Goal: Task Accomplishment & Management: Manage account settings

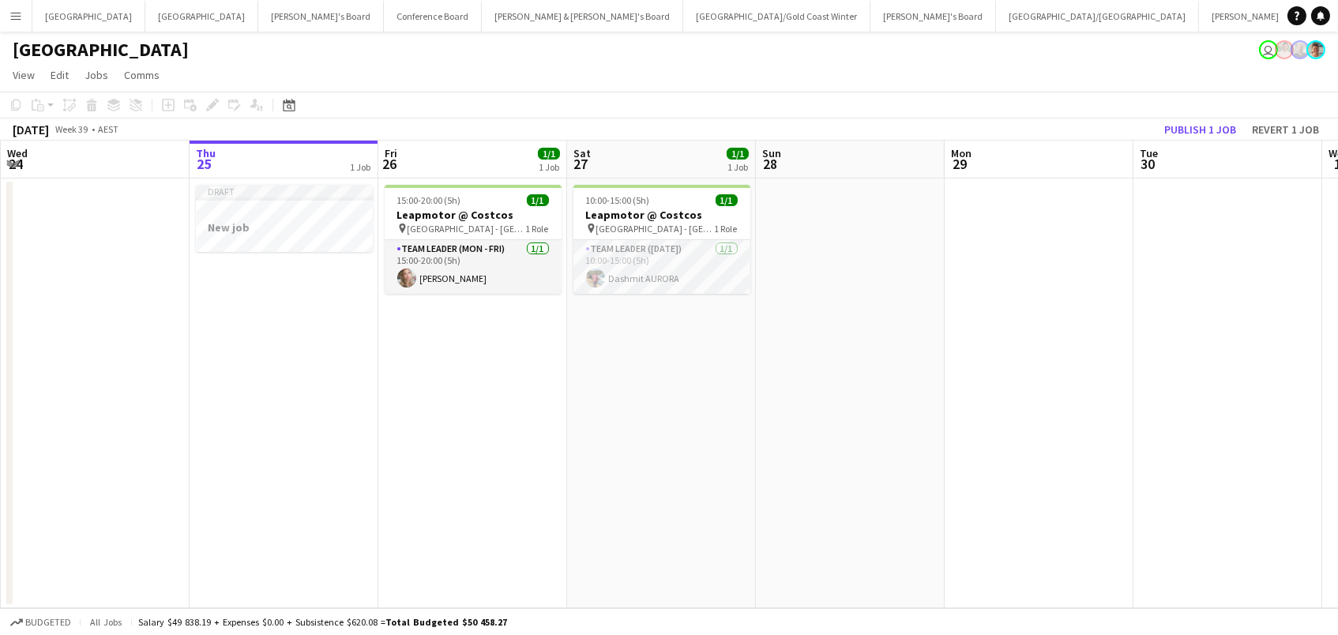
scroll to position [0, 375]
click at [290, 212] on div at bounding box center [285, 213] width 177 height 12
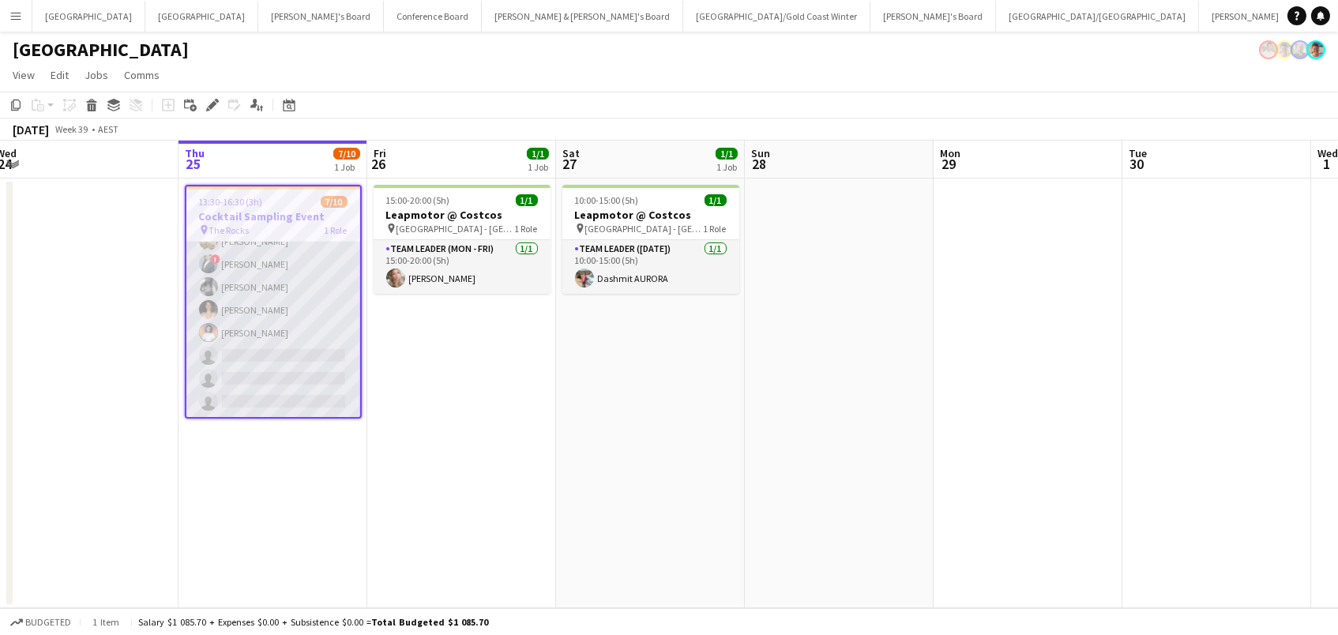
scroll to position [83, 0]
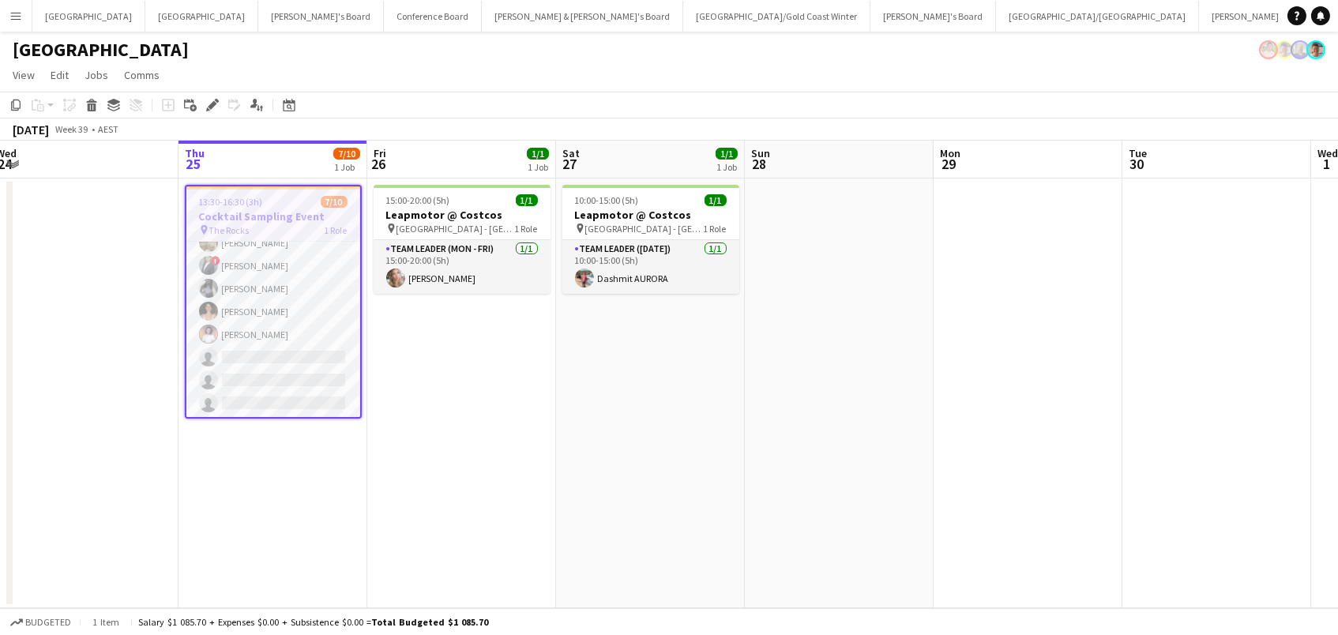
click at [208, 211] on h3 "Cocktail Sampling Event" at bounding box center [273, 216] width 174 height 14
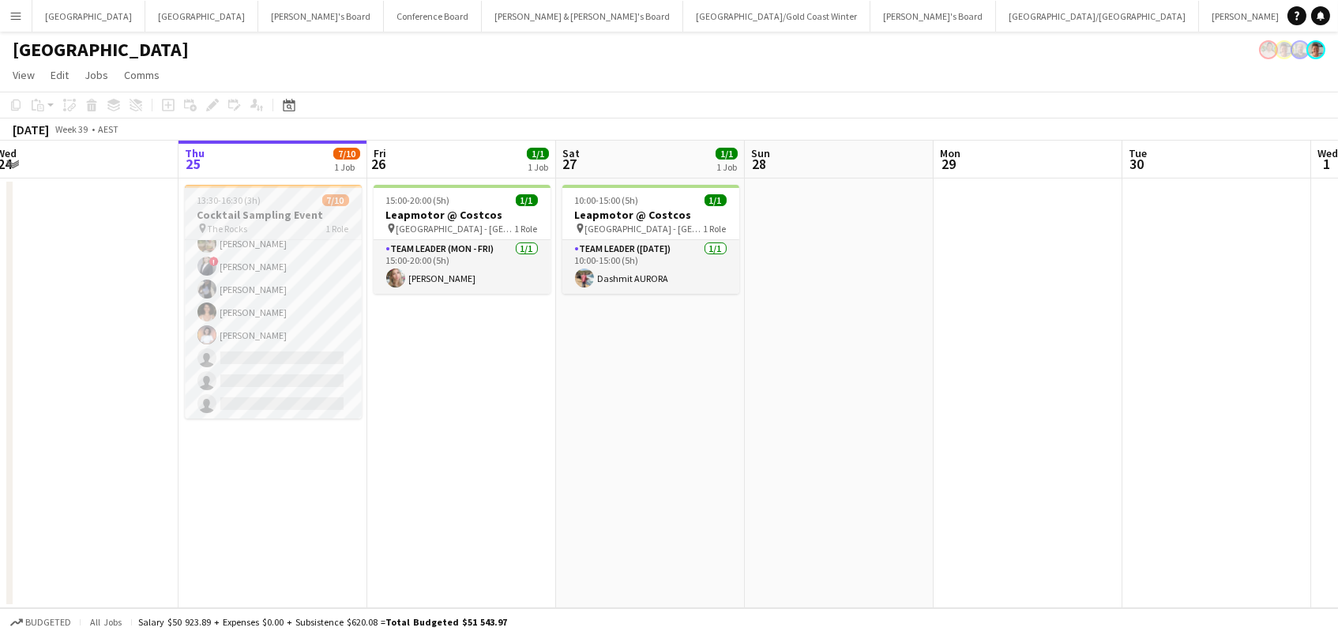
click at [227, 195] on span "13:30-16:30 (3h)" at bounding box center [229, 200] width 64 height 12
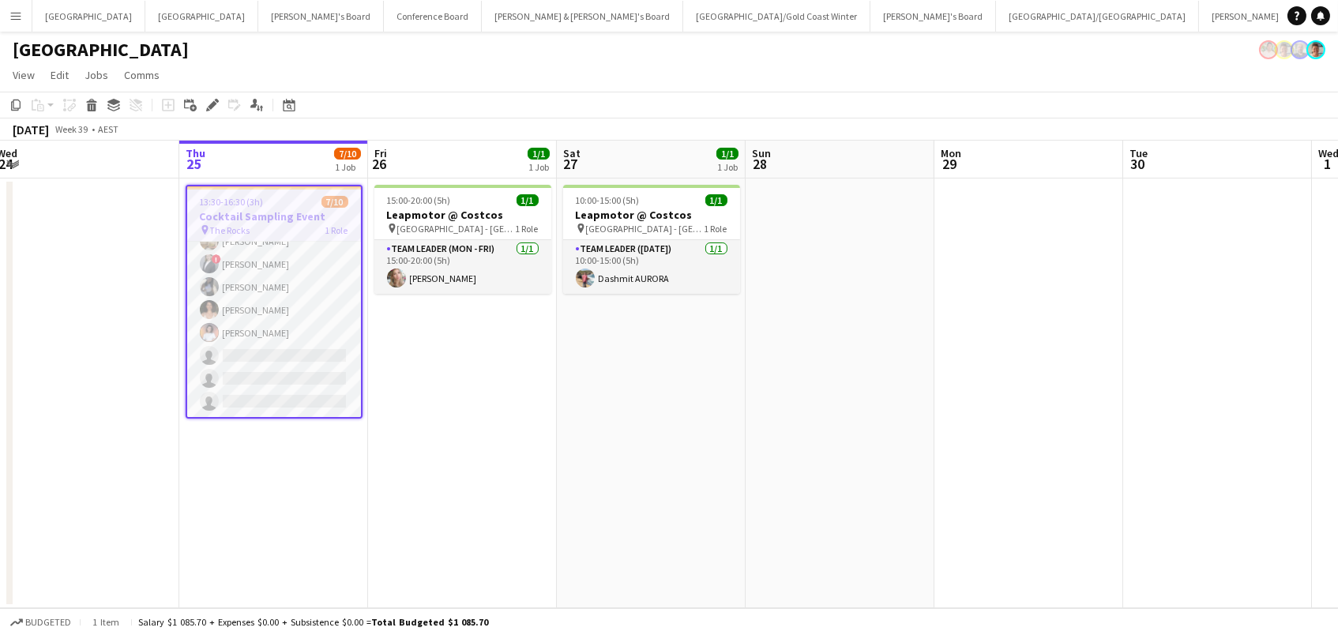
scroll to position [83, 0]
click at [249, 227] on span "The Rocks" at bounding box center [230, 230] width 40 height 12
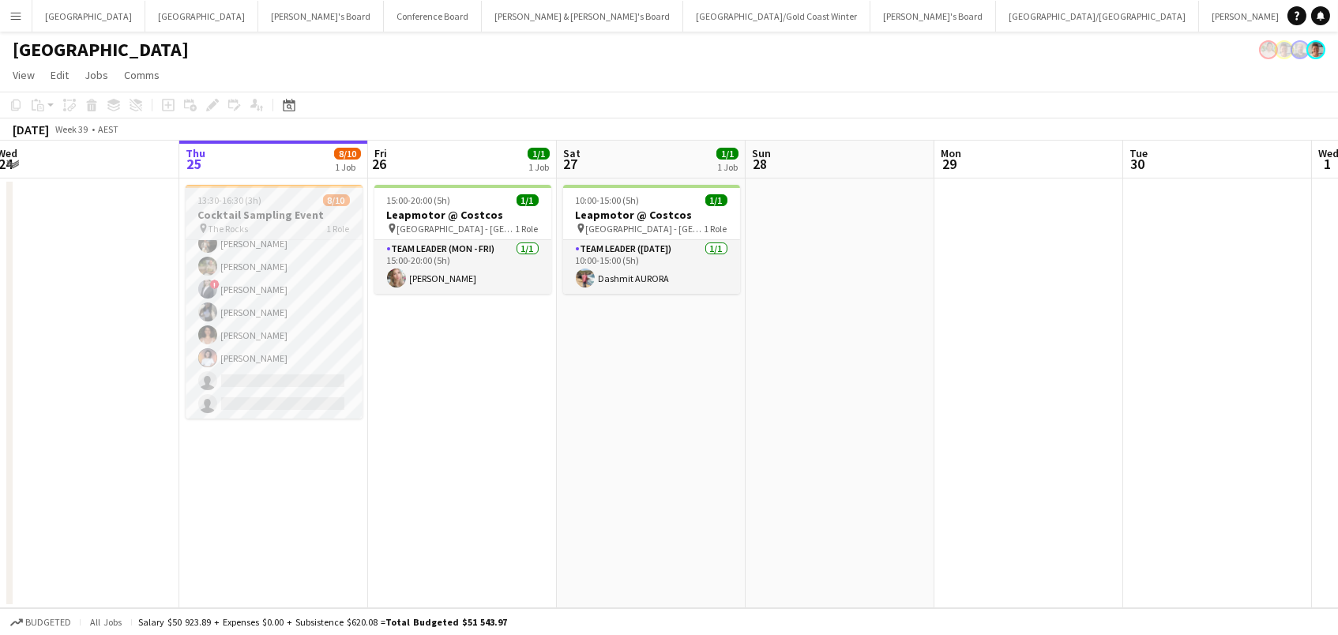
click at [274, 206] on app-job-card "13:30-16:30 (3h) 8/10 Cocktail Sampling Event pin The Rocks 1 Role Brand Ambass…" at bounding box center [274, 302] width 177 height 234
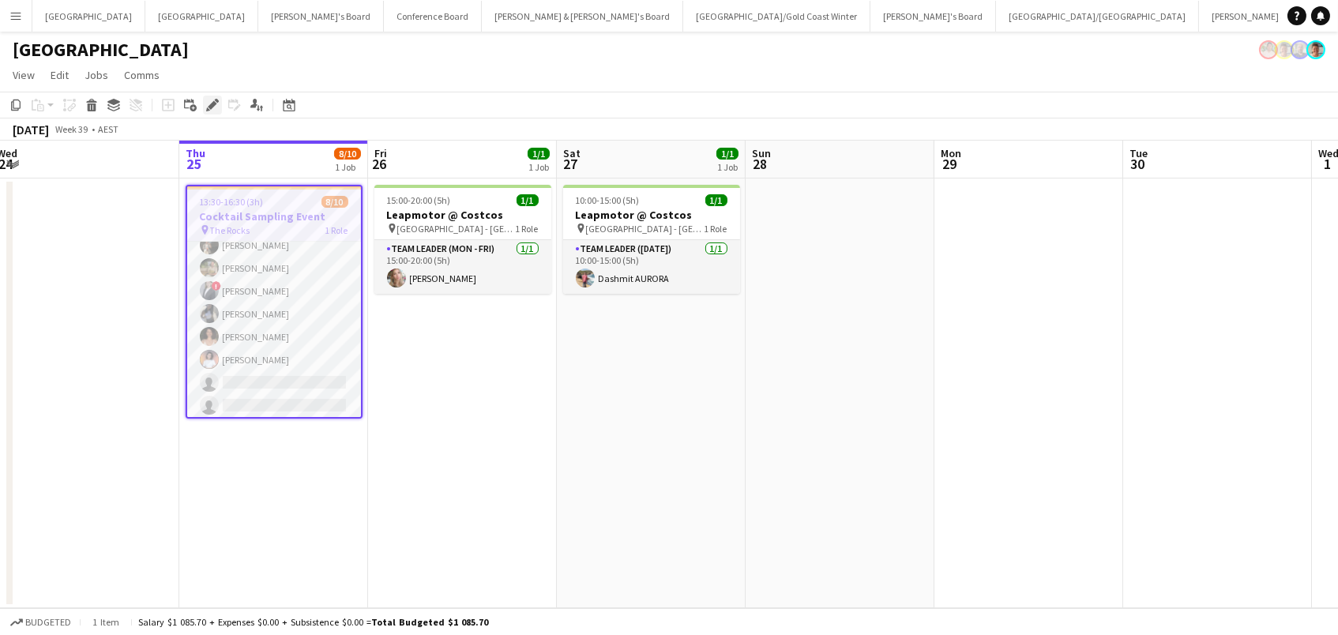
click at [213, 103] on icon at bounding box center [212, 105] width 9 height 9
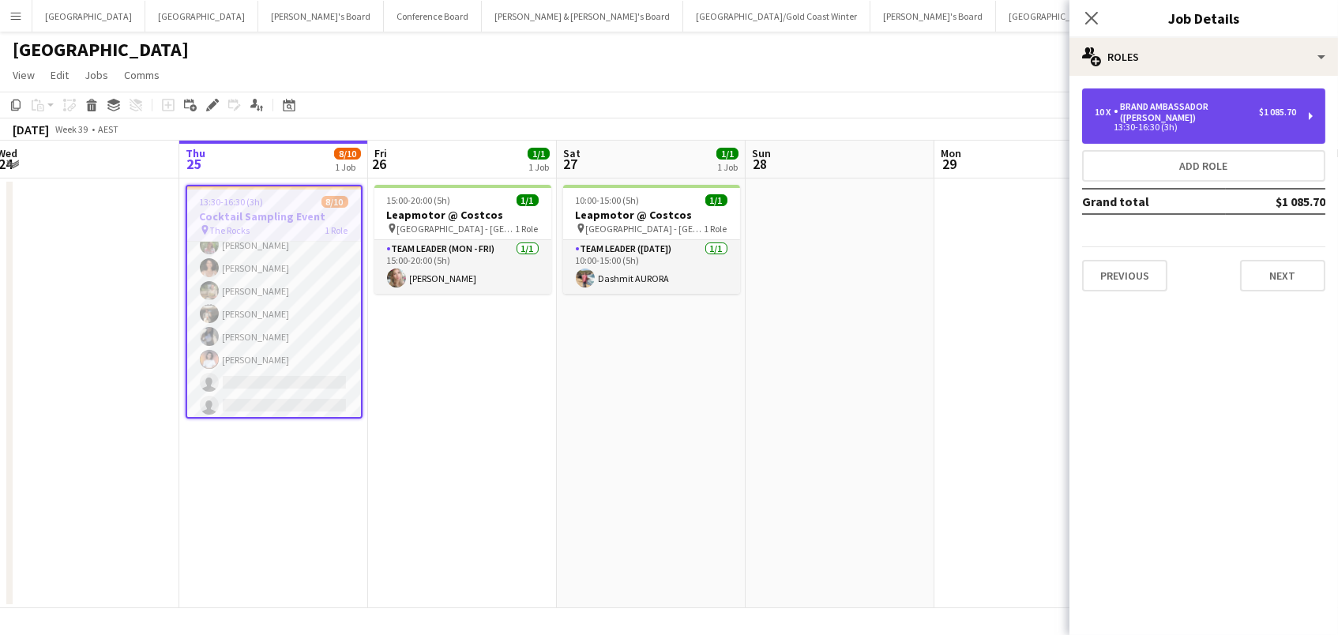
click at [1131, 125] on div "13:30-16:30 (3h)" at bounding box center [1194, 127] width 201 height 8
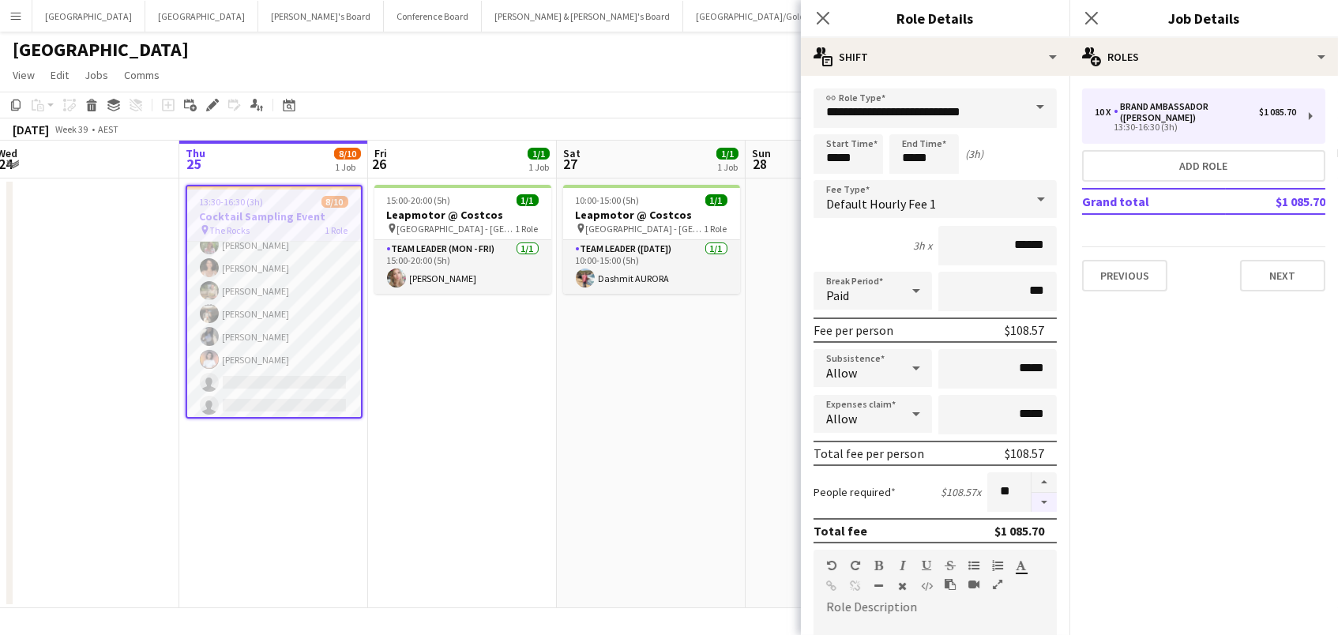
click at [1046, 509] on button "button" at bounding box center [1043, 503] width 25 height 20
type input "*"
click at [456, 512] on app-date-cell "15:00-20:00 (5h) 1/1 Leapmotor @ Costcos pin Marsden Park - NSW 1 Role Team Lea…" at bounding box center [462, 393] width 189 height 430
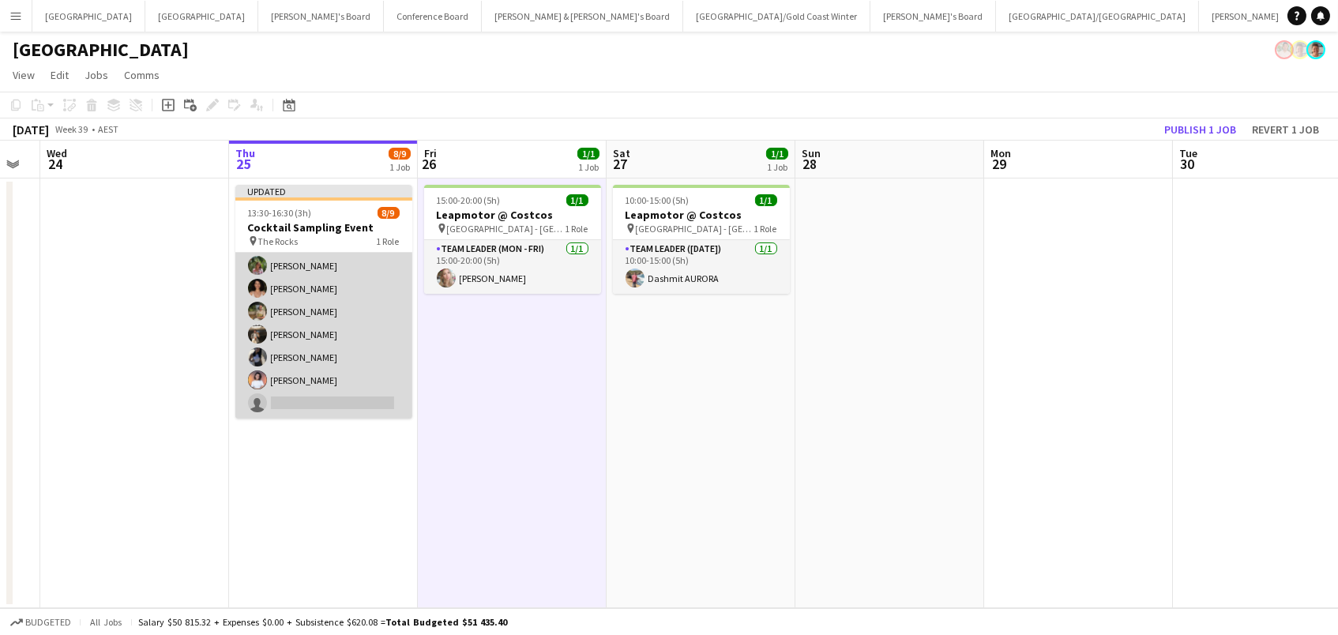
scroll to position [70, 0]
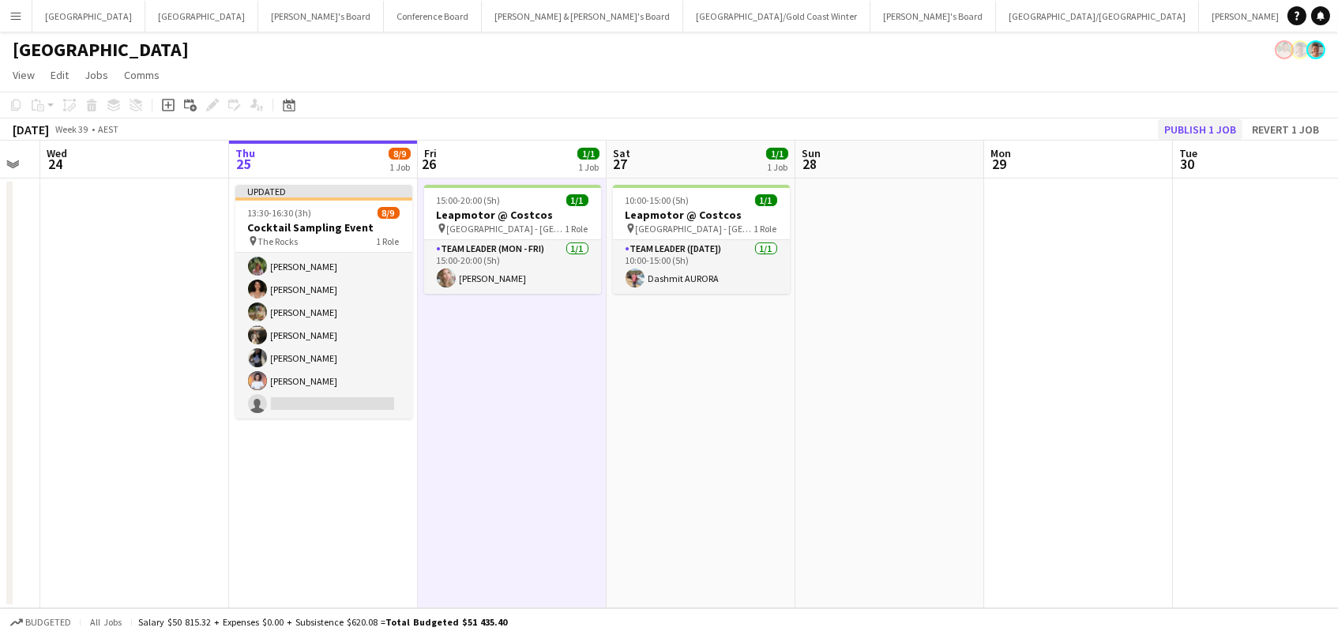
click at [1190, 120] on button "Publish 1 job" at bounding box center [1200, 129] width 84 height 21
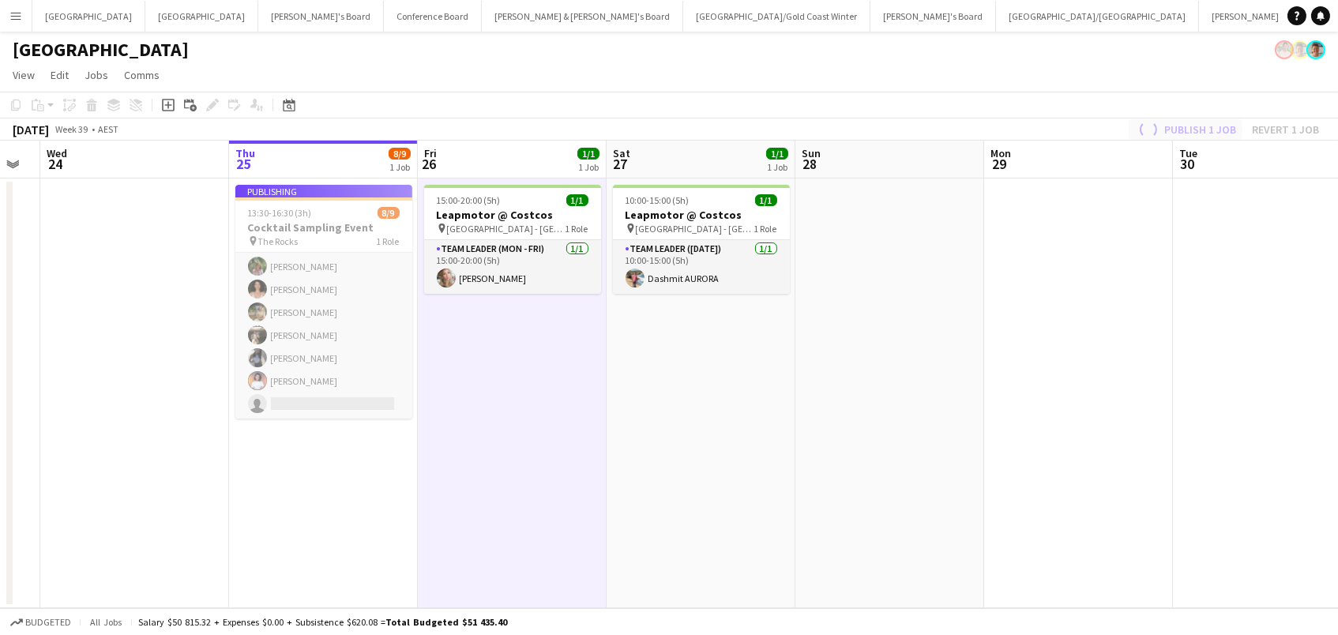
scroll to position [57, 0]
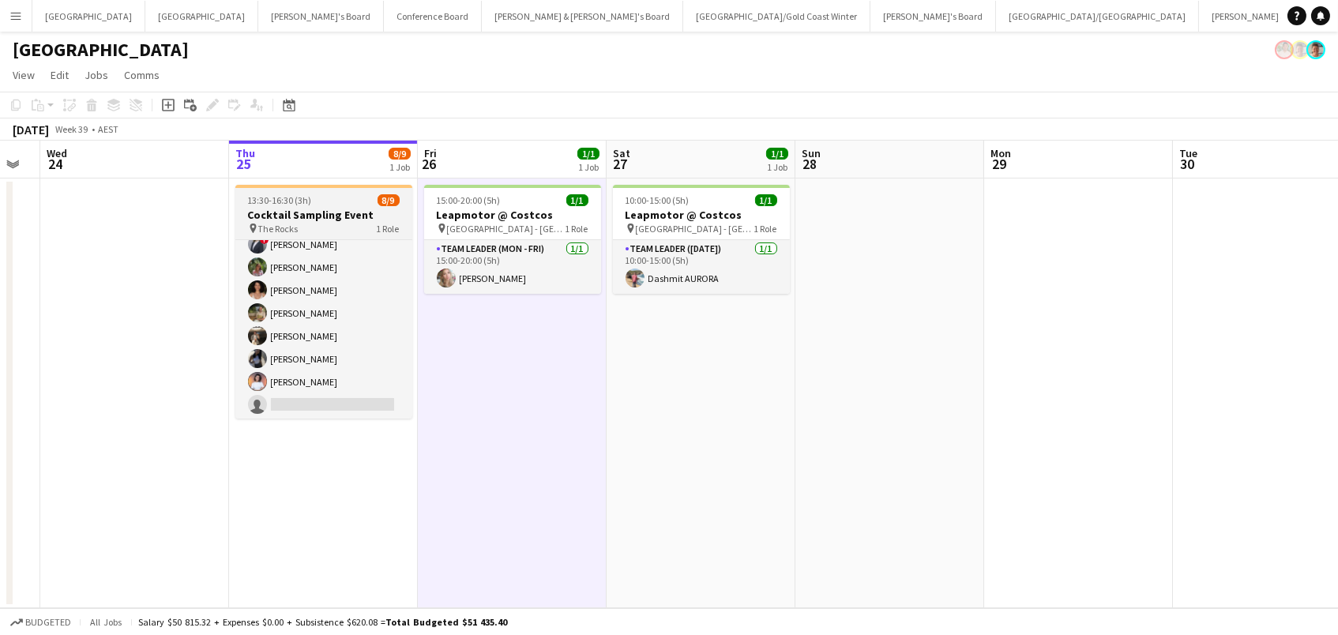
click at [291, 206] on app-job-card "13:30-16:30 (3h) 8/9 Cocktail Sampling Event pin The Rocks 1 Role Brand Ambassa…" at bounding box center [323, 302] width 177 height 234
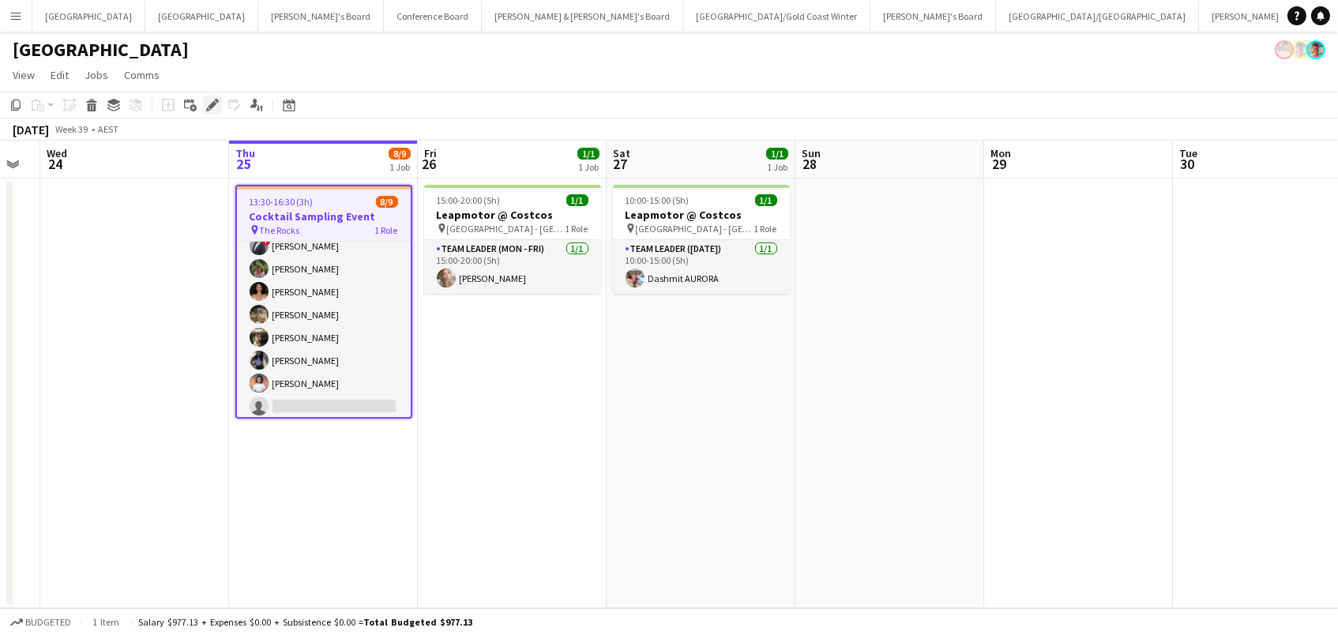
click at [207, 99] on icon "Edit" at bounding box center [212, 105] width 13 height 13
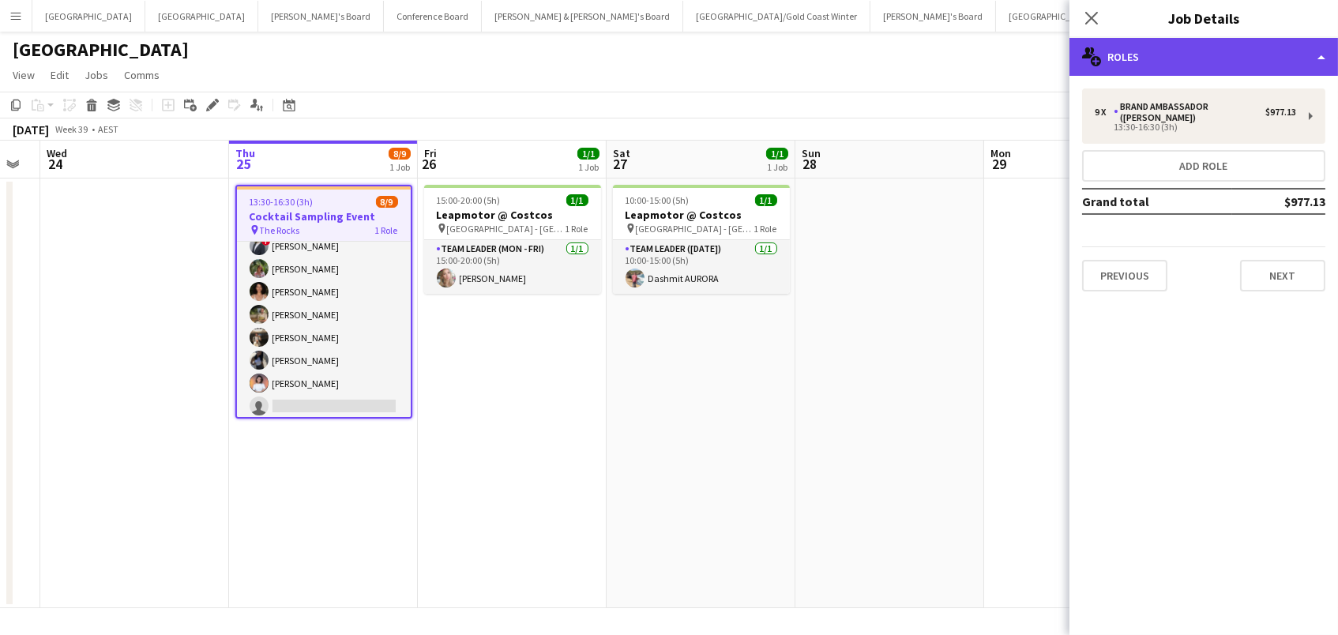
click at [1214, 51] on div "multiple-users-add Roles" at bounding box center [1203, 57] width 268 height 38
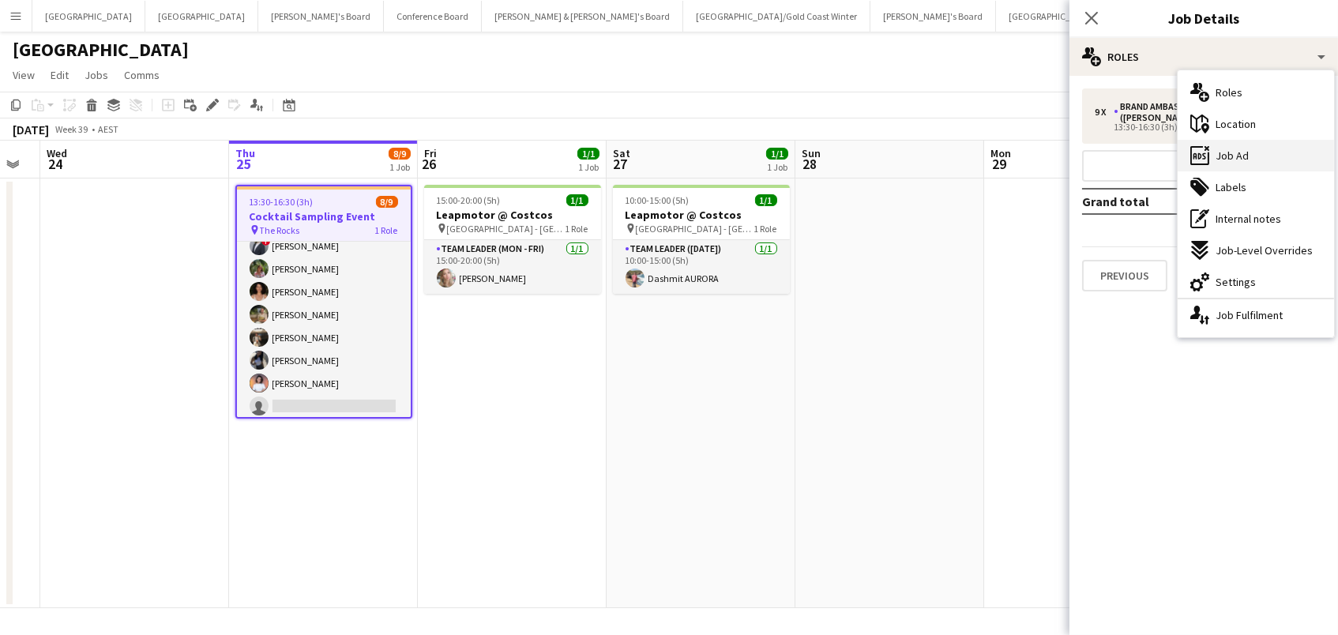
scroll to position [-1, 0]
click at [1243, 157] on span "Job Ad" at bounding box center [1231, 155] width 33 height 14
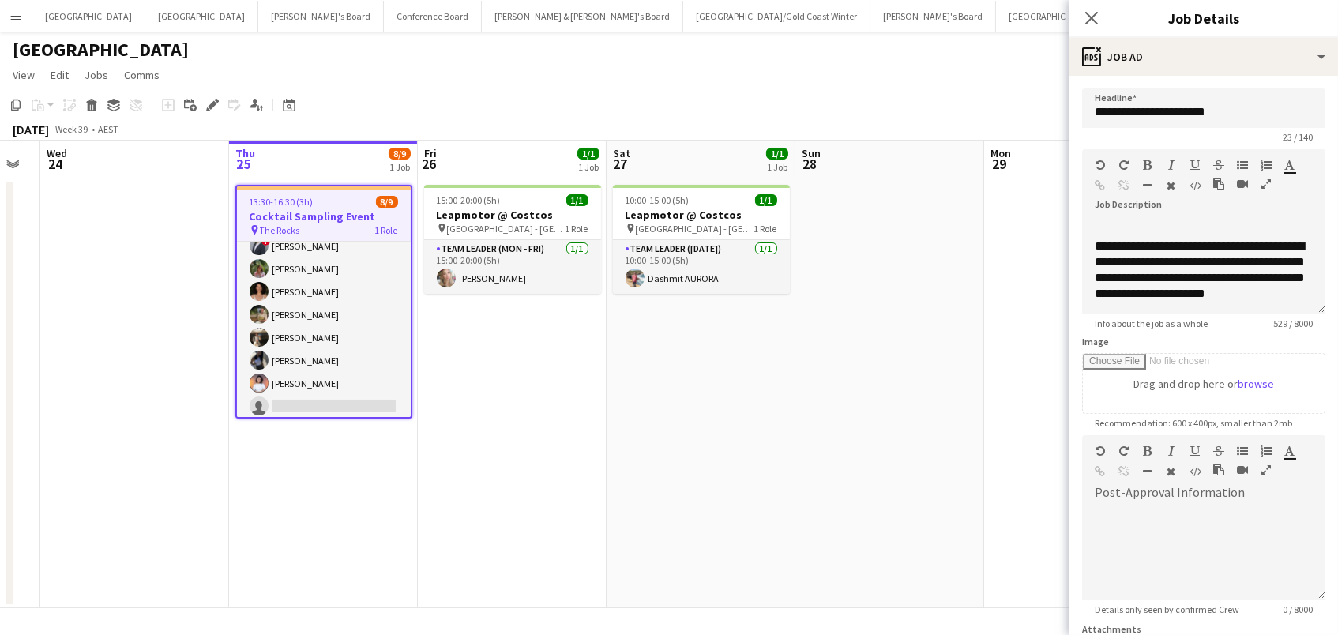
scroll to position [170, 0]
click at [1087, 15] on icon at bounding box center [1090, 17] width 15 height 15
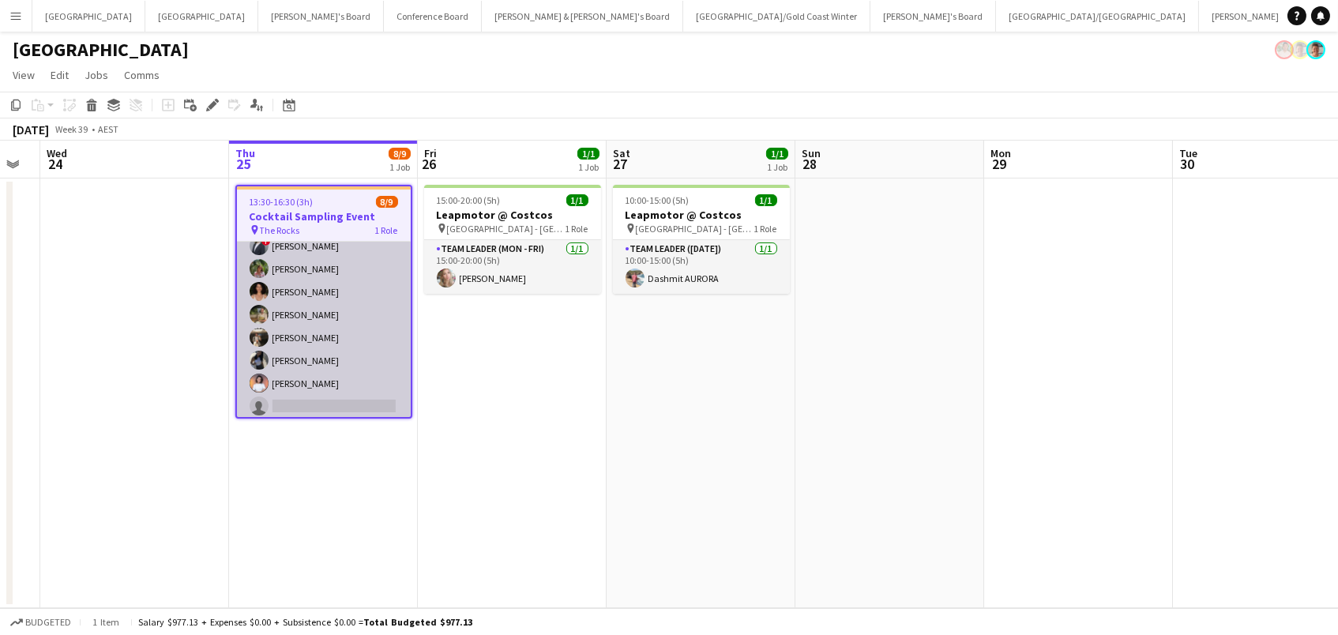
click at [340, 370] on app-card-role "Brand Ambassador (Mon - Fri) 84I 8/9 13:30-16:30 (3h) Rhia Fraser ! Marcy Lyudm…" at bounding box center [324, 303] width 174 height 237
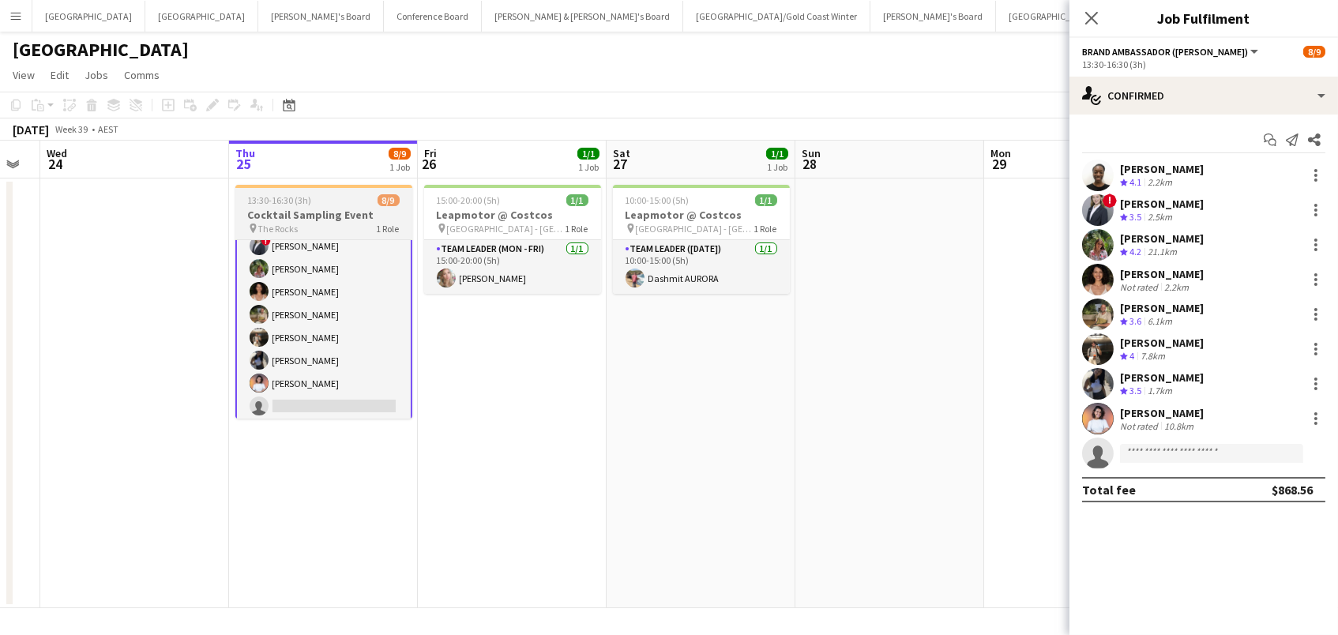
click at [313, 187] on app-job-card "13:30-16:30 (3h) 8/9 Cocktail Sampling Event pin The Rocks 1 Role Brand Ambassa…" at bounding box center [323, 302] width 177 height 234
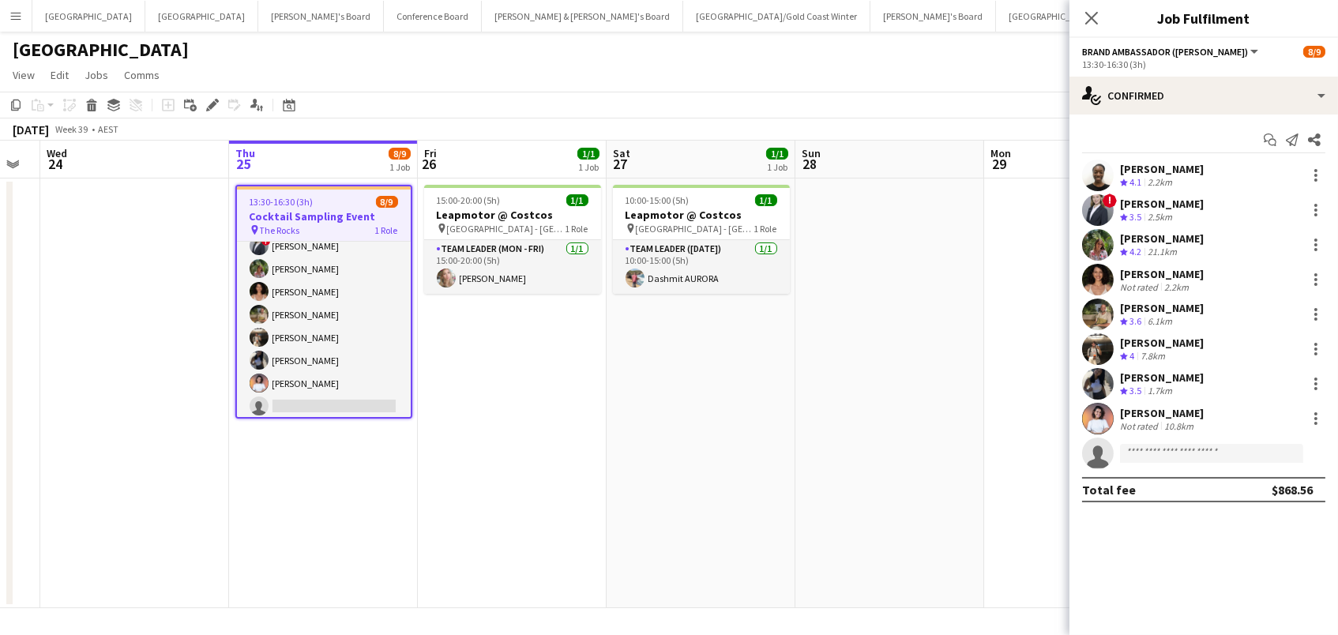
scroll to position [3, 1]
click at [1089, 9] on app-icon "Close pop-in" at bounding box center [1091, 18] width 23 height 23
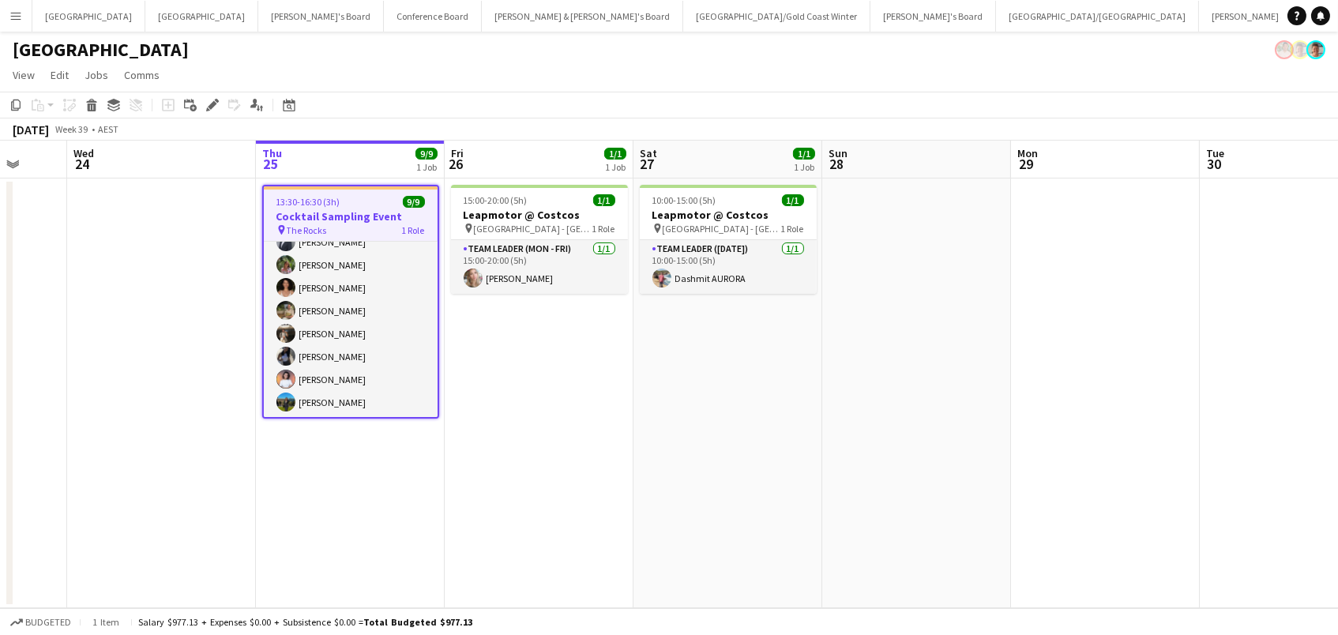
scroll to position [60, 0]
click at [313, 192] on app-job-card "13:30-16:30 (3h) 9/9 Cocktail Sampling Event pin The Rocks 1 Role Brand Ambassa…" at bounding box center [350, 302] width 177 height 234
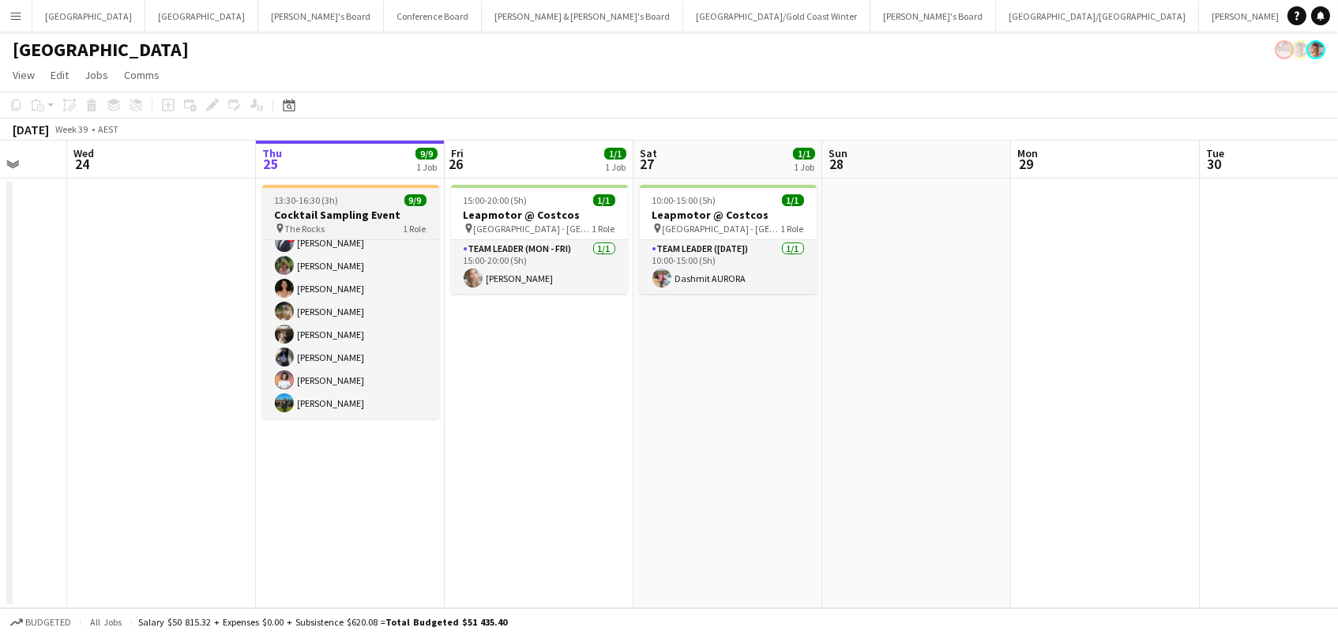
scroll to position [57, 0]
click at [306, 201] on span "13:30-16:30 (3h)" at bounding box center [307, 200] width 64 height 12
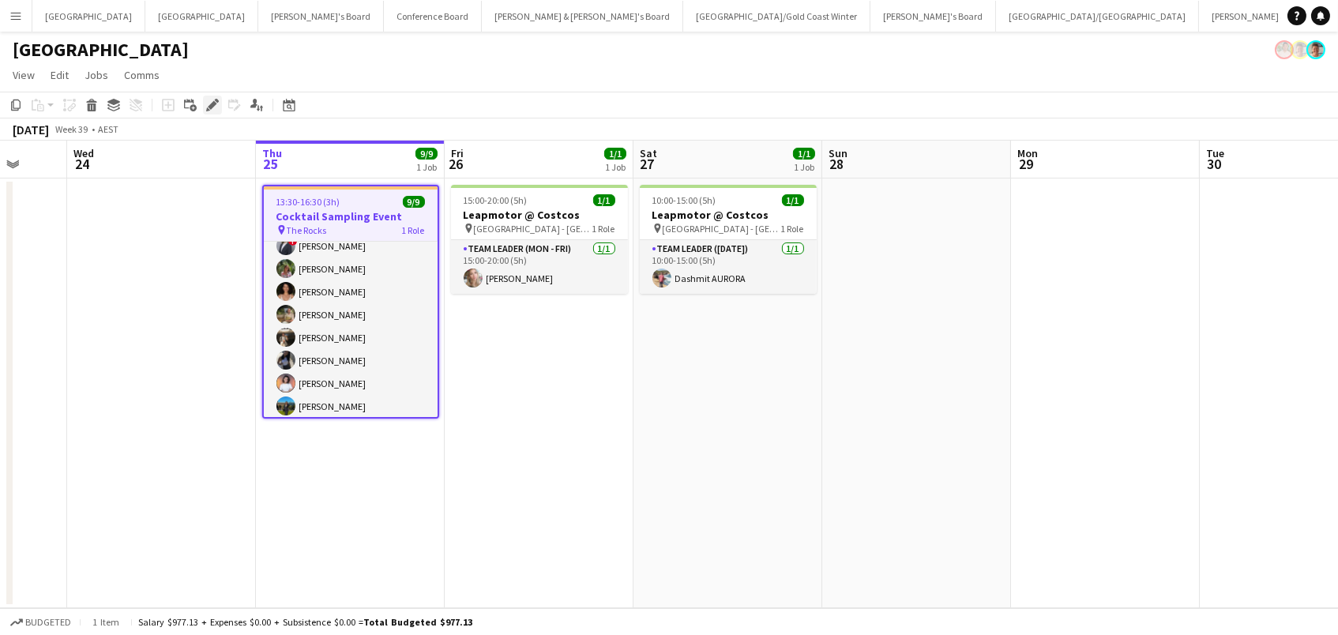
click at [209, 99] on icon "Edit" at bounding box center [212, 105] width 13 height 13
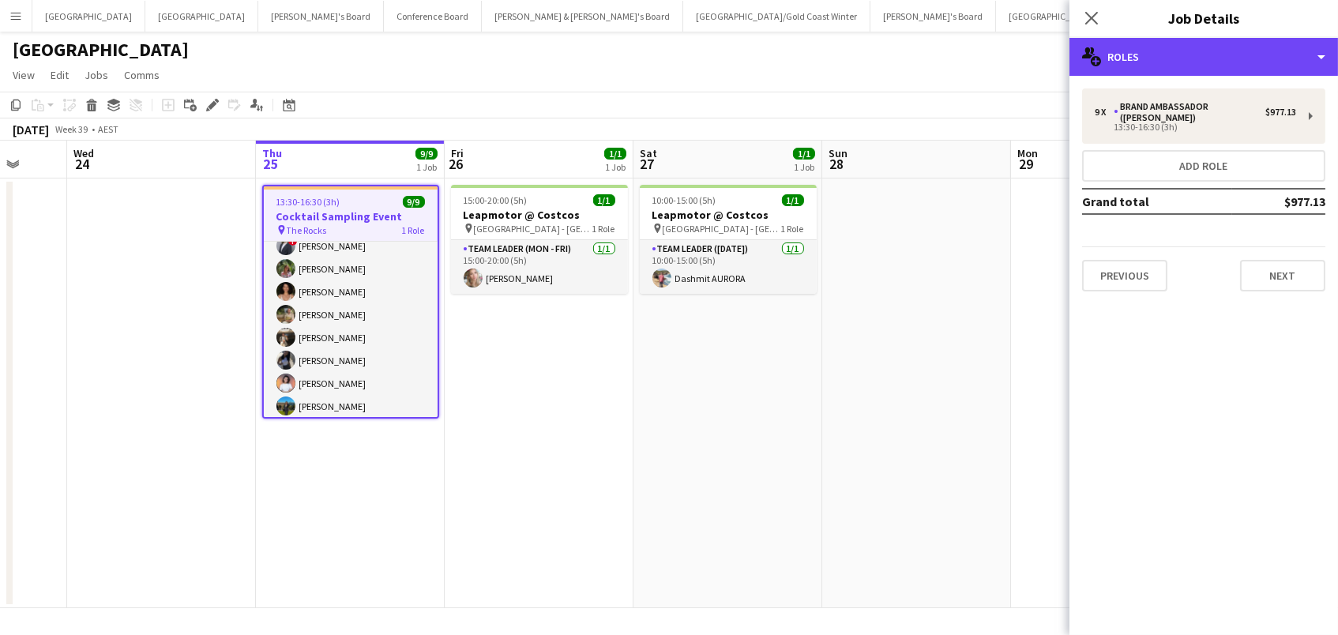
drag, startPoint x: 1282, startPoint y: 66, endPoint x: 1298, endPoint y: 317, distance: 251.7
click at [1282, 66] on div "multiple-users-add Roles" at bounding box center [1203, 57] width 268 height 38
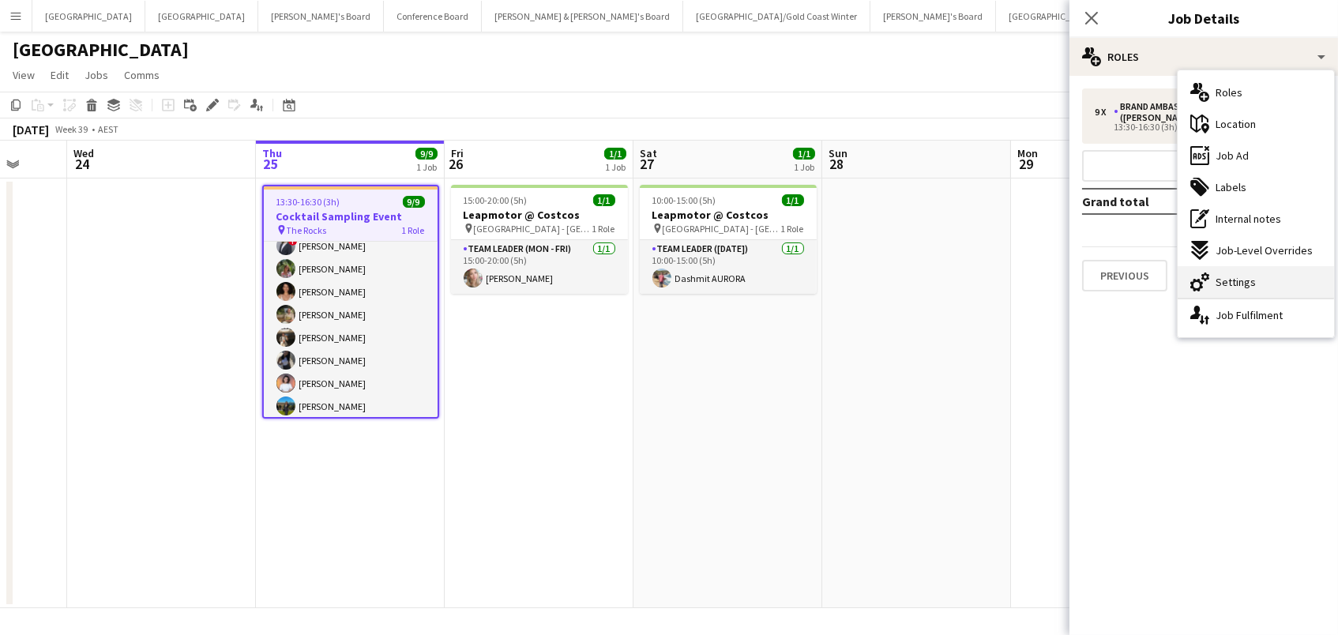
click at [1275, 280] on div "cog-double-3 Settings" at bounding box center [1255, 282] width 156 height 32
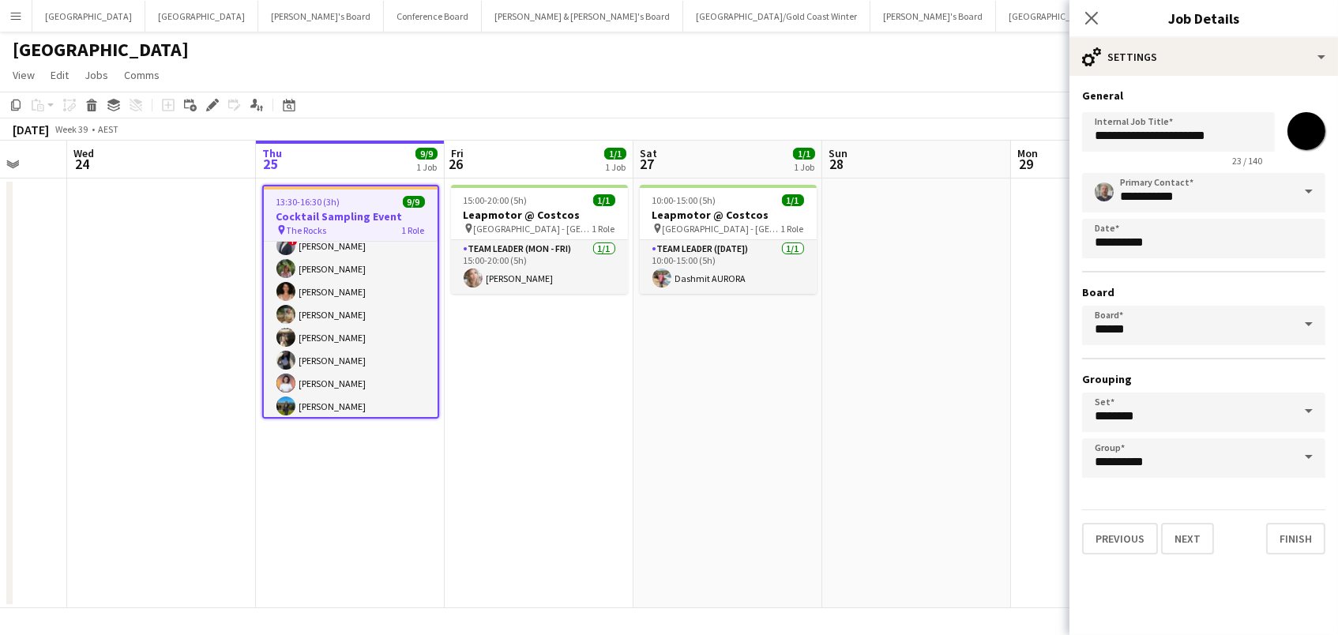
click at [1306, 129] on input "*******" at bounding box center [1306, 131] width 57 height 57
type input "*******"
click at [817, 271] on app-date-cell "10:00-15:00 (5h) 1/1 Leapmotor @ Costcos pin Marsden Park - NSW 1 Role Team Lea…" at bounding box center [727, 393] width 189 height 430
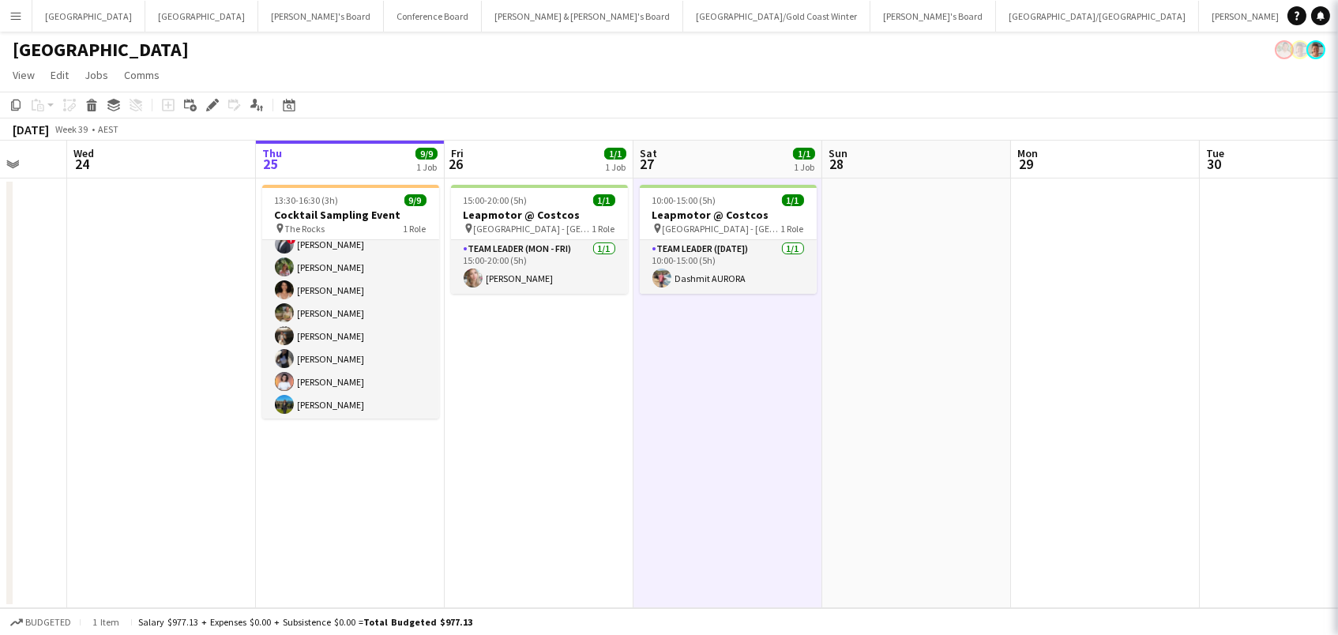
scroll to position [0, 497]
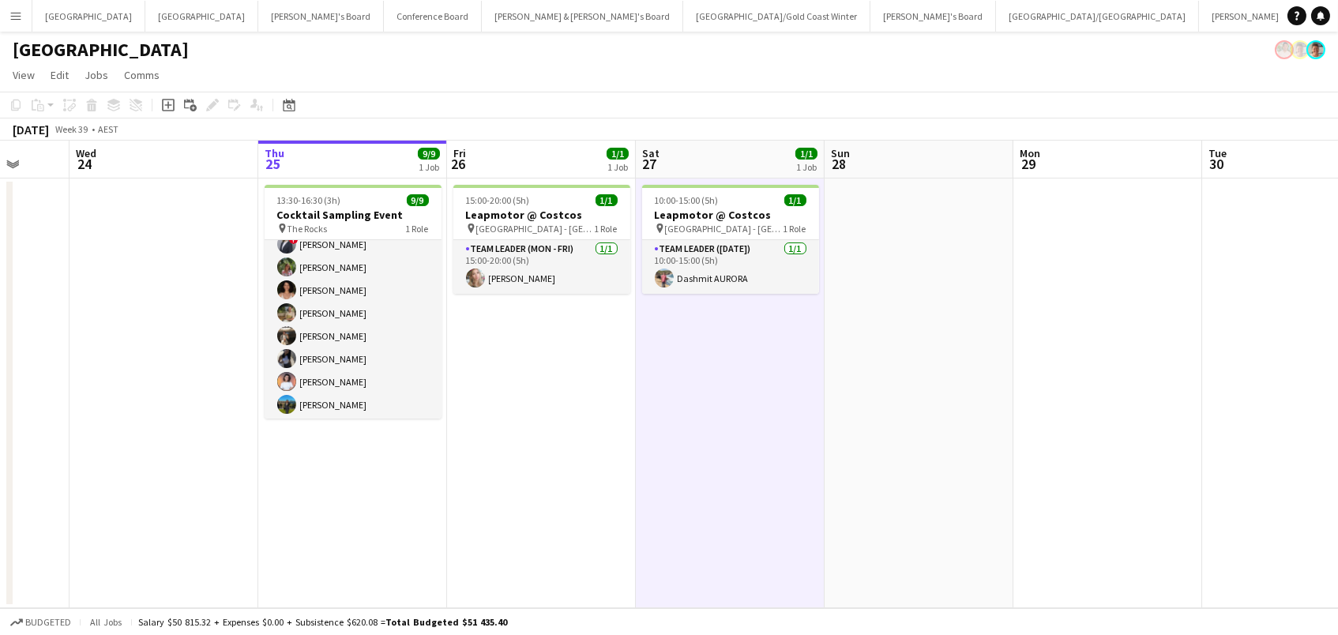
click at [1102, 115] on app-toolbar "Copy Paste Paste Command V Paste with crew Command Shift V Paste linked Job Del…" at bounding box center [669, 105] width 1338 height 27
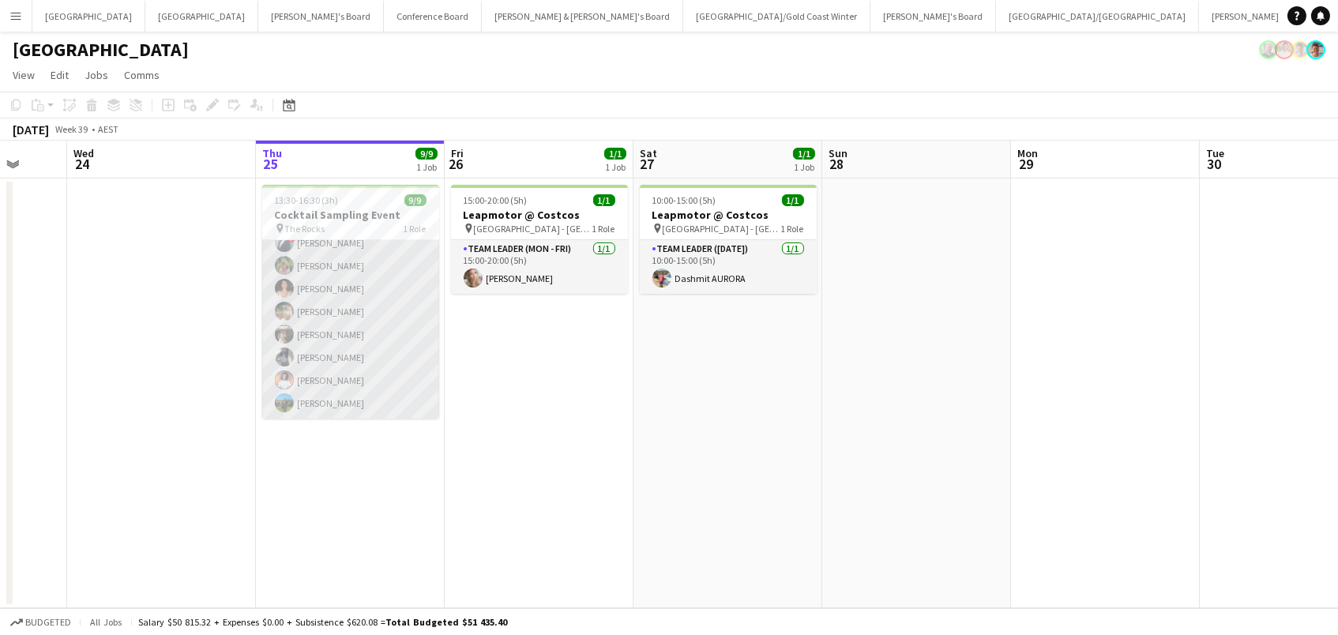
scroll to position [57, 0]
click at [310, 383] on app-card-role "Brand Ambassador (Mon - Fri) 9/9 13:30-16:30 (3h) Rhia Fraser ! Marcy Lyudmyla …" at bounding box center [350, 301] width 177 height 237
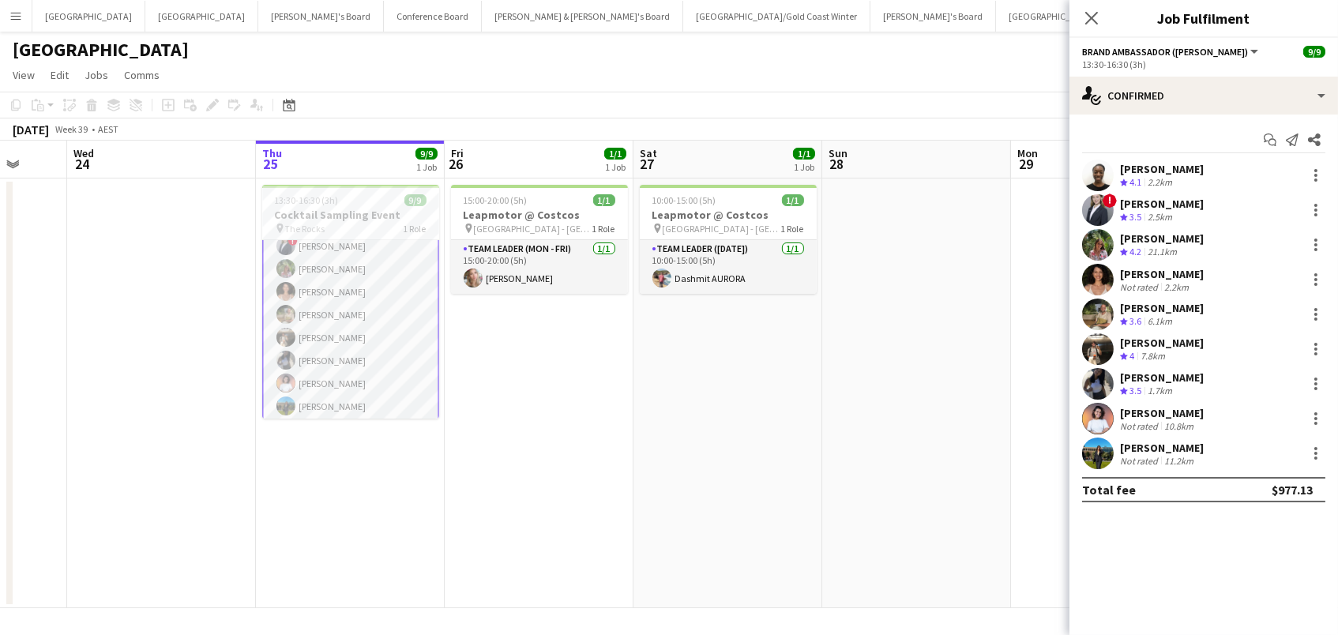
click at [533, 359] on app-date-cell "15:00-20:00 (5h) 1/1 Leapmotor @ Costcos pin Marsden Park - NSW 1 Role Team Lea…" at bounding box center [539, 393] width 189 height 430
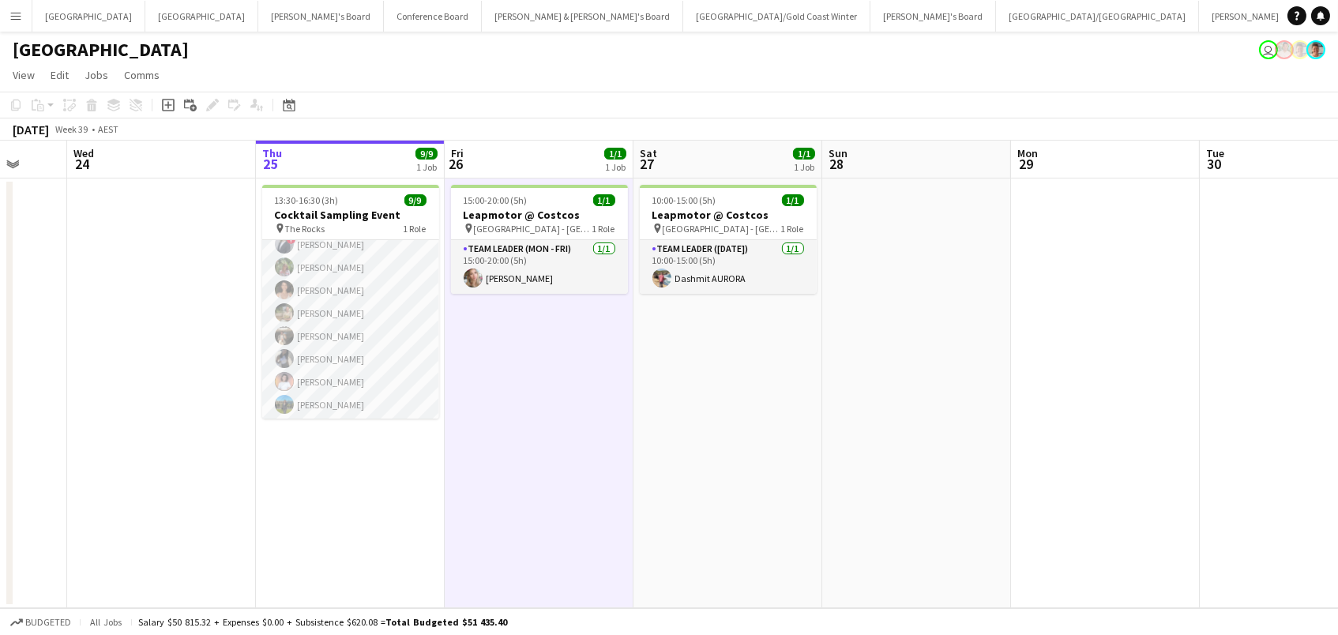
click at [461, 294] on app-date-cell "15:00-20:00 (5h) 1/1 Leapmotor @ Costcos pin Marsden Park - NSW 1 Role Team Lea…" at bounding box center [539, 393] width 189 height 430
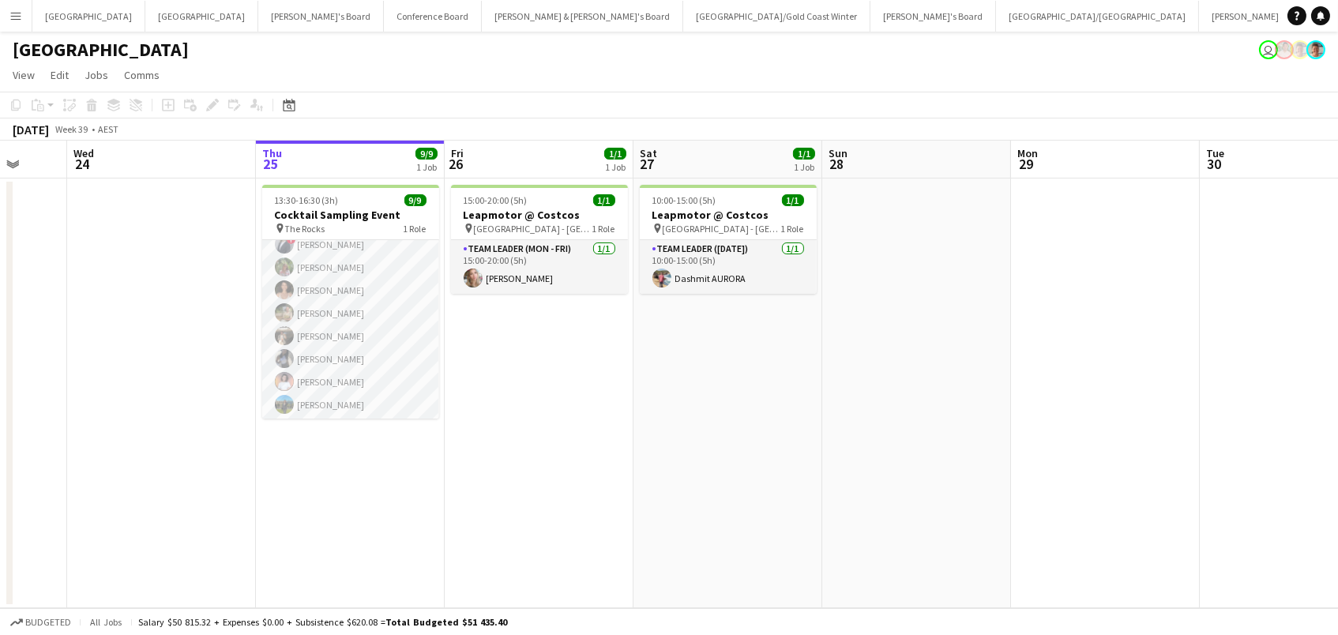
drag, startPoint x: 426, startPoint y: 49, endPoint x: 873, endPoint y: 392, distance: 563.2
click at [873, 392] on app-date-cell at bounding box center [916, 393] width 189 height 430
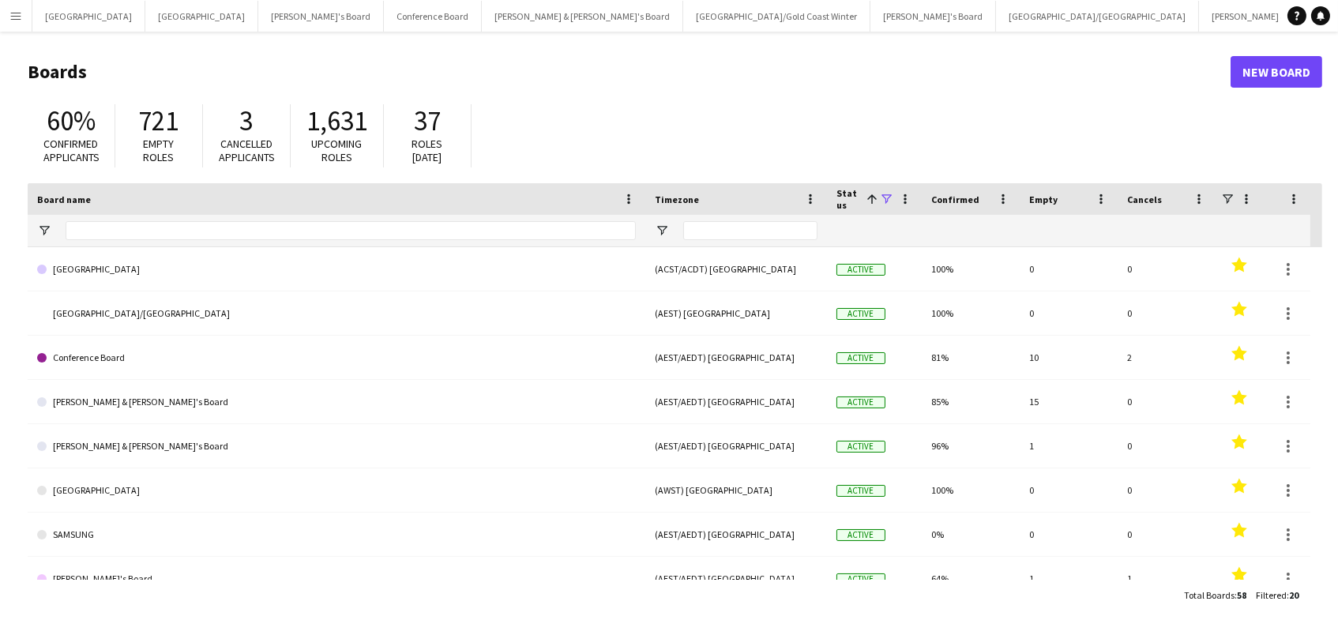
click at [11, 17] on app-icon "Menu" at bounding box center [15, 15] width 13 height 13
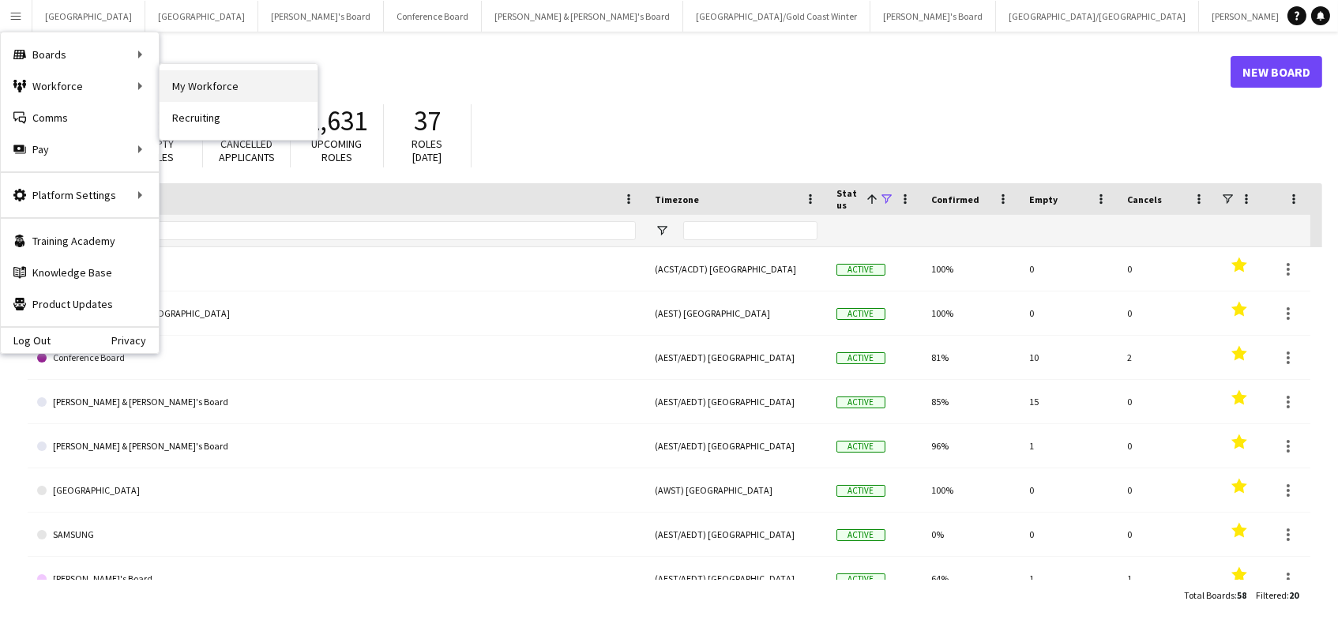
click at [187, 86] on link "My Workforce" at bounding box center [239, 86] width 158 height 32
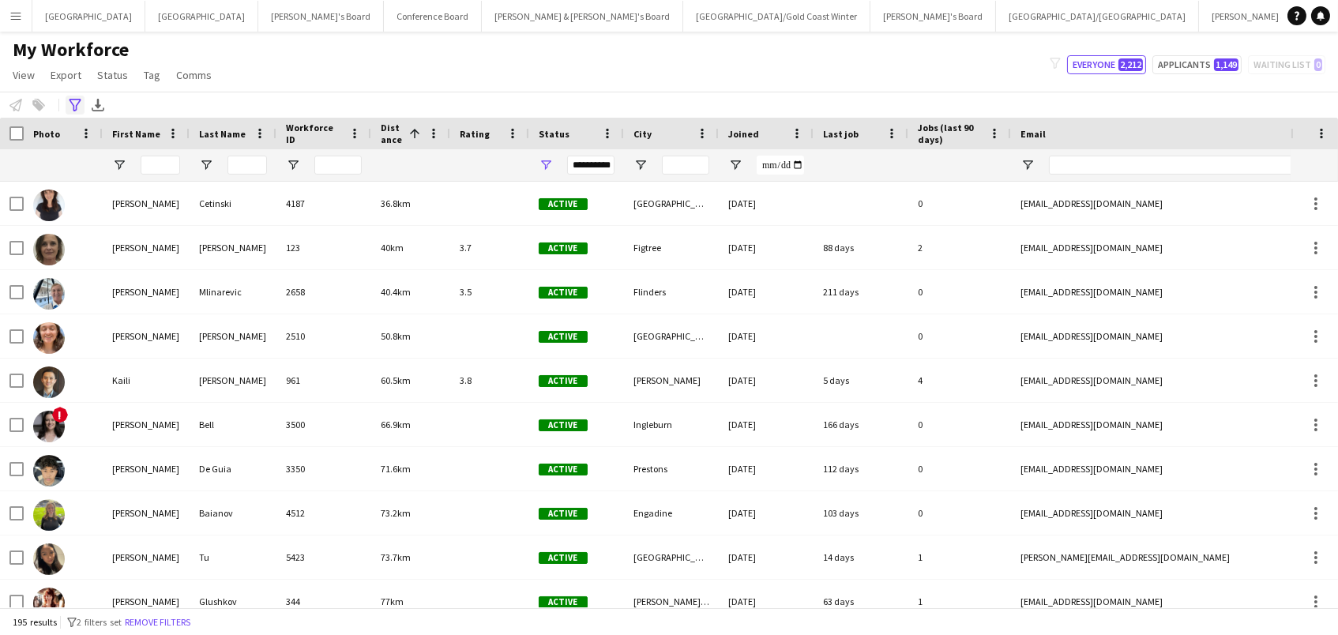
click at [77, 107] on icon "Advanced filters" at bounding box center [75, 105] width 13 height 13
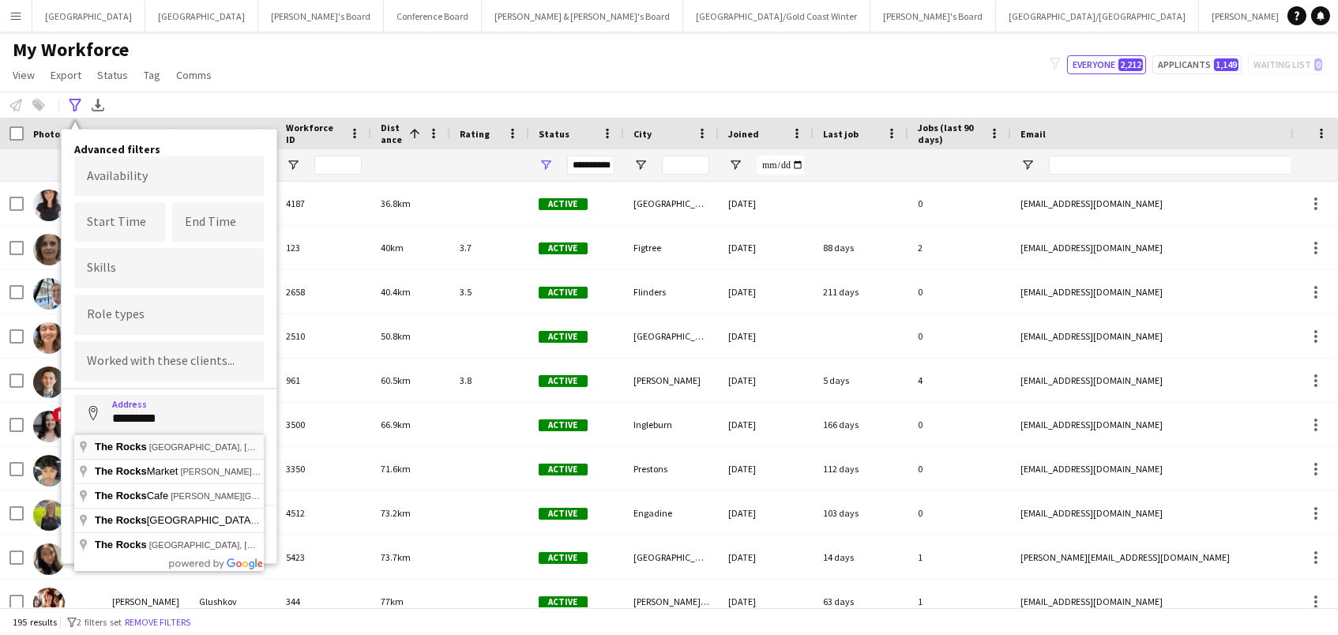
type input "**********"
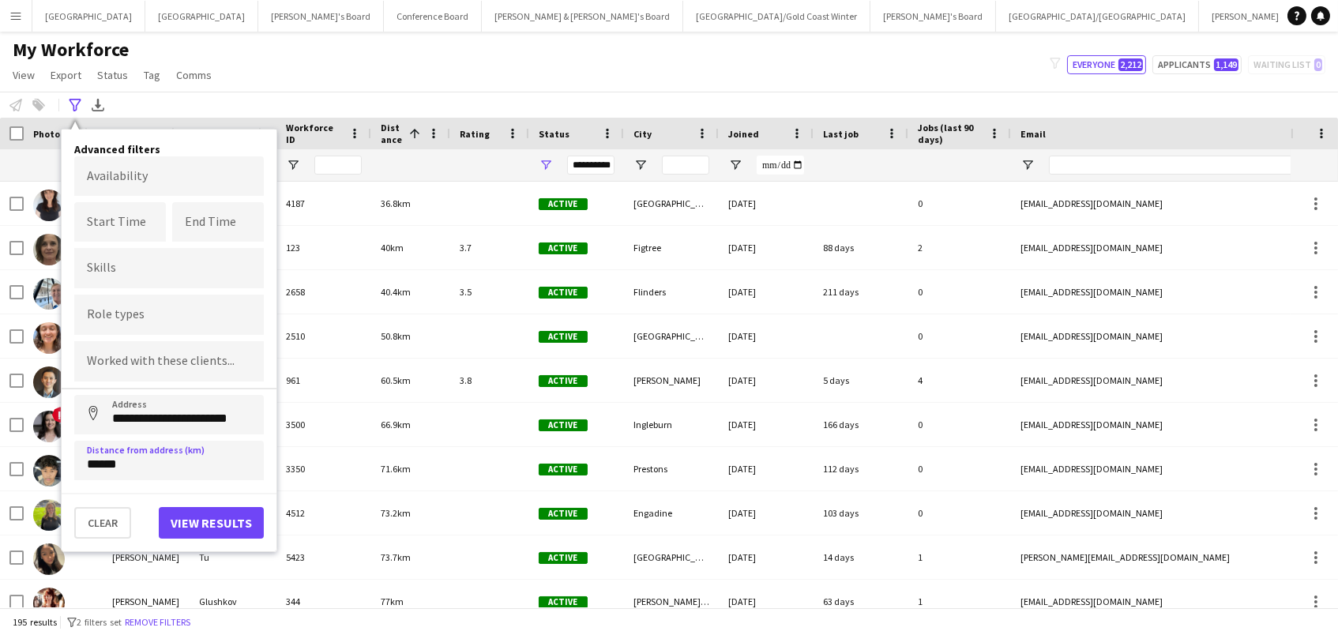
click at [220, 527] on button "View results" at bounding box center [211, 523] width 105 height 32
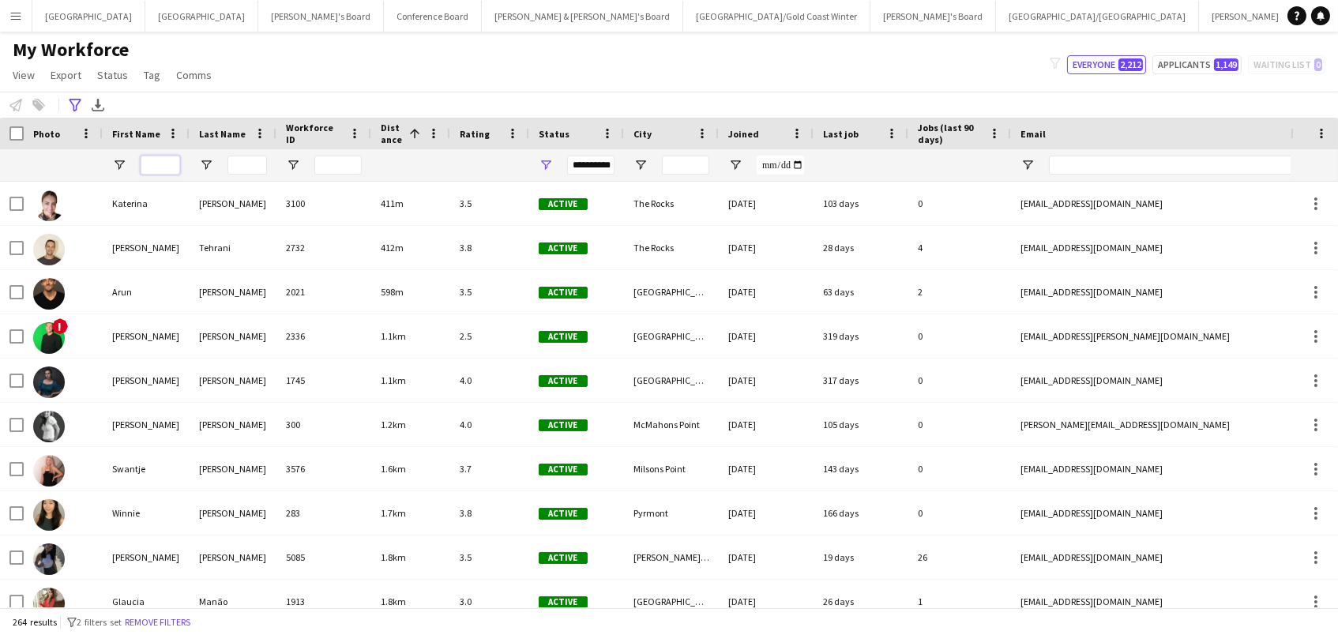
click at [144, 160] on input "First Name Filter Input" at bounding box center [160, 165] width 39 height 19
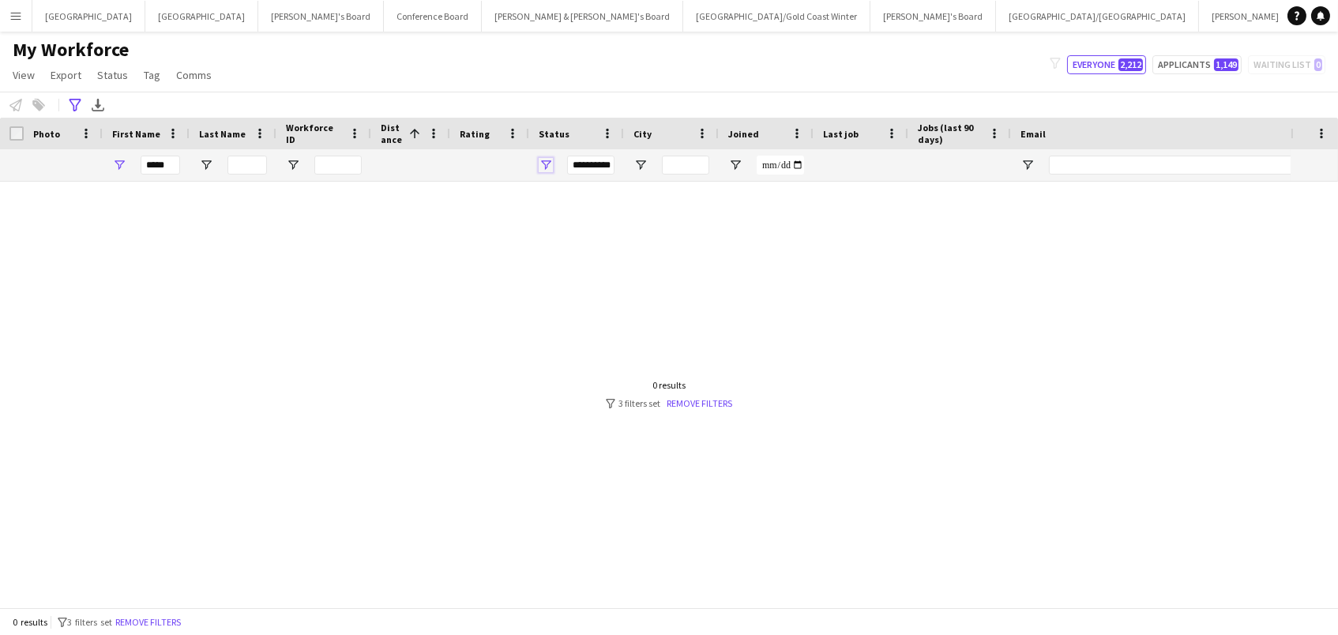
click at [545, 161] on span "Open Filter Menu" at bounding box center [546, 165] width 14 height 14
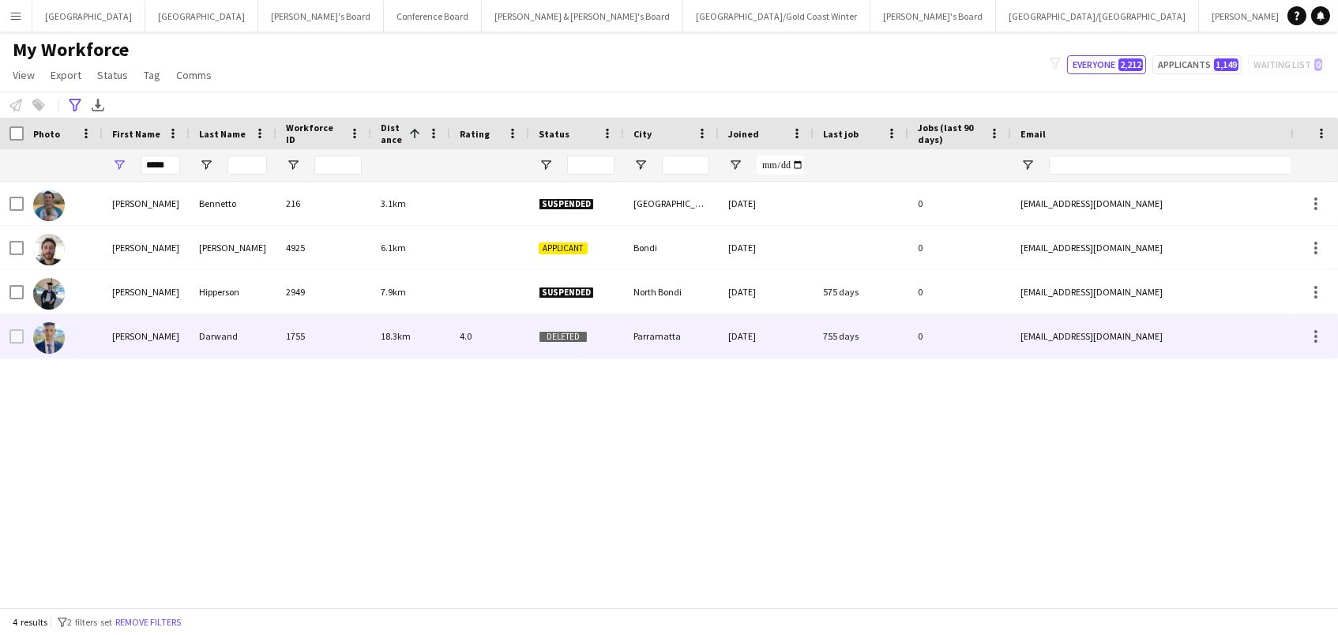
click at [430, 347] on div "18.3km" at bounding box center [410, 335] width 79 height 43
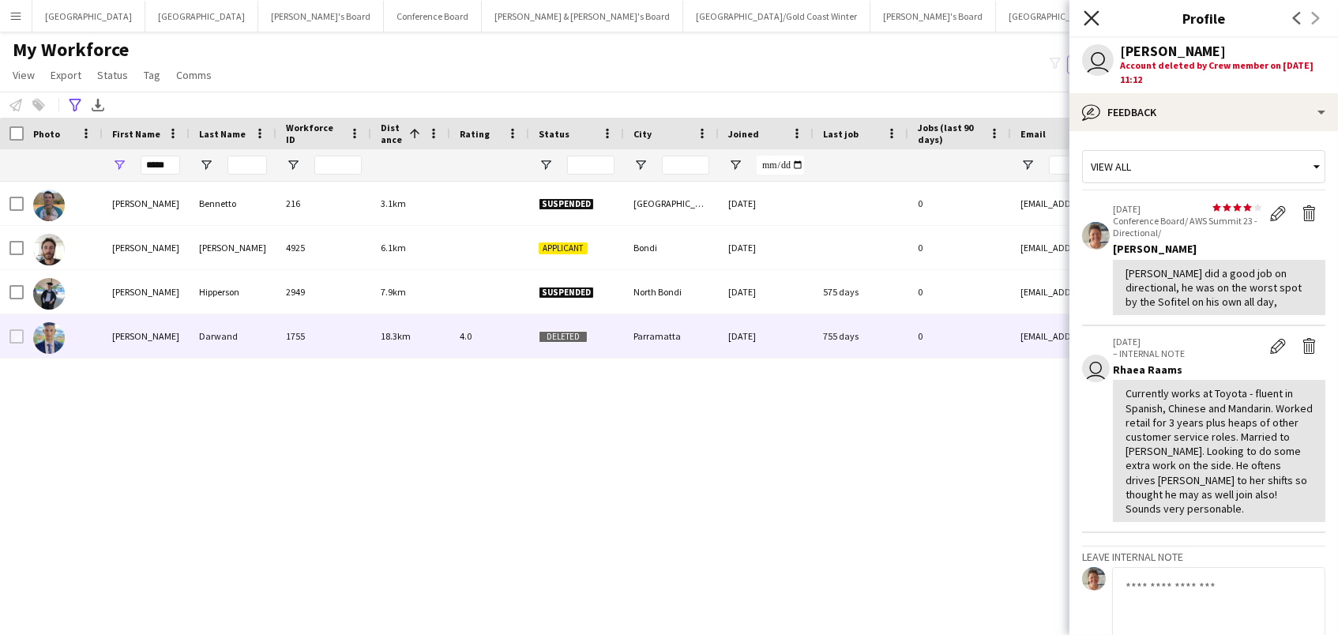
click at [1087, 19] on icon "Close pop-in" at bounding box center [1090, 17] width 15 height 15
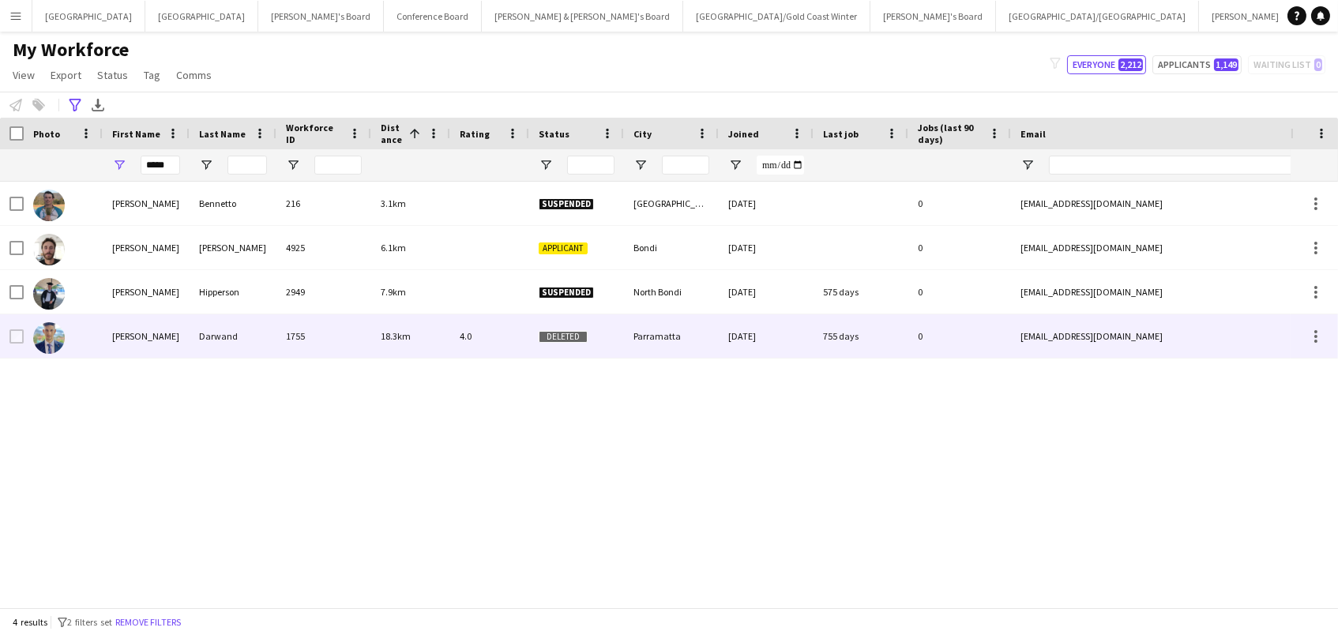
click at [171, 340] on div "Harry" at bounding box center [146, 335] width 87 height 43
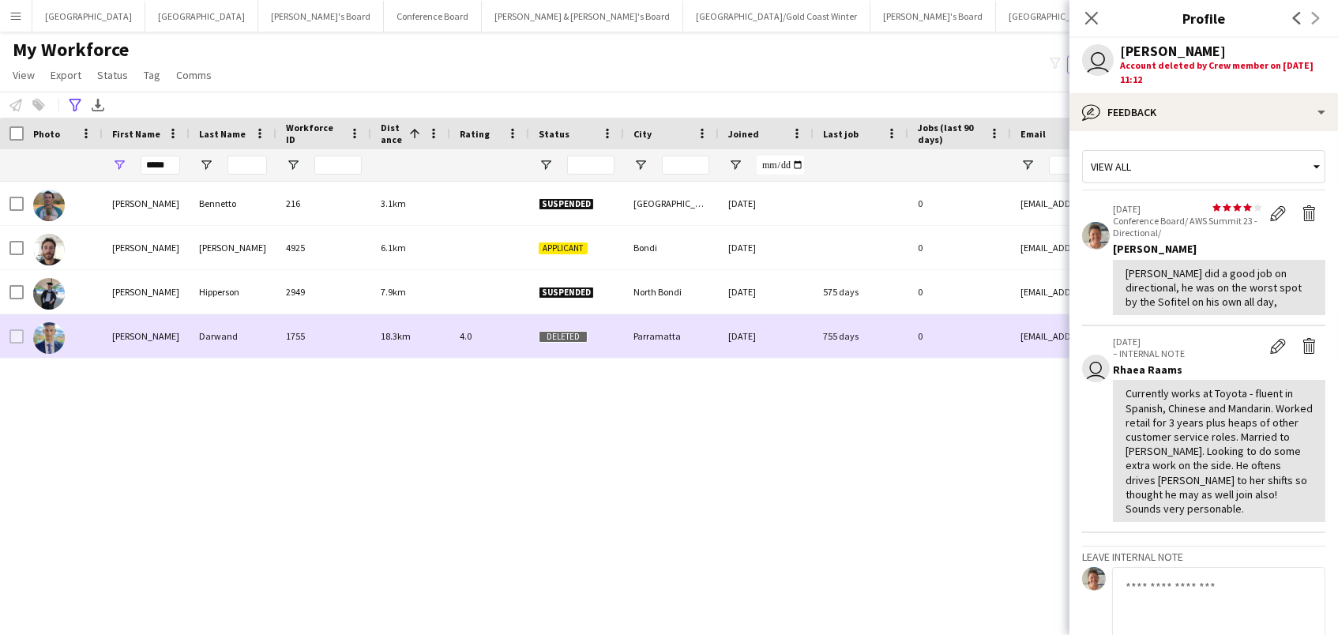
drag, startPoint x: 122, startPoint y: 329, endPoint x: 313, endPoint y: 340, distance: 191.4
click at [122, 329] on div "Harry" at bounding box center [146, 335] width 87 height 43
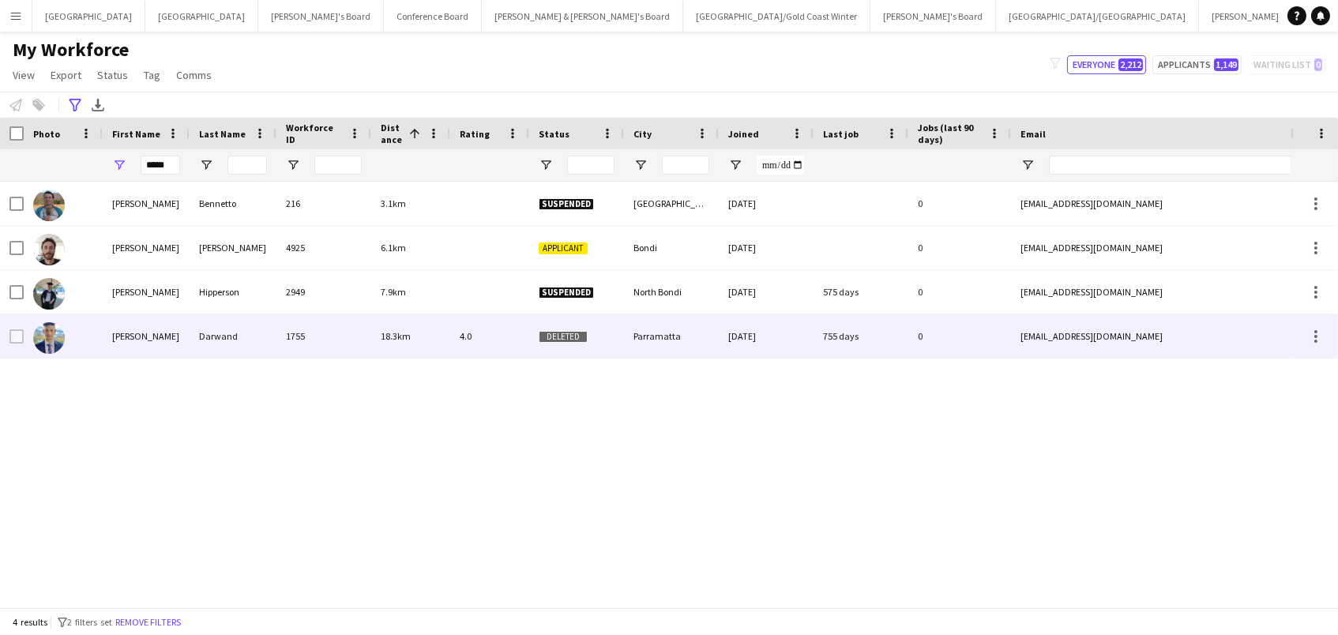
click at [1098, 332] on div "harrydarwand13@gmail.com" at bounding box center [1169, 335] width 316 height 43
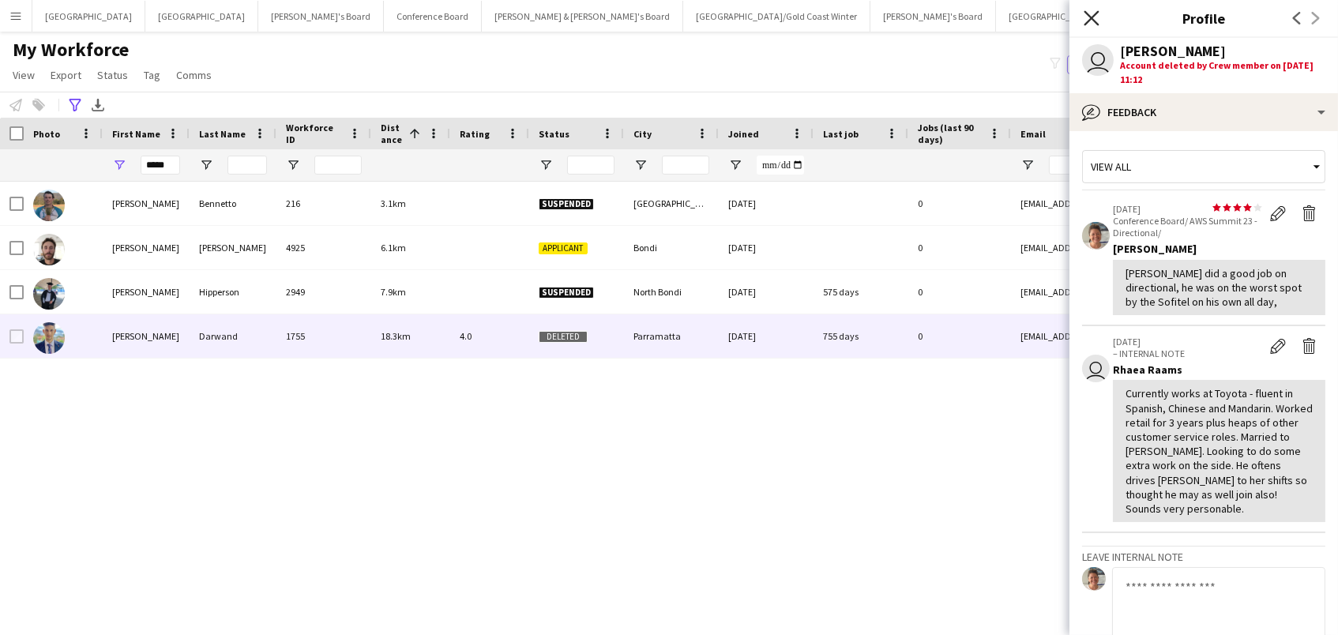
click at [1091, 20] on icon "Close pop-in" at bounding box center [1090, 17] width 15 height 15
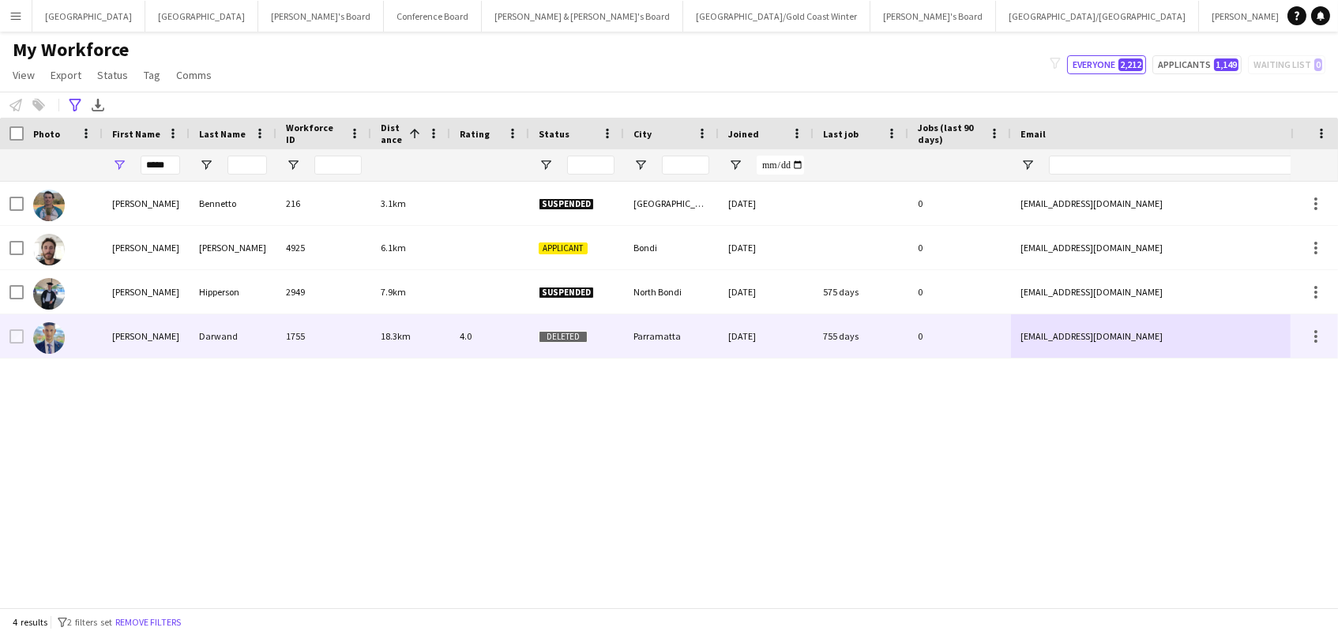
click at [1078, 330] on div "harrydarwand13@gmail.com" at bounding box center [1169, 335] width 316 height 43
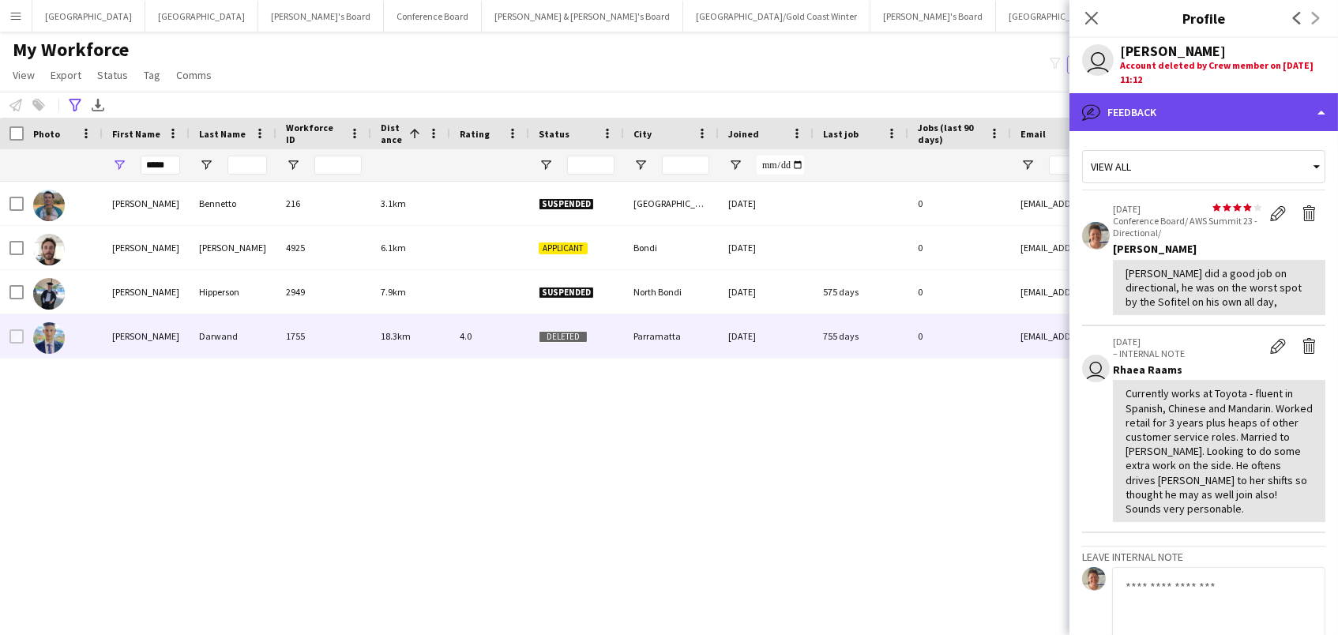
click at [1123, 117] on div "bubble-pencil Feedback" at bounding box center [1203, 112] width 268 height 38
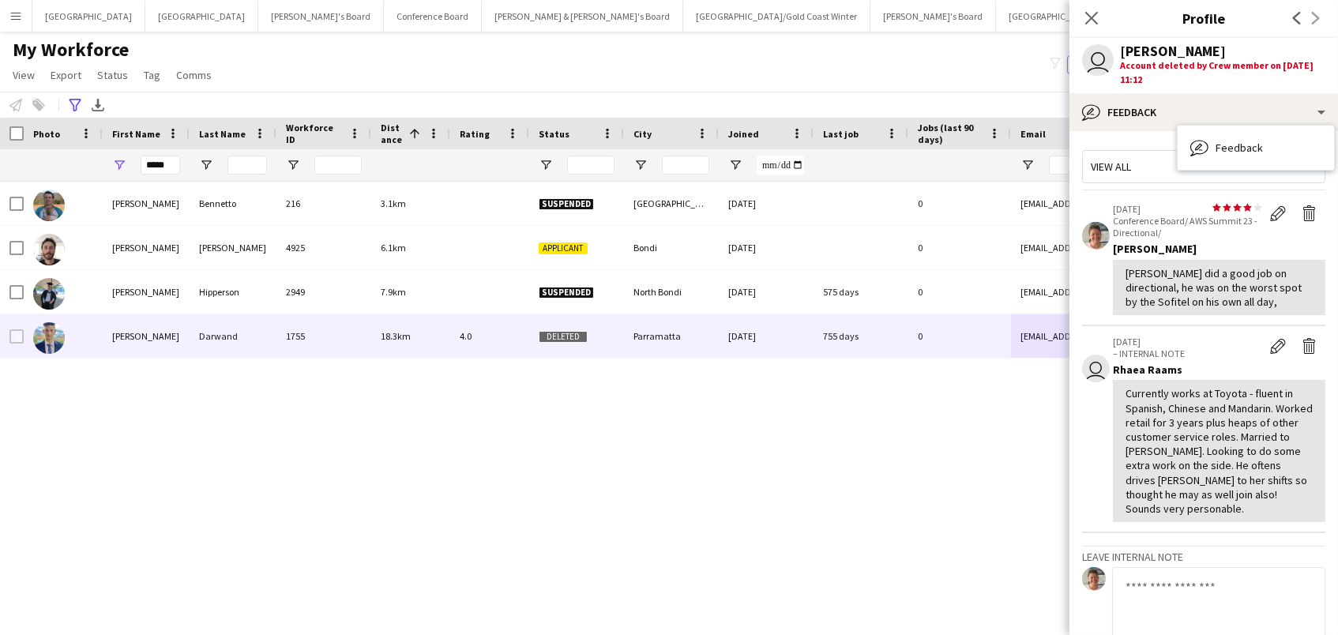
click at [1151, 77] on div "Account deleted by Crew member on 27-03-2025 11:12" at bounding box center [1222, 72] width 205 height 28
drag, startPoint x: 1124, startPoint y: 70, endPoint x: 1178, endPoint y: 78, distance: 54.3
click at [1178, 78] on div "Account deleted by Crew member on 27-03-2025 11:12" at bounding box center [1222, 72] width 205 height 28
click at [1139, 65] on div "Account deleted by Crew member on 27-03-2025 11:12" at bounding box center [1222, 72] width 205 height 28
drag, startPoint x: 1143, startPoint y: 80, endPoint x: 1119, endPoint y: 62, distance: 30.5
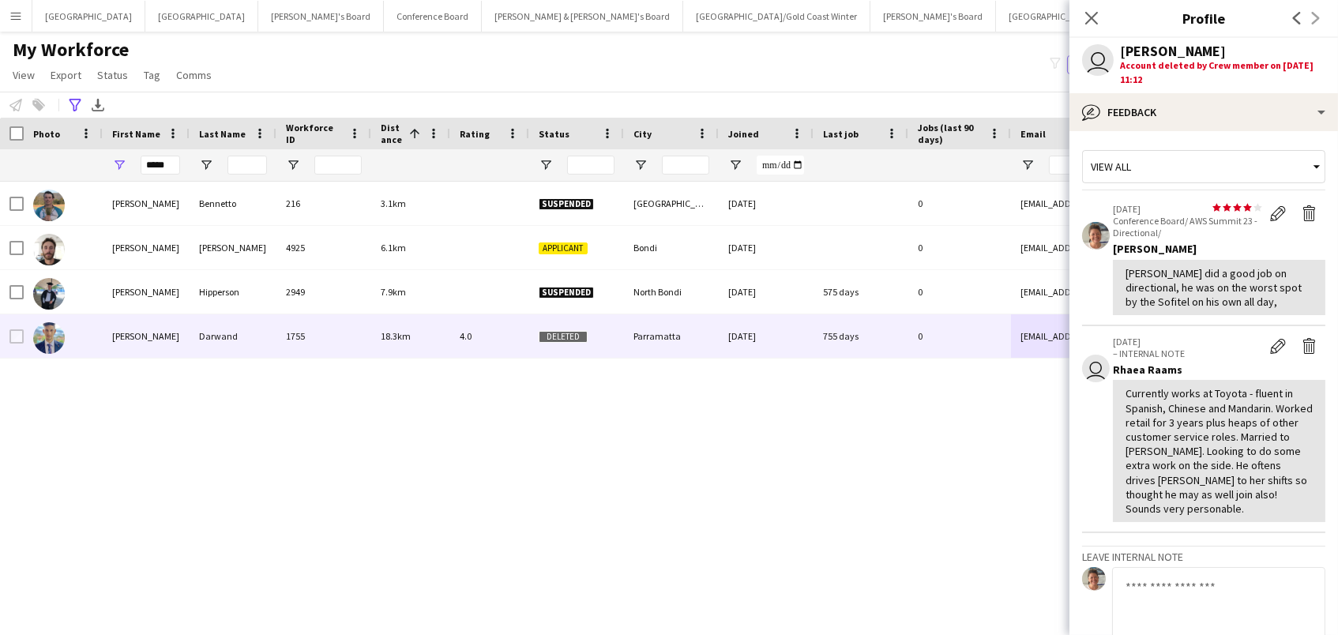
click at [1120, 62] on div "Account deleted by Crew member on 27-03-2025 11:12" at bounding box center [1222, 72] width 205 height 28
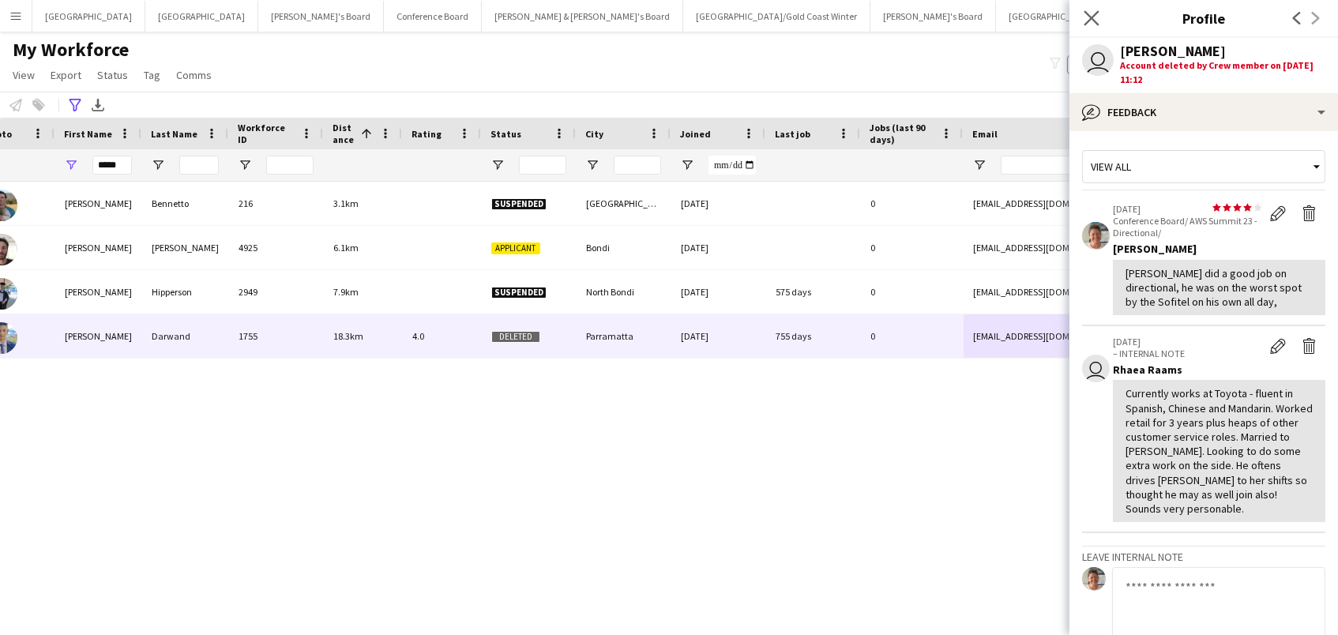
click at [1091, 9] on app-icon "Close pop-in" at bounding box center [1091, 18] width 23 height 23
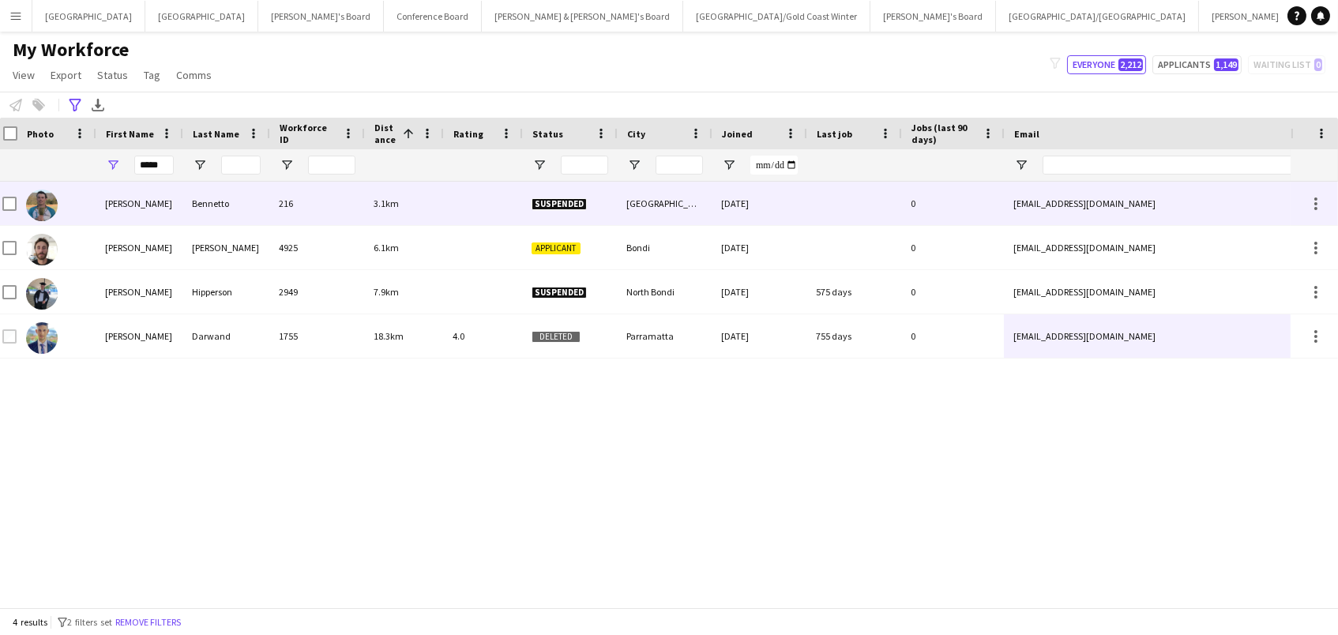
scroll to position [0, 6]
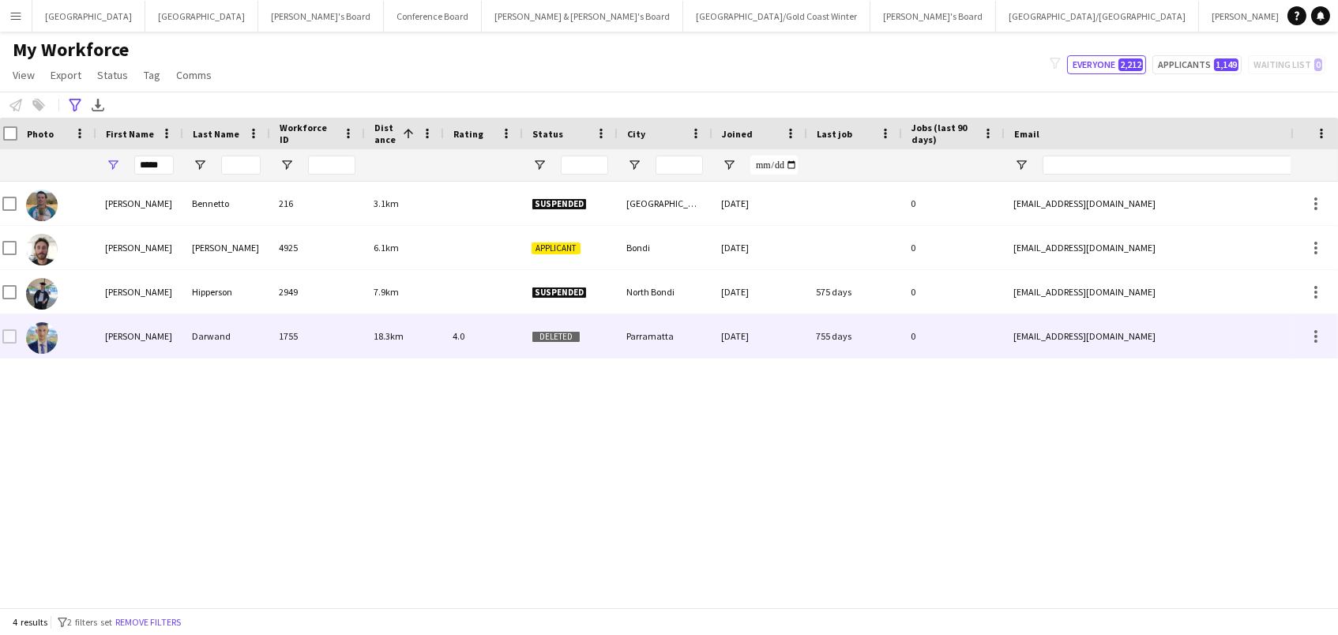
click at [542, 330] on span "Deleted" at bounding box center [555, 336] width 49 height 12
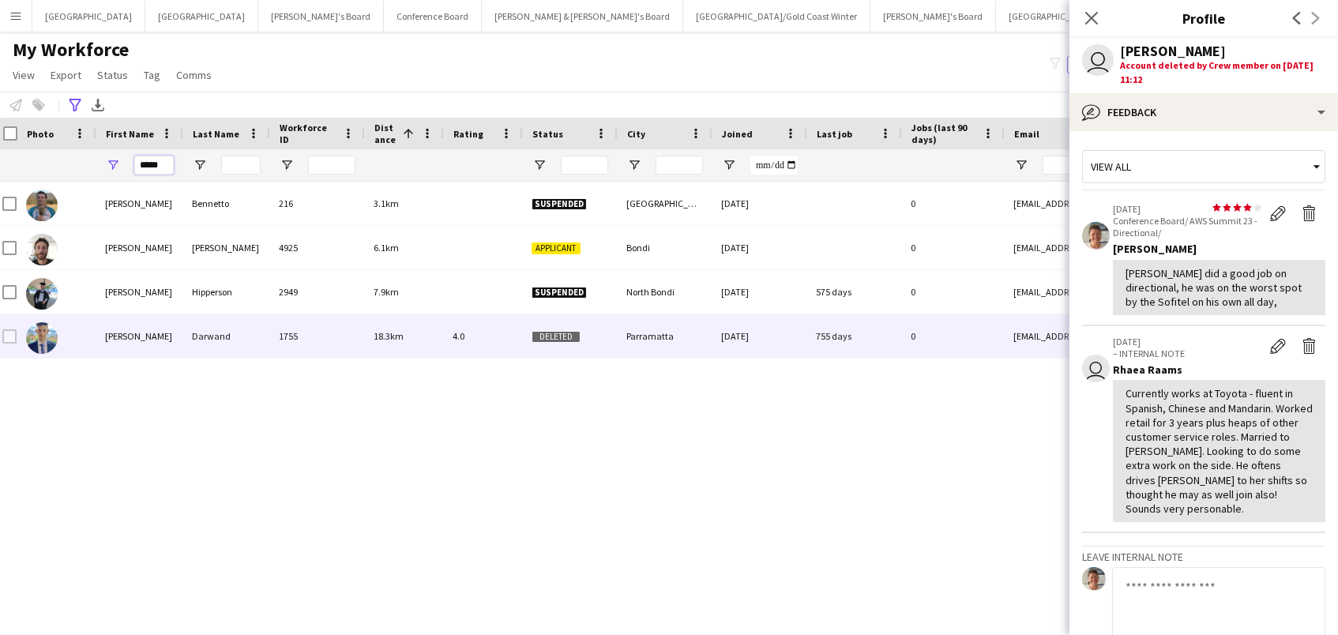
drag, startPoint x: 167, startPoint y: 166, endPoint x: -96, endPoint y: 122, distance: 266.5
click at [0, 122] on html "Menu Boards Boards Boards All jobs Status Workforce Workforce My Workforce Recr…" at bounding box center [669, 317] width 1338 height 635
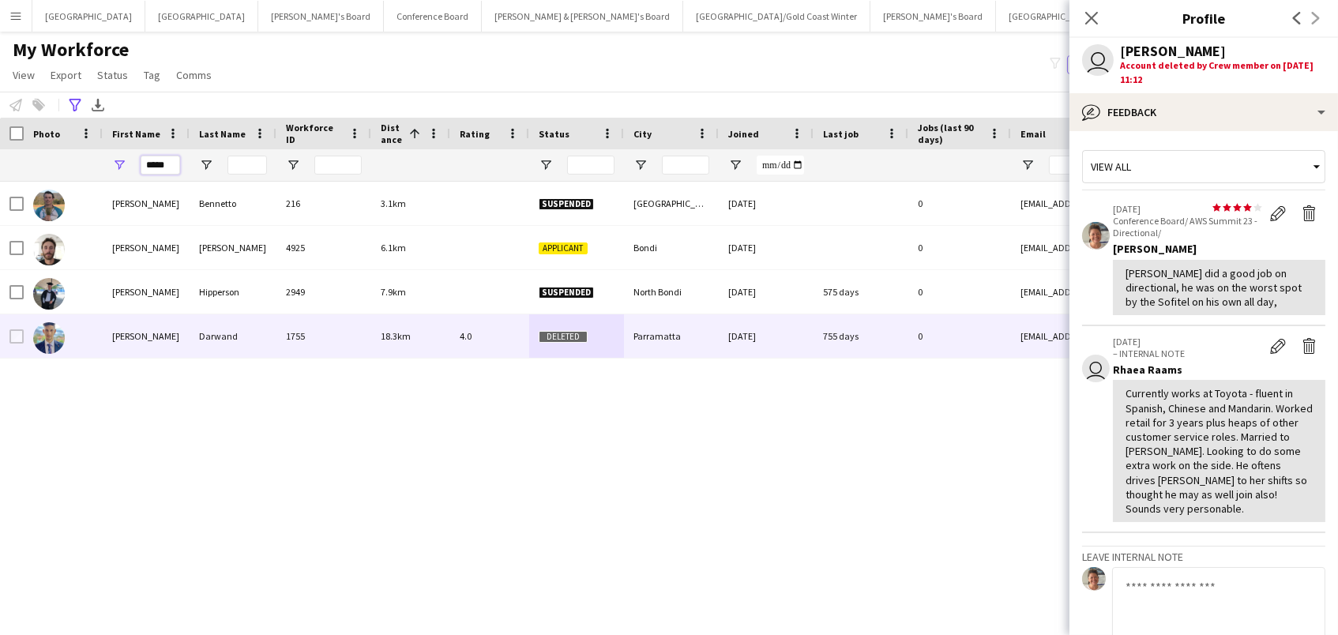
type input "*"
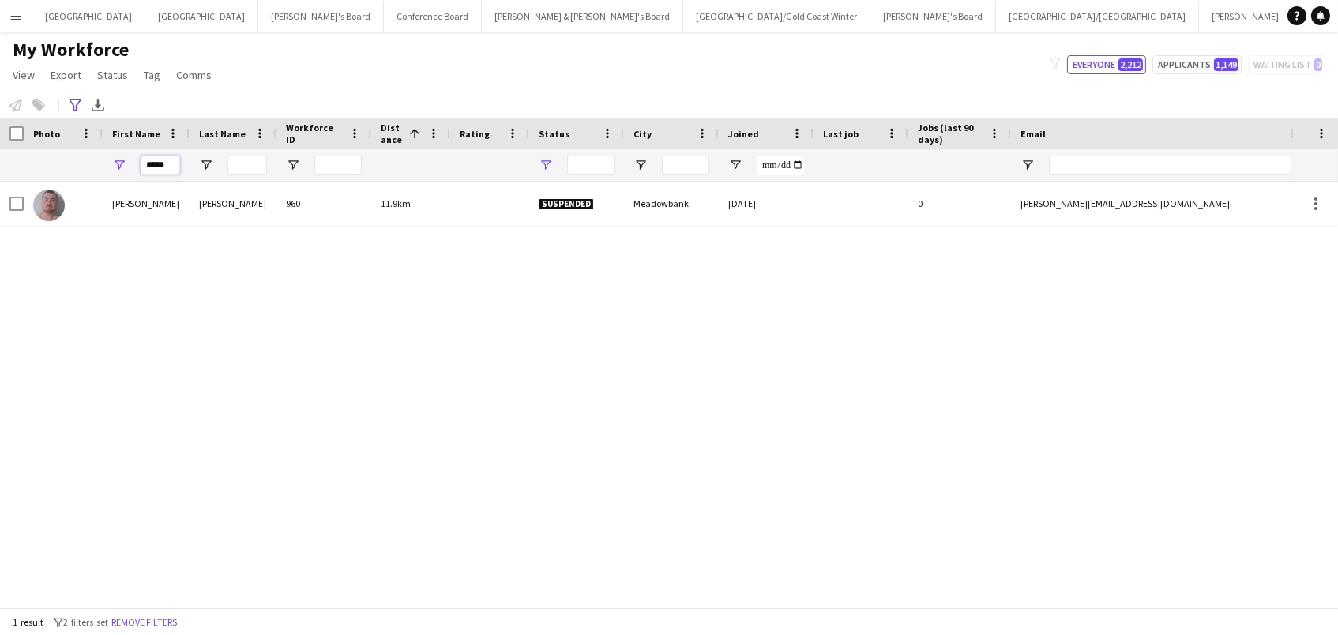
type input "*****"
click at [539, 167] on span "Open Filter Menu" at bounding box center [546, 165] width 14 height 14
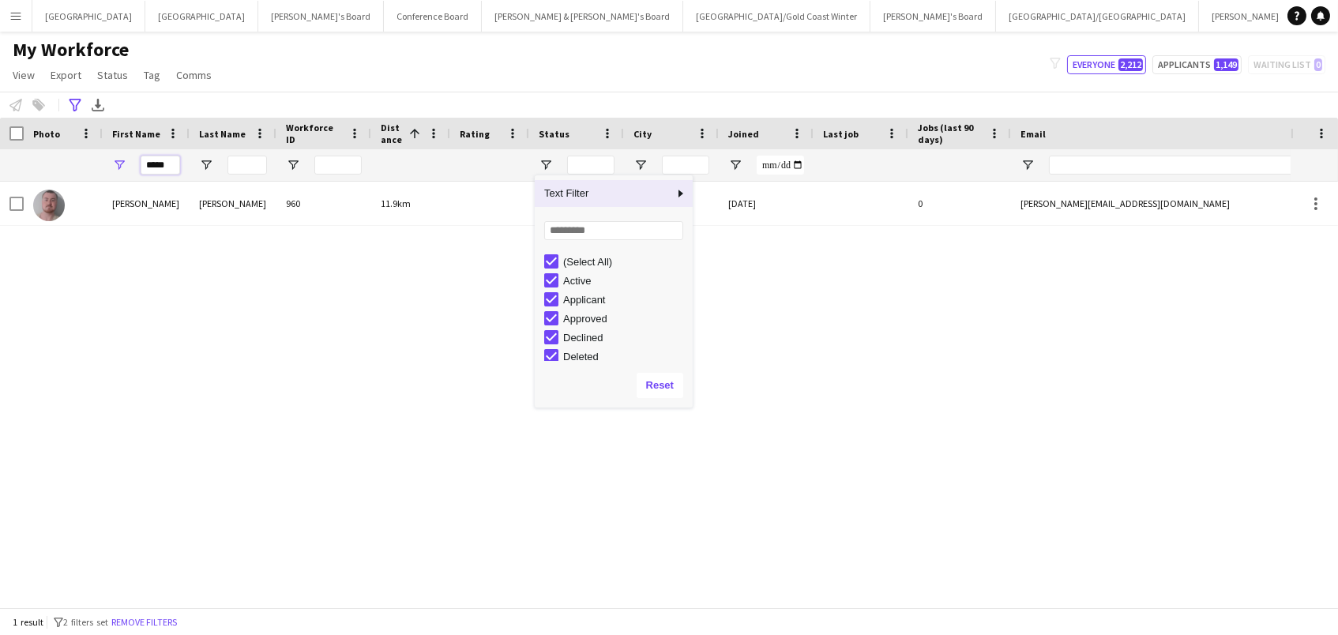
drag, startPoint x: 171, startPoint y: 163, endPoint x: -97, endPoint y: 81, distance: 280.0
click at [0, 81] on html "Menu Boards Boards Boards All jobs Status Workforce Workforce My Workforce Recr…" at bounding box center [669, 317] width 1338 height 635
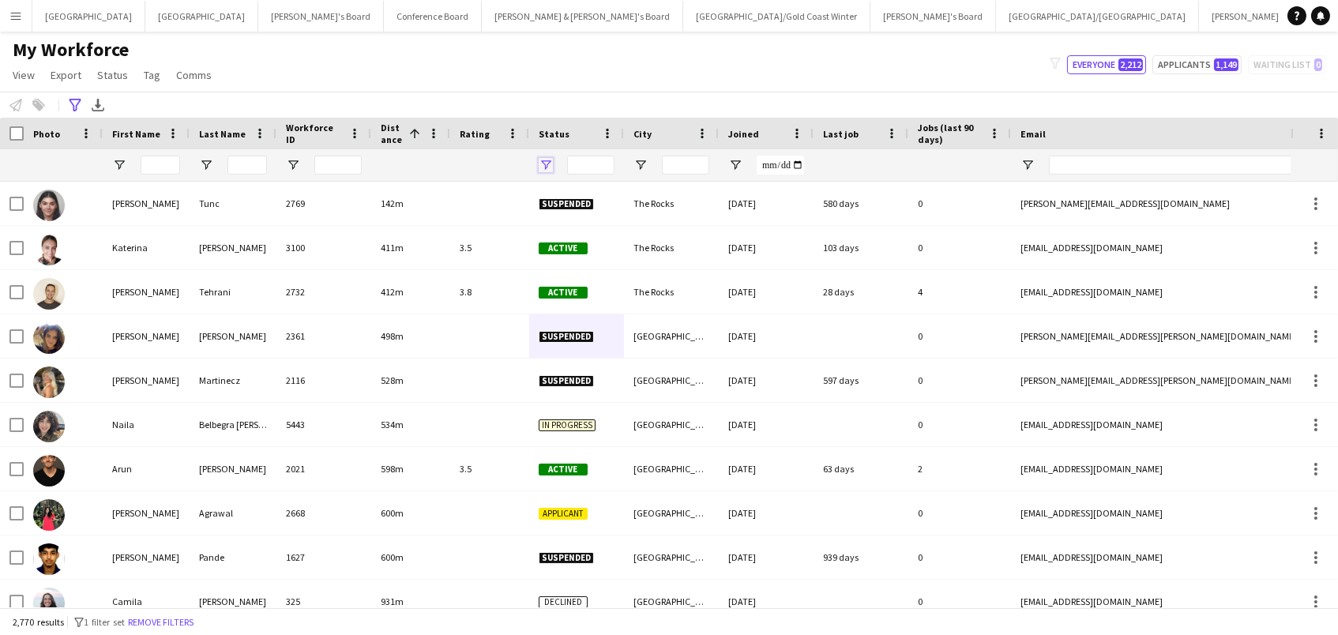
click at [543, 161] on span "Open Filter Menu" at bounding box center [546, 165] width 14 height 14
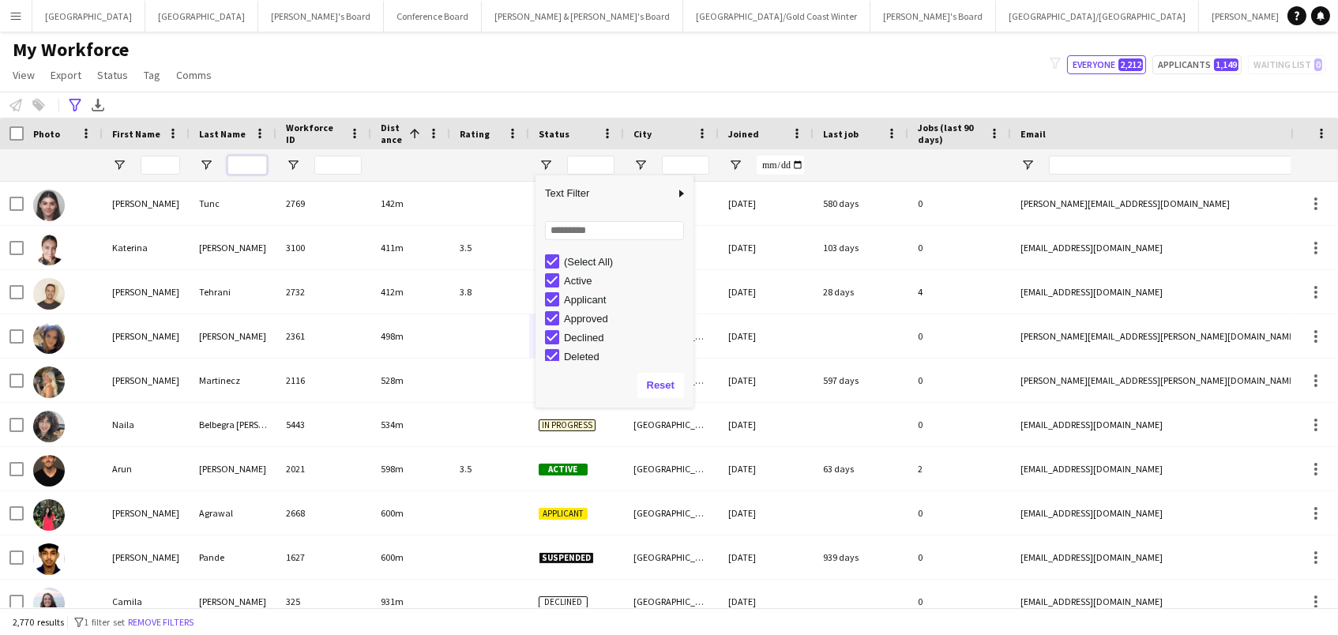
click at [248, 166] on input "Last Name Filter Input" at bounding box center [246, 165] width 39 height 19
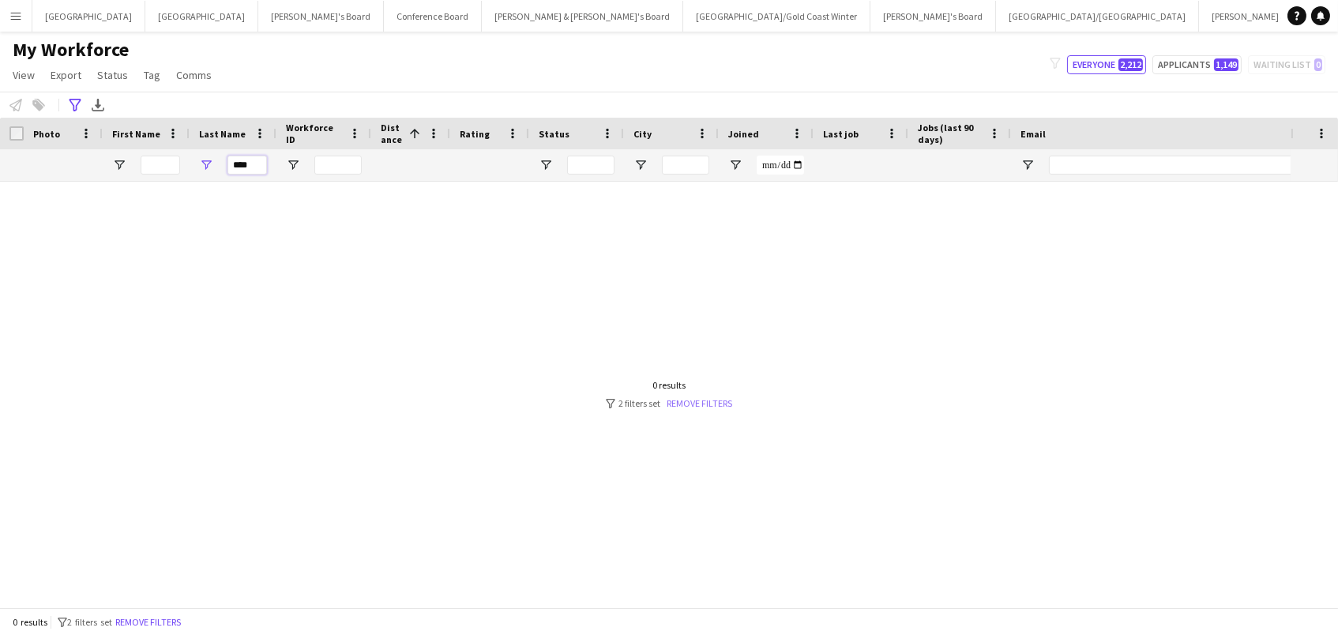
type input "****"
click at [685, 403] on link "Remove filters" at bounding box center [699, 403] width 66 height 12
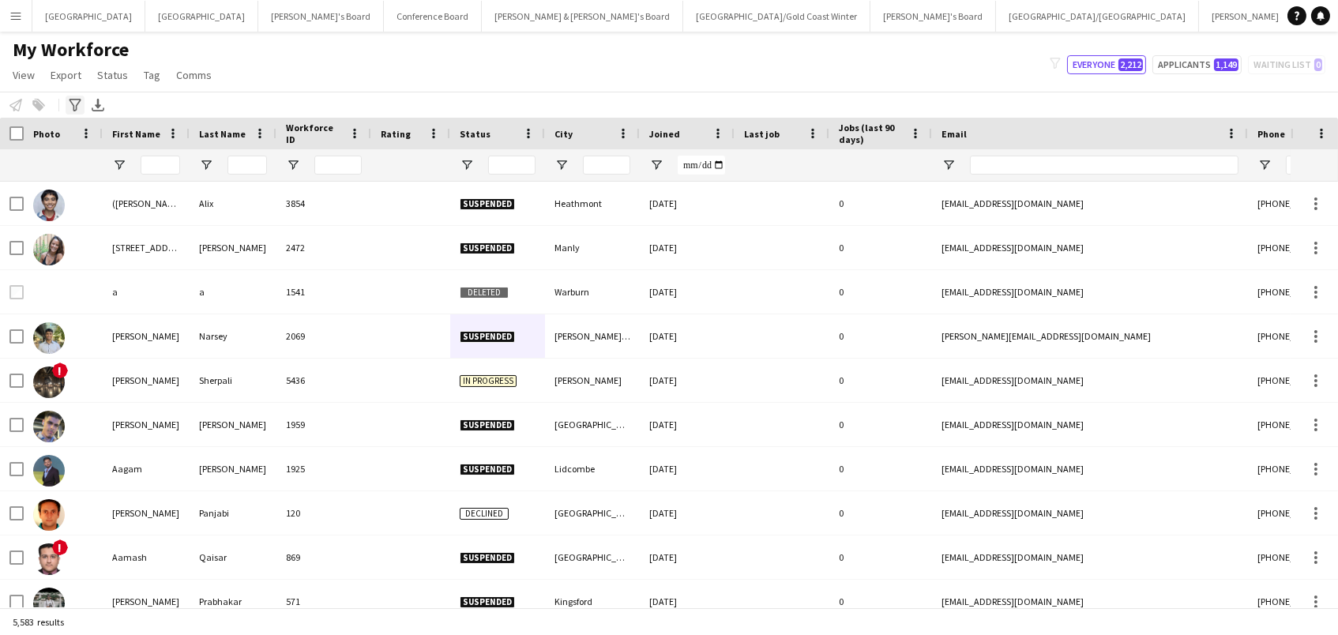
click at [78, 110] on icon "Advanced filters" at bounding box center [75, 105] width 13 height 13
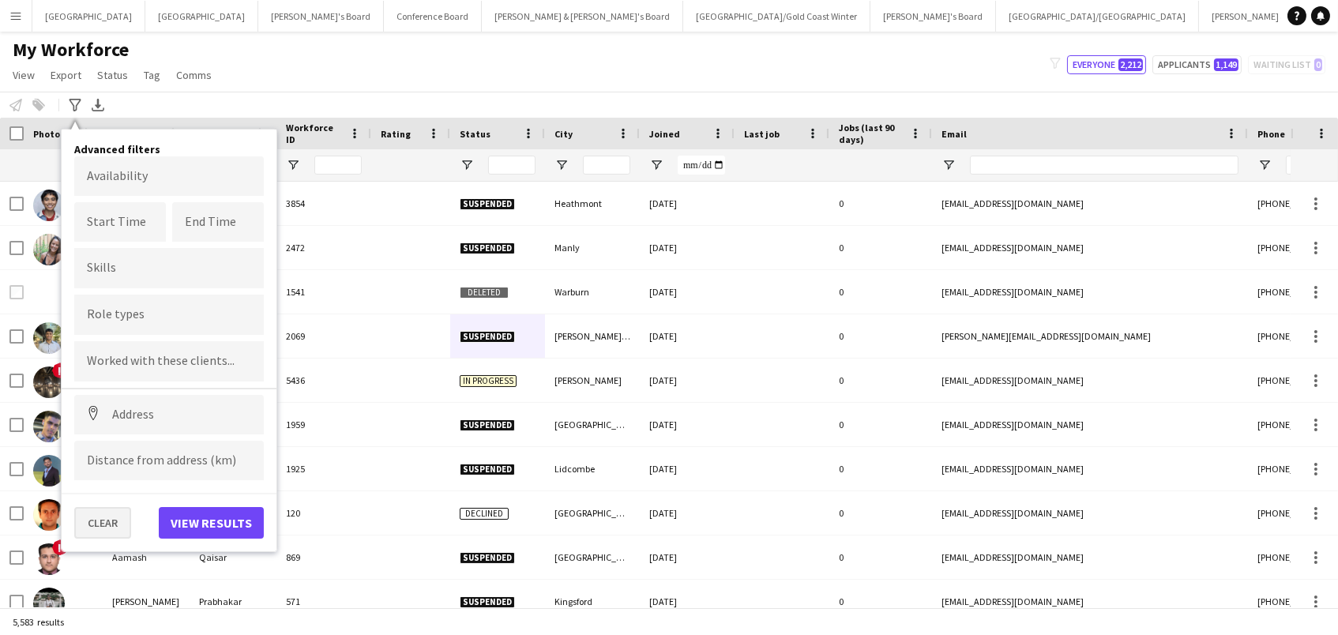
click at [87, 524] on button "Clear" at bounding box center [102, 523] width 57 height 32
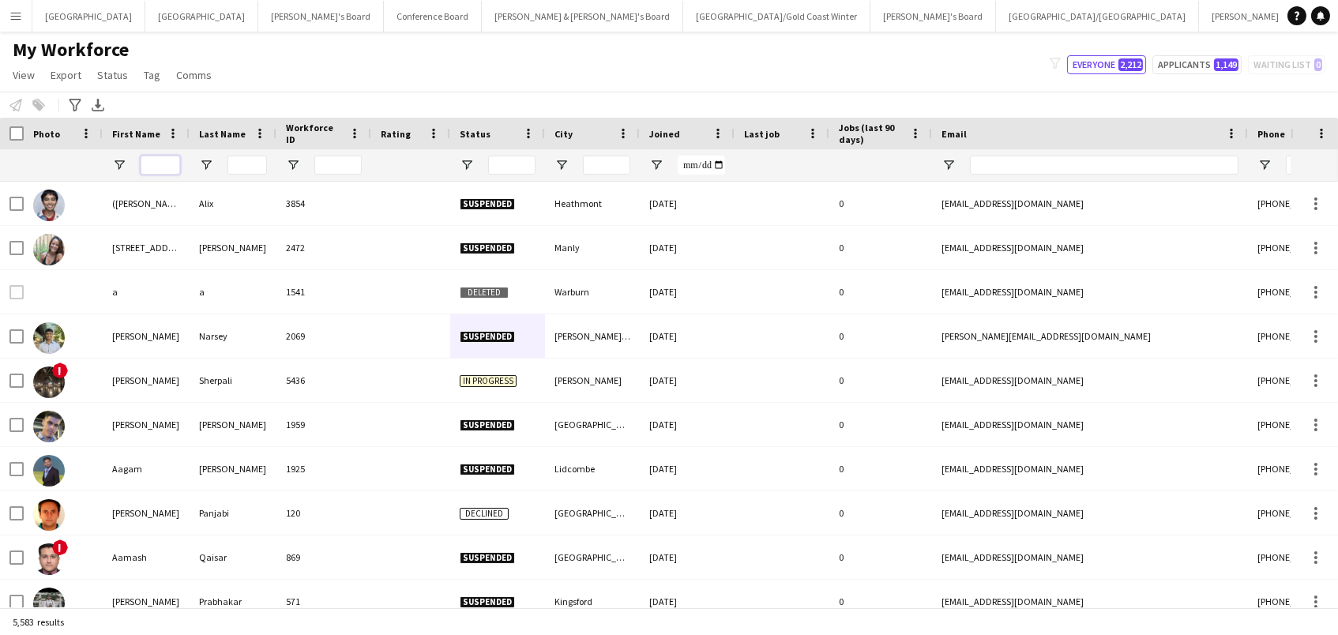
click at [156, 170] on input "First Name Filter Input" at bounding box center [160, 165] width 39 height 19
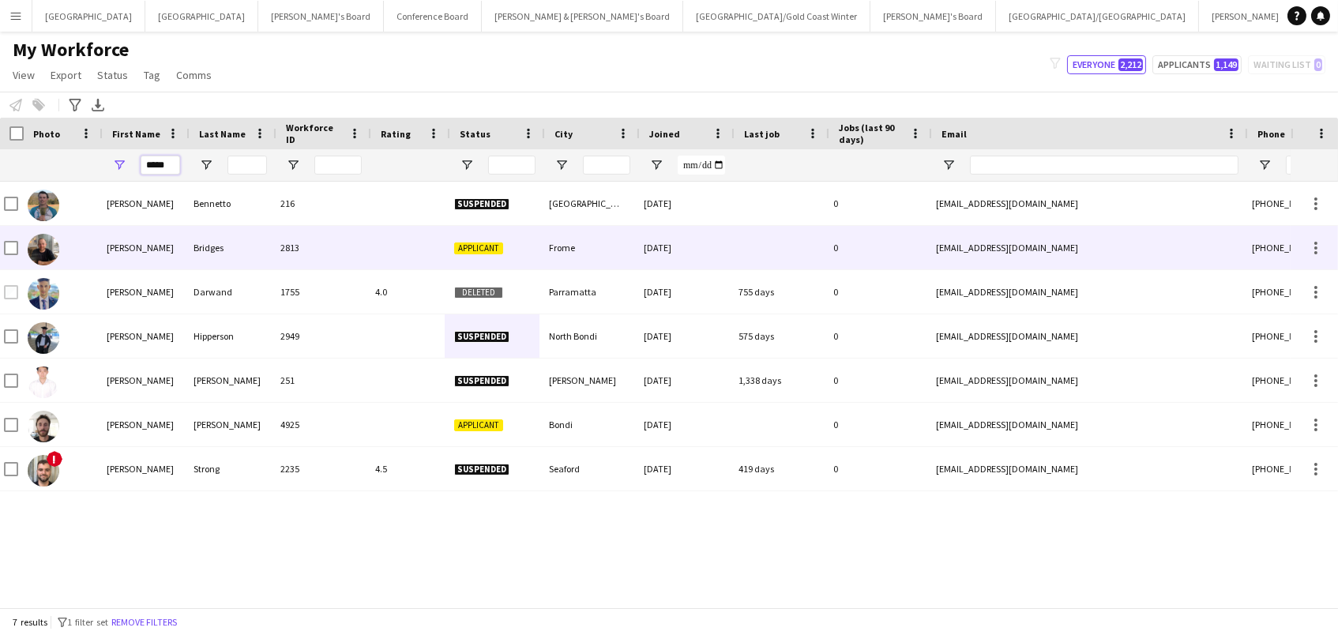
scroll to position [0, 7]
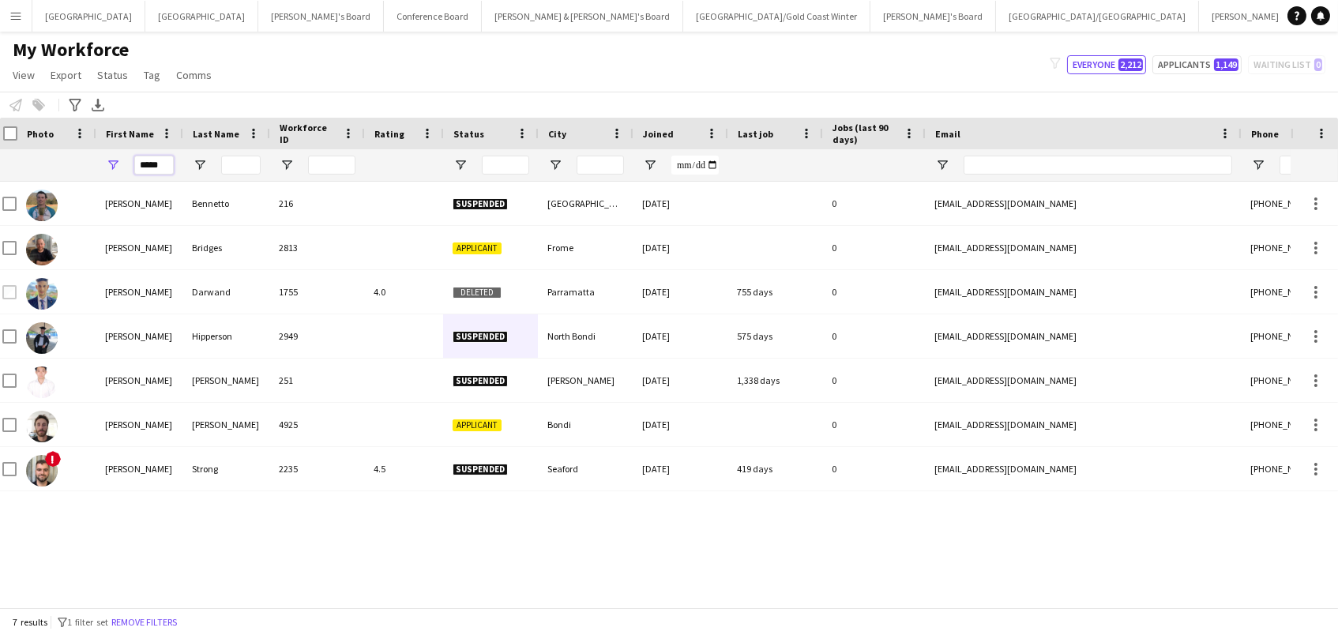
drag, startPoint x: 160, startPoint y: 163, endPoint x: -388, endPoint y: 13, distance: 567.6
click at [0, 13] on html "Menu Boards Boards Boards All jobs Status Workforce Workforce My Workforce Recr…" at bounding box center [669, 317] width 1338 height 635
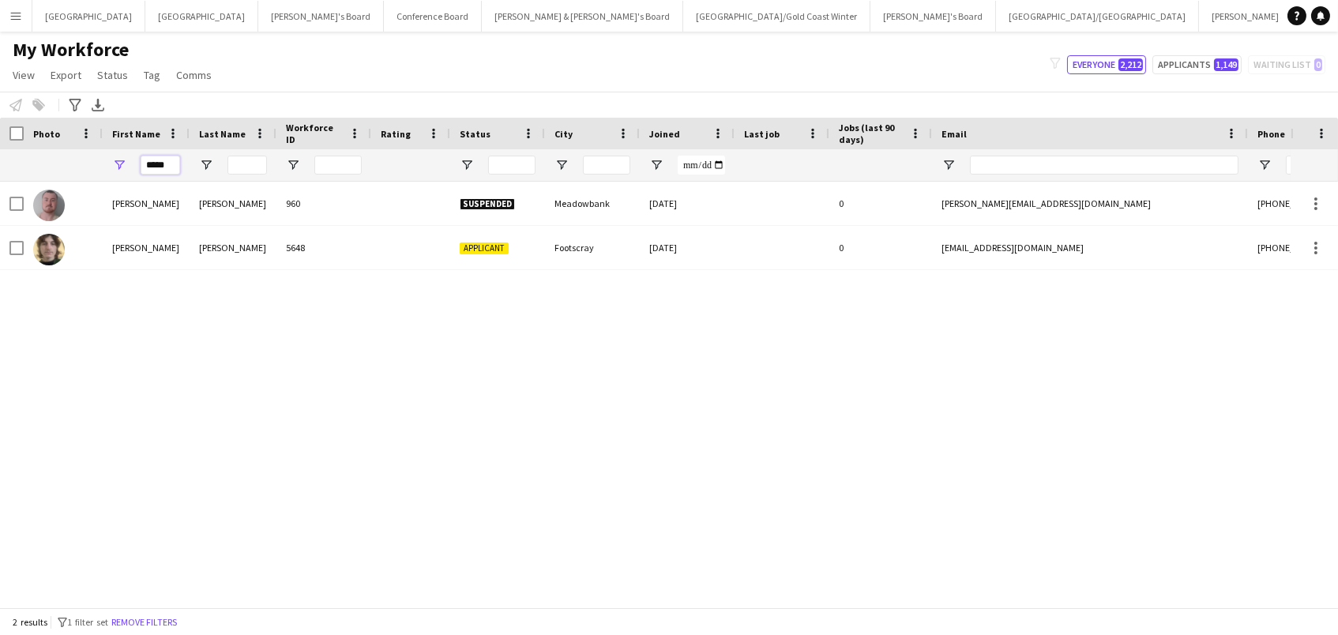
type input "*****"
drag, startPoint x: 13, startPoint y: 161, endPoint x: 1078, endPoint y: 246, distance: 1068.6
click at [1078, 246] on div "[EMAIL_ADDRESS][DOMAIN_NAME]" at bounding box center [1090, 247] width 316 height 43
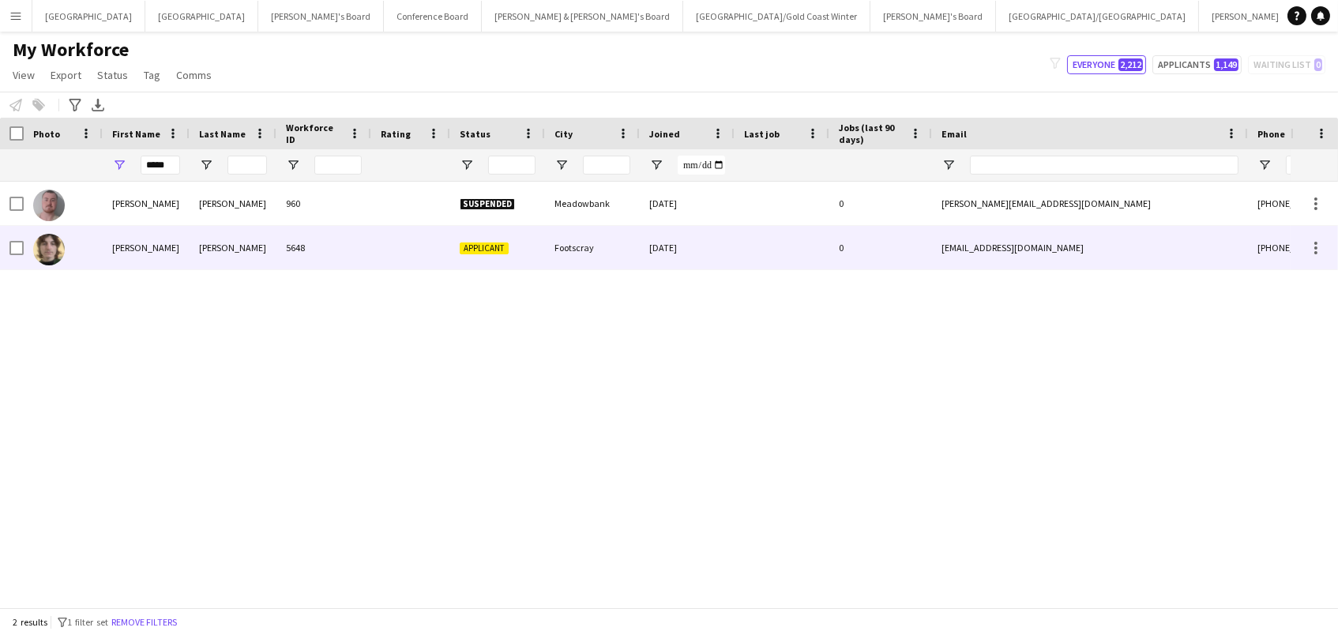
click at [565, 249] on div "Footscray" at bounding box center [592, 247] width 95 height 43
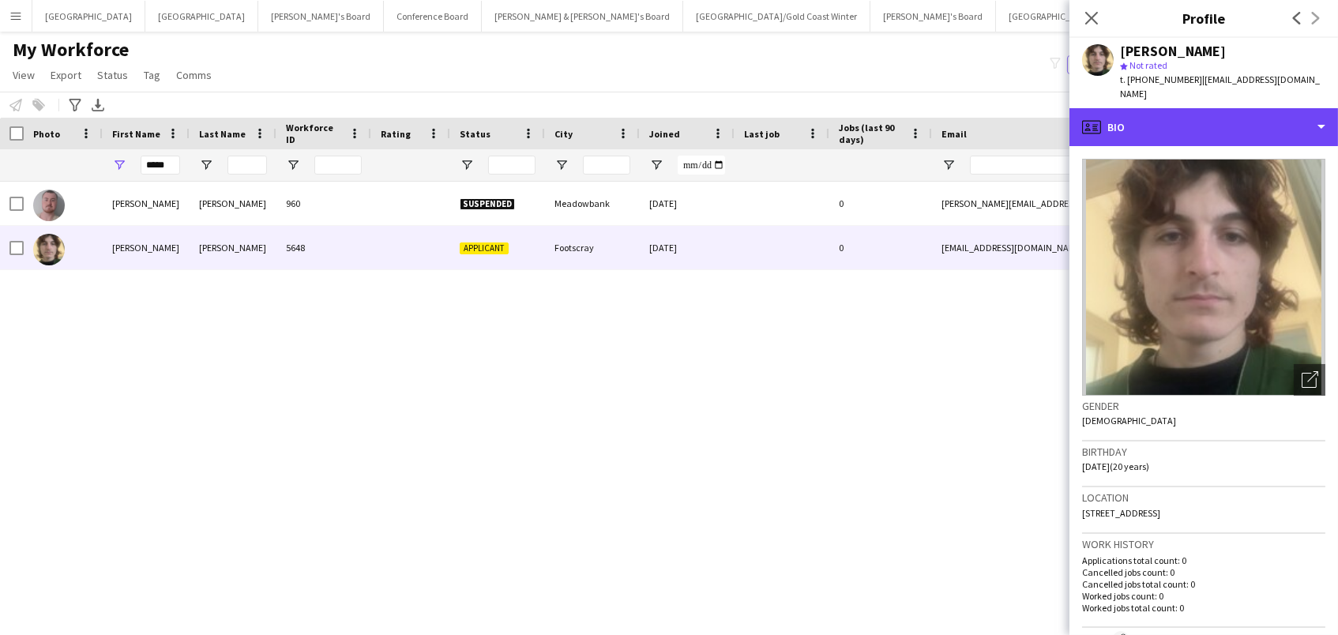
drag, startPoint x: 1271, startPoint y: 102, endPoint x: 1285, endPoint y: 141, distance: 41.7
click at [1271, 108] on div "profile Bio" at bounding box center [1203, 127] width 268 height 38
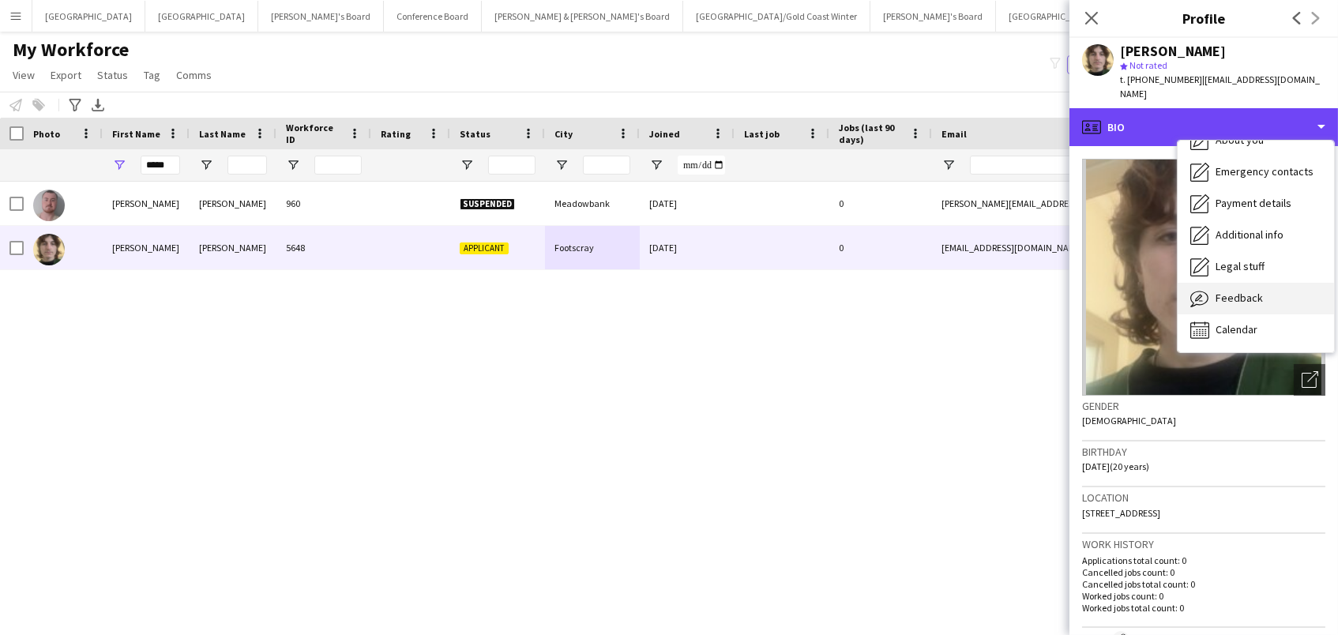
scroll to position [116, 0]
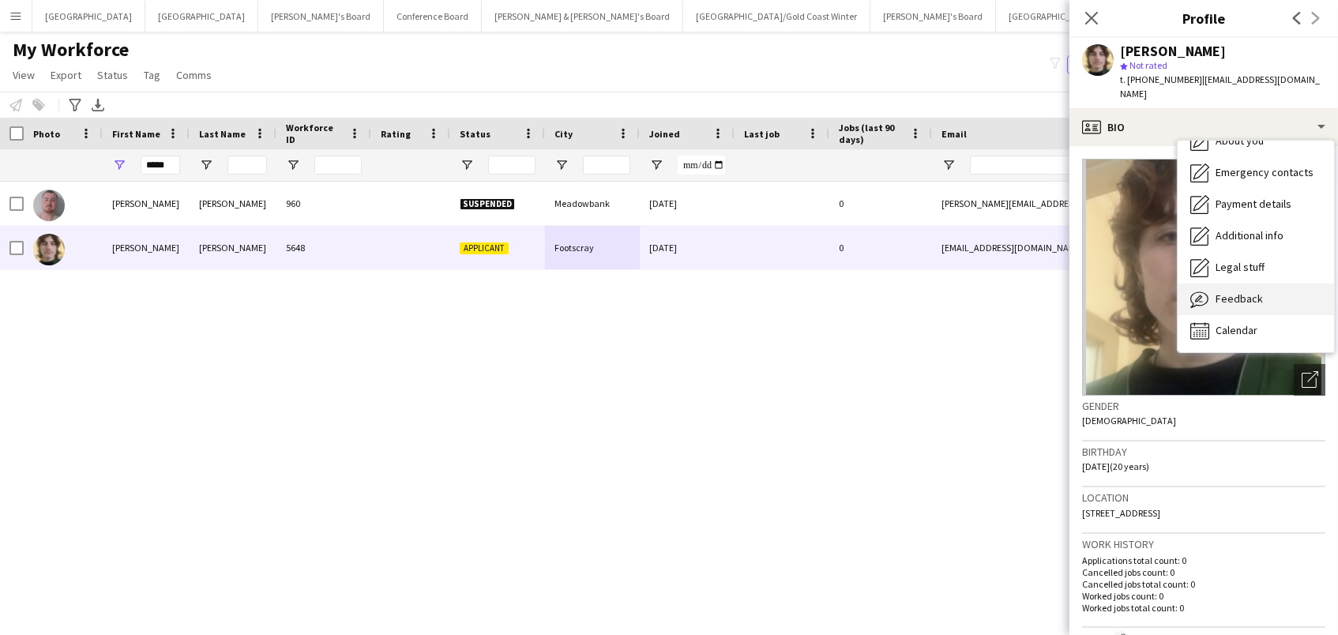
click at [1265, 287] on div "Feedback Feedback" at bounding box center [1255, 299] width 156 height 32
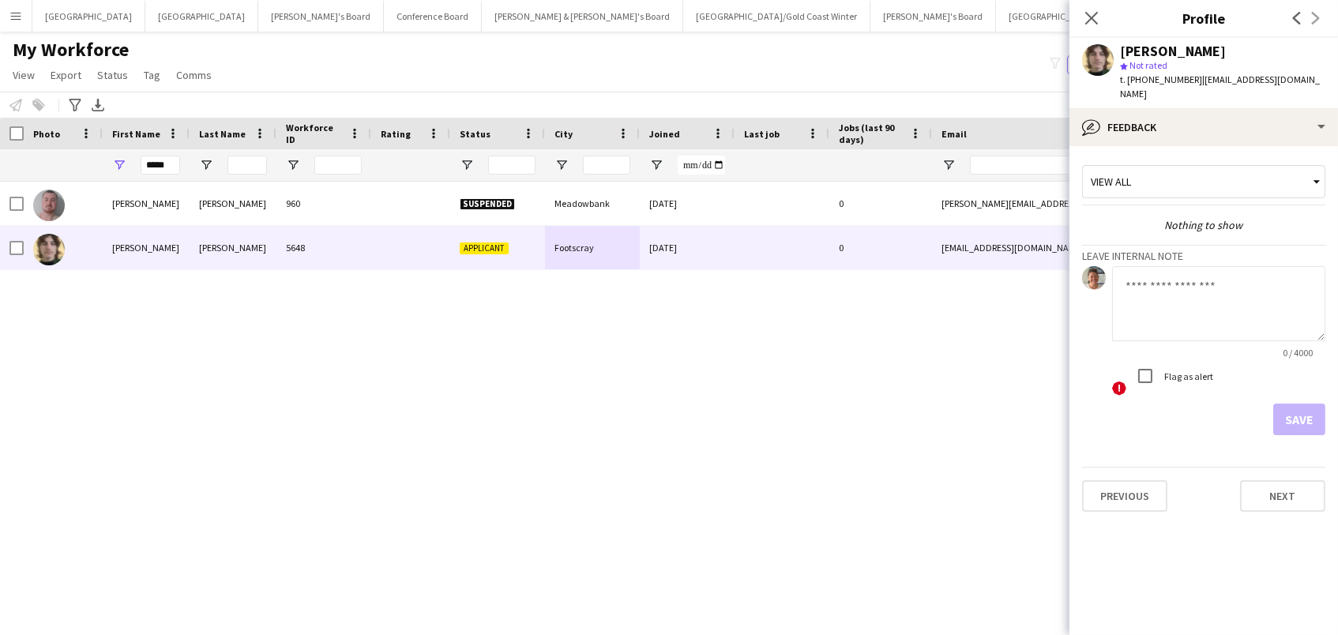
click at [1167, 276] on textarea at bounding box center [1218, 303] width 213 height 75
type textarea "**********"
click at [1287, 404] on button "Save" at bounding box center [1299, 420] width 52 height 32
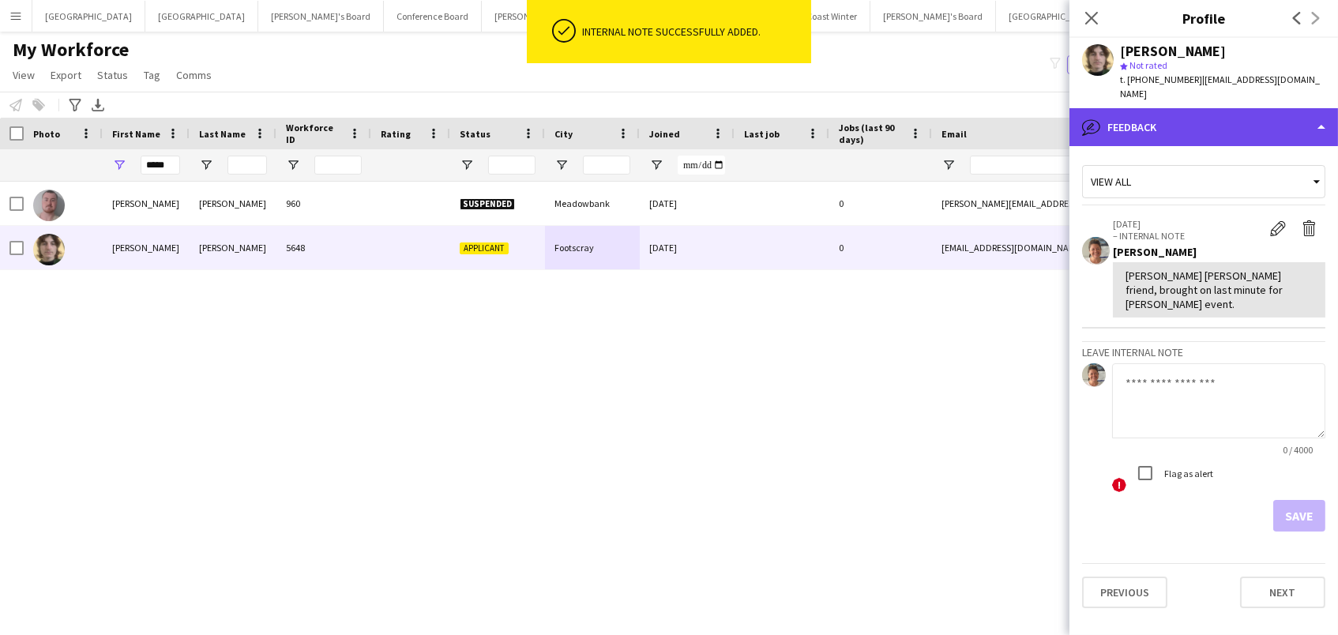
click at [1197, 120] on div "bubble-pencil Feedback" at bounding box center [1203, 127] width 268 height 38
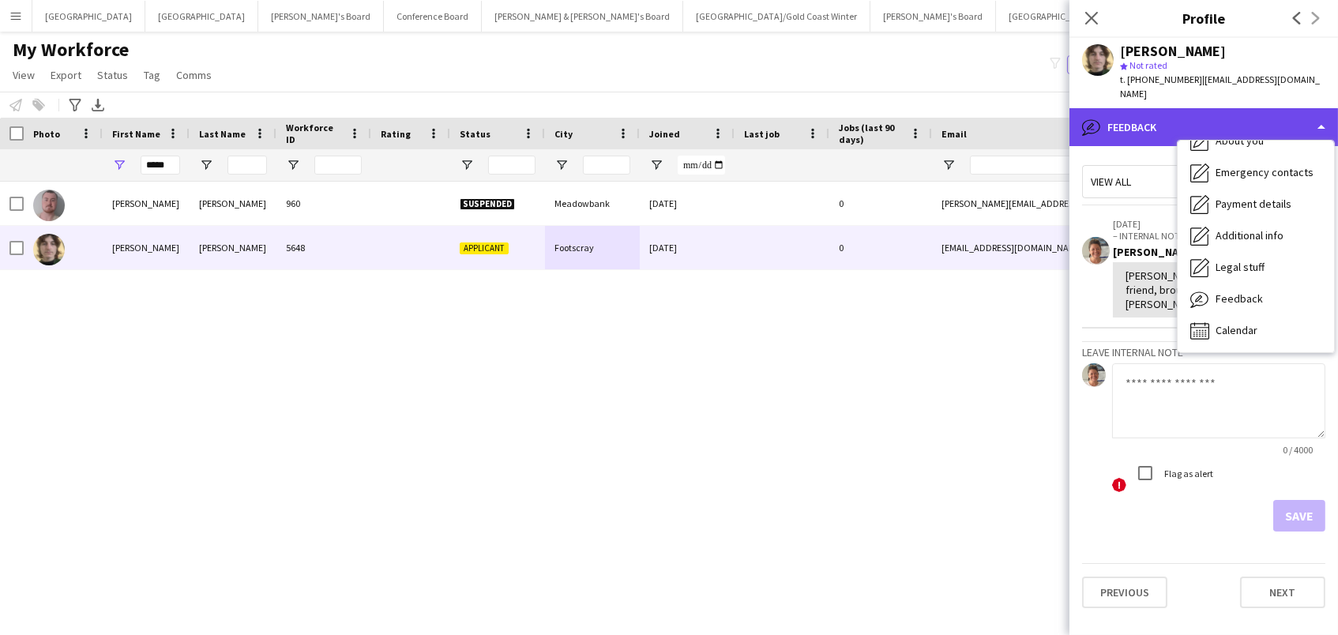
click at [1252, 118] on div "bubble-pencil Feedback" at bounding box center [1203, 127] width 268 height 38
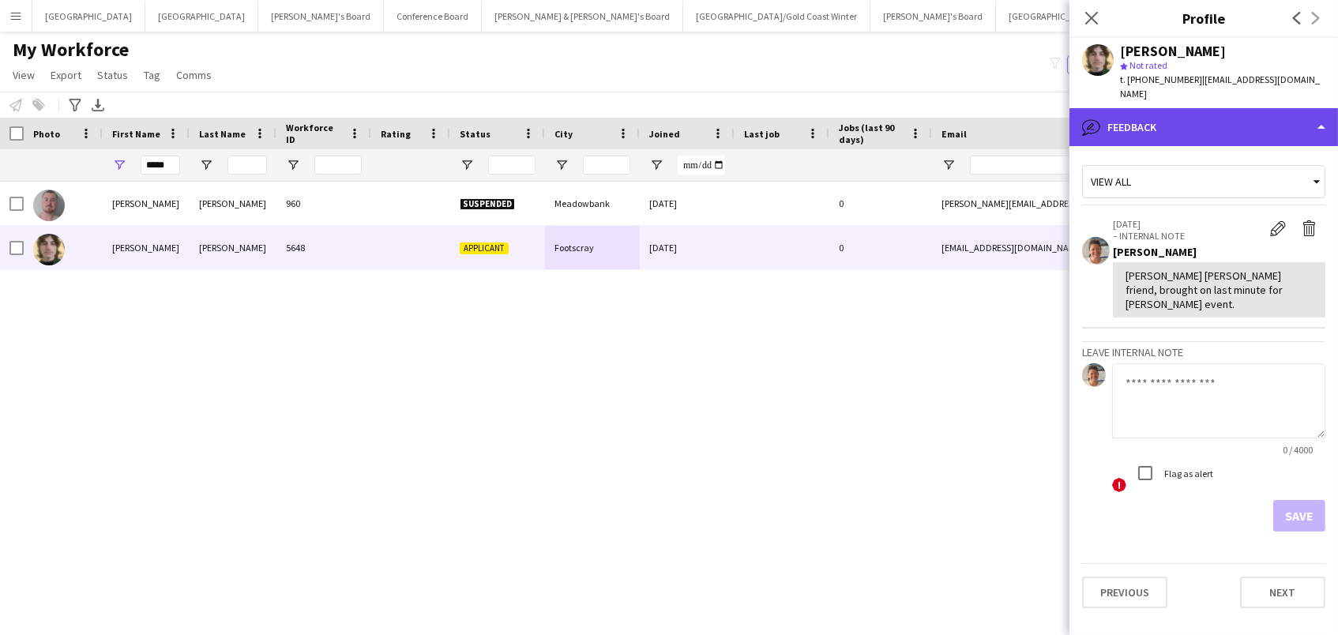
click at [1252, 129] on div "bubble-pencil Feedback" at bounding box center [1203, 127] width 268 height 38
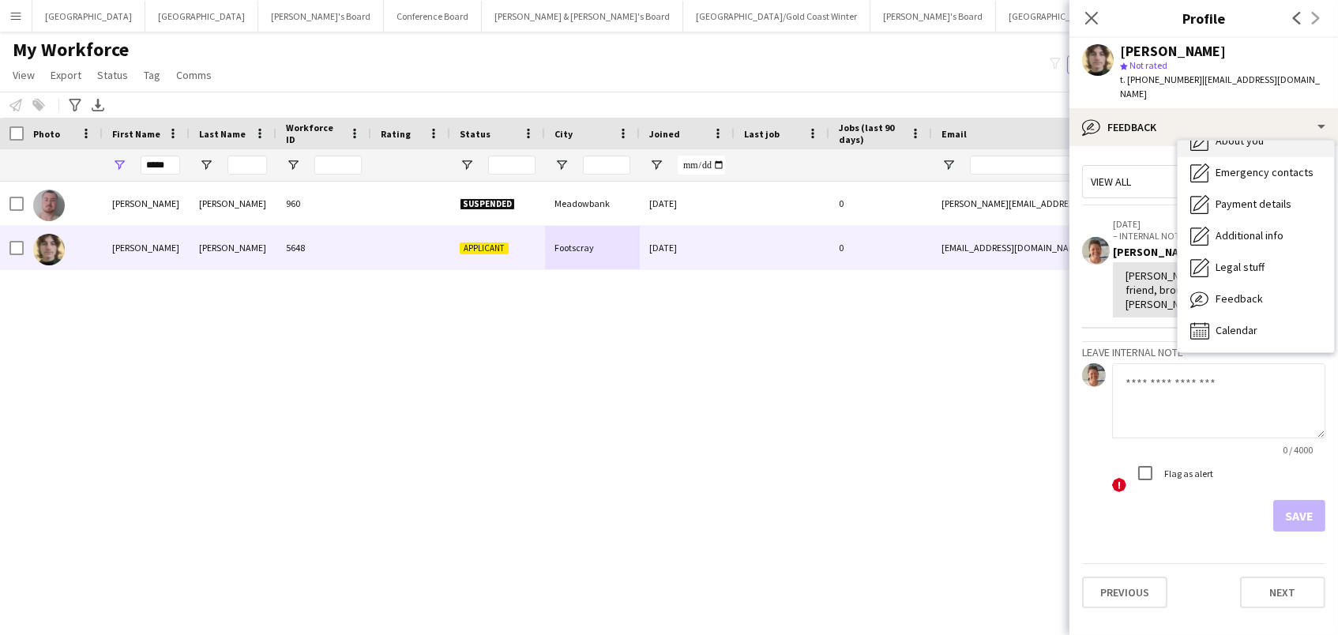
click at [1256, 136] on div "About you About you" at bounding box center [1255, 142] width 156 height 32
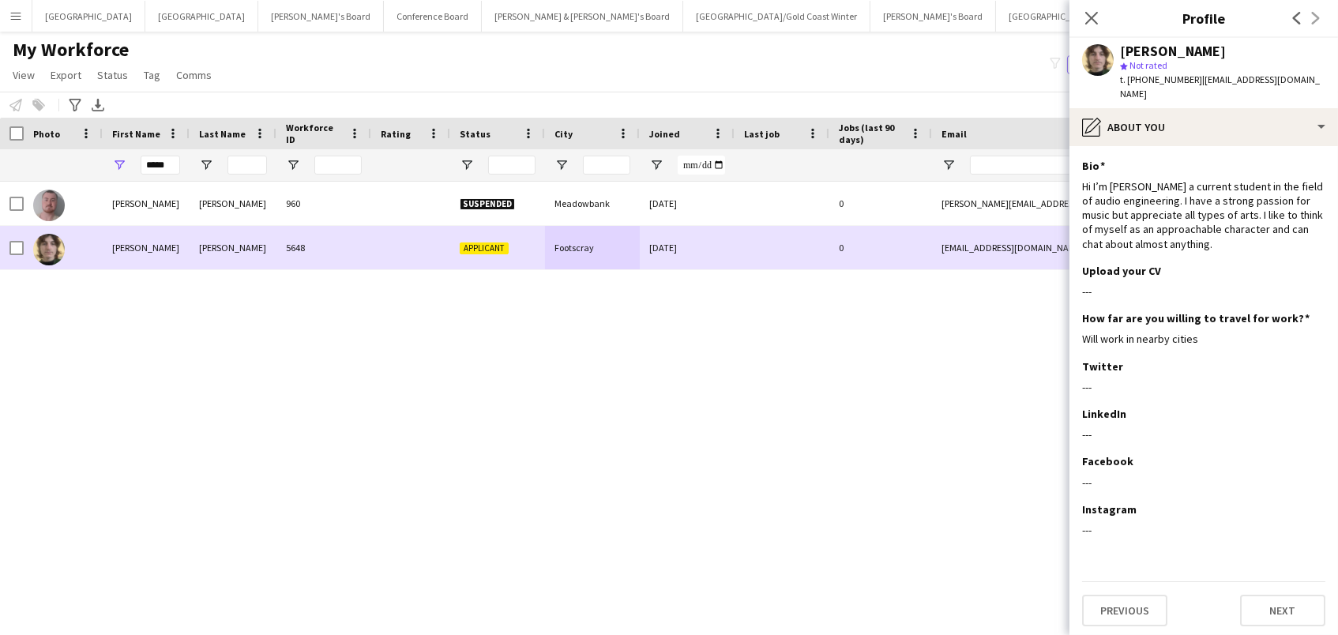
click at [497, 253] on span "Applicant" at bounding box center [484, 248] width 49 height 12
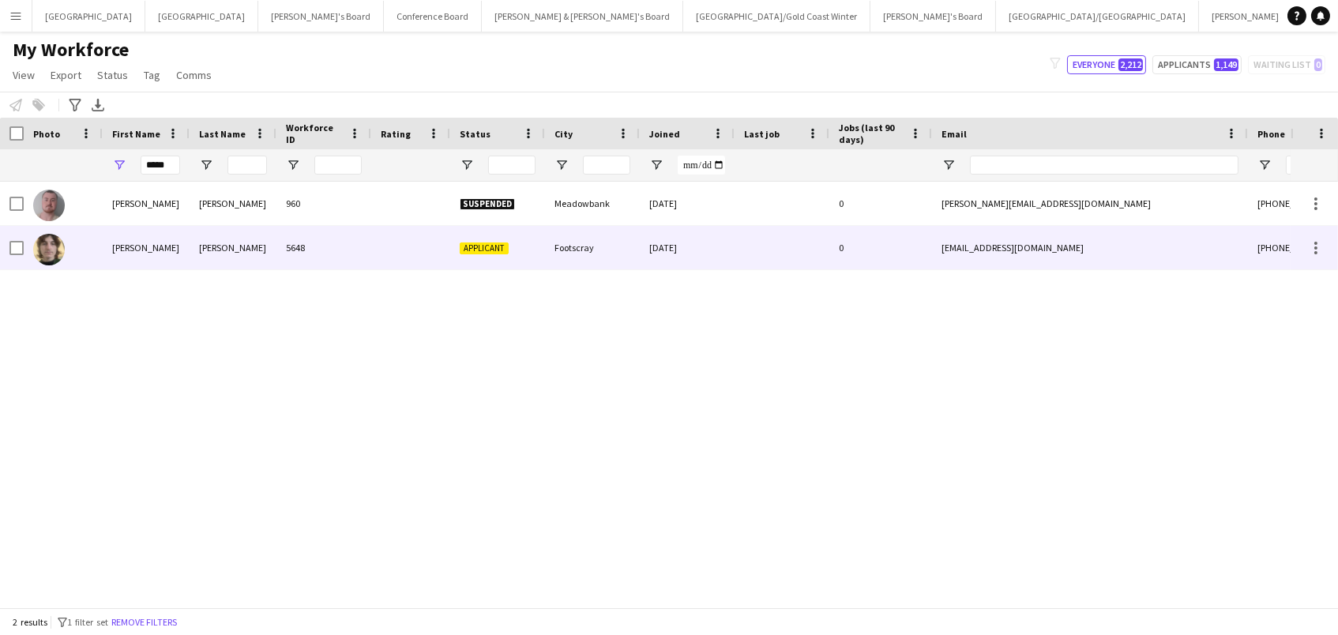
click at [497, 253] on span "Applicant" at bounding box center [484, 248] width 49 height 12
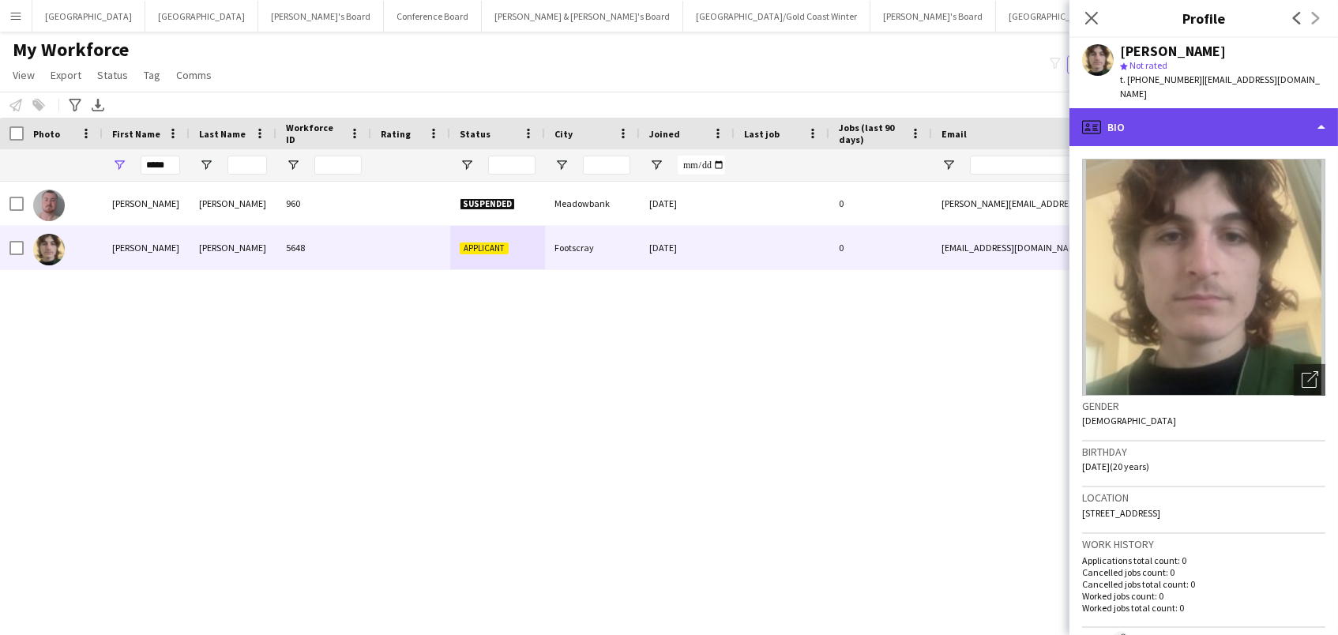
click at [1259, 108] on div "profile Bio" at bounding box center [1203, 127] width 268 height 38
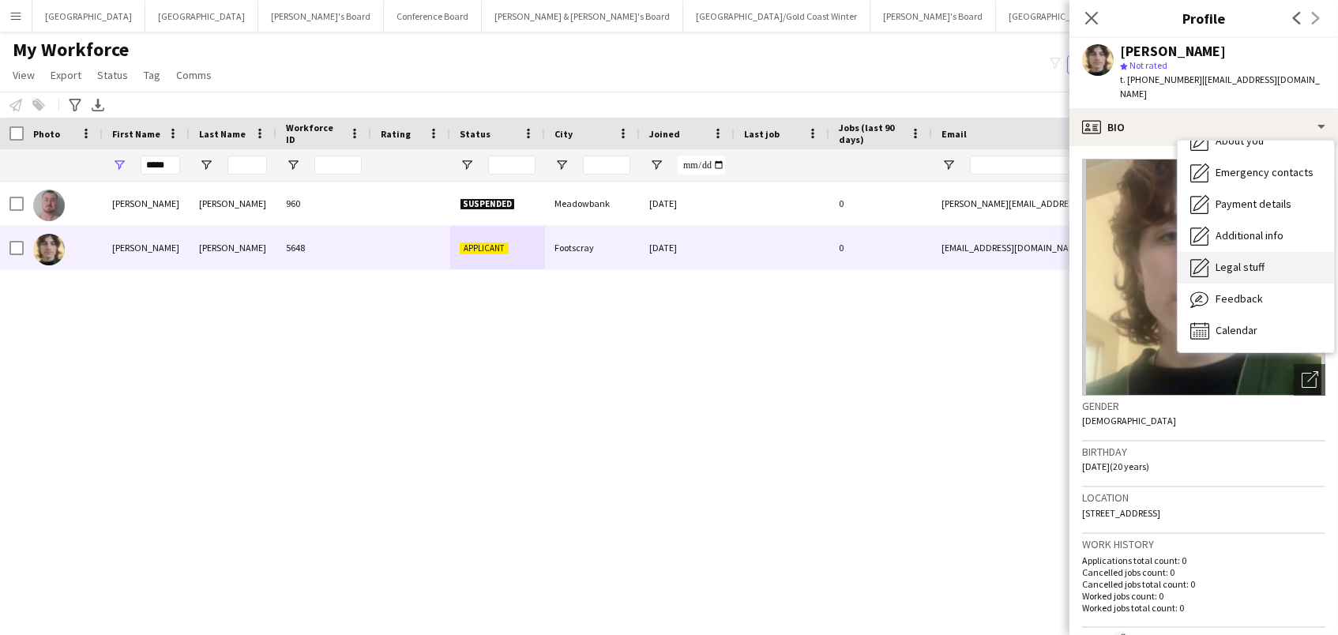
click at [1255, 260] on span "Legal stuff" at bounding box center [1239, 267] width 49 height 14
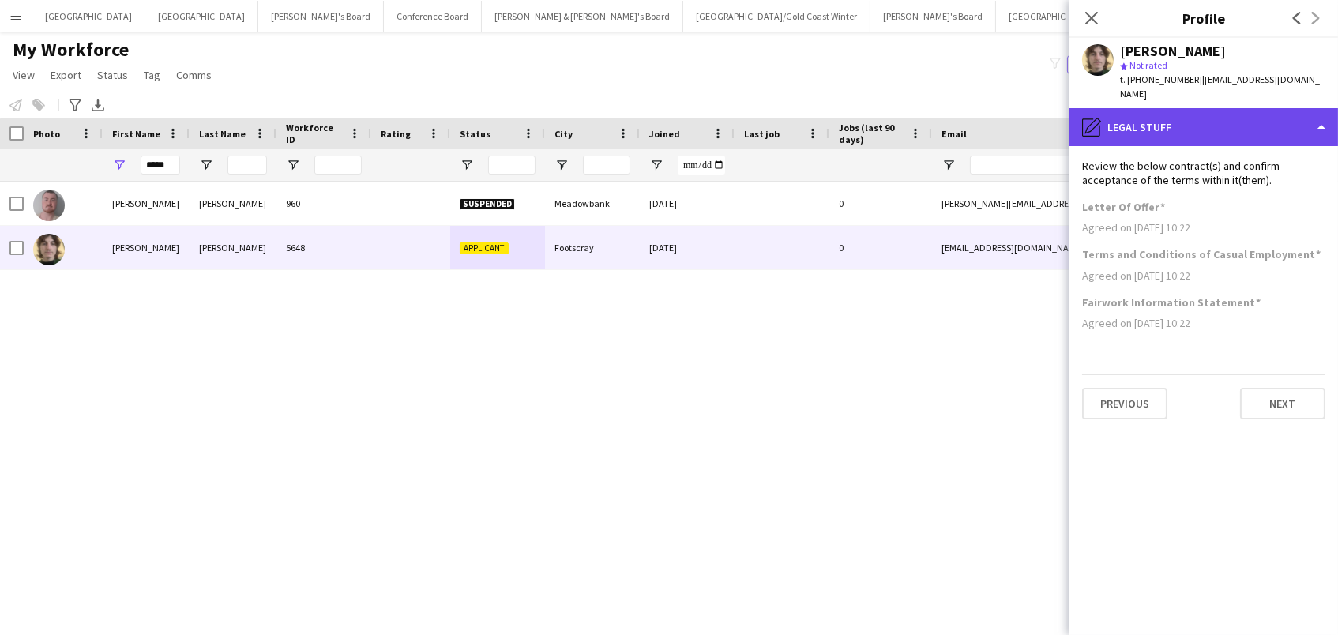
click at [1213, 108] on div "pencil4 Legal stuff" at bounding box center [1203, 127] width 268 height 38
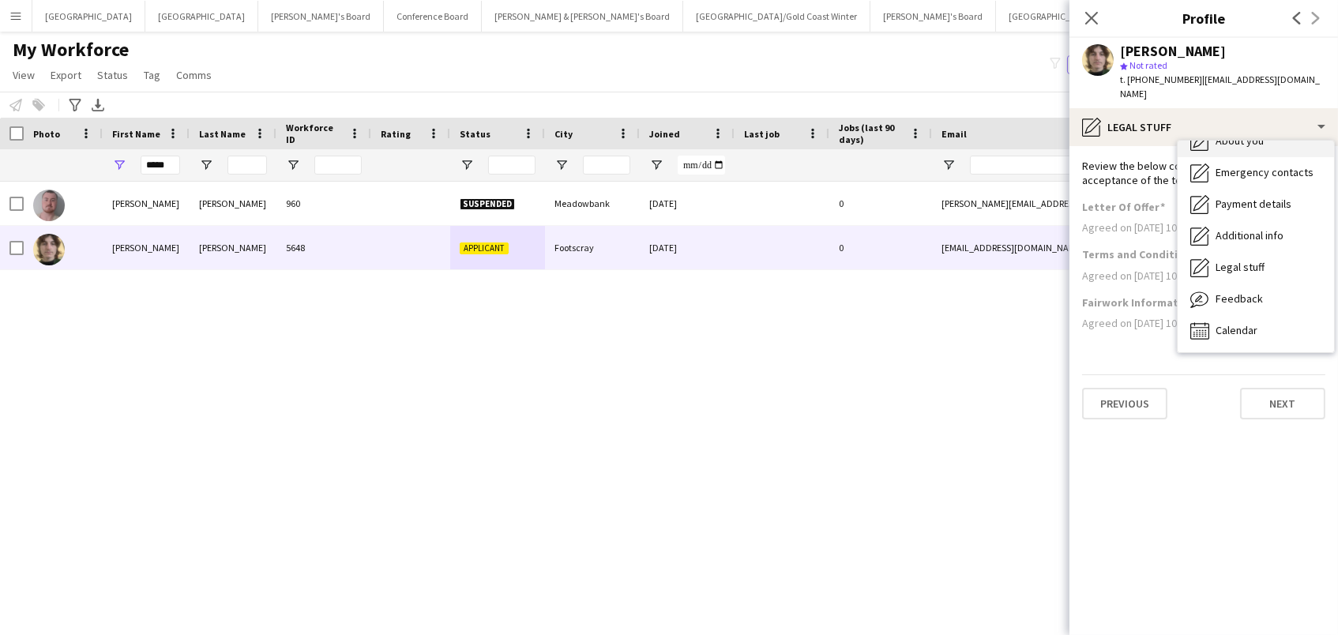
click at [1239, 133] on div "About you About you" at bounding box center [1255, 142] width 156 height 32
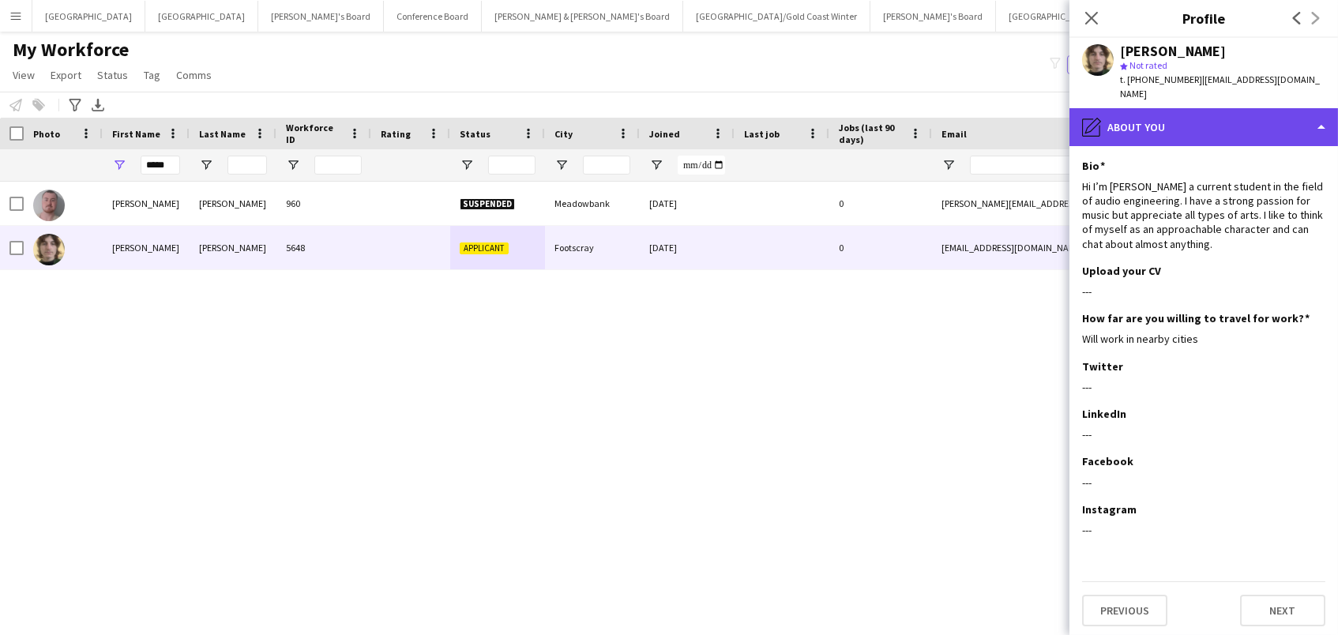
click at [1237, 108] on div "pencil4 About you" at bounding box center [1203, 127] width 268 height 38
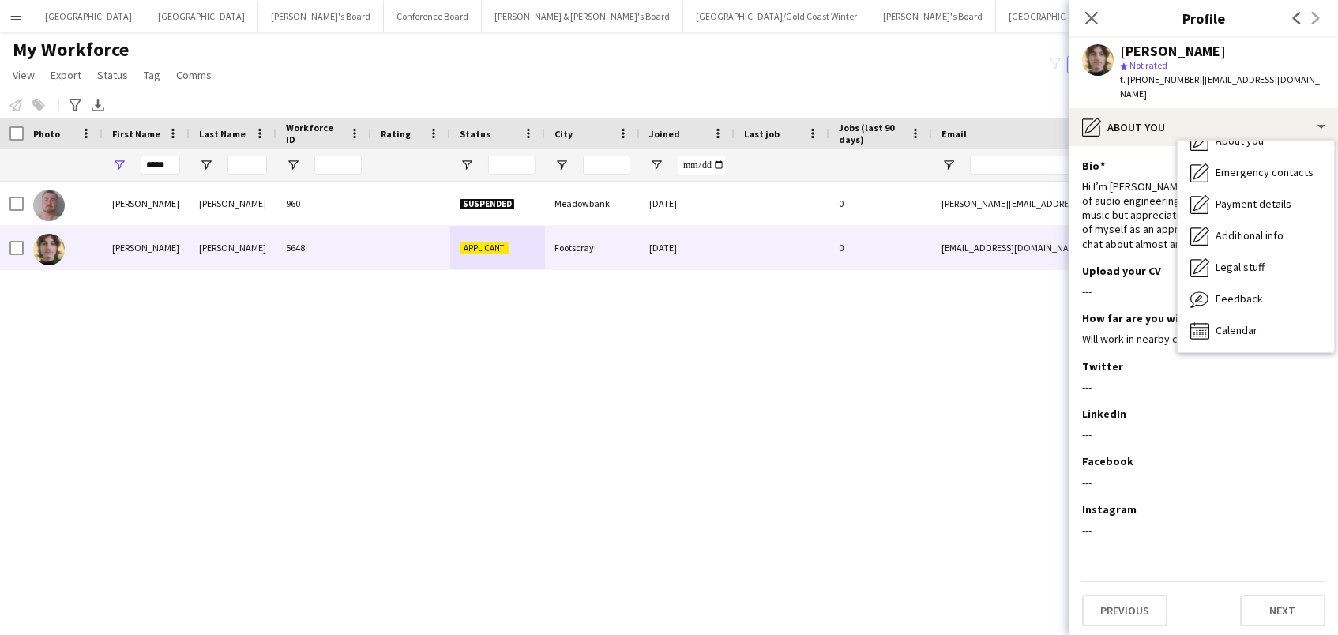
click at [1132, 193] on div "Hi I’m Felix a current student in the field of audio engineering. I have a stro…" at bounding box center [1203, 215] width 243 height 72
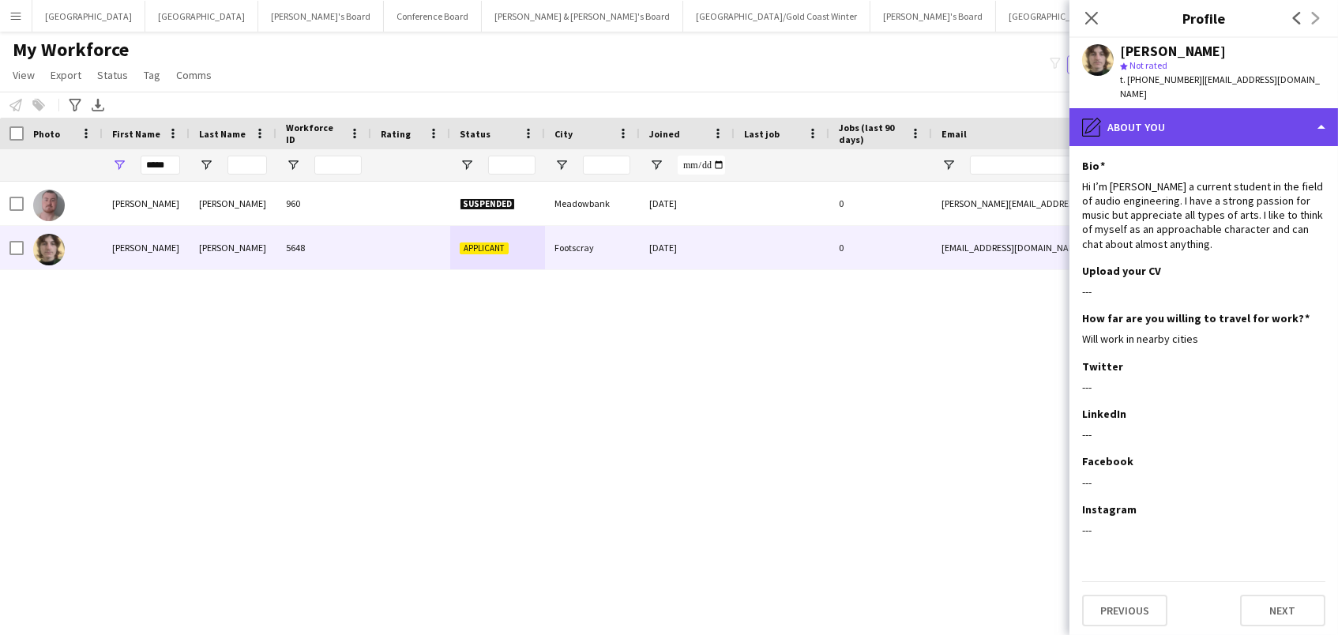
click at [1168, 114] on div "pencil4 About you" at bounding box center [1203, 127] width 268 height 38
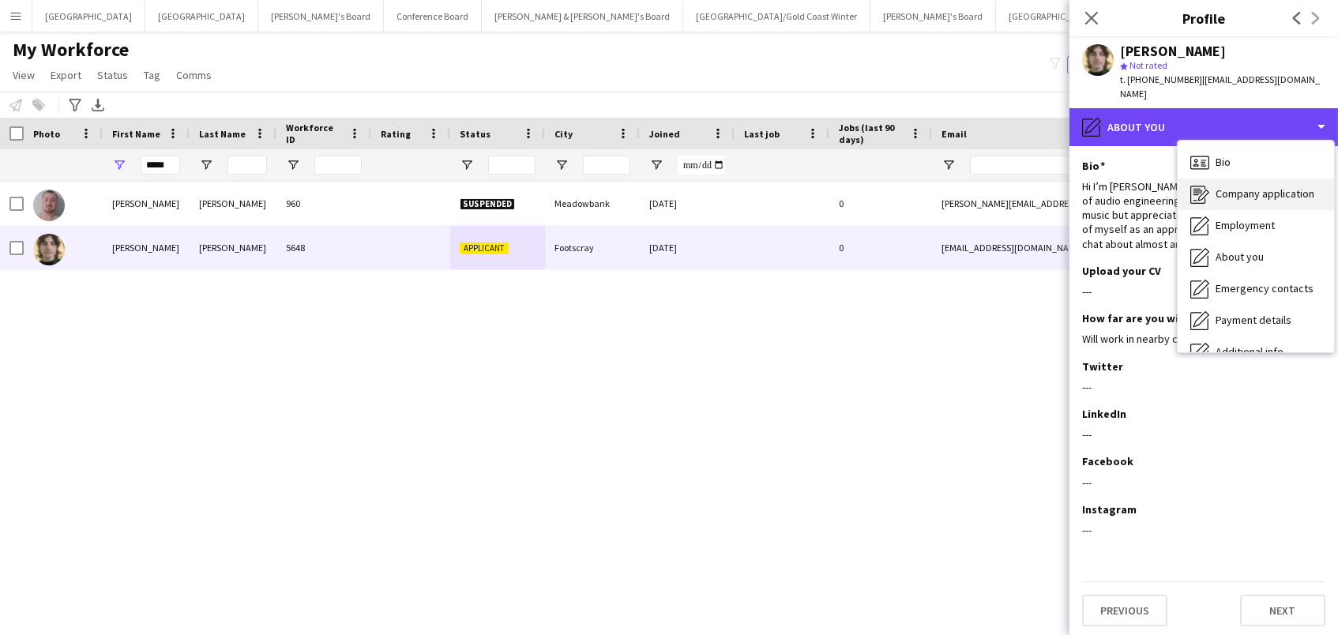
scroll to position [0, 0]
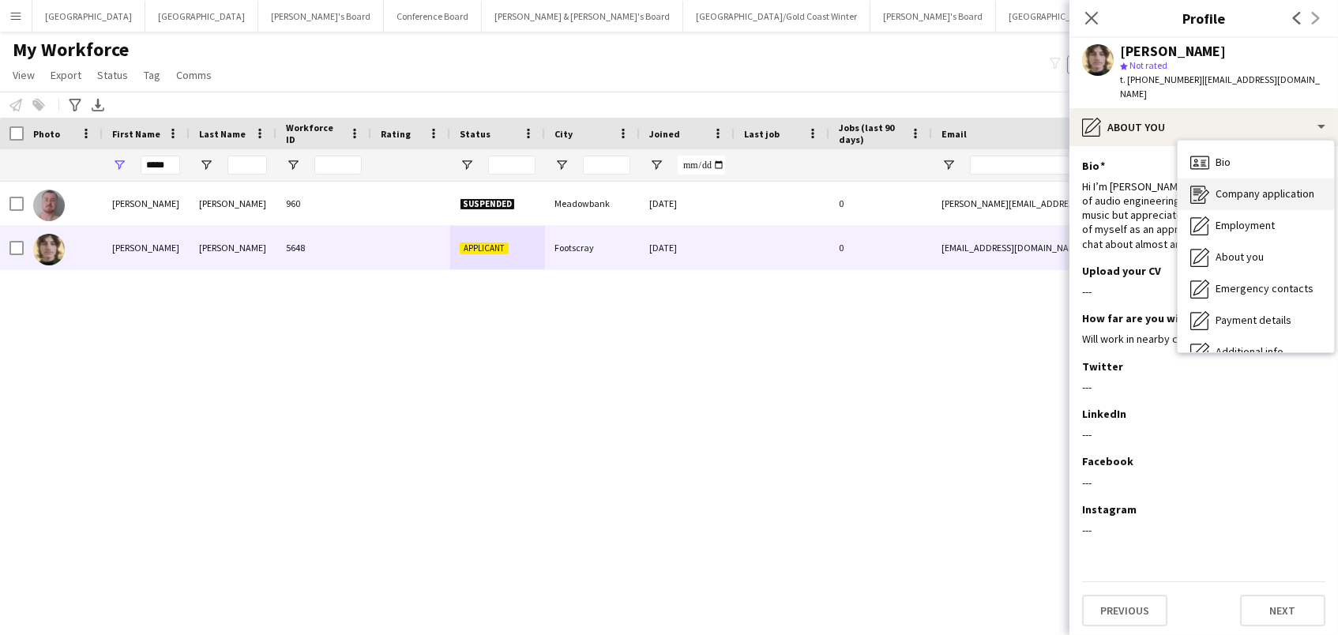
click at [1256, 186] on span "Company application" at bounding box center [1264, 193] width 99 height 14
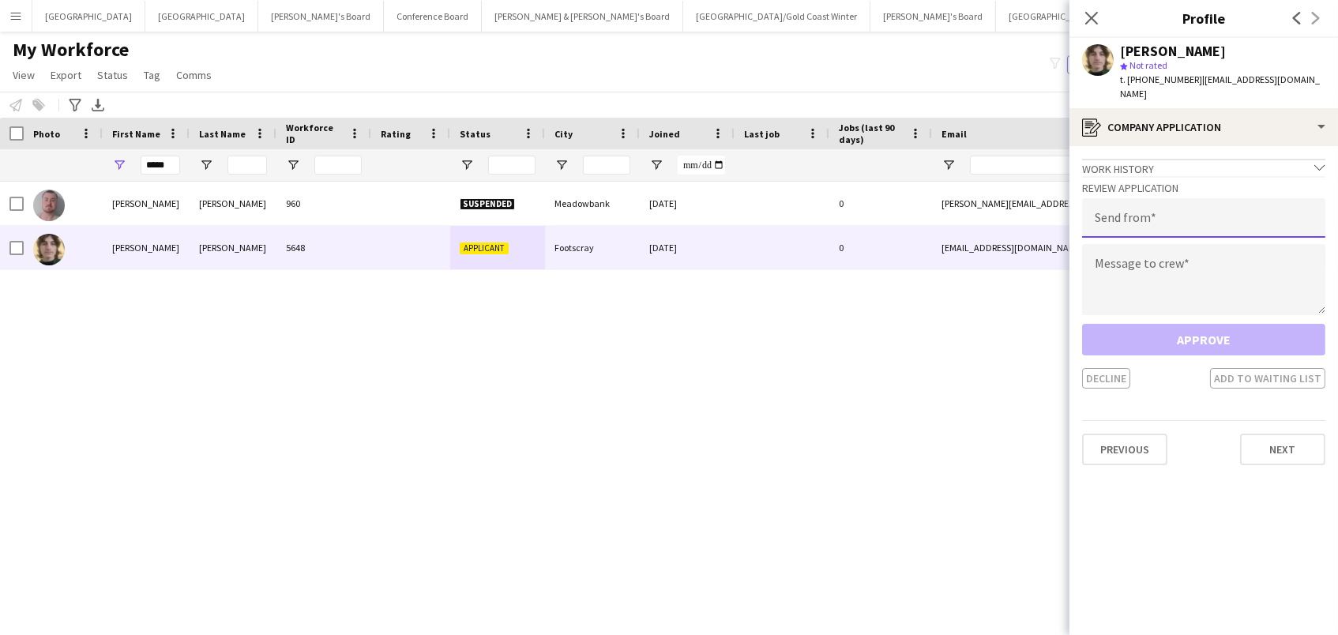
click at [1212, 207] on input "email" at bounding box center [1203, 217] width 243 height 39
type input "**********"
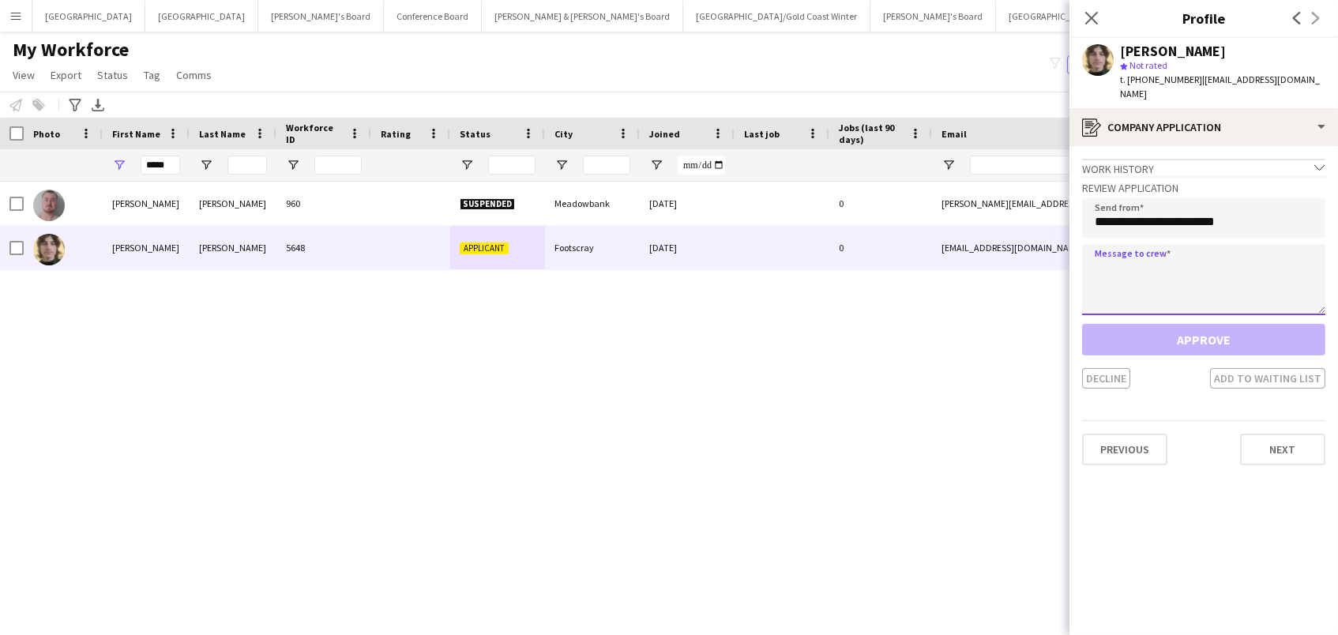
type textarea "*"
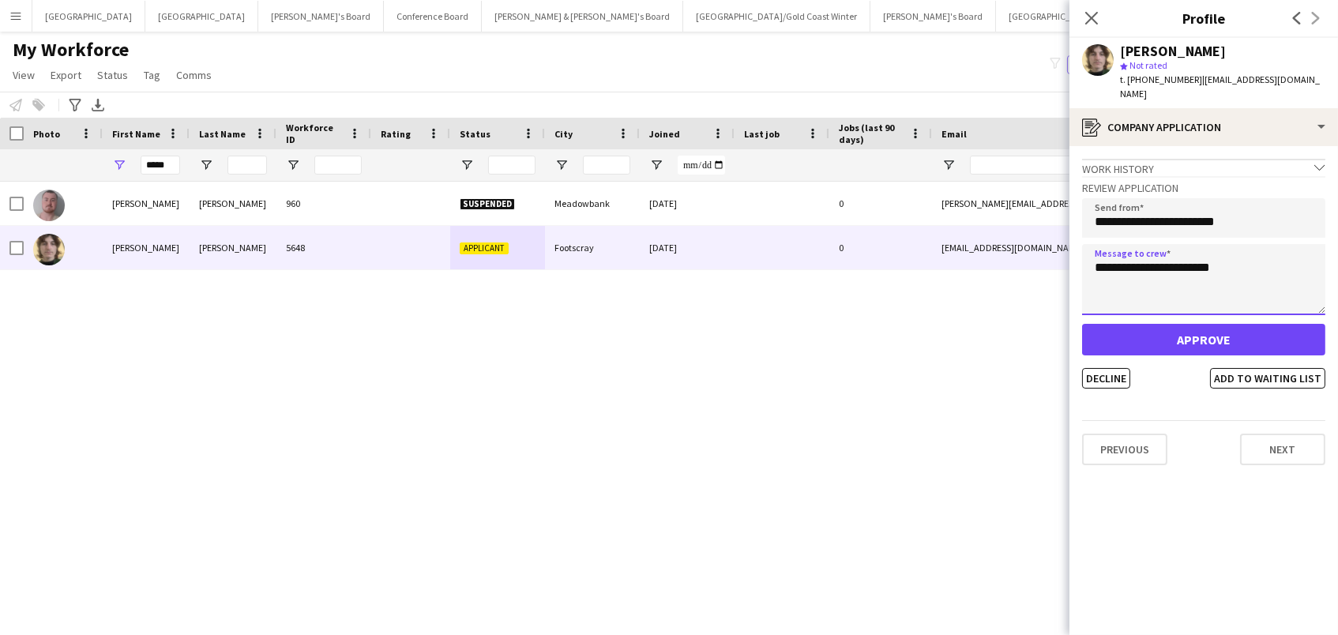
type textarea "**********"
click at [1194, 324] on button "Approve" at bounding box center [1203, 340] width 243 height 32
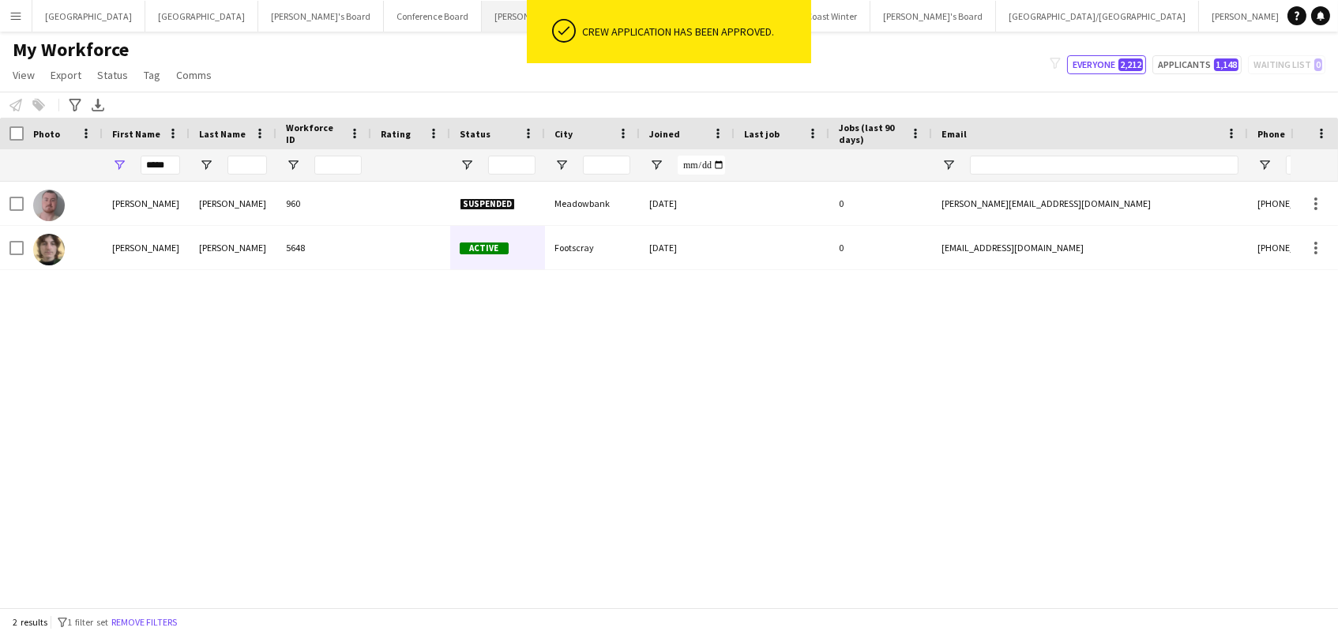
click at [482, 14] on button "Neil & Jenny's Board Close" at bounding box center [582, 16] width 201 height 31
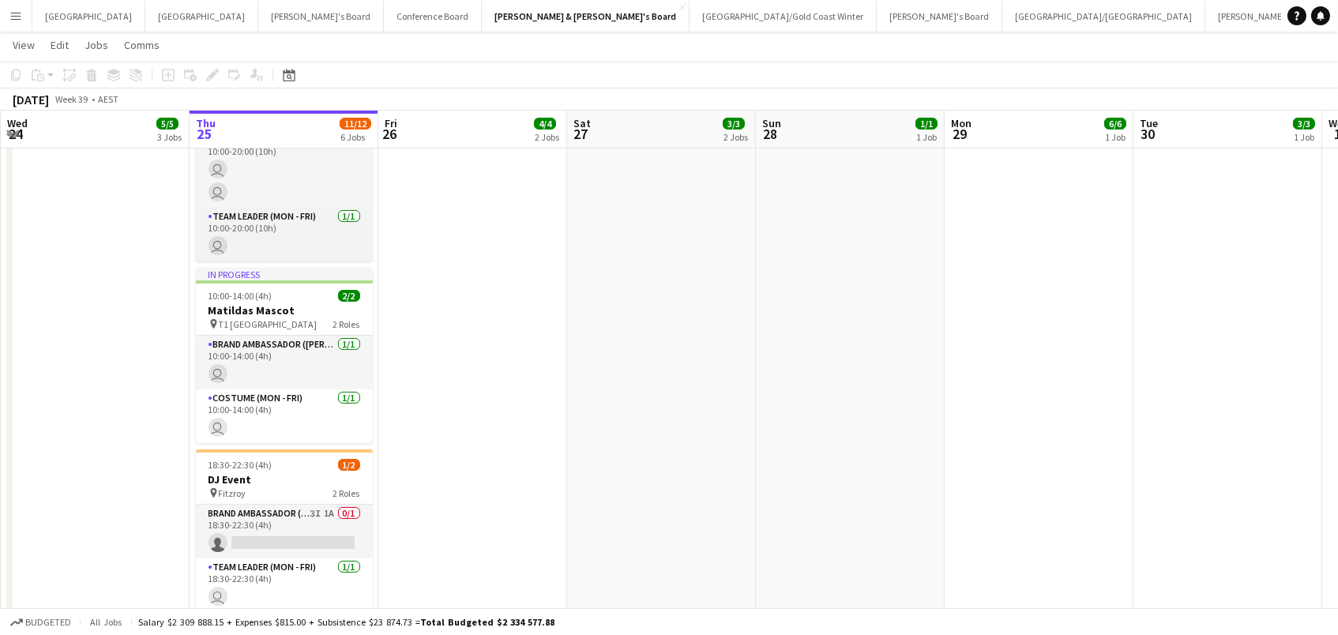
scroll to position [611, 0]
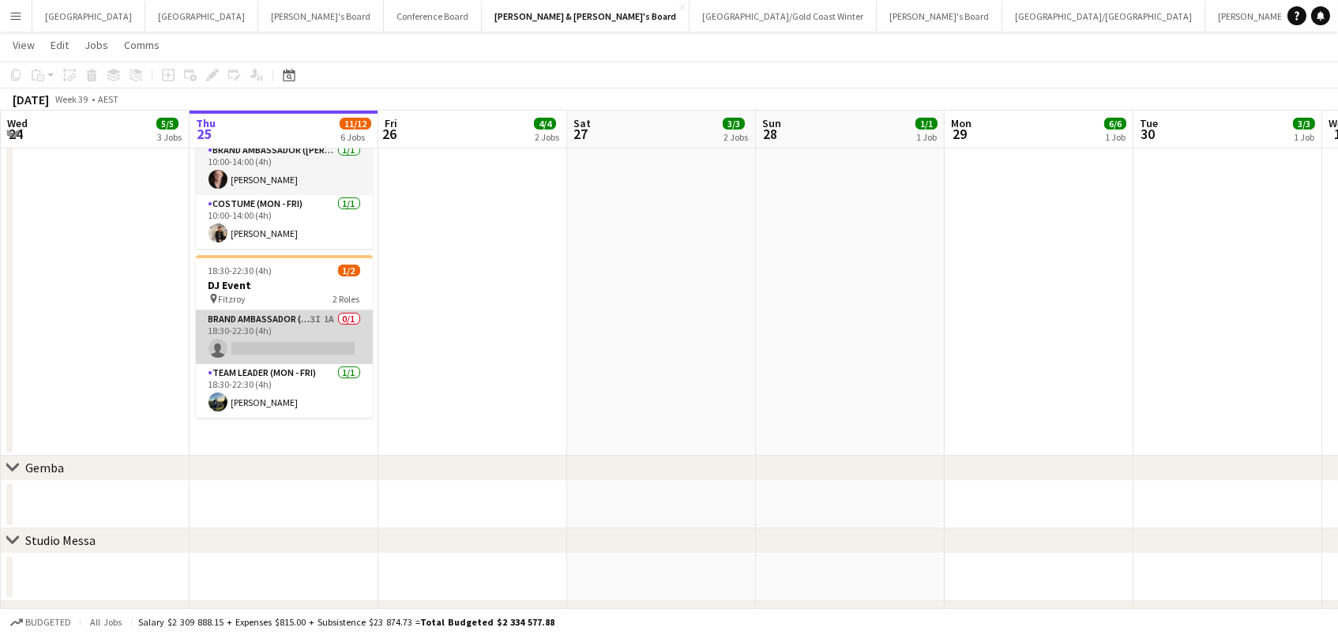
click at [282, 337] on app-card-role "Brand Ambassador (Mon - Fri) 3I 1A 0/1 18:30-22:30 (4h) single-neutral-actions" at bounding box center [284, 337] width 177 height 54
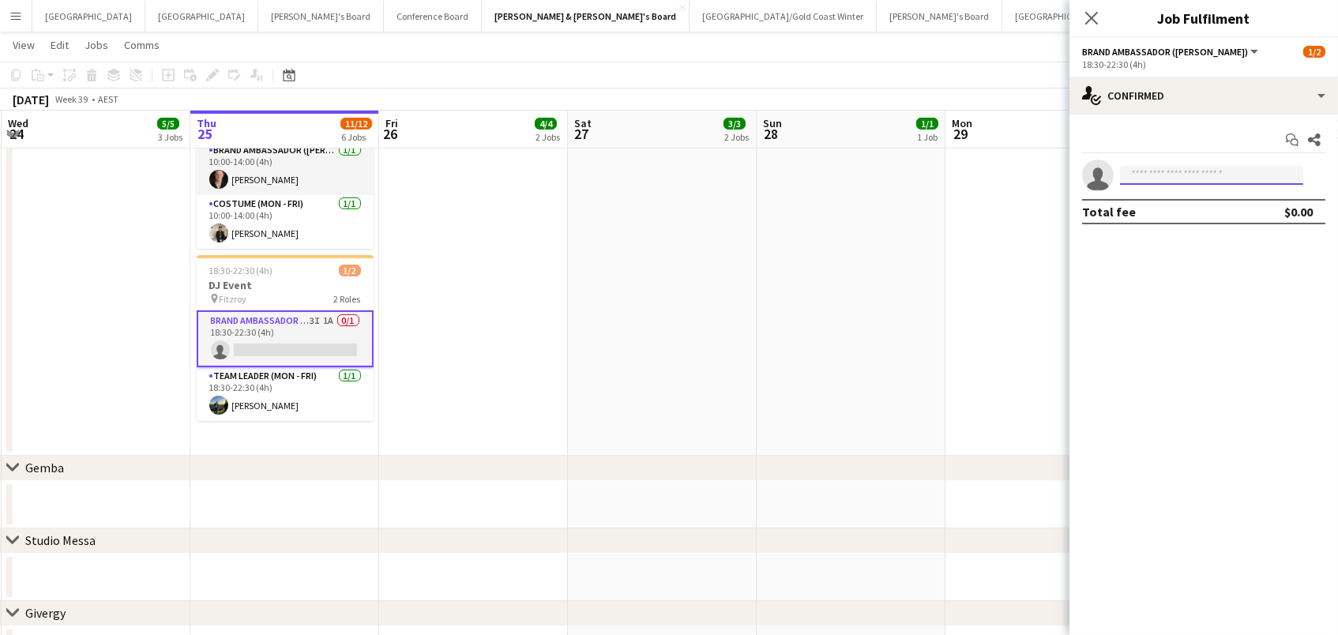
click at [1217, 171] on input at bounding box center [1211, 175] width 183 height 19
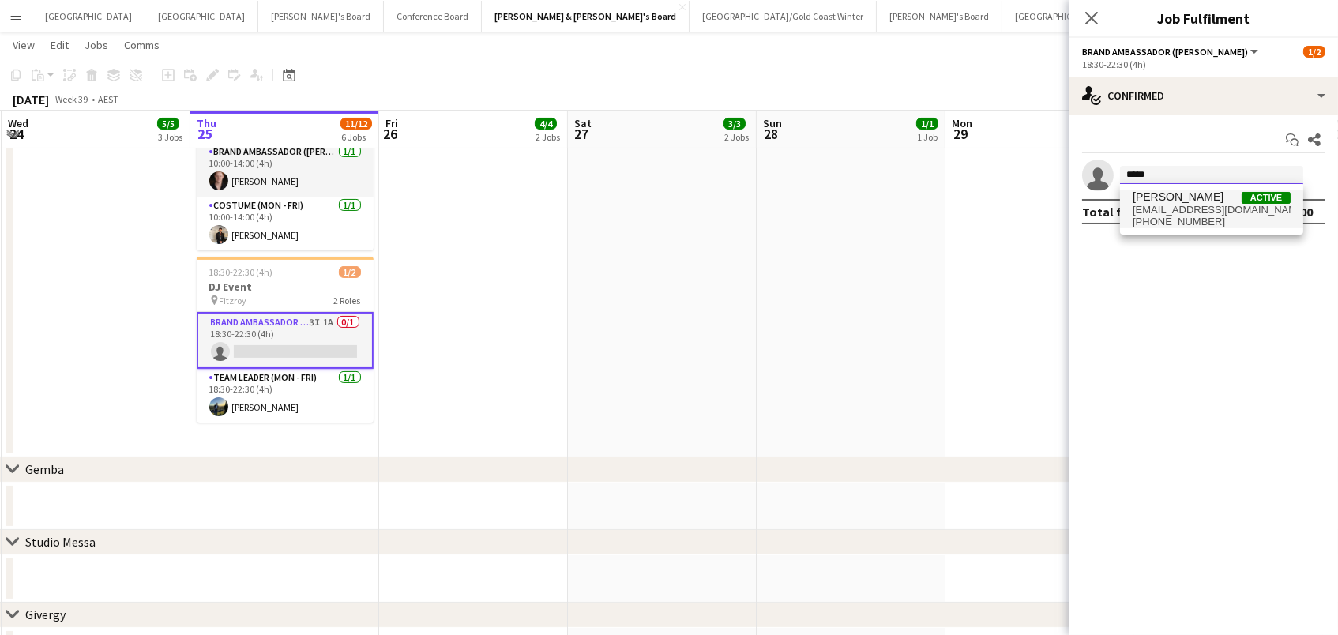
type input "*****"
click at [1157, 213] on span "[EMAIL_ADDRESS][DOMAIN_NAME]" at bounding box center [1211, 210] width 158 height 13
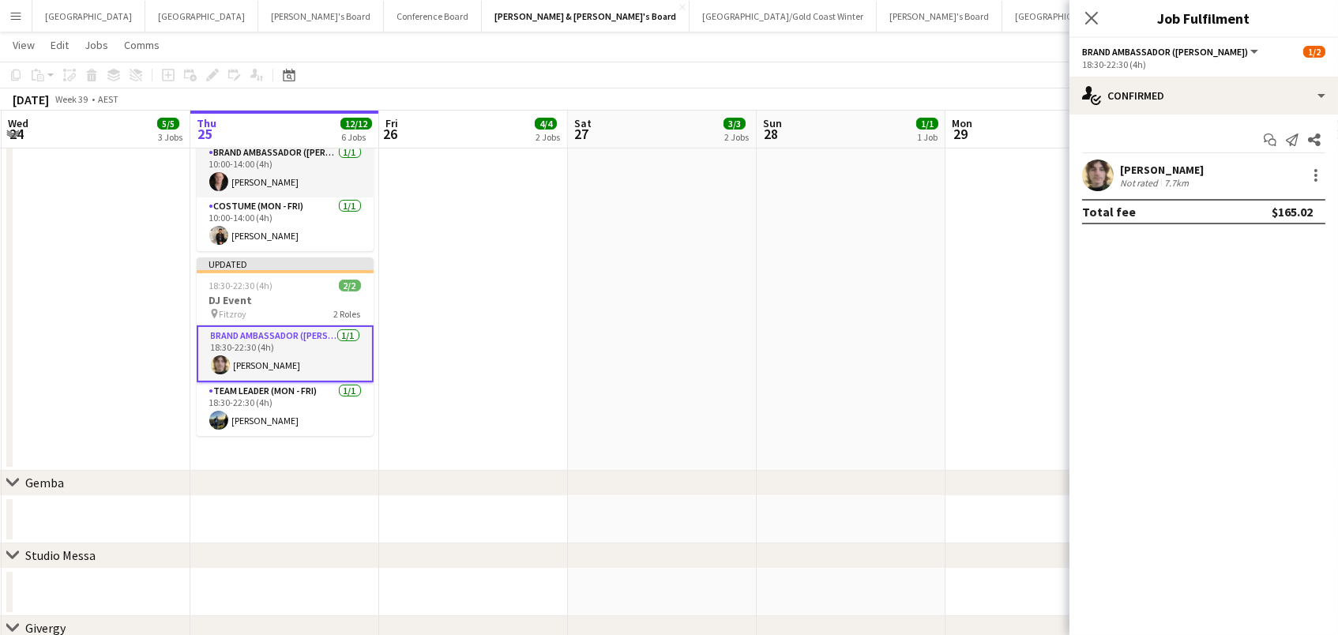
click at [918, 308] on app-date-cell "10:00-18:00 (8h) 1/1 MG Motor Display pin Westfield Bondi Junction 1 Role RETAI…" at bounding box center [850, 19] width 189 height 903
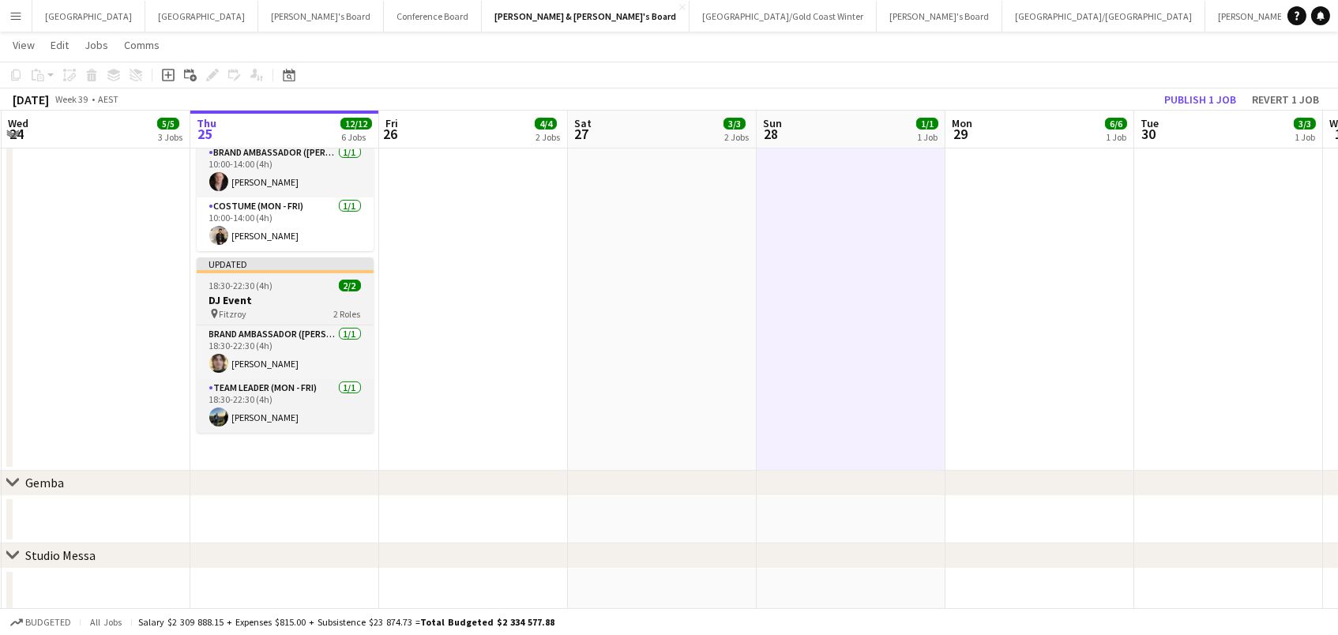
click at [262, 293] on h3 "DJ Event" at bounding box center [285, 300] width 177 height 14
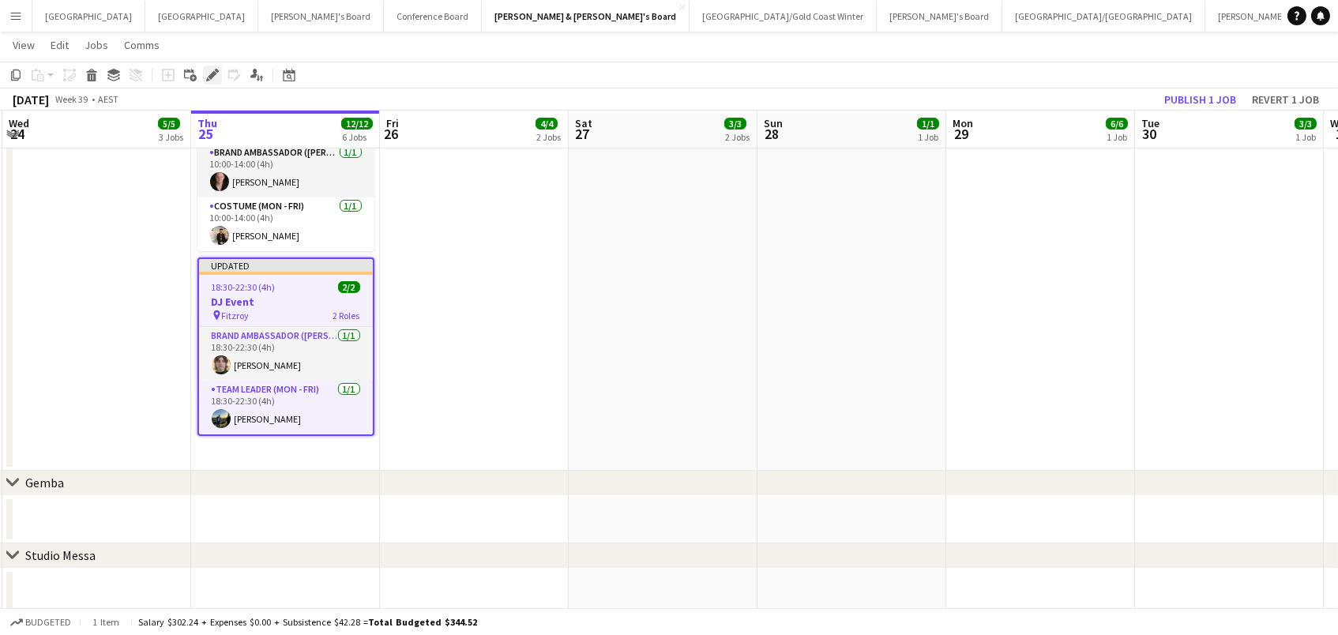
click at [211, 78] on icon "Edit" at bounding box center [212, 75] width 13 height 13
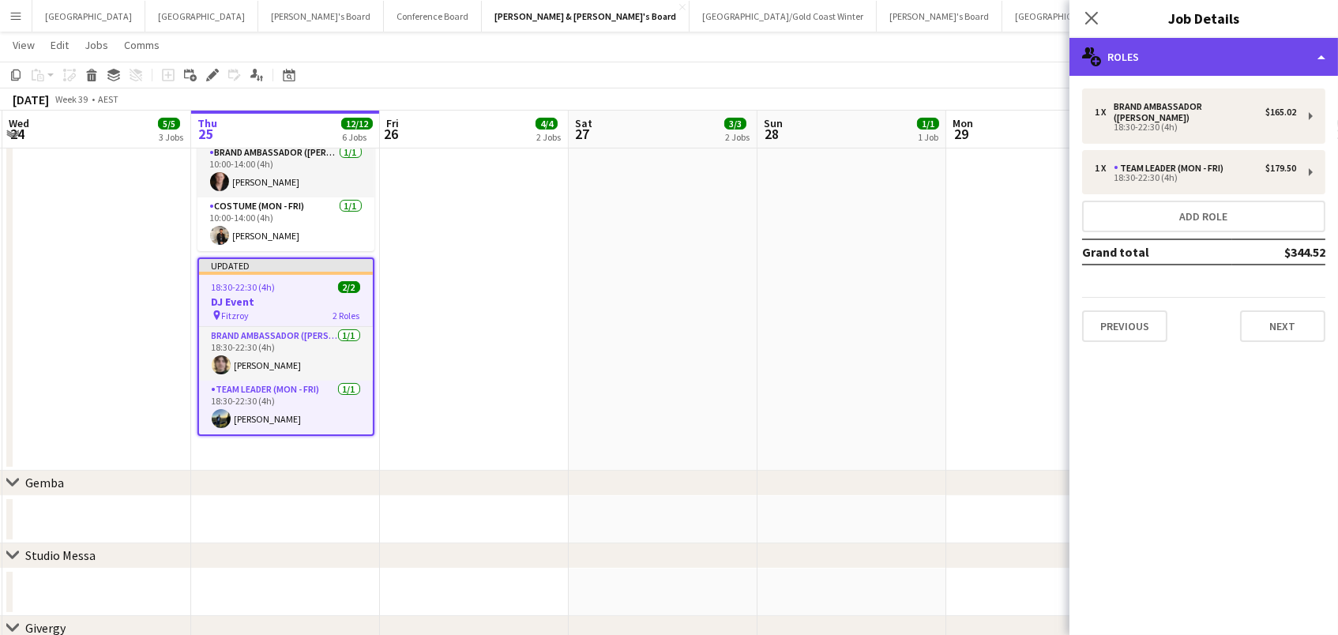
click at [1122, 40] on div "multiple-users-add Roles" at bounding box center [1203, 57] width 268 height 38
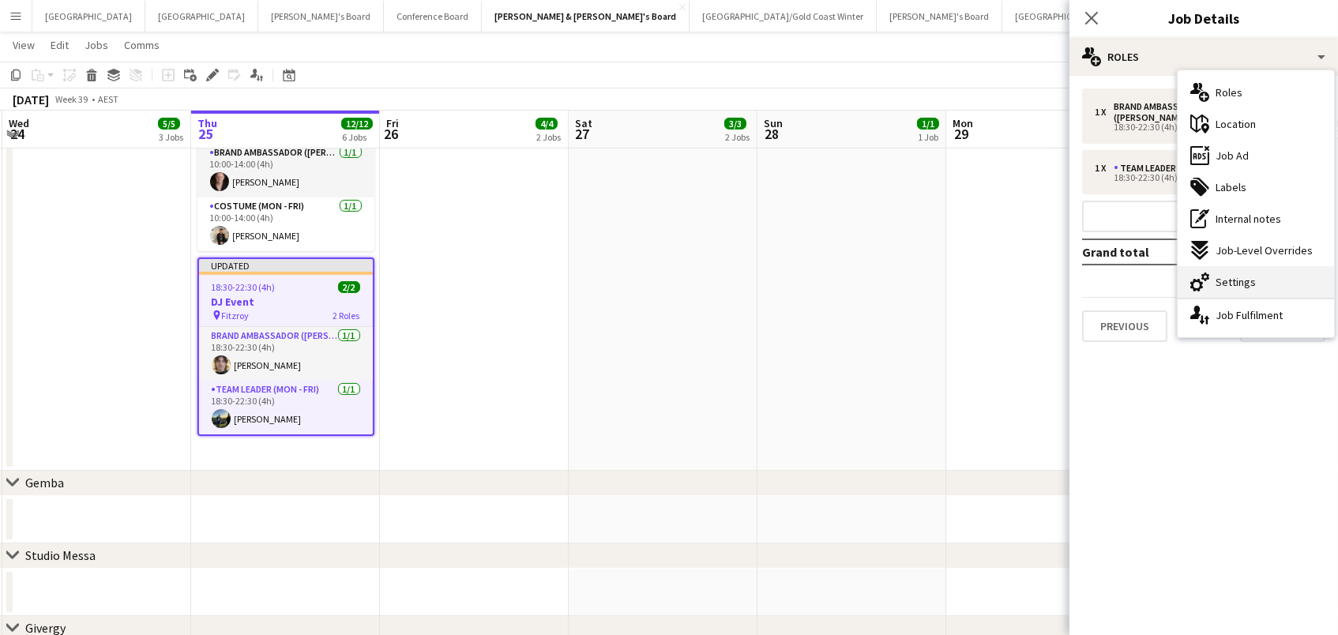
click at [1271, 276] on div "cog-double-3 Settings" at bounding box center [1255, 282] width 156 height 32
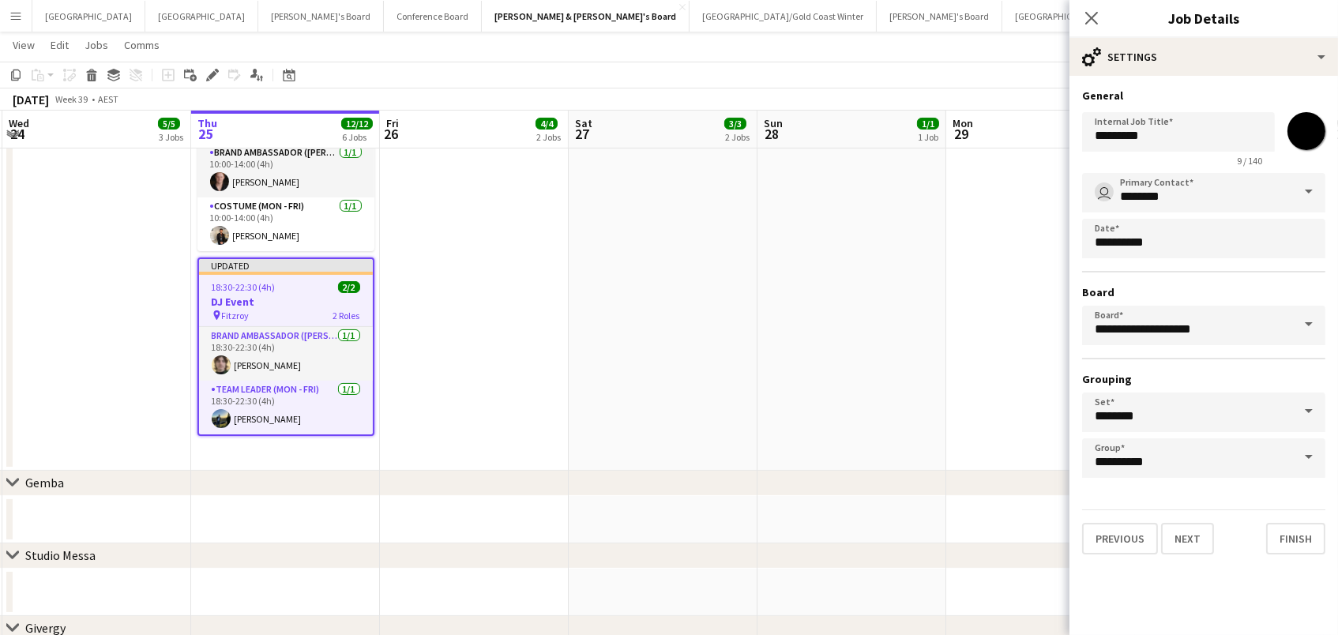
click at [1297, 115] on div "Internal Job Title ******** 9 / 140 *******" at bounding box center [1203, 136] width 243 height 61
click at [1303, 130] on input "*******" at bounding box center [1306, 131] width 57 height 57
type input "*******"
click at [767, 290] on app-date-cell "10:00-18:00 (8h) 1/1 MG Motor Display pin Westfield Bondi Junction 1 Role RETAI…" at bounding box center [851, 19] width 189 height 903
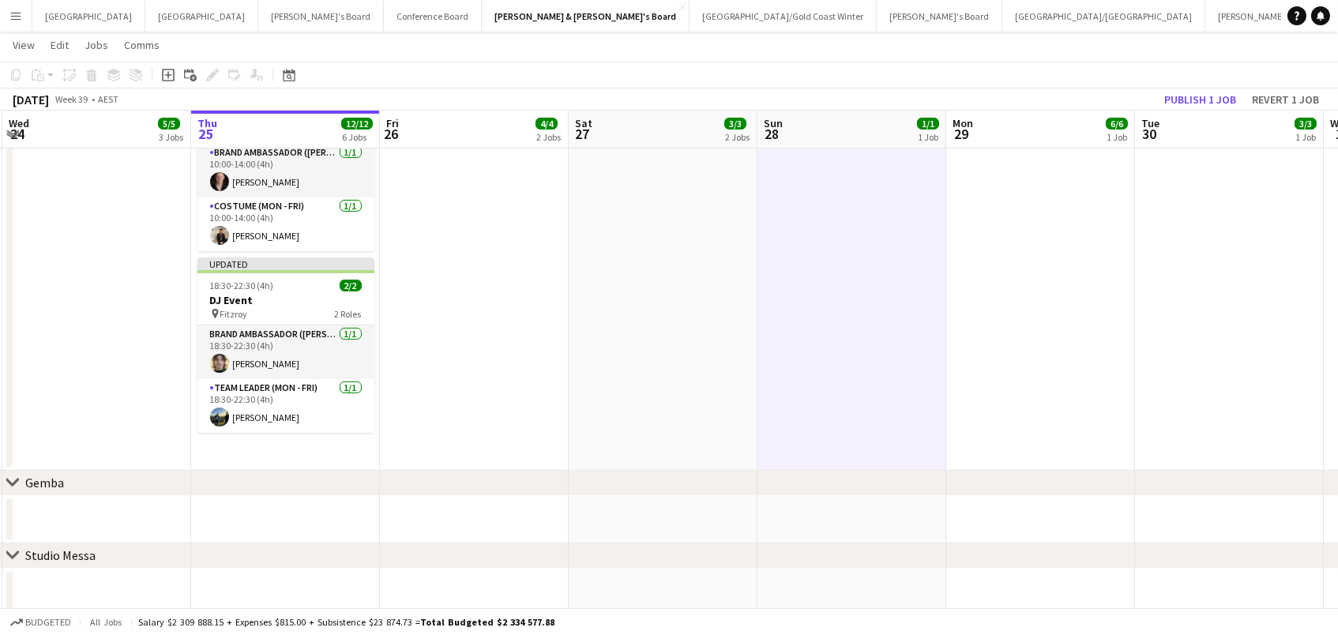
click at [1171, 96] on button "Publish 1 job" at bounding box center [1200, 99] width 84 height 21
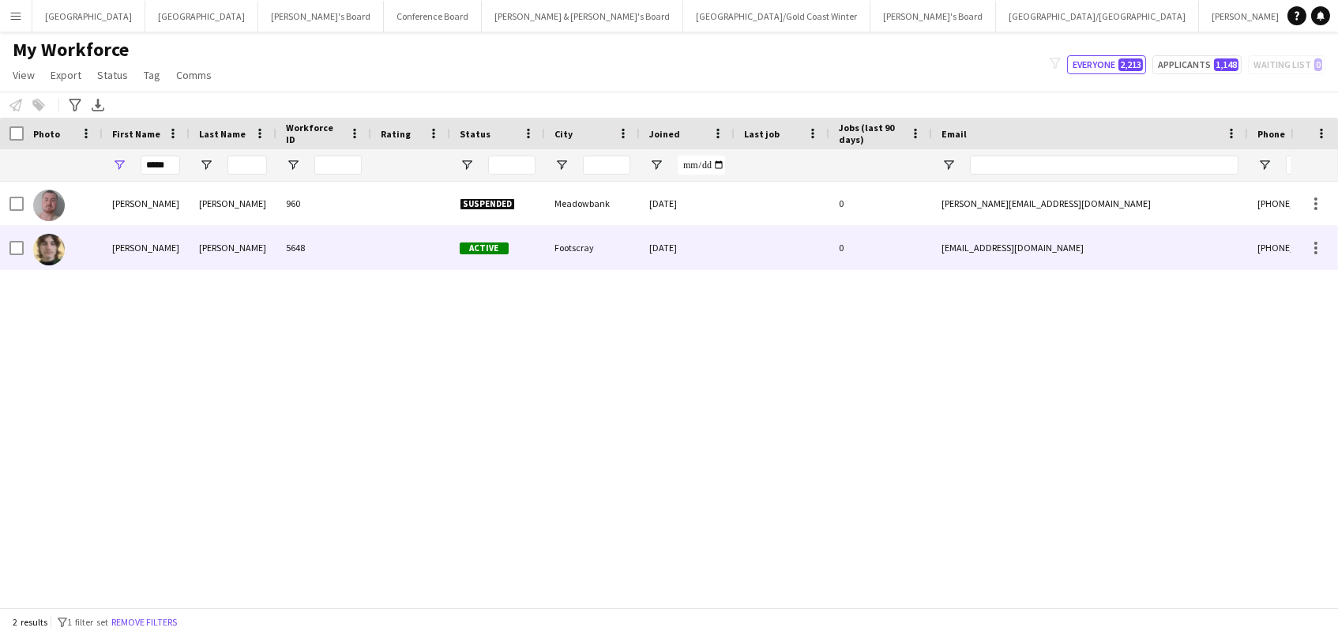
click at [201, 243] on div "[PERSON_NAME]" at bounding box center [233, 247] width 87 height 43
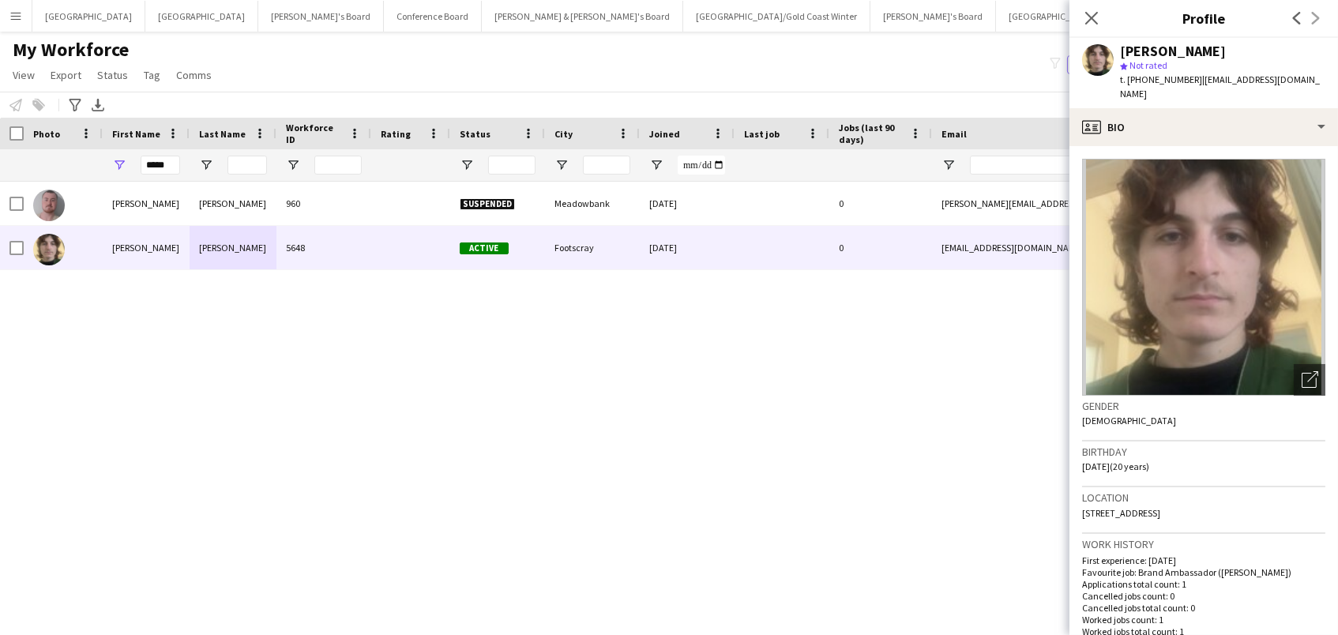
drag, startPoint x: 1277, startPoint y: 80, endPoint x: 1191, endPoint y: 77, distance: 86.1
click at [1191, 77] on div "Felix Webb star Not rated t. +61450190664 | flexy240@gmail.com" at bounding box center [1203, 73] width 268 height 70
copy span "[EMAIL_ADDRESS][DOMAIN_NAME]"
click at [258, 1] on button "Tennille's Board Close" at bounding box center [321, 16] width 126 height 31
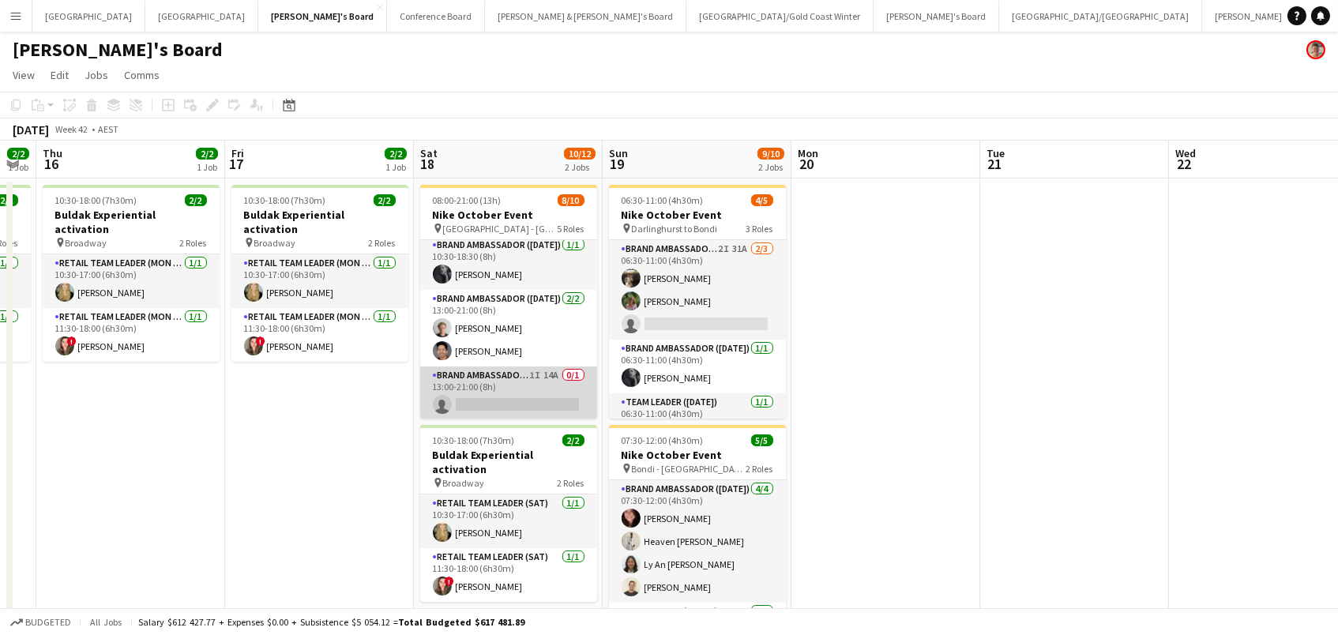
scroll to position [202, 0]
click at [501, 402] on app-card-role "Brand Ambassador (Saturday) 1I 14A 0/1 13:00-21:00 (8h) single-neutral-actions" at bounding box center [508, 394] width 177 height 54
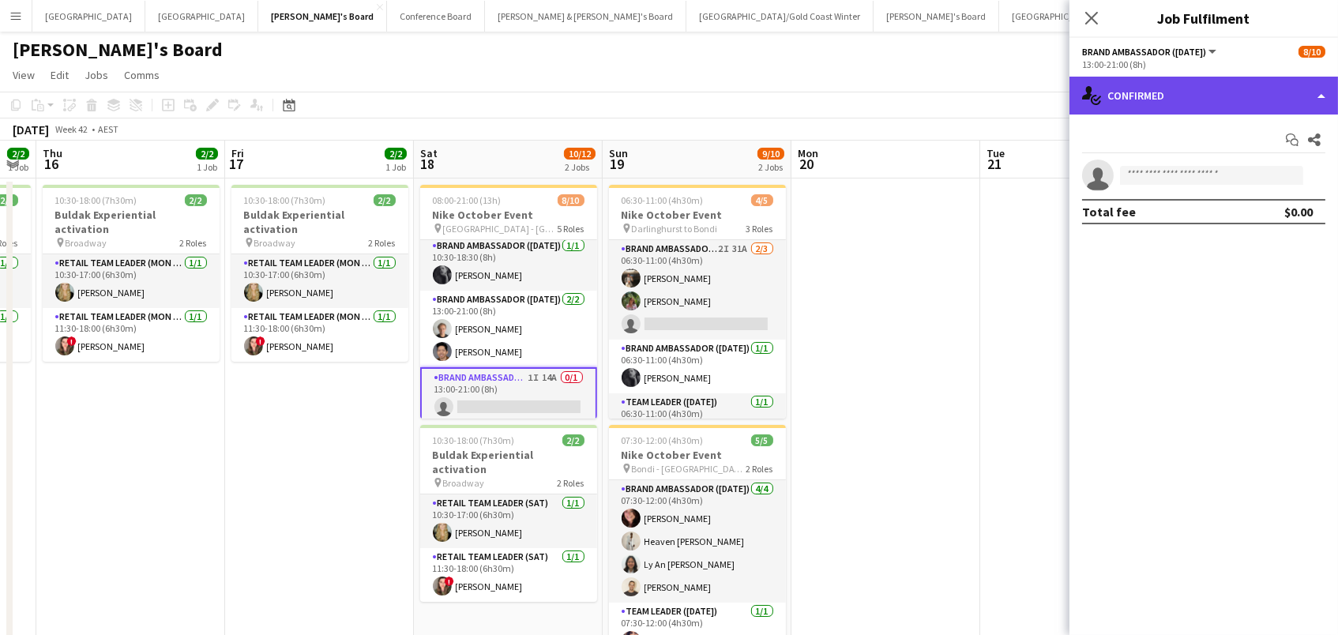
click at [1215, 87] on div "single-neutral-actions-check-2 Confirmed" at bounding box center [1203, 96] width 268 height 38
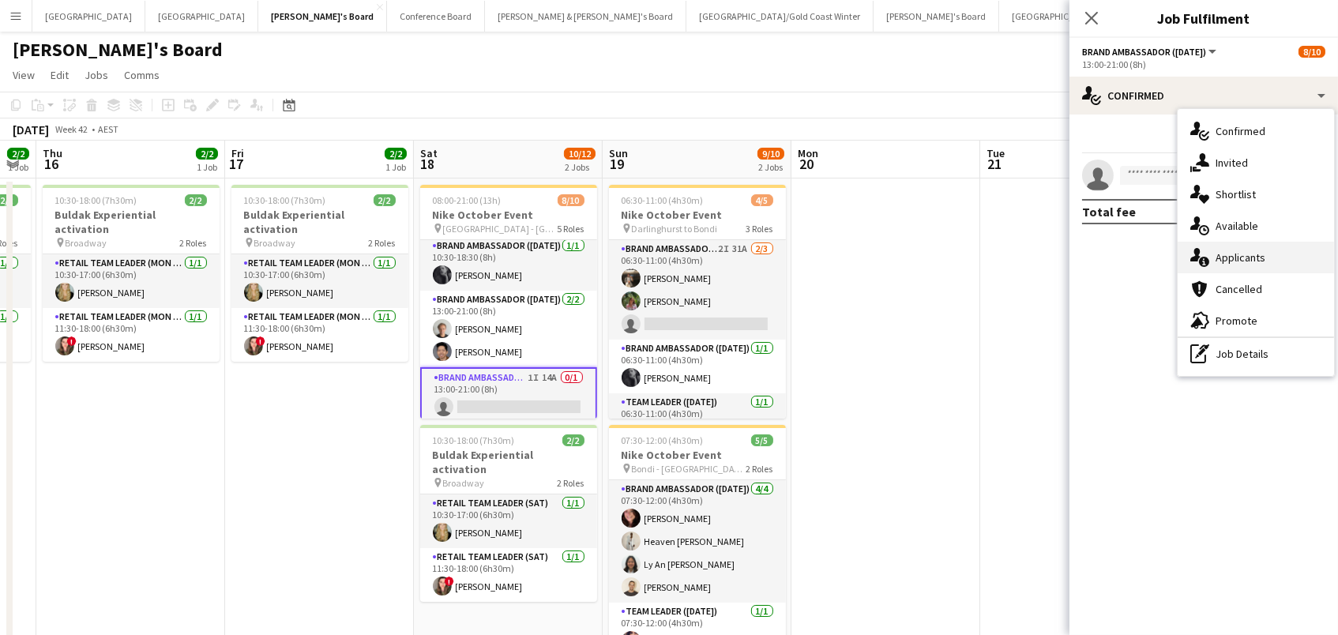
click at [1275, 250] on div "single-neutral-actions-information Applicants" at bounding box center [1255, 258] width 156 height 32
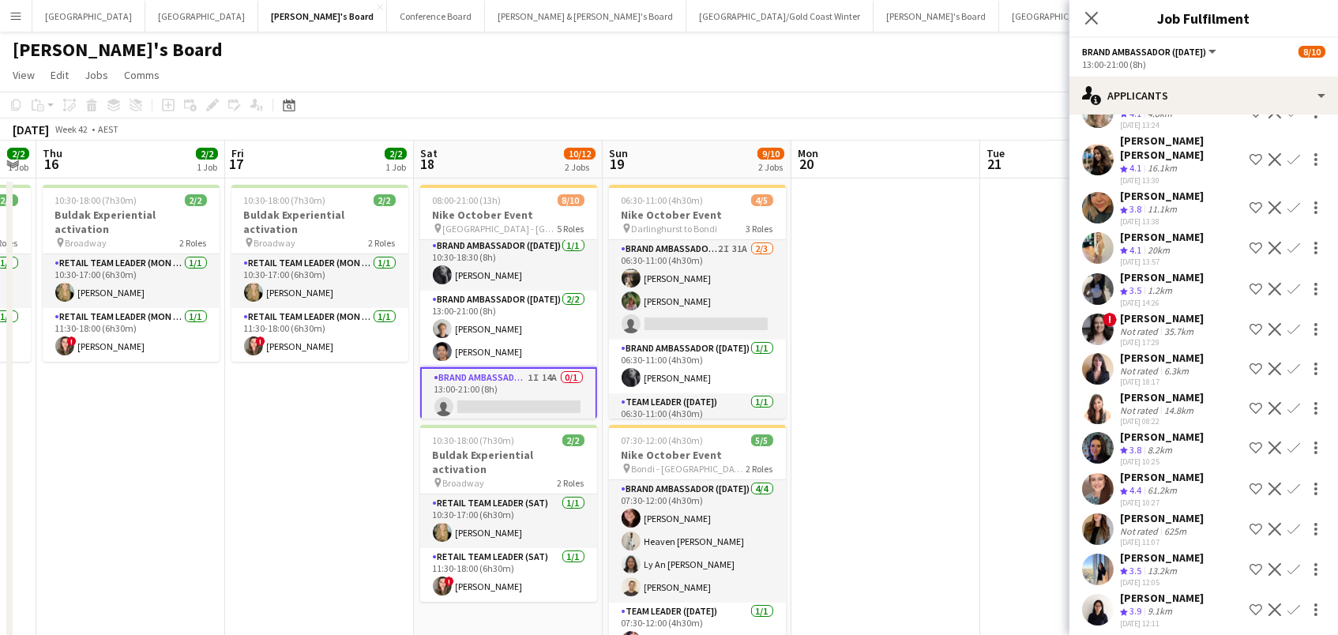
scroll to position [137, 0]
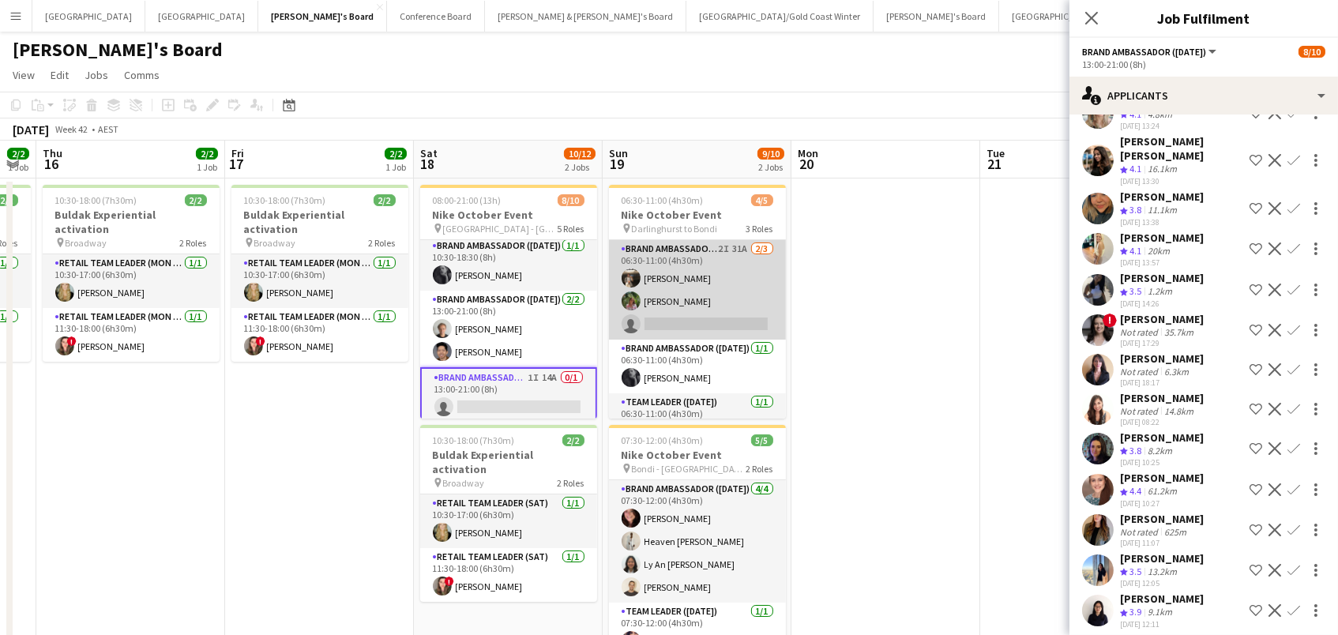
click at [670, 297] on app-card-role "Brand Ambassador (Sunday) 2I 31A 2/3 06:30-11:00 (4h30m) Owen Davies Laura Sanc…" at bounding box center [697, 289] width 177 height 99
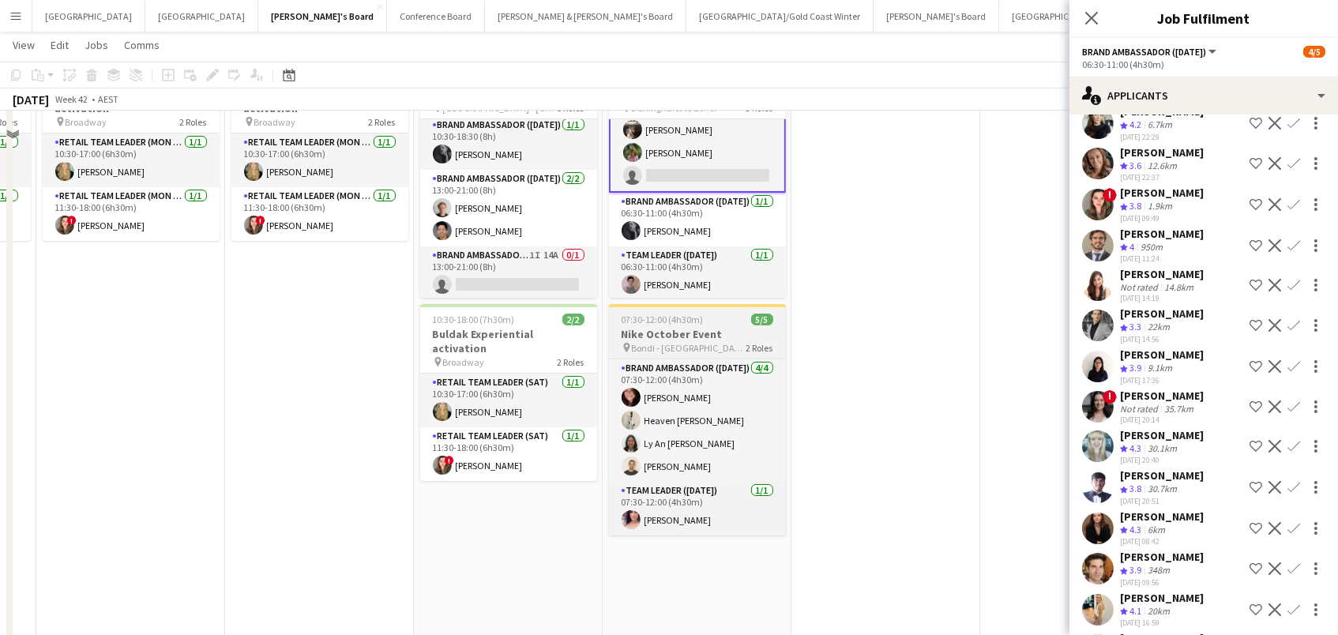
scroll to position [130, 0]
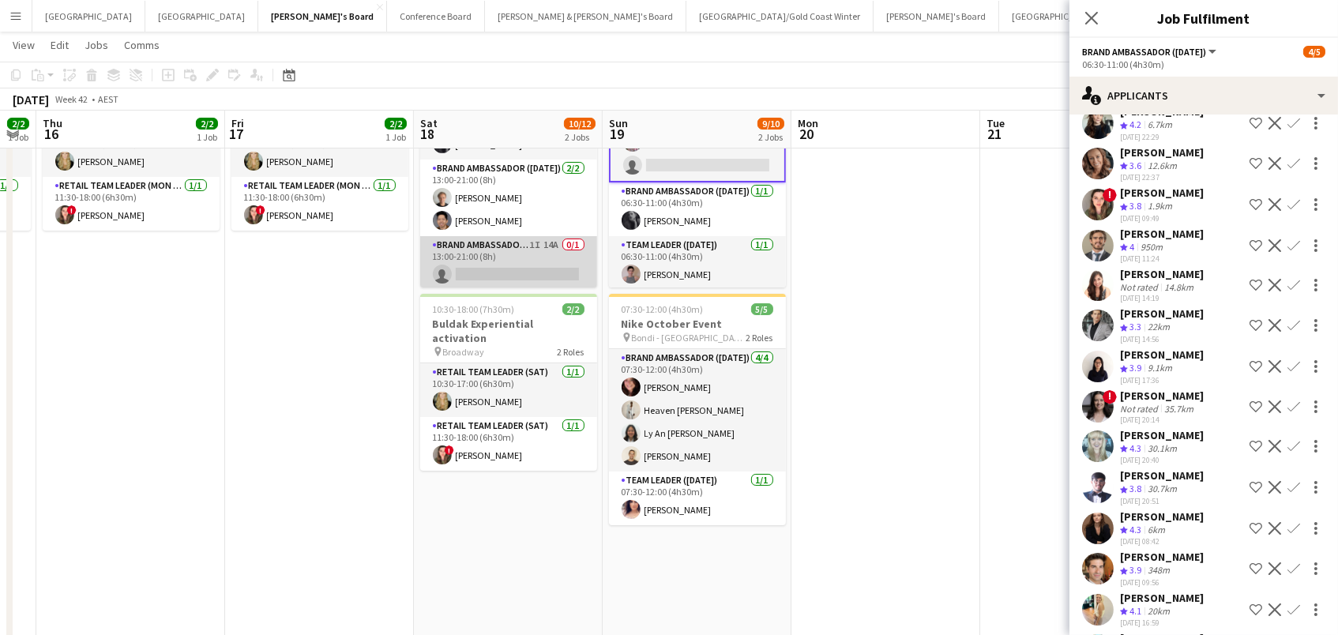
click at [544, 271] on app-card-role "Brand Ambassador (Saturday) 1I 14A 0/1 13:00-21:00 (8h) single-neutral-actions" at bounding box center [508, 263] width 177 height 54
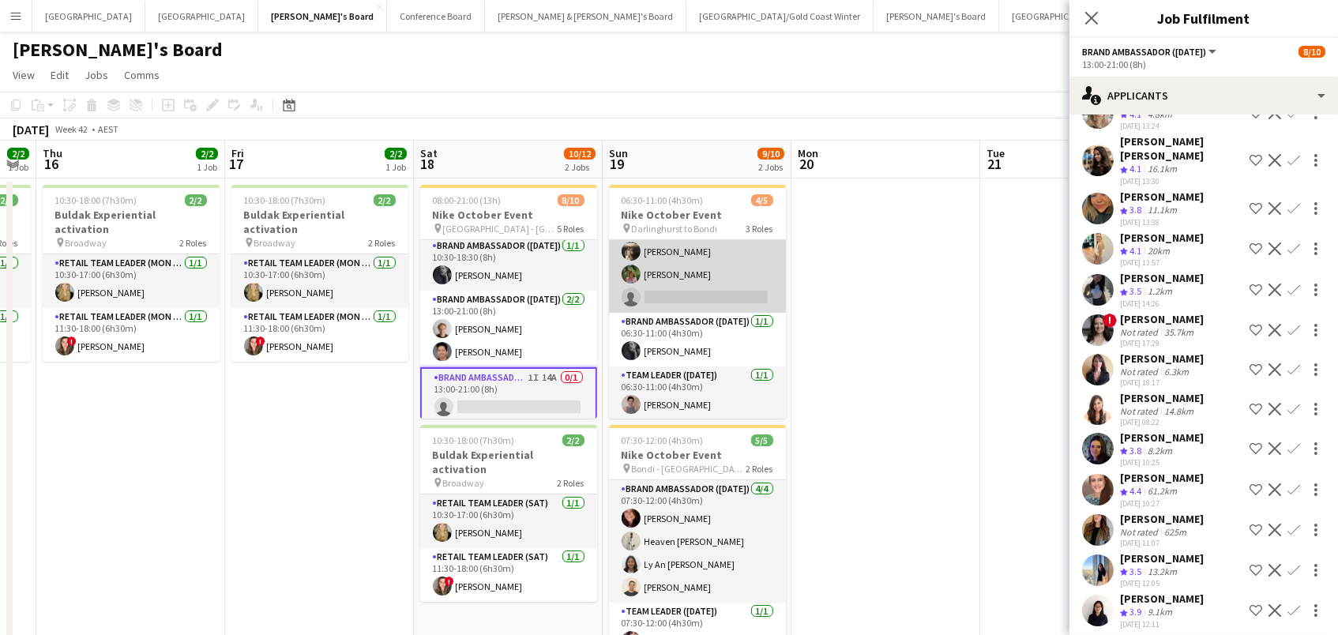
scroll to position [0, 0]
click at [694, 265] on app-card-role "Brand Ambassador (Sunday) 2I 31A 2/3 06:30-11:00 (4h30m) Owen Davies Laura Sanc…" at bounding box center [697, 262] width 177 height 99
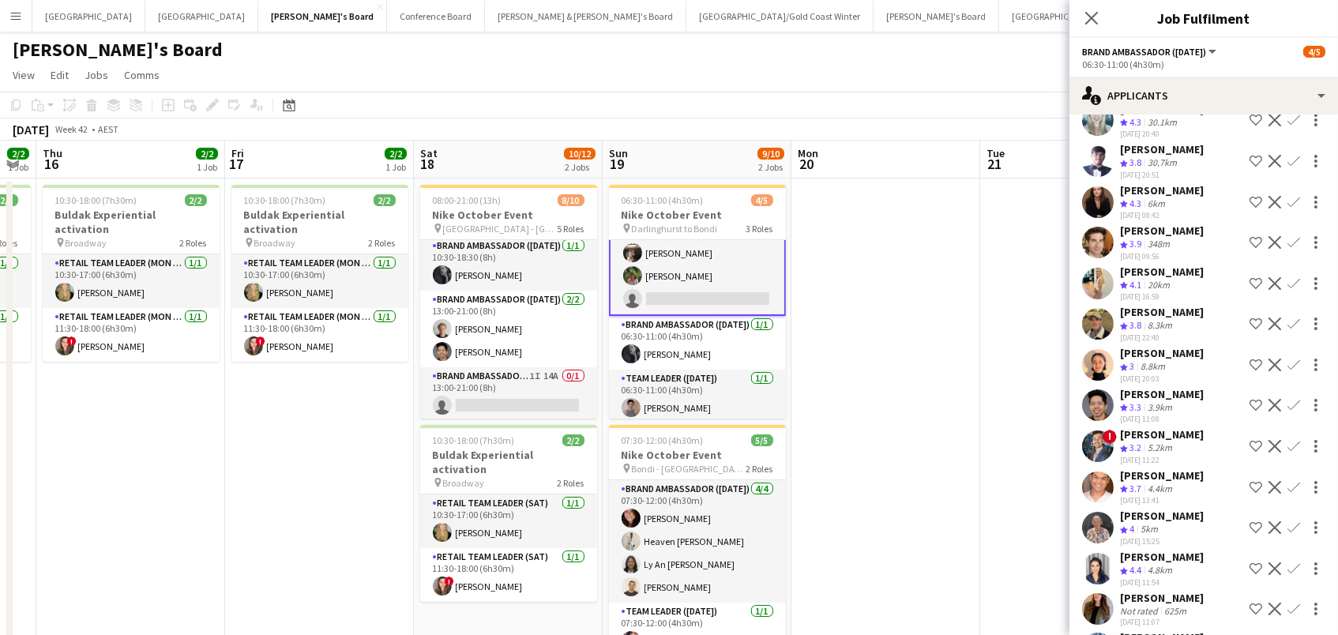
scroll to position [669, 0]
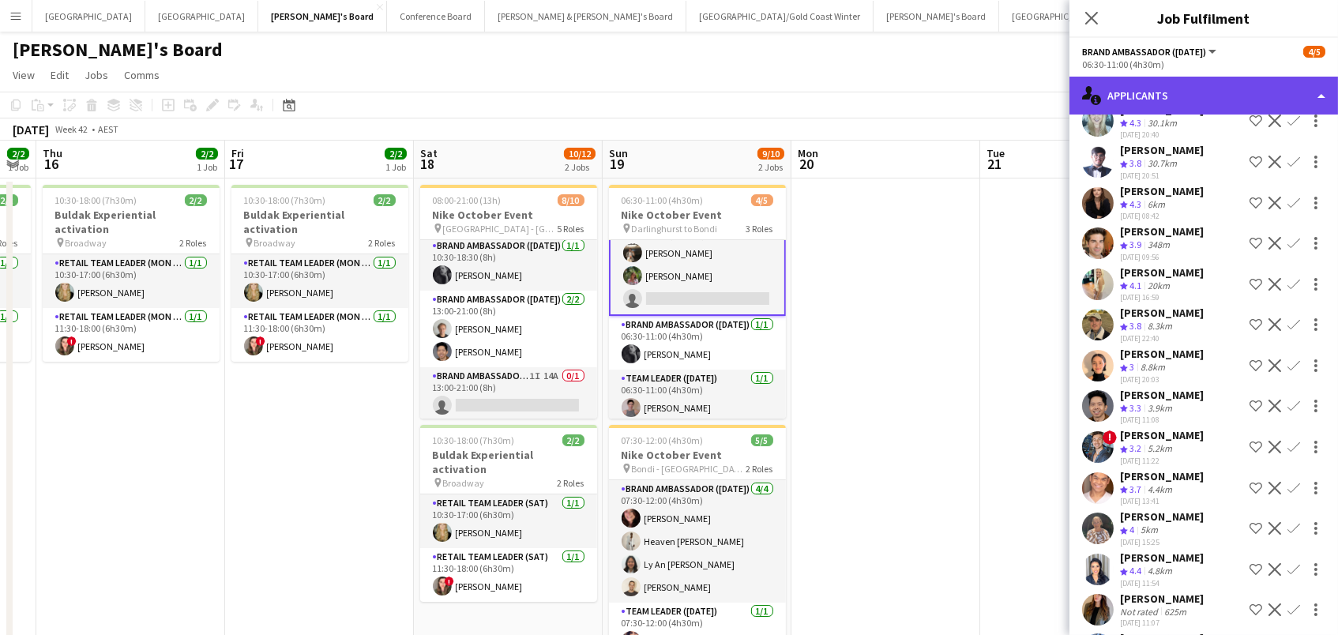
click at [1217, 94] on div "single-neutral-actions-information Applicants" at bounding box center [1203, 96] width 268 height 38
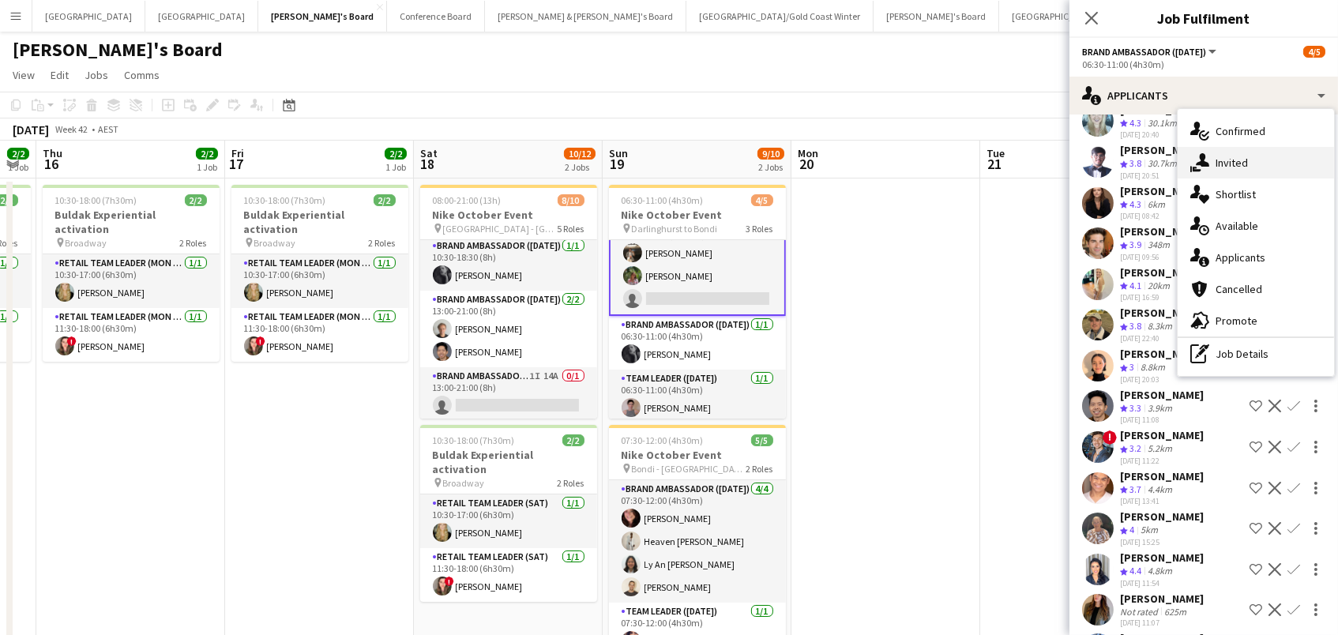
click at [1233, 156] on span "Invited" at bounding box center [1231, 163] width 32 height 14
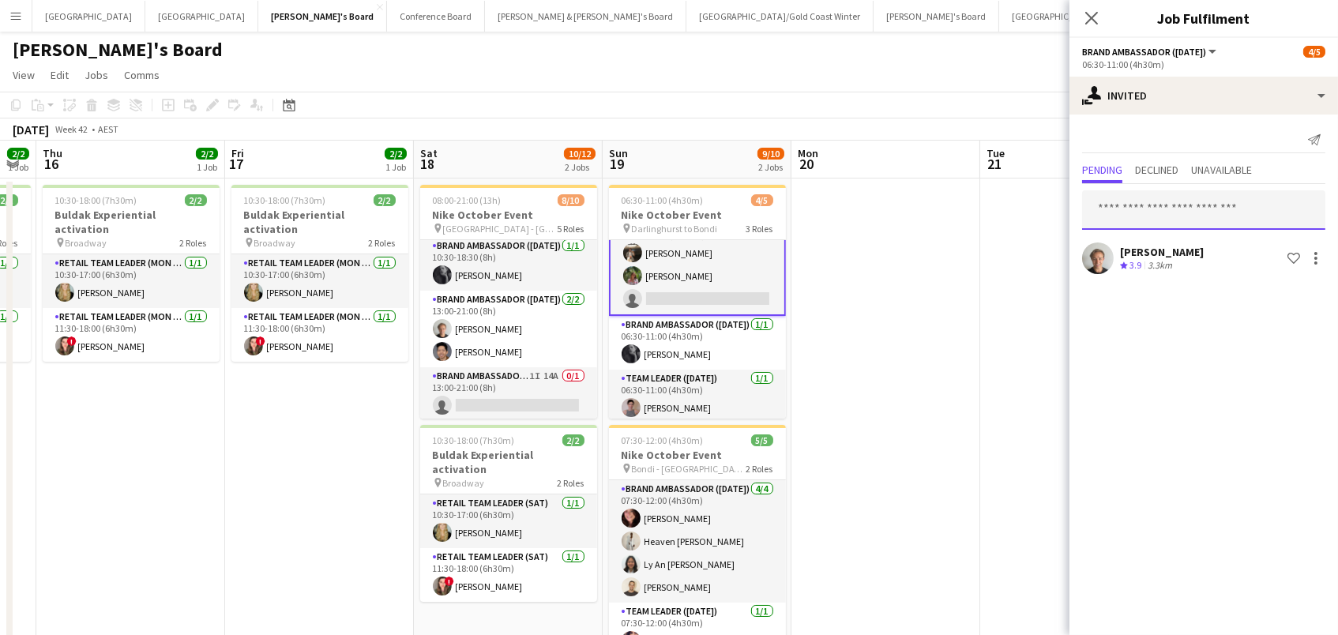
click at [1174, 211] on input "text" at bounding box center [1203, 209] width 243 height 39
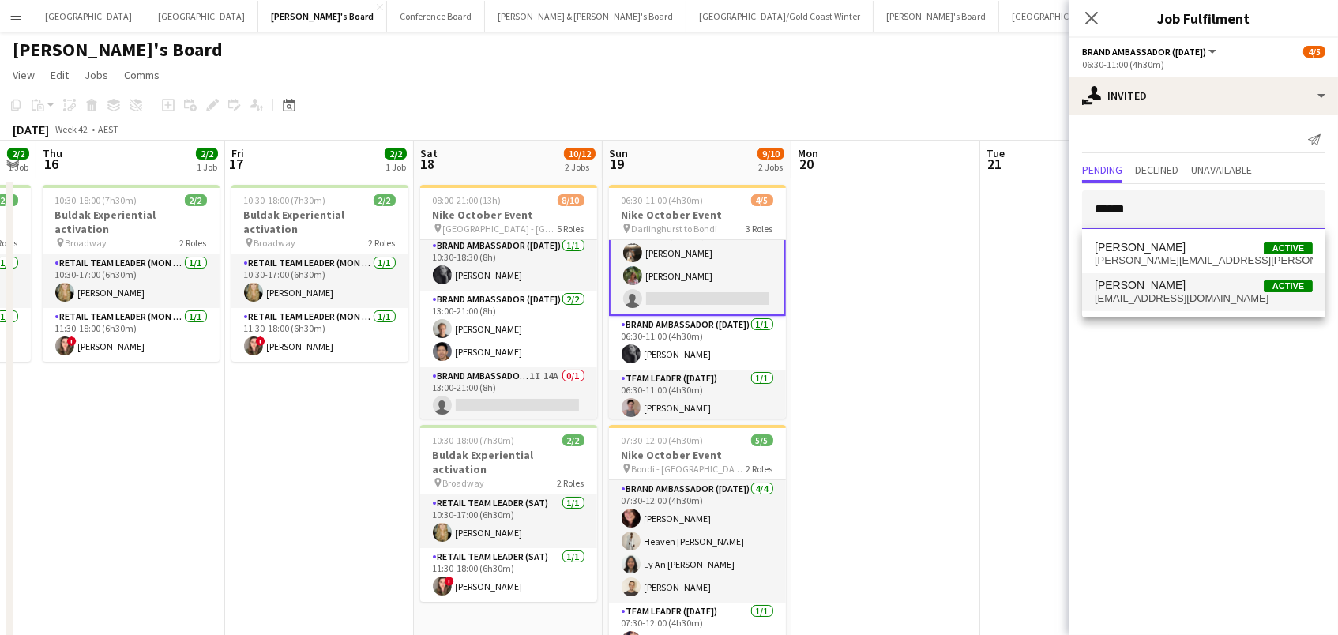
type input "******"
click at [1156, 288] on span "Danielle Winsor" at bounding box center [1139, 285] width 91 height 13
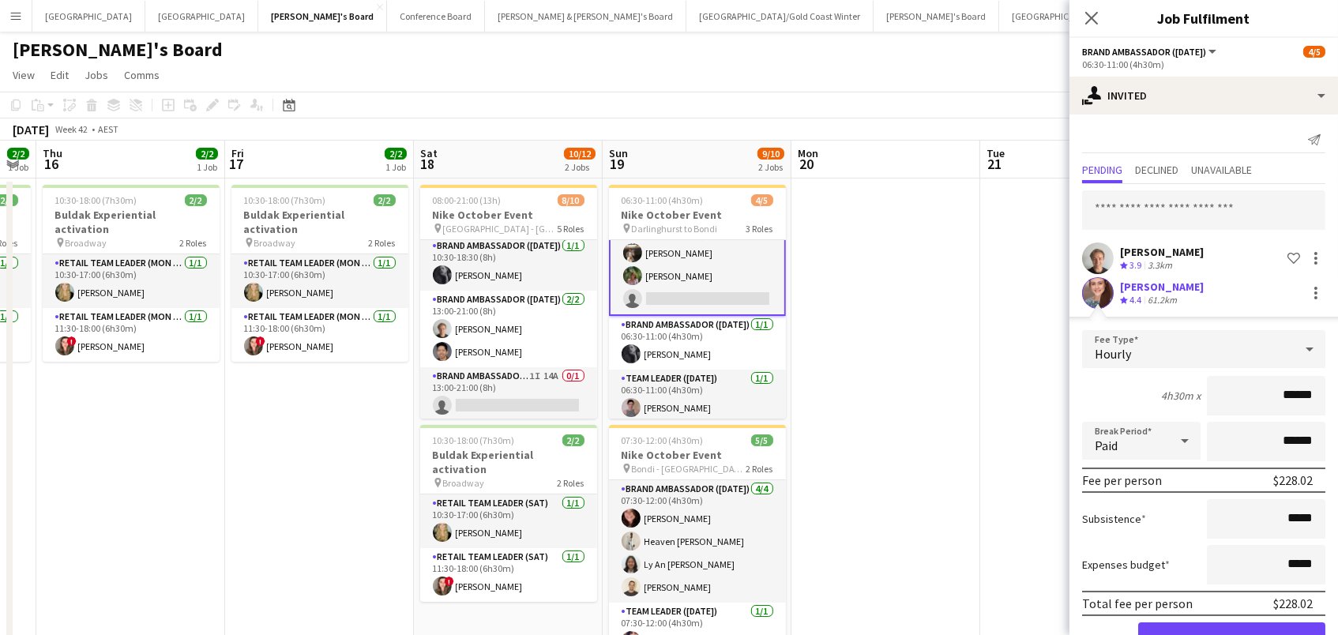
drag, startPoint x: 1167, startPoint y: 627, endPoint x: 1149, endPoint y: 622, distance: 18.8
click at [1167, 627] on button "Confirm" at bounding box center [1231, 638] width 187 height 32
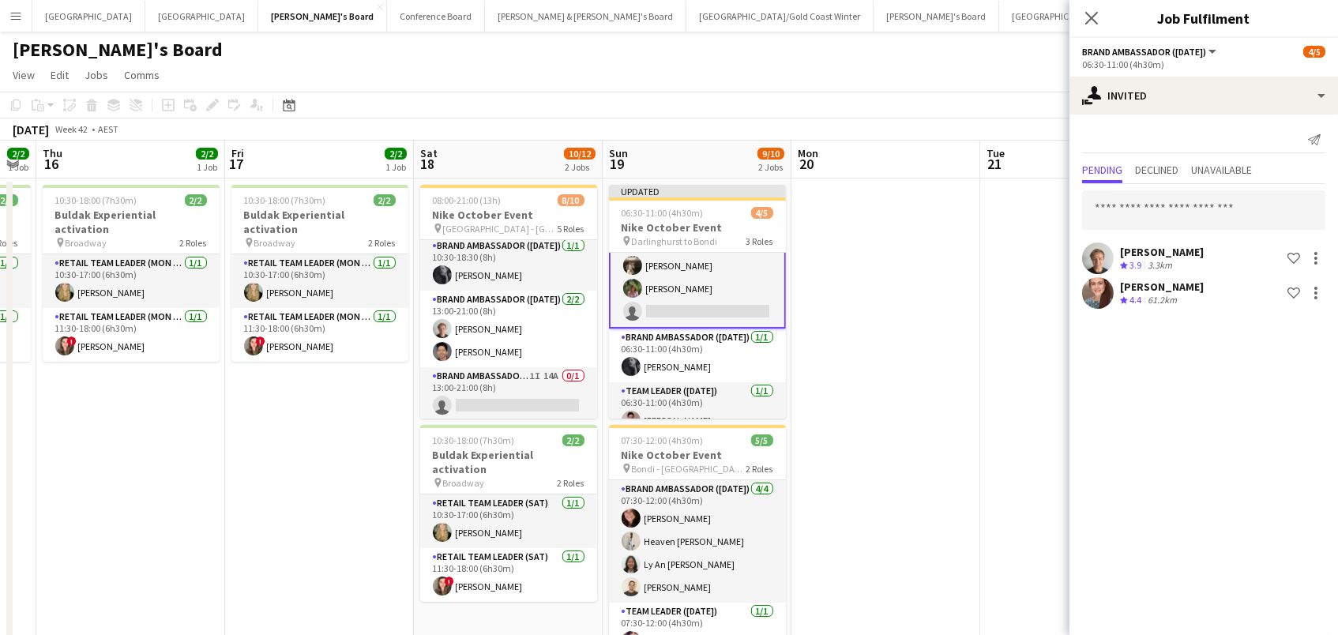
click at [961, 520] on app-date-cell at bounding box center [885, 584] width 189 height 813
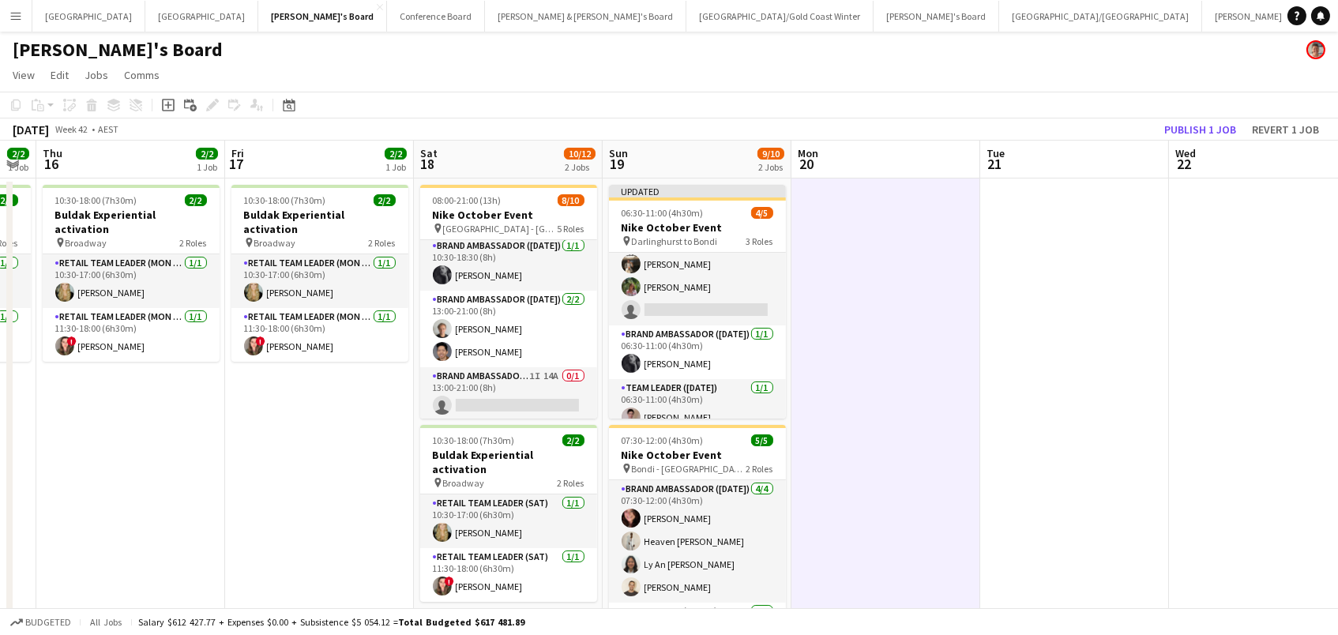
drag, startPoint x: 1207, startPoint y: 130, endPoint x: 520, endPoint y: 92, distance: 688.8
click at [1158, 133] on div "Publish 1 job Revert 1 job" at bounding box center [1241, 129] width 193 height 21
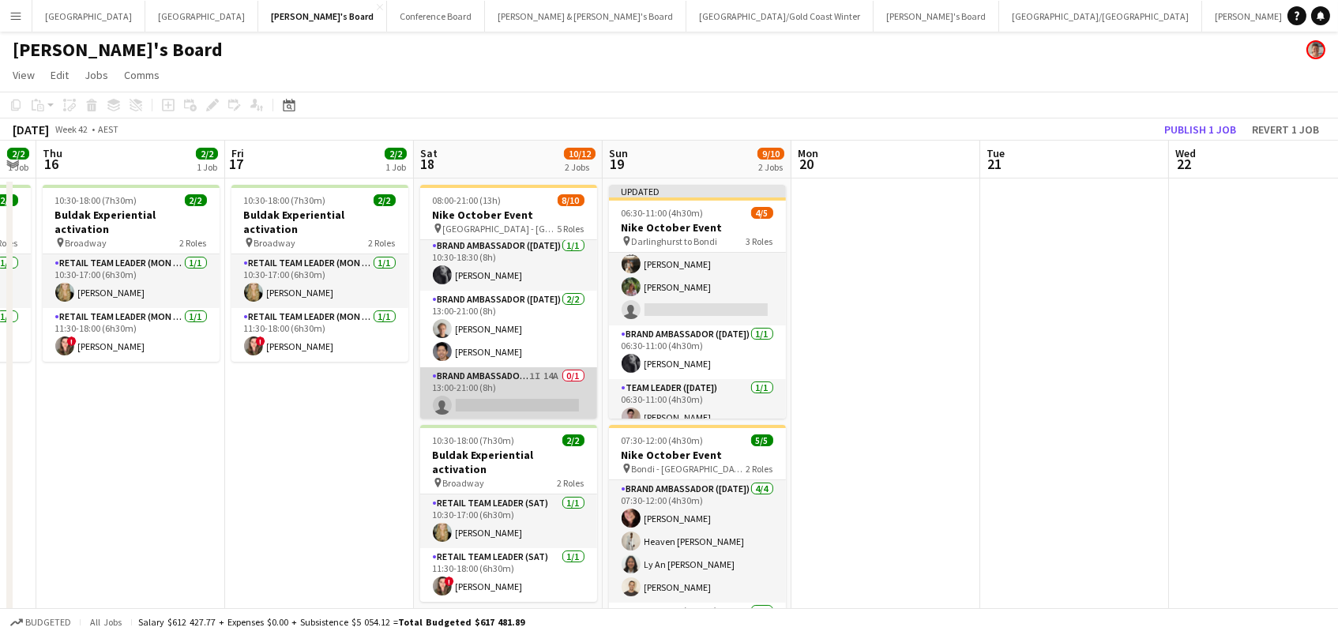
click at [488, 394] on app-card-role "Brand Ambassador (Saturday) 1I 14A 0/1 13:00-21:00 (8h) single-neutral-actions" at bounding box center [508, 394] width 177 height 54
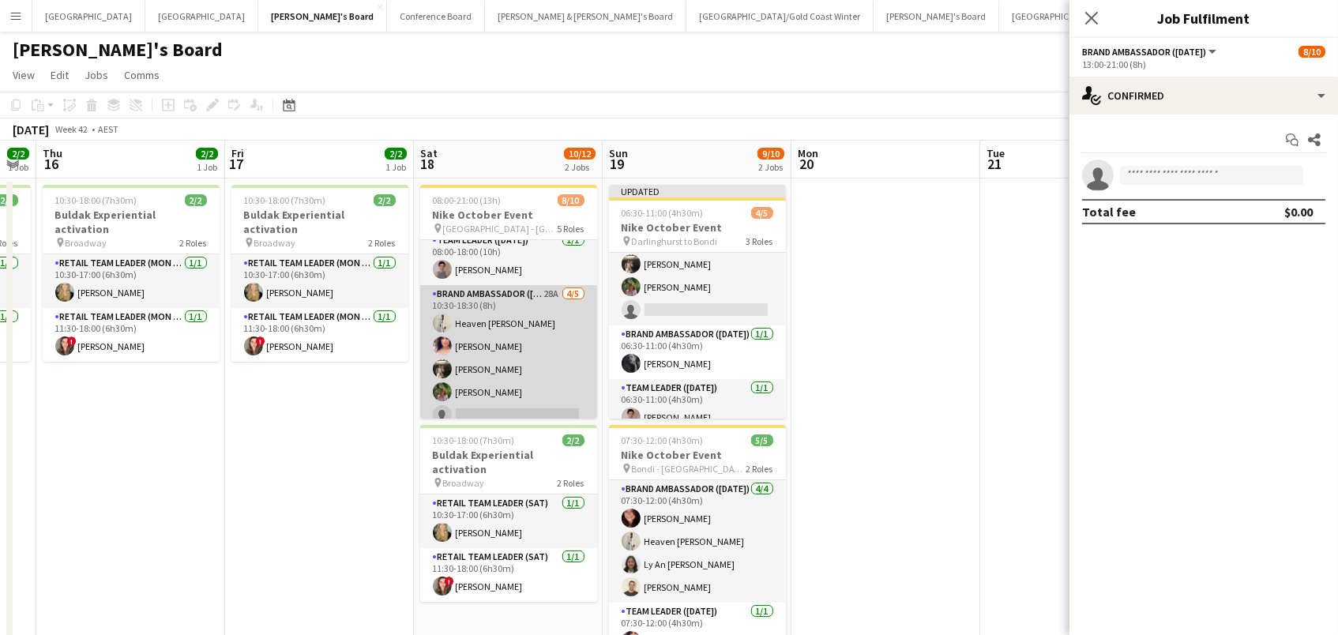
scroll to position [2, 0]
click at [548, 349] on app-card-role "Brand Ambassador (Saturday) 28A 4/5 10:30-18:30 (8h) Heaven Johnson Amanda van …" at bounding box center [508, 363] width 177 height 145
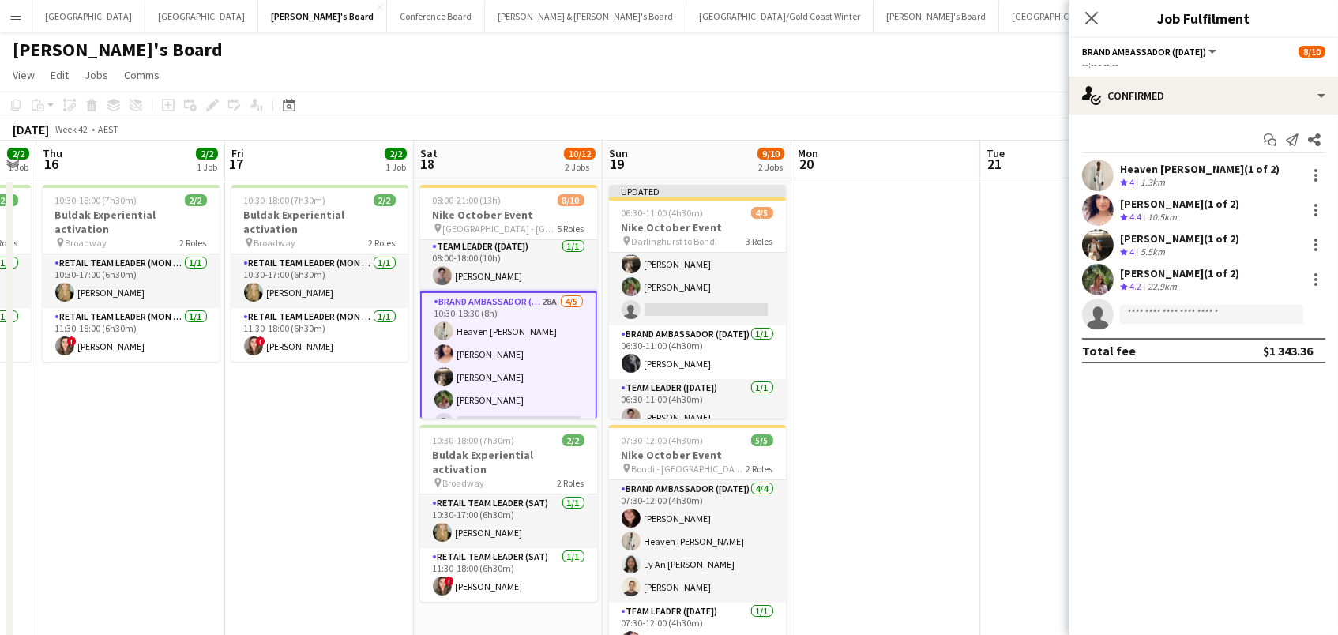
scroll to position [4, 0]
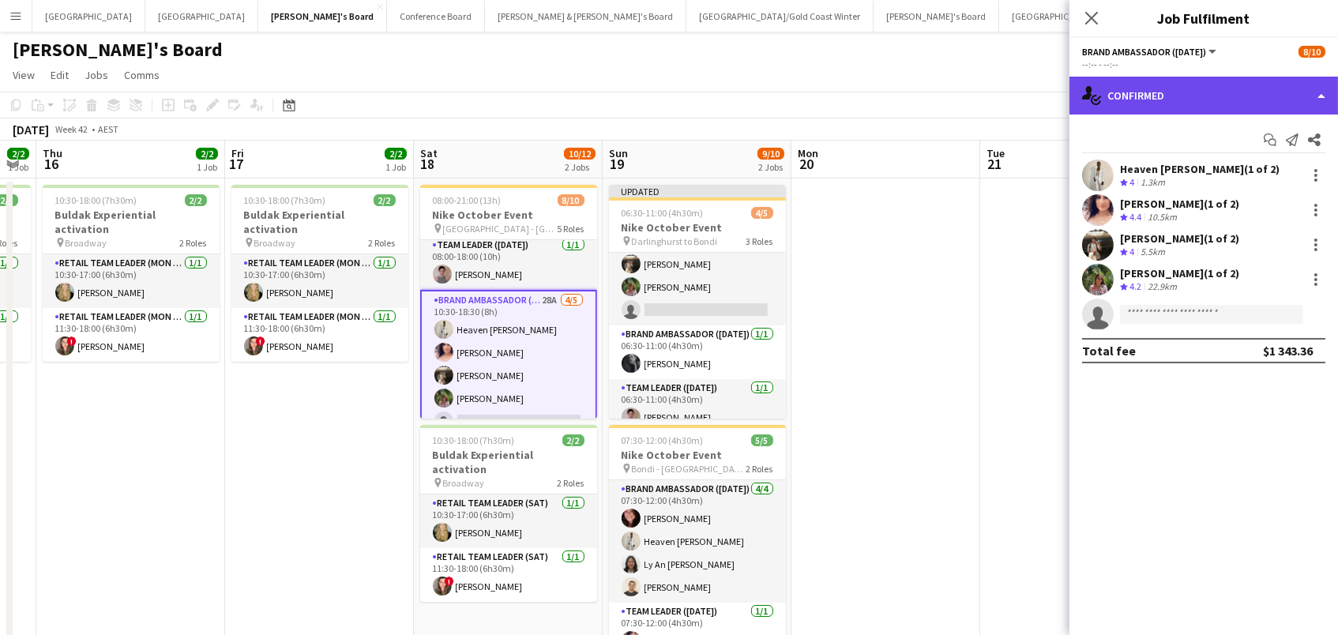
click at [1188, 81] on div "single-neutral-actions-check-2 Confirmed" at bounding box center [1203, 96] width 268 height 38
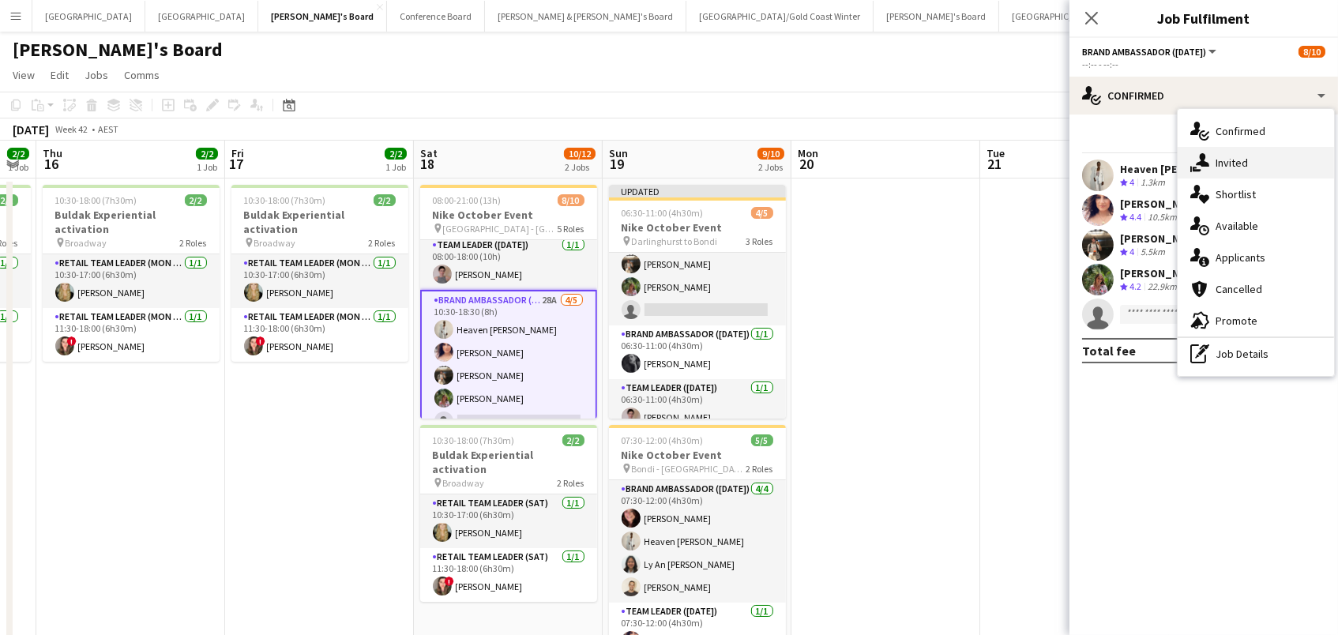
click at [1234, 167] on span "Invited" at bounding box center [1231, 163] width 32 height 14
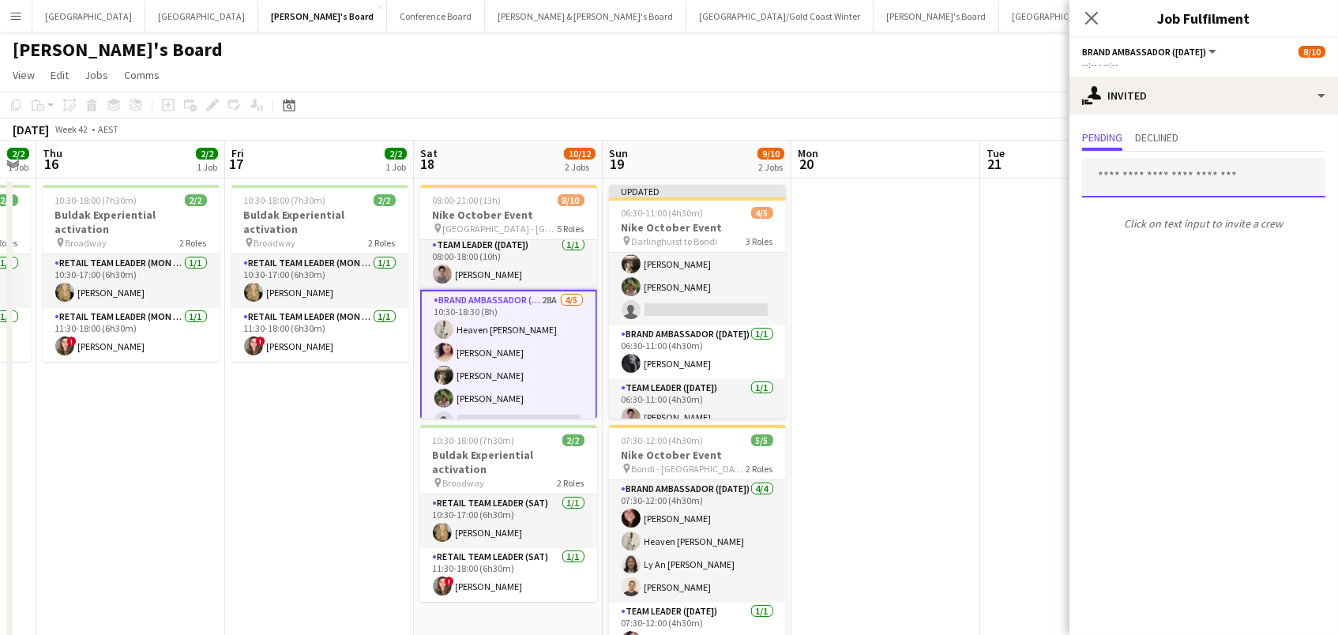
click at [1185, 180] on input "text" at bounding box center [1203, 177] width 243 height 39
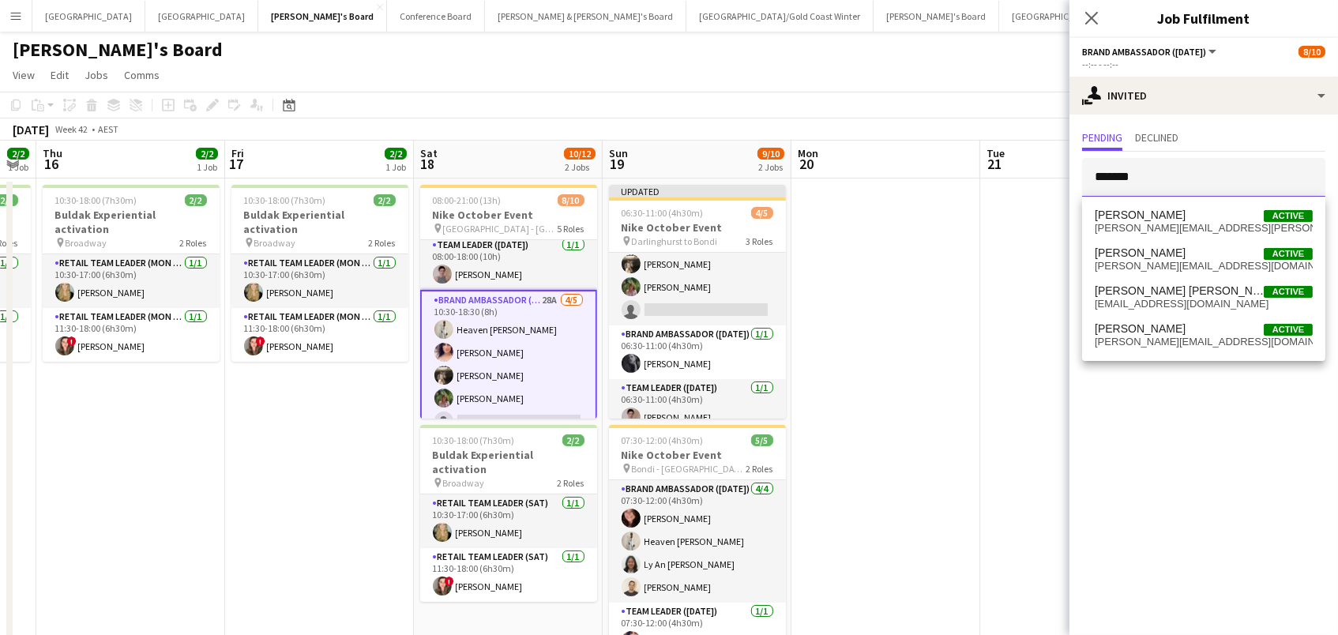
type input "*******"
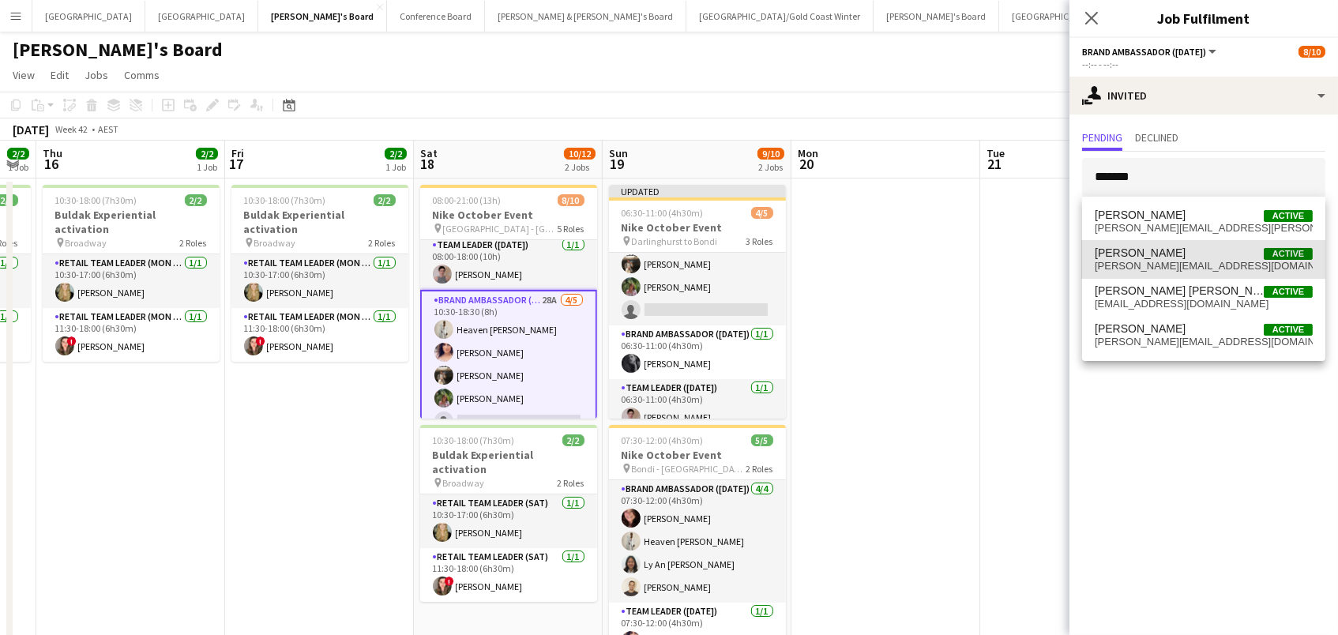
drag, startPoint x: 1181, startPoint y: 180, endPoint x: 1154, endPoint y: 265, distance: 88.4
click at [1156, 262] on span "Vanessa Flauzino Active vanessa.flauzino@hotmail.com" at bounding box center [1203, 259] width 218 height 26
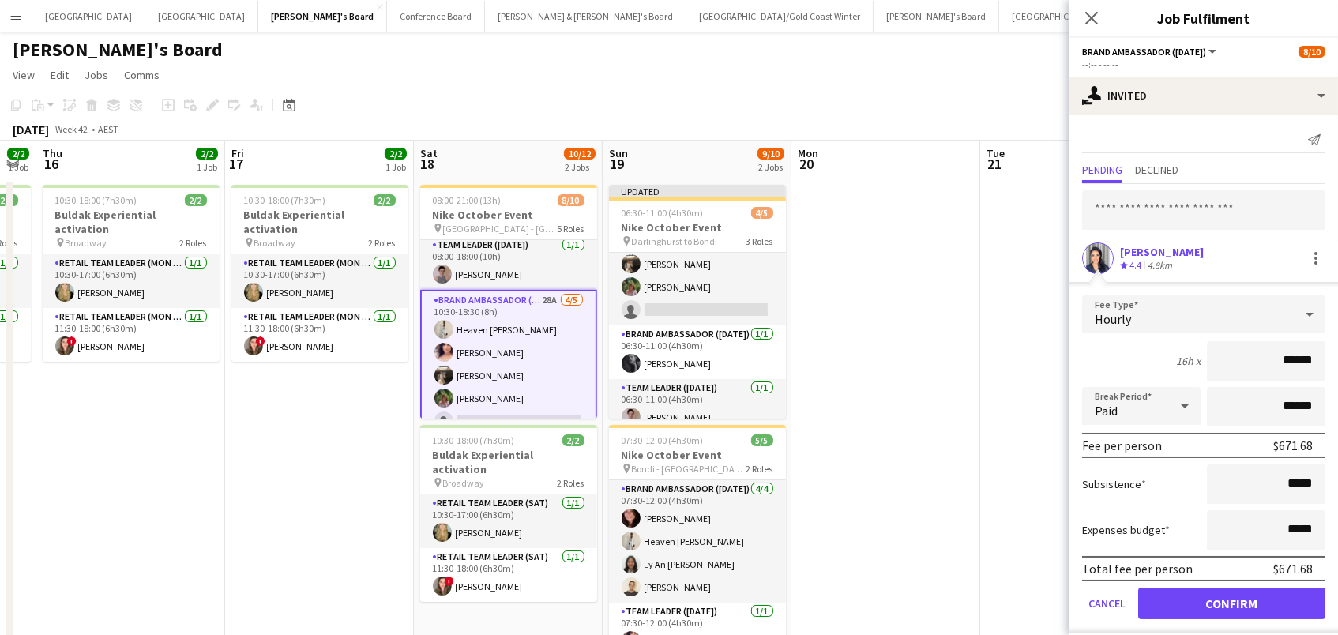
click at [1230, 606] on button "Confirm" at bounding box center [1231, 604] width 187 height 32
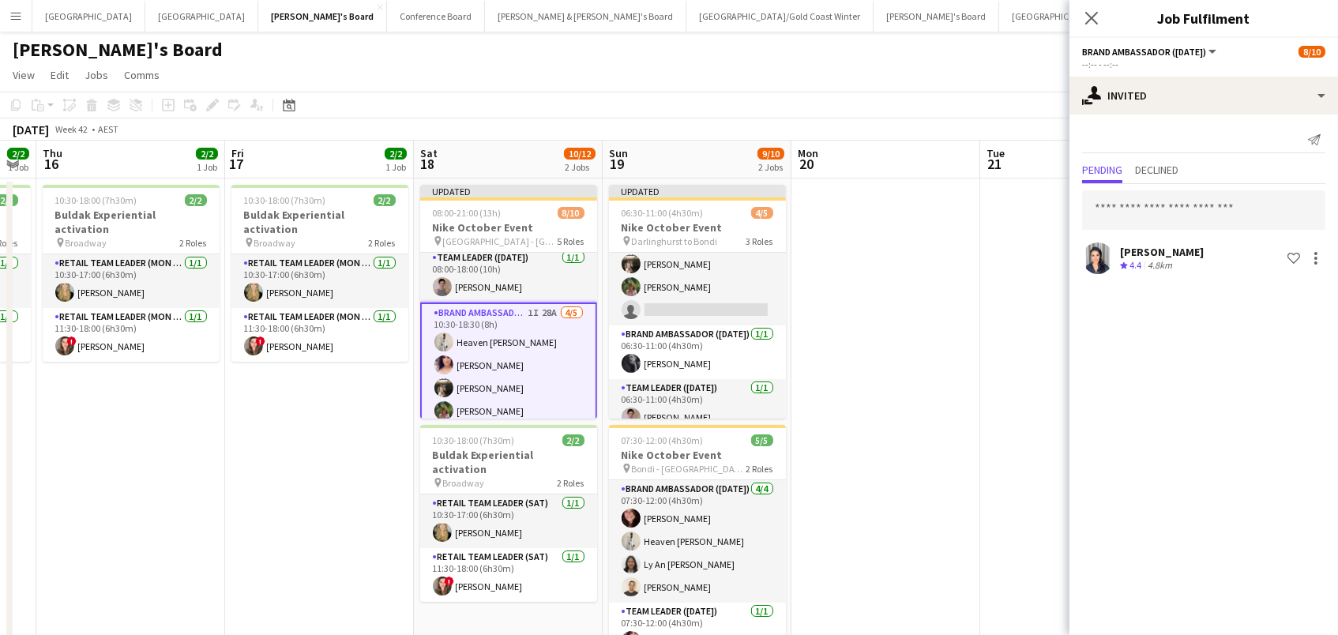
click at [950, 515] on app-date-cell at bounding box center [885, 584] width 189 height 813
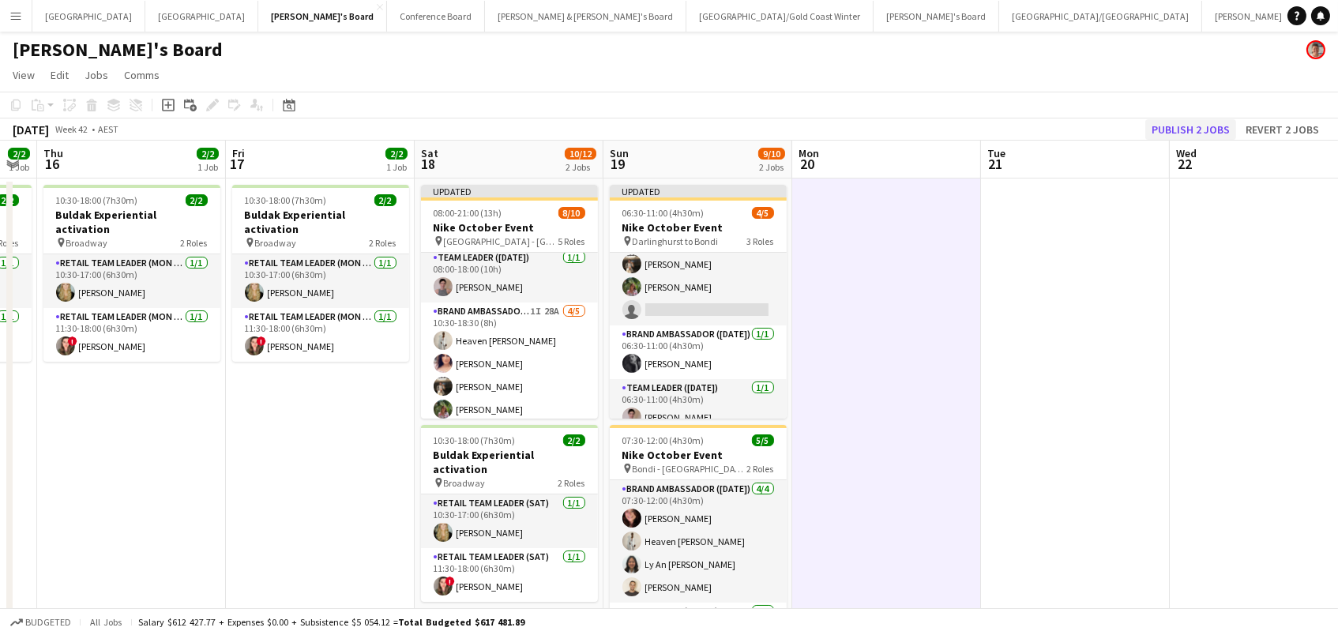
click at [1162, 119] on button "Publish 2 jobs" at bounding box center [1190, 129] width 91 height 21
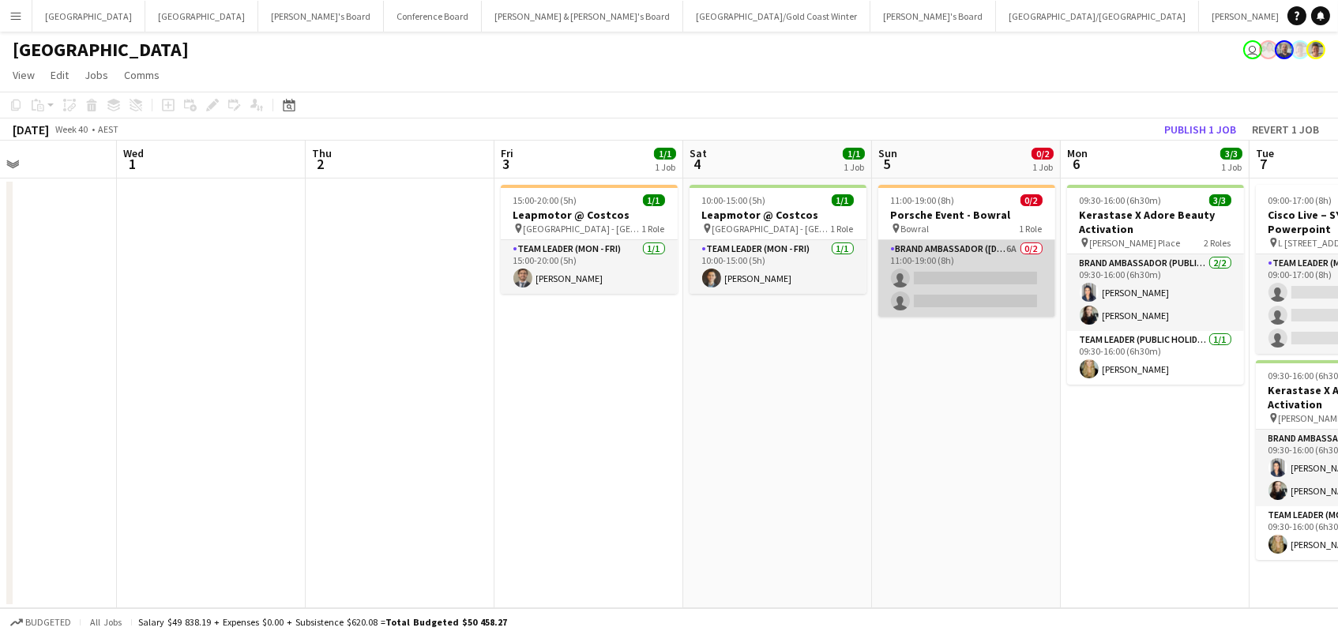
click at [925, 291] on app-card-role "Brand Ambassador ([DATE]) 6A 0/2 11:00-19:00 (8h) single-neutral-actions single…" at bounding box center [966, 278] width 177 height 77
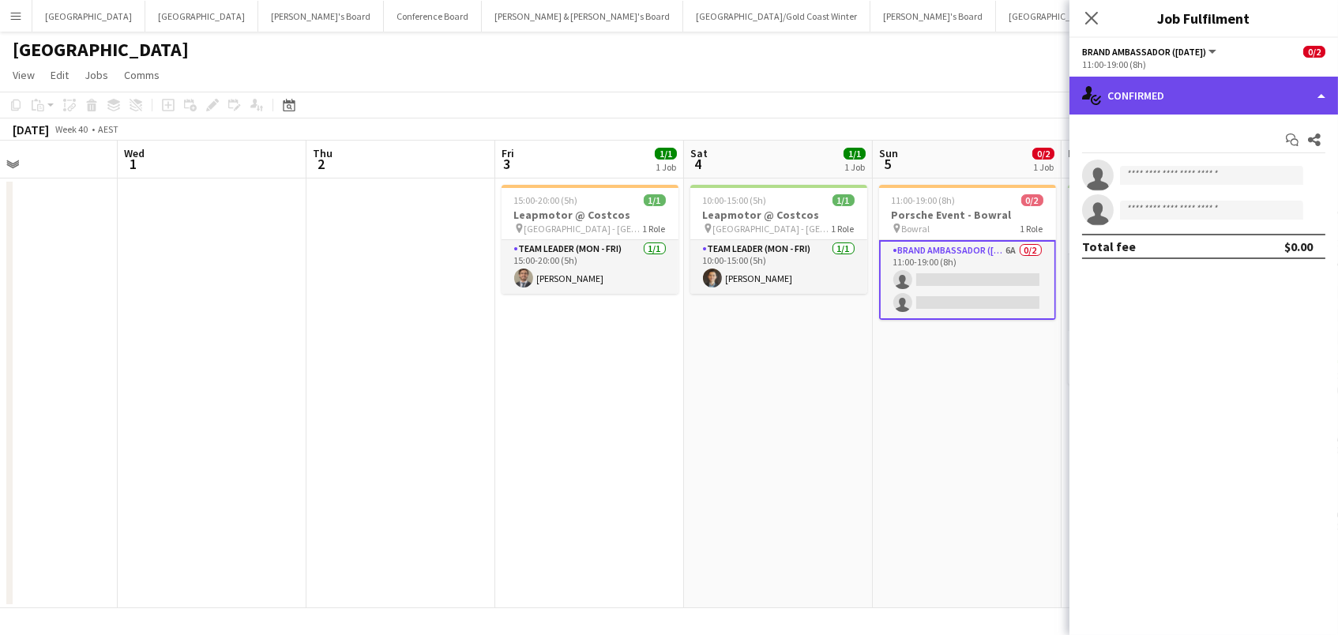
click at [1151, 88] on div "single-neutral-actions-check-2 Confirmed" at bounding box center [1203, 96] width 268 height 38
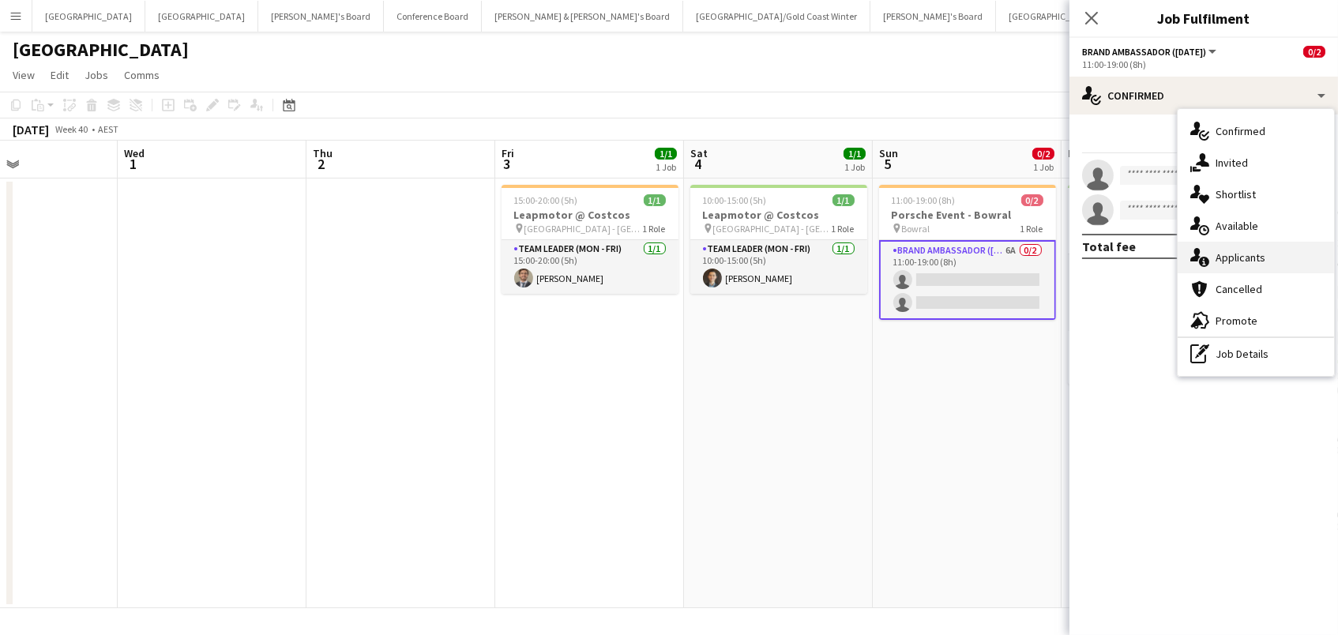
click at [1262, 250] on span "Applicants" at bounding box center [1240, 257] width 50 height 14
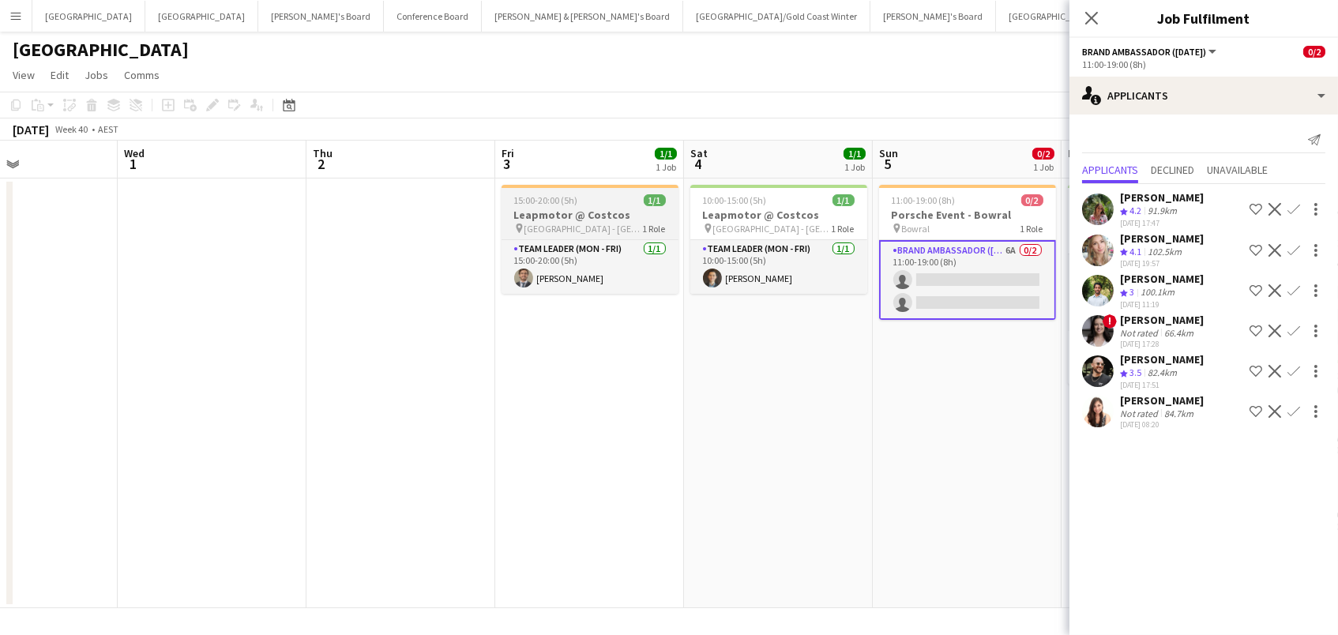
click at [524, 220] on h3 "Leapmotor @ Costcos" at bounding box center [589, 215] width 177 height 14
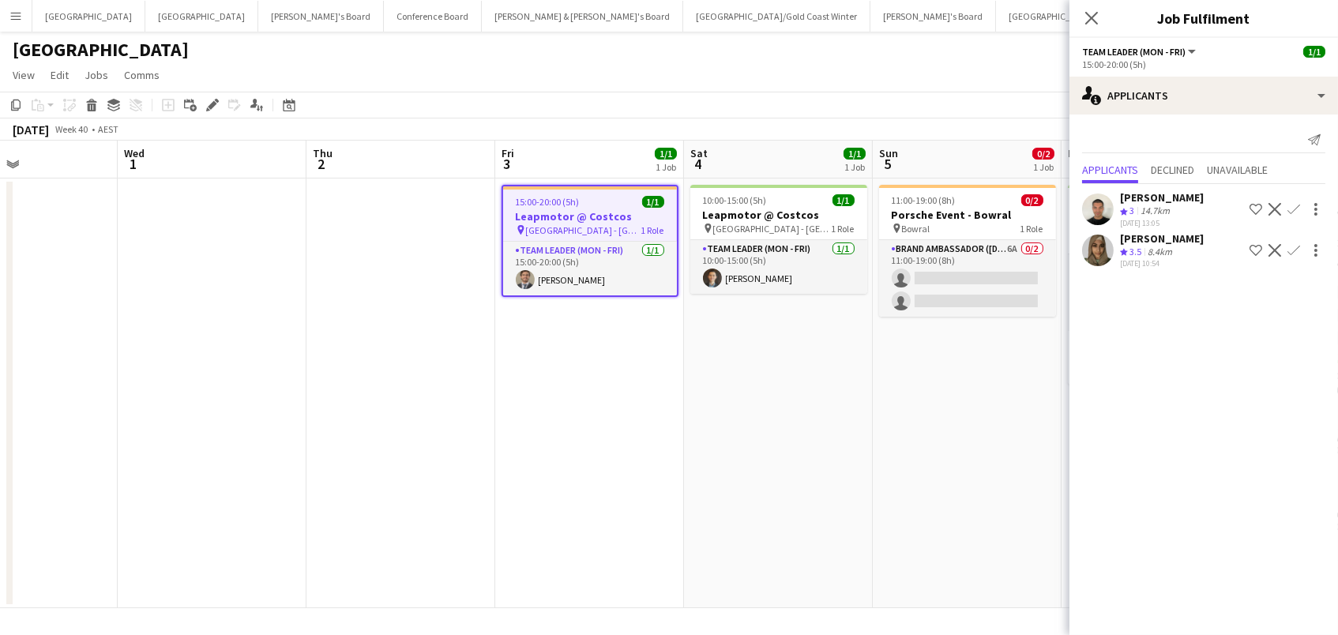
drag, startPoint x: 207, startPoint y: 100, endPoint x: 858, endPoint y: 77, distance: 651.9
click at [208, 99] on icon "Edit" at bounding box center [212, 105] width 13 height 13
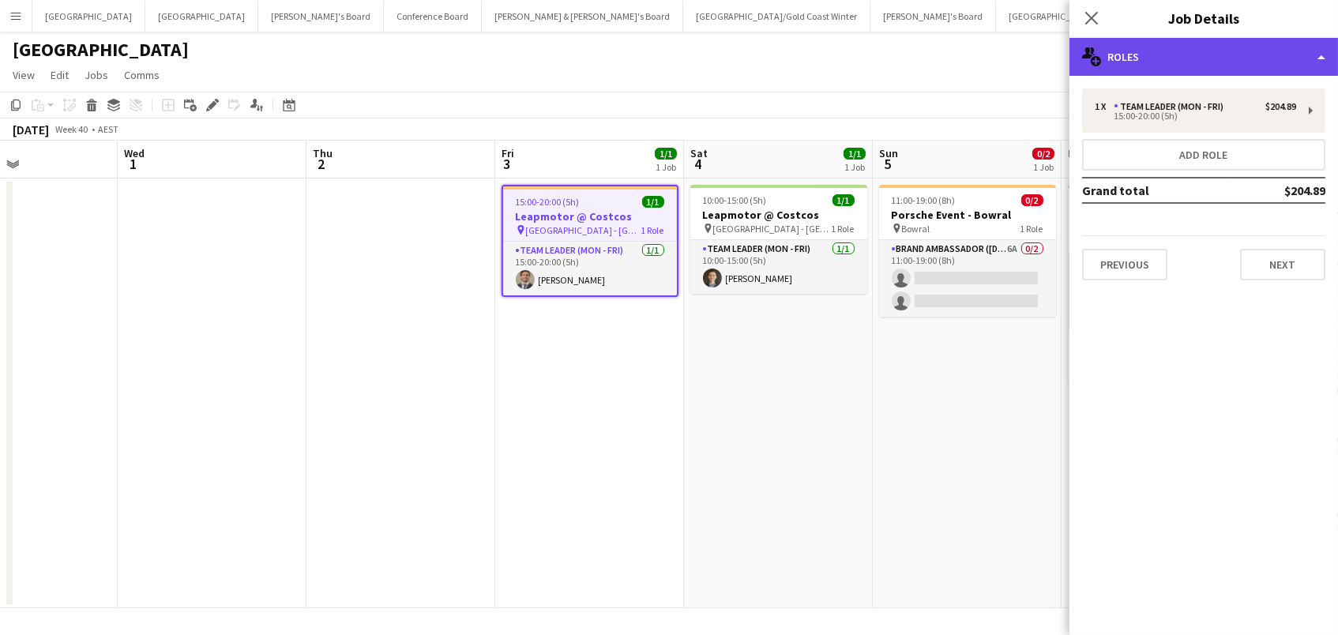
click at [1253, 62] on div "multiple-users-add Roles" at bounding box center [1203, 57] width 268 height 38
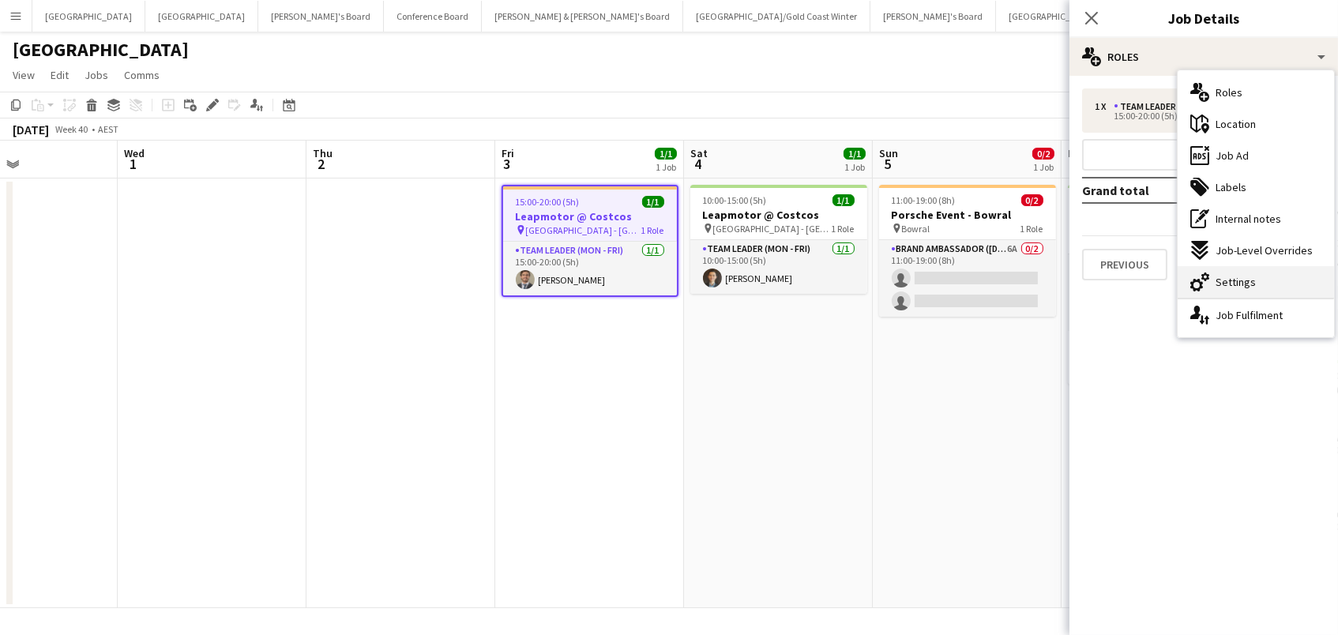
click at [1240, 280] on span "Settings" at bounding box center [1235, 282] width 40 height 14
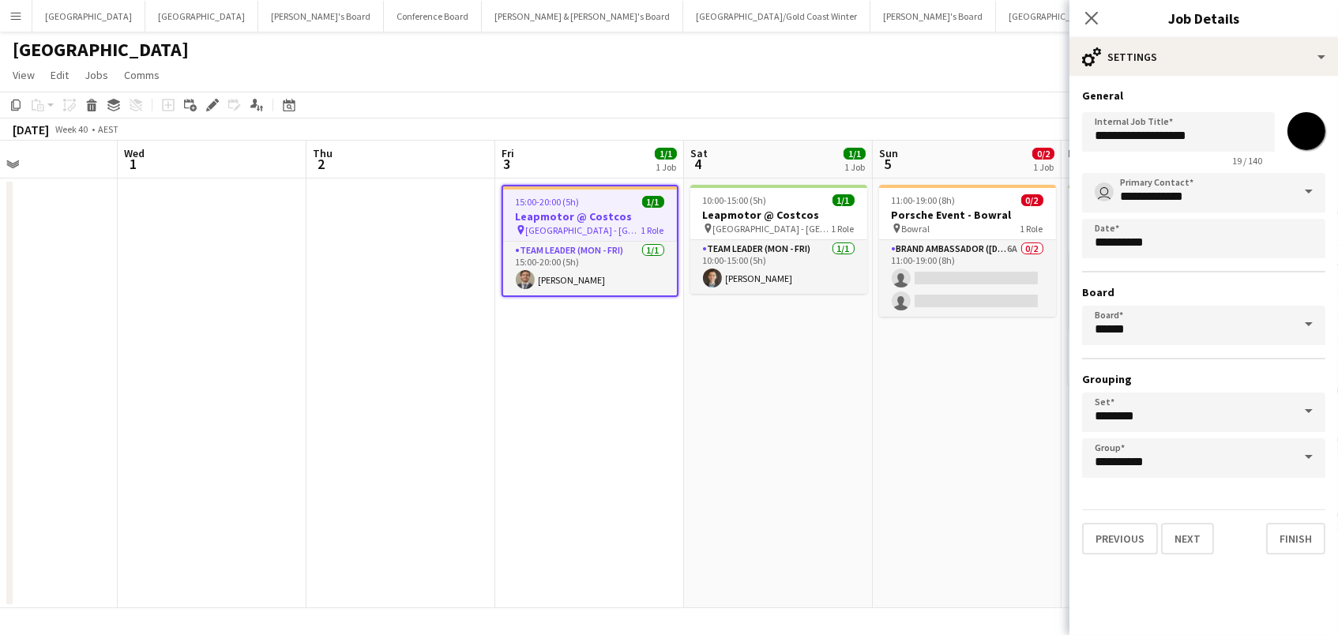
click at [1301, 136] on input "*******" at bounding box center [1306, 131] width 57 height 57
type input "*******"
click at [897, 344] on app-date-cell "11:00-19:00 (8h) 0/2 Porsche Event - Bowral pin Bowral 1 Role Brand Ambassador …" at bounding box center [967, 393] width 189 height 430
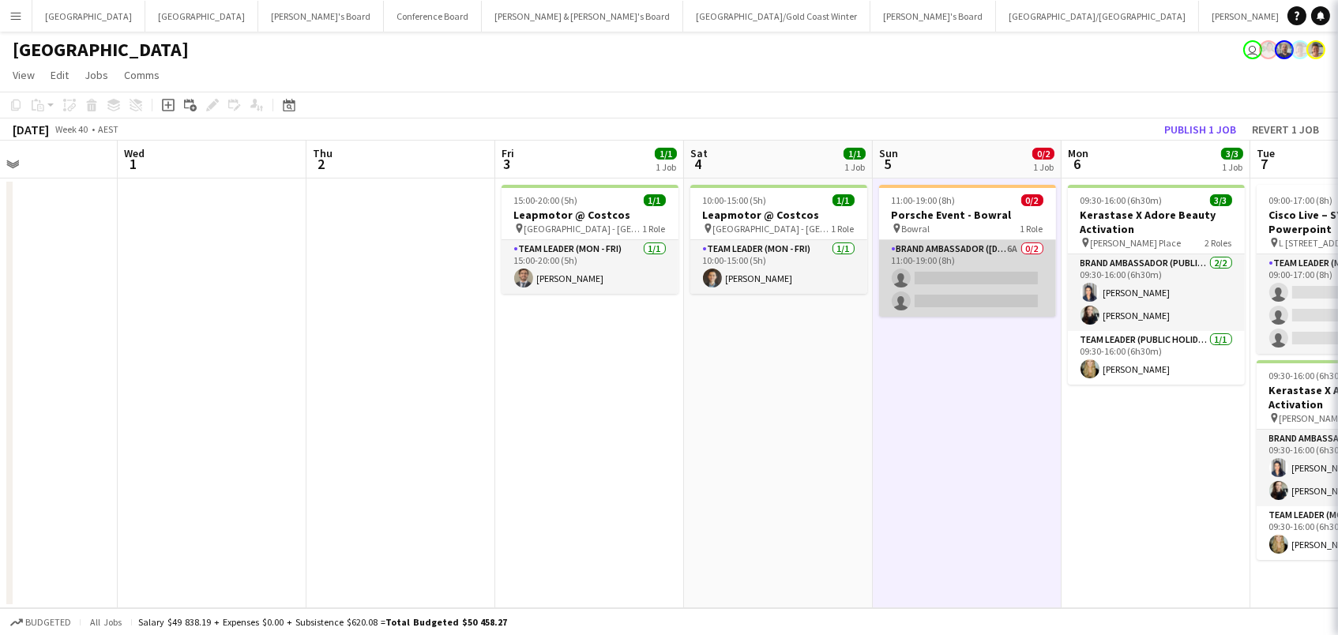
click at [970, 296] on app-card-role "Brand Ambassador (Sunday) 6A 0/2 11:00-19:00 (8h) single-neutral-actions single…" at bounding box center [967, 278] width 177 height 77
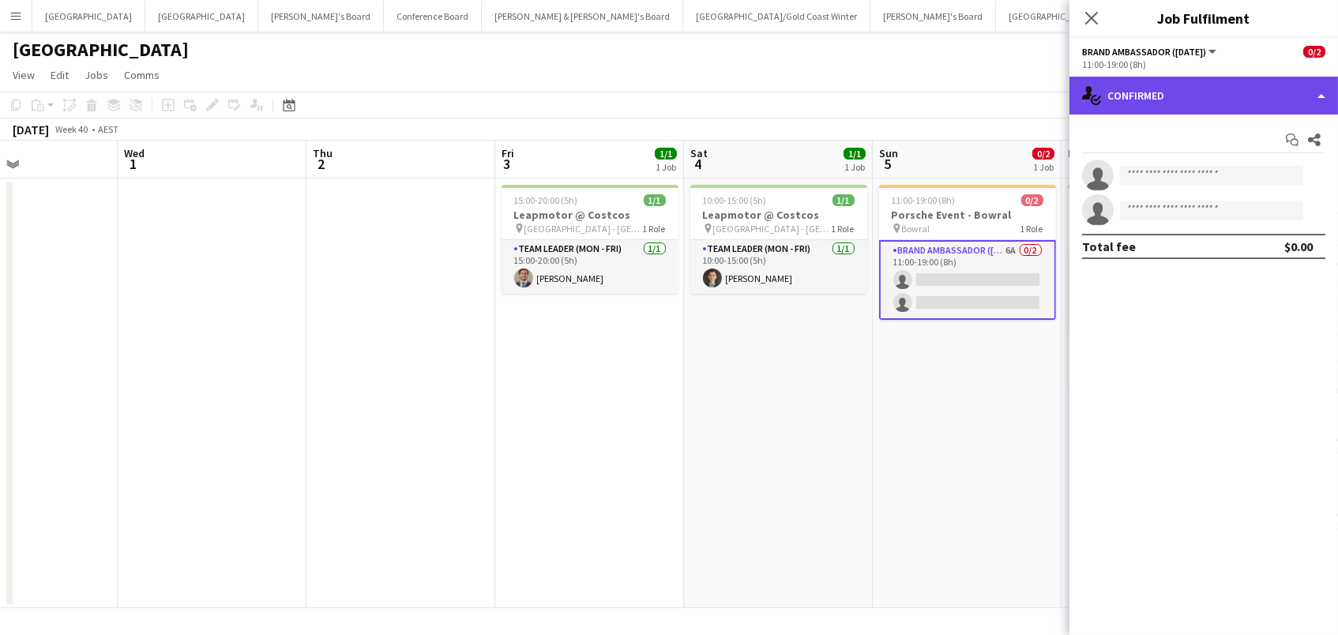
click at [1210, 88] on div "single-neutral-actions-check-2 Confirmed" at bounding box center [1203, 96] width 268 height 38
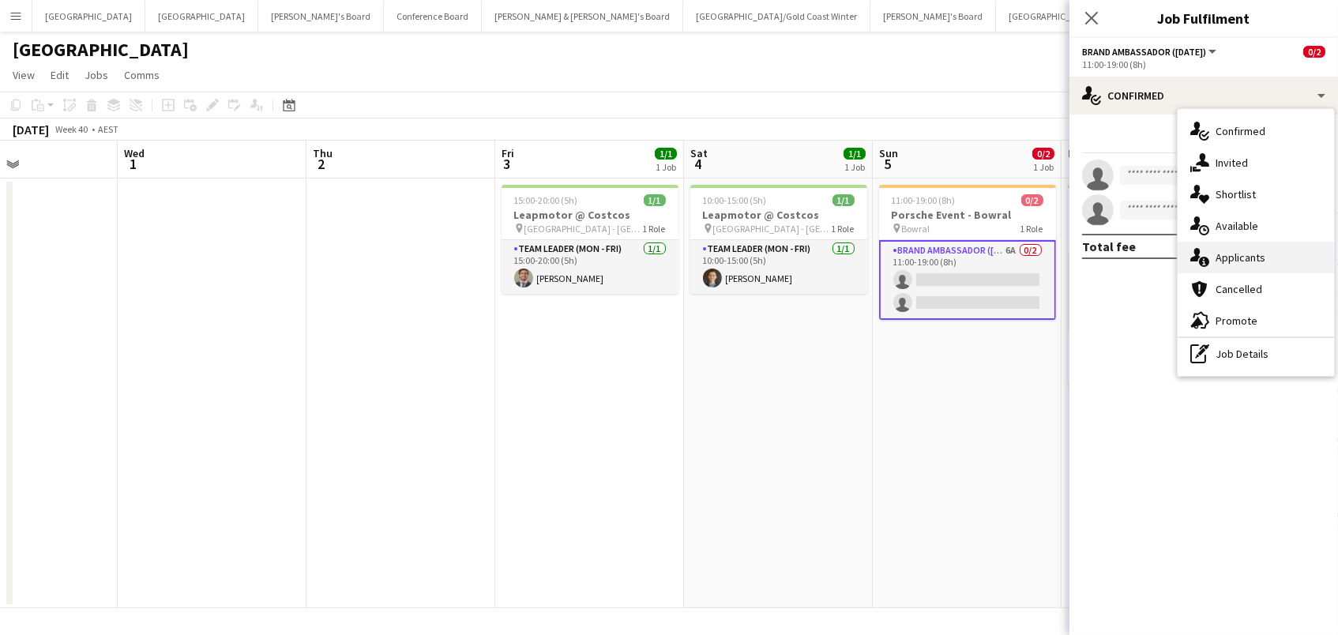
click at [1235, 252] on span "Applicants" at bounding box center [1240, 257] width 50 height 14
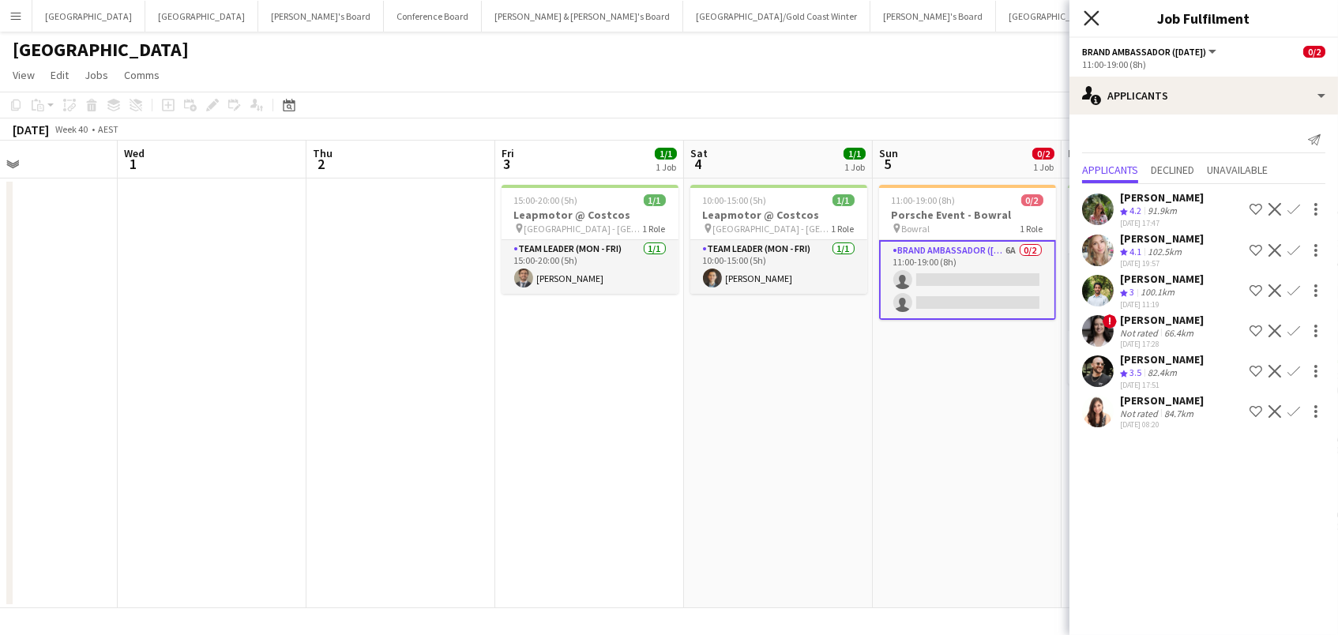
click at [1085, 17] on icon "Close pop-in" at bounding box center [1090, 17] width 15 height 15
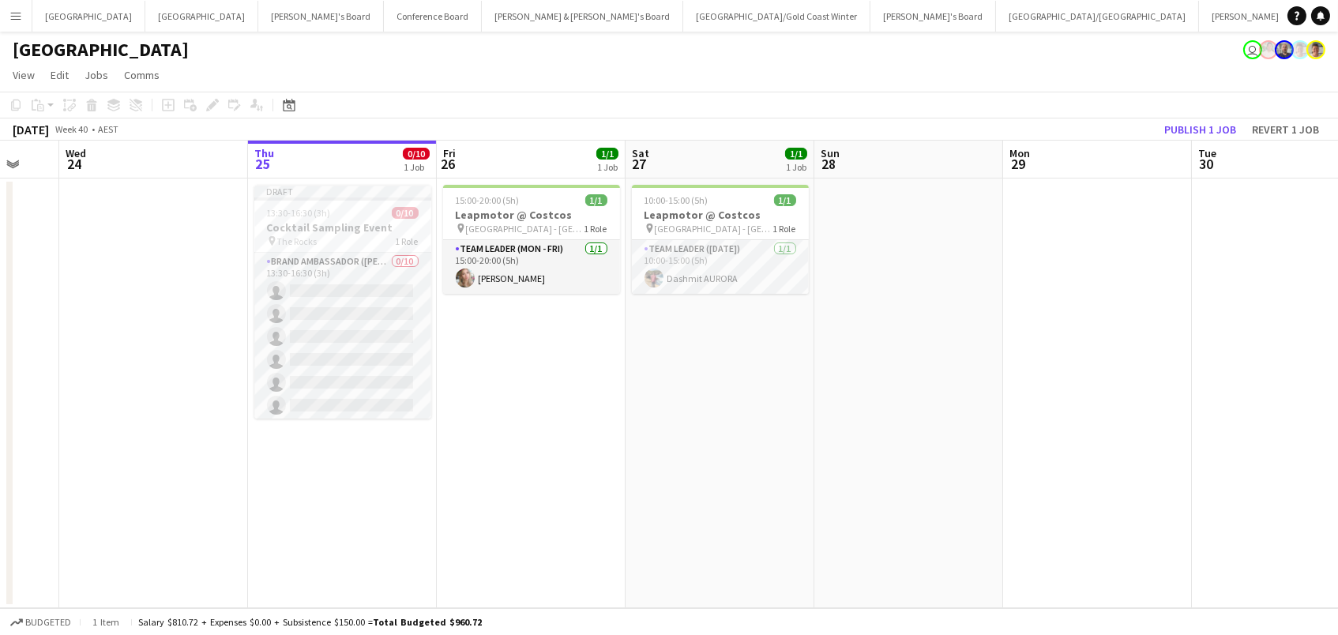
scroll to position [0, 445]
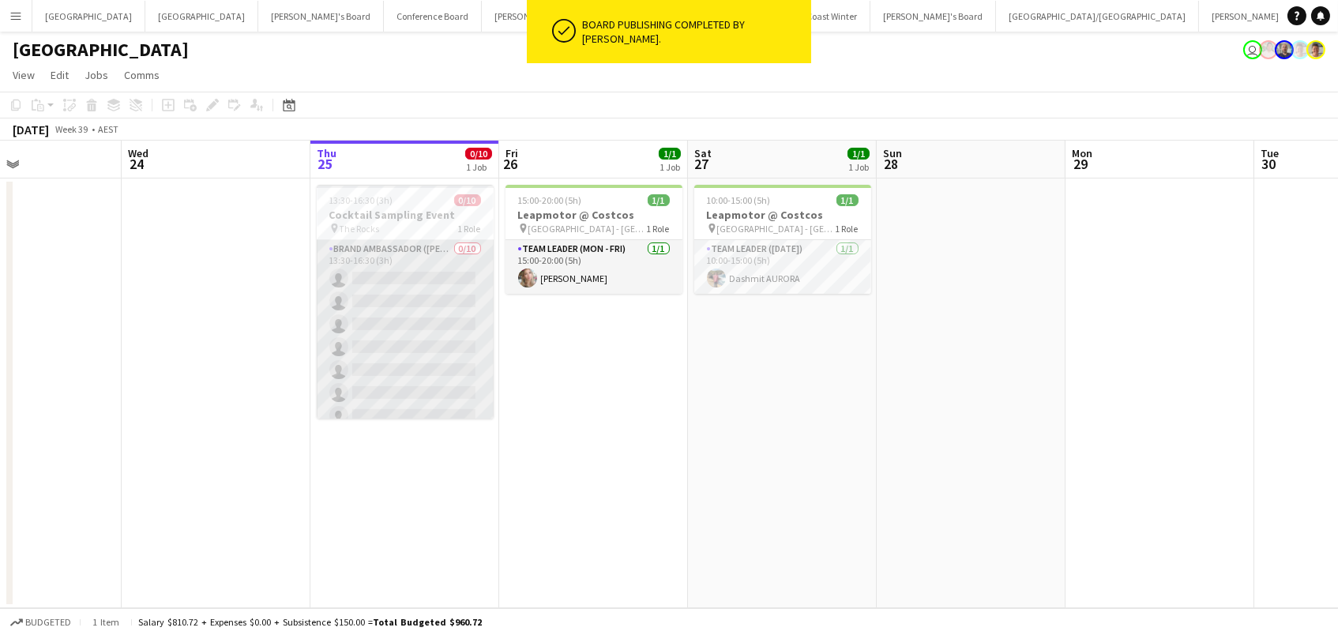
click at [435, 325] on app-card-role "Brand Ambassador (Mon - Fri) 0/10 13:30-16:30 (3h) single-neutral-actions singl…" at bounding box center [405, 370] width 177 height 260
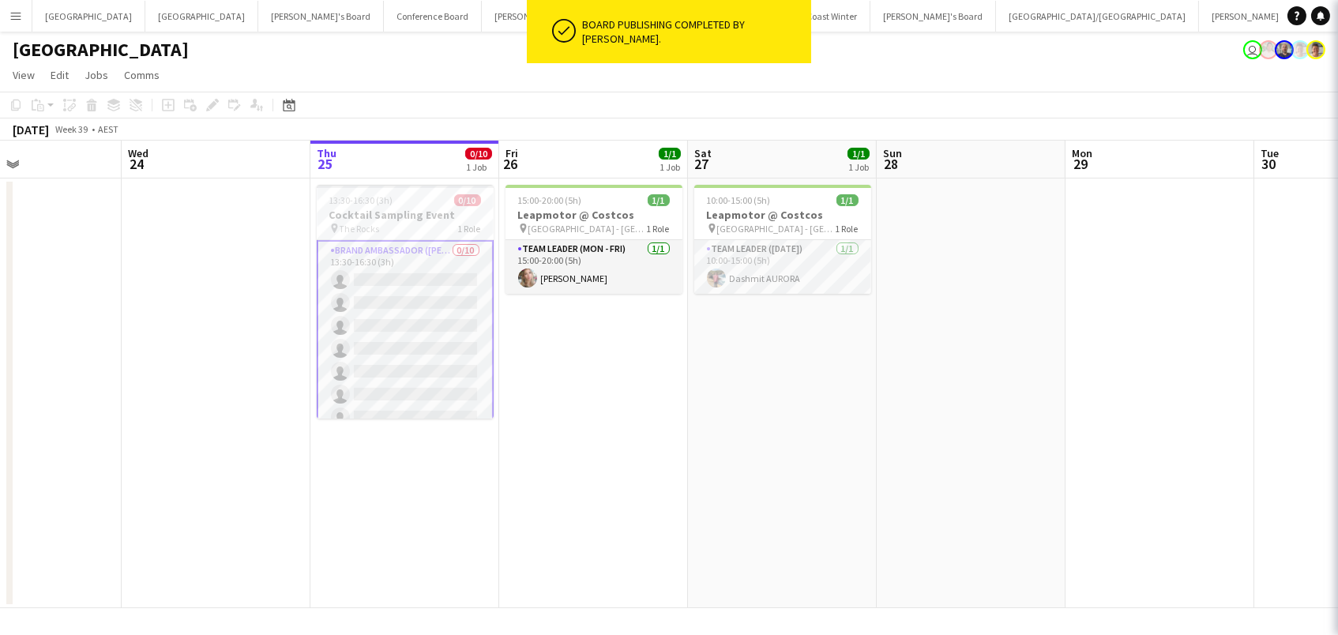
scroll to position [0, 443]
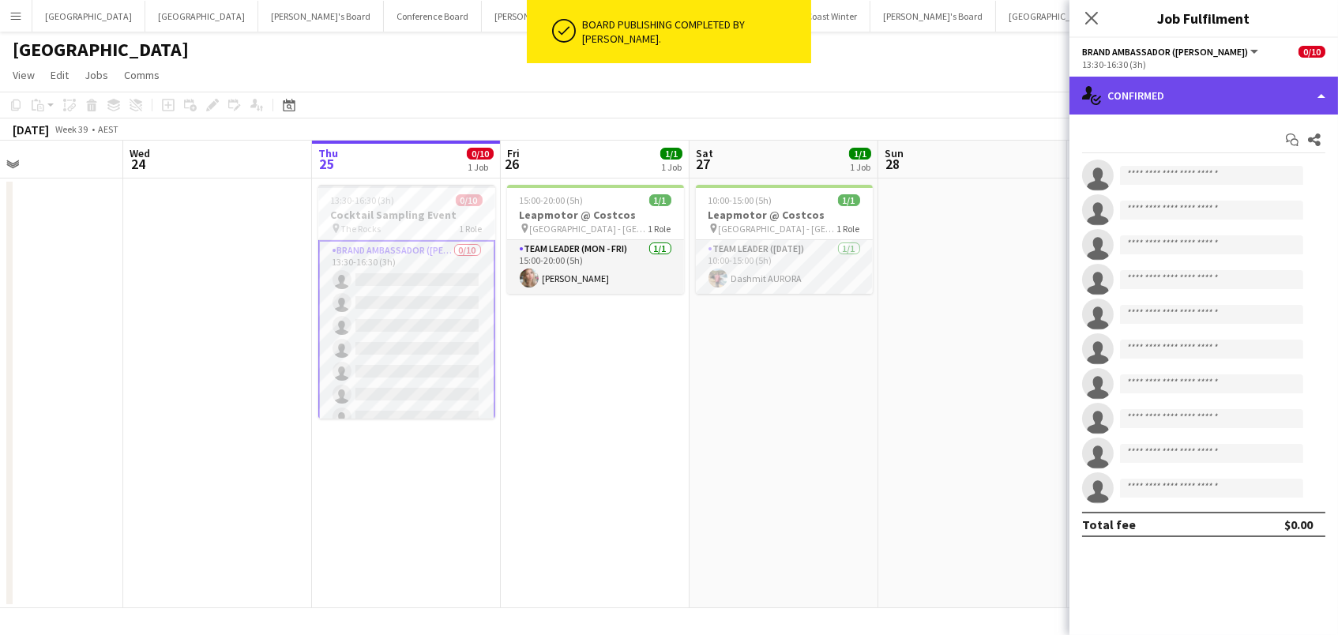
click at [1260, 92] on div "single-neutral-actions-check-2 Confirmed" at bounding box center [1203, 96] width 268 height 38
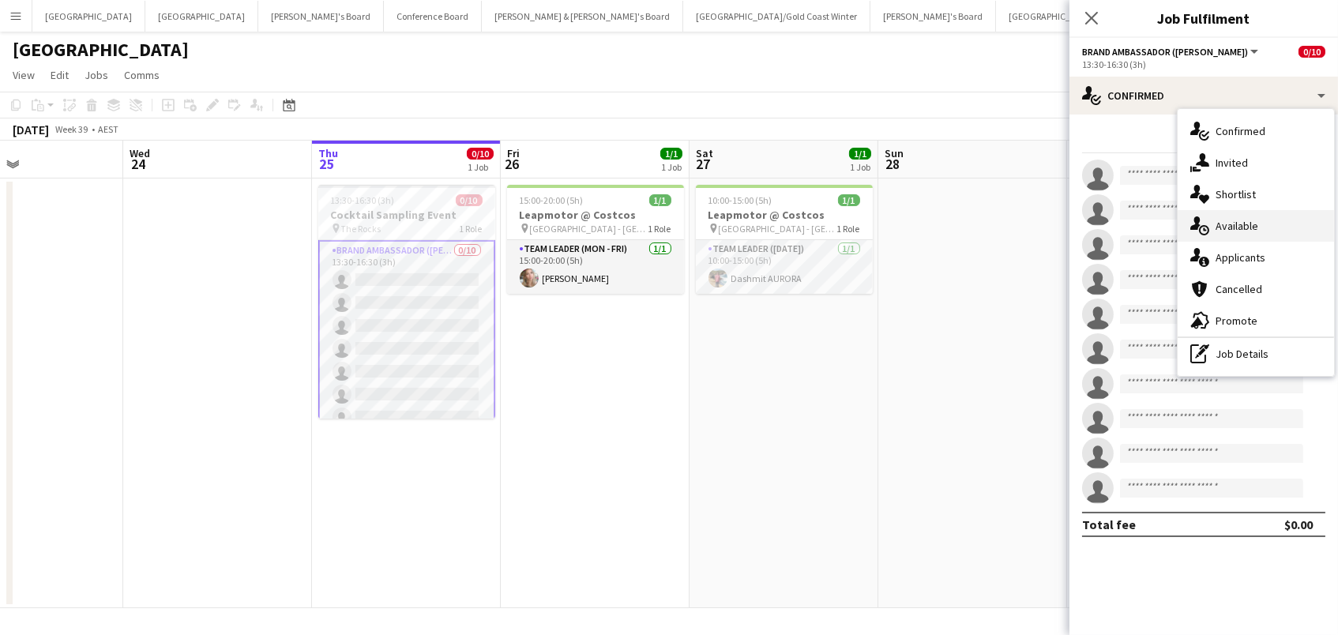
click at [1264, 220] on div "single-neutral-actions-upload Available" at bounding box center [1255, 226] width 156 height 32
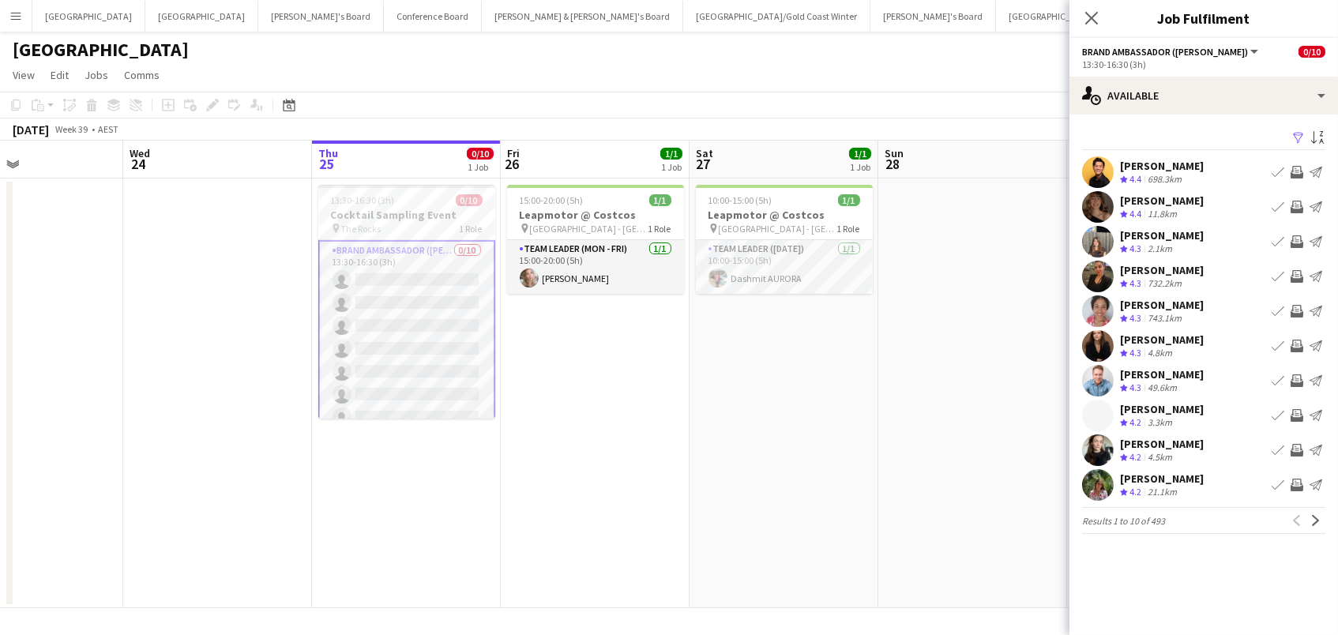
click at [1297, 137] on app-icon "Filter" at bounding box center [1298, 138] width 13 height 15
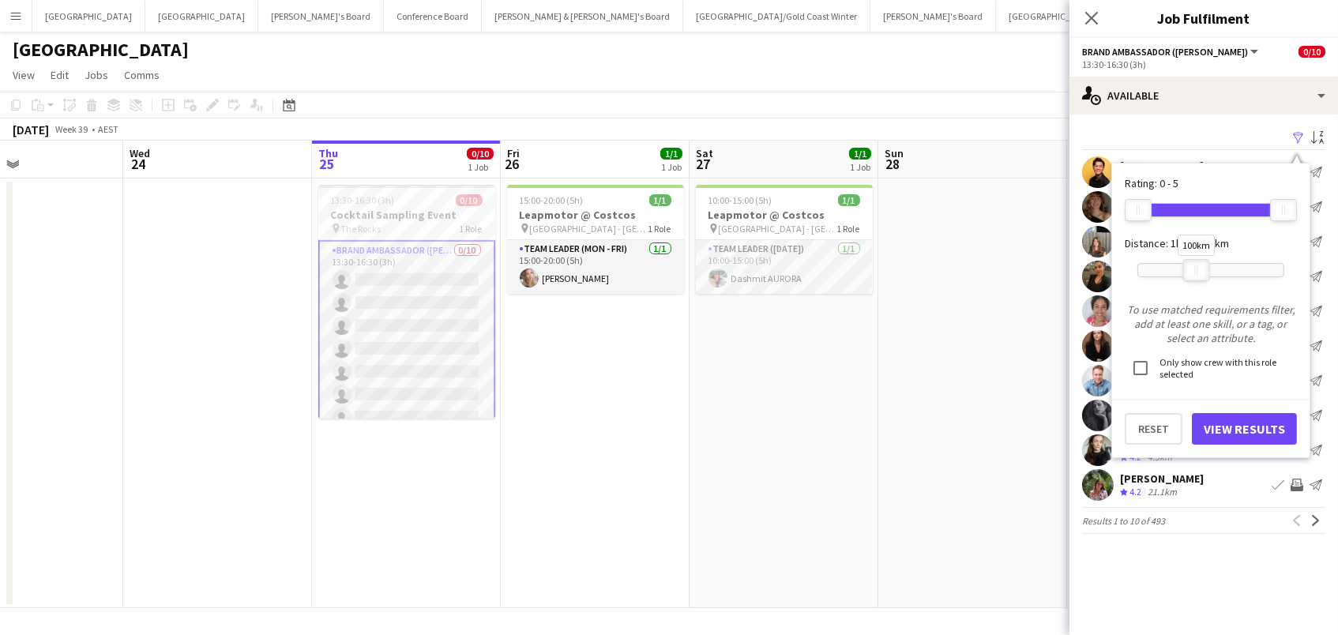
drag, startPoint x: 1286, startPoint y: 269, endPoint x: 1201, endPoint y: 275, distance: 85.5
click at [1201, 275] on div at bounding box center [1196, 270] width 25 height 21
click at [1204, 432] on button "View Results" at bounding box center [1244, 429] width 105 height 32
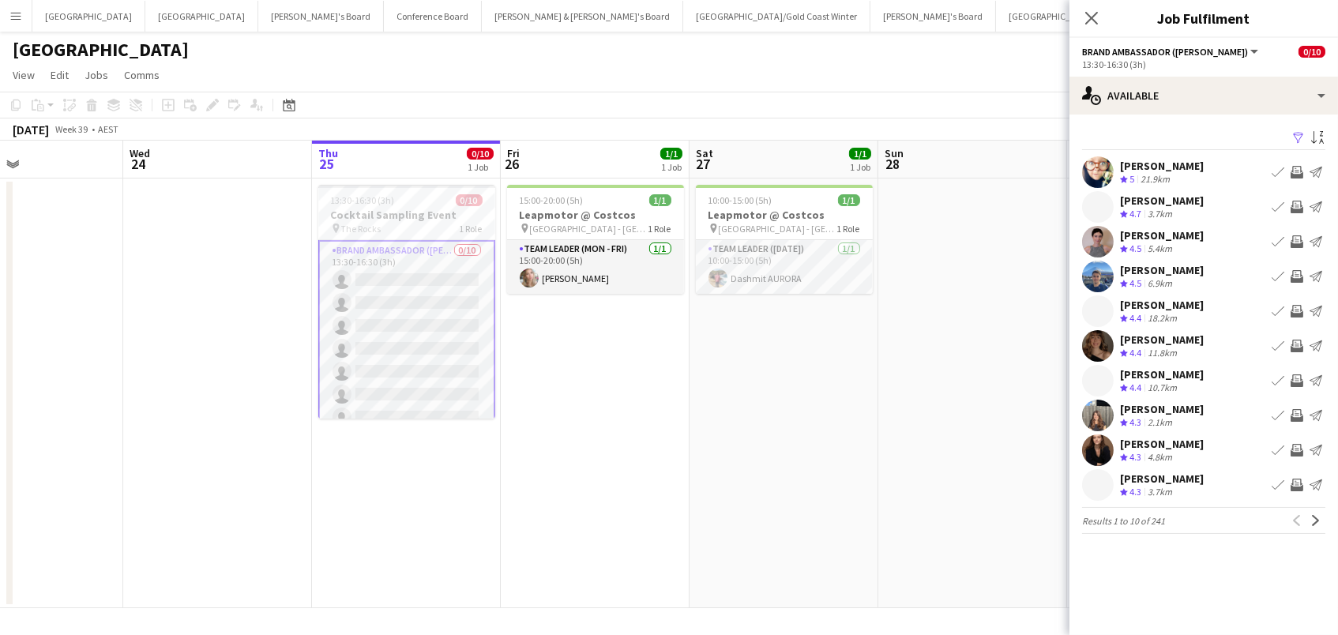
click at [1297, 239] on app-icon "Invite crew" at bounding box center [1296, 241] width 13 height 13
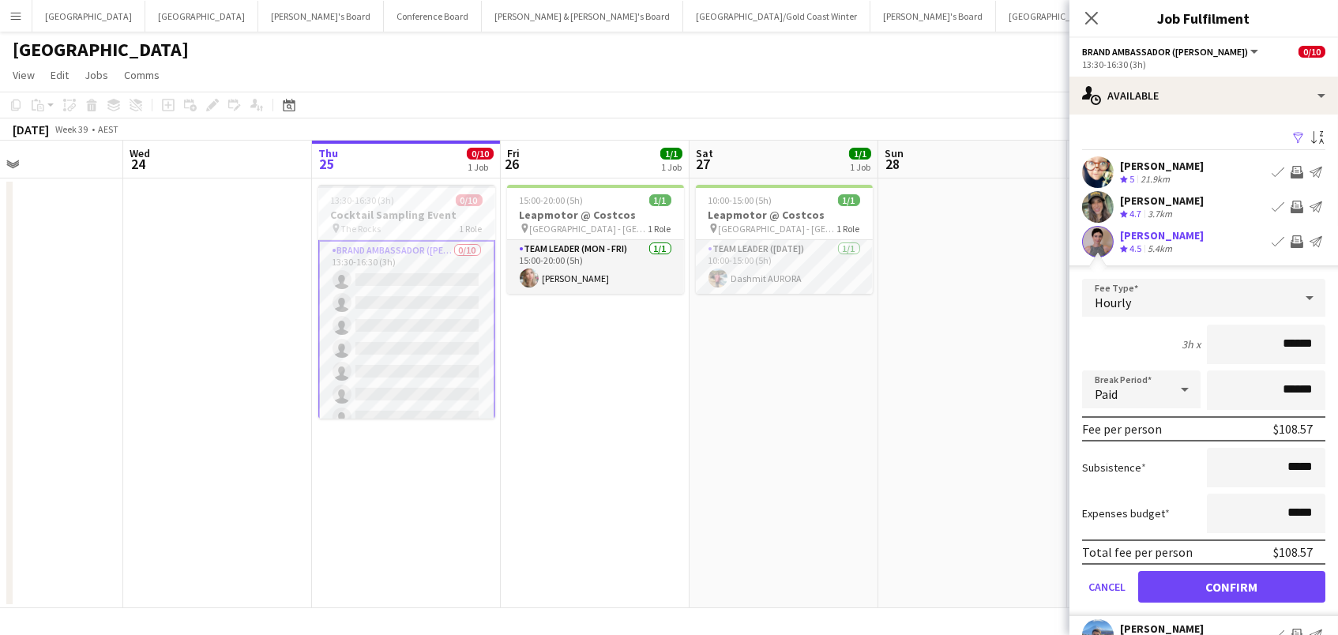
click at [1231, 584] on button "Confirm" at bounding box center [1231, 587] width 187 height 32
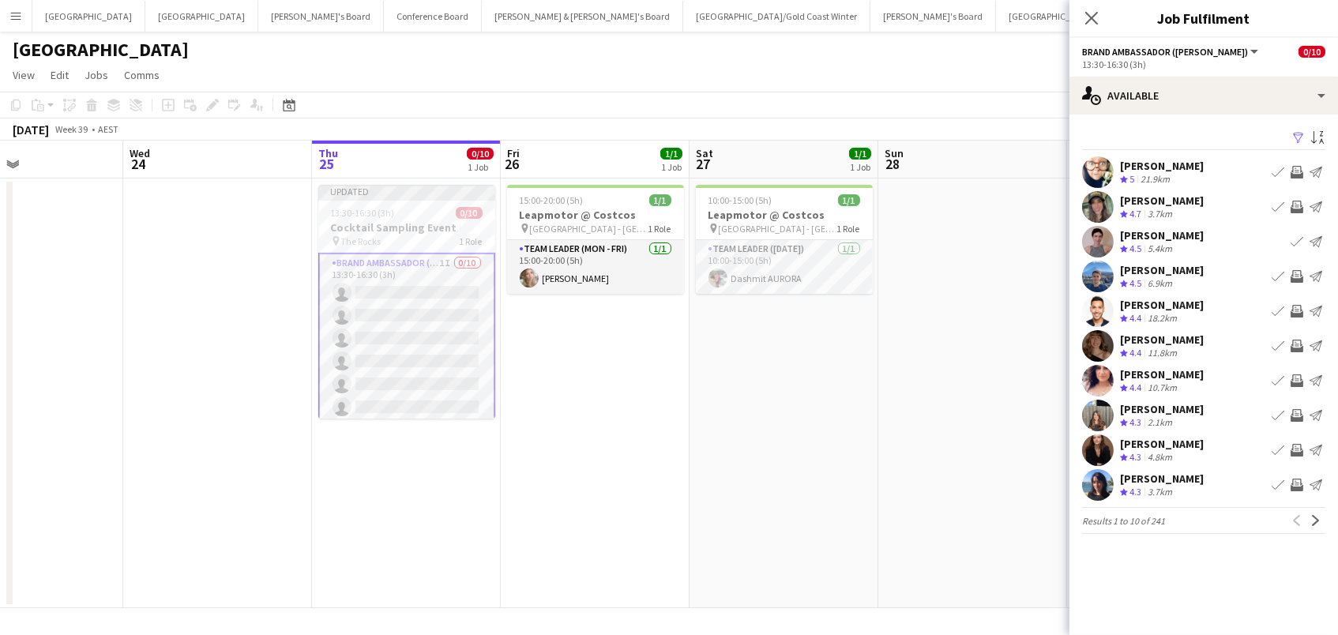
click at [1298, 346] on app-icon "Invite crew" at bounding box center [1296, 346] width 13 height 13
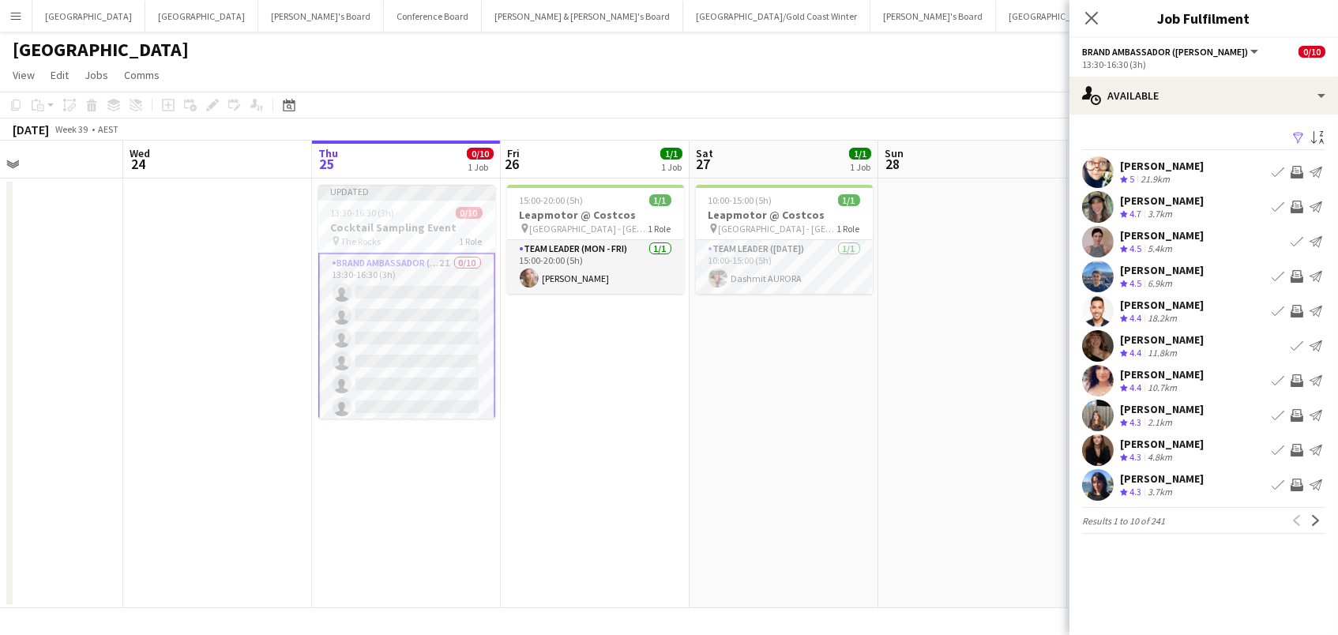
click at [1297, 449] on app-icon "Invite crew" at bounding box center [1296, 450] width 13 height 13
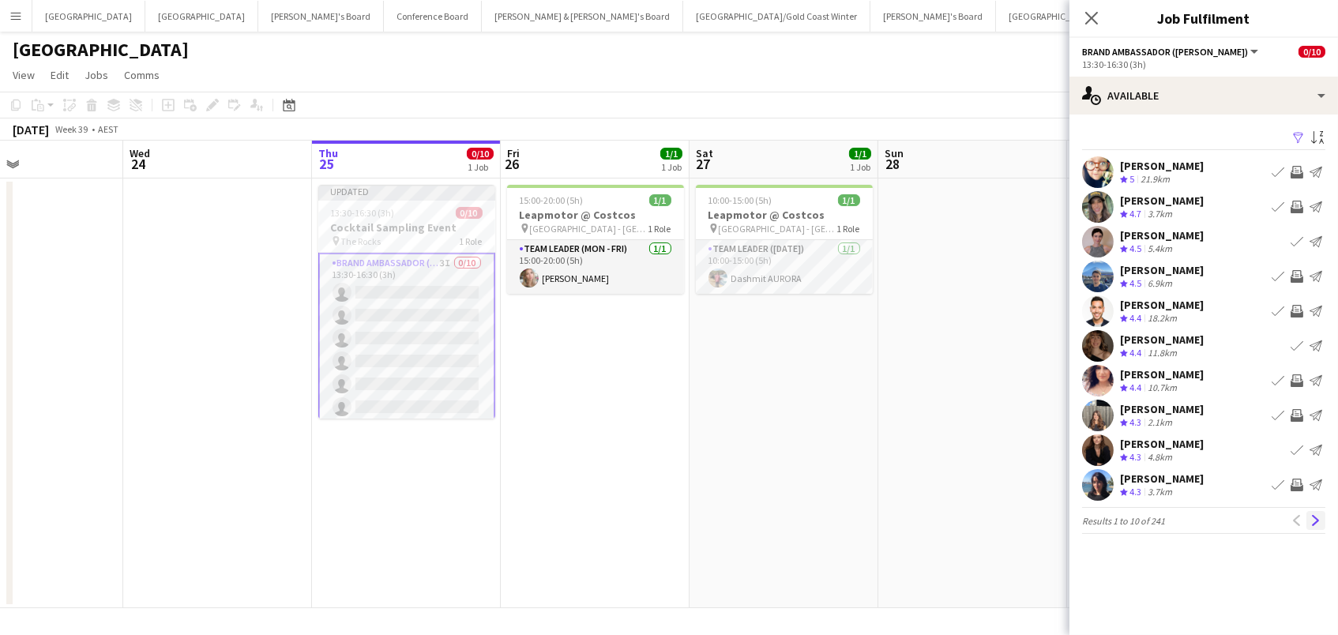
click at [1317, 524] on app-icon "Next" at bounding box center [1315, 520] width 11 height 11
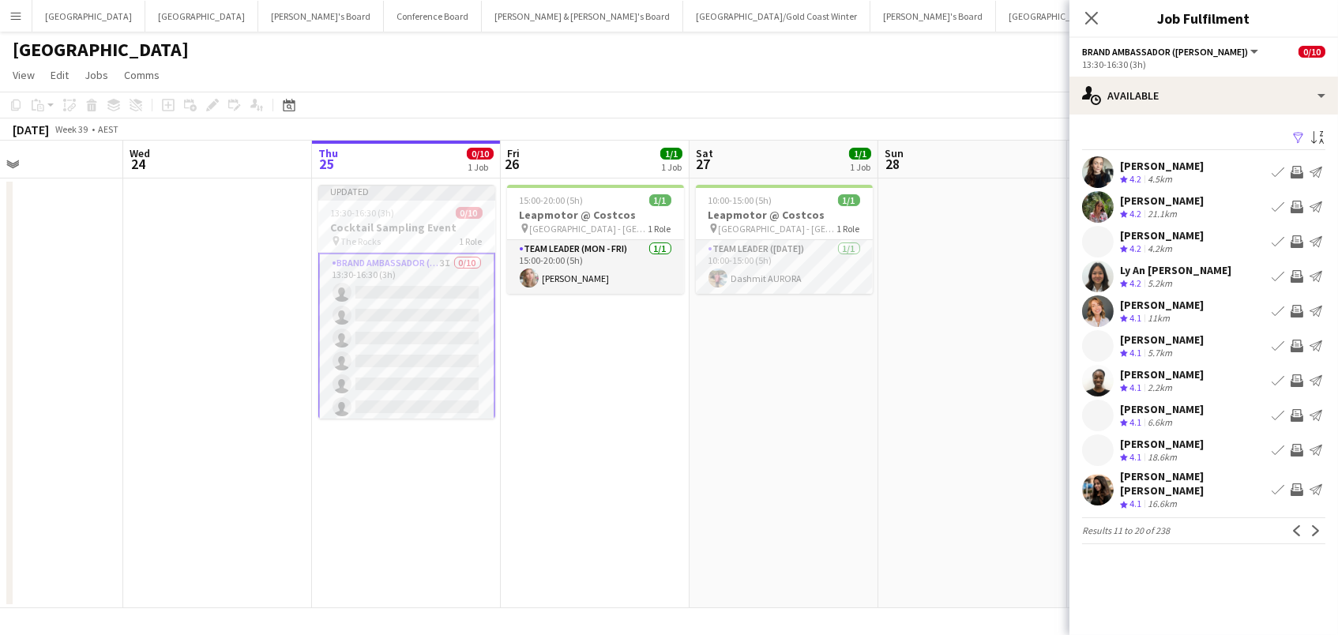
click at [1293, 170] on app-icon "Invite crew" at bounding box center [1296, 172] width 13 height 13
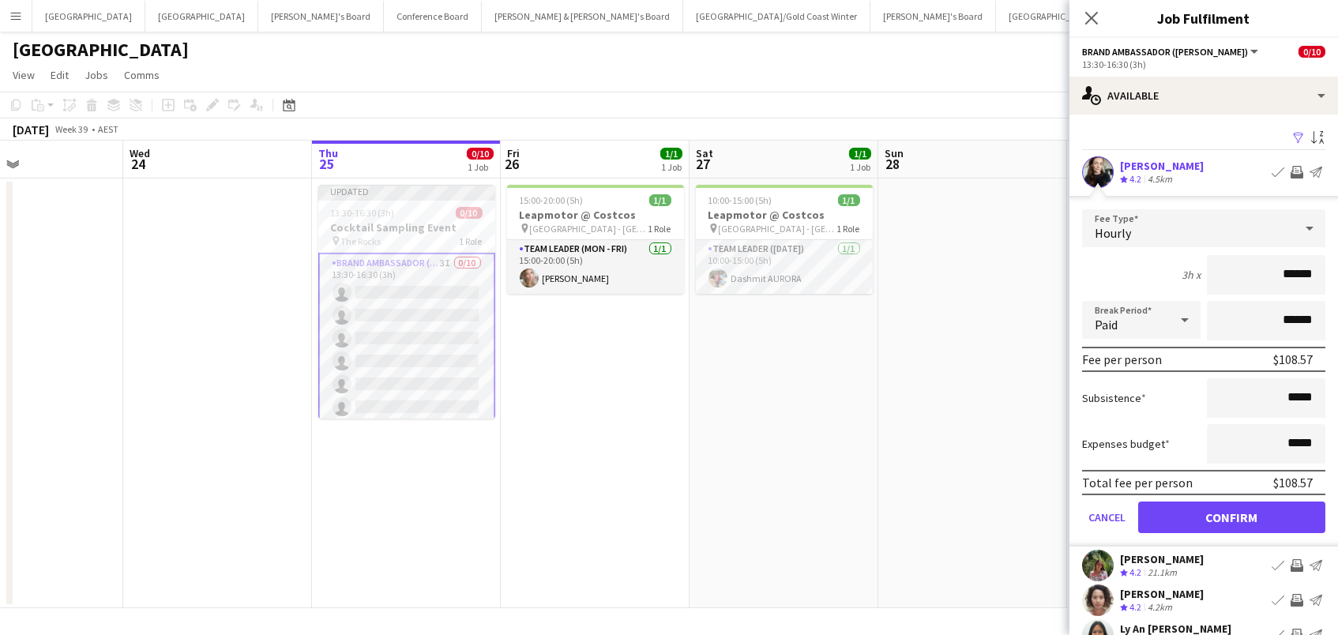
click at [1231, 515] on button "Confirm" at bounding box center [1231, 517] width 187 height 32
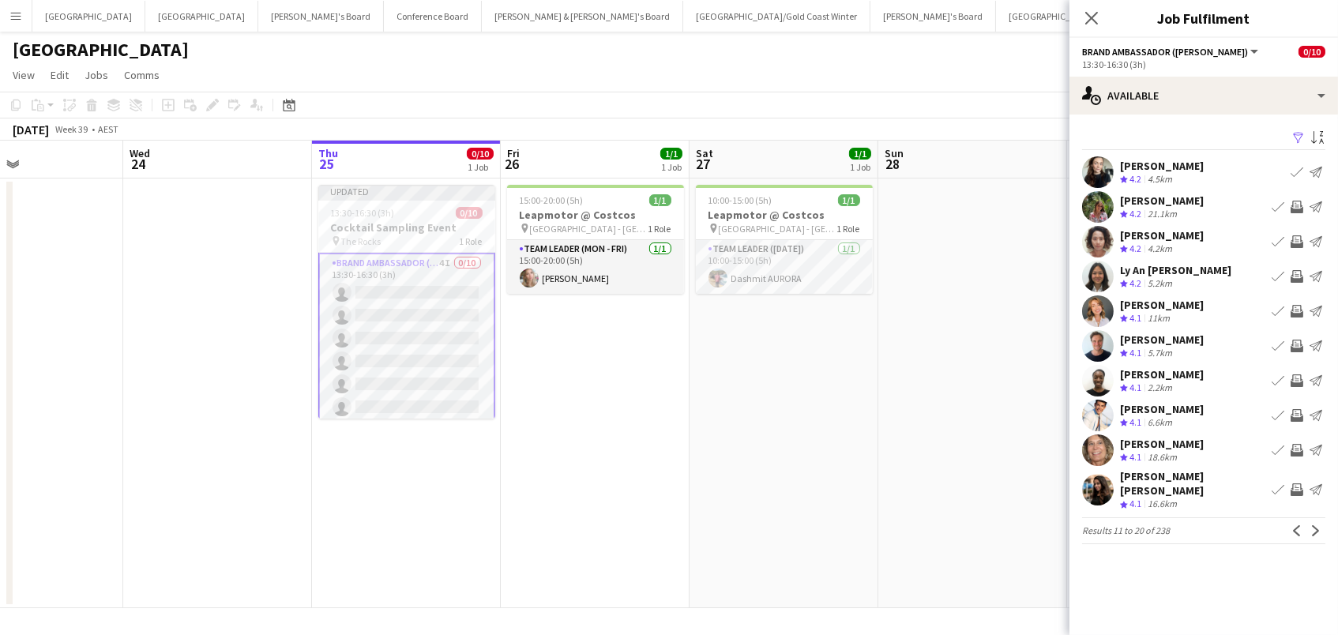
click at [1297, 202] on app-icon "Invite crew" at bounding box center [1296, 207] width 13 height 13
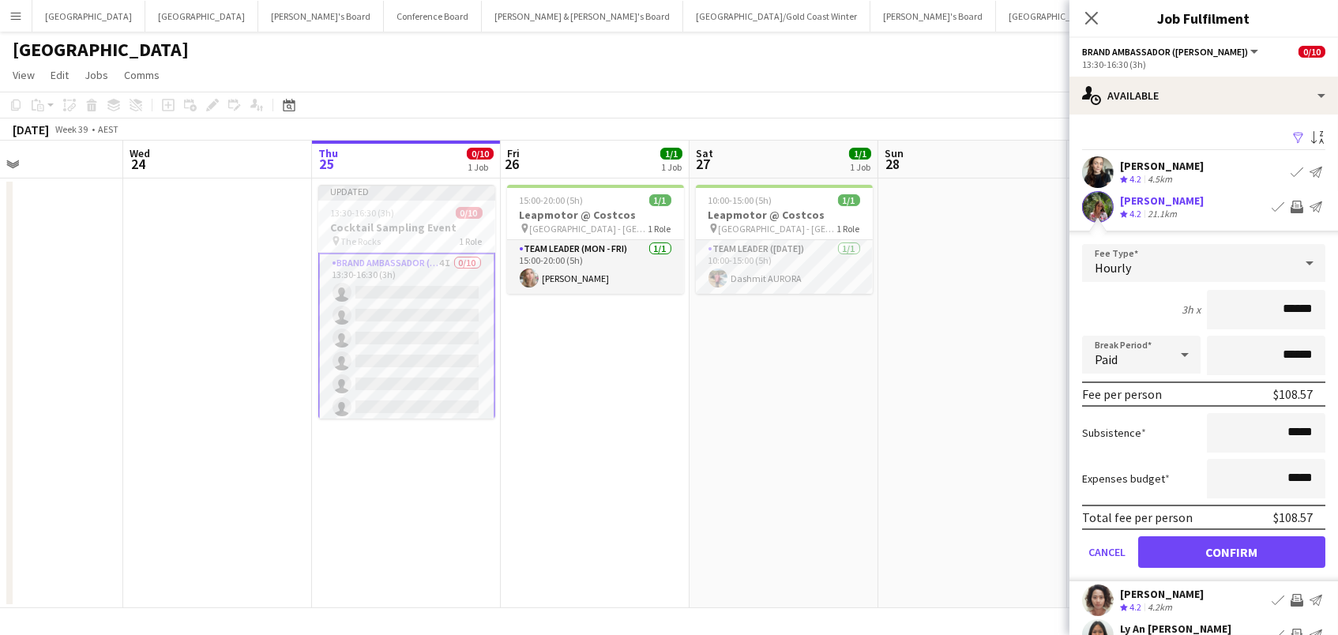
click at [1231, 550] on button "Confirm" at bounding box center [1231, 552] width 187 height 32
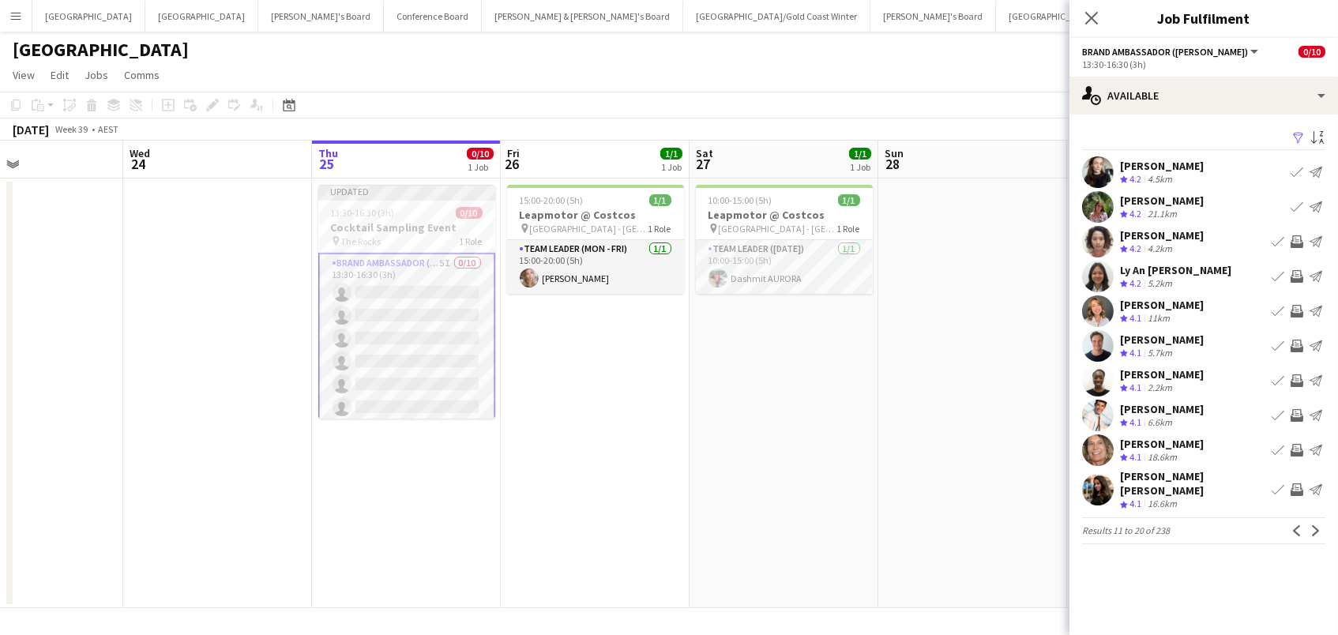
click at [1297, 378] on app-icon "Invite crew" at bounding box center [1296, 380] width 13 height 13
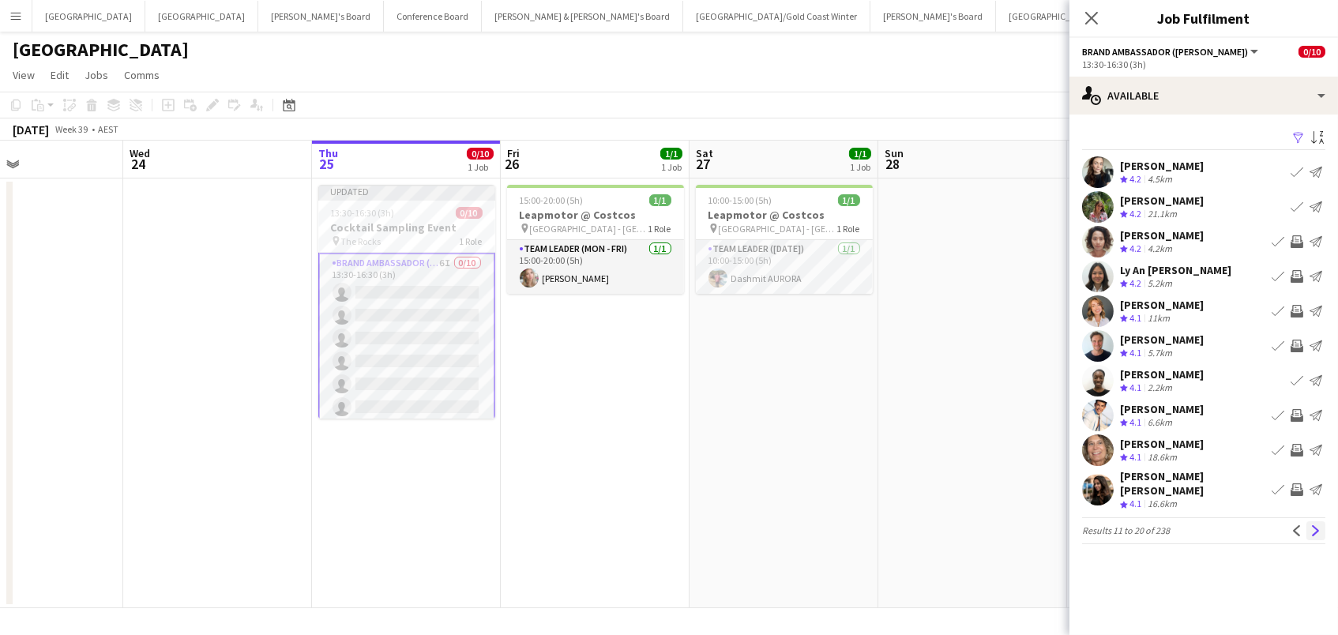
click at [1320, 525] on app-icon "Next" at bounding box center [1315, 530] width 11 height 11
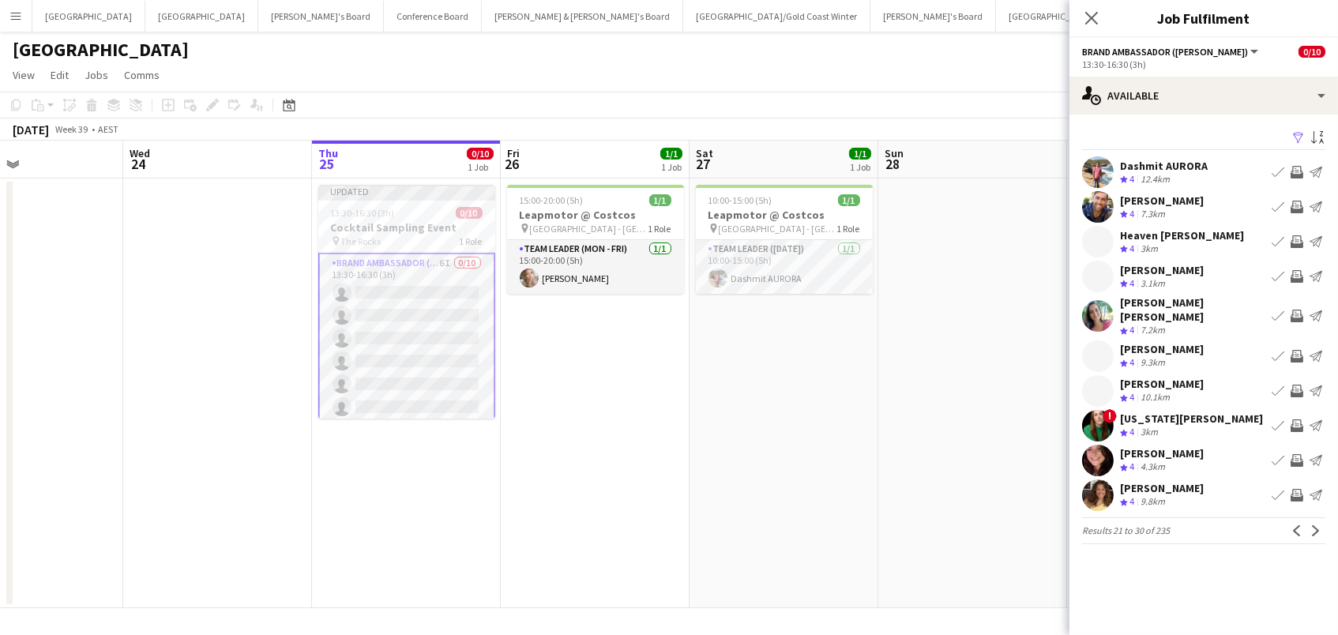
click at [1298, 205] on app-icon "Invite crew" at bounding box center [1296, 207] width 13 height 13
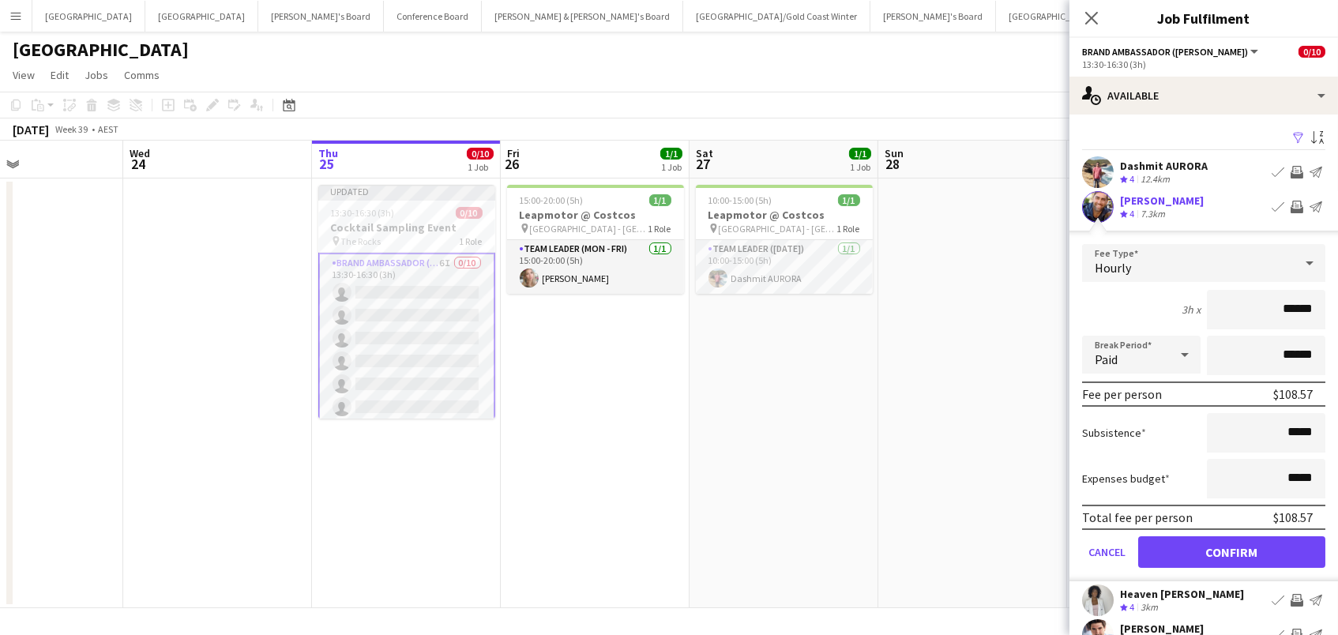
click at [1231, 550] on button "Confirm" at bounding box center [1231, 552] width 187 height 32
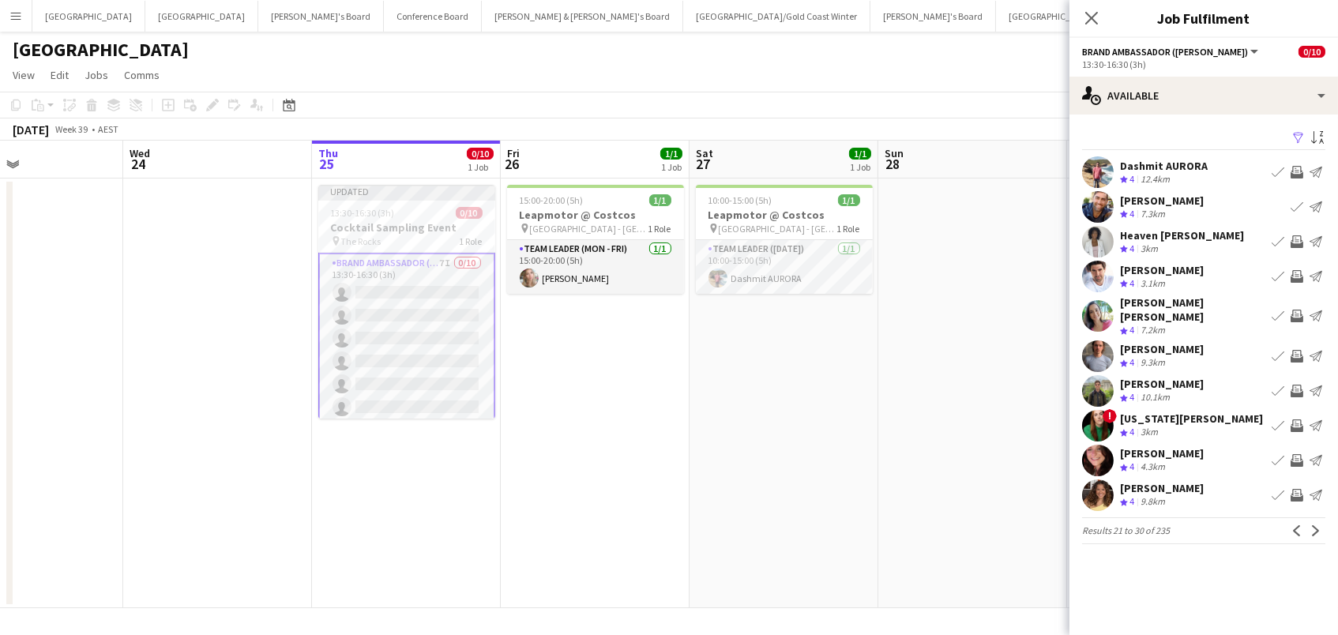
click at [1301, 454] on app-icon "Invite crew" at bounding box center [1296, 460] width 13 height 13
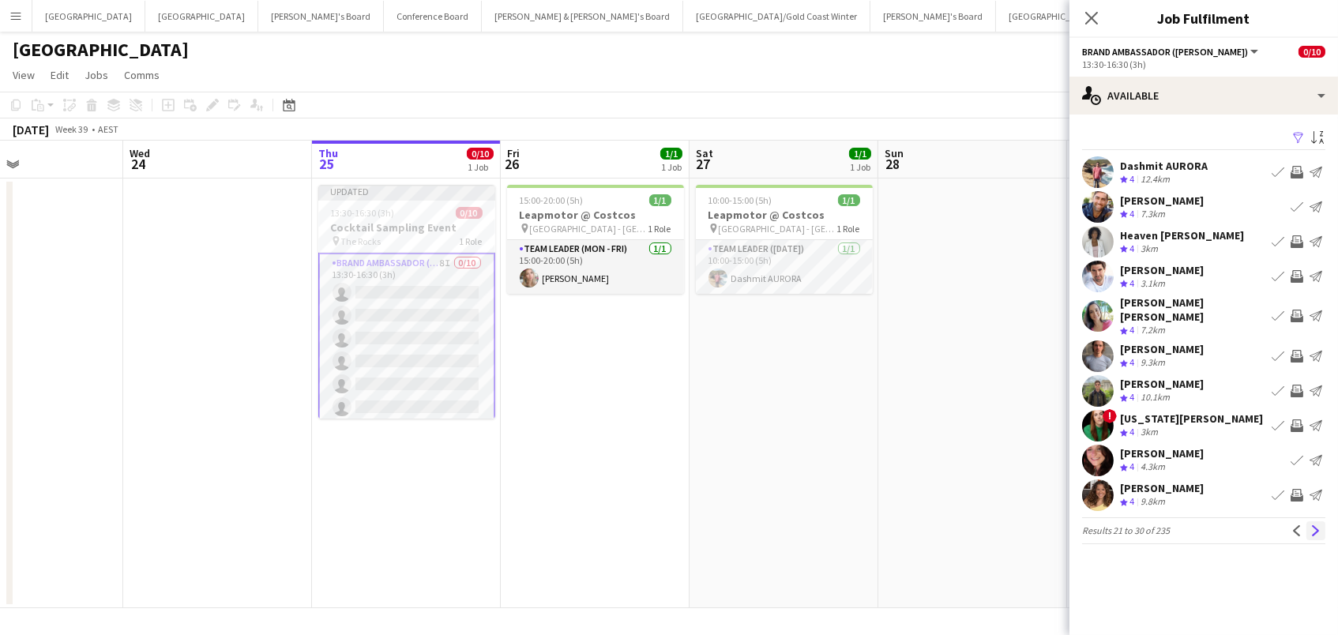
click at [1313, 525] on app-icon "Next" at bounding box center [1315, 530] width 11 height 11
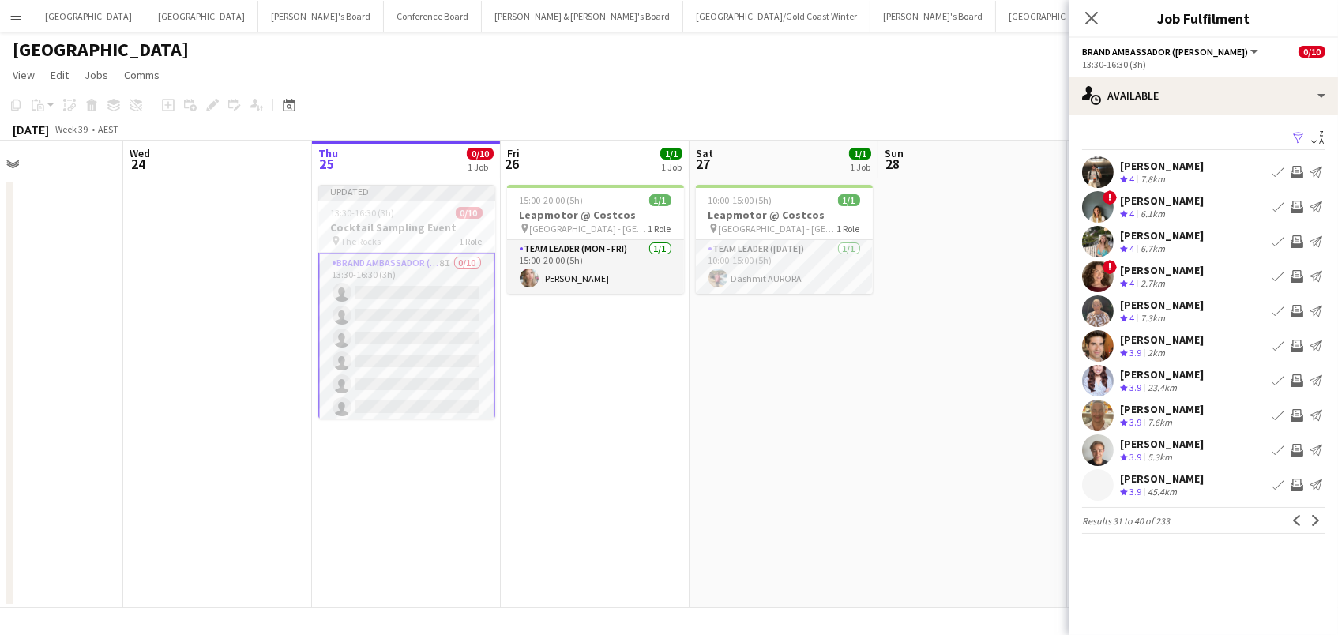
click at [1299, 172] on app-icon "Invite crew" at bounding box center [1296, 172] width 13 height 13
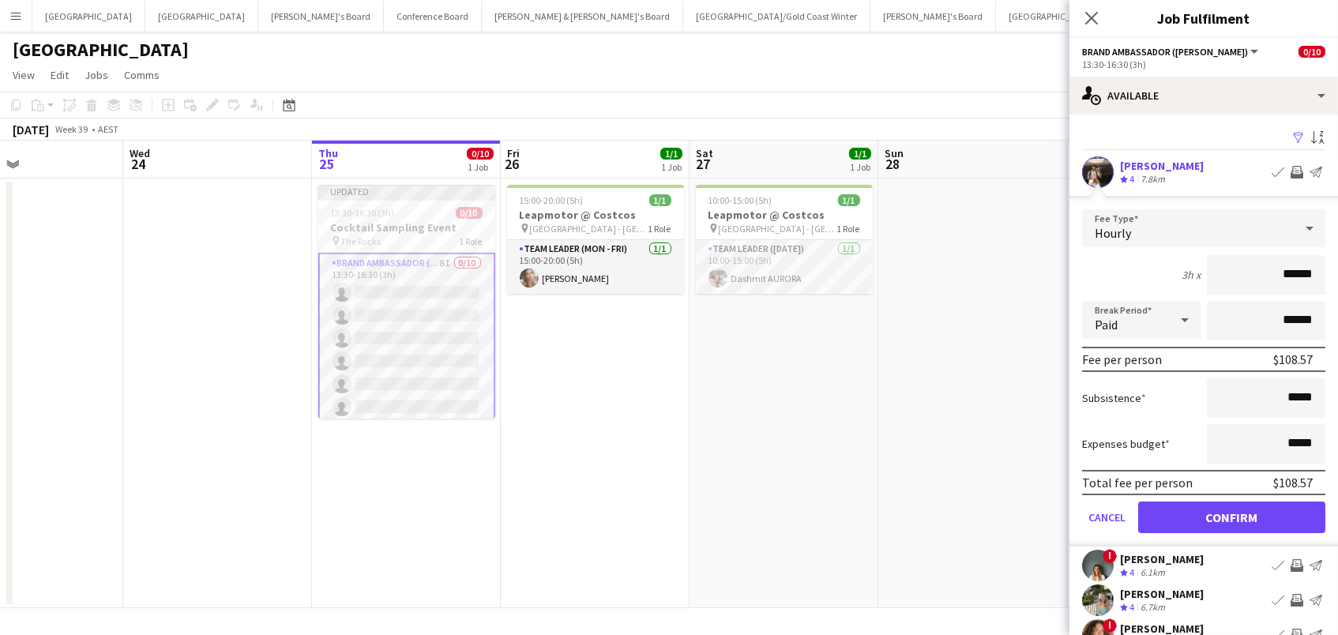
click at [1231, 515] on button "Confirm" at bounding box center [1231, 517] width 187 height 32
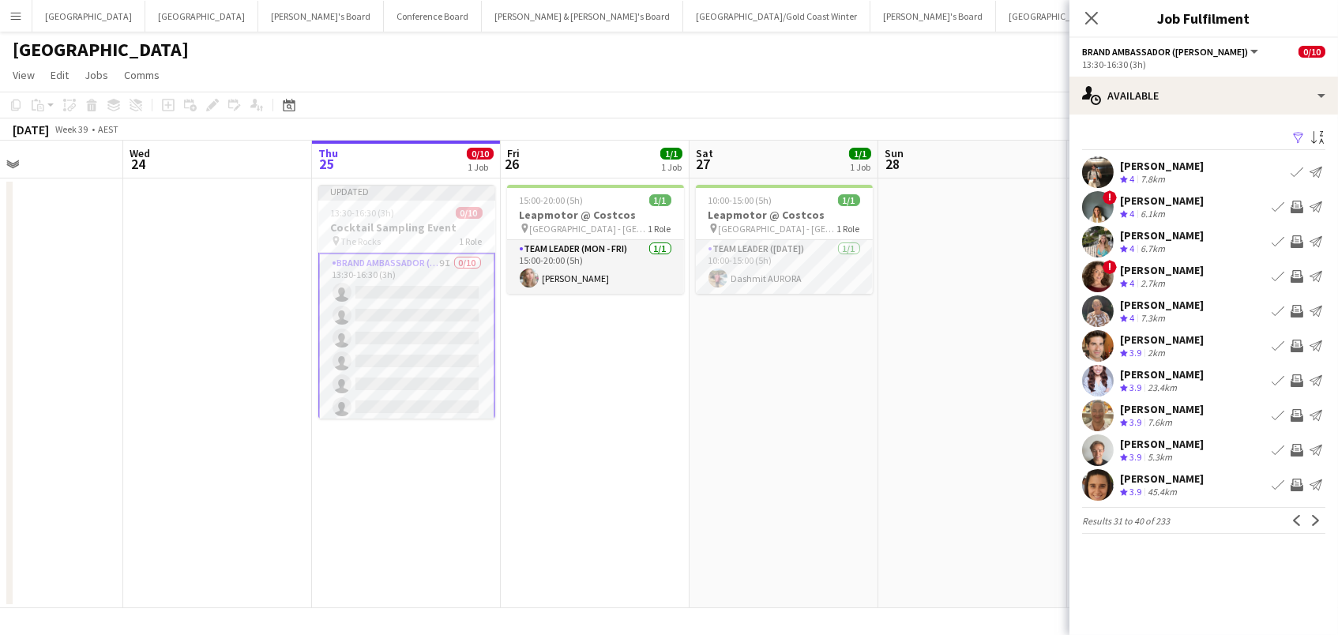
click at [1293, 345] on app-icon "Invite crew" at bounding box center [1296, 346] width 13 height 13
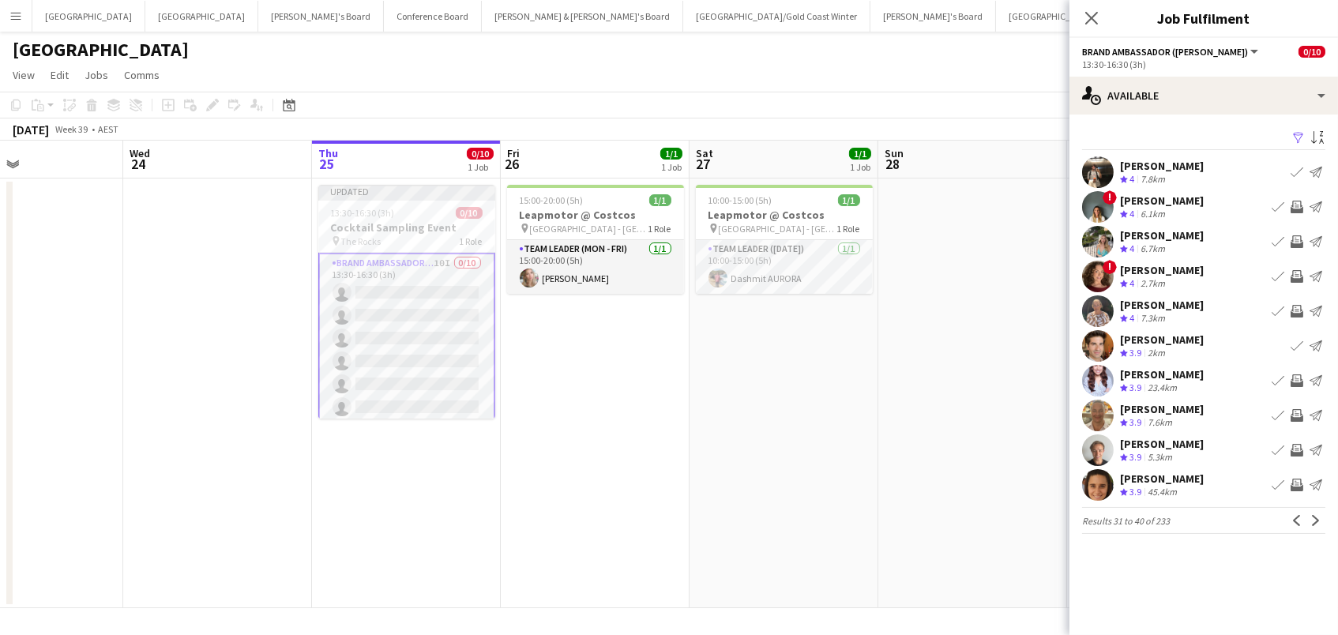
click at [1294, 445] on app-icon "Invite crew" at bounding box center [1296, 450] width 13 height 13
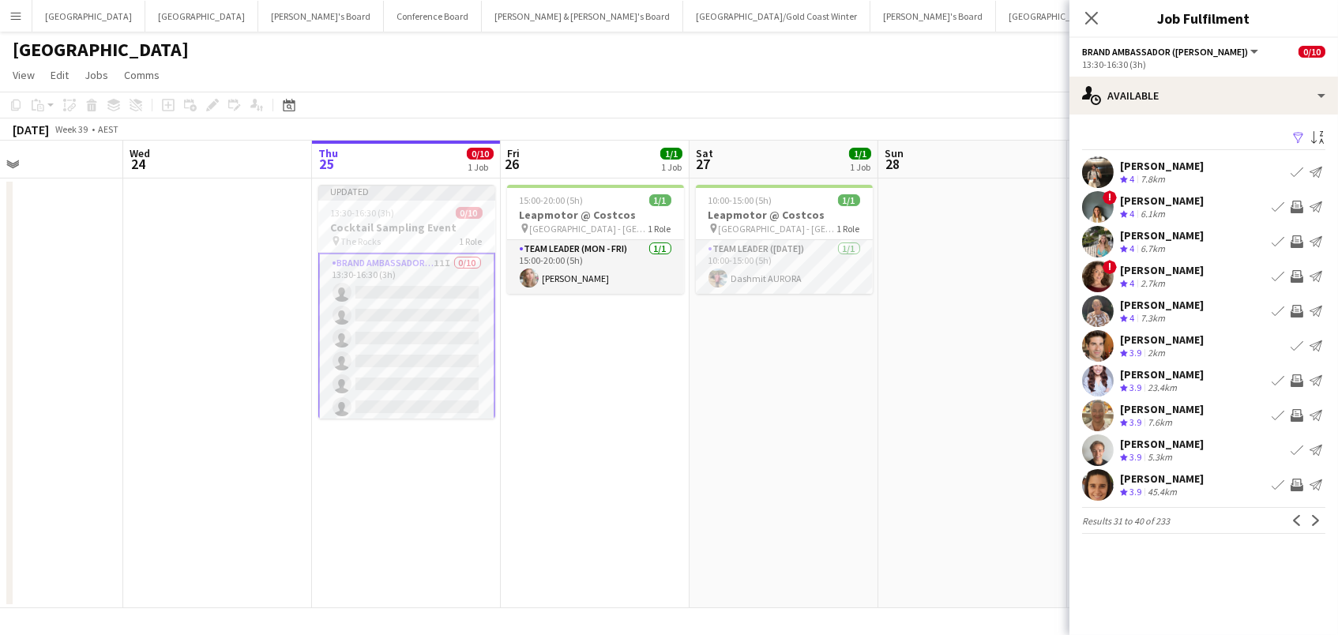
click at [1293, 236] on app-icon "Invite crew" at bounding box center [1296, 241] width 13 height 13
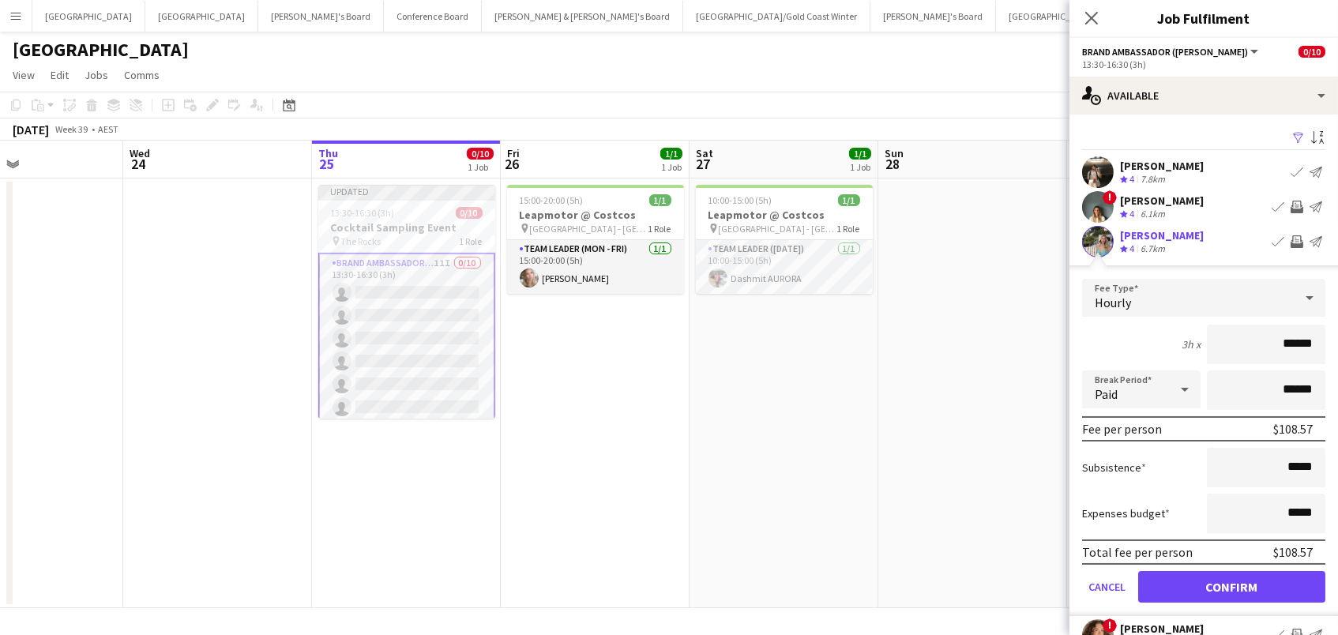
click at [1231, 584] on button "Confirm" at bounding box center [1231, 587] width 187 height 32
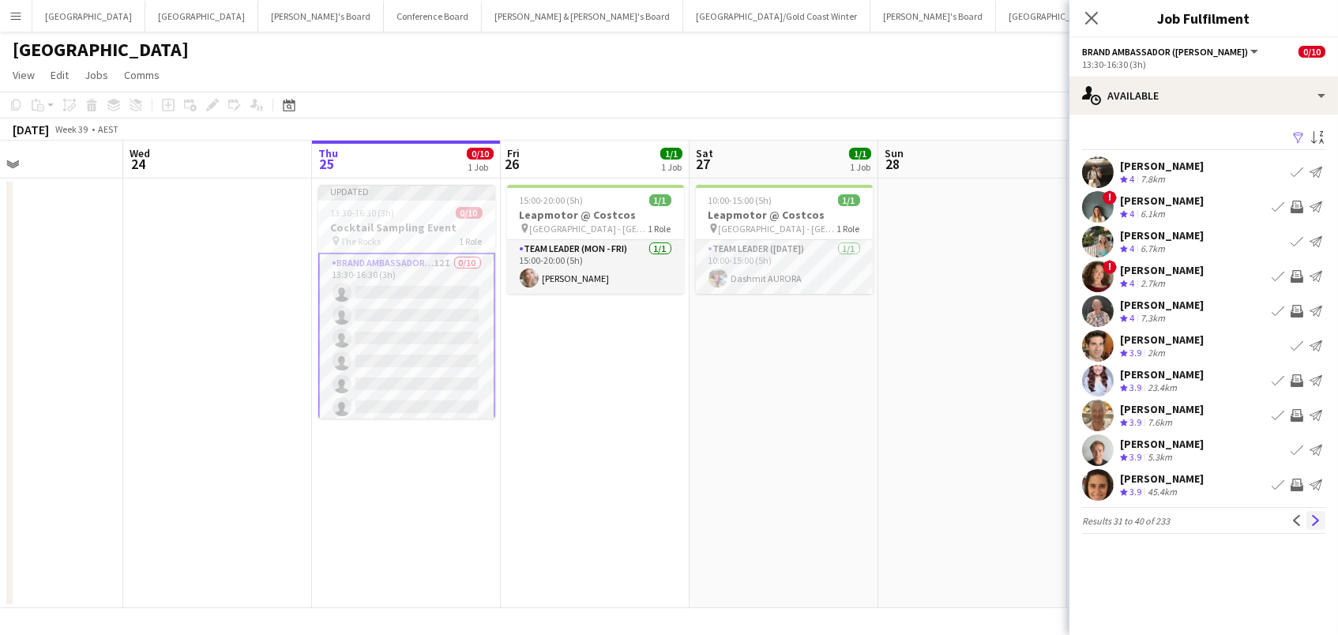
click at [1312, 515] on app-icon "Next" at bounding box center [1315, 520] width 11 height 11
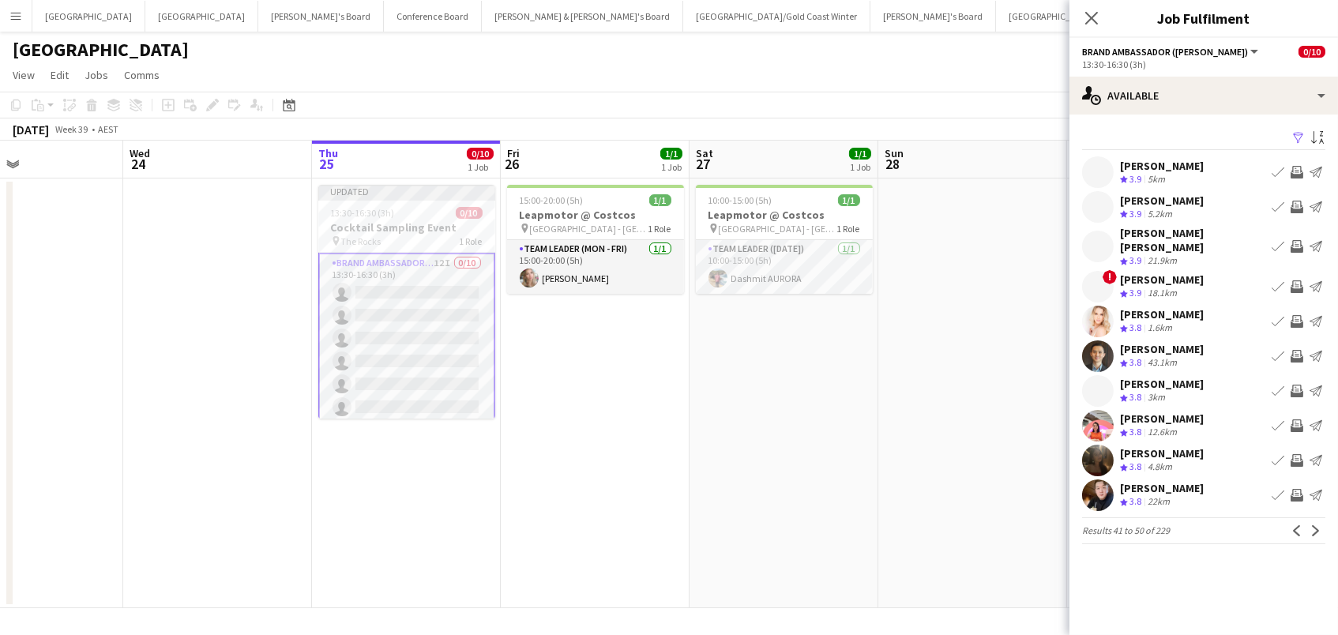
click at [1299, 170] on app-icon "Invite crew" at bounding box center [1296, 172] width 13 height 13
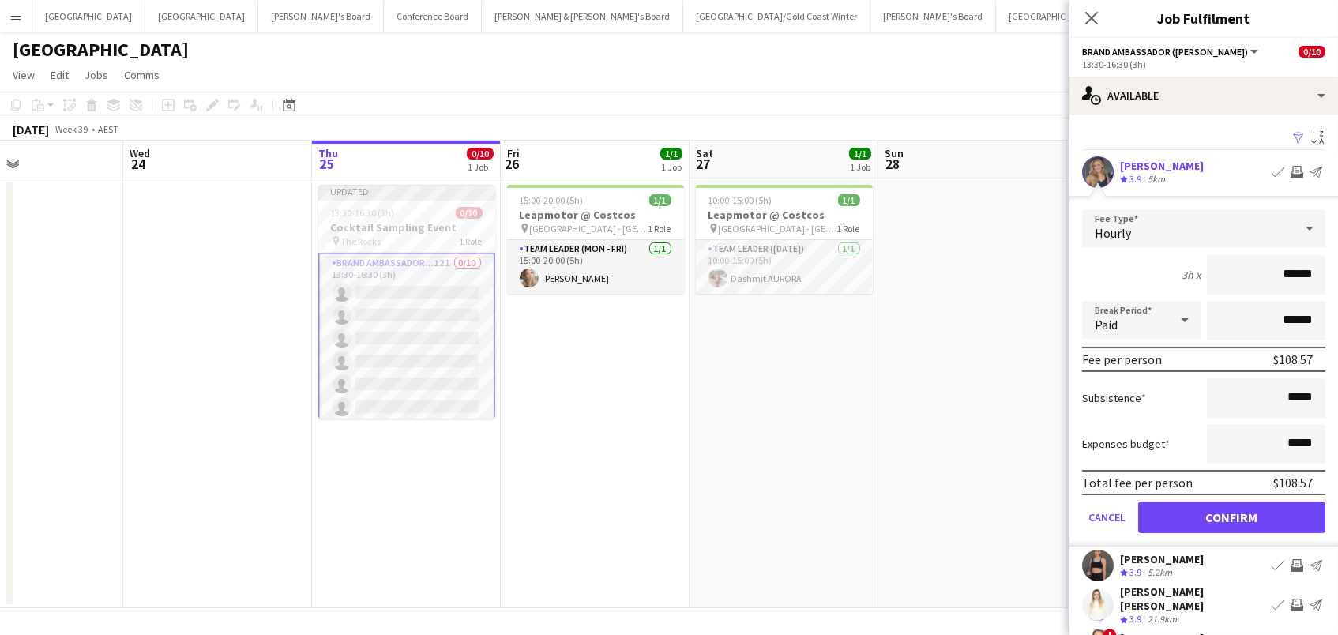
click at [1231, 515] on button "Confirm" at bounding box center [1231, 517] width 187 height 32
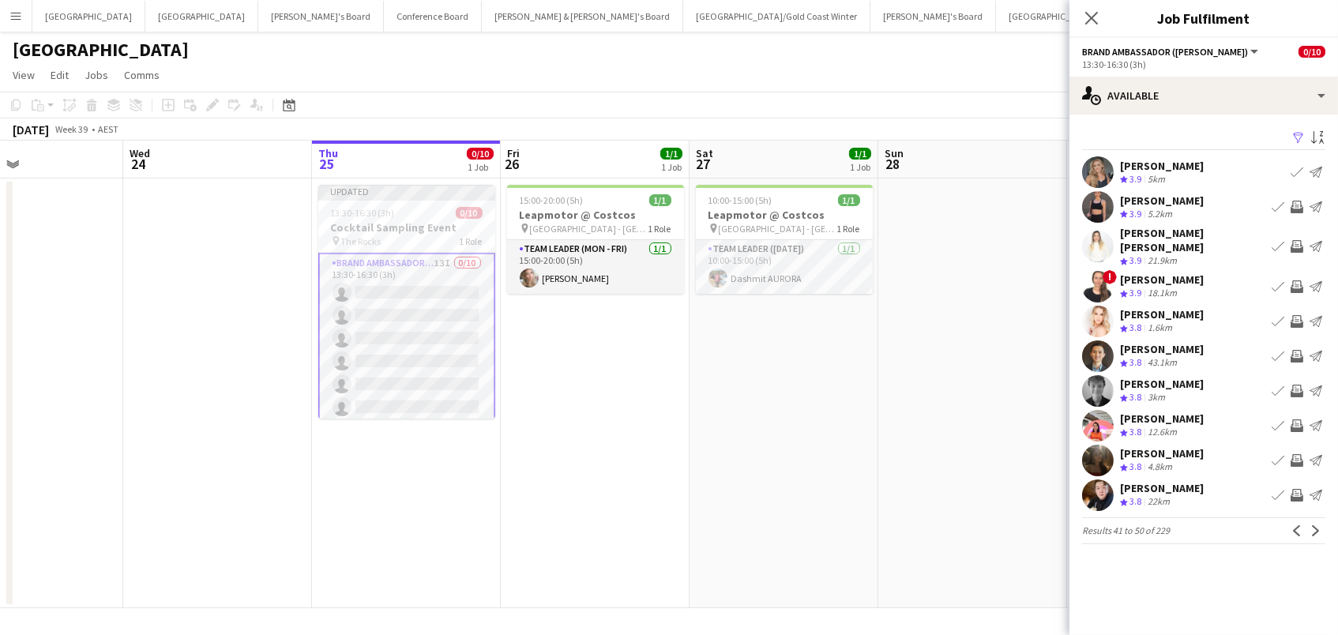
click at [1294, 201] on app-icon "Invite crew" at bounding box center [1296, 207] width 13 height 13
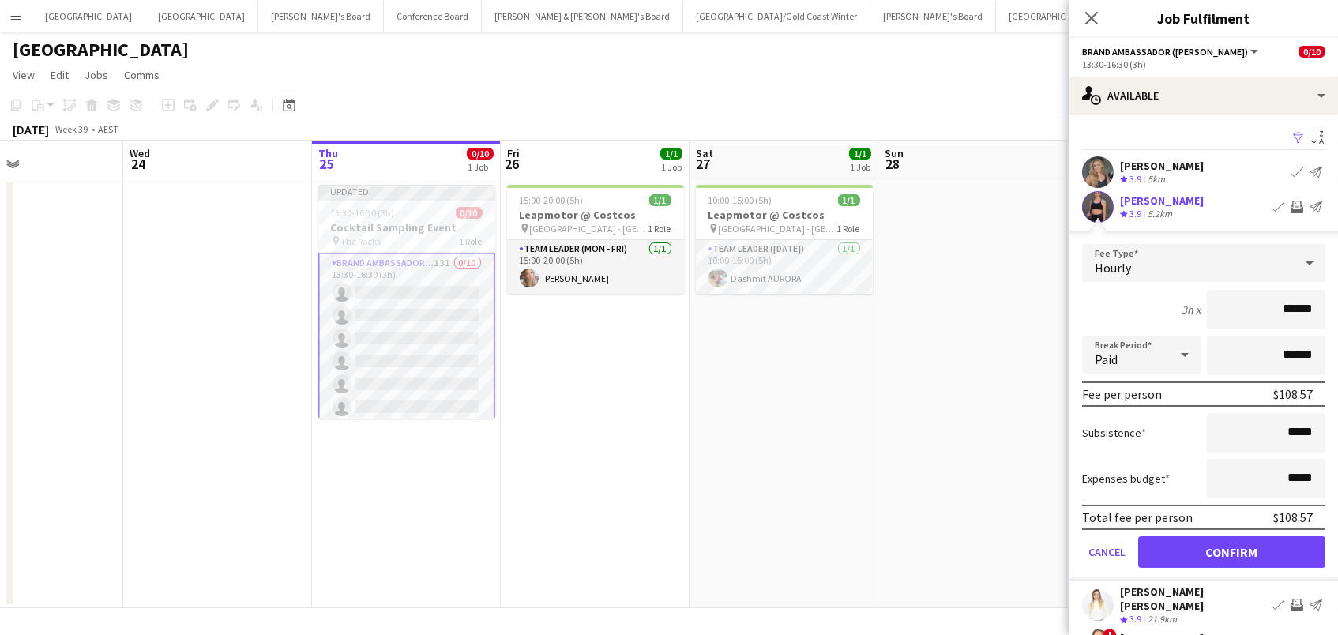
click at [1231, 550] on button "Confirm" at bounding box center [1231, 552] width 187 height 32
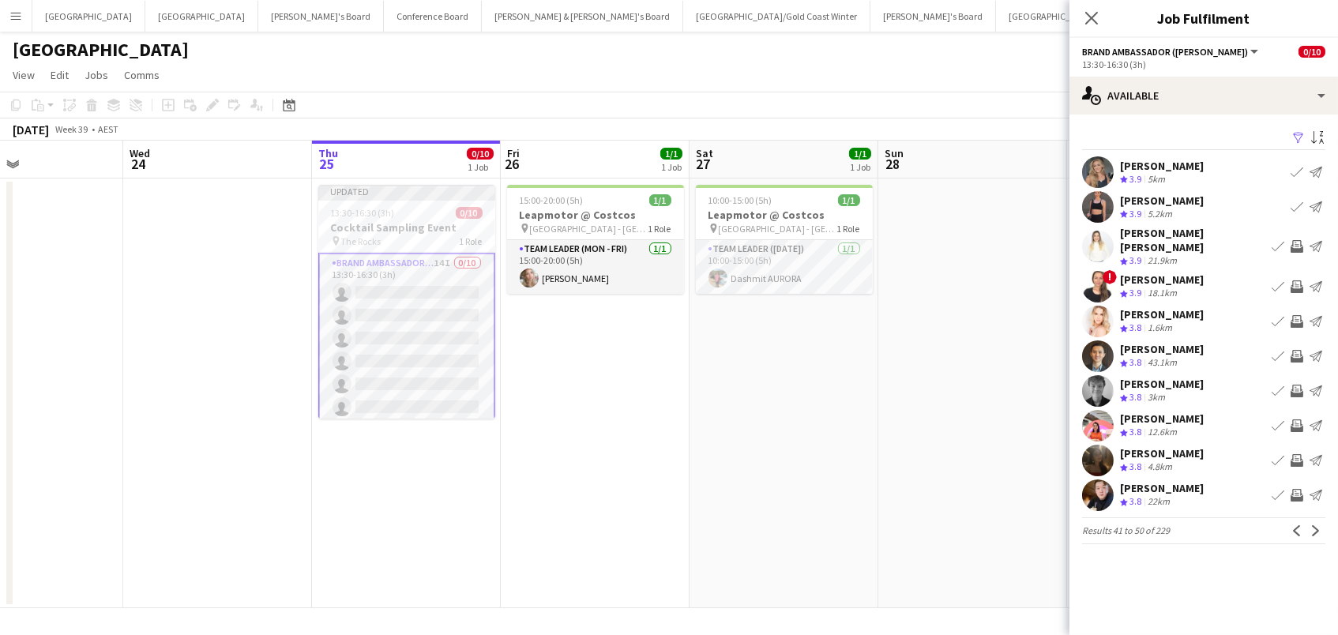
click at [1294, 237] on button "Invite crew" at bounding box center [1296, 246] width 19 height 19
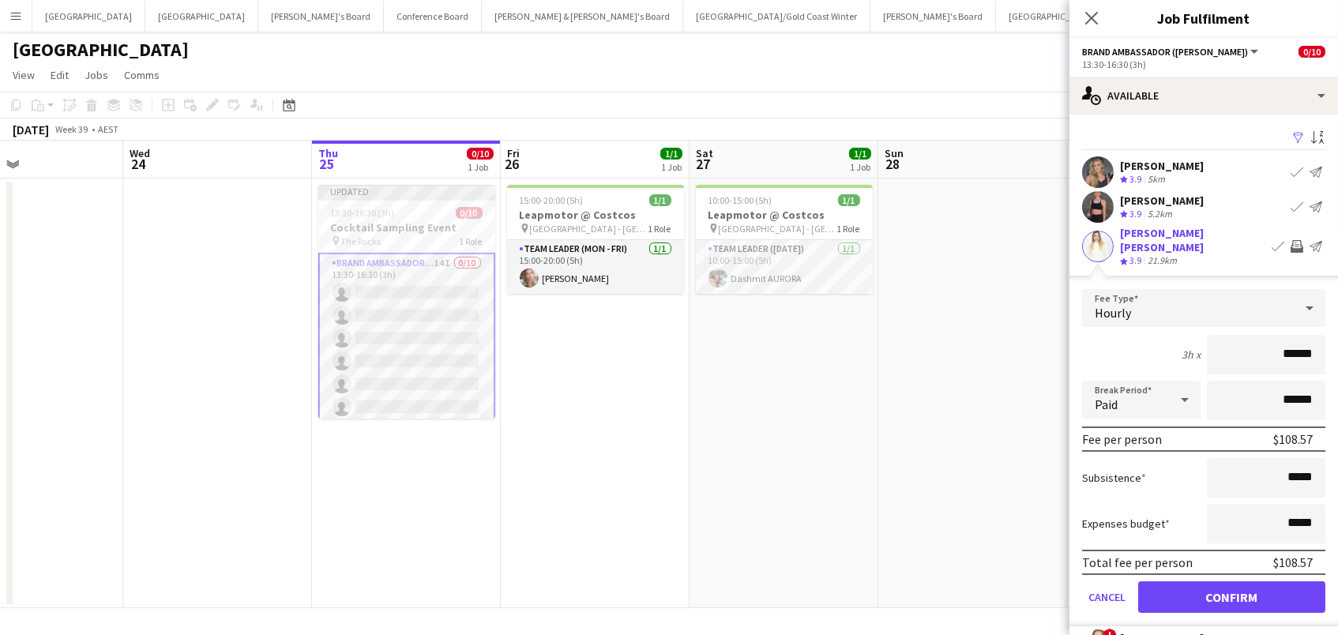
click at [1231, 592] on button "Confirm" at bounding box center [1231, 597] width 187 height 32
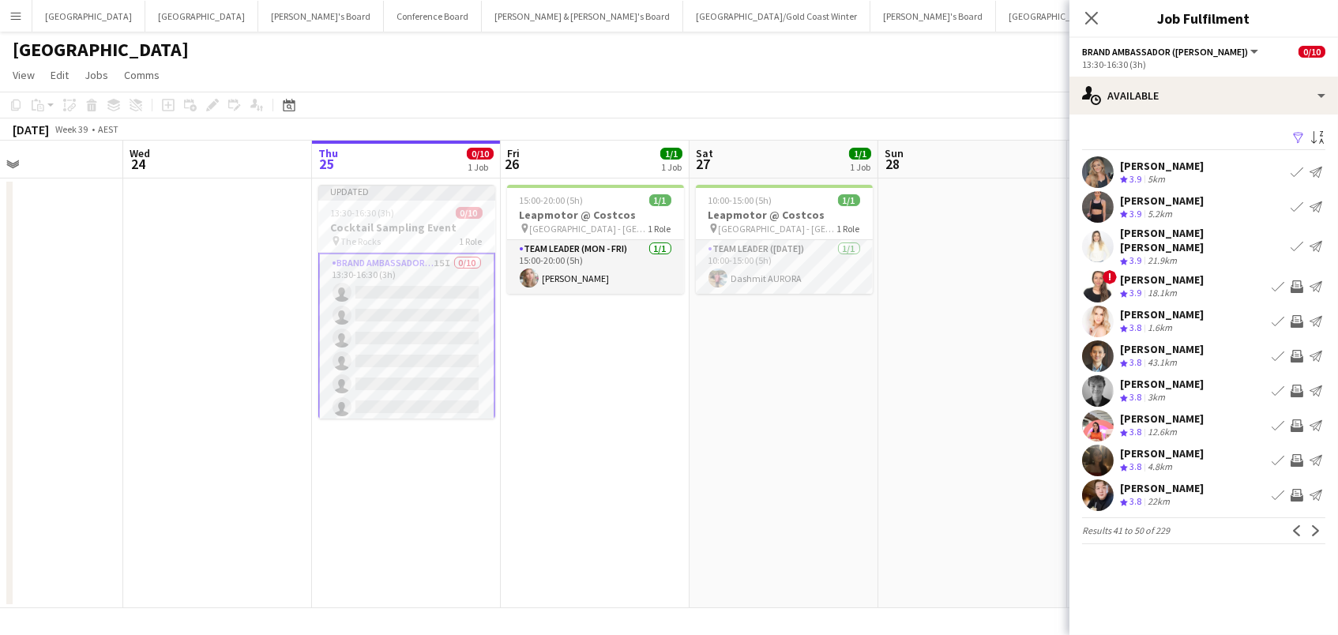
click at [1297, 315] on app-icon "Invite crew" at bounding box center [1296, 321] width 13 height 13
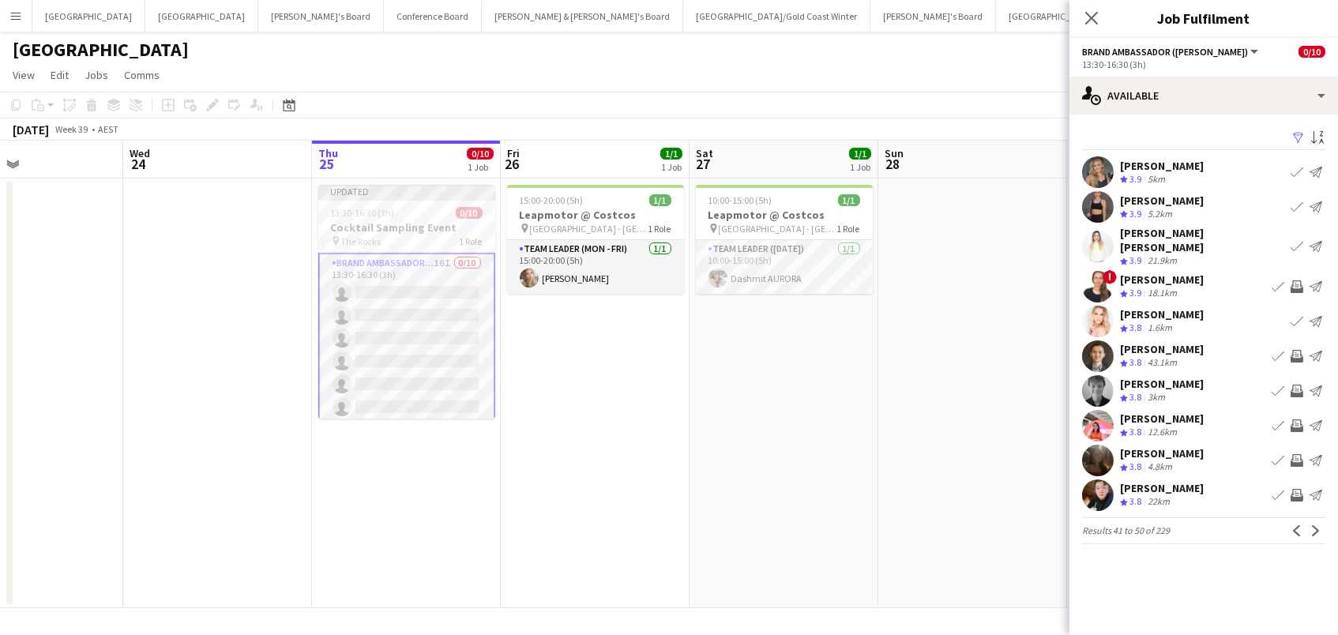
click at [1294, 350] on app-icon "Invite crew" at bounding box center [1296, 356] width 13 height 13
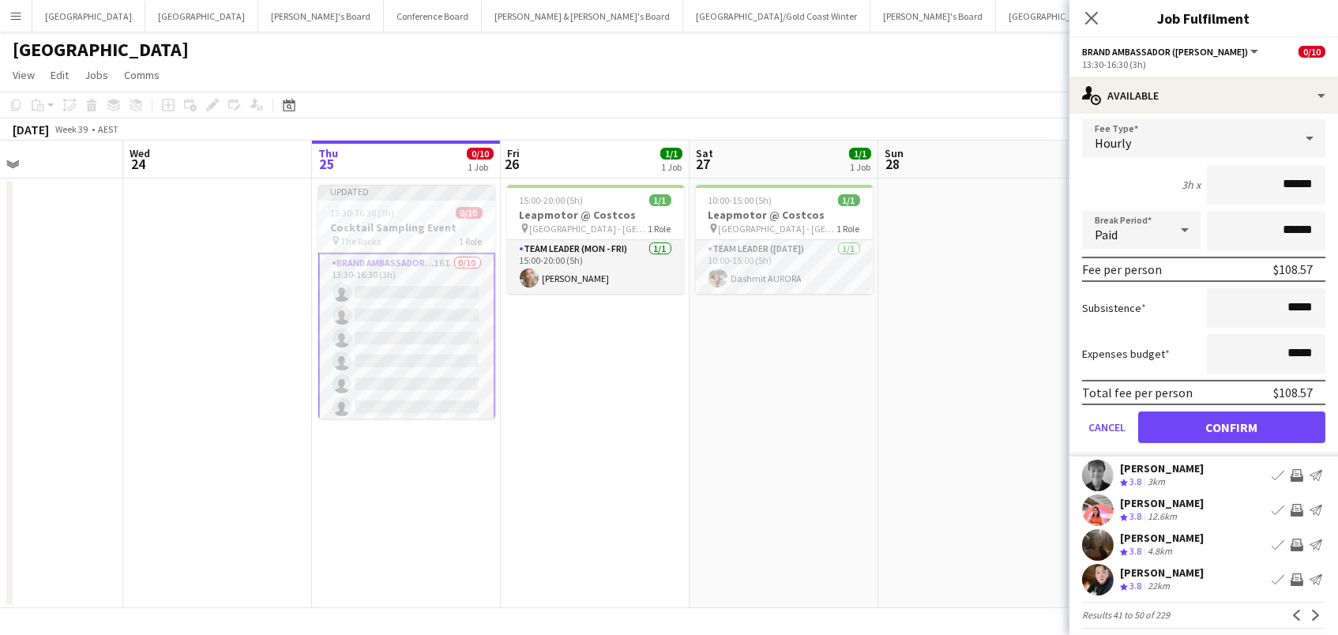
scroll to position [272, 0]
click at [1297, 471] on app-icon "Invite crew" at bounding box center [1296, 477] width 13 height 13
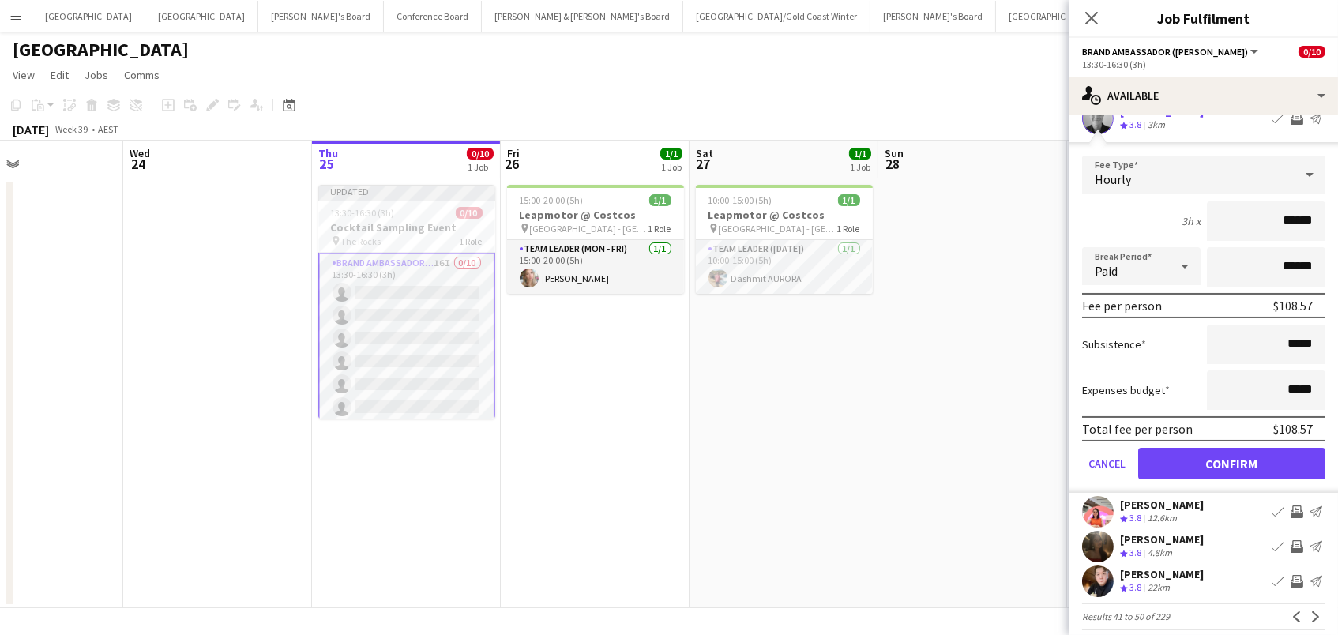
click at [1278, 464] on button "Confirm" at bounding box center [1231, 464] width 187 height 32
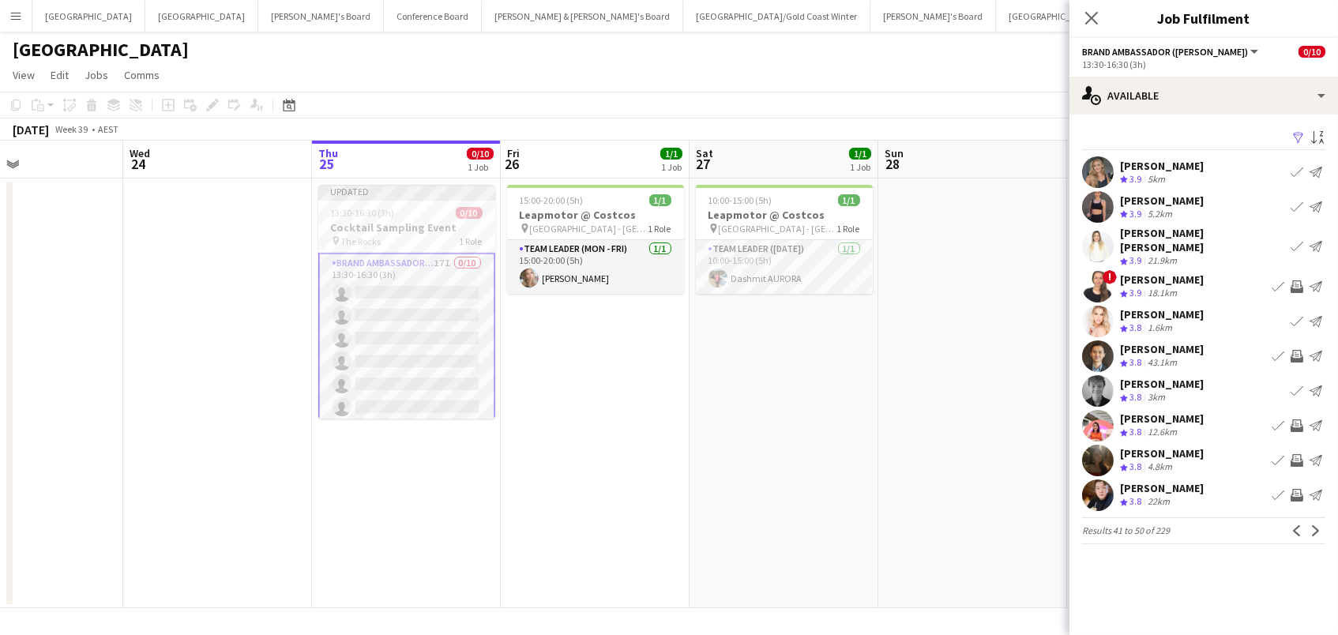
click at [1294, 454] on app-icon "Invite crew" at bounding box center [1296, 460] width 13 height 13
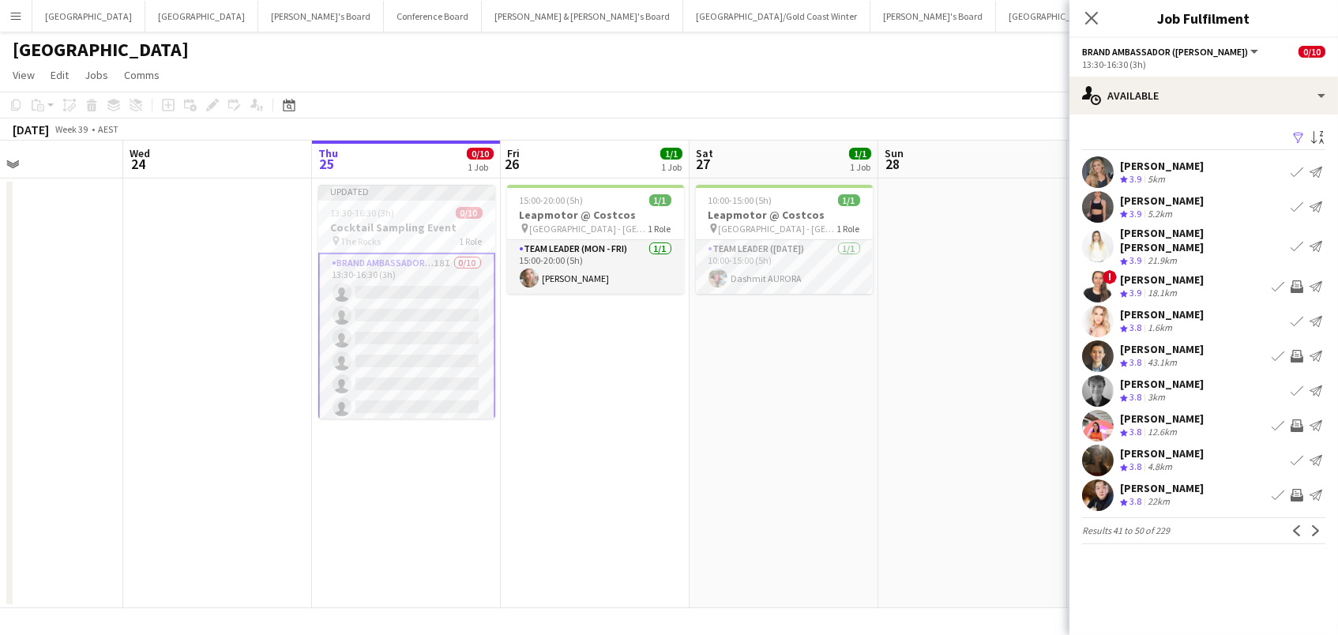
click at [1296, 419] on app-icon "Invite crew" at bounding box center [1296, 425] width 13 height 13
click at [1318, 525] on app-icon "Next" at bounding box center [1315, 530] width 11 height 11
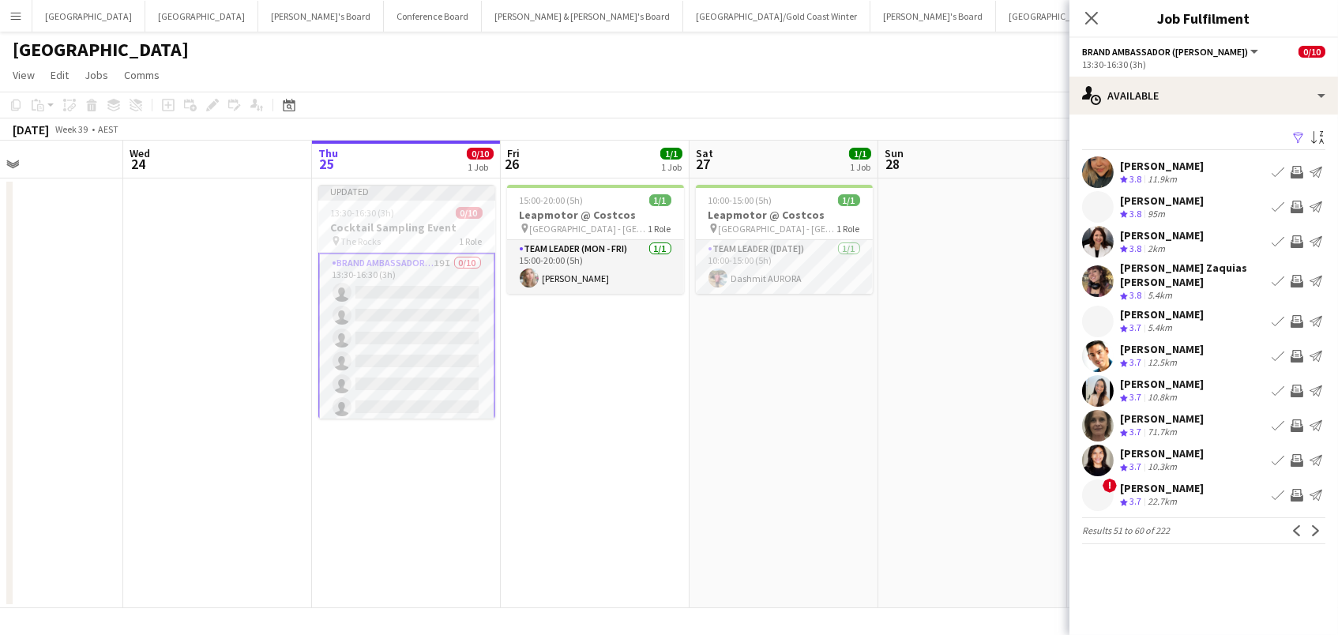
click at [1297, 204] on app-icon "Invite crew" at bounding box center [1296, 207] width 13 height 13
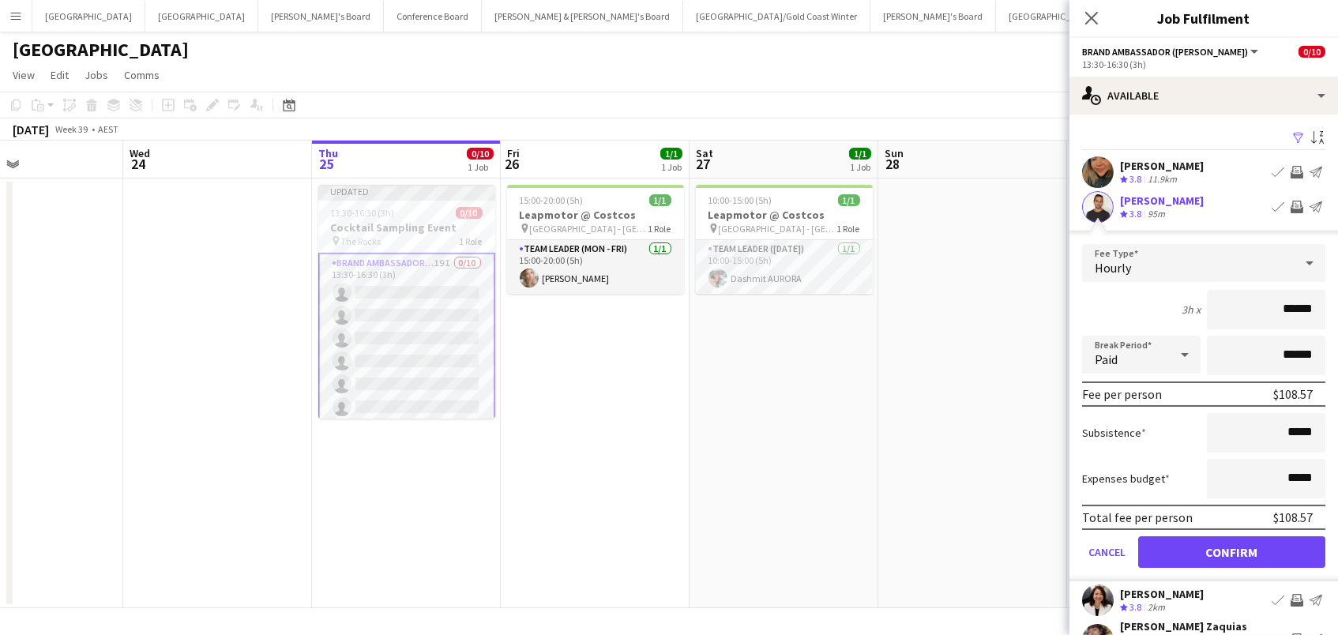
click at [1231, 550] on button "Confirm" at bounding box center [1231, 552] width 187 height 32
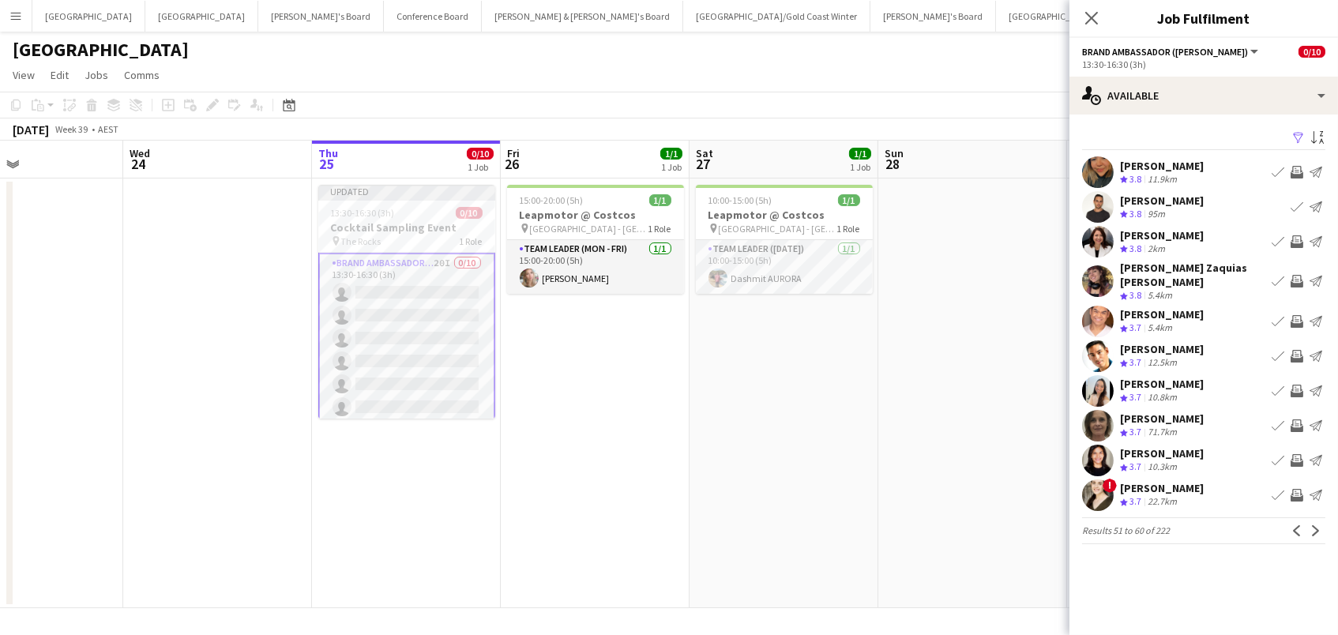
click at [1297, 235] on app-icon "Invite crew" at bounding box center [1296, 241] width 13 height 13
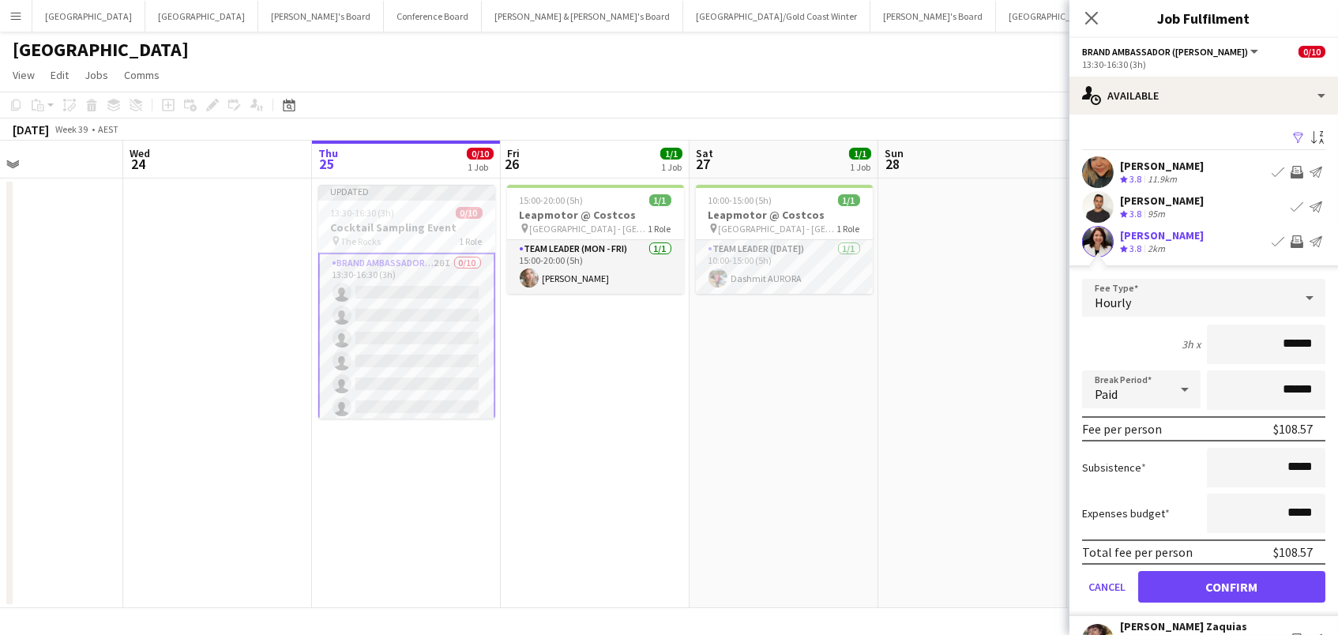
click at [1231, 584] on button "Confirm" at bounding box center [1231, 587] width 187 height 32
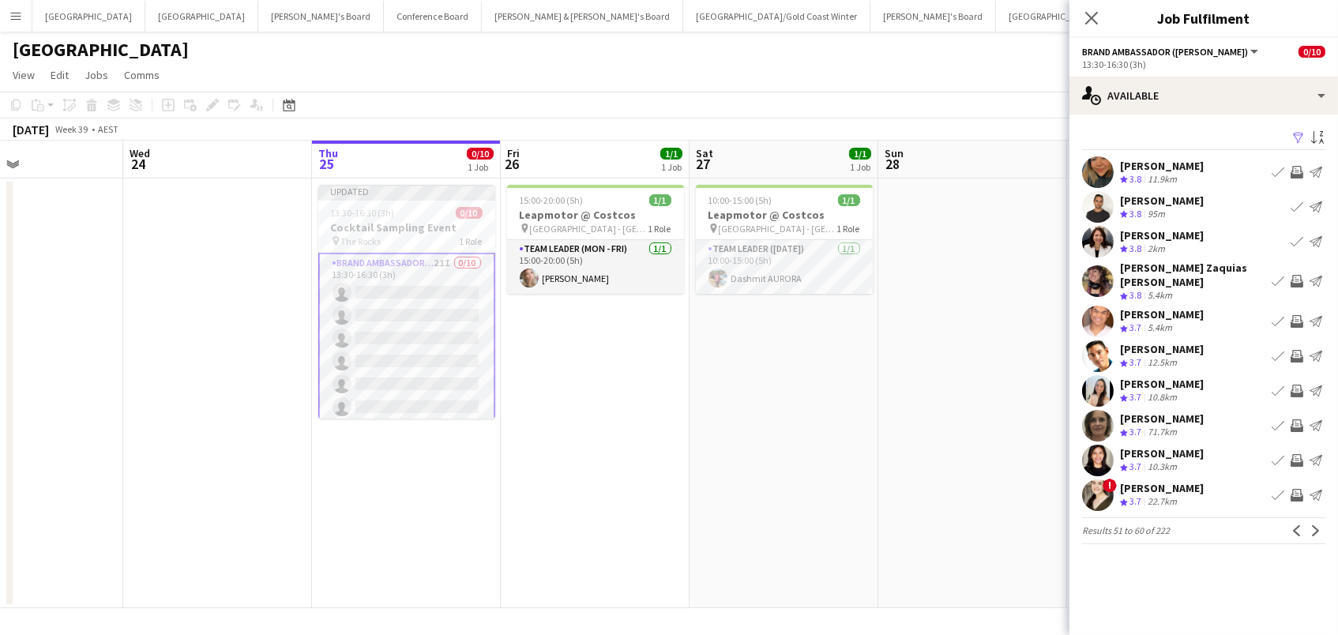
click at [1297, 315] on app-icon "Invite crew" at bounding box center [1296, 321] width 13 height 13
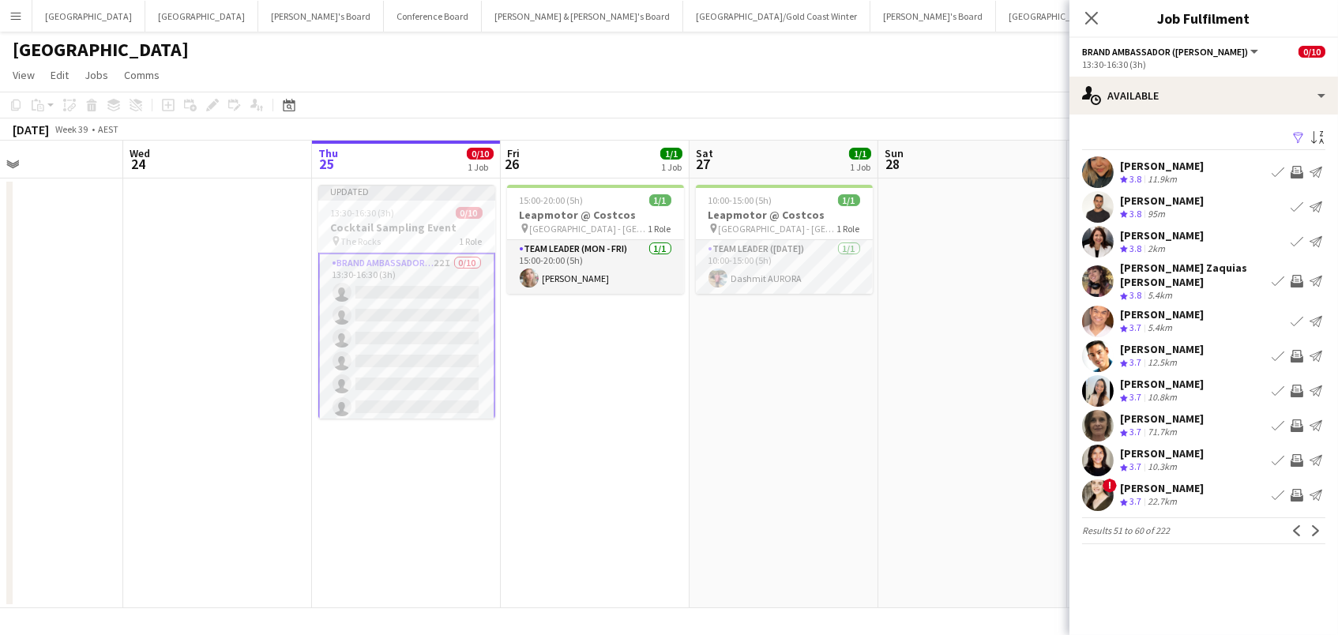
click at [1297, 385] on app-icon "Invite crew" at bounding box center [1296, 391] width 13 height 13
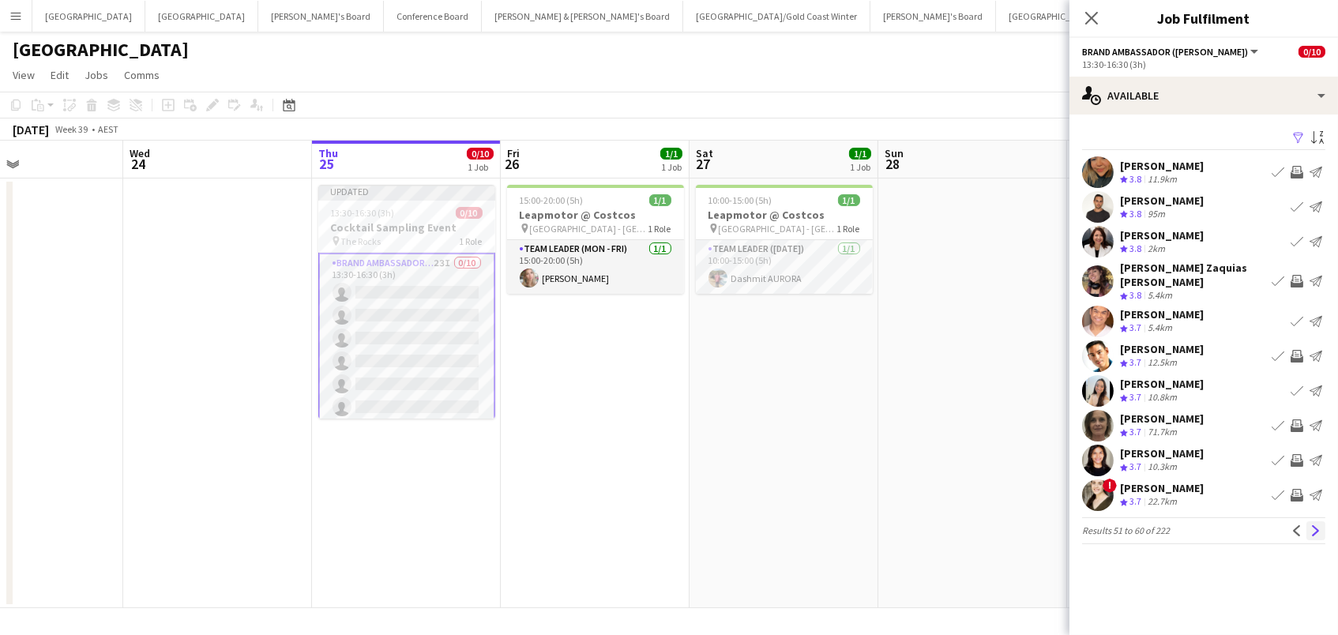
click at [1318, 525] on app-icon "Next" at bounding box center [1315, 530] width 11 height 11
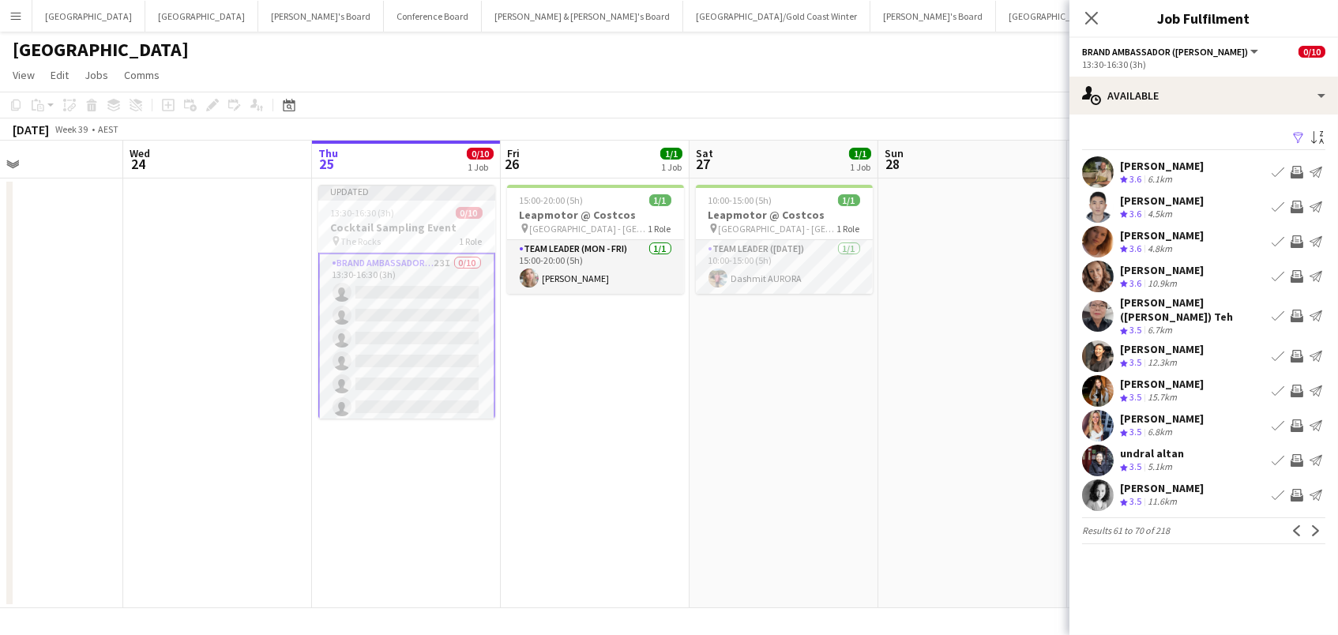
click at [1297, 170] on app-icon "Invite crew" at bounding box center [1296, 172] width 13 height 13
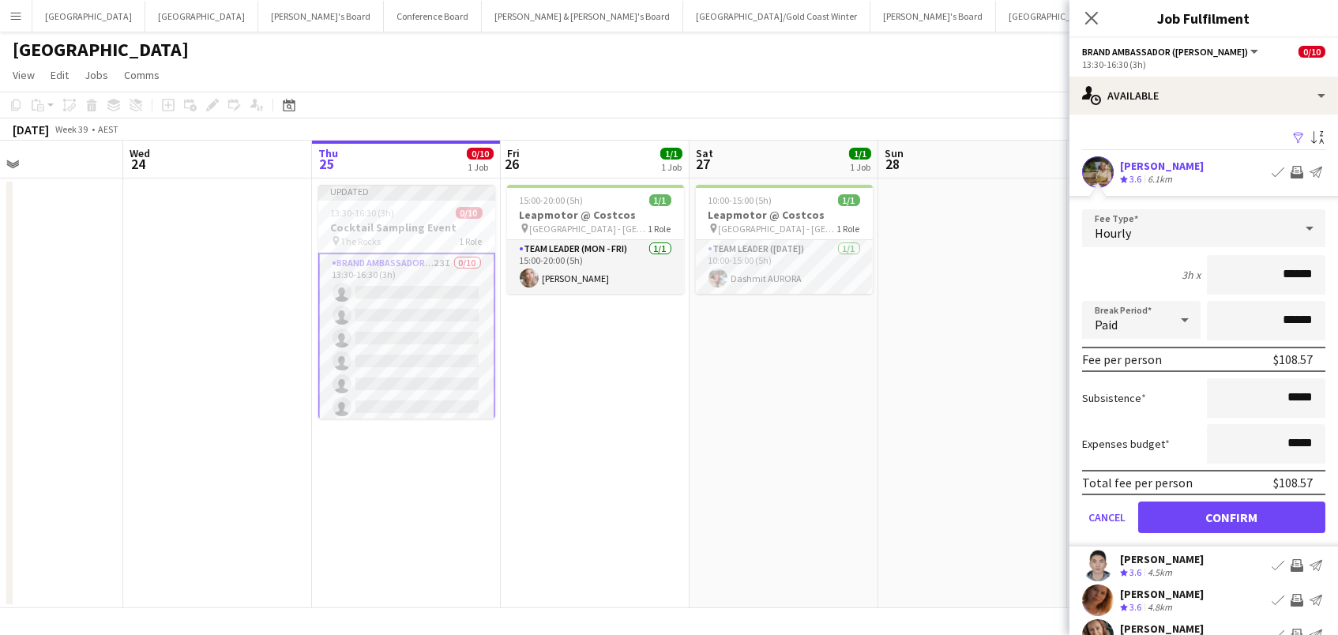
click at [1231, 515] on button "Confirm" at bounding box center [1231, 517] width 187 height 32
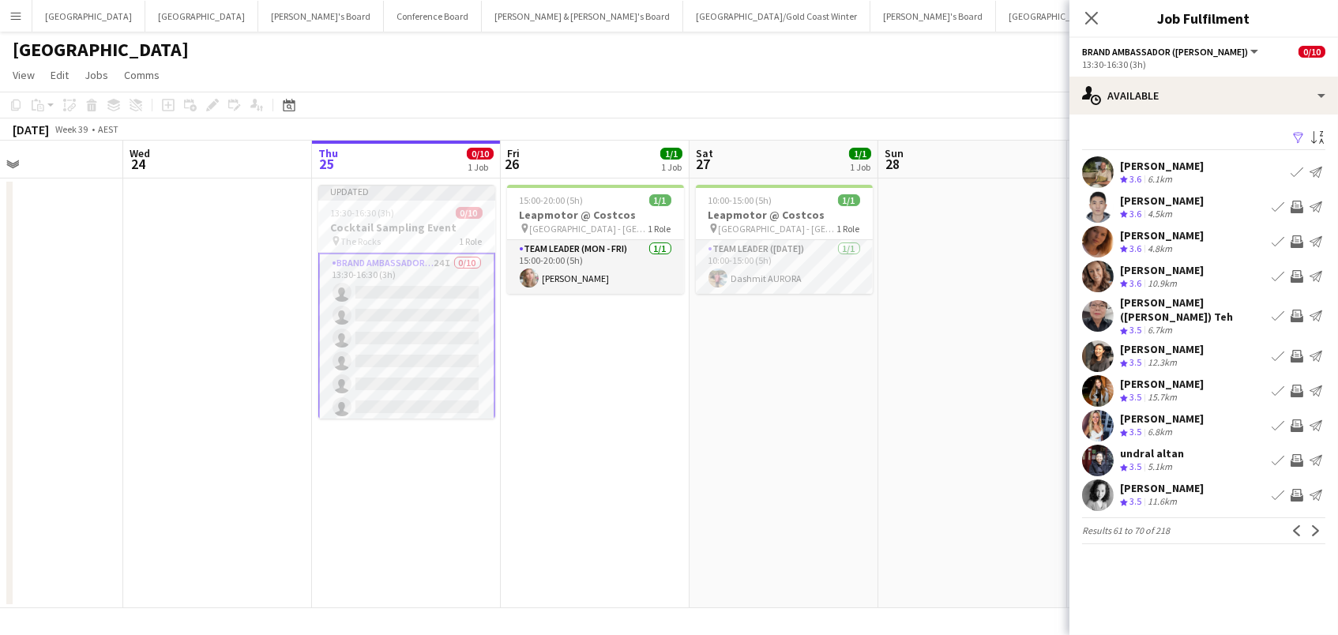
click at [1296, 419] on app-icon "Invite crew" at bounding box center [1296, 425] width 13 height 13
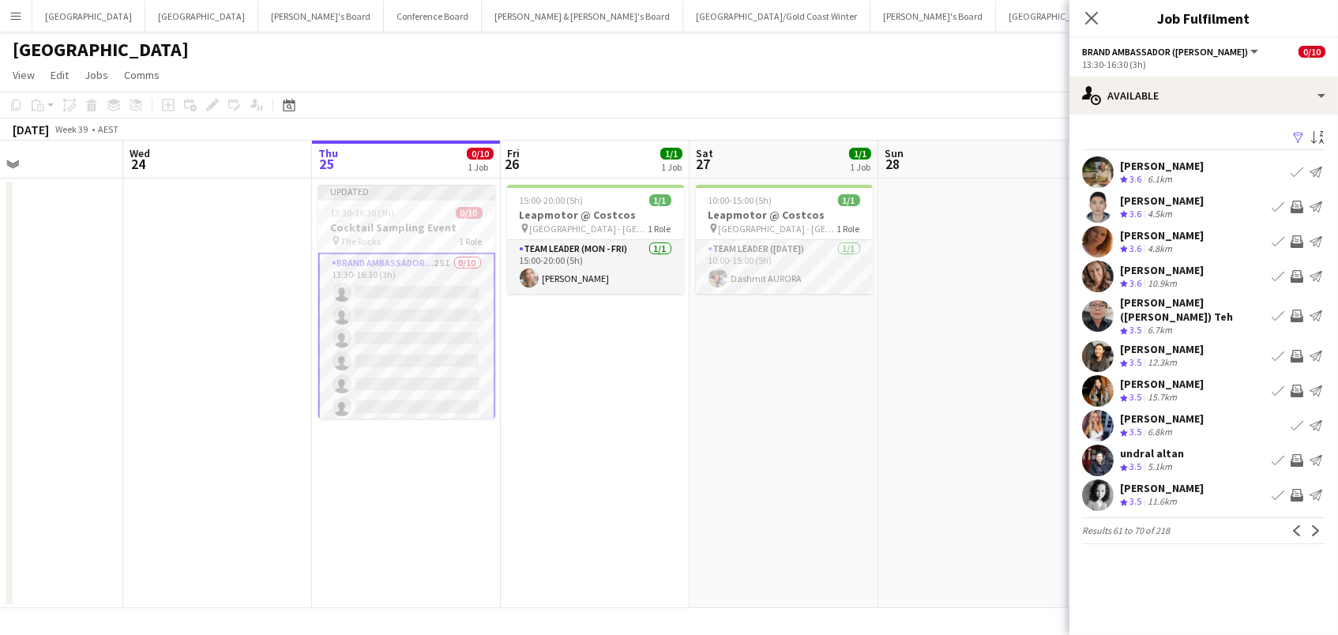
click at [1301, 385] on app-icon "Invite crew" at bounding box center [1296, 391] width 13 height 13
click at [1312, 525] on app-icon "Next" at bounding box center [1315, 530] width 11 height 11
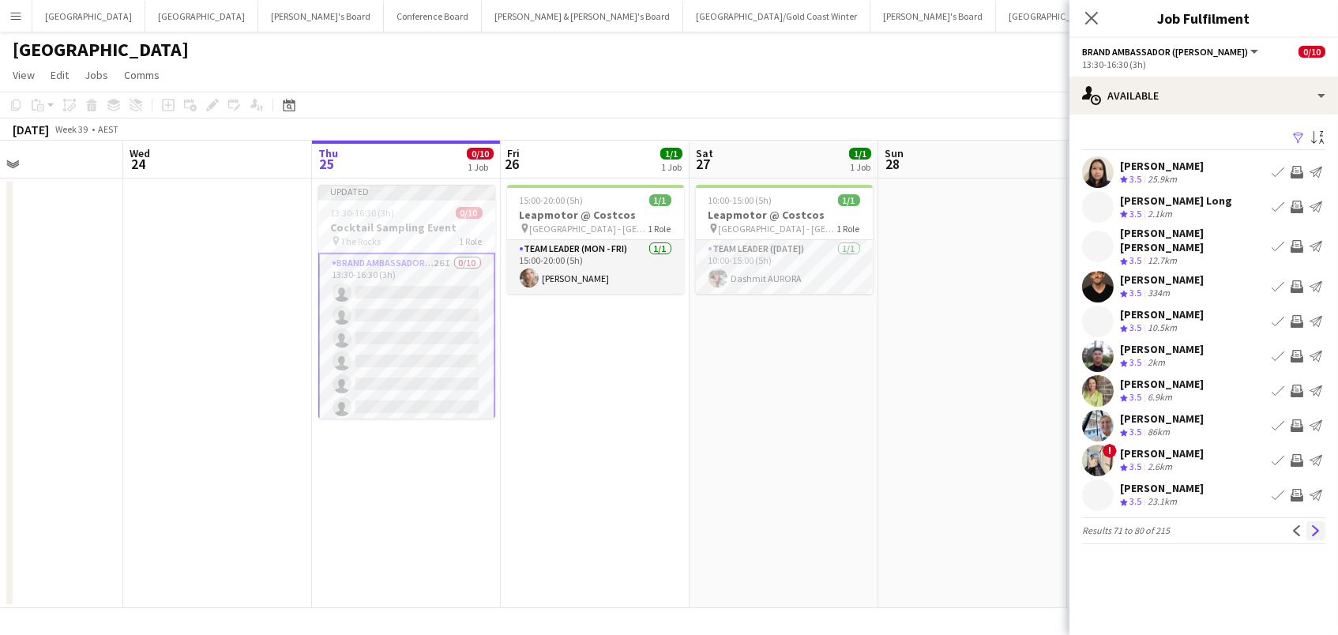
click at [1312, 525] on app-icon "Next" at bounding box center [1315, 530] width 11 height 11
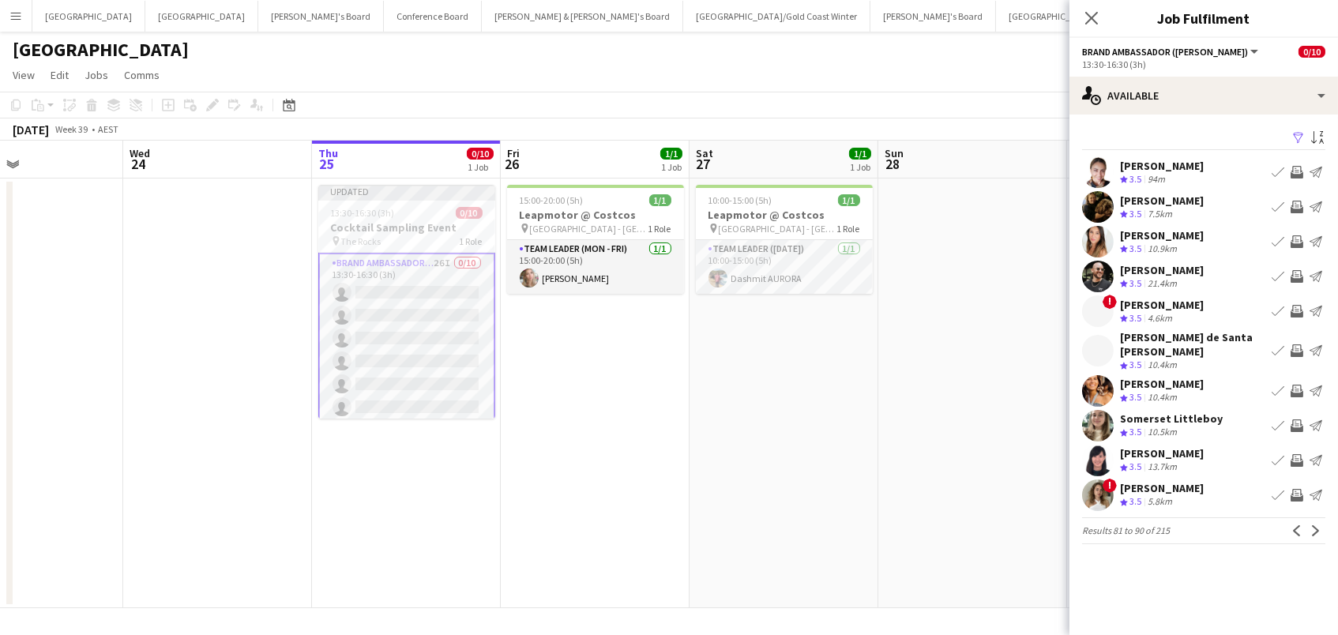
click at [1293, 167] on app-icon "Invite crew" at bounding box center [1296, 172] width 13 height 13
click at [1297, 311] on app-icon "Invite crew" at bounding box center [1296, 311] width 13 height 13
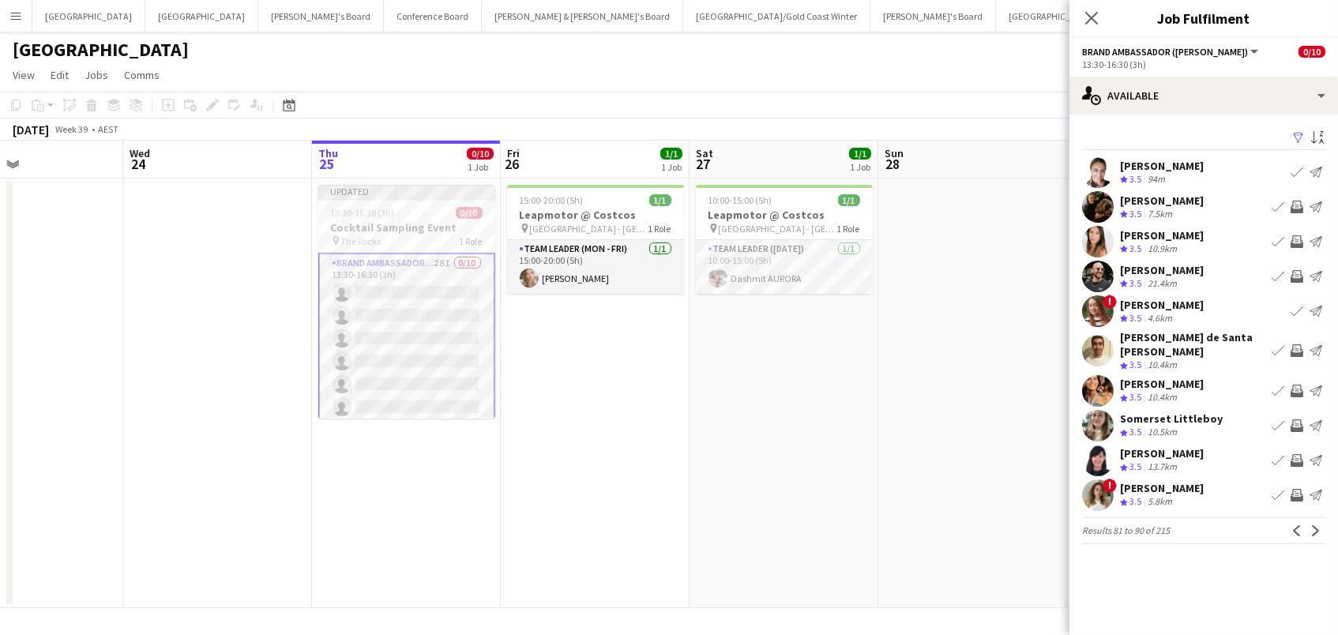
click at [1297, 242] on app-icon "Invite crew" at bounding box center [1296, 241] width 13 height 13
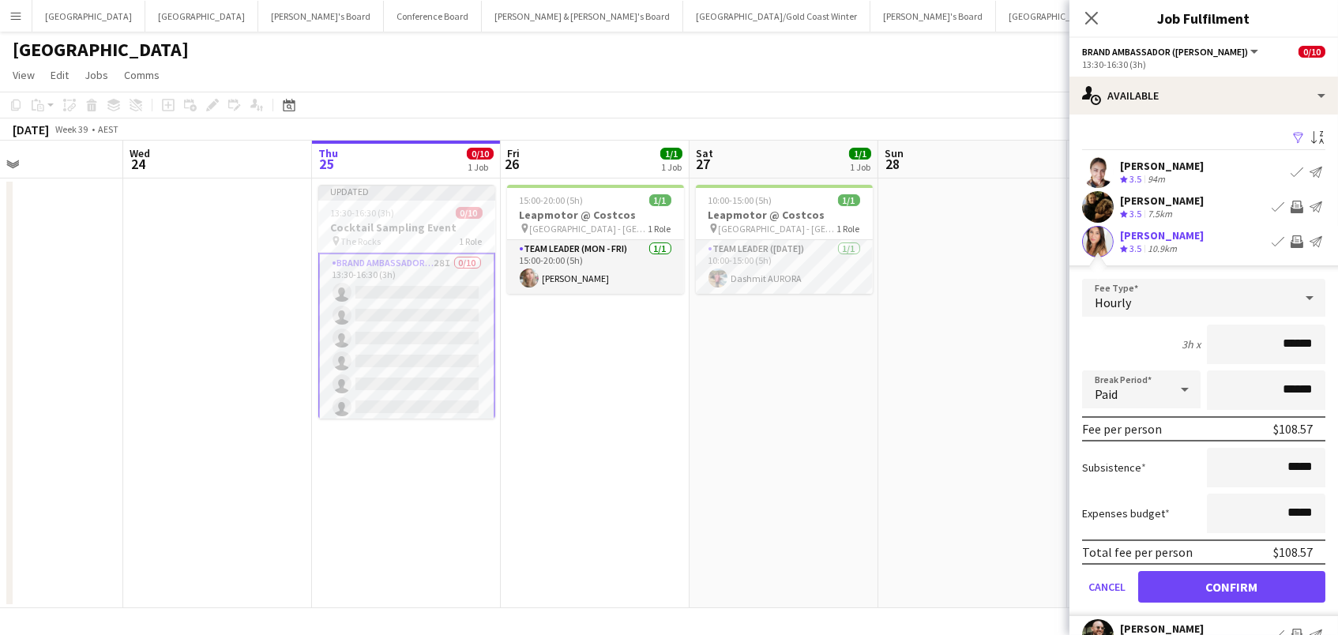
click at [1231, 584] on button "Confirm" at bounding box center [1231, 587] width 187 height 32
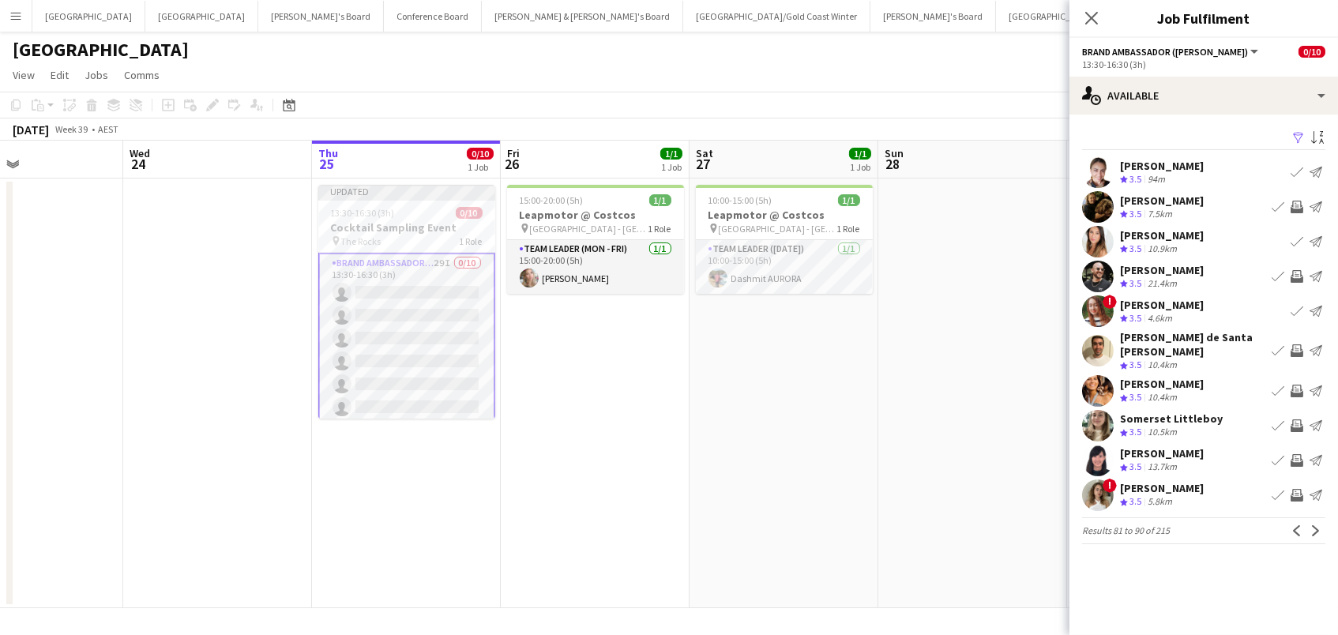
click at [1296, 275] on app-icon "Invite crew" at bounding box center [1296, 276] width 13 height 13
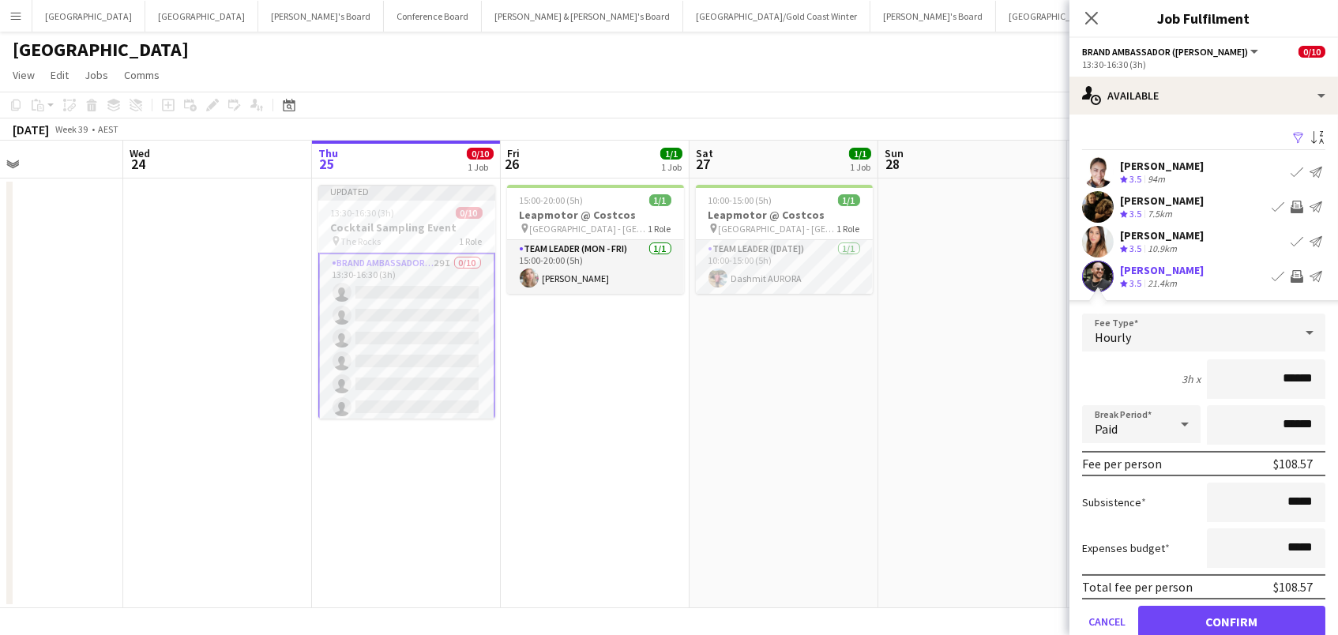
click at [1231, 619] on button "Confirm" at bounding box center [1231, 622] width 187 height 32
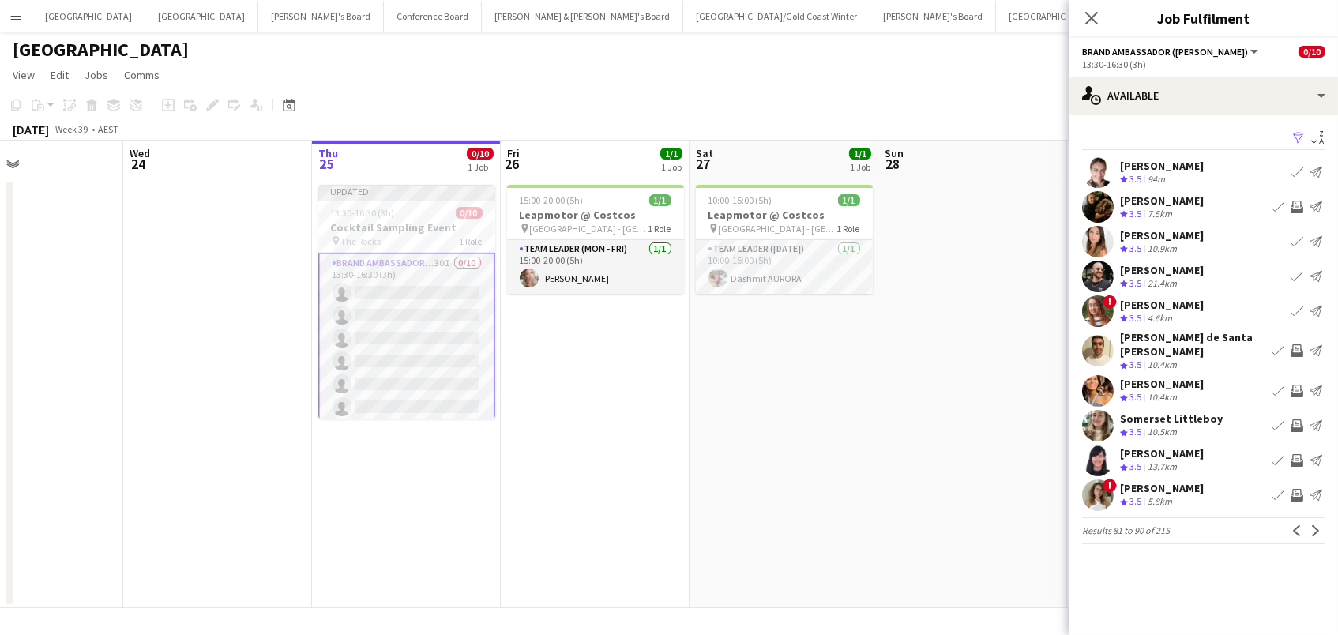
click at [1296, 489] on app-icon "Invite crew" at bounding box center [1296, 495] width 13 height 13
click at [1314, 525] on app-icon "Next" at bounding box center [1315, 530] width 11 height 11
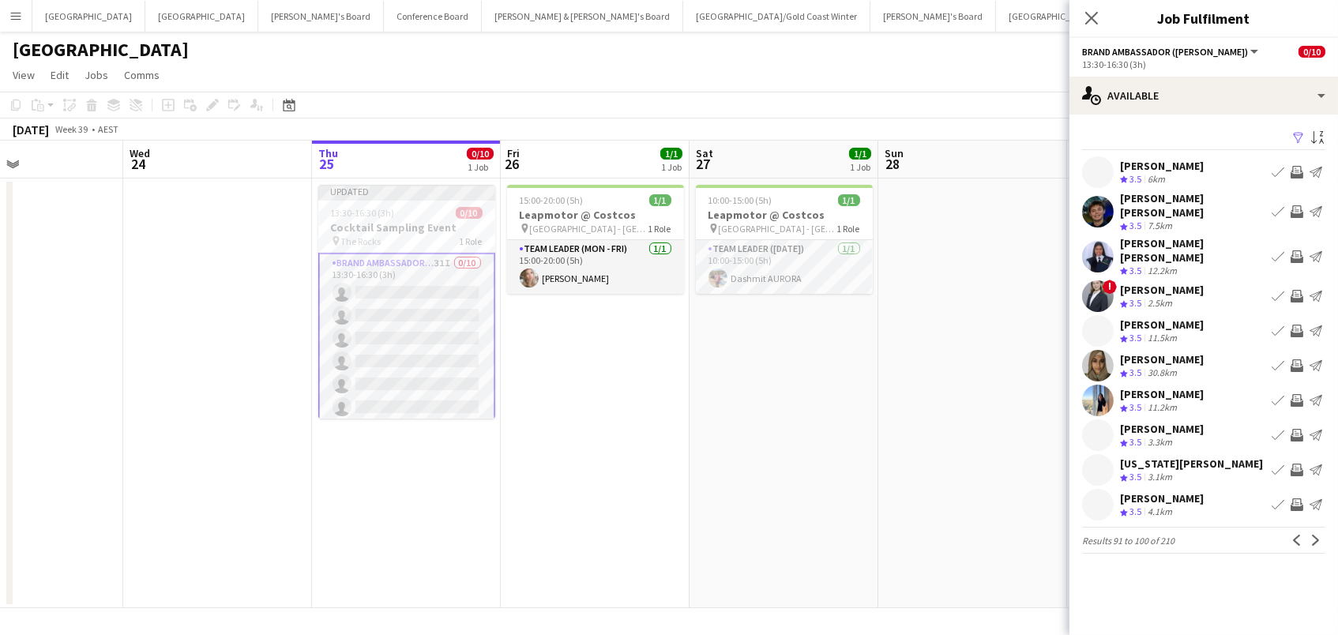
click at [1290, 169] on app-icon "Invite crew" at bounding box center [1296, 172] width 13 height 13
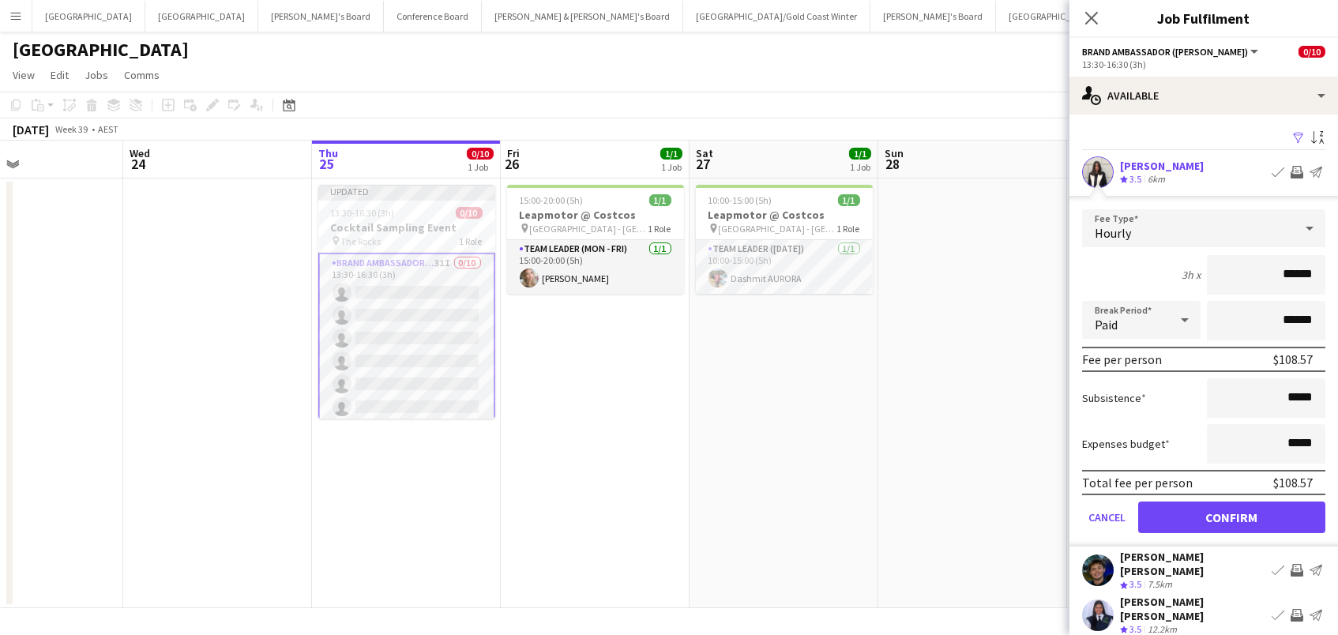
click at [1231, 515] on button "Confirm" at bounding box center [1231, 517] width 187 height 32
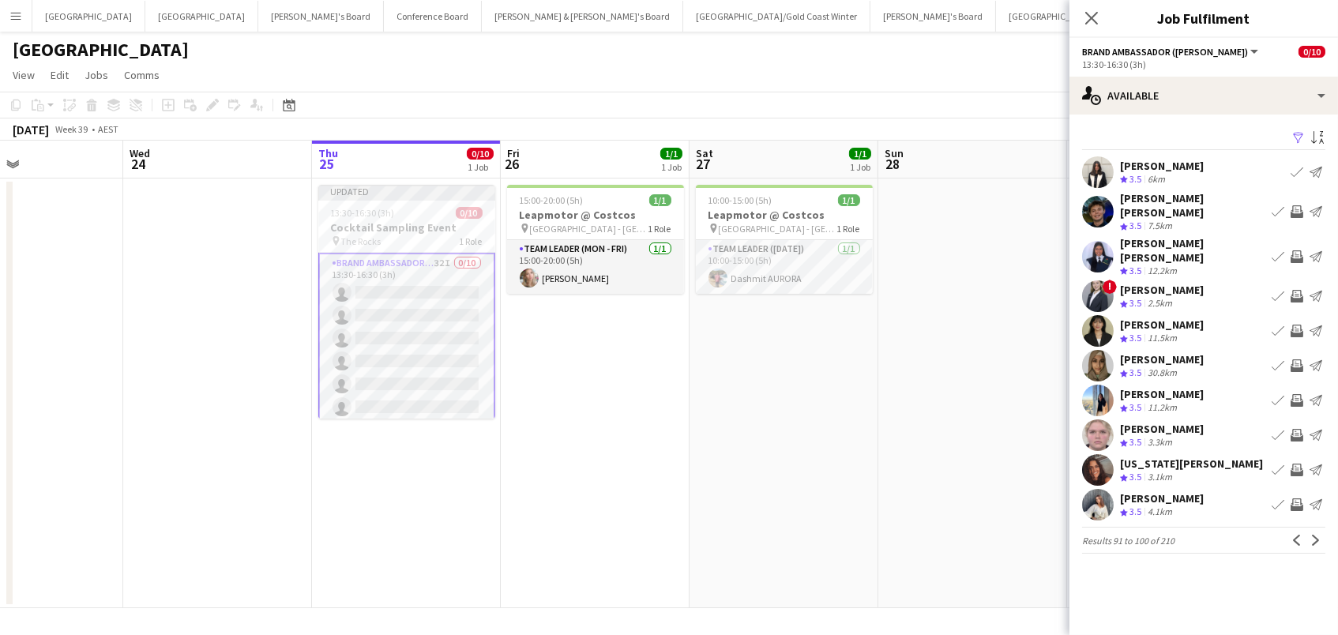
click at [1297, 290] on app-icon "Invite crew" at bounding box center [1296, 296] width 13 height 13
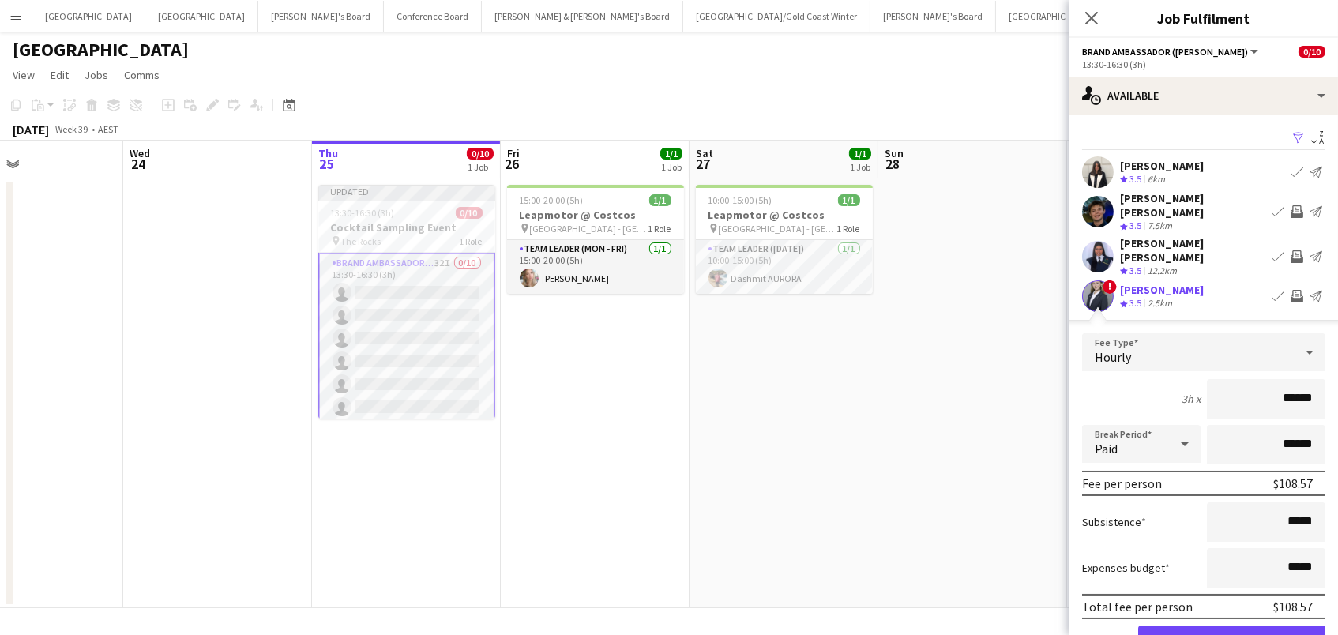
click at [1231, 625] on button "Confirm" at bounding box center [1231, 641] width 187 height 32
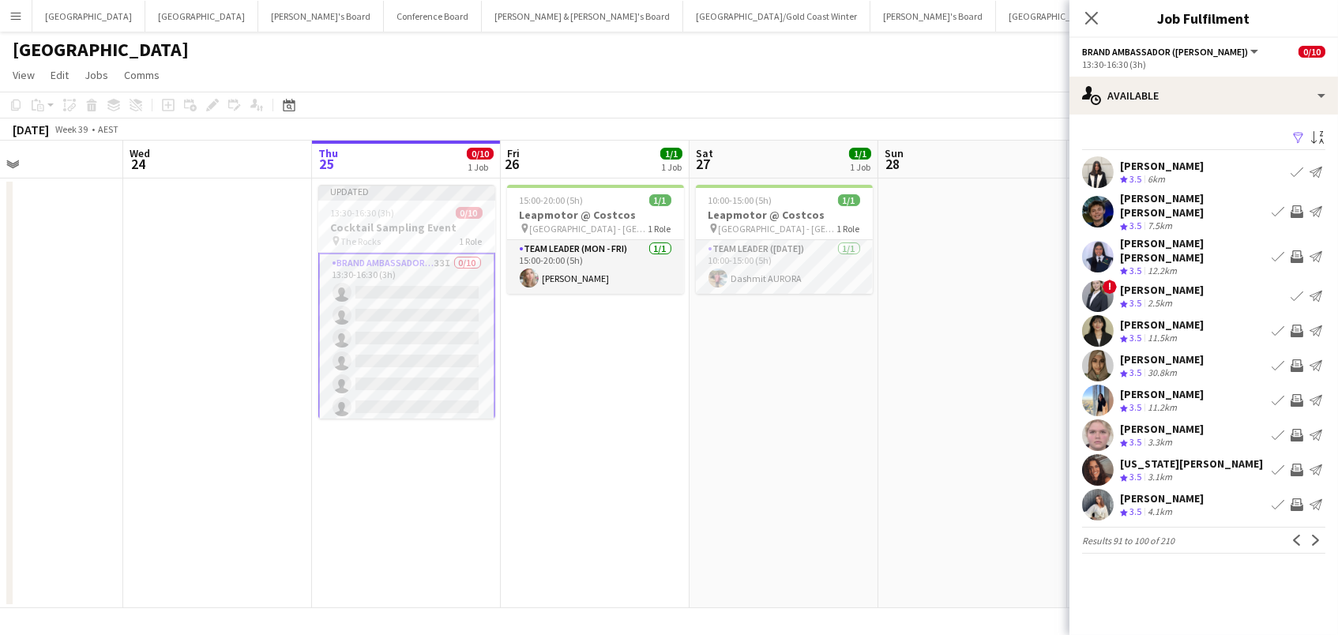
scroll to position [0, 1]
click at [1297, 498] on app-icon "Invite crew" at bounding box center [1296, 504] width 13 height 13
click at [1308, 531] on button "Next" at bounding box center [1315, 540] width 19 height 19
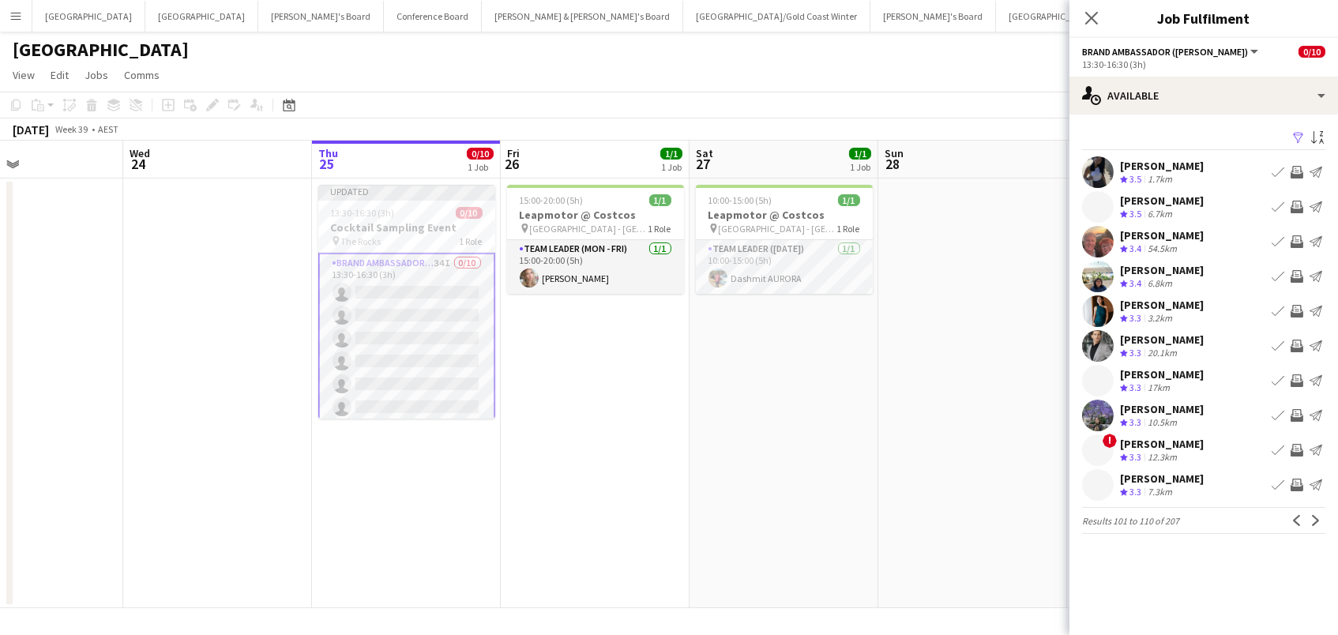
click at [1299, 171] on app-icon "Invite crew" at bounding box center [1296, 172] width 13 height 13
click at [1293, 310] on app-icon "Invite crew" at bounding box center [1296, 311] width 13 height 13
click at [1200, 497] on div "Adam Katz Crew rating 3.3 7.3km Book crew Invite crew Send notification" at bounding box center [1203, 485] width 268 height 32
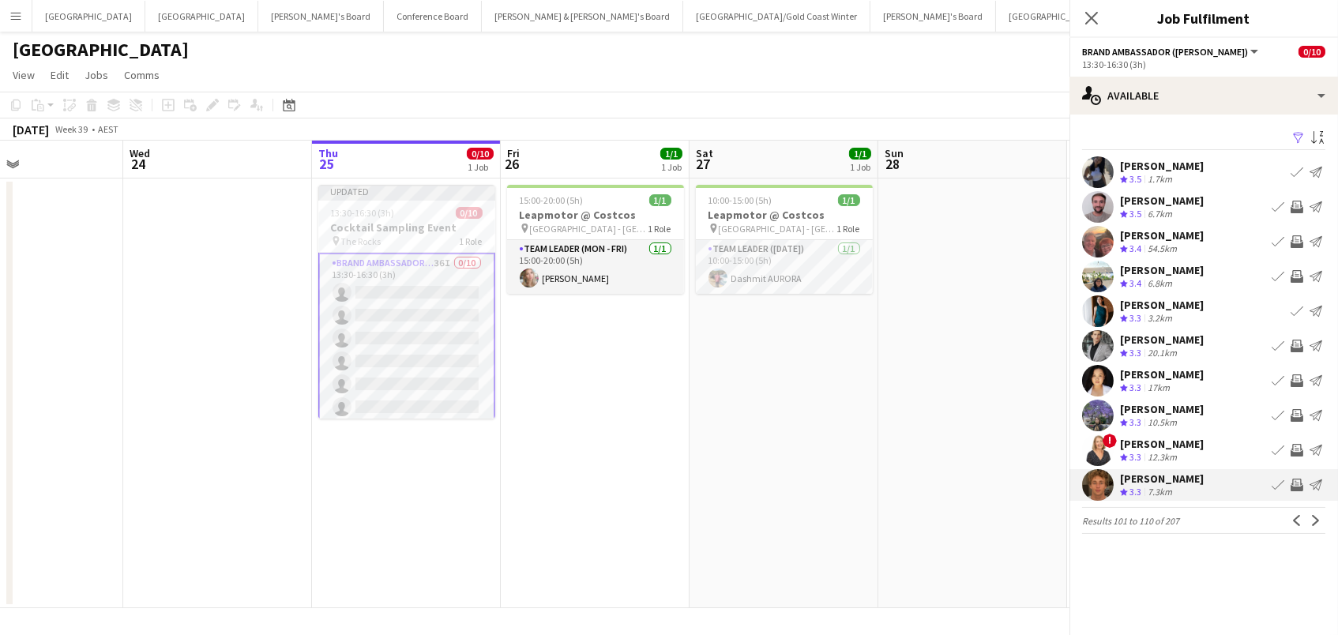
scroll to position [0, 0]
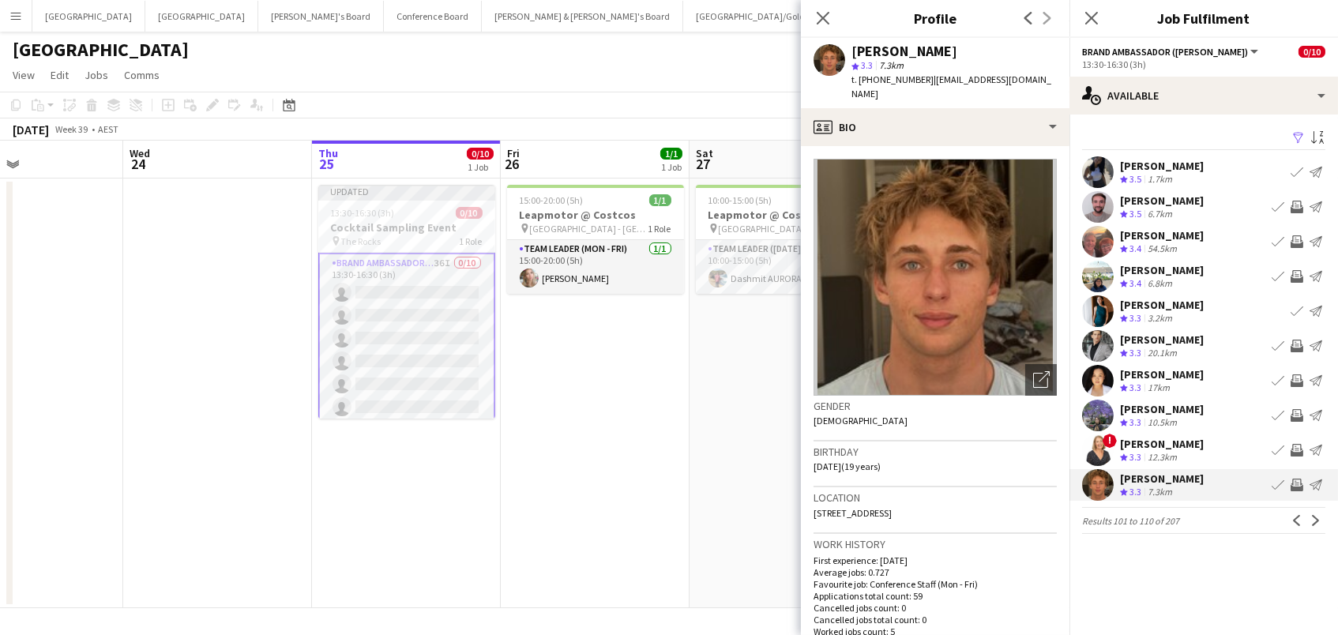
click at [1296, 486] on app-icon "Invite crew" at bounding box center [1296, 485] width 13 height 13
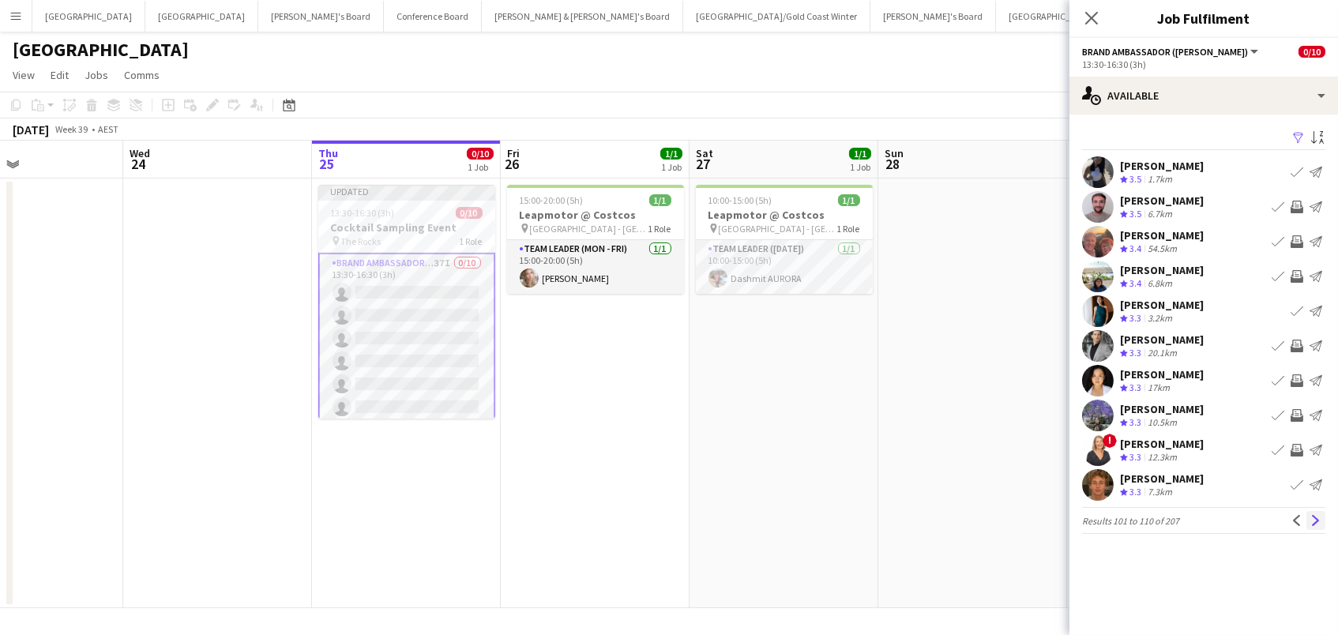
click at [1312, 520] on app-icon "Next" at bounding box center [1315, 520] width 11 height 11
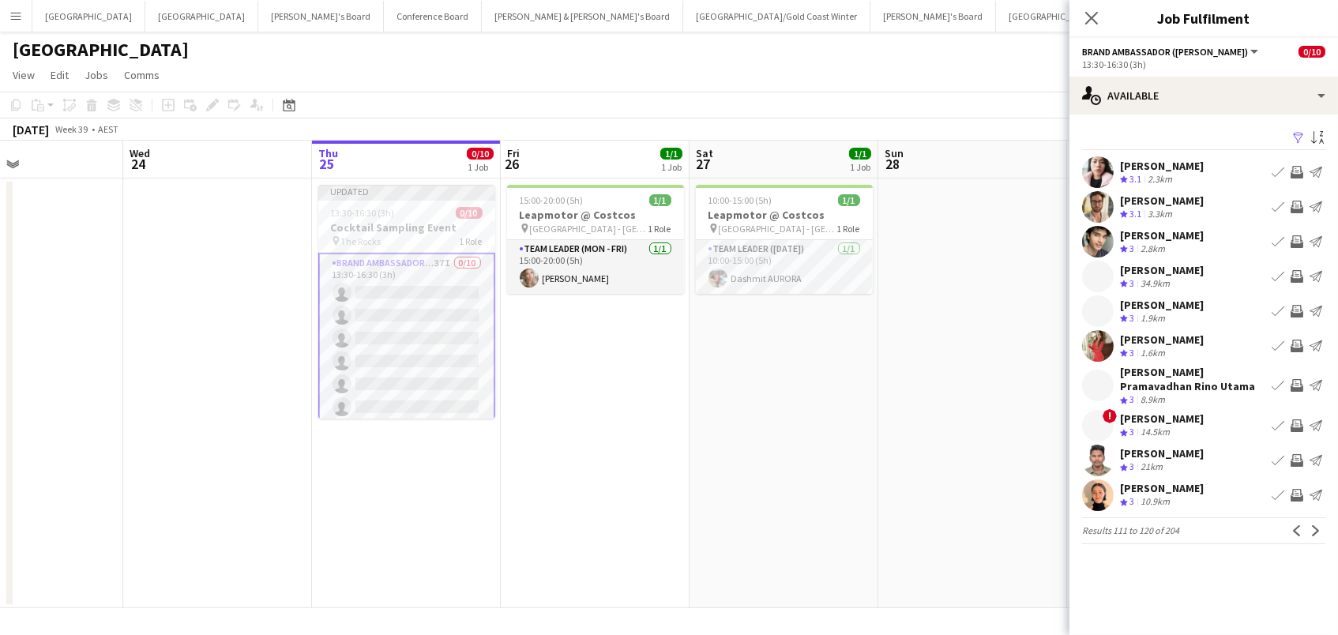
click at [1290, 489] on app-icon "Invite crew" at bounding box center [1296, 495] width 13 height 13
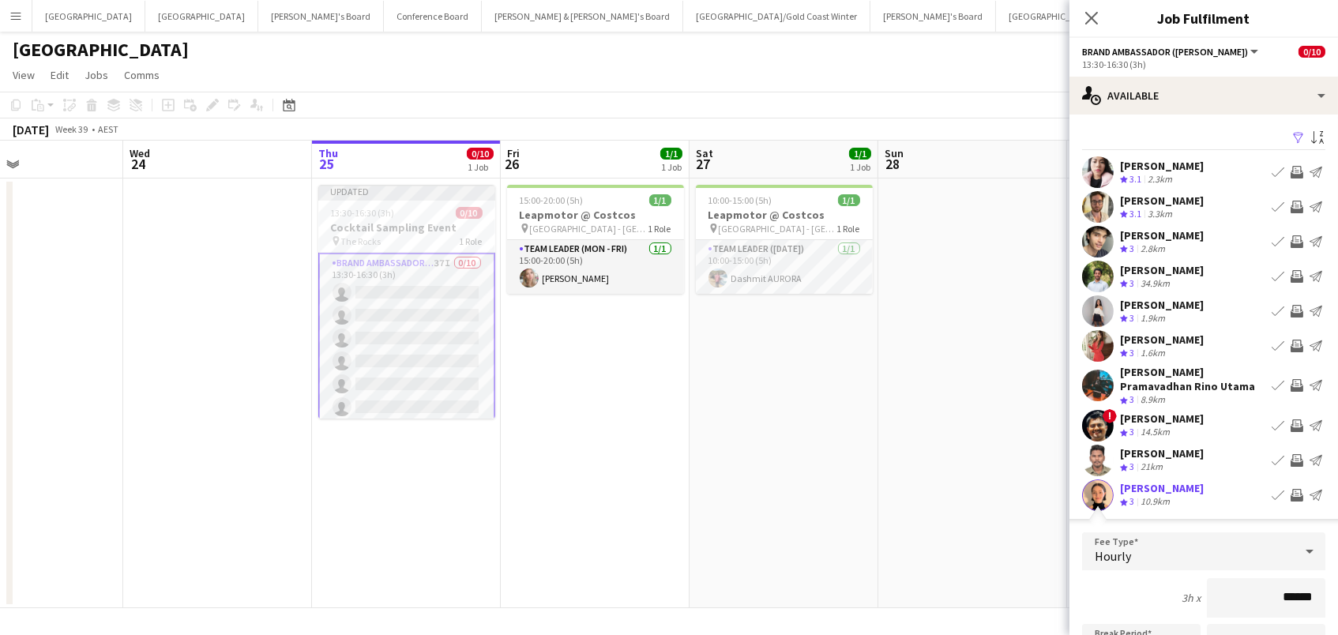
click at [1310, 527] on app-icon "Next" at bounding box center [1315, 530] width 11 height 11
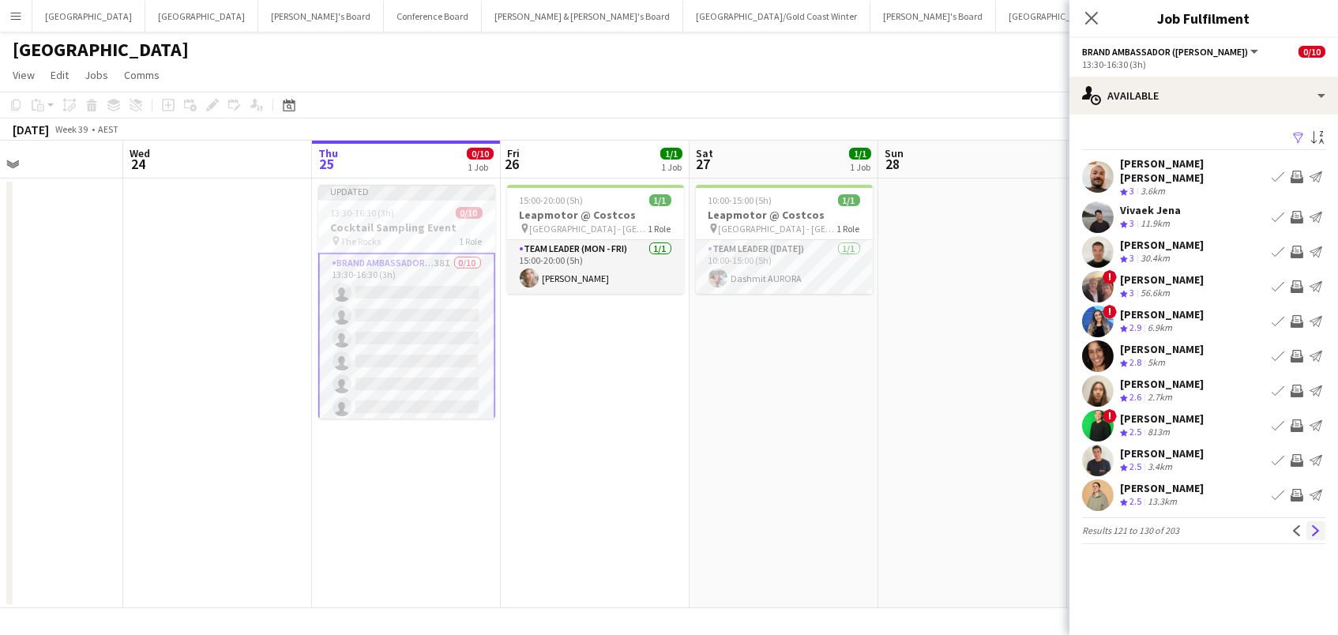
click at [1318, 525] on app-icon "Next" at bounding box center [1315, 530] width 11 height 11
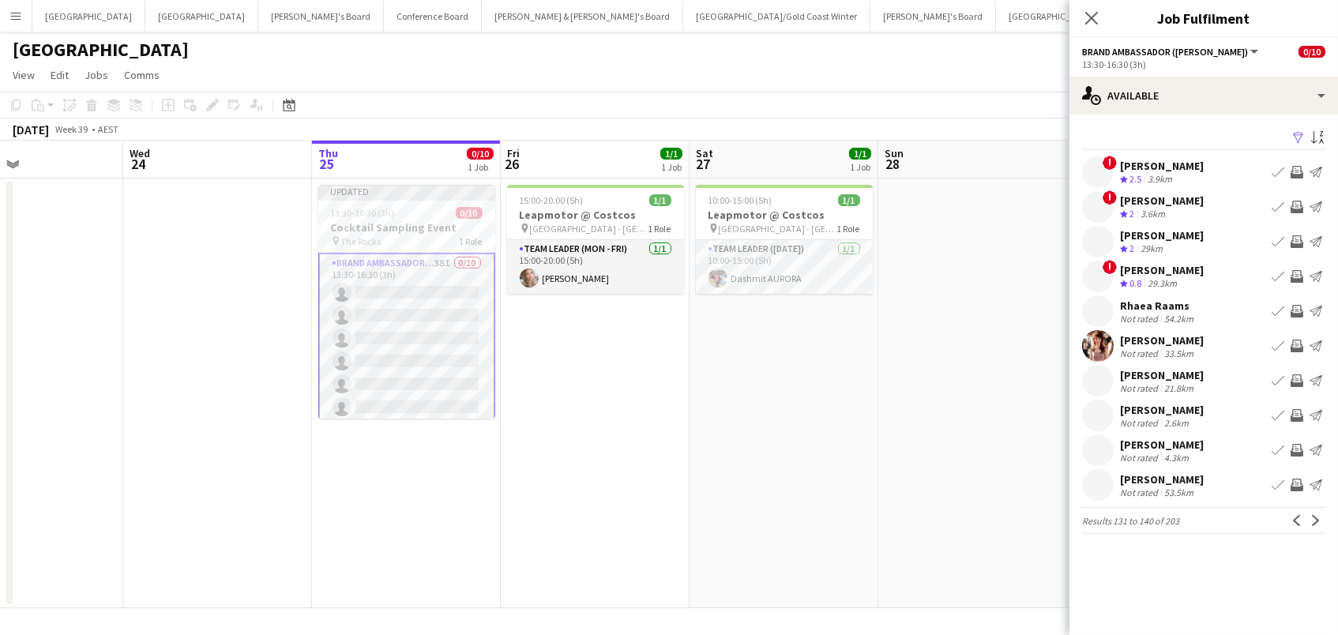
click at [1298, 414] on app-icon "Invite crew" at bounding box center [1296, 415] width 13 height 13
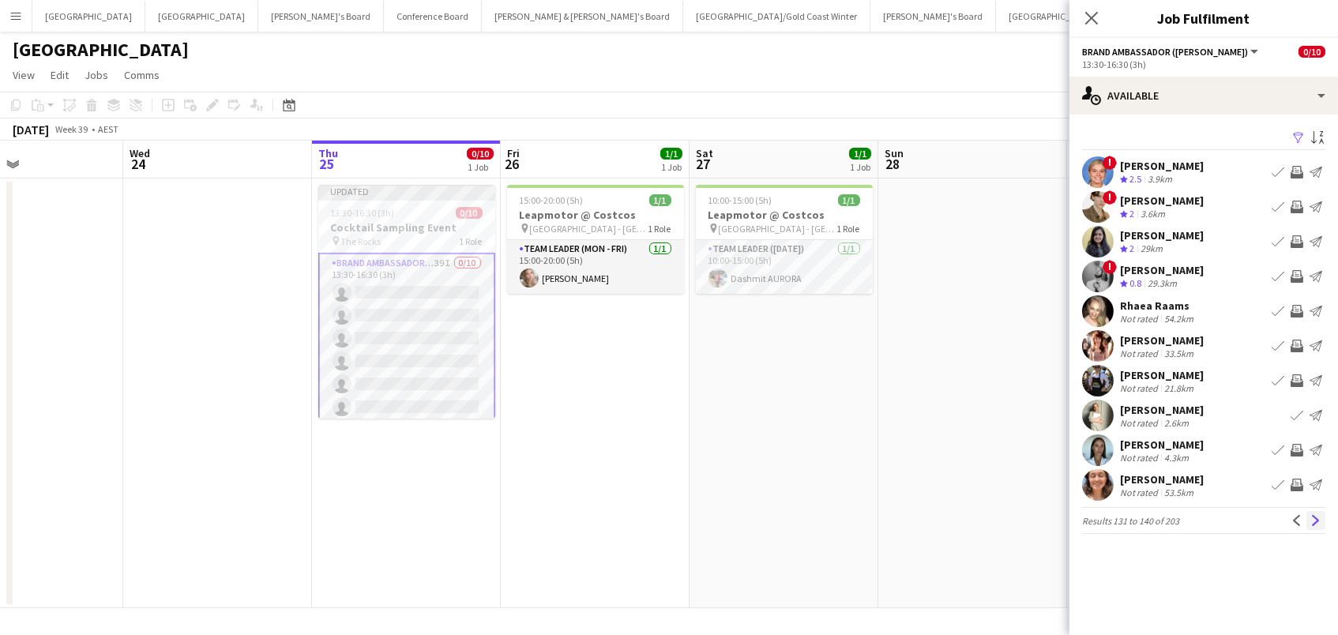
click at [1312, 520] on app-icon "Next" at bounding box center [1315, 520] width 11 height 11
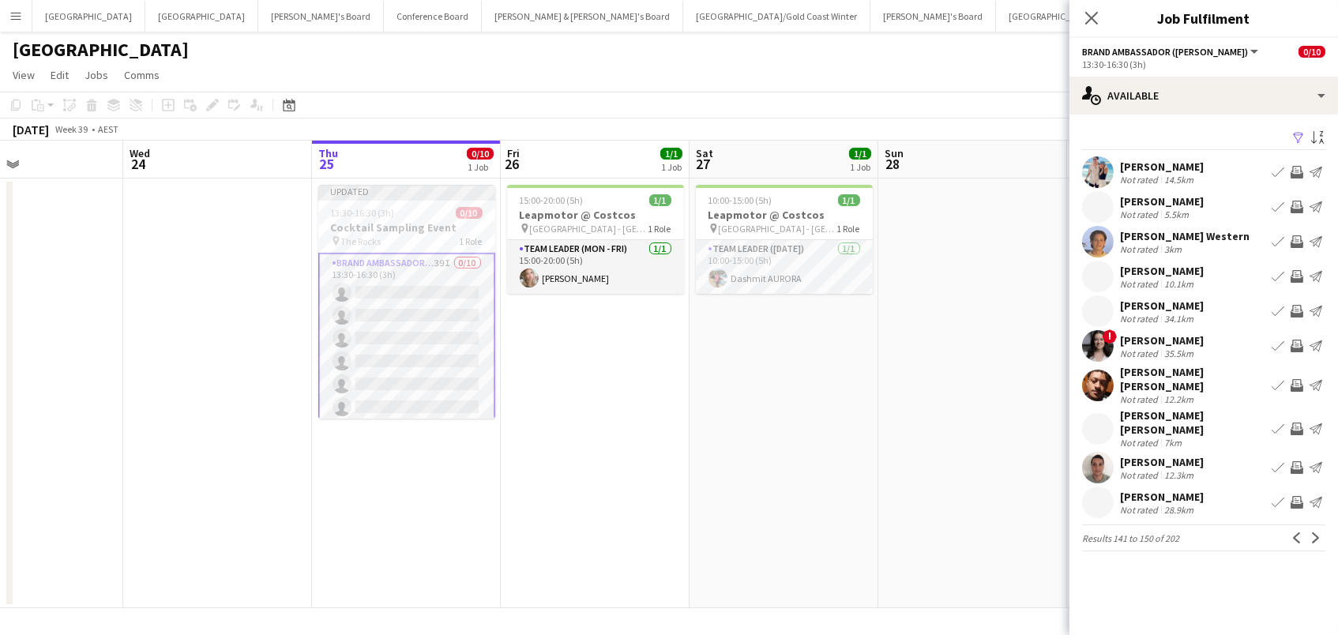
click at [1297, 171] on app-icon "Invite crew" at bounding box center [1296, 172] width 13 height 13
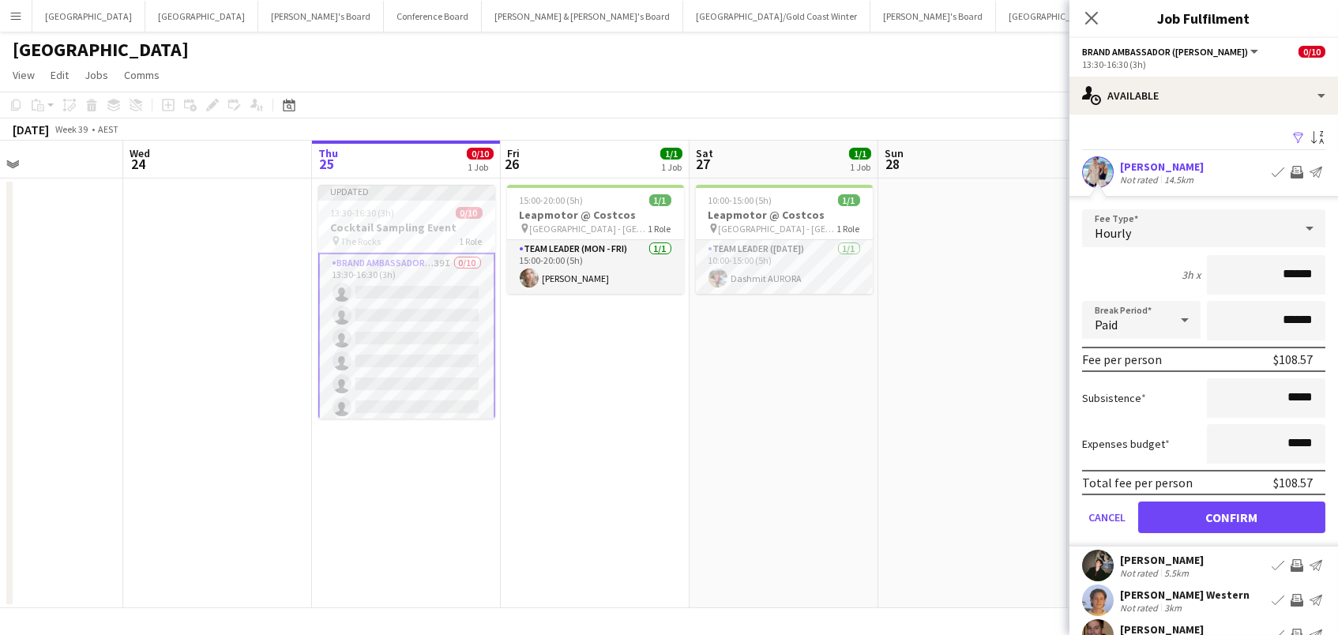
click at [1231, 515] on button "Confirm" at bounding box center [1231, 517] width 187 height 32
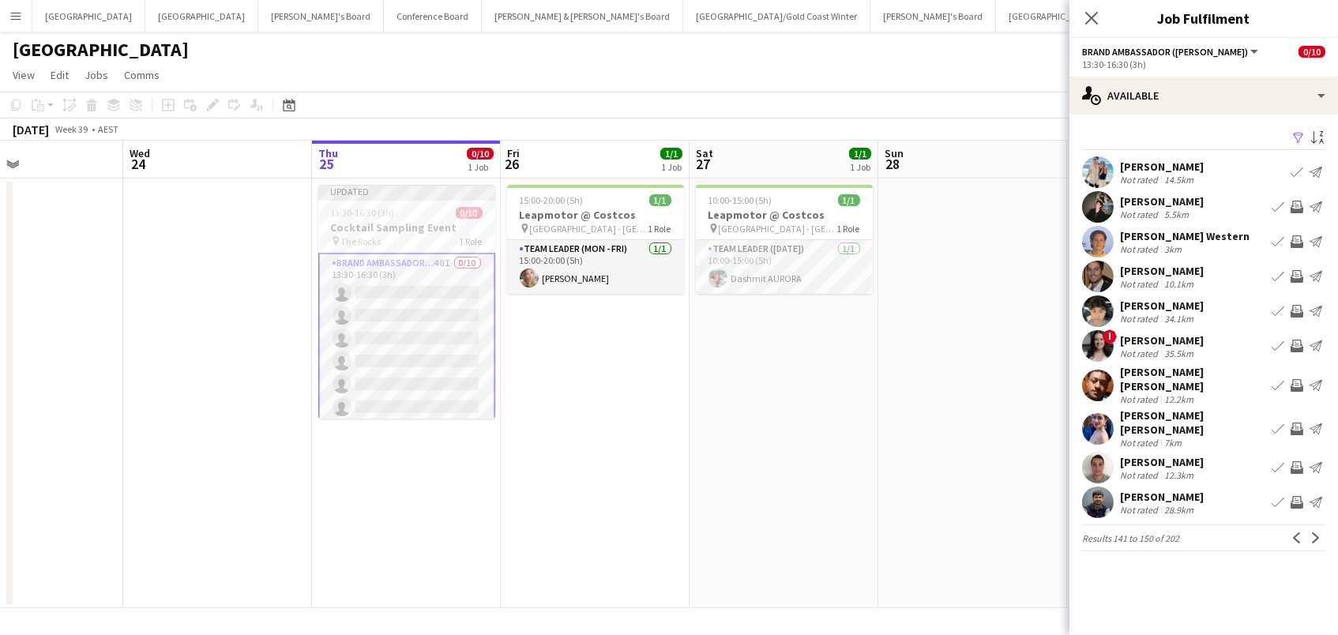
click at [1299, 205] on app-icon "Invite crew" at bounding box center [1296, 207] width 13 height 13
click at [1293, 271] on app-icon "Invite crew" at bounding box center [1296, 276] width 13 height 13
click at [1292, 311] on app-icon "Invite crew" at bounding box center [1296, 311] width 13 height 13
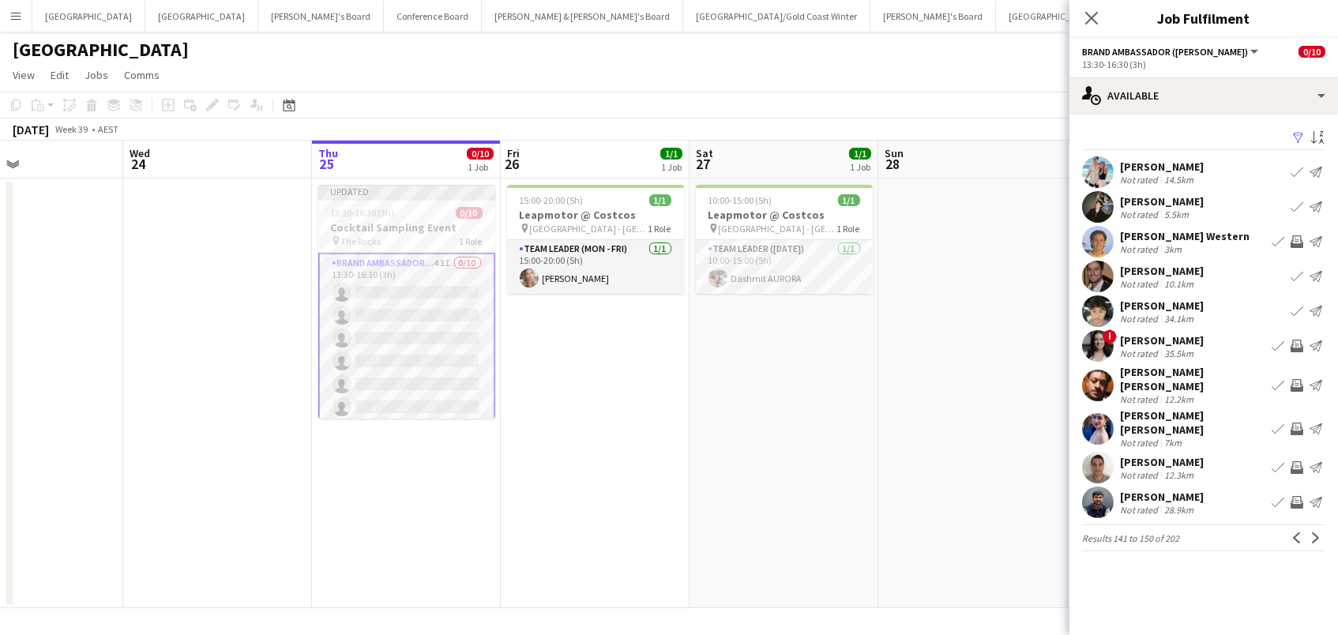
click at [1293, 235] on app-icon "Invite crew" at bounding box center [1296, 241] width 13 height 13
click at [1297, 461] on app-icon "Invite crew" at bounding box center [1296, 467] width 13 height 13
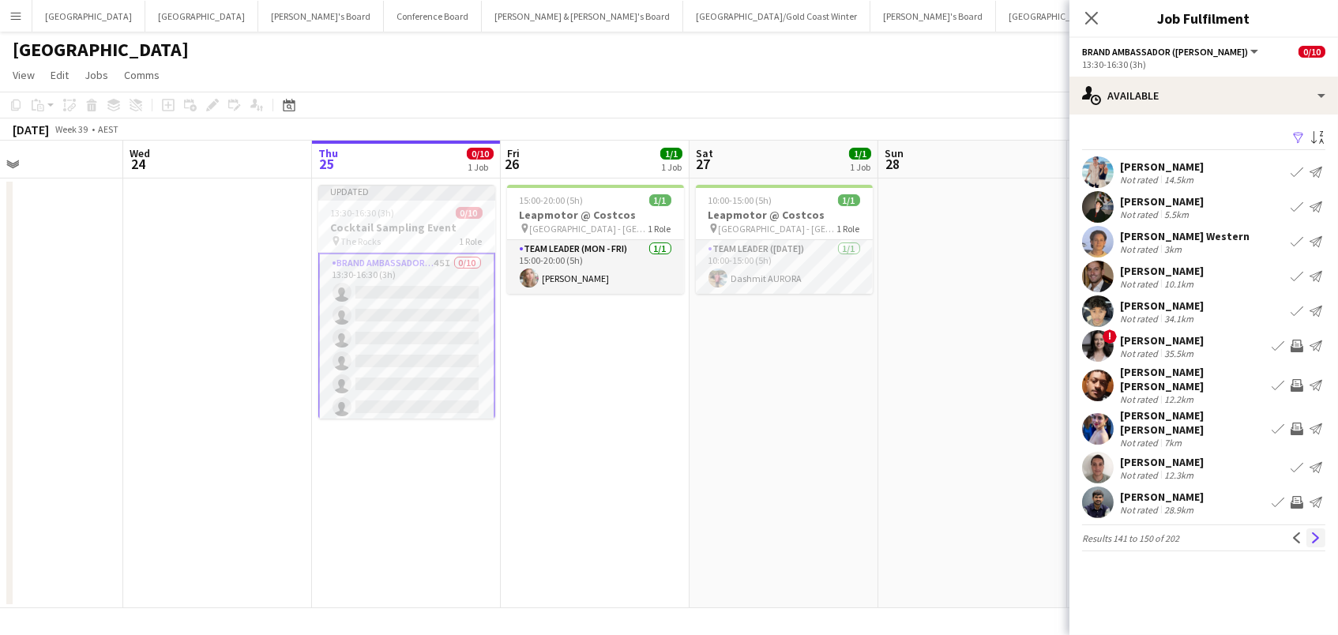
click at [1308, 528] on button "Next" at bounding box center [1315, 537] width 19 height 19
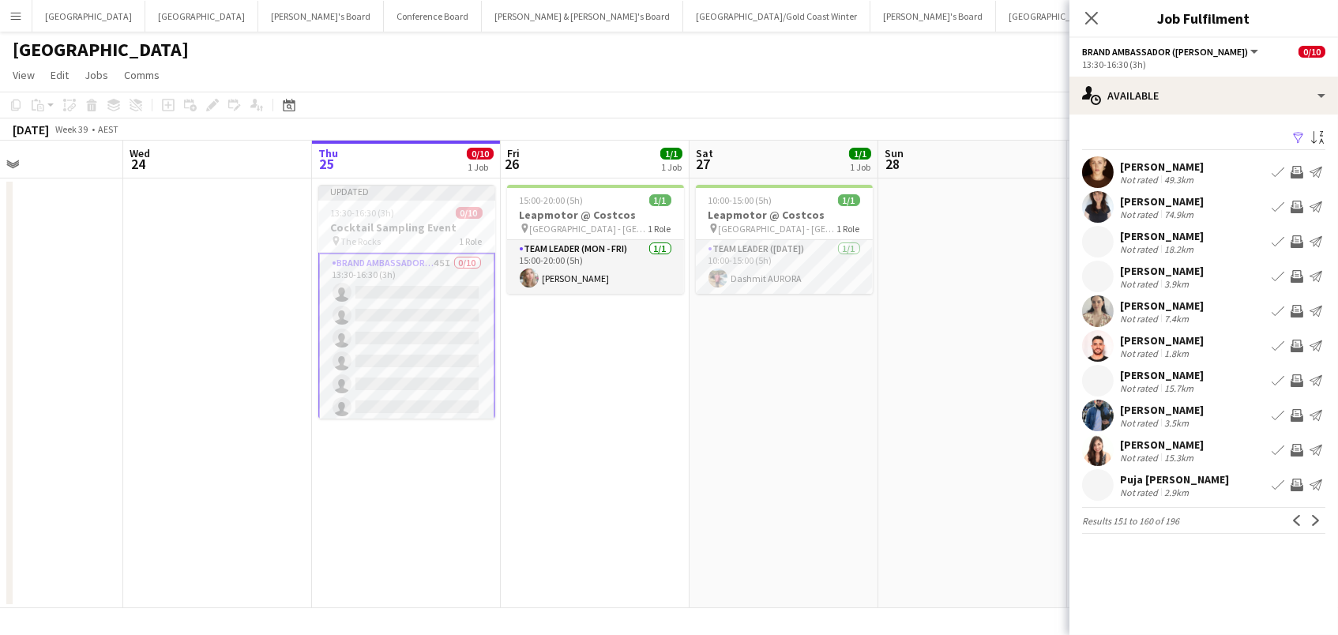
click at [1293, 167] on app-icon "Invite crew" at bounding box center [1296, 172] width 13 height 13
click at [1301, 270] on app-icon "Invite crew" at bounding box center [1296, 276] width 13 height 13
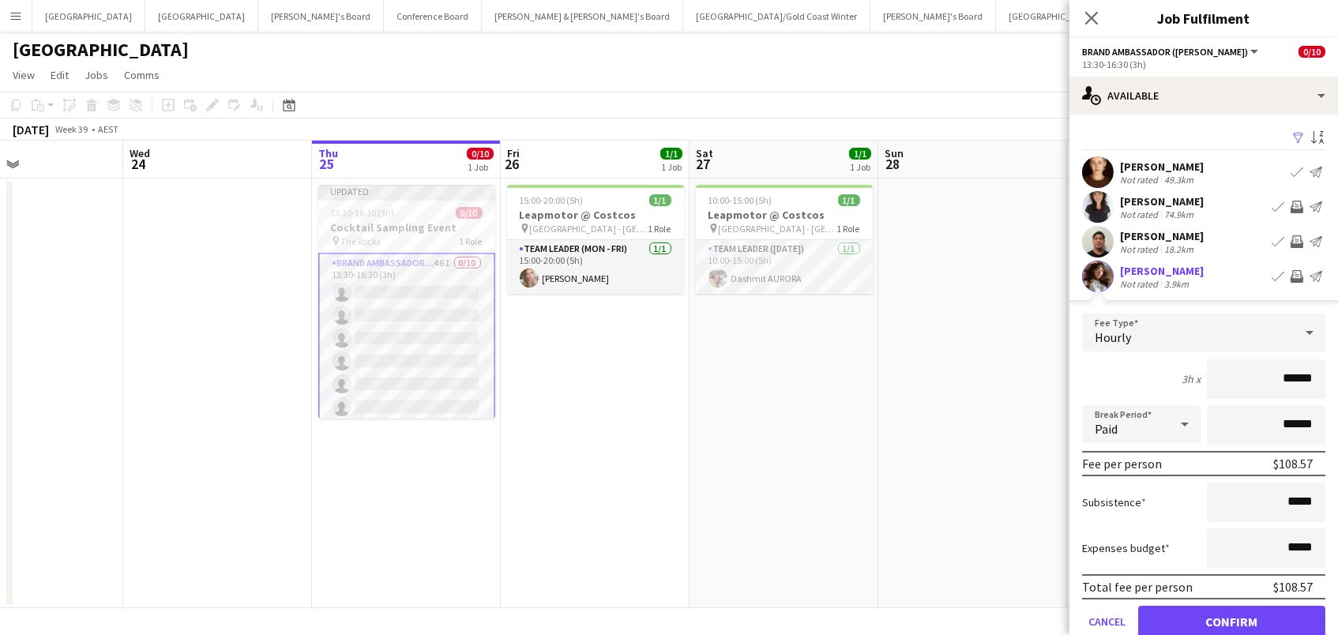
click at [1231, 619] on button "Confirm" at bounding box center [1231, 622] width 187 height 32
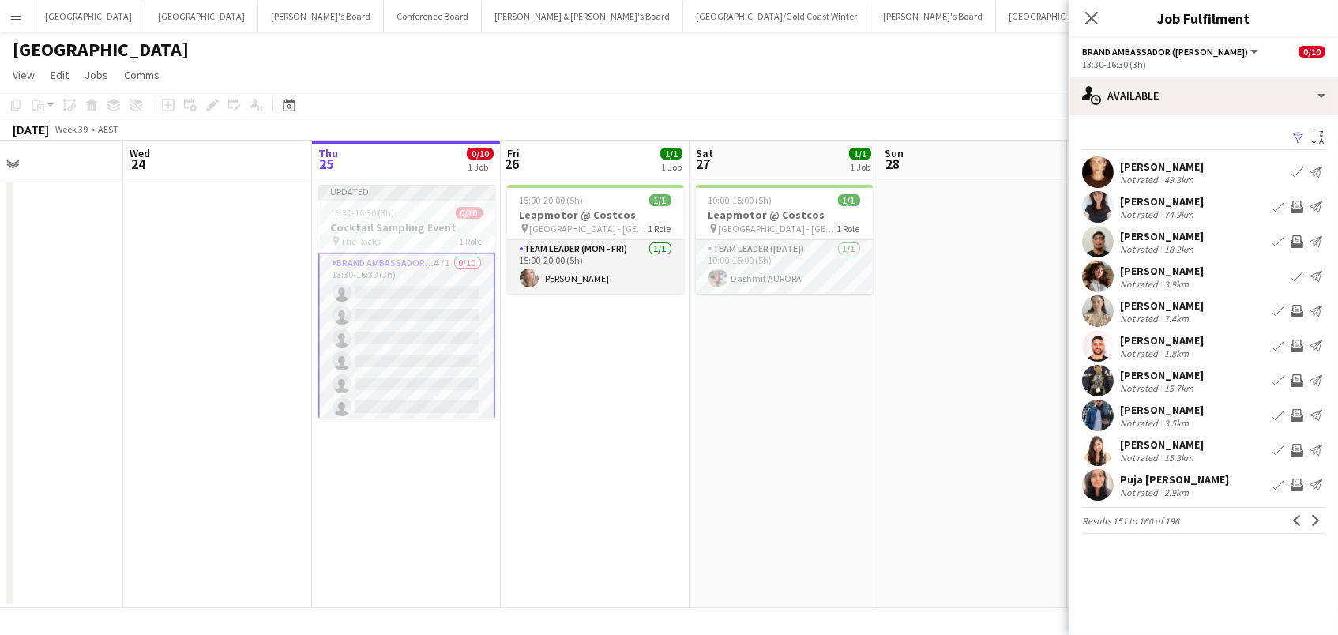
click at [1297, 347] on app-icon "Invite crew" at bounding box center [1296, 346] width 13 height 13
click at [1297, 445] on app-icon "Invite crew" at bounding box center [1296, 450] width 13 height 13
click at [1318, 512] on button "Next" at bounding box center [1315, 520] width 19 height 19
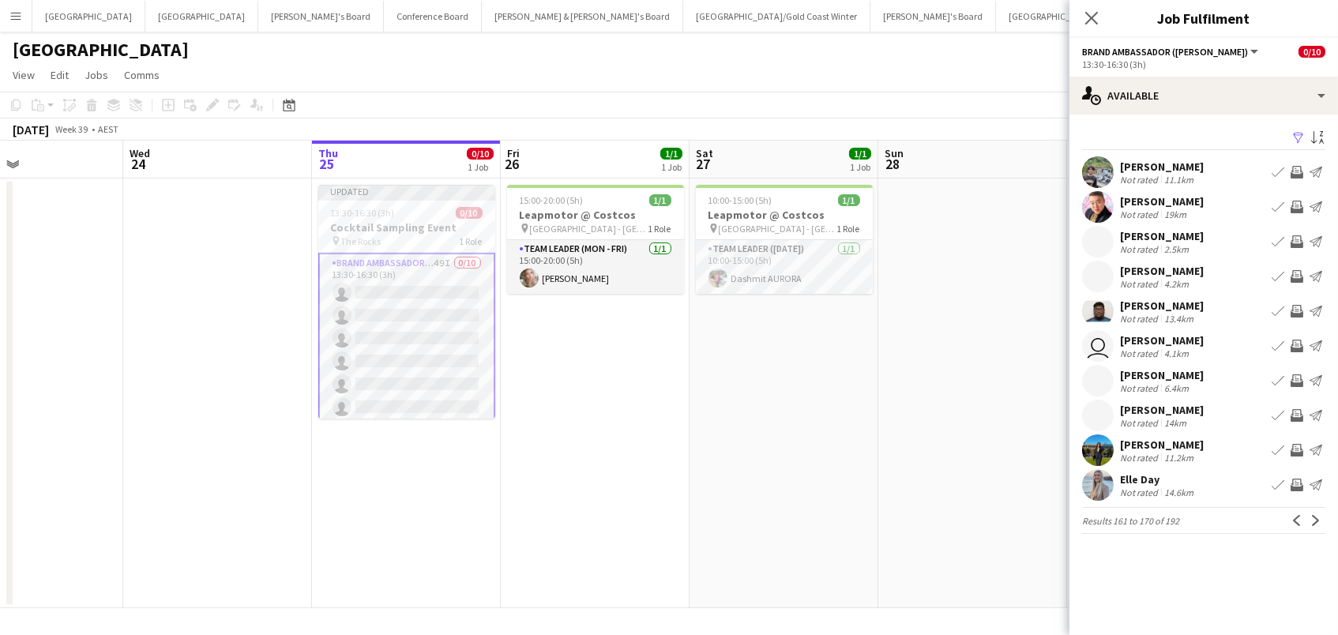
click at [1293, 169] on app-icon "Invite crew" at bounding box center [1296, 172] width 13 height 13
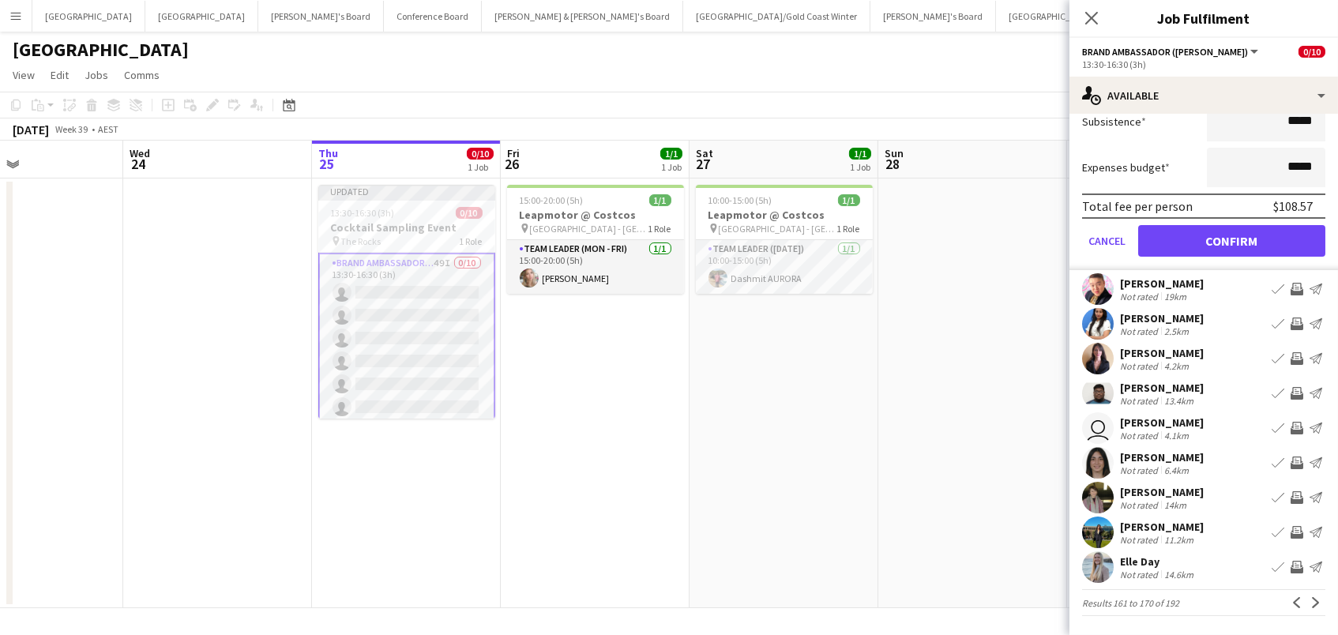
click at [1297, 355] on app-icon "Invite crew" at bounding box center [1296, 358] width 13 height 13
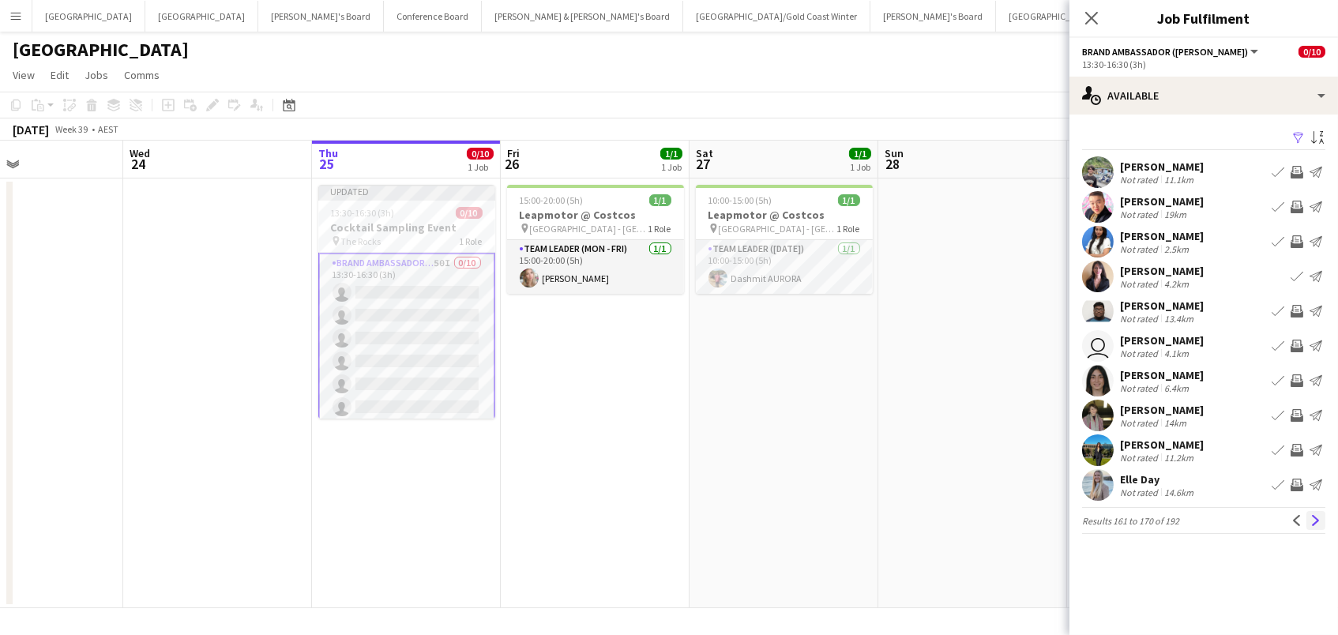
click at [1315, 512] on button "Next" at bounding box center [1315, 520] width 19 height 19
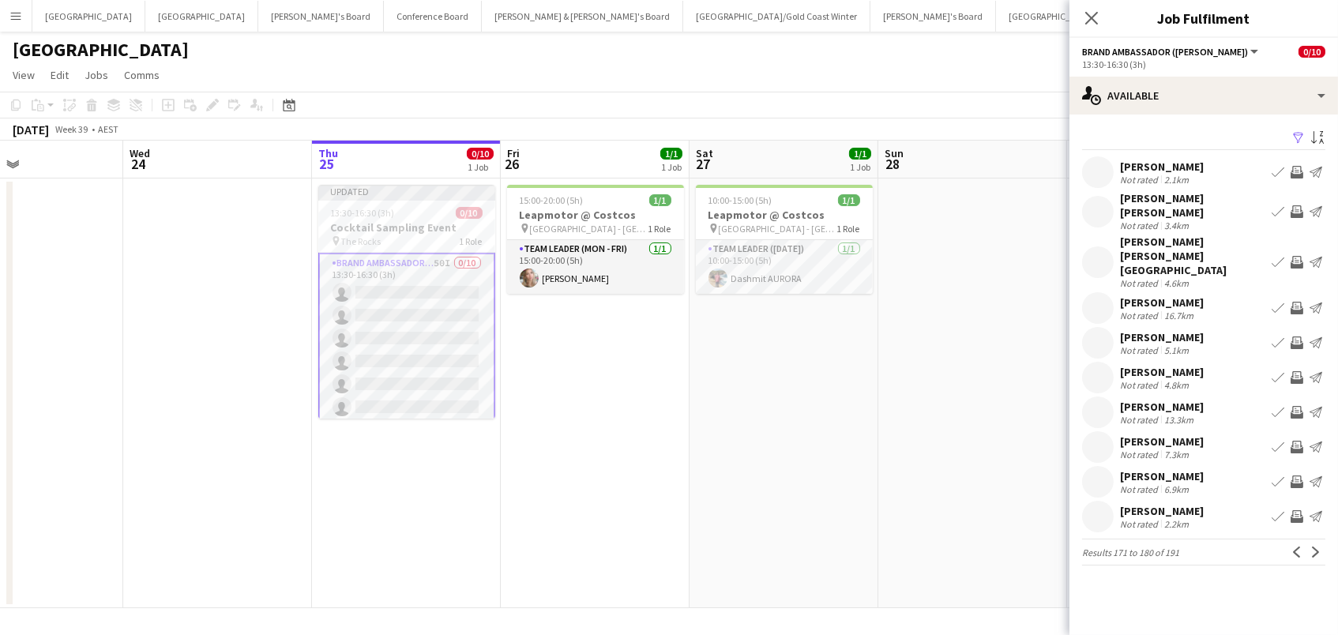
click at [1296, 336] on app-icon "Invite crew" at bounding box center [1296, 342] width 13 height 13
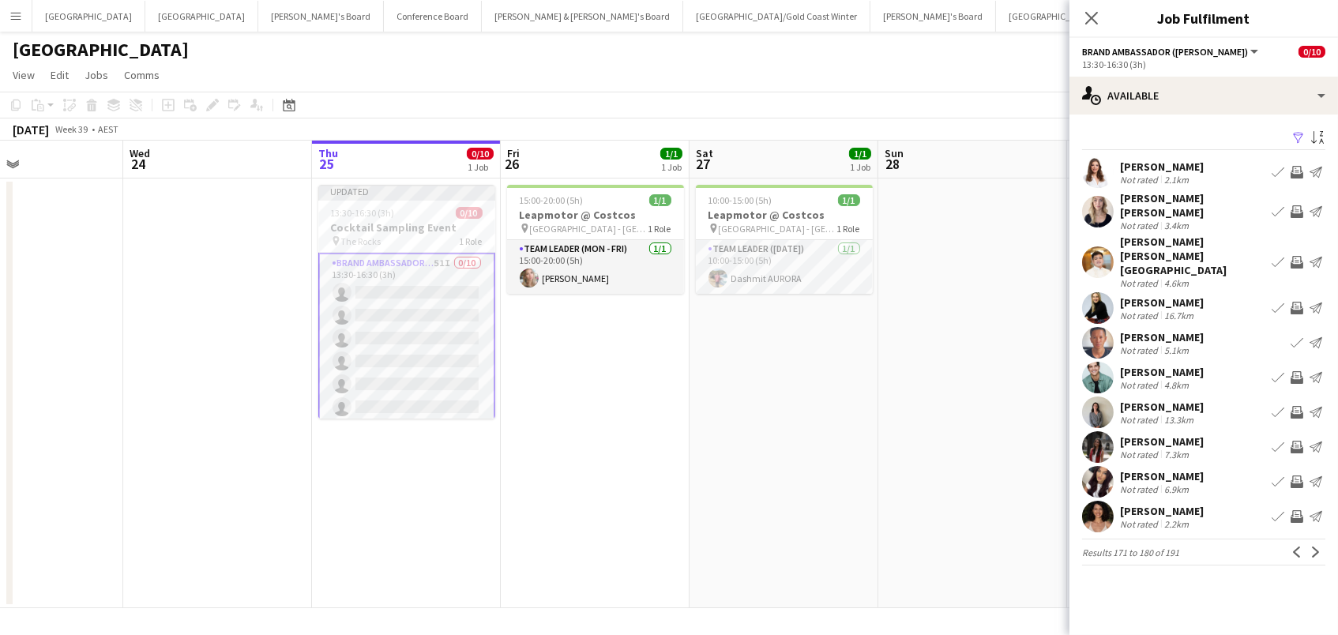
click at [1297, 302] on app-icon "Invite crew" at bounding box center [1296, 308] width 13 height 13
click at [1298, 371] on app-icon "Invite crew" at bounding box center [1296, 377] width 13 height 13
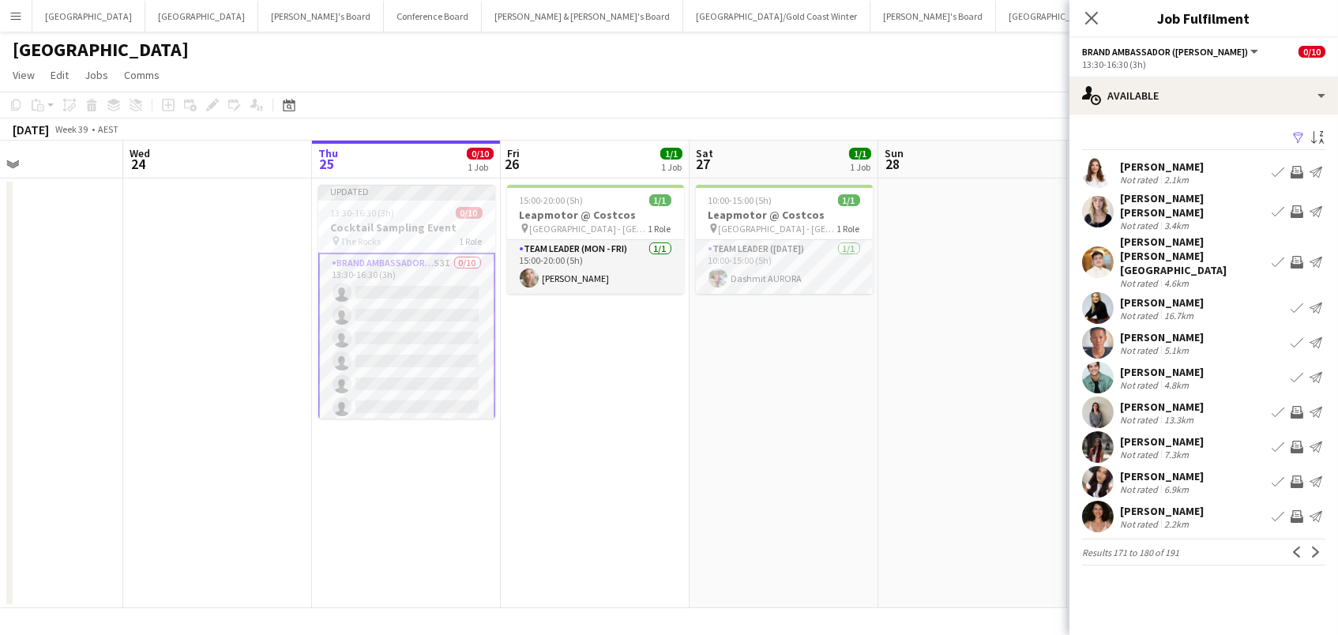
click at [1294, 510] on app-icon "Invite crew" at bounding box center [1296, 516] width 13 height 13
click at [1312, 546] on app-icon "Next" at bounding box center [1315, 551] width 11 height 11
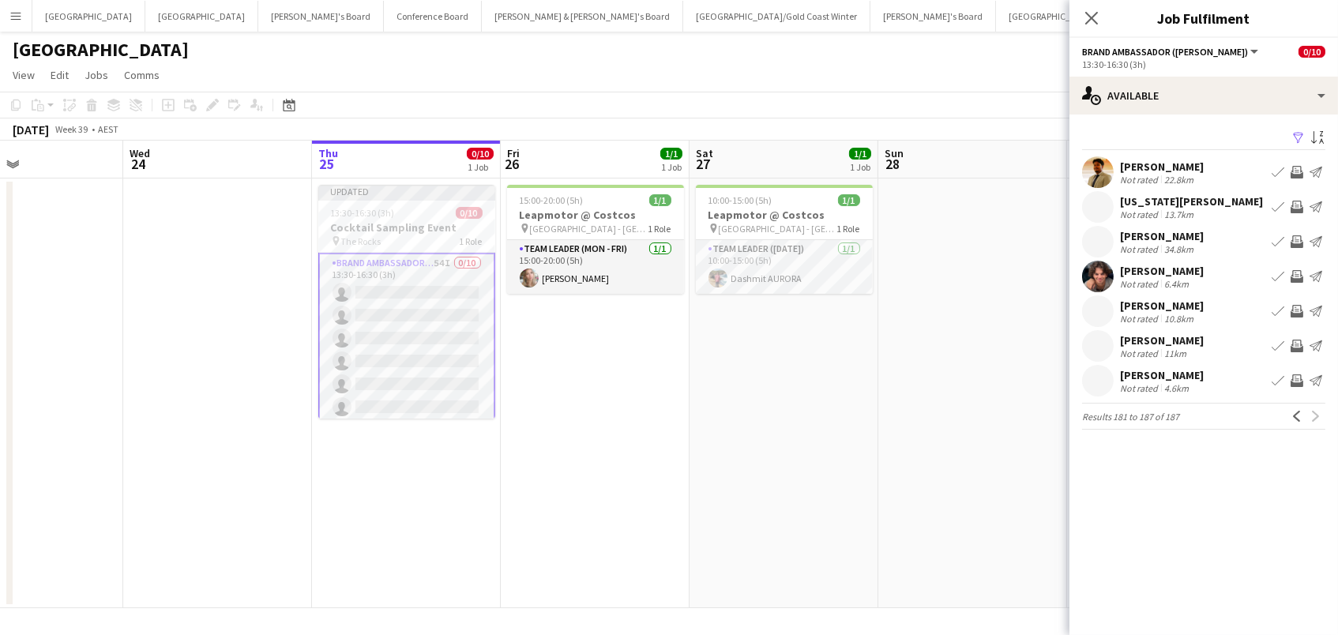
scroll to position [0, 1]
click at [1297, 239] on app-icon "Invite crew" at bounding box center [1296, 241] width 13 height 13
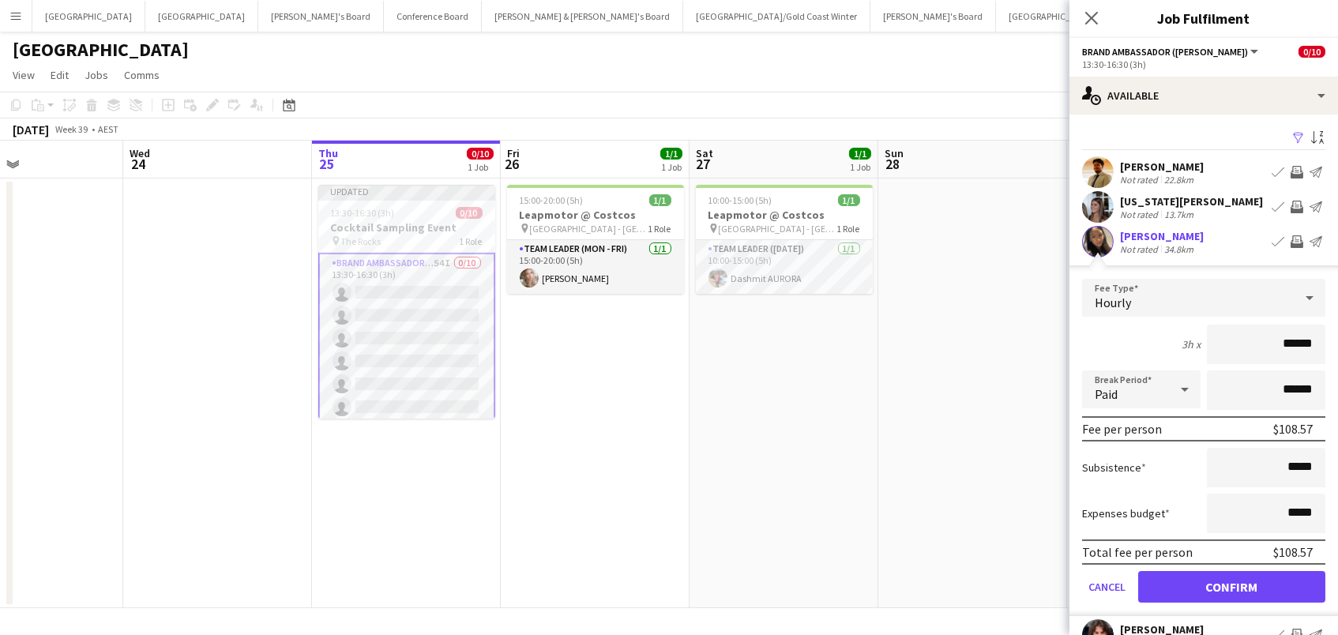
click at [1231, 584] on button "Confirm" at bounding box center [1231, 587] width 187 height 32
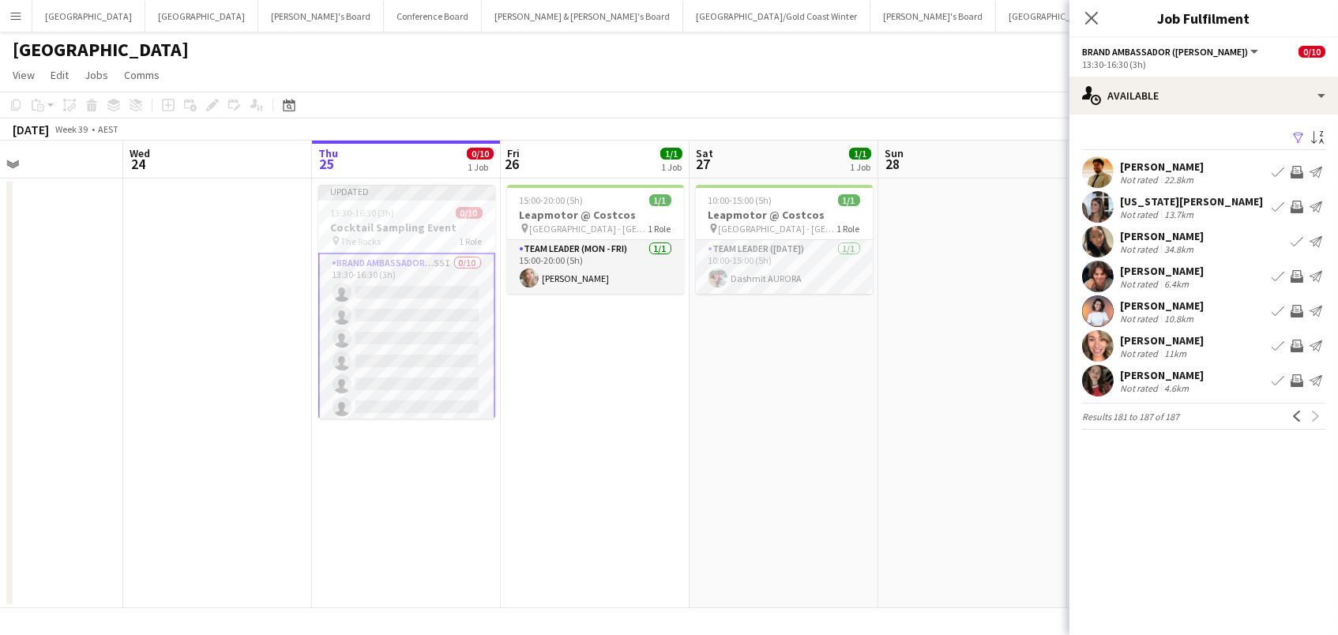
click at [1294, 274] on app-icon "Invite crew" at bounding box center [1296, 276] width 13 height 13
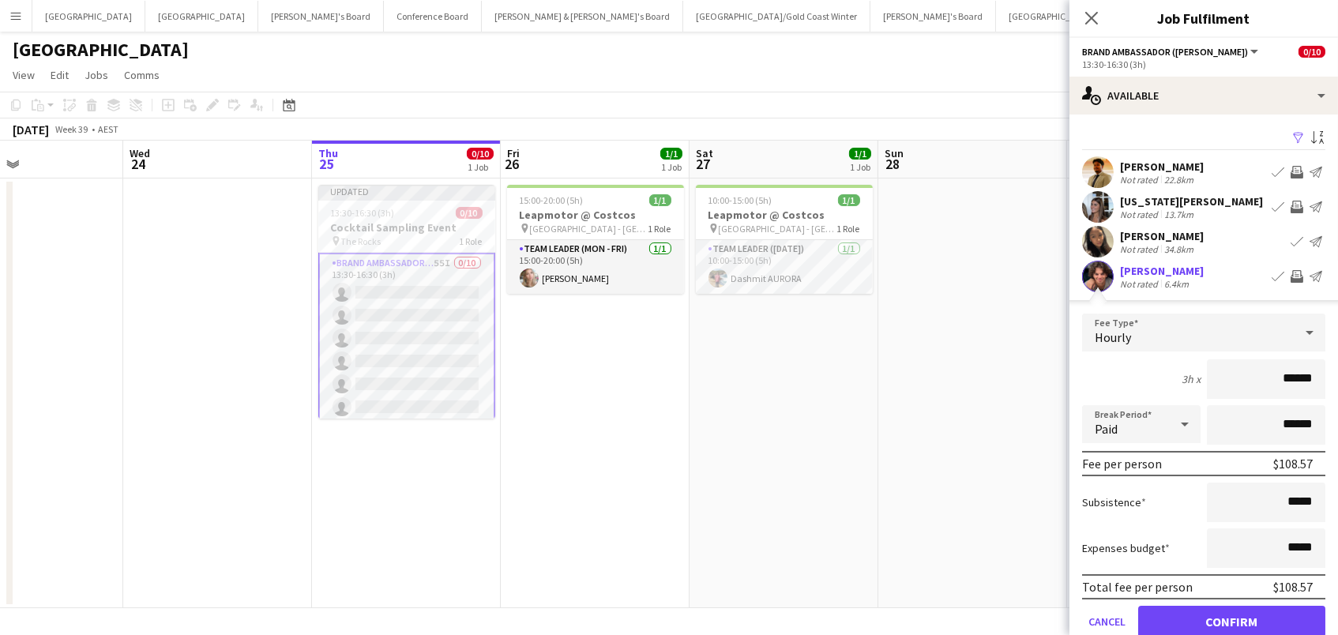
click at [1231, 619] on button "Confirm" at bounding box center [1231, 622] width 187 height 32
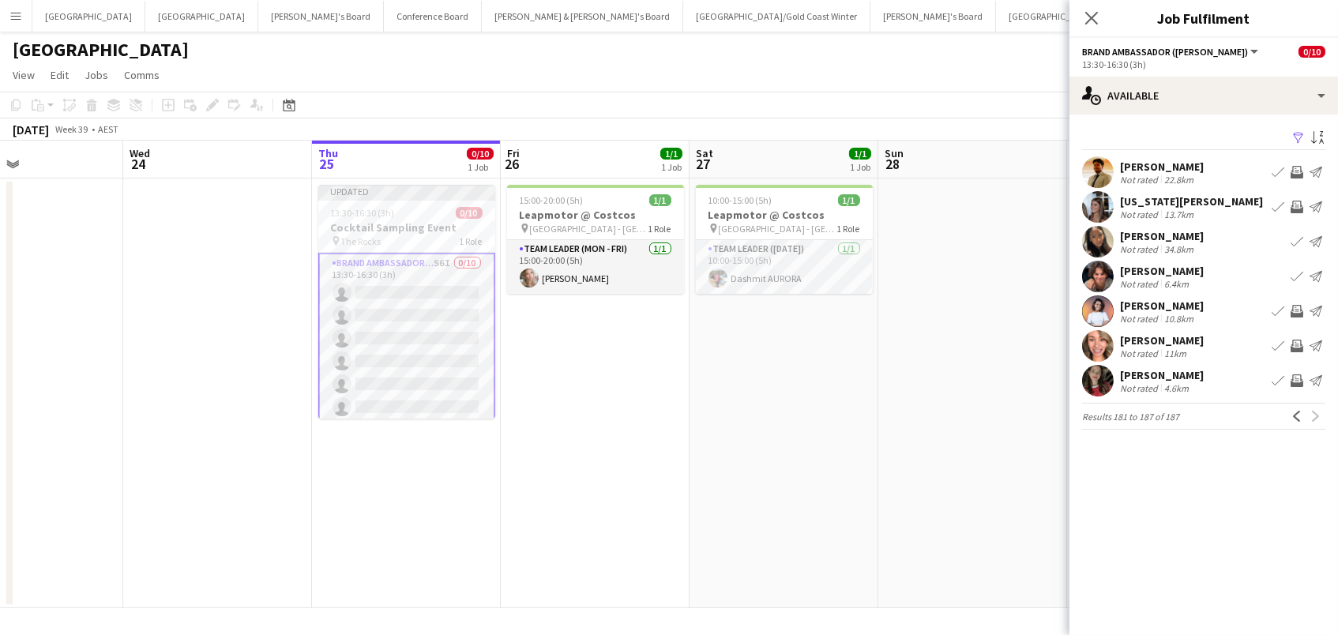
click at [947, 344] on app-date-cell at bounding box center [972, 393] width 189 height 430
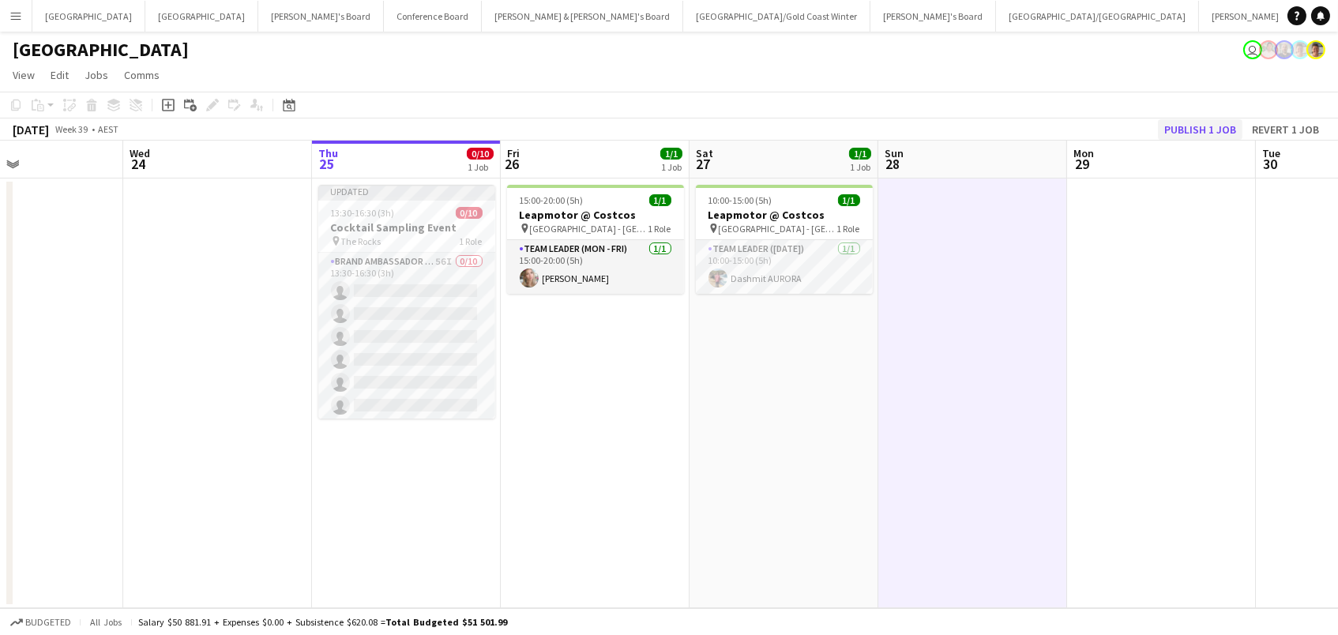
click at [1214, 125] on button "Publish 1 job" at bounding box center [1200, 129] width 84 height 21
click at [433, 291] on app-job-card "Publishing 13:30-16:30 (3h) 0/10 Cocktail Sampling Event pin The Rocks 1 Role B…" at bounding box center [406, 302] width 177 height 234
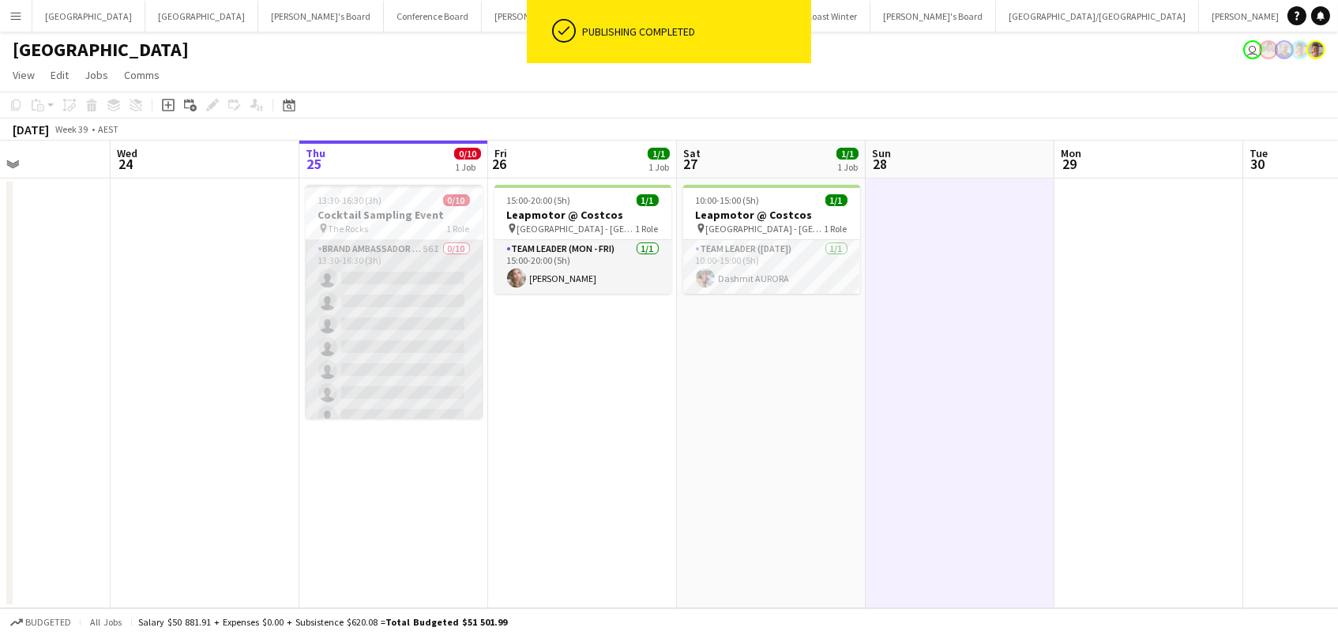
scroll to position [0, 455]
click at [418, 313] on app-card-role "Brand Ambassador (Mon - Fri) 56I 0/10 13:30-16:30 (3h) single-neutral-actions s…" at bounding box center [394, 370] width 177 height 260
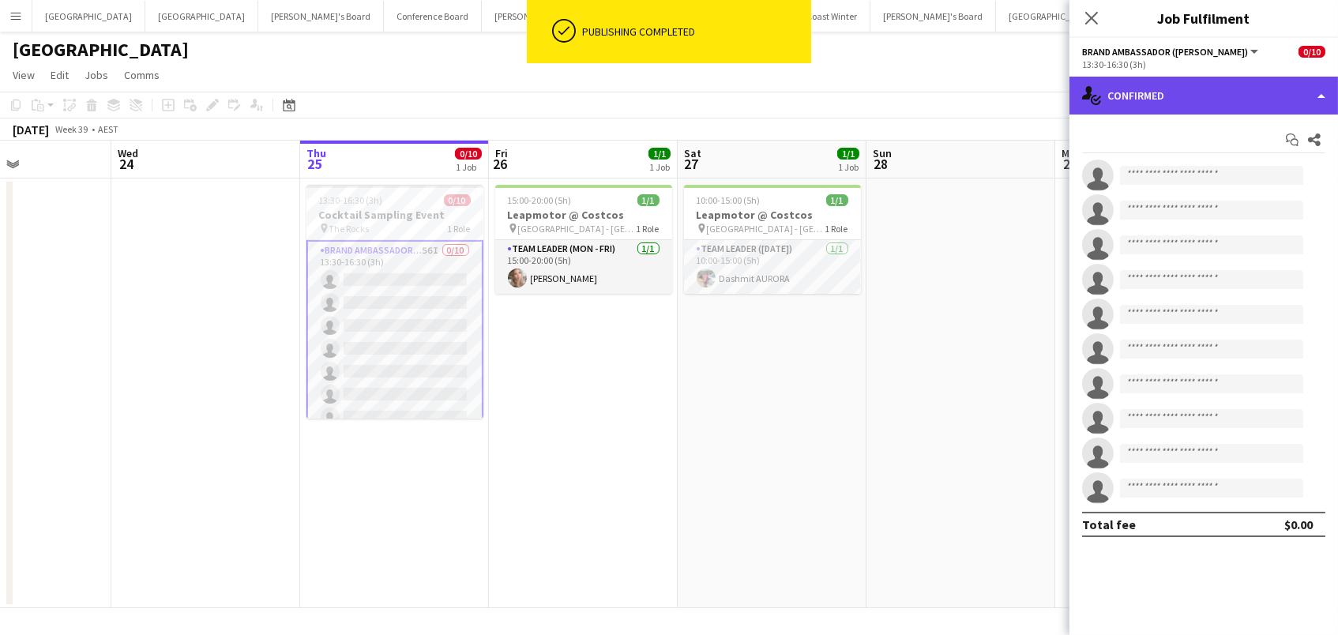
click at [1215, 97] on div "single-neutral-actions-check-2 Confirmed" at bounding box center [1203, 96] width 268 height 38
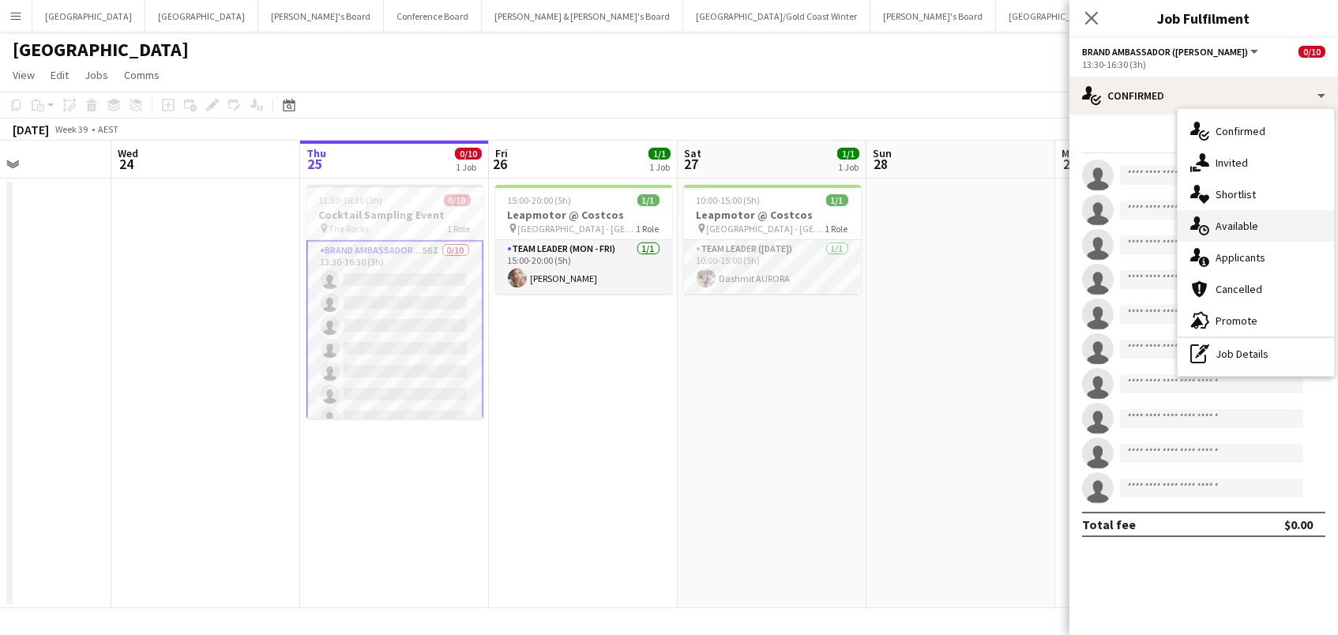
click at [1271, 225] on div "single-neutral-actions-upload Available" at bounding box center [1255, 226] width 156 height 32
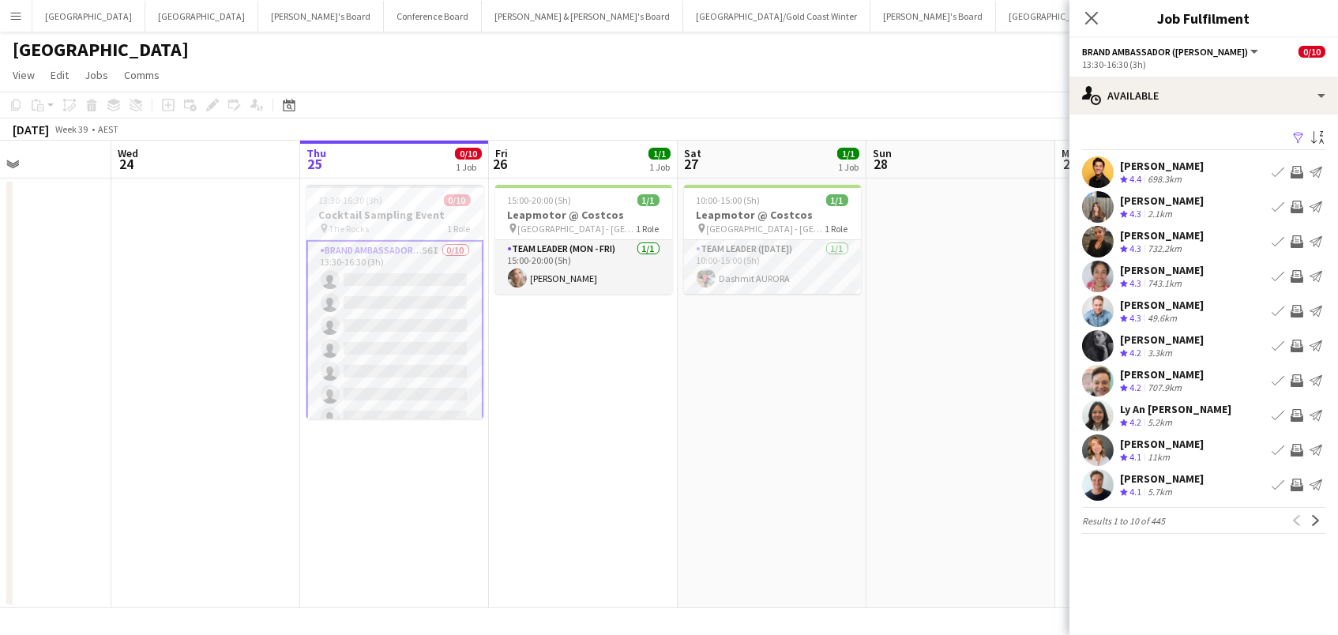
click at [1301, 134] on app-icon "Filter" at bounding box center [1298, 138] width 13 height 15
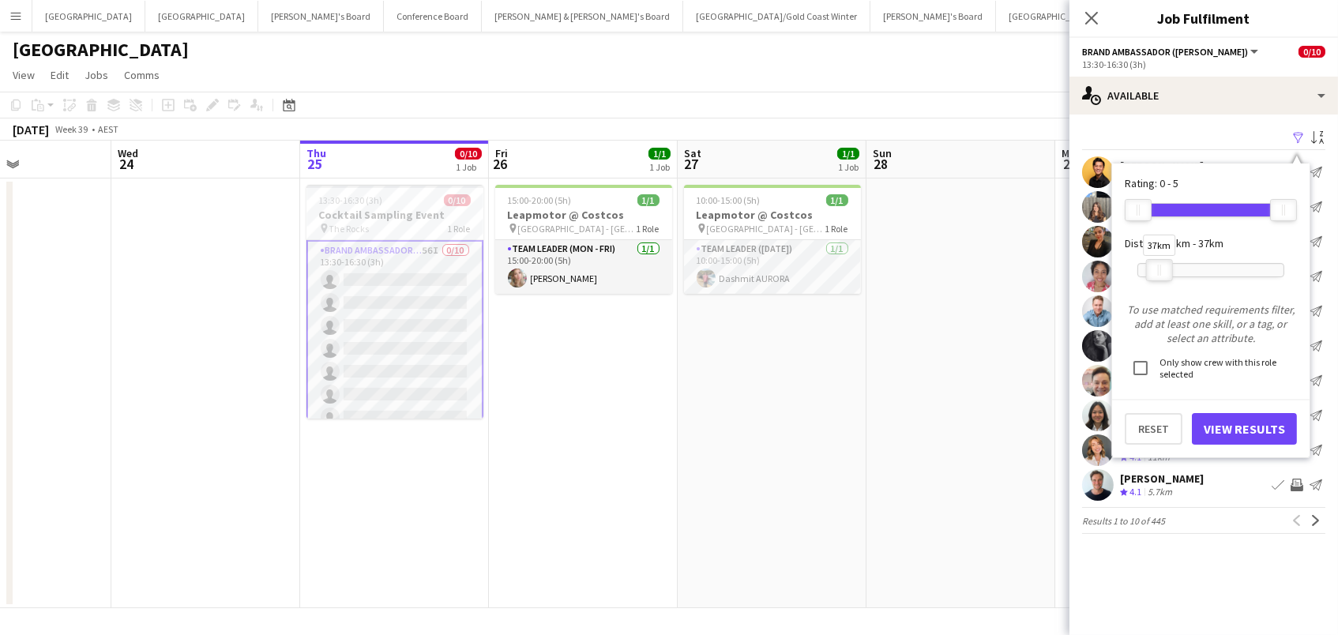
drag, startPoint x: 1275, startPoint y: 268, endPoint x: 1154, endPoint y: 278, distance: 120.5
click at [1154, 278] on div "37km" at bounding box center [1210, 269] width 147 height 39
drag, startPoint x: 1157, startPoint y: 274, endPoint x: 1144, endPoint y: 277, distance: 13.0
click at [1144, 277] on div "15km" at bounding box center [1145, 270] width 27 height 22
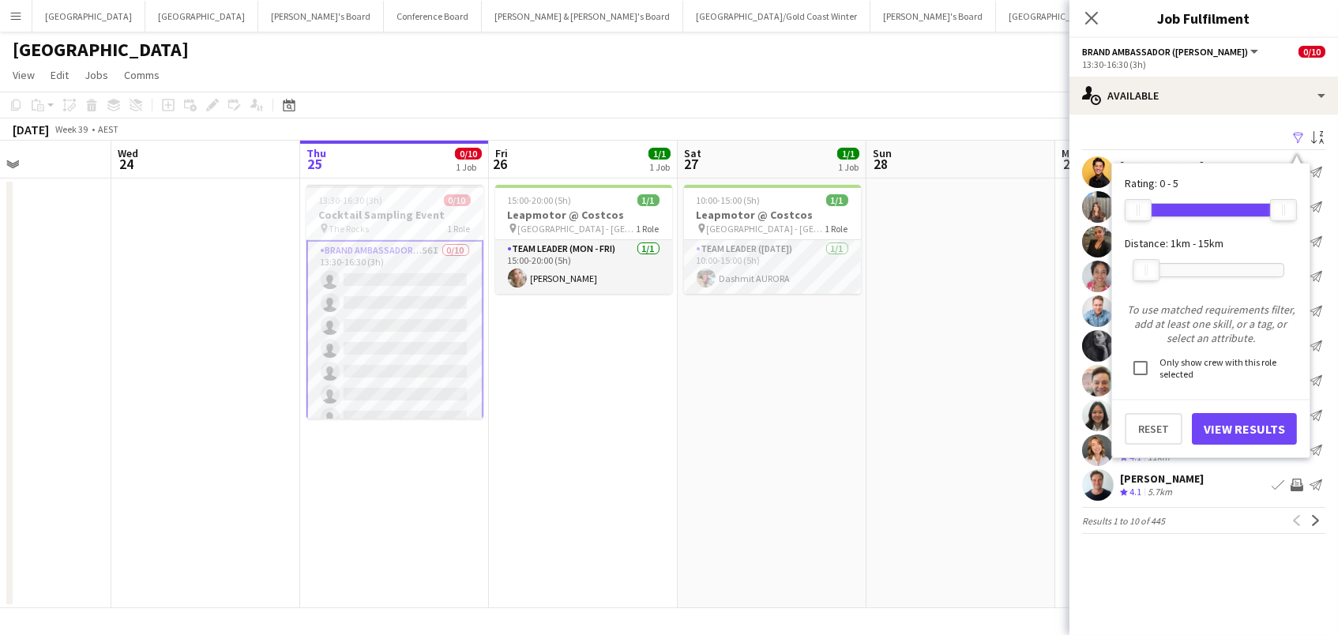
click at [1222, 422] on button "View Results" at bounding box center [1244, 429] width 105 height 32
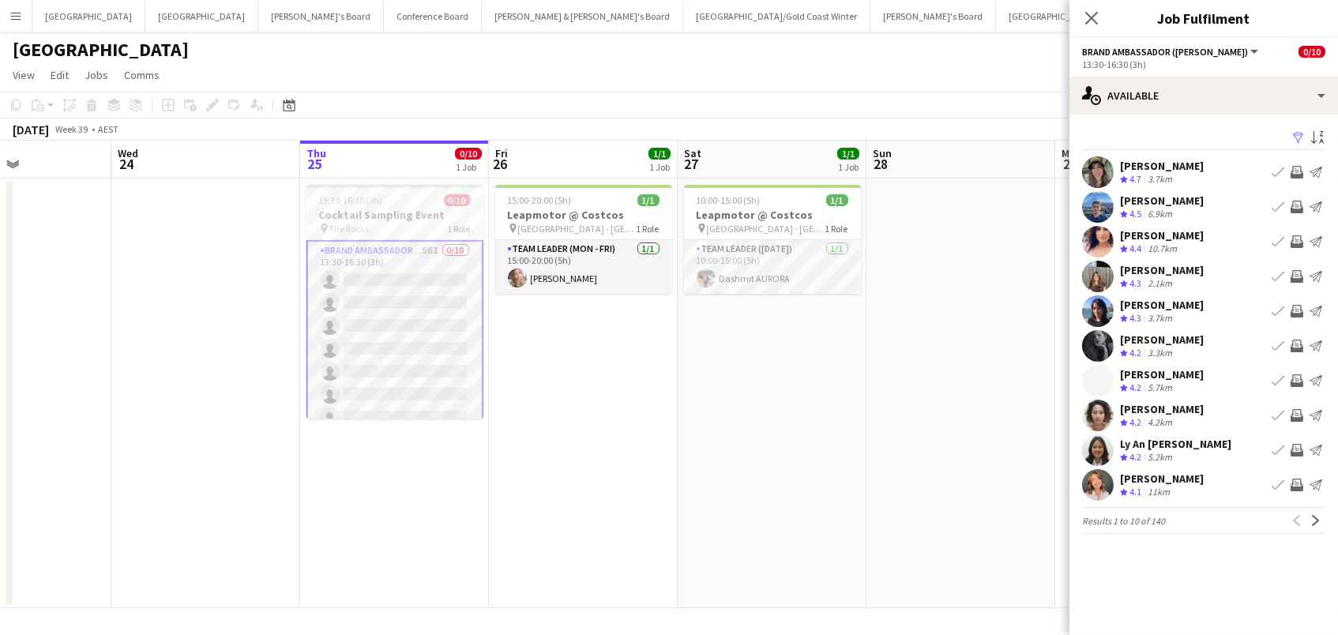
click at [1298, 171] on app-icon "Invite crew" at bounding box center [1296, 172] width 13 height 13
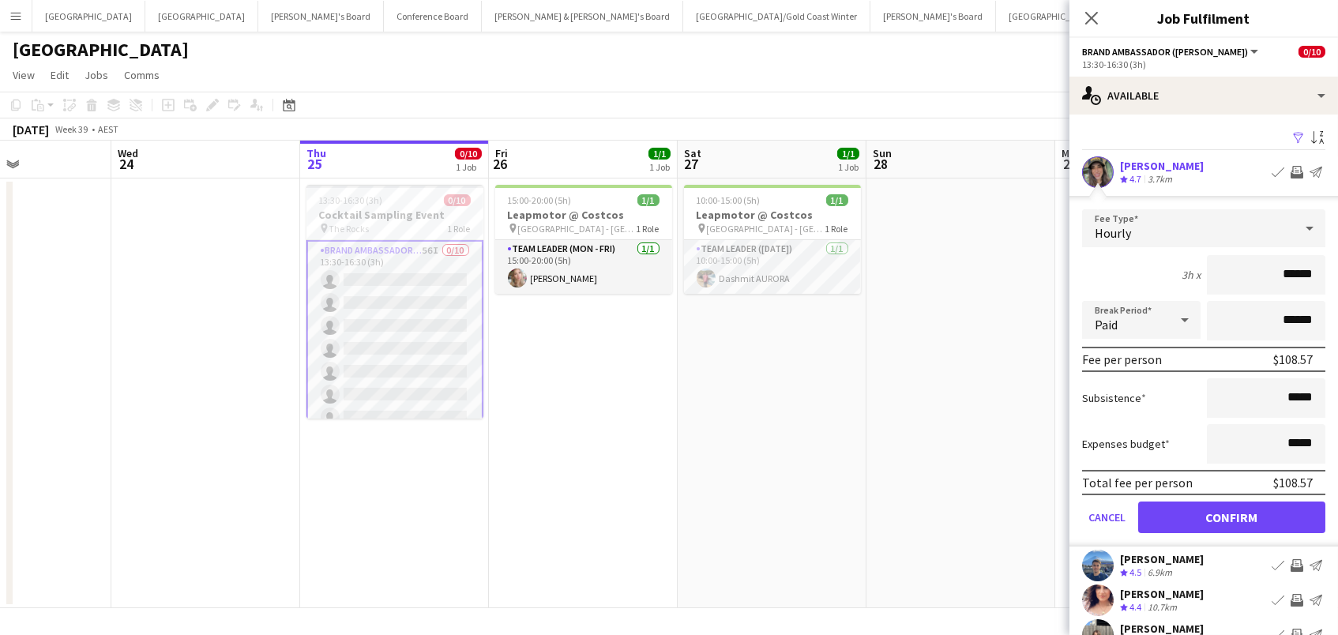
click at [1231, 515] on button "Confirm" at bounding box center [1231, 517] width 187 height 32
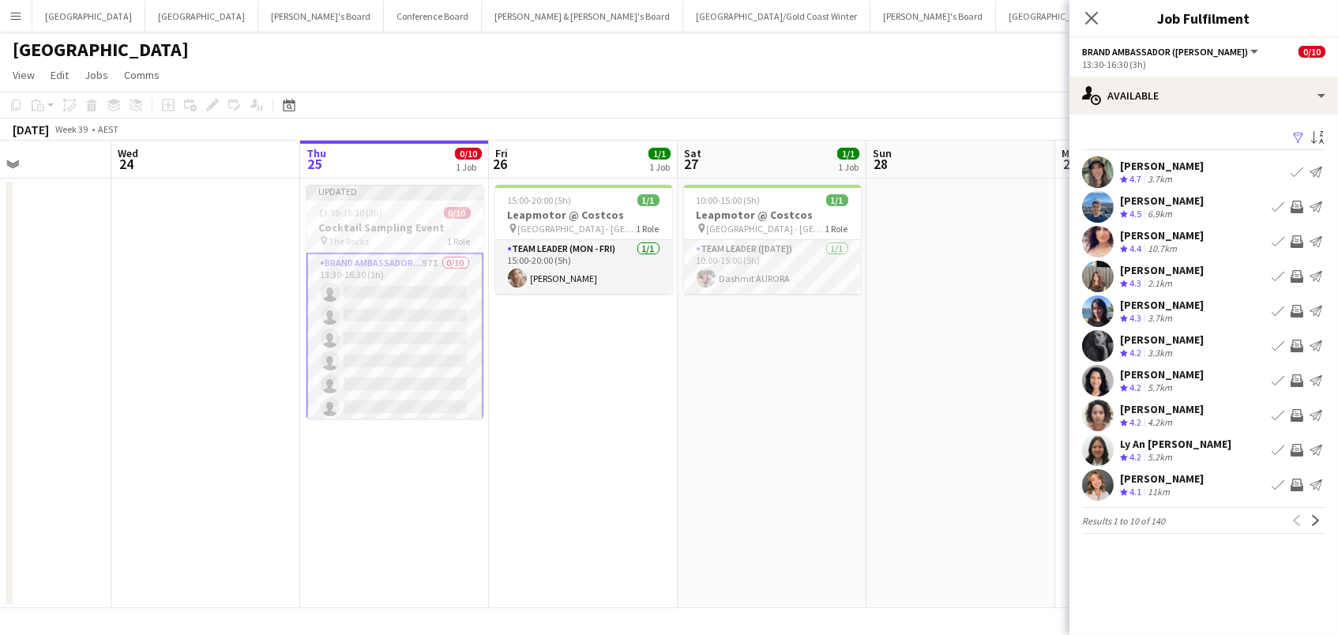
click at [1297, 202] on app-icon "Invite crew" at bounding box center [1296, 207] width 13 height 13
click at [1298, 243] on app-icon "Invite crew" at bounding box center [1296, 241] width 13 height 13
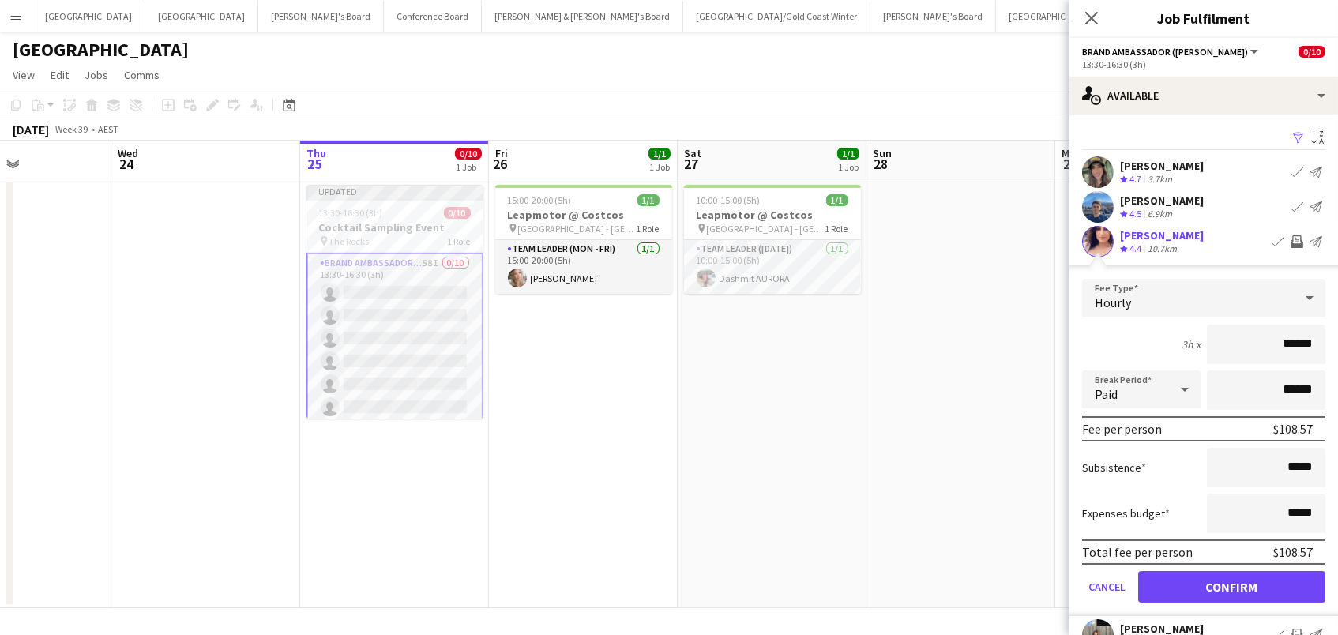
click at [1231, 584] on button "Confirm" at bounding box center [1231, 587] width 187 height 32
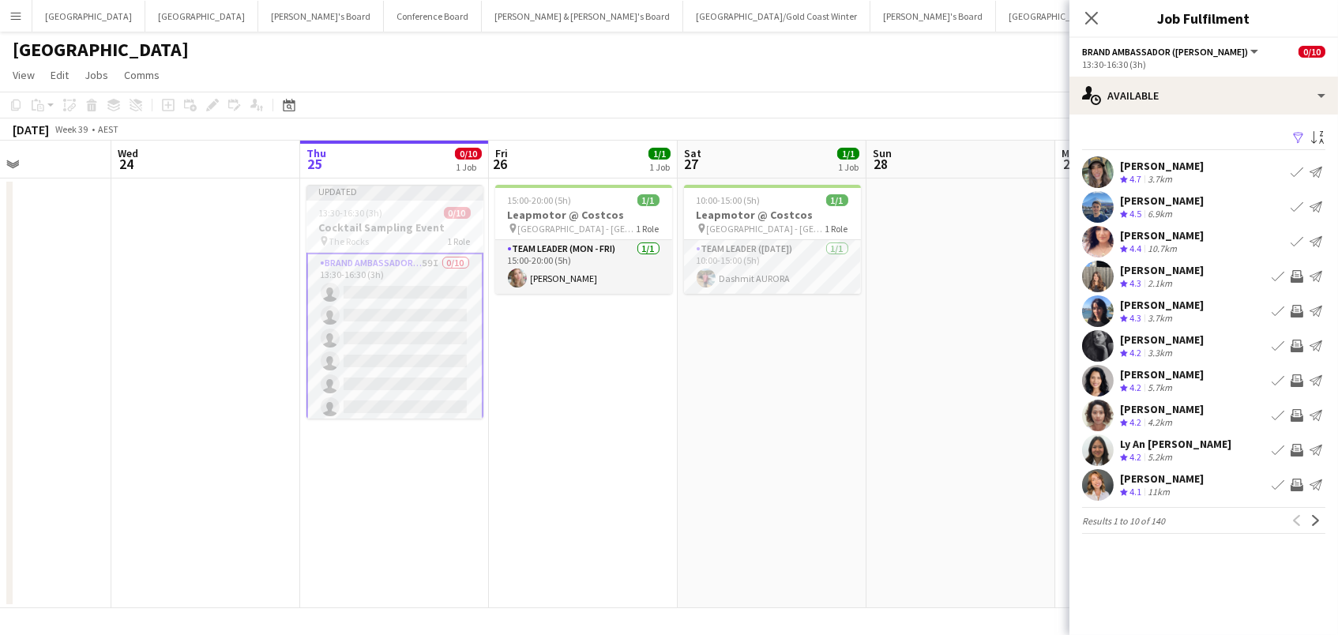
click at [1297, 341] on app-icon "Invite crew" at bounding box center [1296, 346] width 13 height 13
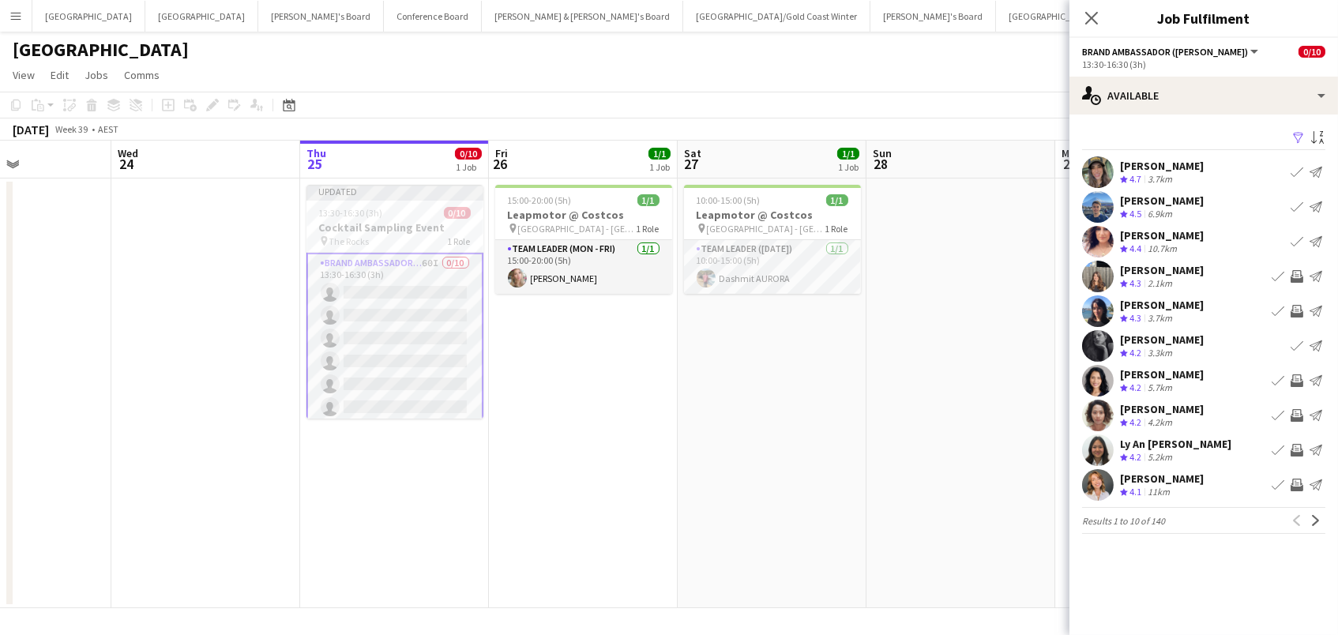
click at [1297, 378] on app-icon "Invite crew" at bounding box center [1296, 380] width 13 height 13
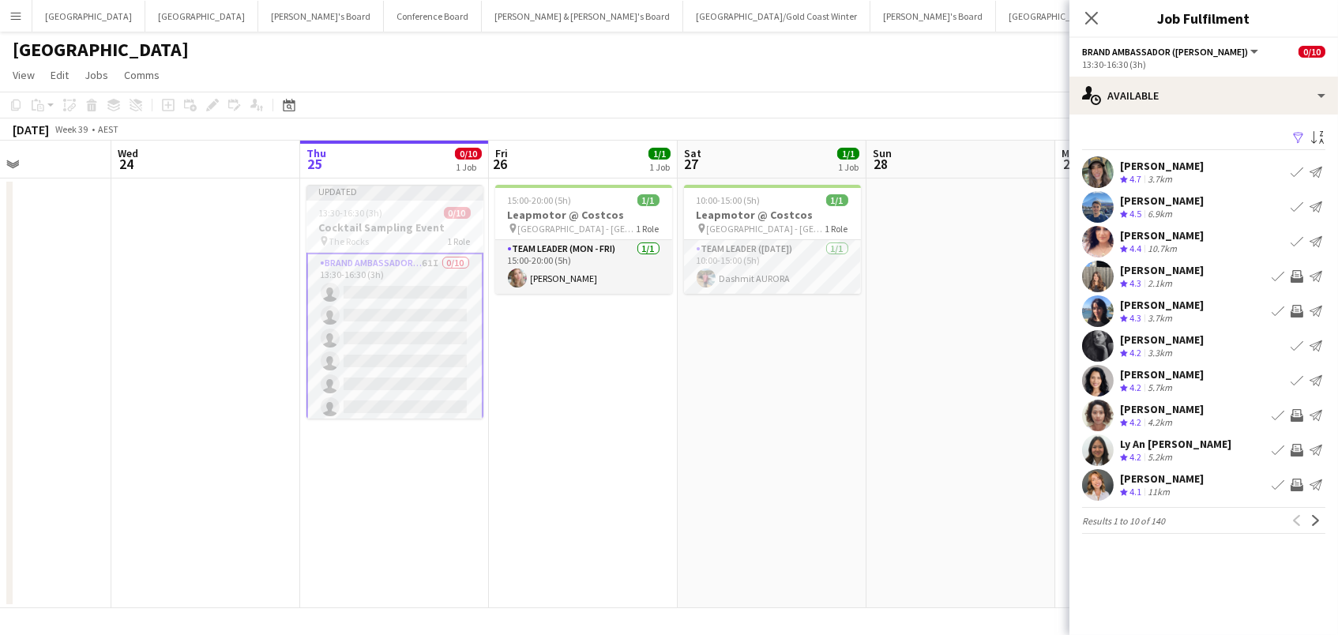
click at [1297, 416] on app-icon "Invite crew" at bounding box center [1296, 415] width 13 height 13
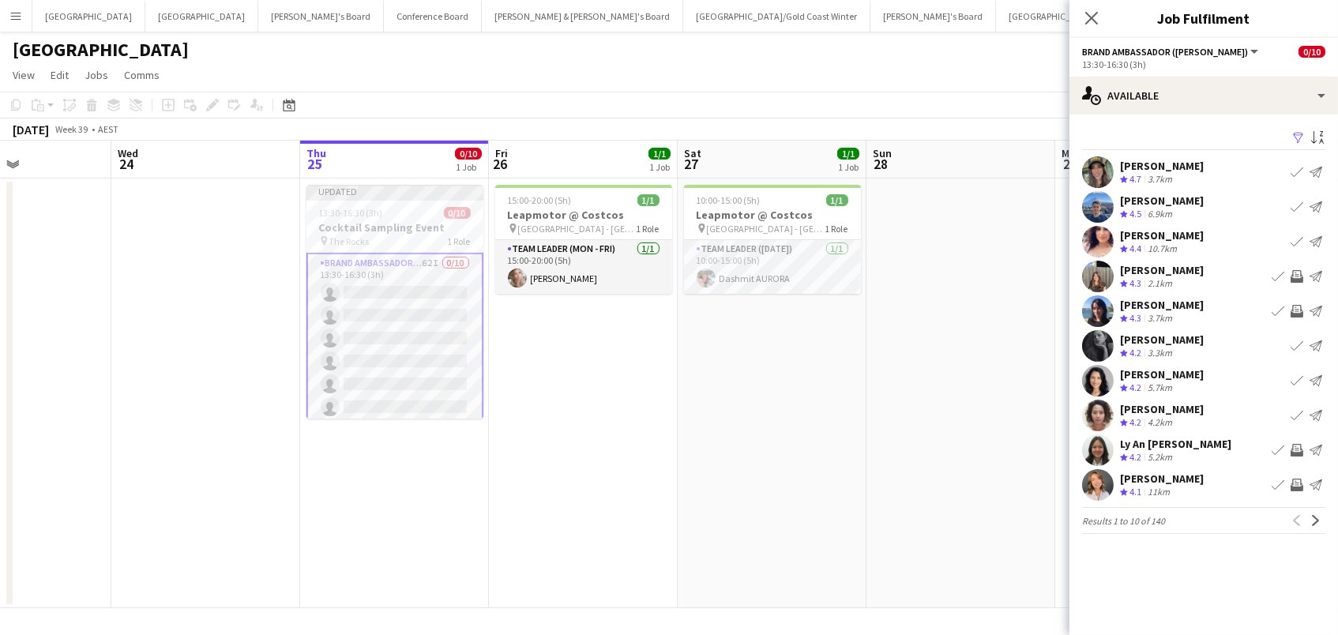
click at [1297, 452] on app-icon "Invite crew" at bounding box center [1296, 450] width 13 height 13
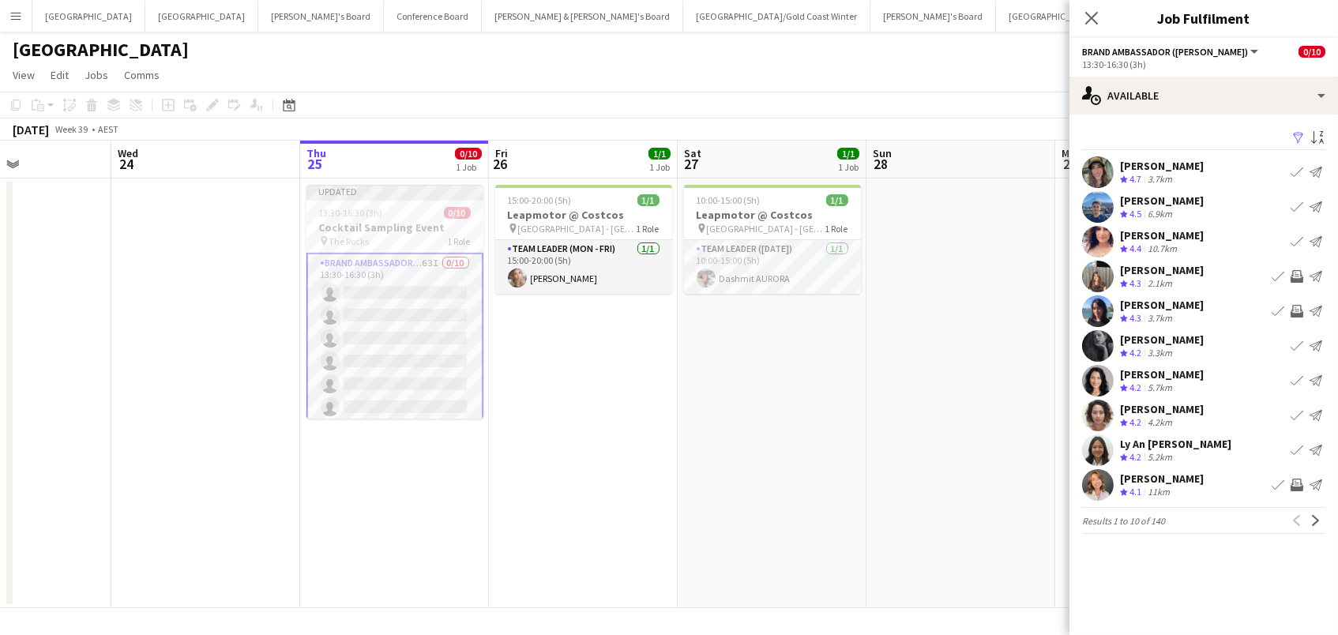
click at [1301, 270] on app-icon "Invite crew" at bounding box center [1296, 276] width 13 height 13
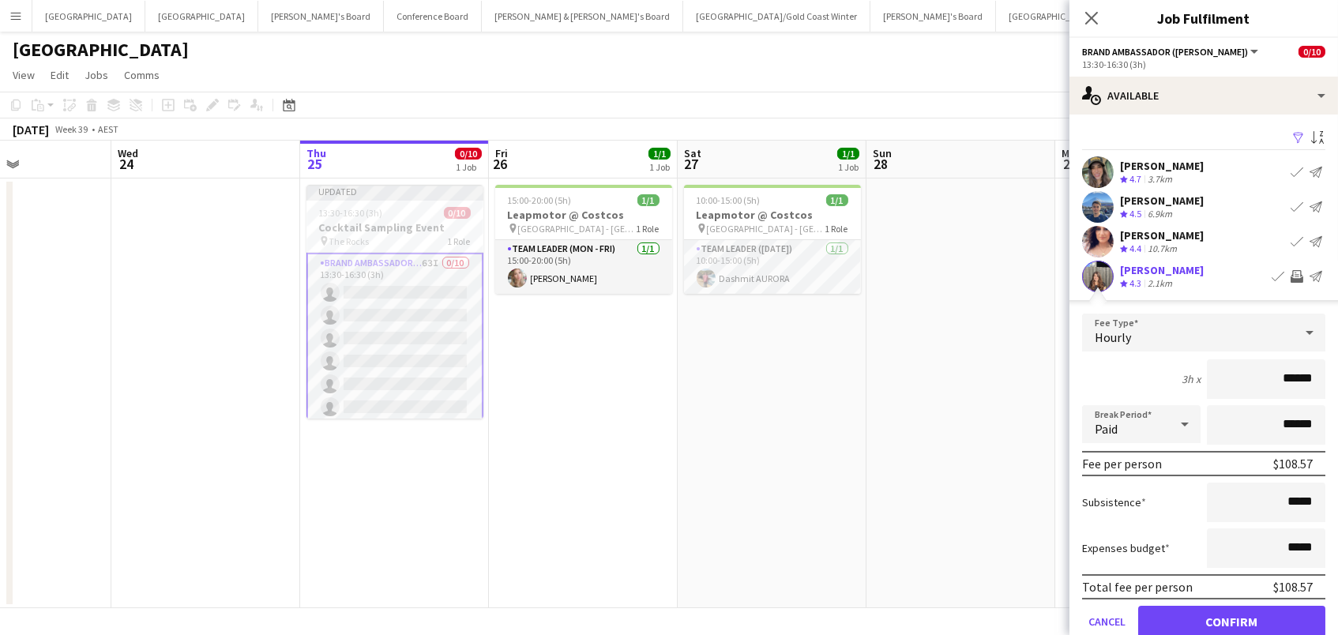
click at [1231, 619] on button "Confirm" at bounding box center [1231, 622] width 187 height 32
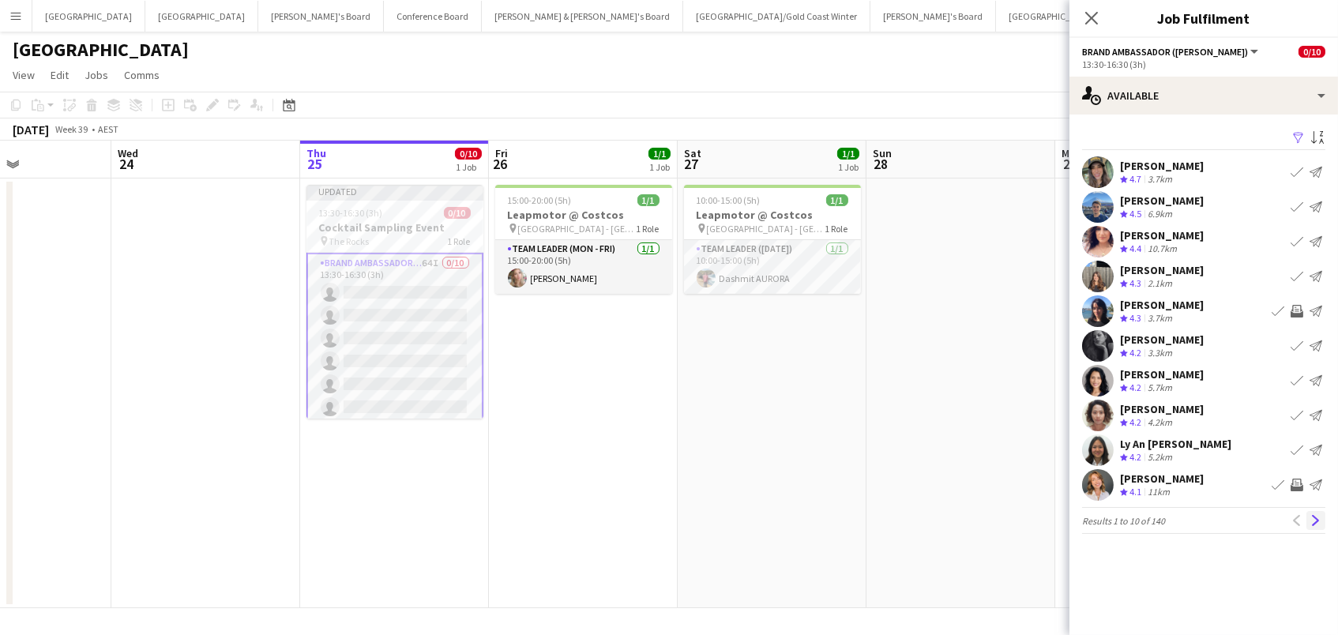
click at [1312, 517] on app-icon "Next" at bounding box center [1315, 520] width 11 height 11
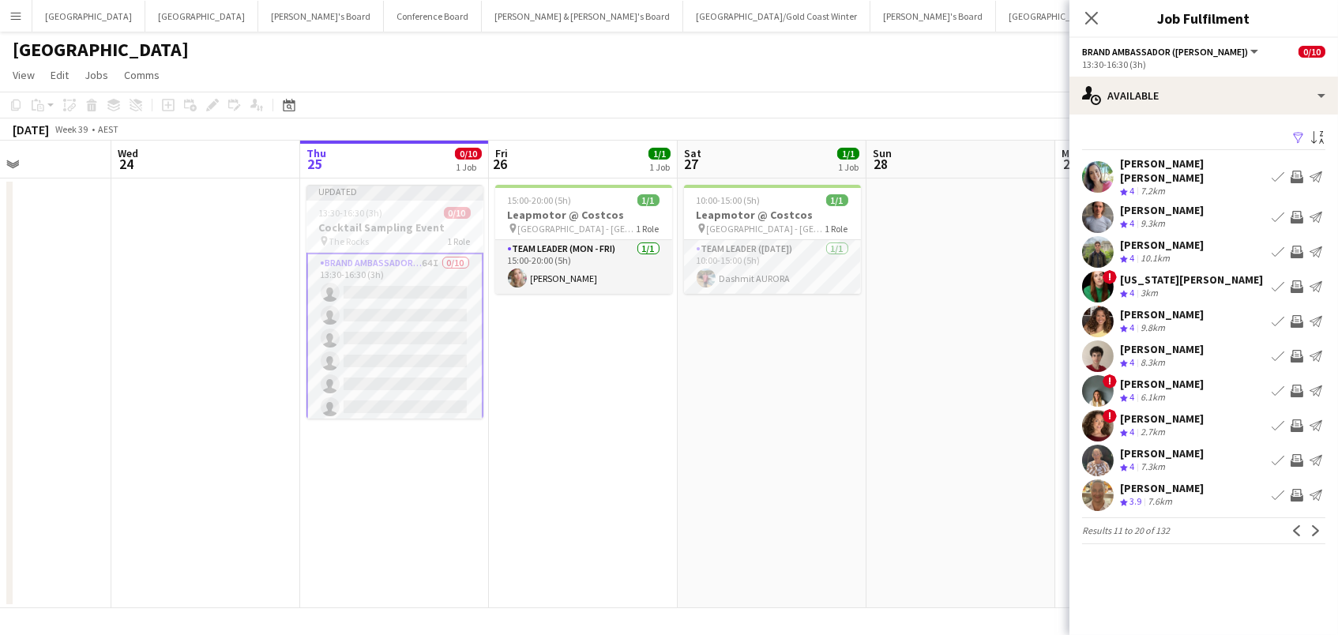
click at [1296, 171] on app-icon "Invite crew" at bounding box center [1296, 177] width 13 height 13
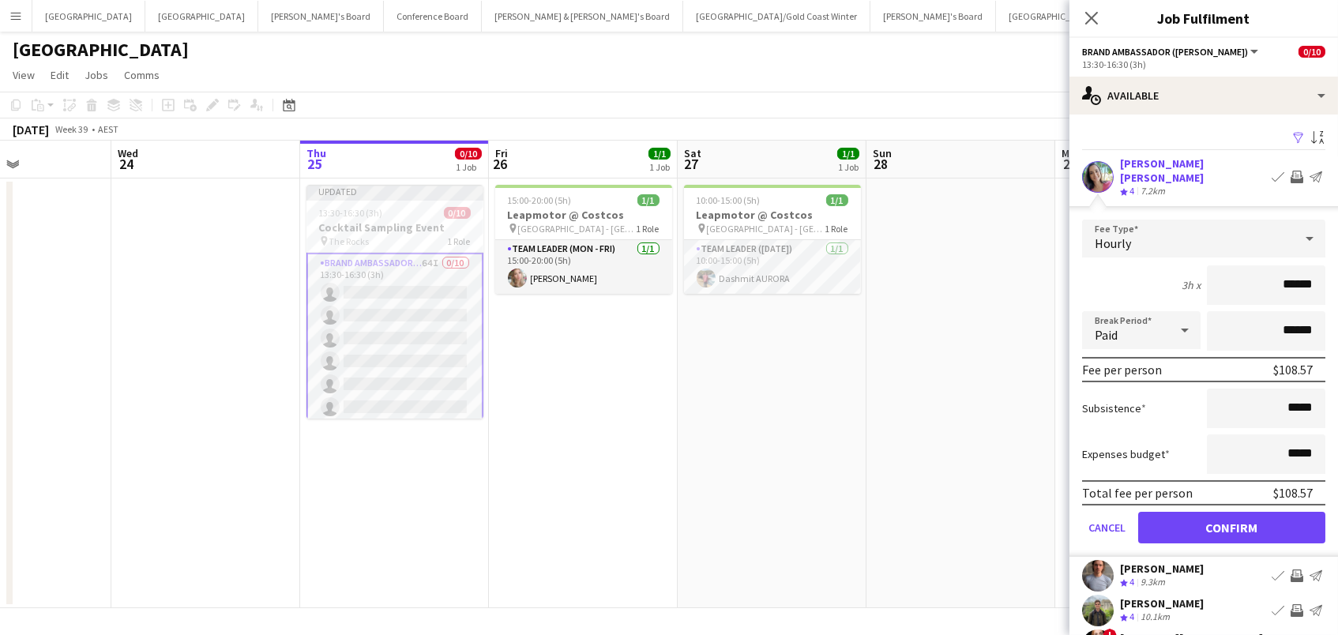
click at [1231, 515] on button "Confirm" at bounding box center [1231, 528] width 187 height 32
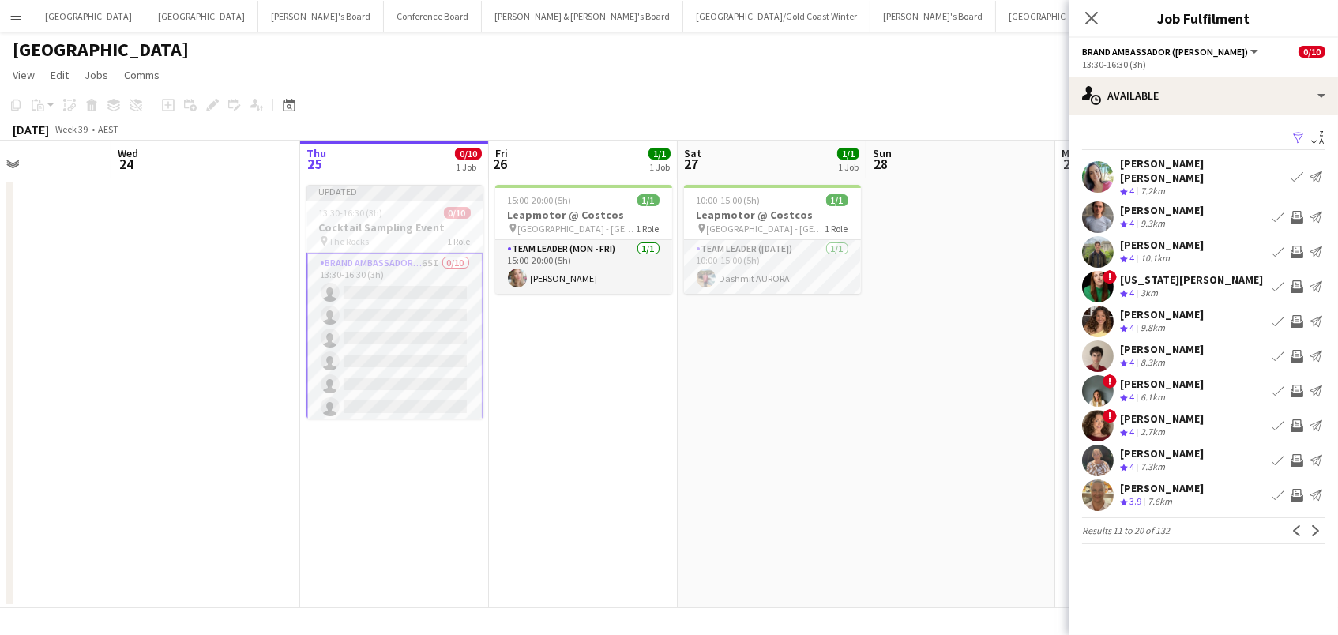
click at [1293, 246] on app-icon "Invite crew" at bounding box center [1296, 252] width 13 height 13
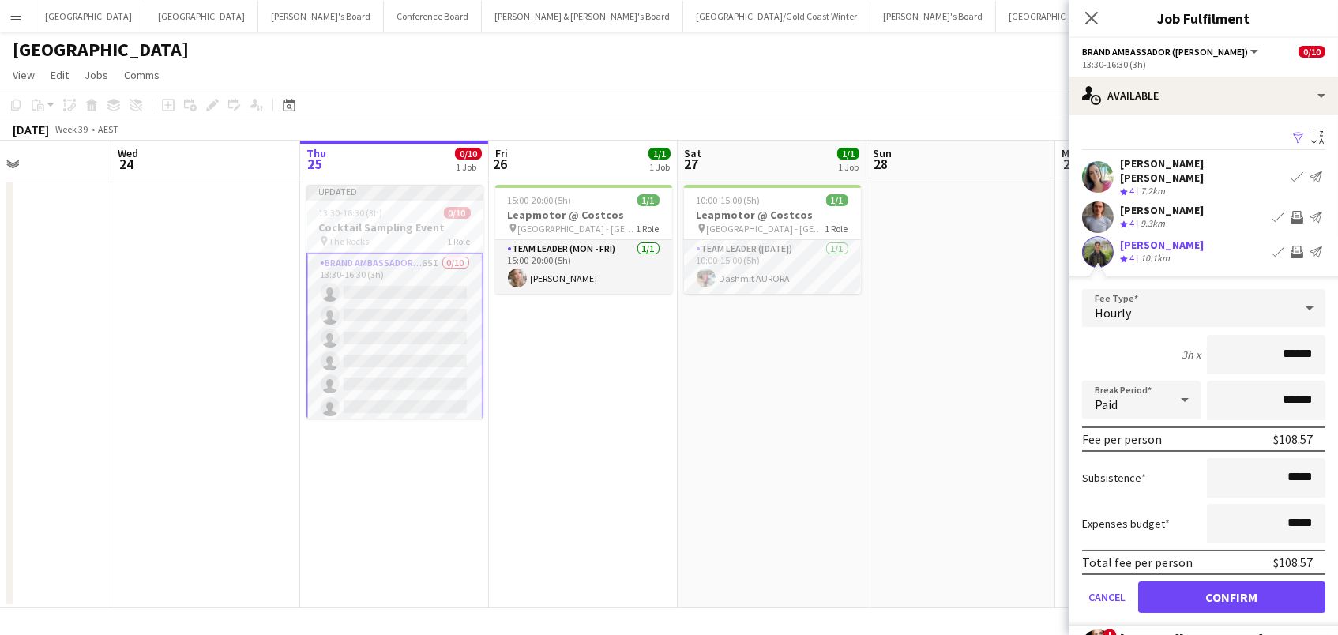
click at [1231, 584] on button "Confirm" at bounding box center [1231, 597] width 187 height 32
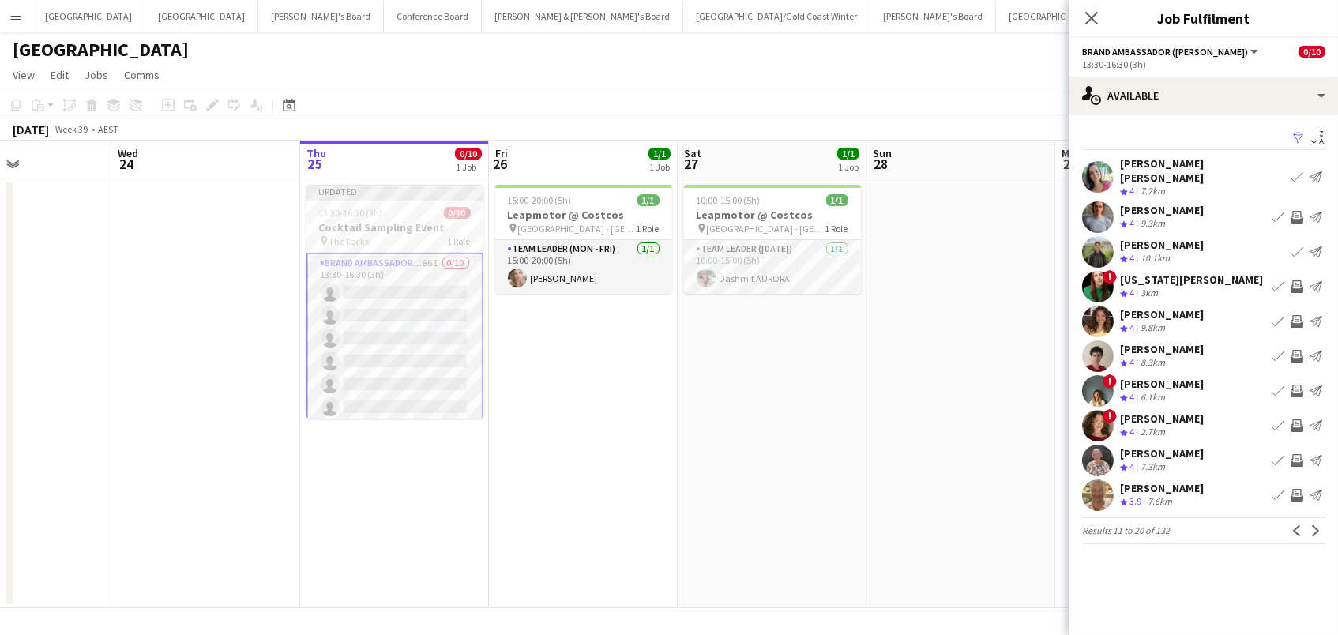
click at [1292, 315] on app-icon "Invite crew" at bounding box center [1296, 321] width 13 height 13
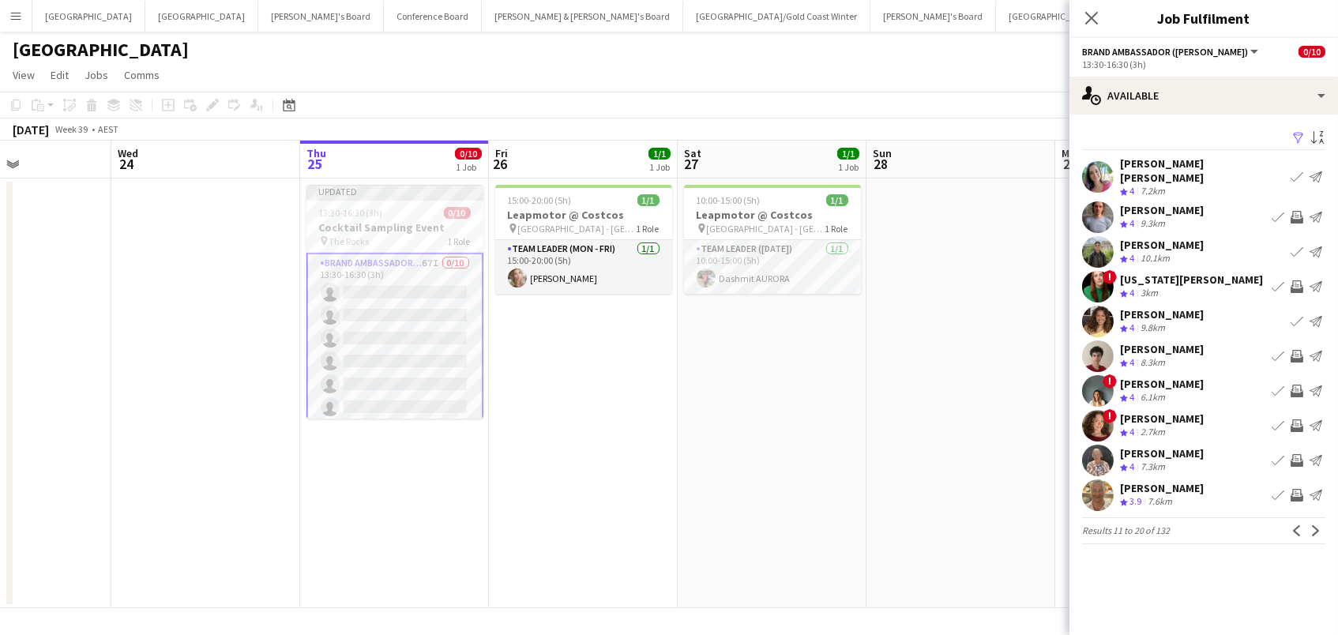
click at [1297, 350] on app-icon "Invite crew" at bounding box center [1296, 356] width 13 height 13
click at [1312, 525] on app-icon "Next" at bounding box center [1315, 530] width 11 height 11
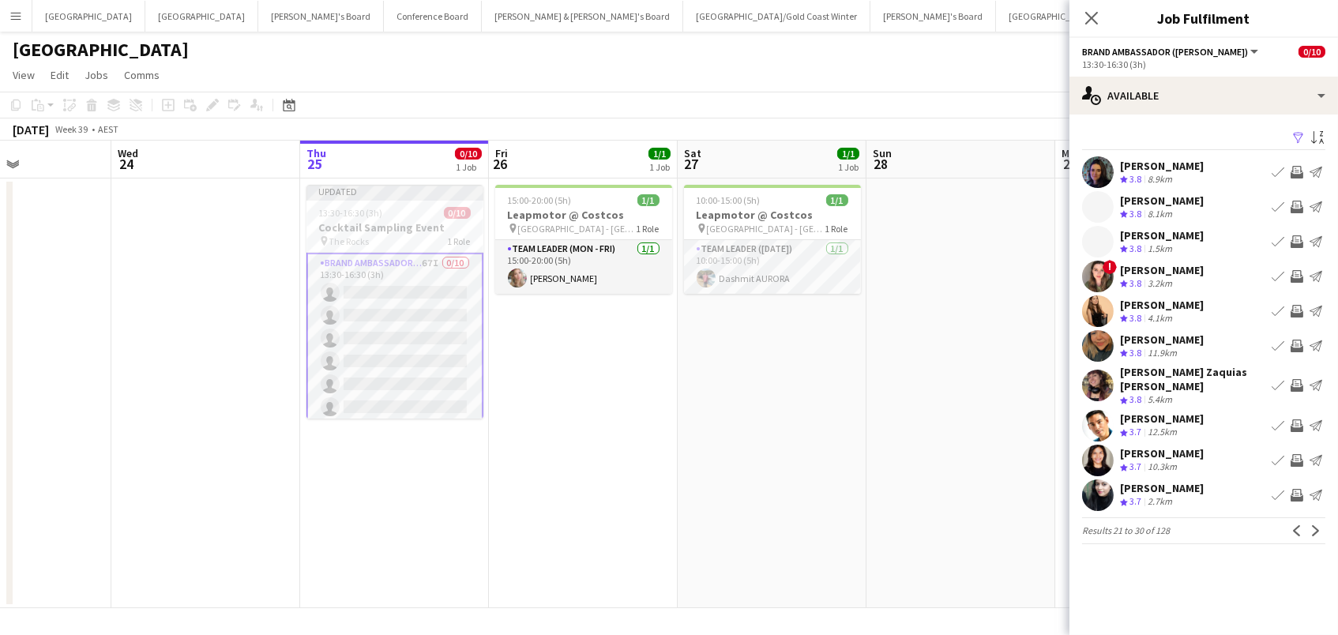
scroll to position [1, 0]
click at [1302, 171] on app-icon "Invite crew" at bounding box center [1296, 172] width 13 height 13
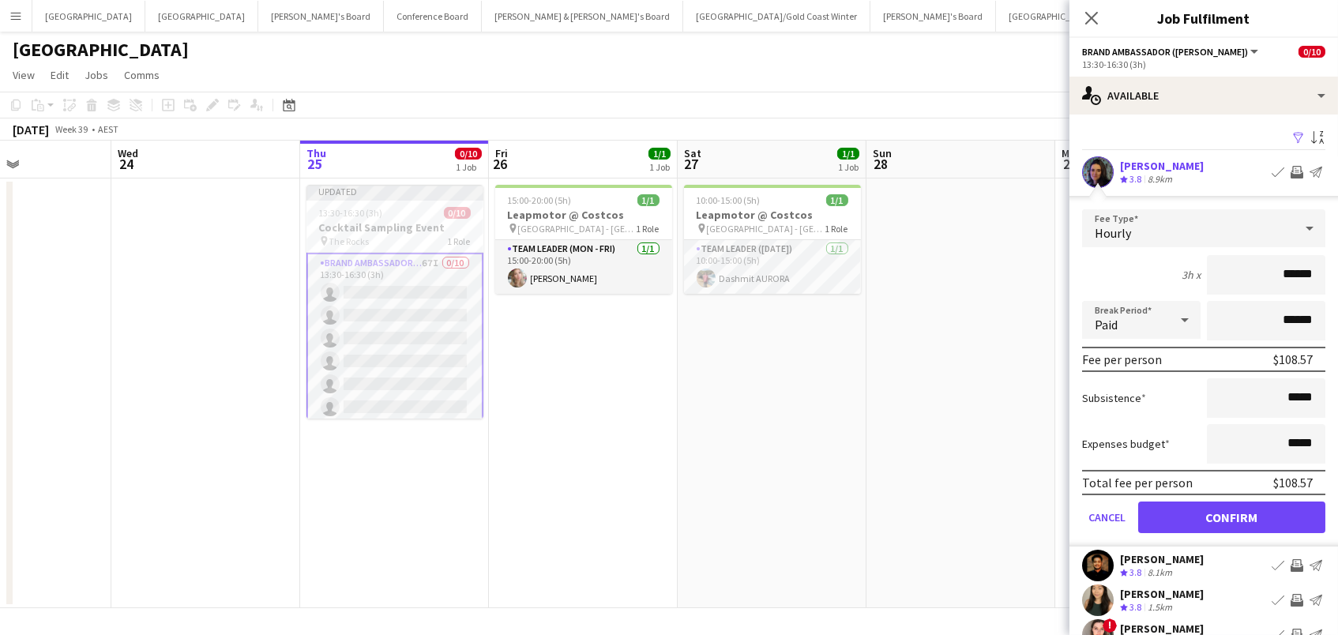
scroll to position [0, 1]
click at [1231, 515] on button "Confirm" at bounding box center [1231, 517] width 187 height 32
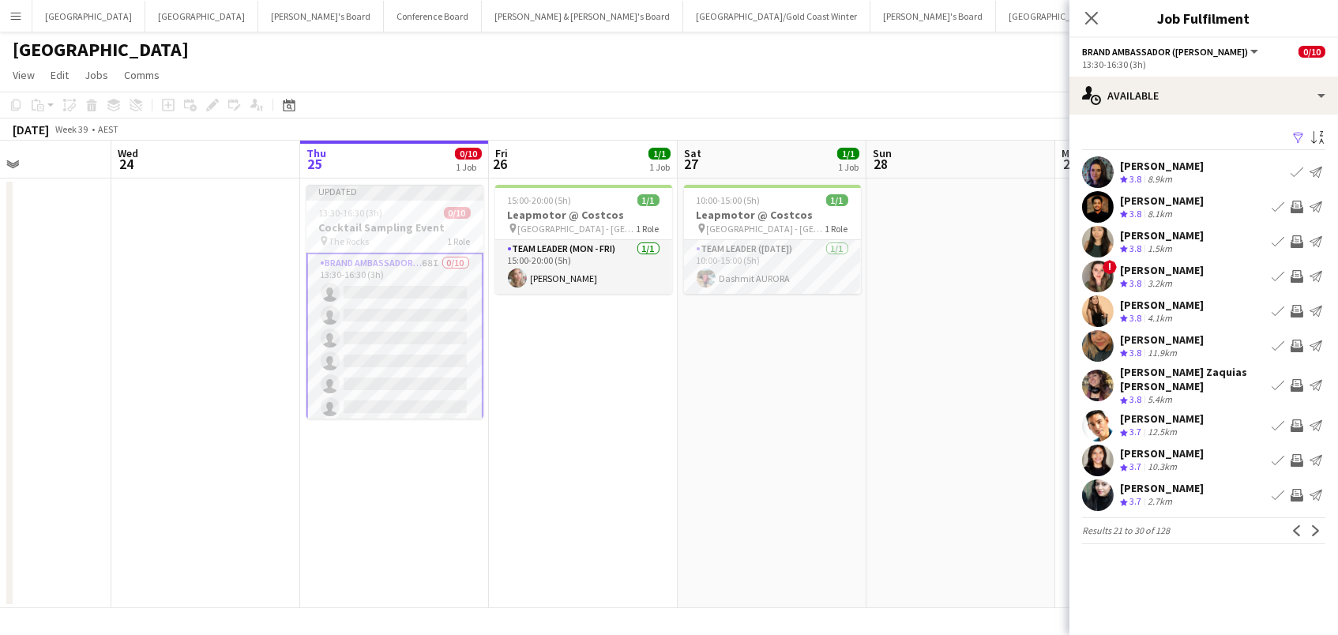
click at [1298, 205] on app-icon "Invite crew" at bounding box center [1296, 207] width 13 height 13
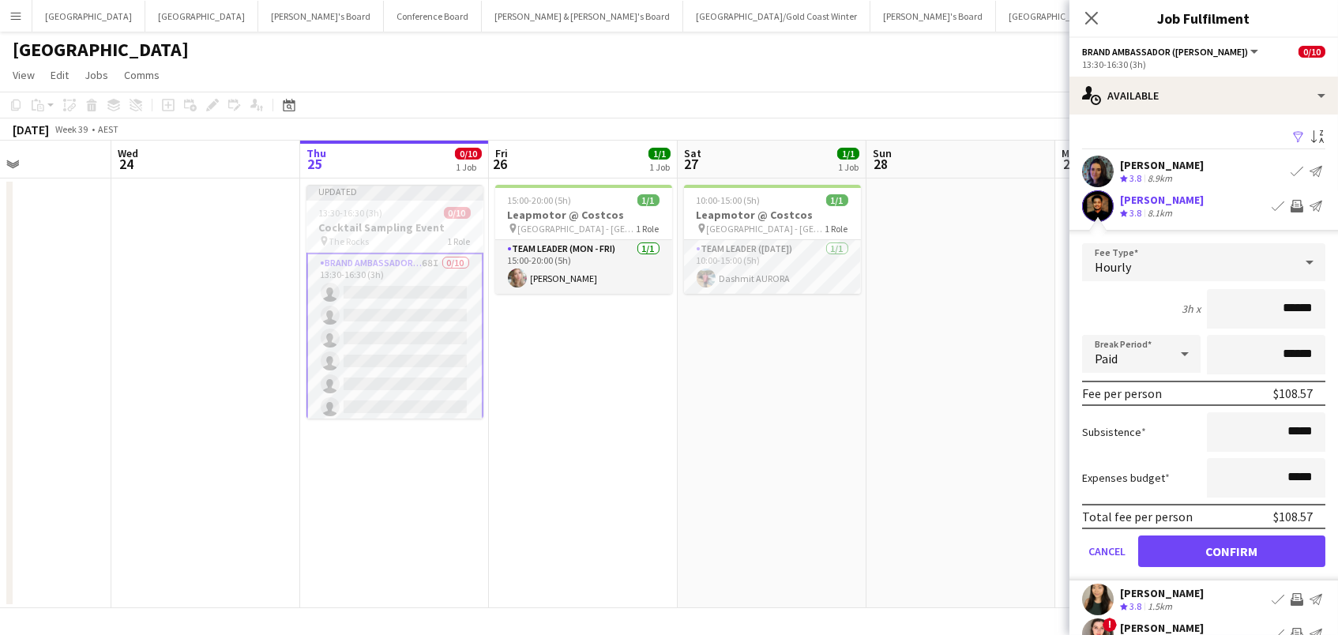
click at [1231, 549] on button "Confirm" at bounding box center [1231, 551] width 187 height 32
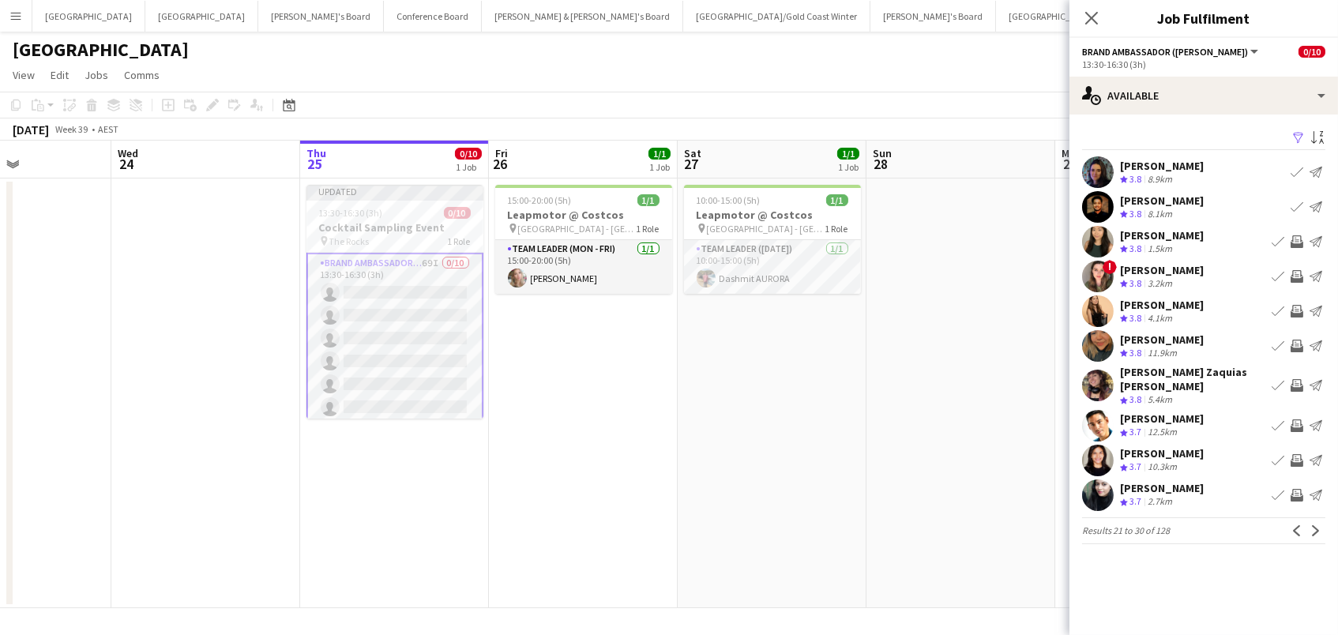
scroll to position [0, 0]
click at [1301, 235] on app-icon "Invite crew" at bounding box center [1296, 241] width 13 height 13
click at [1298, 274] on app-icon "Invite crew" at bounding box center [1296, 276] width 13 height 13
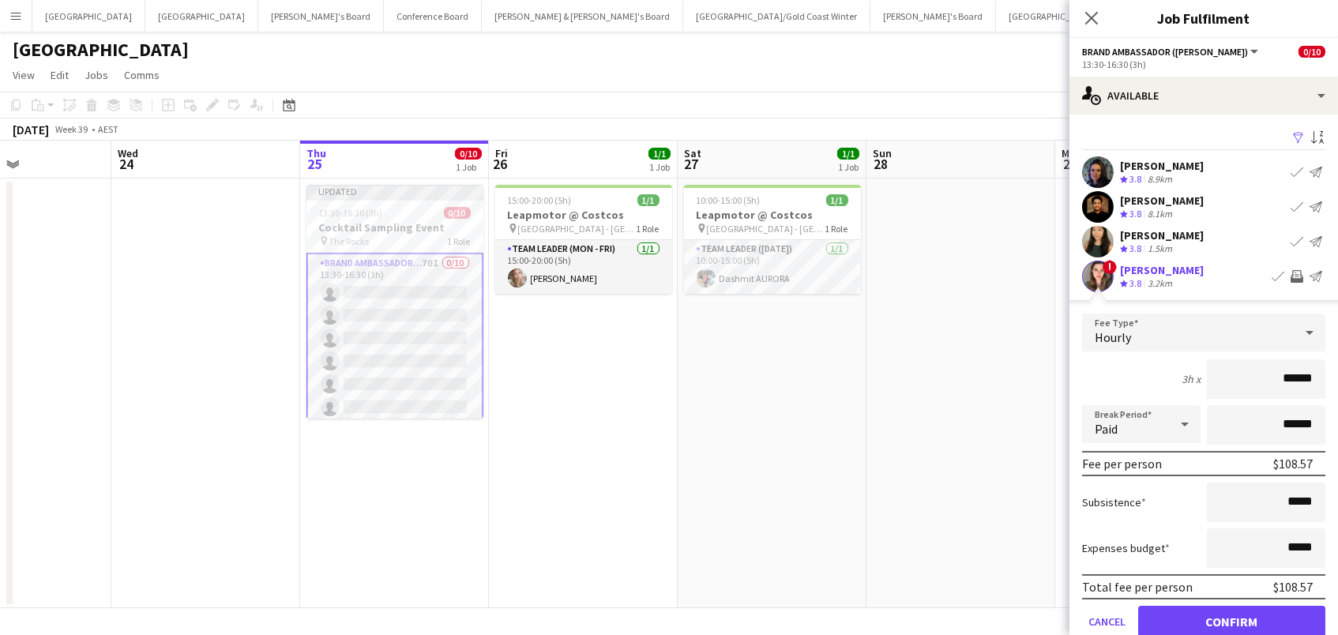
click at [1231, 619] on button "Confirm" at bounding box center [1231, 622] width 187 height 32
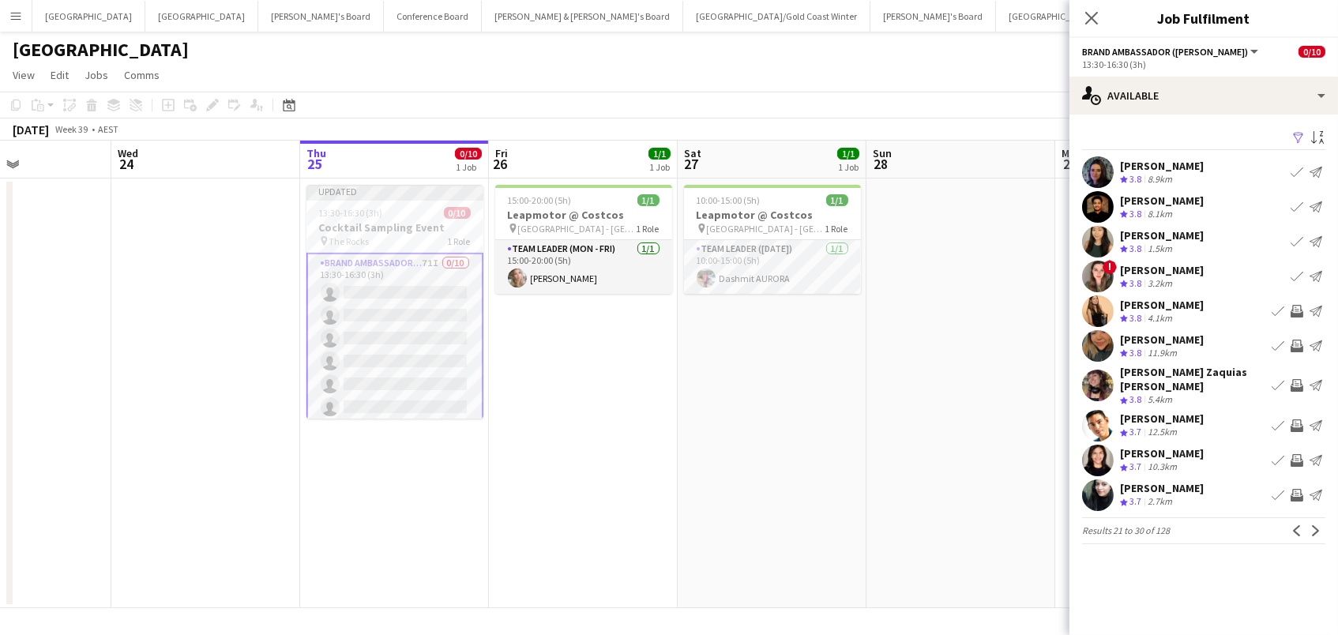
click at [1292, 305] on app-icon "Invite crew" at bounding box center [1296, 311] width 13 height 13
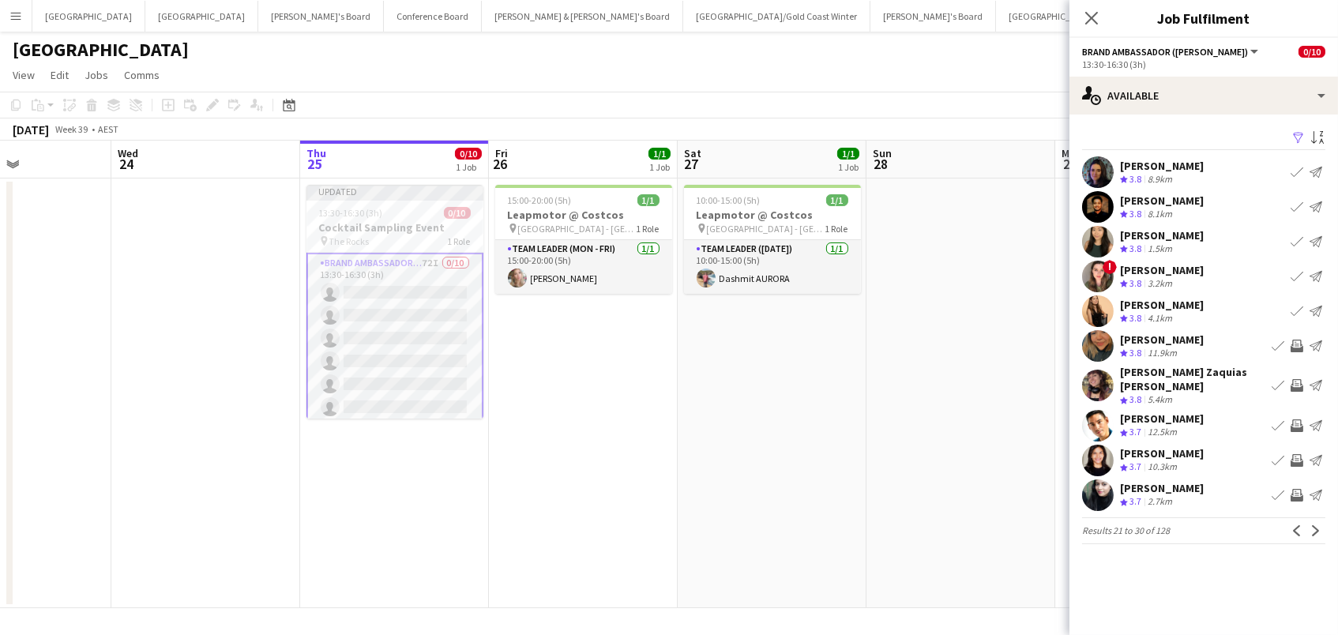
click at [1296, 344] on app-icon "Invite crew" at bounding box center [1296, 346] width 13 height 13
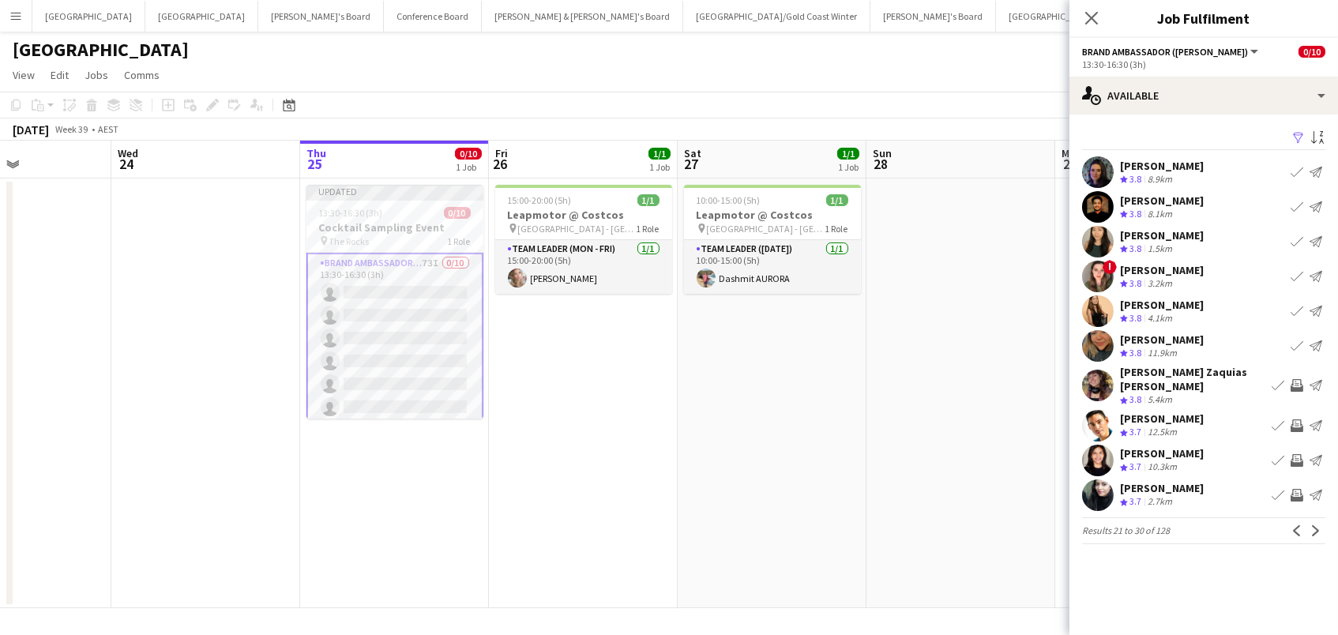
click at [1297, 454] on app-icon "Invite crew" at bounding box center [1296, 460] width 13 height 13
click at [1310, 525] on app-icon "Next" at bounding box center [1315, 530] width 11 height 11
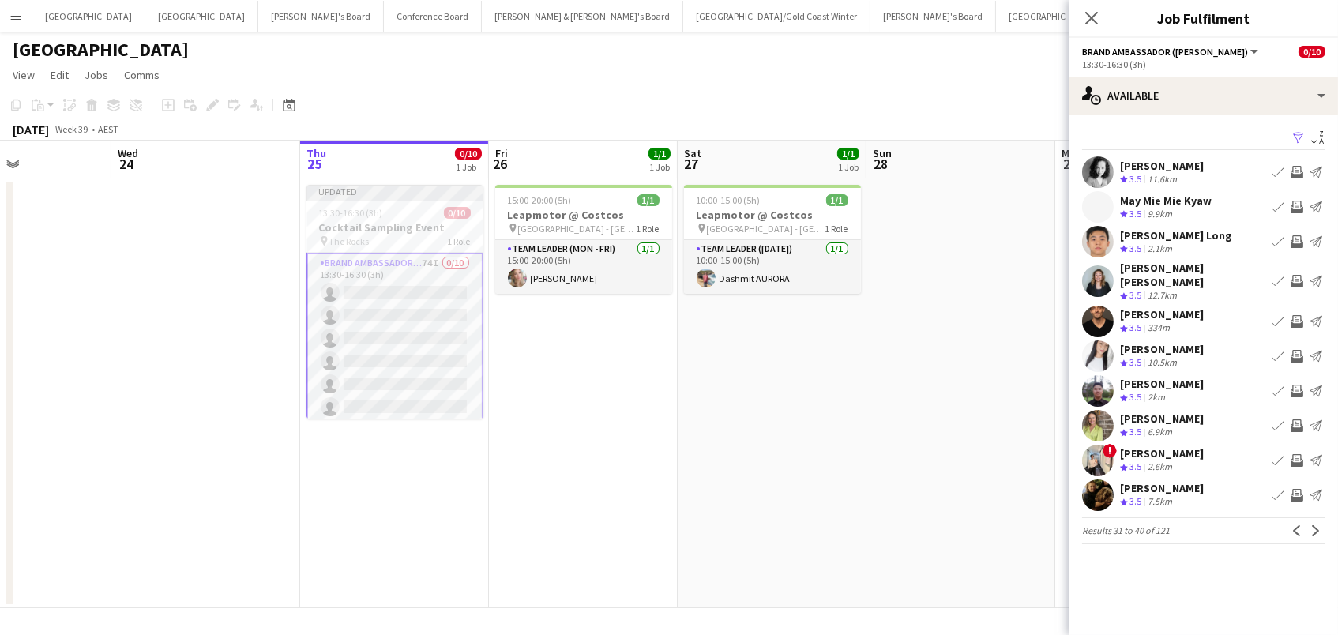
click at [1294, 204] on app-icon "Invite crew" at bounding box center [1296, 207] width 13 height 13
click at [1296, 167] on app-icon "Invite crew" at bounding box center [1296, 172] width 13 height 13
click at [1301, 275] on app-icon "Invite crew" at bounding box center [1296, 281] width 13 height 13
click at [1297, 315] on app-icon "Invite crew" at bounding box center [1296, 321] width 13 height 13
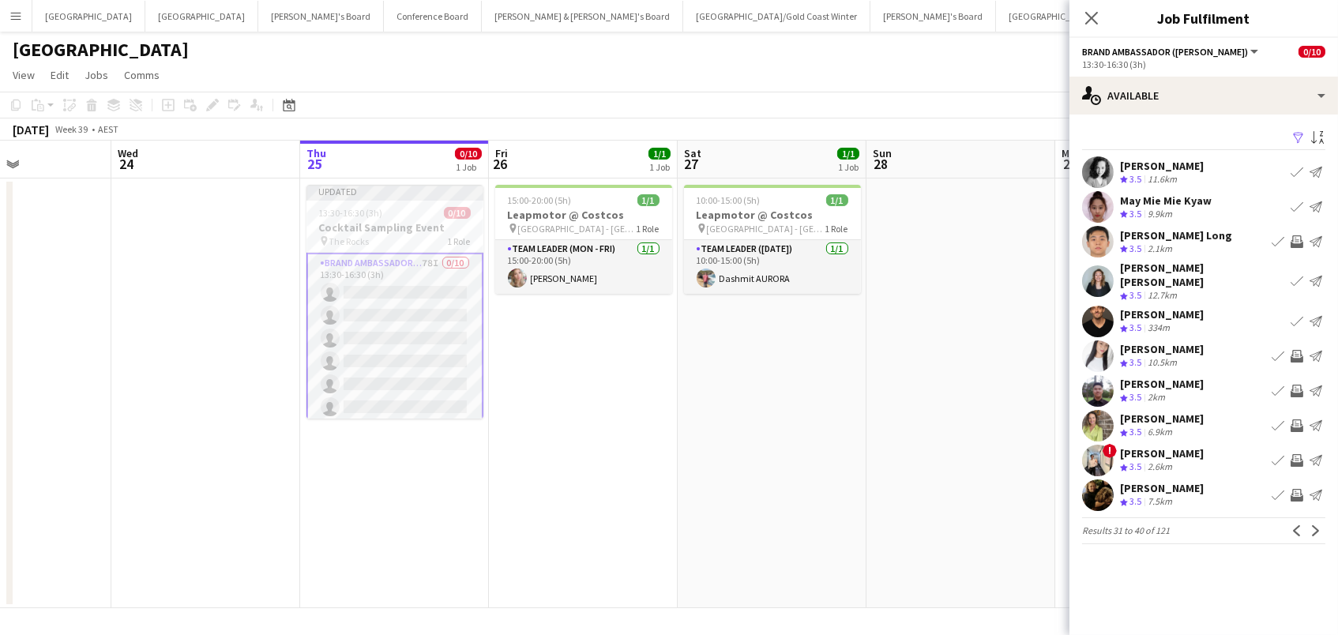
click at [1294, 350] on app-icon "Invite crew" at bounding box center [1296, 356] width 13 height 13
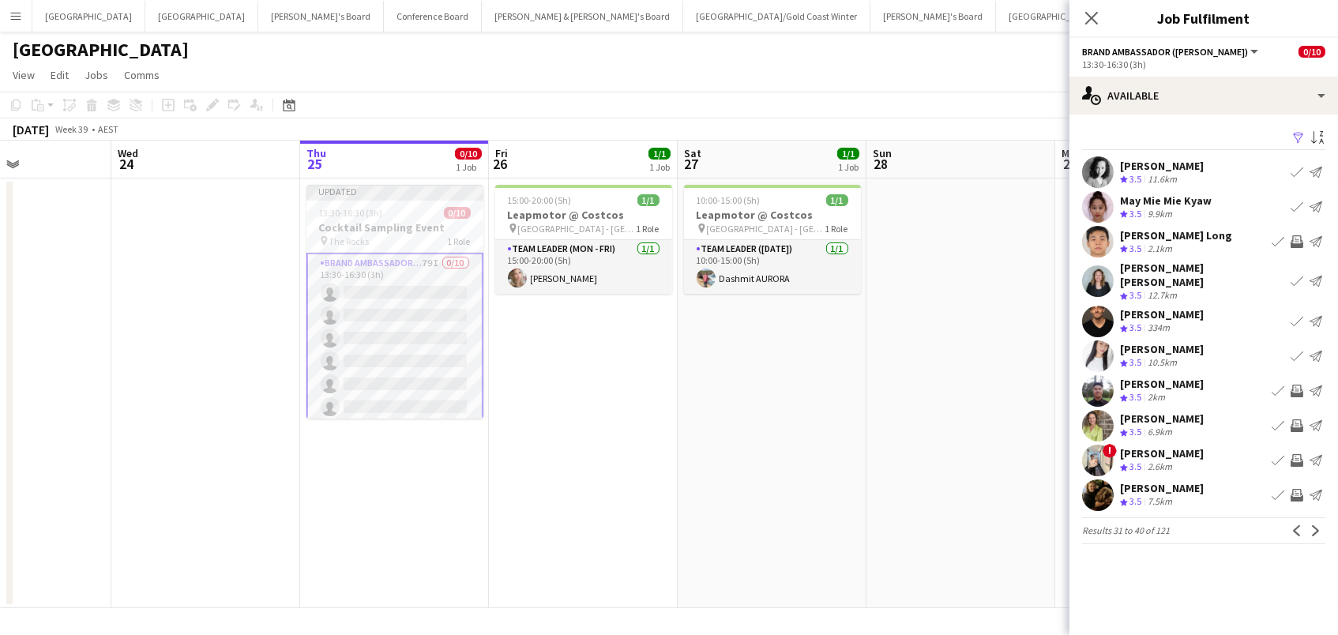
click at [1297, 419] on app-icon "Invite crew" at bounding box center [1296, 425] width 13 height 13
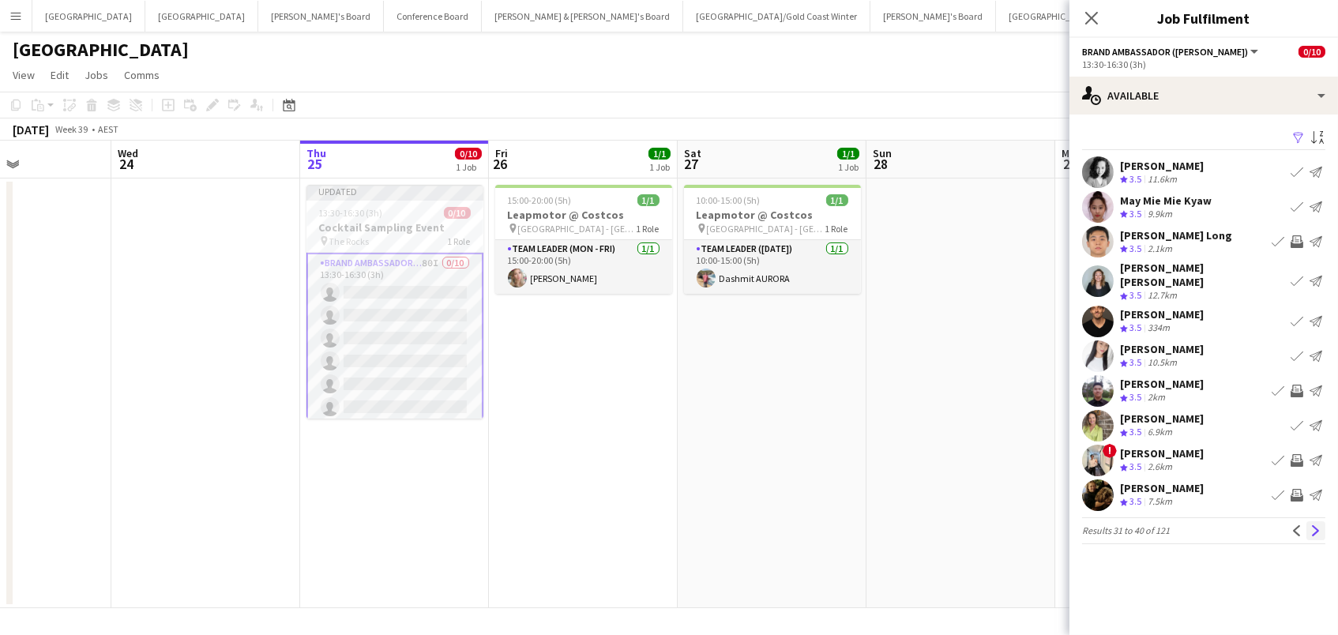
click at [1312, 525] on app-icon "Next" at bounding box center [1315, 530] width 11 height 11
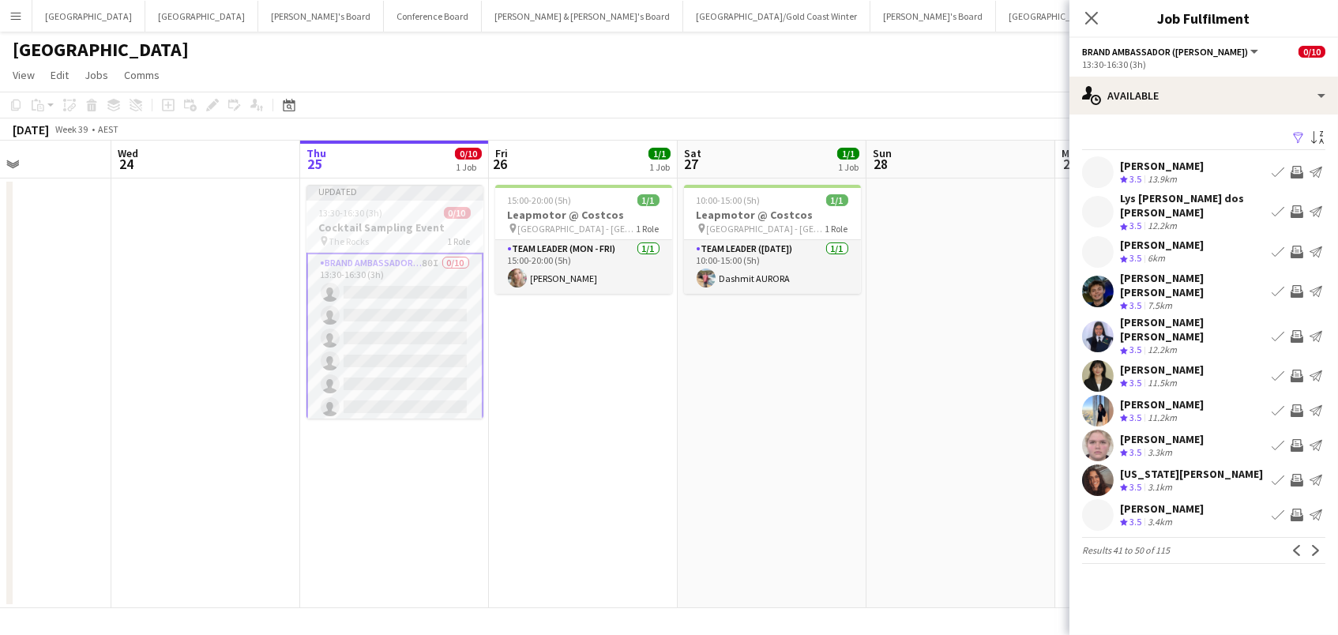
click at [1297, 169] on app-icon "Invite crew" at bounding box center [1296, 172] width 13 height 13
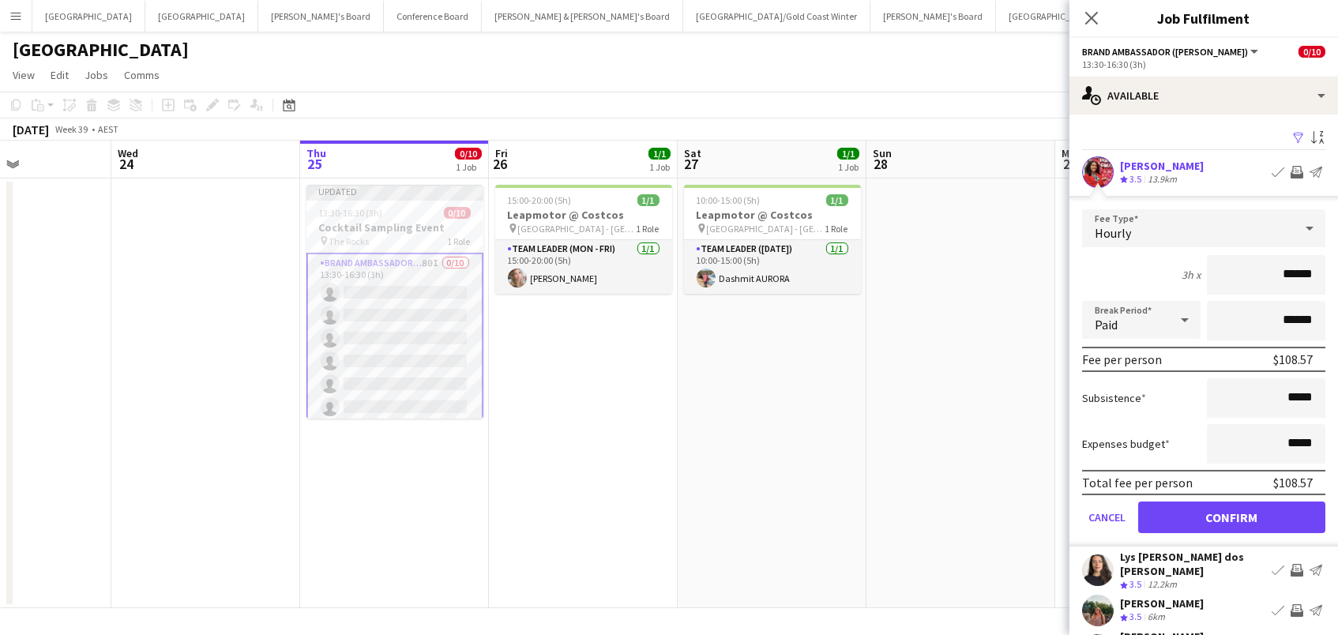
click at [1231, 515] on button "Confirm" at bounding box center [1231, 517] width 187 height 32
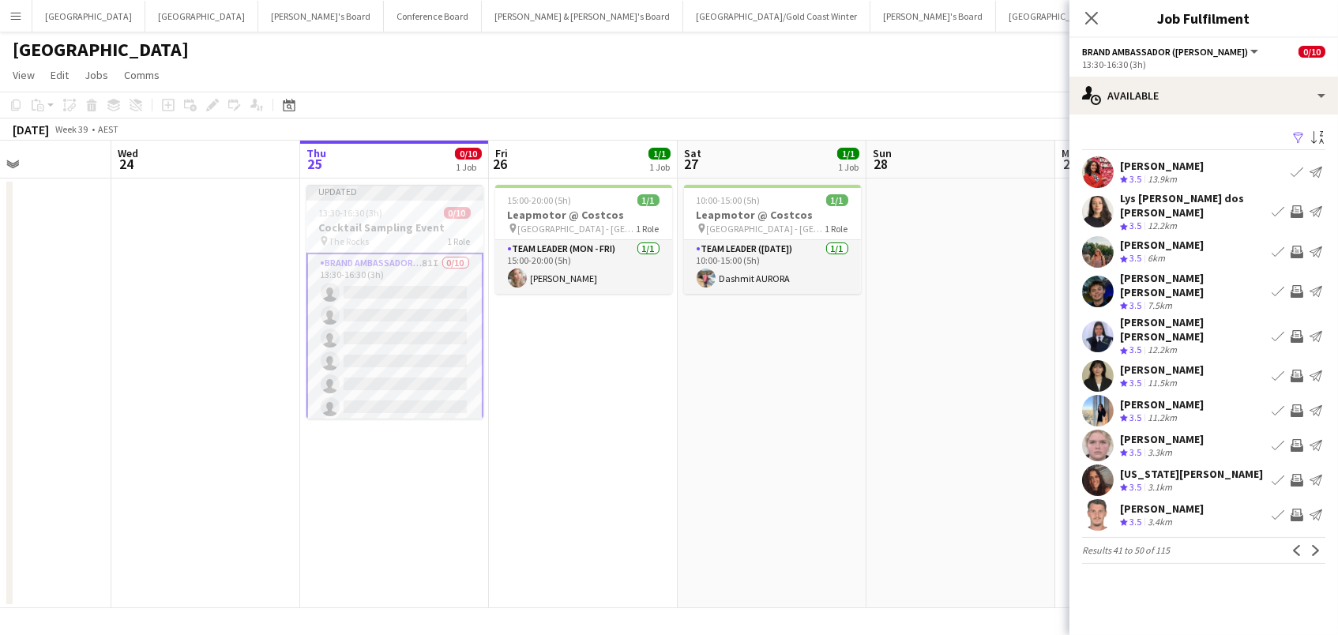
click at [1299, 205] on app-icon "Invite crew" at bounding box center [1296, 211] width 13 height 13
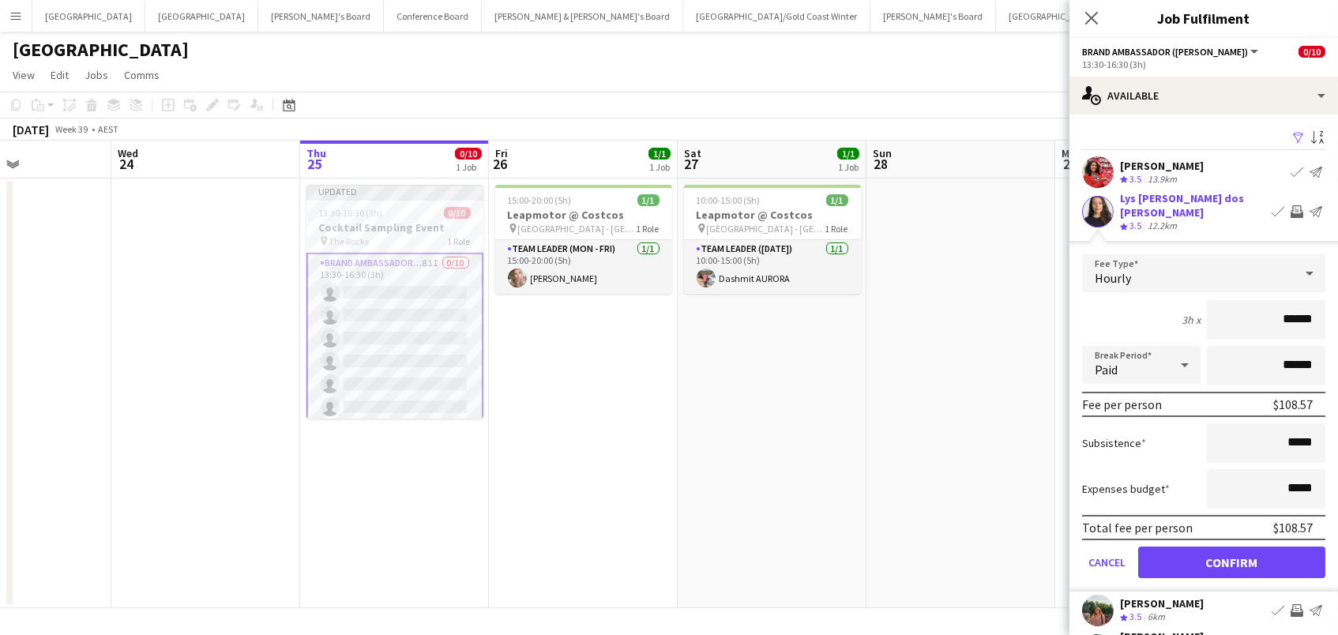
click at [1231, 550] on button "Confirm" at bounding box center [1231, 562] width 187 height 32
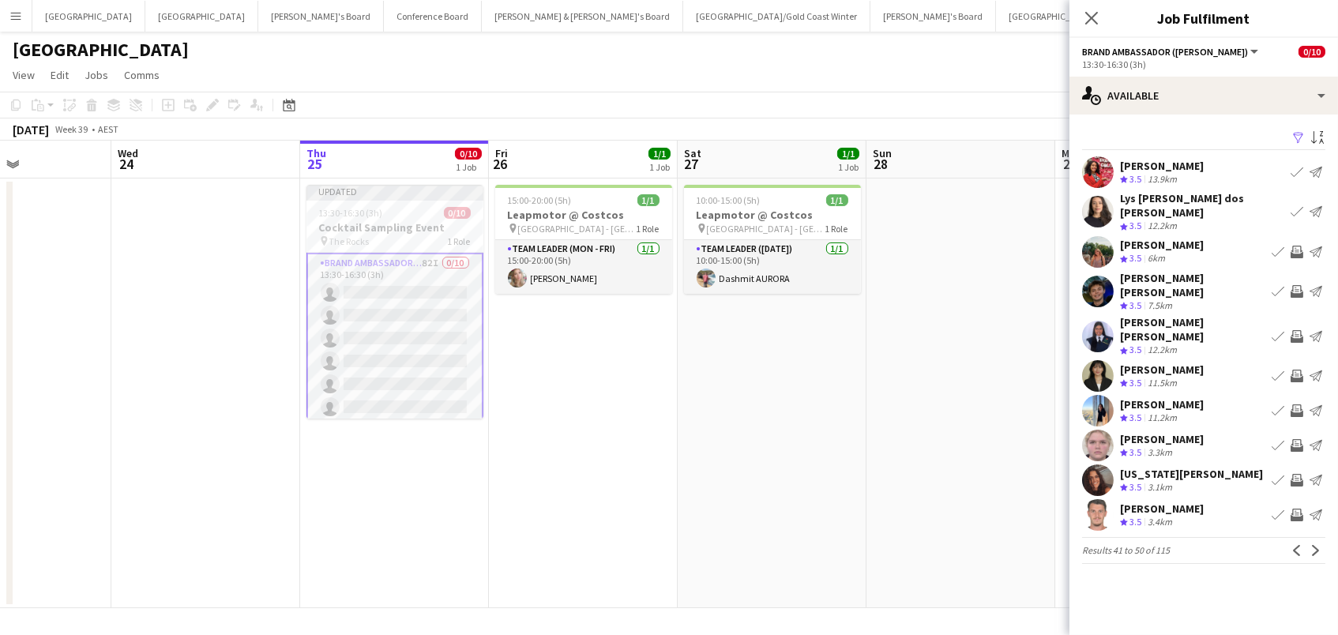
click at [1293, 246] on app-icon "Invite crew" at bounding box center [1296, 252] width 13 height 13
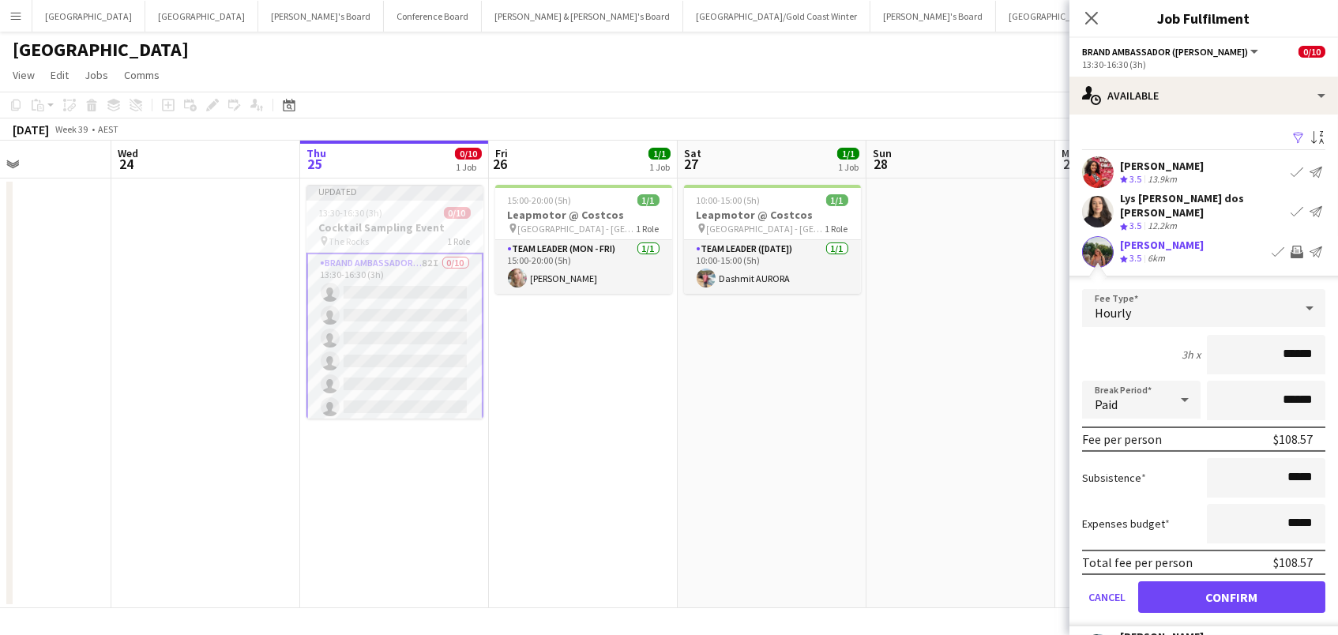
click at [1231, 584] on button "Confirm" at bounding box center [1231, 597] width 187 height 32
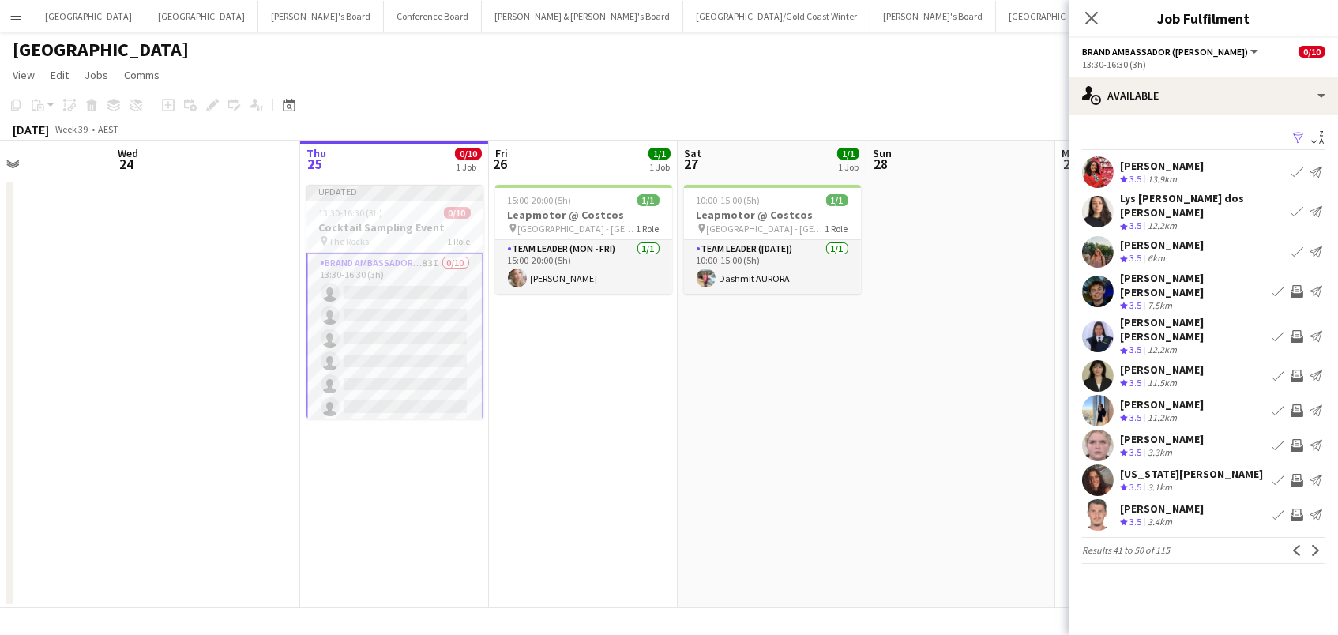
click at [1299, 370] on app-icon "Invite crew" at bounding box center [1296, 376] width 13 height 13
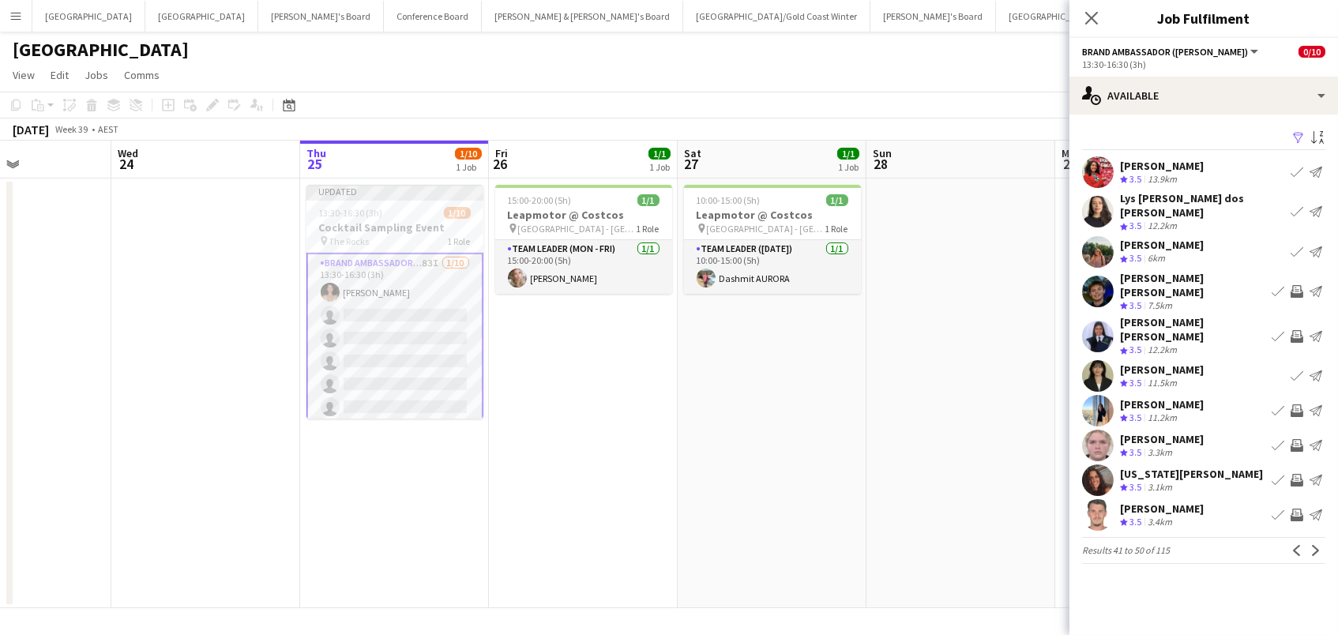
click at [1291, 509] on app-icon "Invite crew" at bounding box center [1296, 515] width 13 height 13
click at [1314, 545] on app-icon "Next" at bounding box center [1315, 550] width 11 height 11
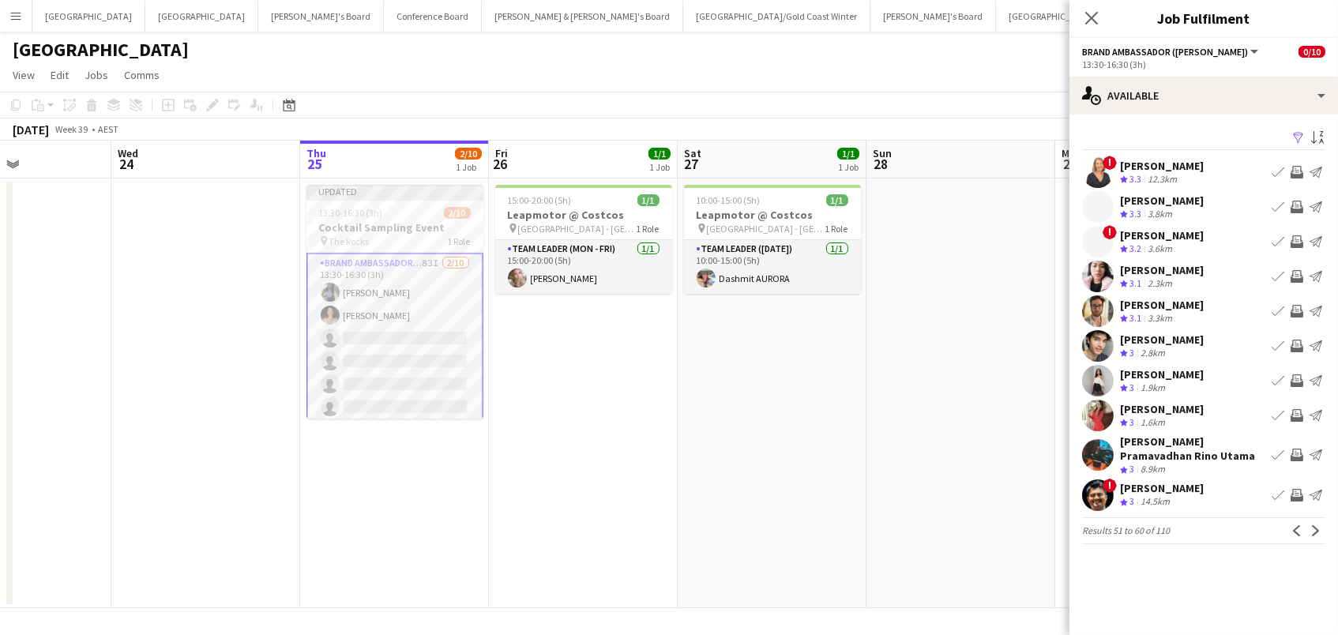
click at [1294, 208] on app-icon "Invite crew" at bounding box center [1296, 207] width 13 height 13
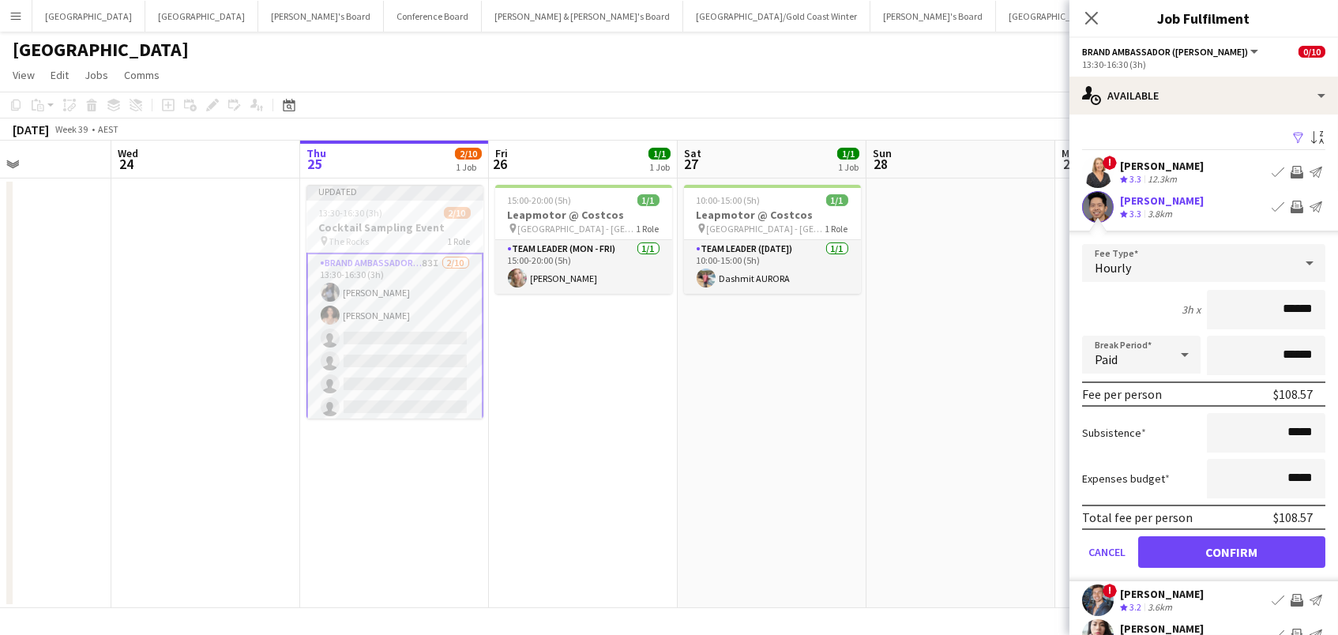
click at [1231, 550] on button "Confirm" at bounding box center [1231, 552] width 187 height 32
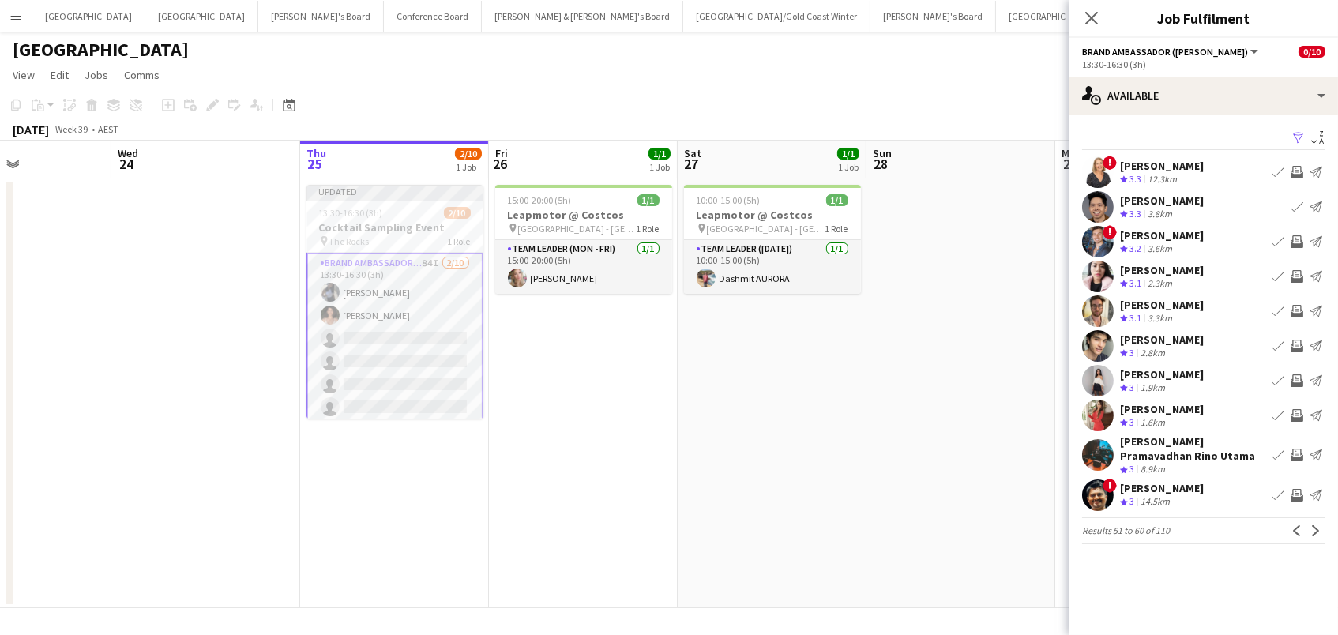
click at [1294, 276] on app-icon "Invite crew" at bounding box center [1296, 276] width 13 height 13
click at [1319, 525] on app-icon "Next" at bounding box center [1315, 530] width 11 height 11
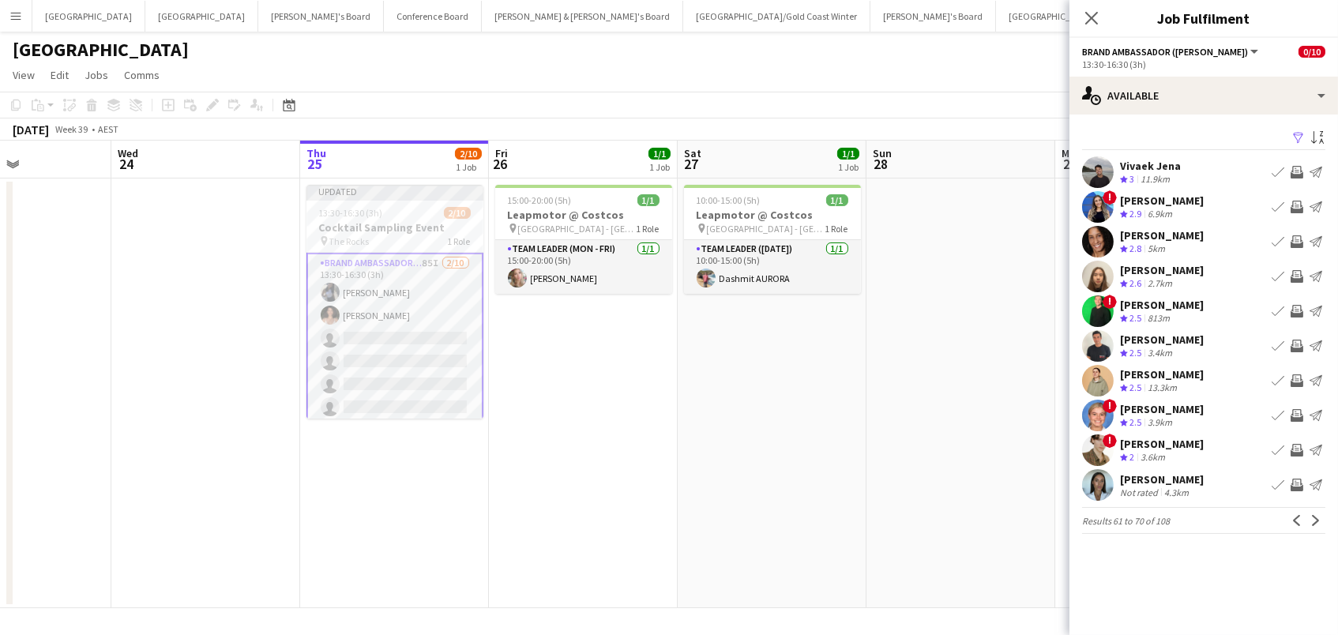
click at [1296, 246] on app-icon "Invite crew" at bounding box center [1296, 241] width 13 height 13
click at [1296, 486] on app-icon "Invite crew" at bounding box center [1296, 485] width 13 height 13
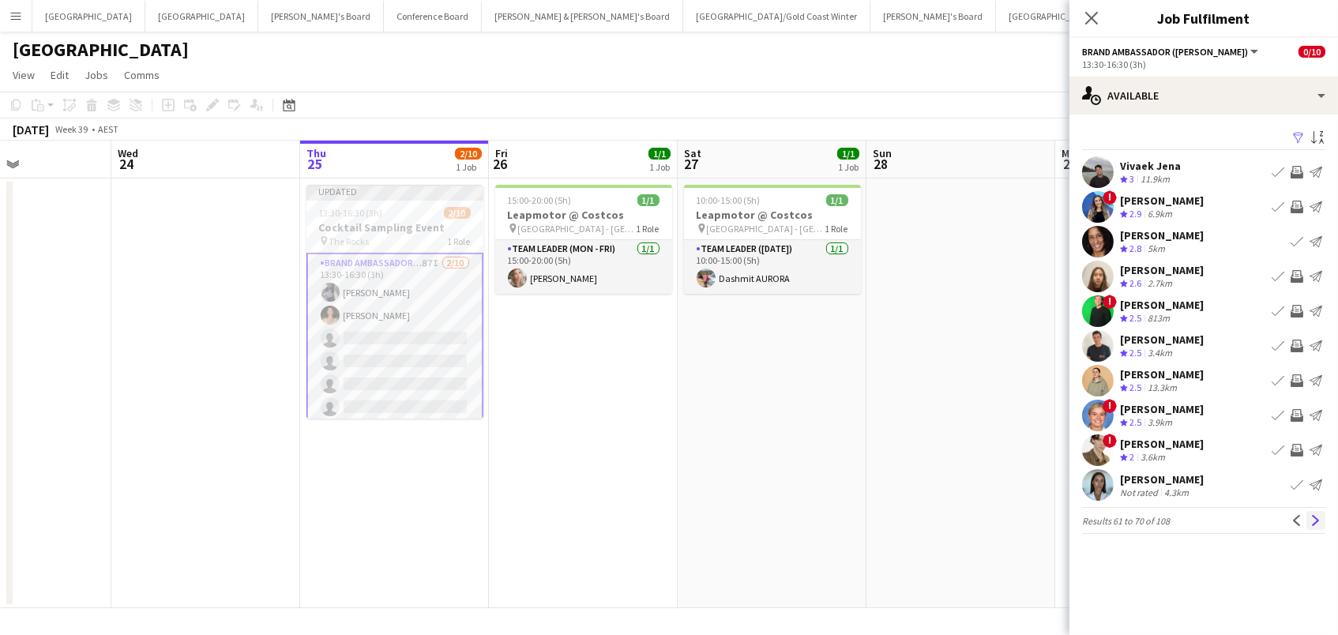
click at [1316, 520] on app-icon "Next" at bounding box center [1315, 520] width 11 height 11
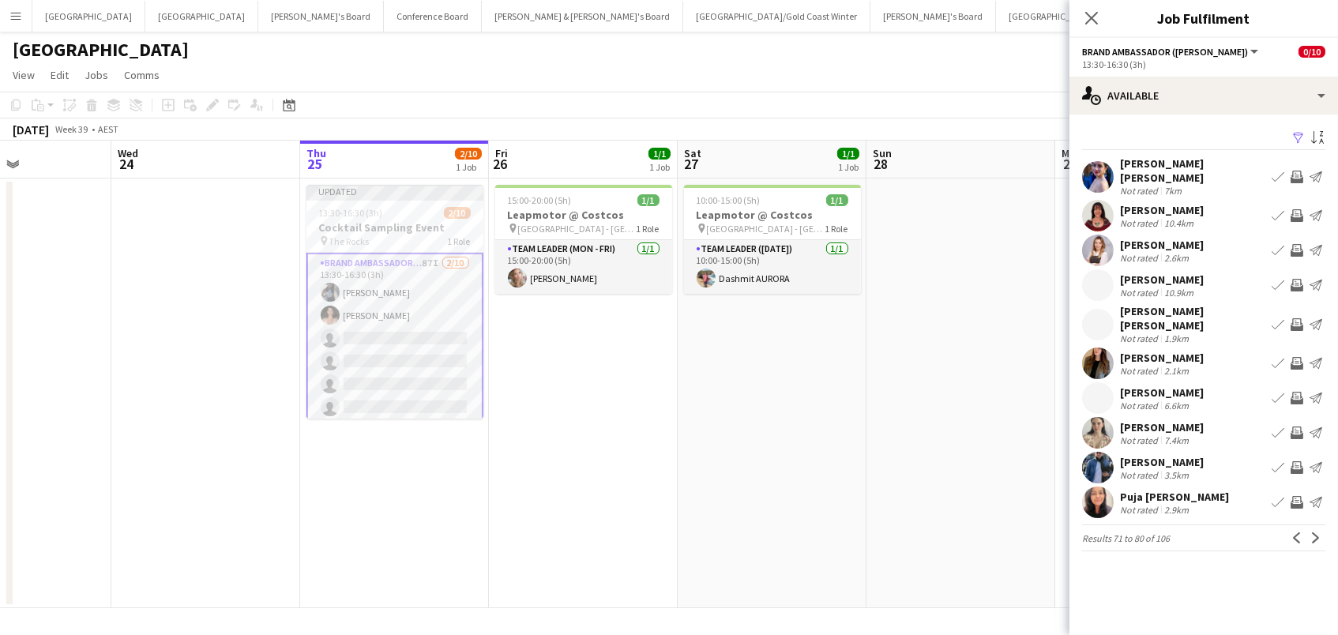
click at [1297, 244] on app-icon "Invite crew" at bounding box center [1296, 250] width 13 height 13
click at [1298, 318] on app-icon "Invite crew" at bounding box center [1296, 324] width 13 height 13
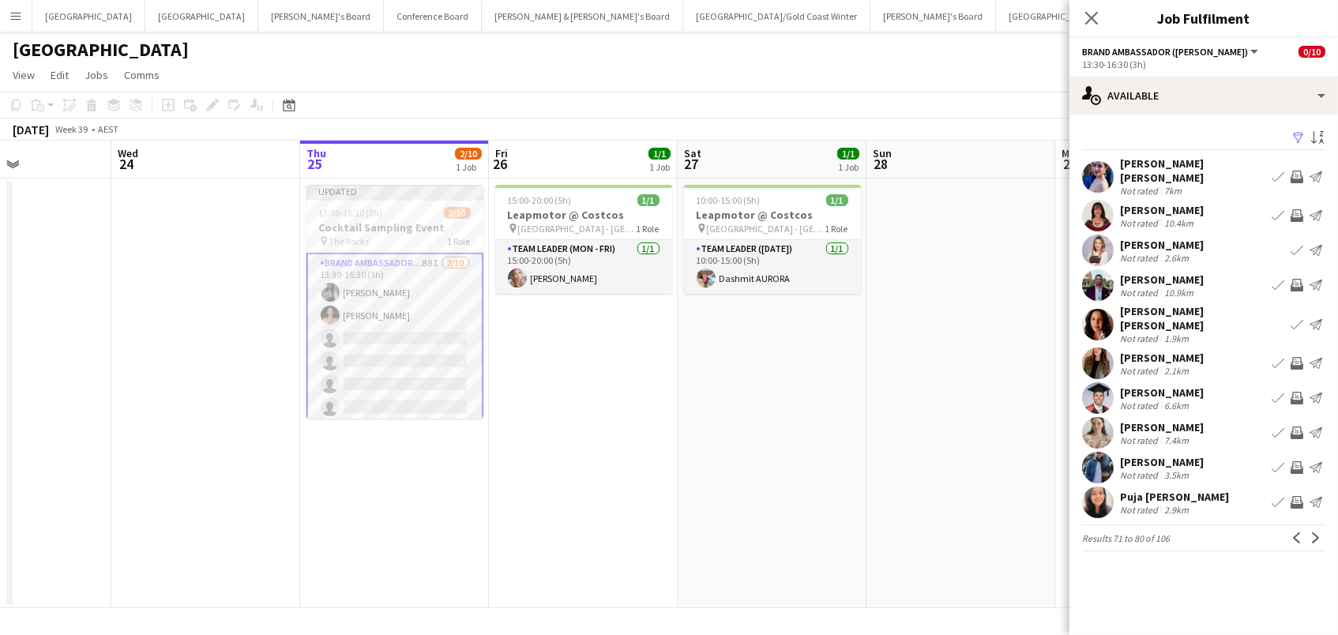
click at [1298, 357] on app-icon "Invite crew" at bounding box center [1296, 363] width 13 height 13
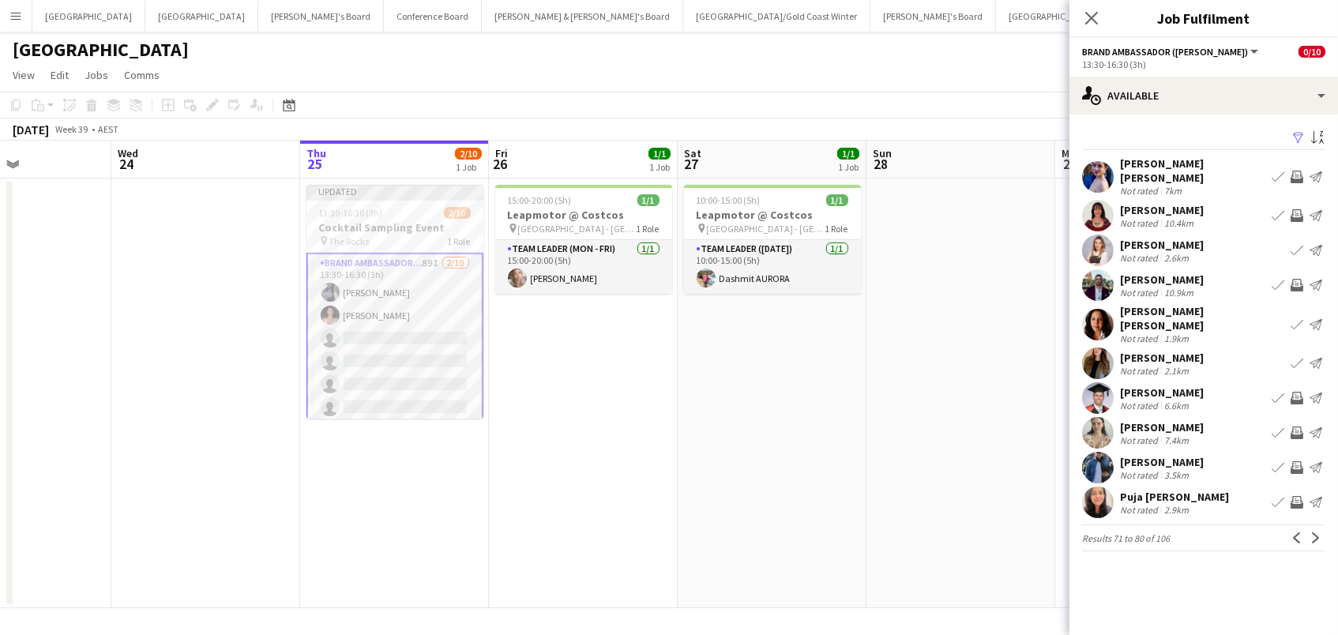
click at [1293, 426] on app-icon "Invite crew" at bounding box center [1296, 432] width 13 height 13
click at [1298, 461] on app-icon "Invite crew" at bounding box center [1296, 467] width 13 height 13
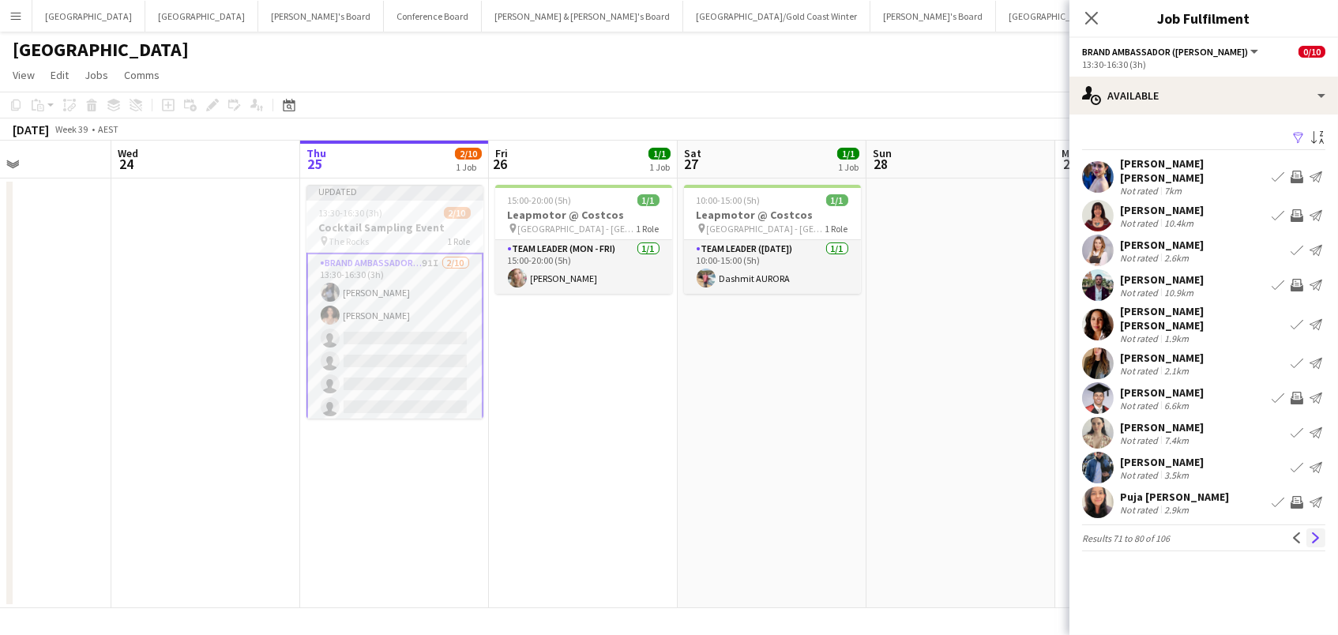
click at [1312, 532] on app-icon "Next" at bounding box center [1315, 537] width 11 height 11
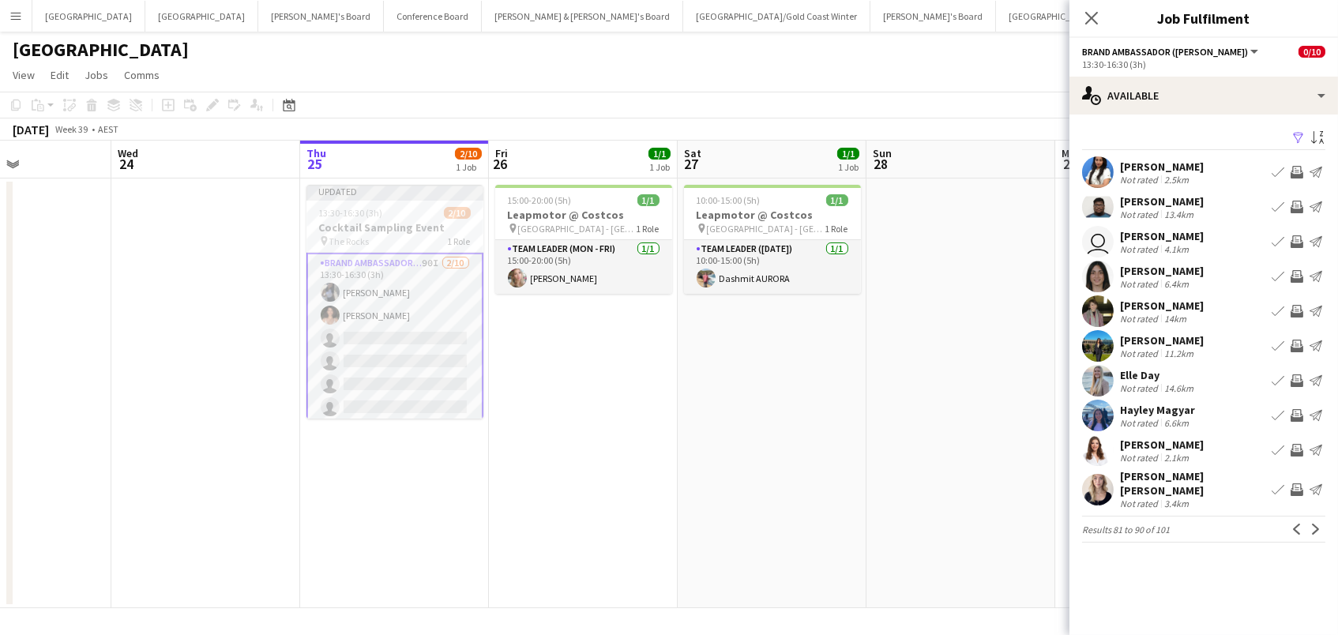
click at [1297, 377] on app-icon "Invite crew" at bounding box center [1296, 380] width 13 height 13
click at [1297, 341] on app-icon "Invite crew" at bounding box center [1296, 346] width 13 height 13
click at [1297, 416] on app-icon "Invite crew" at bounding box center [1296, 415] width 13 height 13
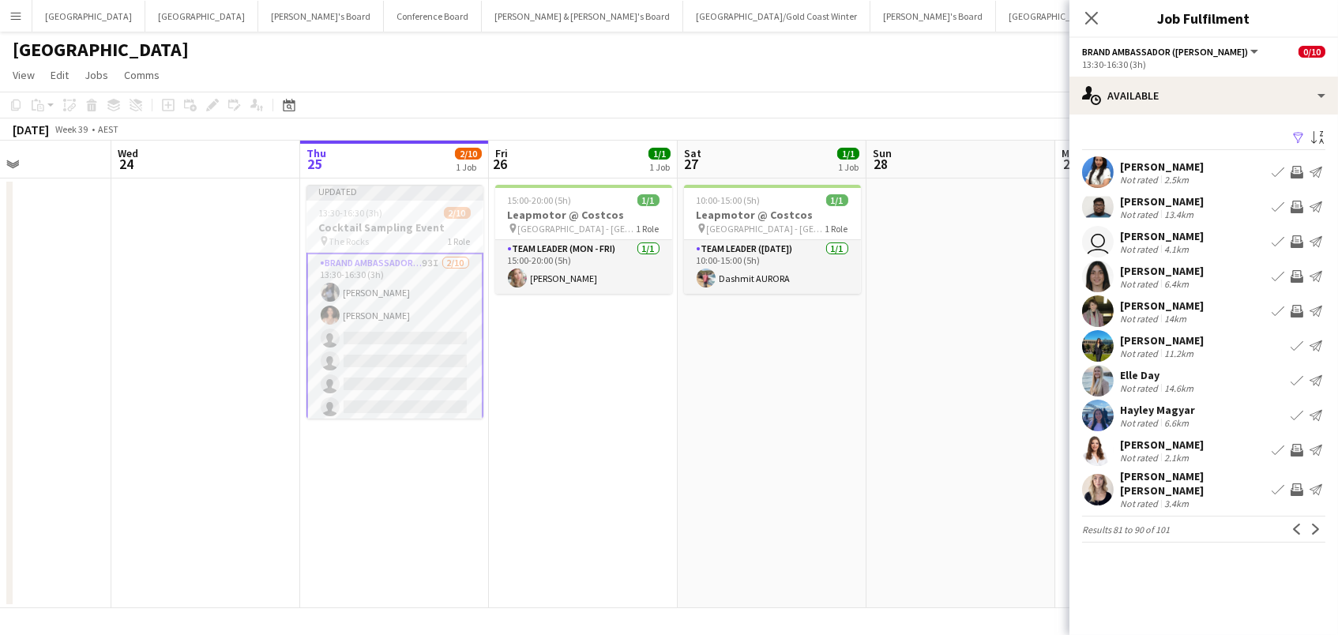
click at [1298, 485] on app-icon "Invite crew" at bounding box center [1296, 489] width 13 height 13
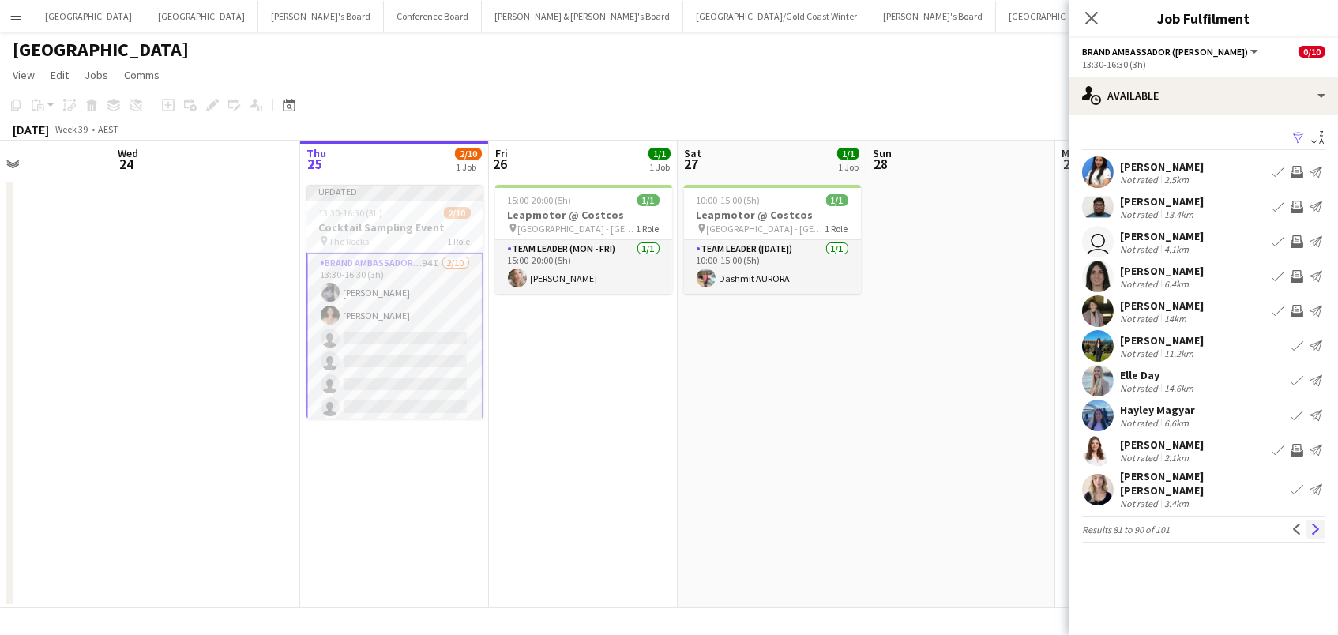
click at [1312, 524] on app-icon "Next" at bounding box center [1315, 529] width 11 height 11
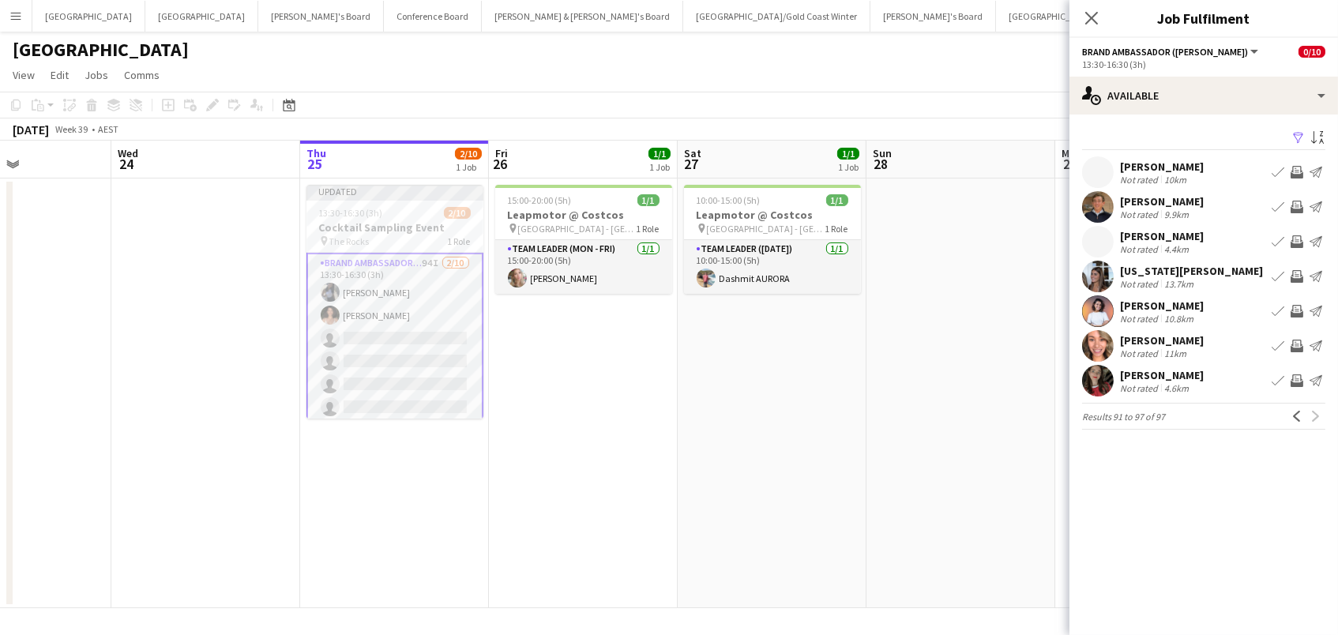
click at [1294, 171] on app-icon "Invite crew" at bounding box center [1296, 172] width 13 height 13
click at [1296, 310] on app-icon "Invite crew" at bounding box center [1296, 311] width 13 height 13
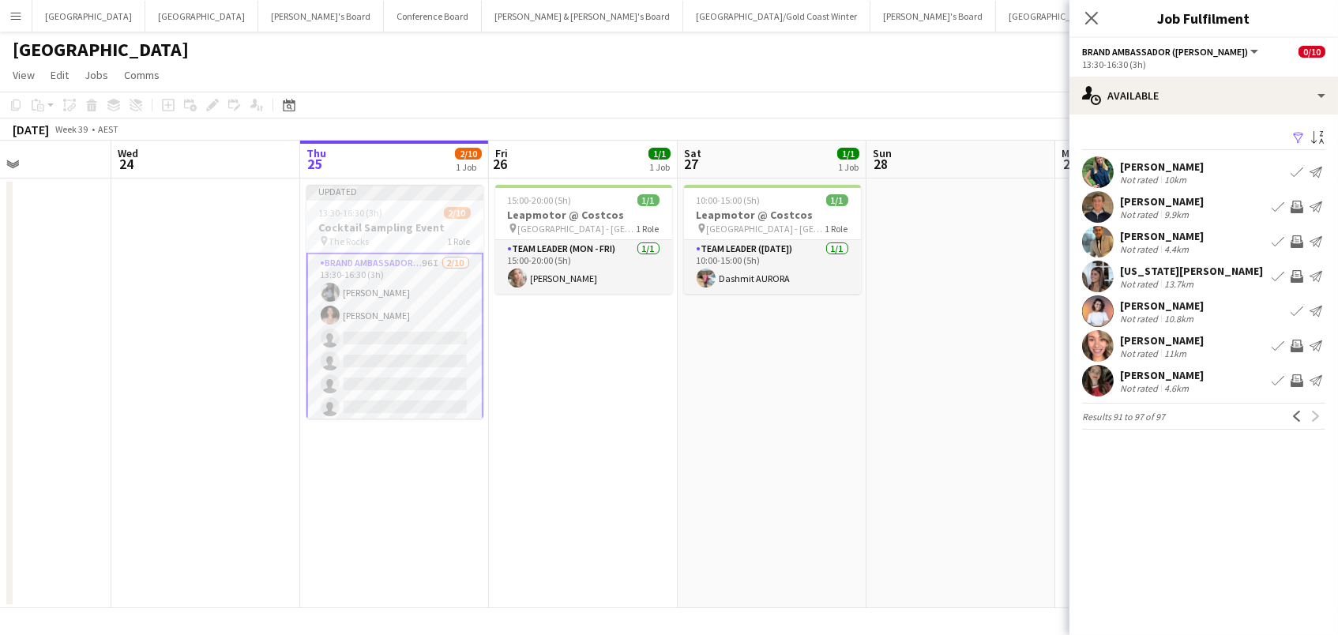
click at [1297, 272] on app-icon "Invite crew" at bounding box center [1296, 276] width 13 height 13
click at [1320, 419] on div "Previous Next" at bounding box center [1306, 416] width 38 height 19
drag, startPoint x: 1016, startPoint y: 432, endPoint x: 1095, endPoint y: 257, distance: 192.3
click at [1016, 429] on app-date-cell at bounding box center [960, 393] width 189 height 430
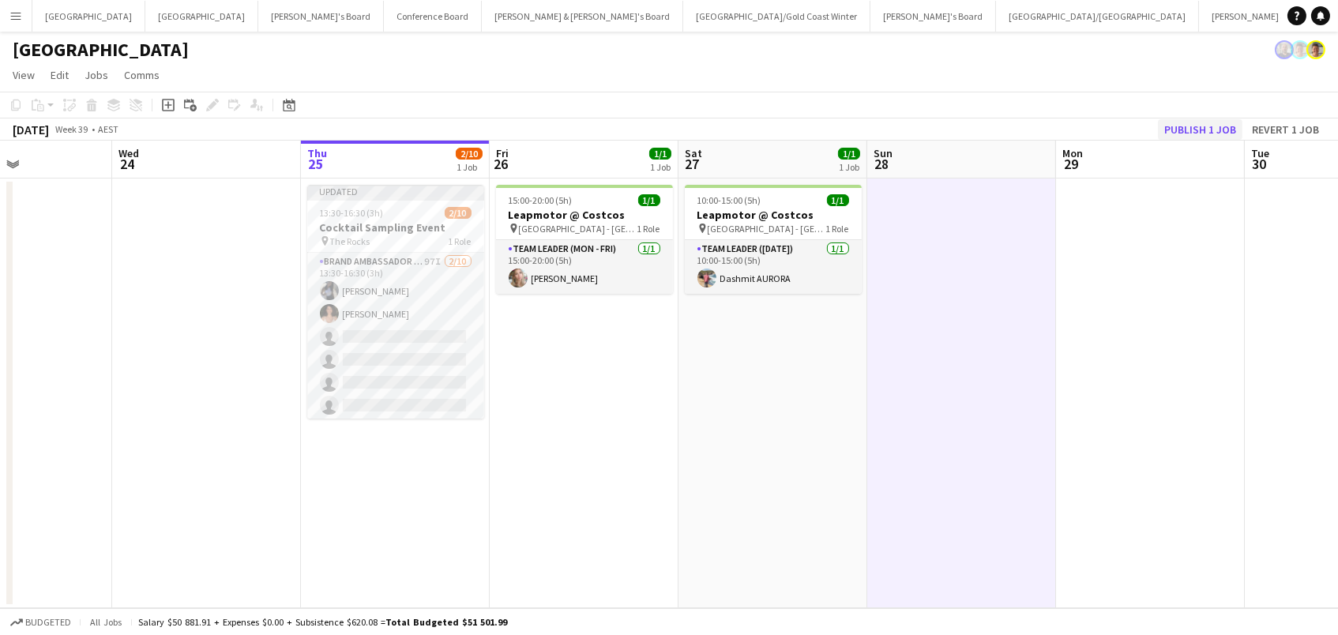
click at [1202, 127] on button "Publish 1 job" at bounding box center [1200, 129] width 84 height 21
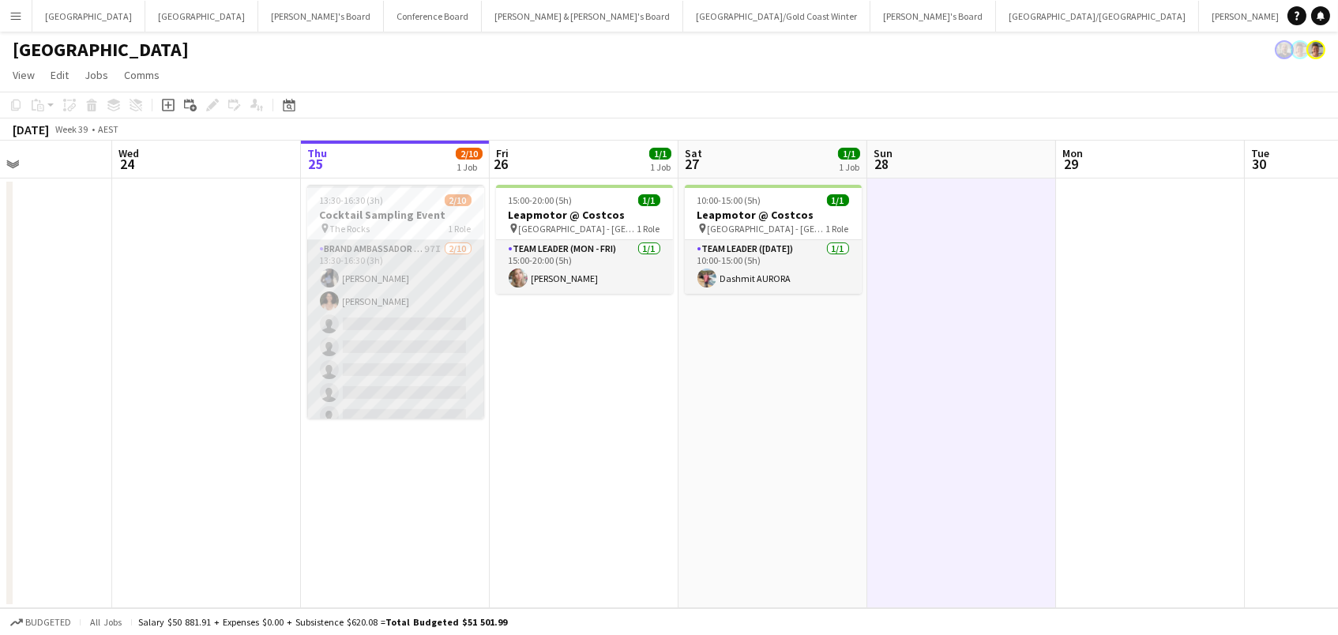
click at [385, 333] on app-card-role "Brand Ambassador (Mon - Fri) 97I 2/10 13:30-16:30 (3h) Lorella Yang Patricia Mo…" at bounding box center [395, 370] width 177 height 260
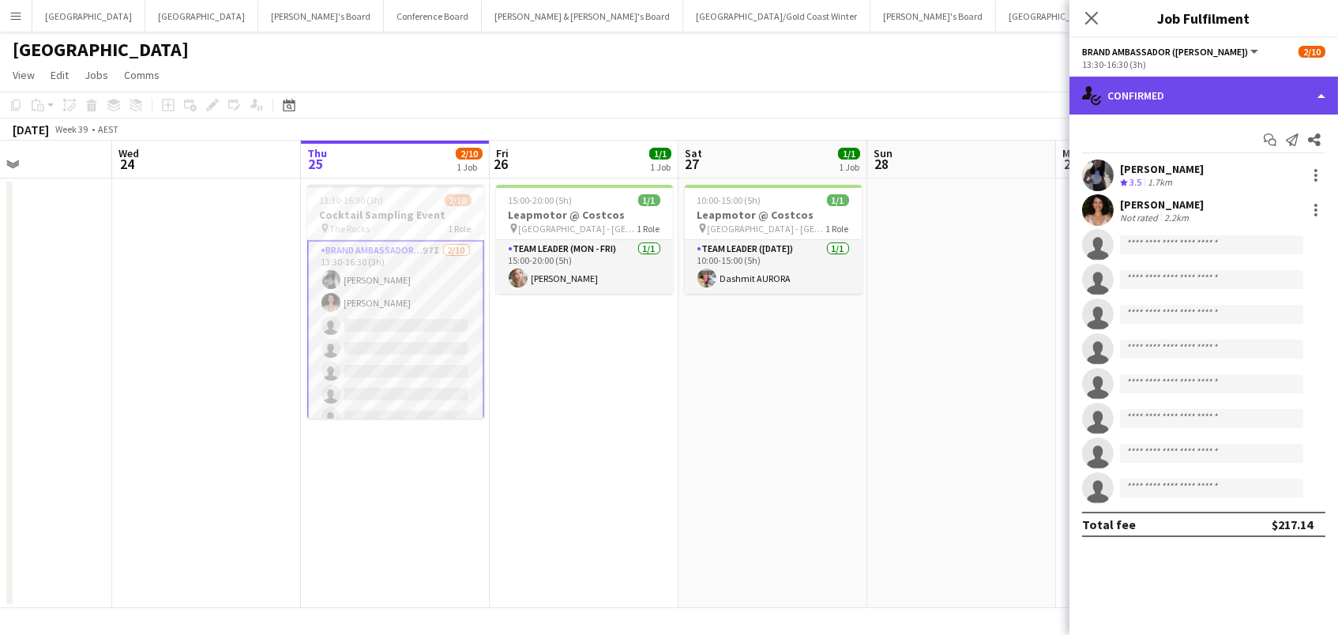
click at [1218, 90] on div "single-neutral-actions-check-2 Confirmed" at bounding box center [1203, 96] width 268 height 38
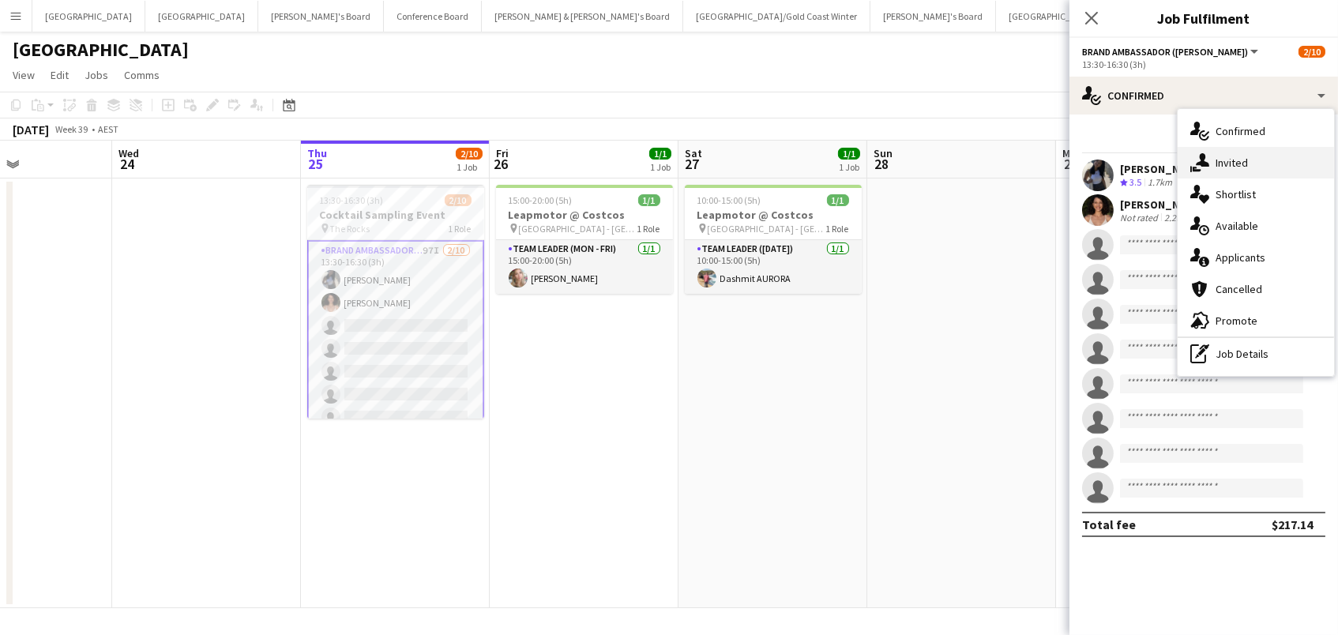
click at [1235, 157] on span "Invited" at bounding box center [1231, 163] width 32 height 14
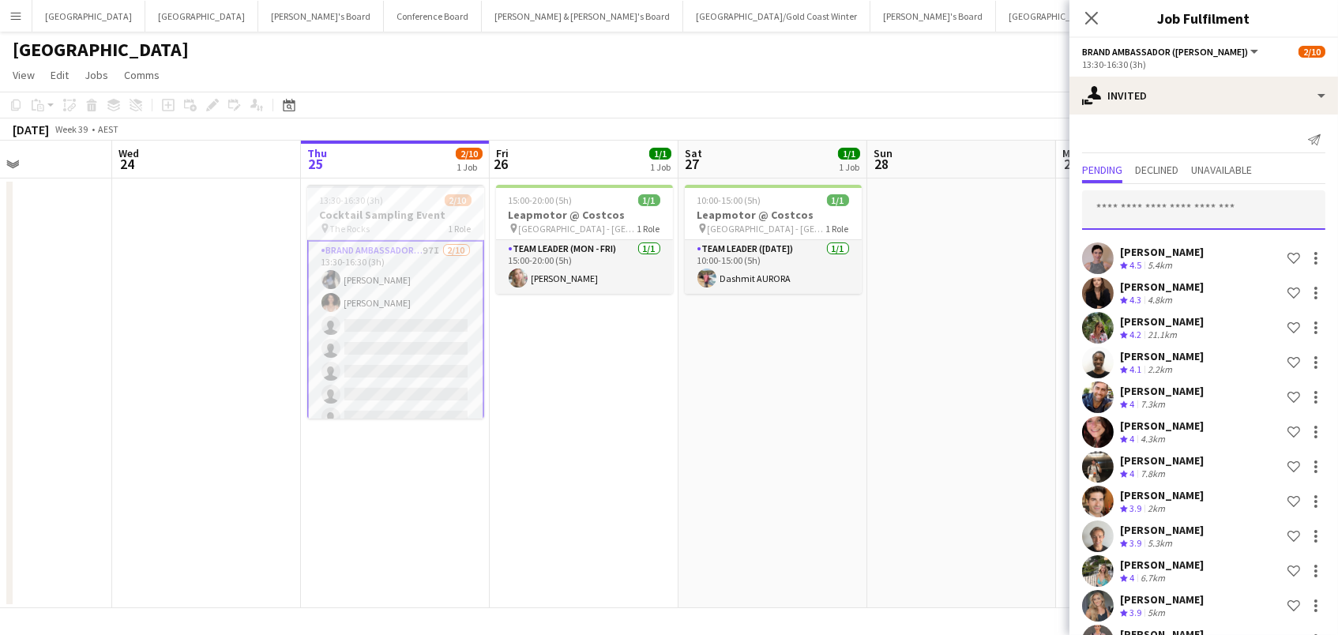
click at [1117, 205] on input "text" at bounding box center [1203, 209] width 243 height 39
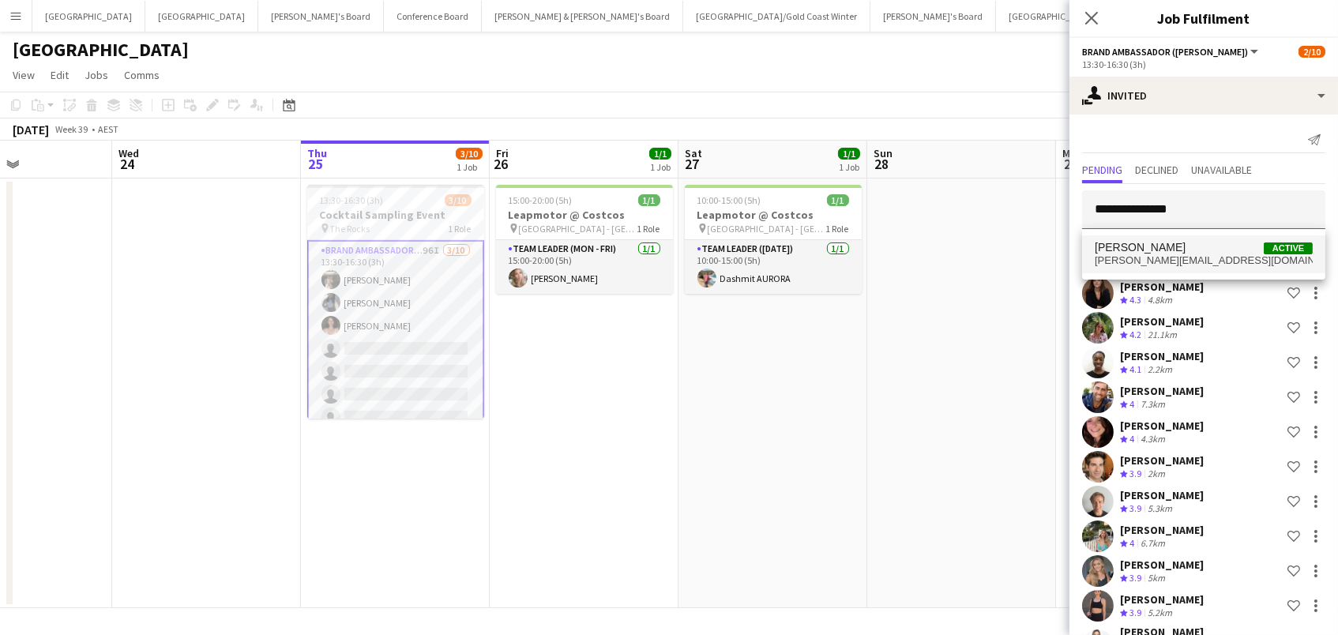
type input "**********"
click at [1139, 250] on span "Lauren Williams" at bounding box center [1139, 247] width 91 height 13
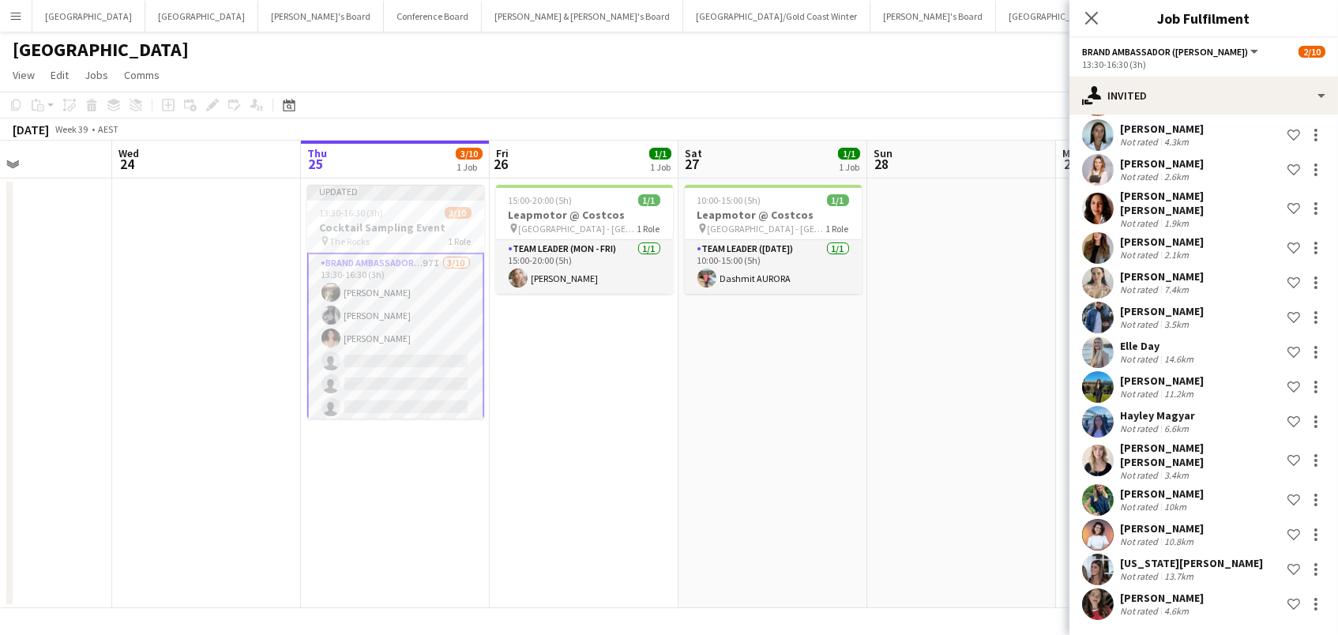
scroll to position [2987, 0]
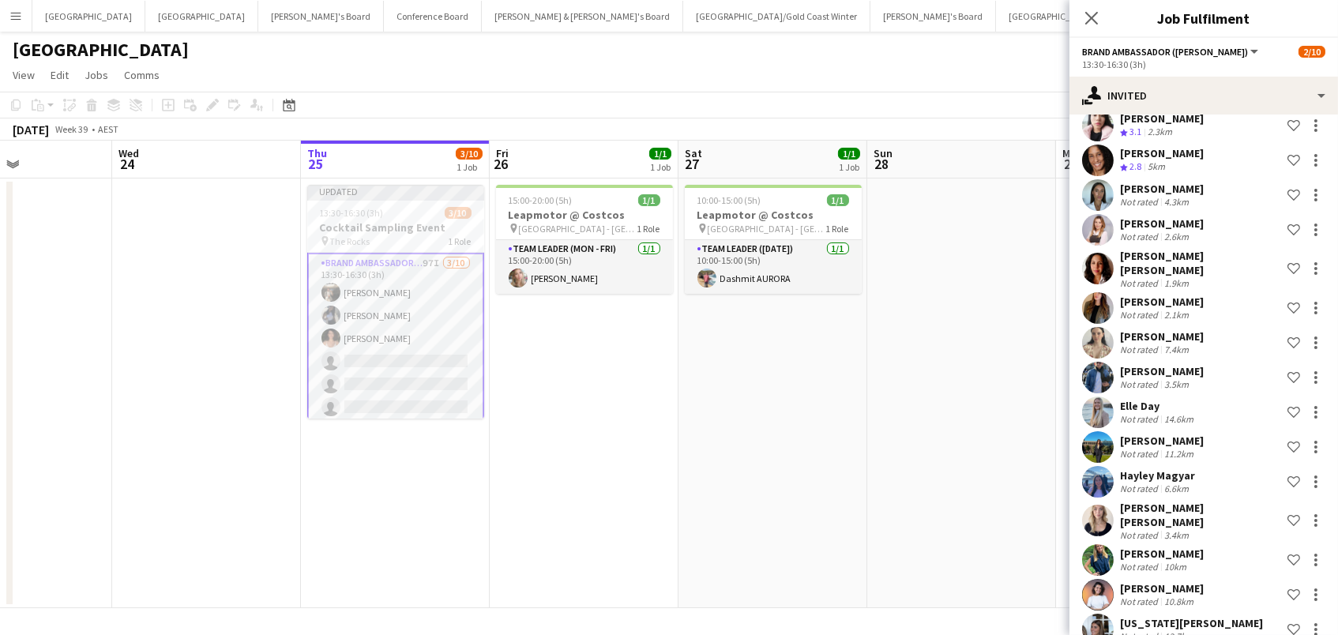
drag, startPoint x: 1076, startPoint y: 157, endPoint x: 1065, endPoint y: 151, distance: 12.1
click at [1072, 179] on div "Imane Numa Not rated 4.3km Shortlist crew" at bounding box center [1203, 195] width 268 height 32
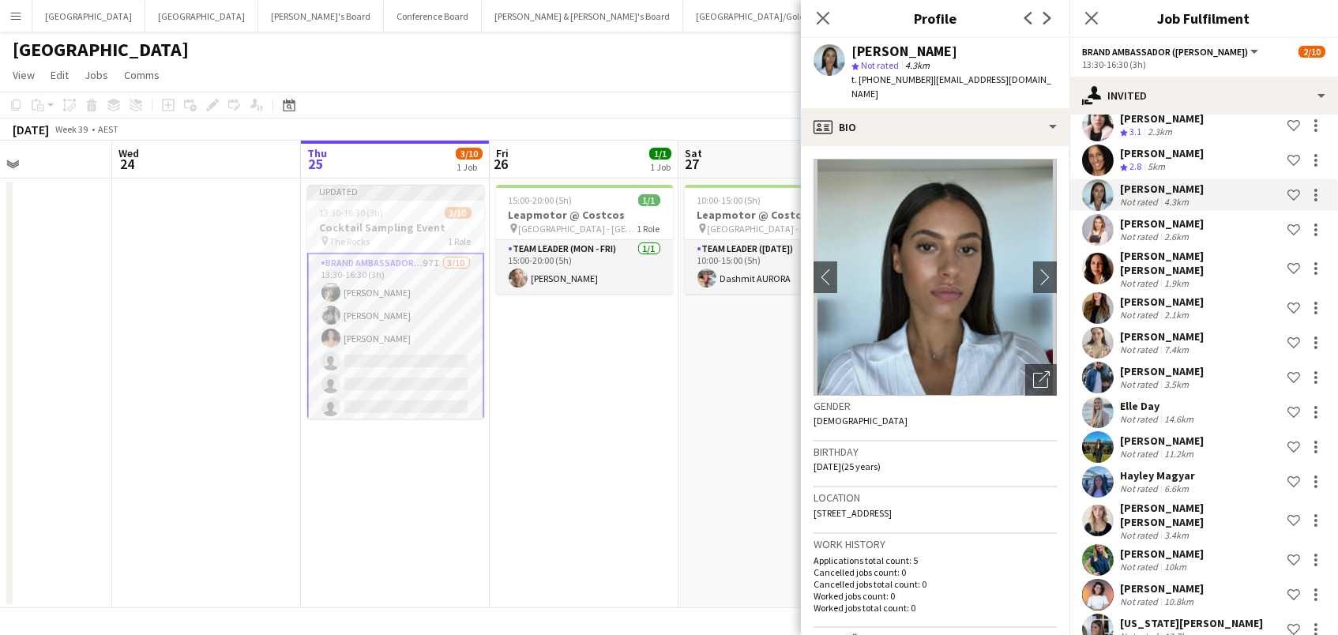
drag, startPoint x: 706, startPoint y: 76, endPoint x: 870, endPoint y: 86, distance: 164.6
click at [706, 76] on app-page-menu "View Day view expanded Day view collapsed Month view Date picker Jump to today …" at bounding box center [669, 77] width 1338 height 30
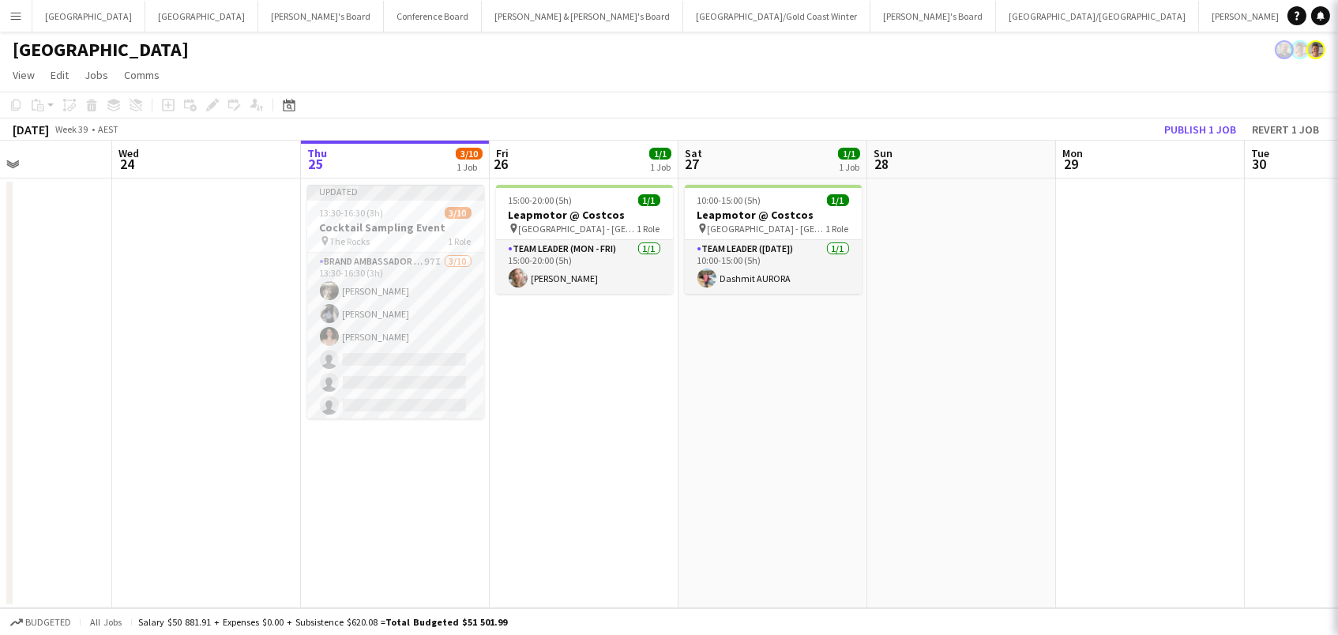
scroll to position [0, 0]
click at [1224, 127] on button "Publish 1 job" at bounding box center [1200, 129] width 84 height 21
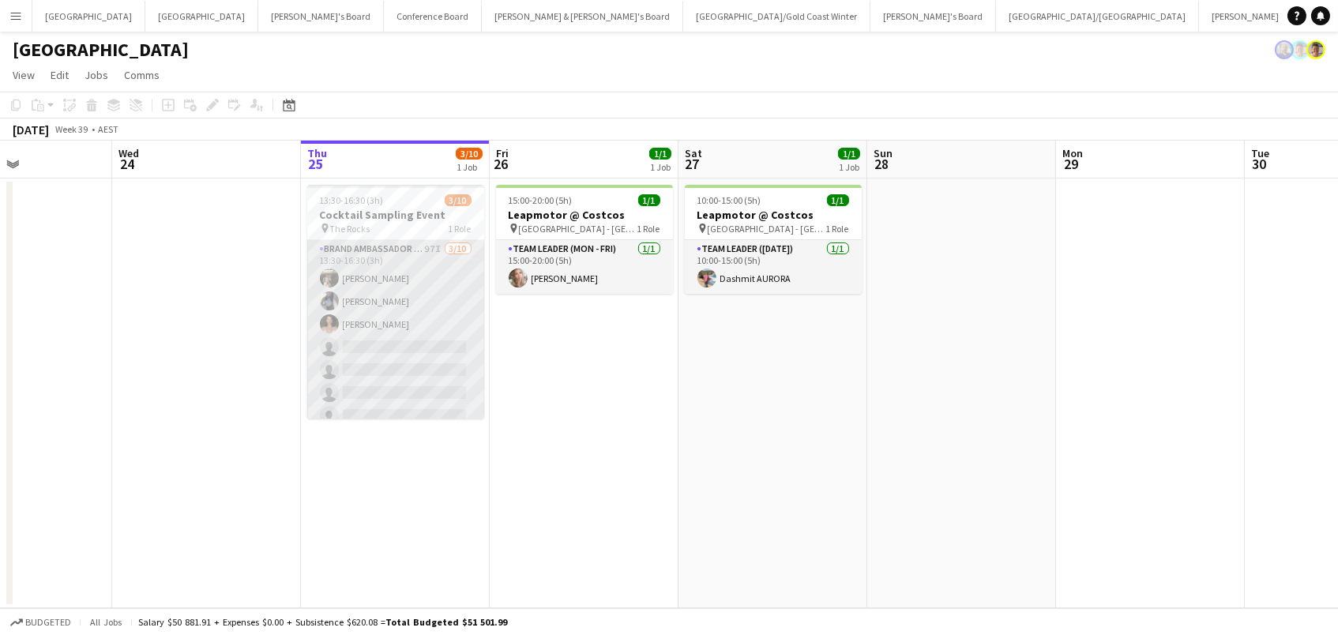
click at [414, 317] on app-card-role "Brand Ambassador (Mon - Fri) 97I 3/10 13:30-16:30 (3h) Owen Davies Lorella Yang…" at bounding box center [395, 370] width 177 height 260
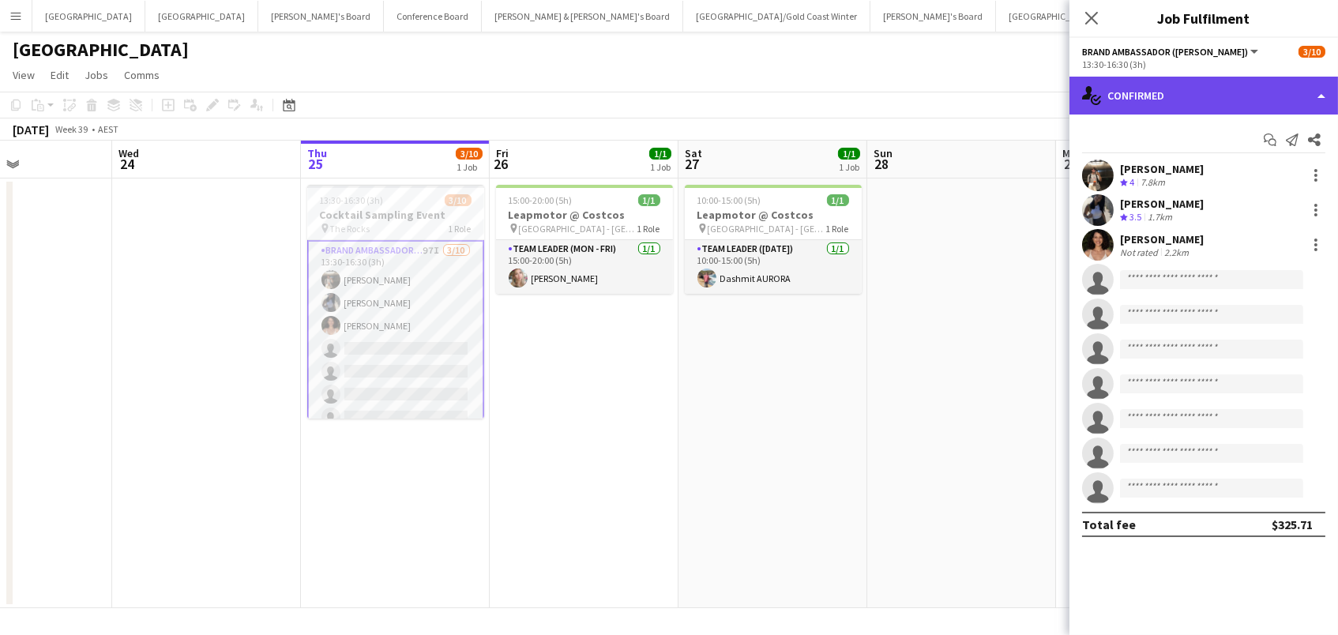
click at [1176, 101] on div "single-neutral-actions-check-2 Confirmed" at bounding box center [1203, 96] width 268 height 38
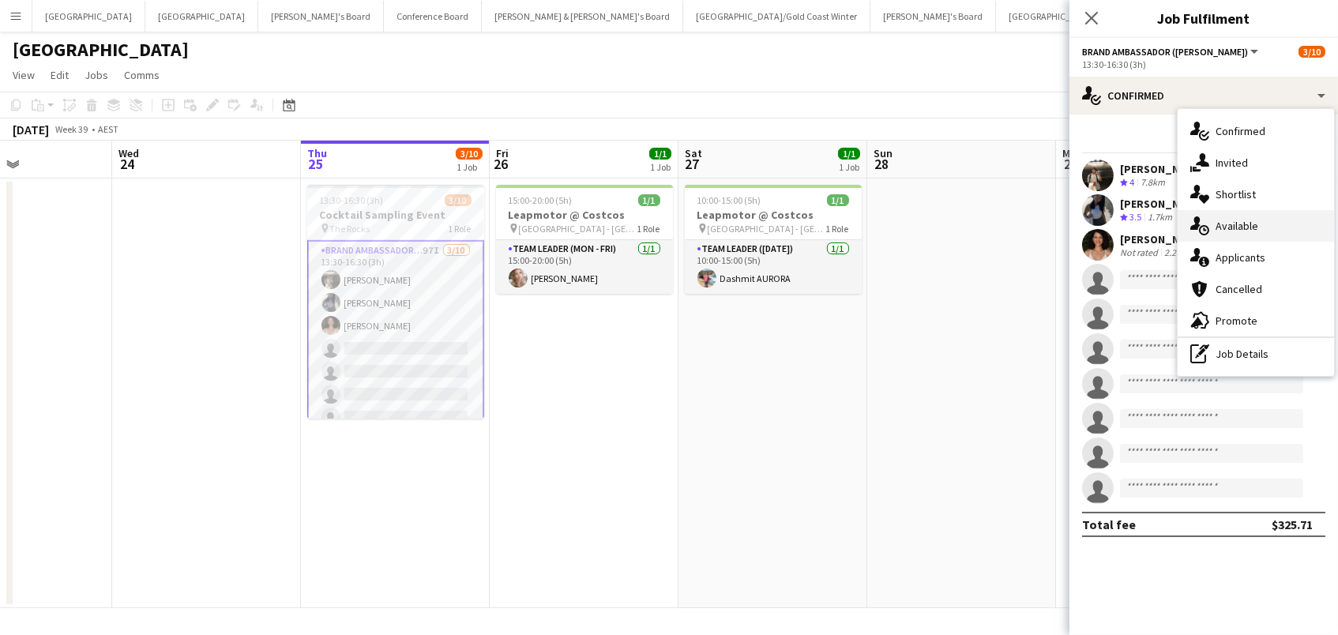
click at [1260, 229] on div "single-neutral-actions-upload Available" at bounding box center [1255, 226] width 156 height 32
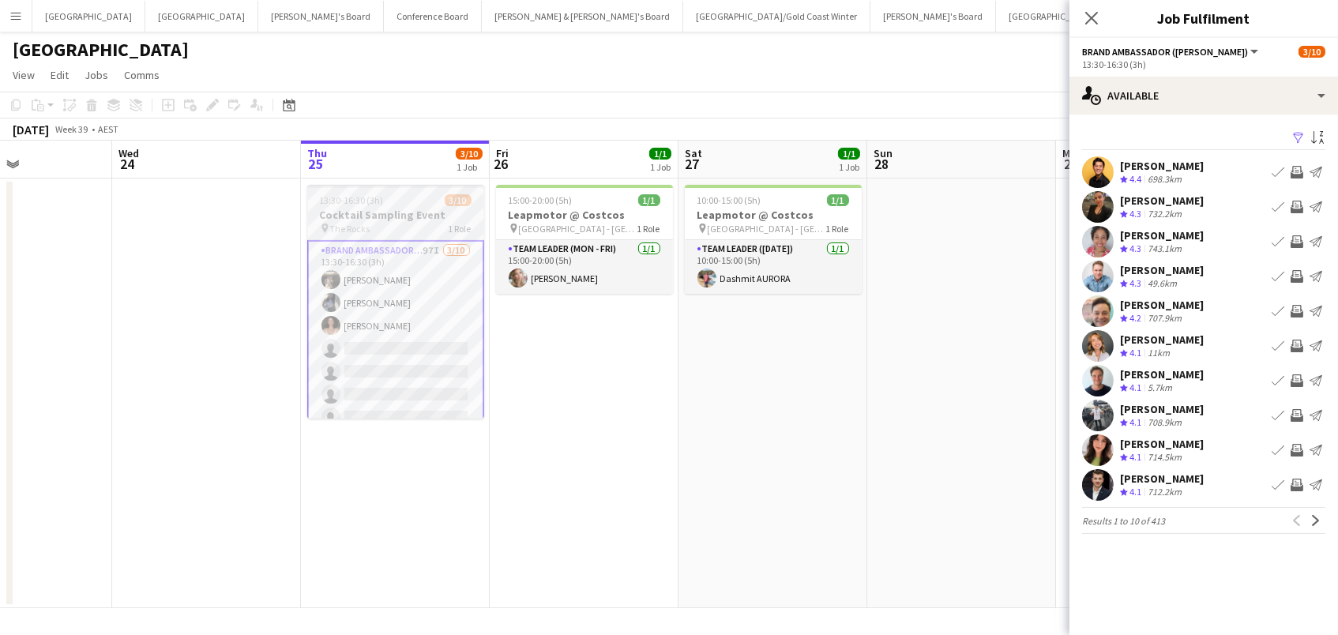
click at [322, 208] on h3 "Cocktail Sampling Event" at bounding box center [395, 215] width 177 height 14
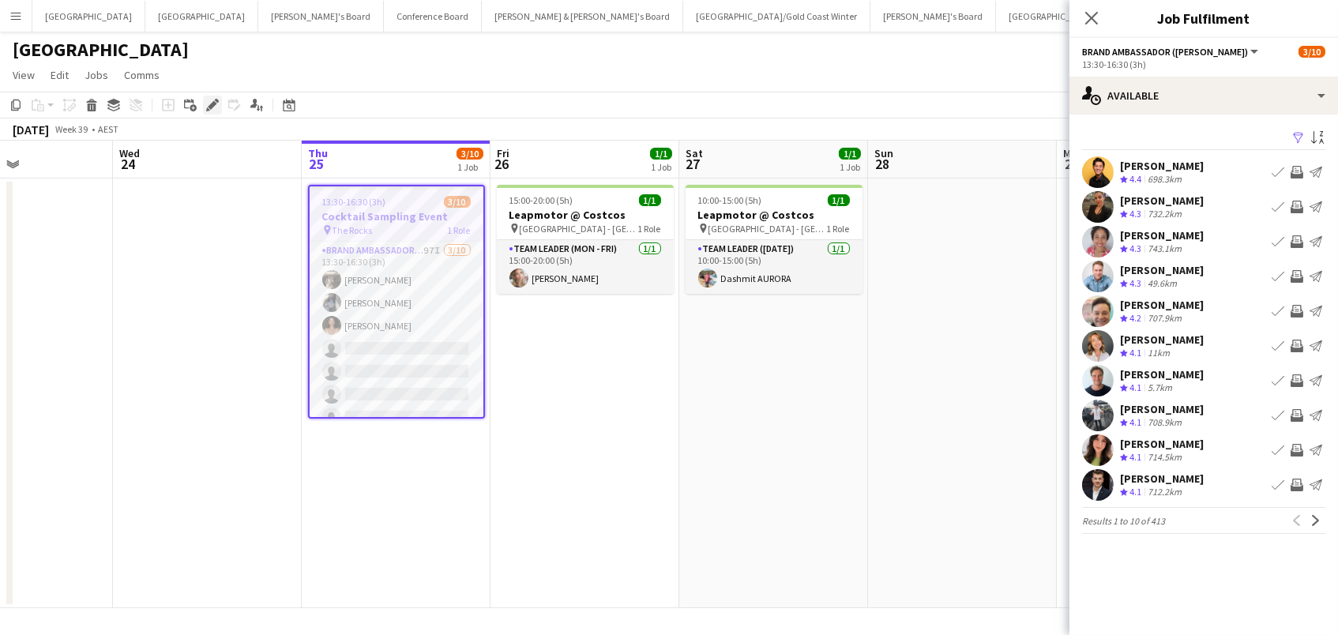
click at [208, 106] on icon at bounding box center [212, 105] width 9 height 9
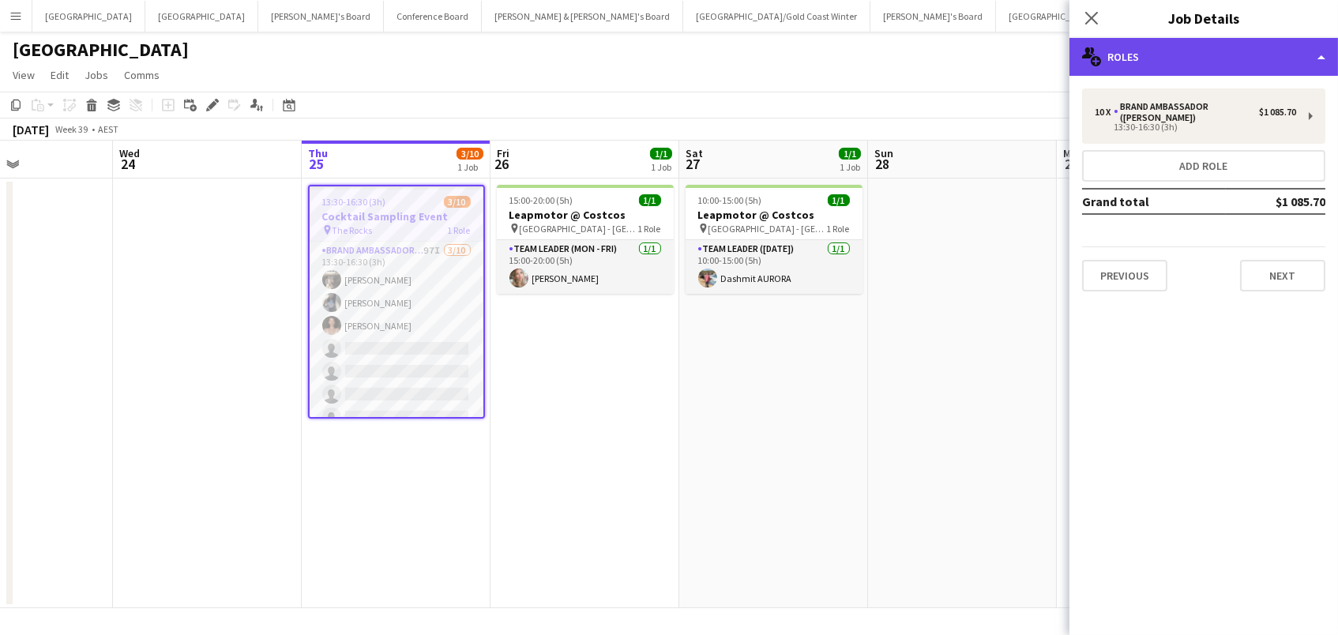
click at [1139, 55] on div "multiple-users-add Roles" at bounding box center [1203, 57] width 268 height 38
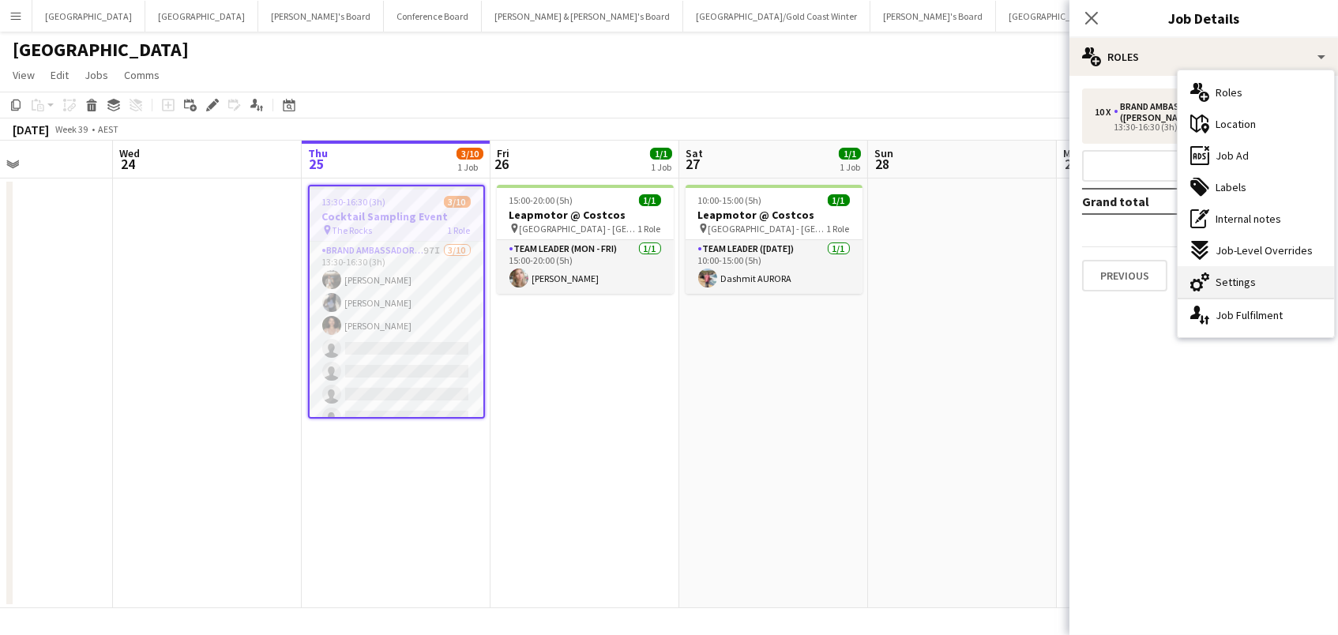
click at [1215, 283] on span "Settings" at bounding box center [1235, 282] width 40 height 14
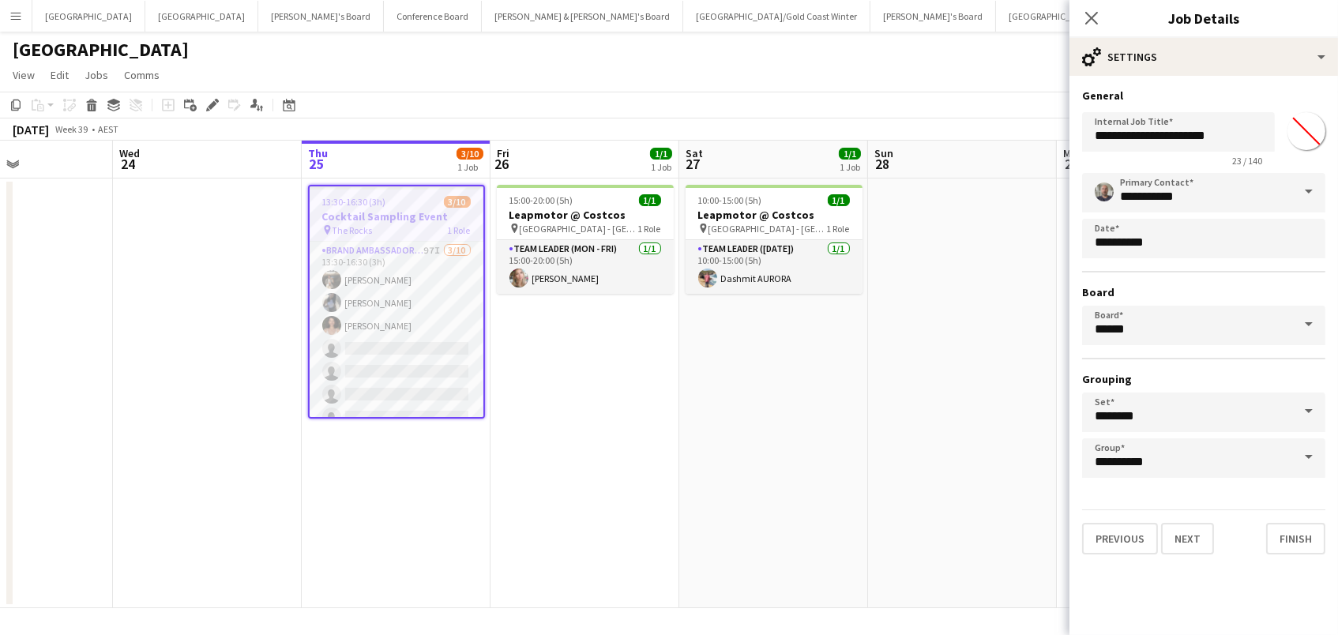
click at [1305, 126] on input "*******" at bounding box center [1306, 131] width 57 height 57
type input "*******"
click at [797, 337] on app-date-cell "10:00-15:00 (5h) 1/1 Leapmotor @ Costcos pin Marsden Park - NSW 1 Role Team Lea…" at bounding box center [773, 393] width 189 height 430
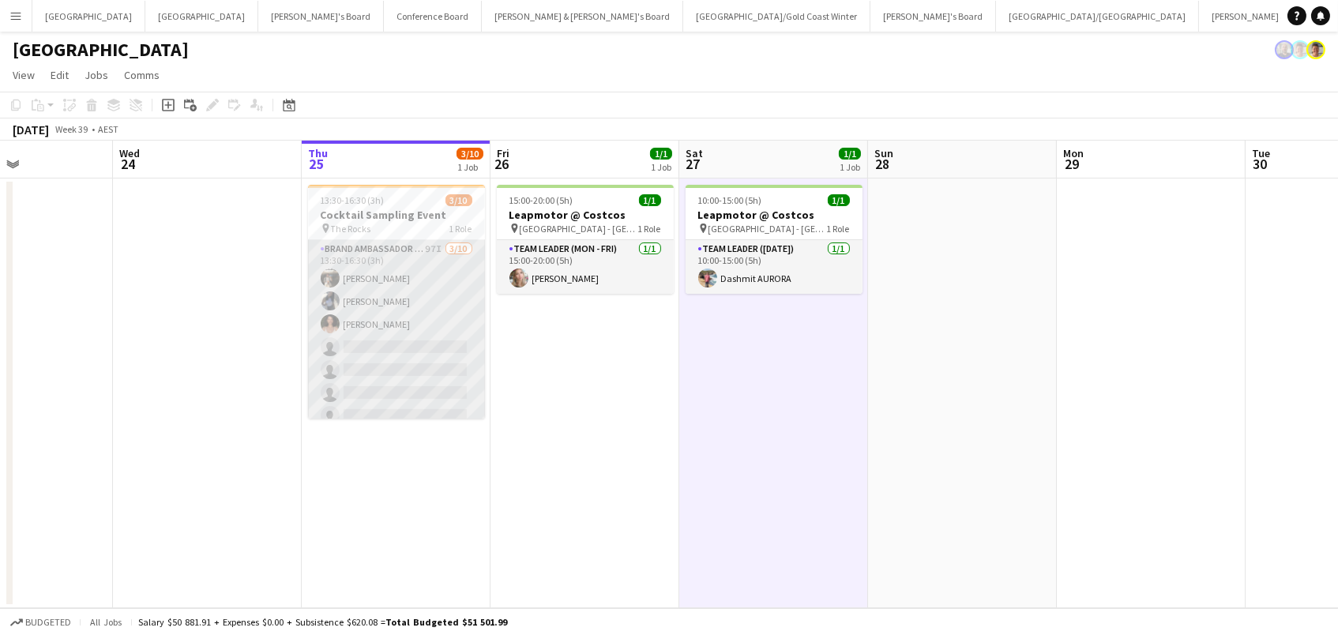
click at [349, 346] on app-card-role "Brand Ambassador (Mon - Fri) 97I 3/10 13:30-16:30 (3h) Owen Davies Lorella Yang…" at bounding box center [396, 370] width 177 height 260
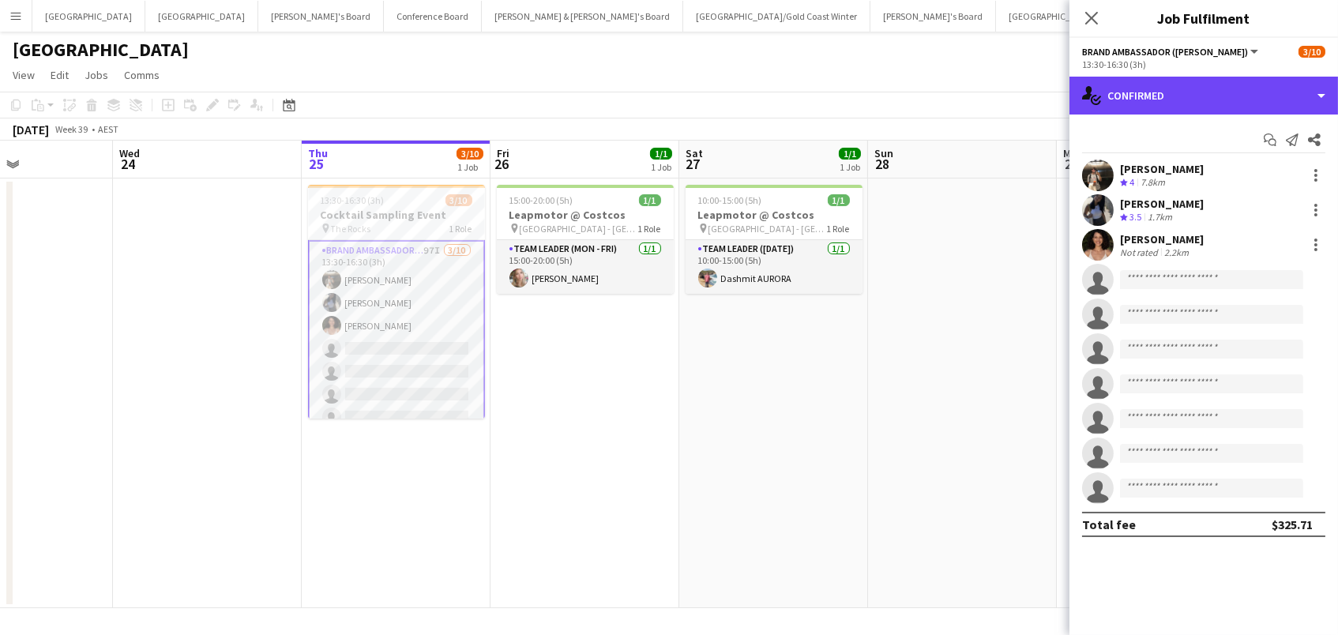
drag, startPoint x: 1181, startPoint y: 91, endPoint x: 1198, endPoint y: 126, distance: 38.5
click at [1181, 92] on div "single-neutral-actions-check-2 Confirmed" at bounding box center [1203, 96] width 268 height 38
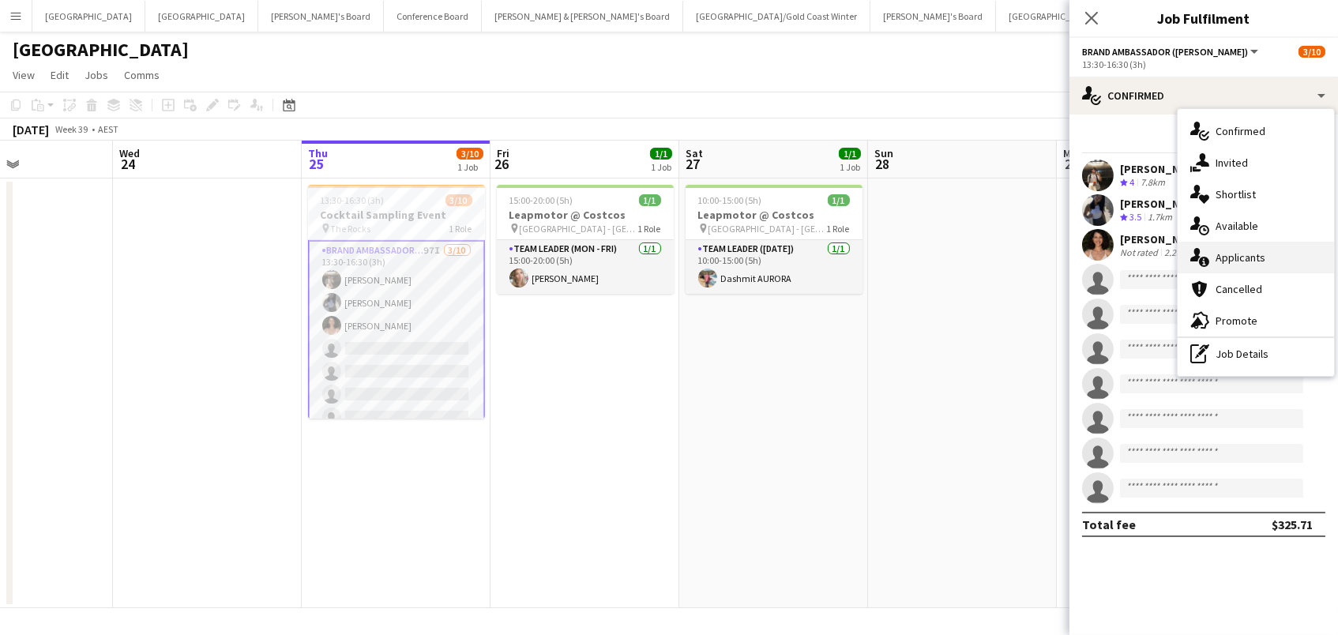
click at [1230, 251] on span "Applicants" at bounding box center [1240, 257] width 50 height 14
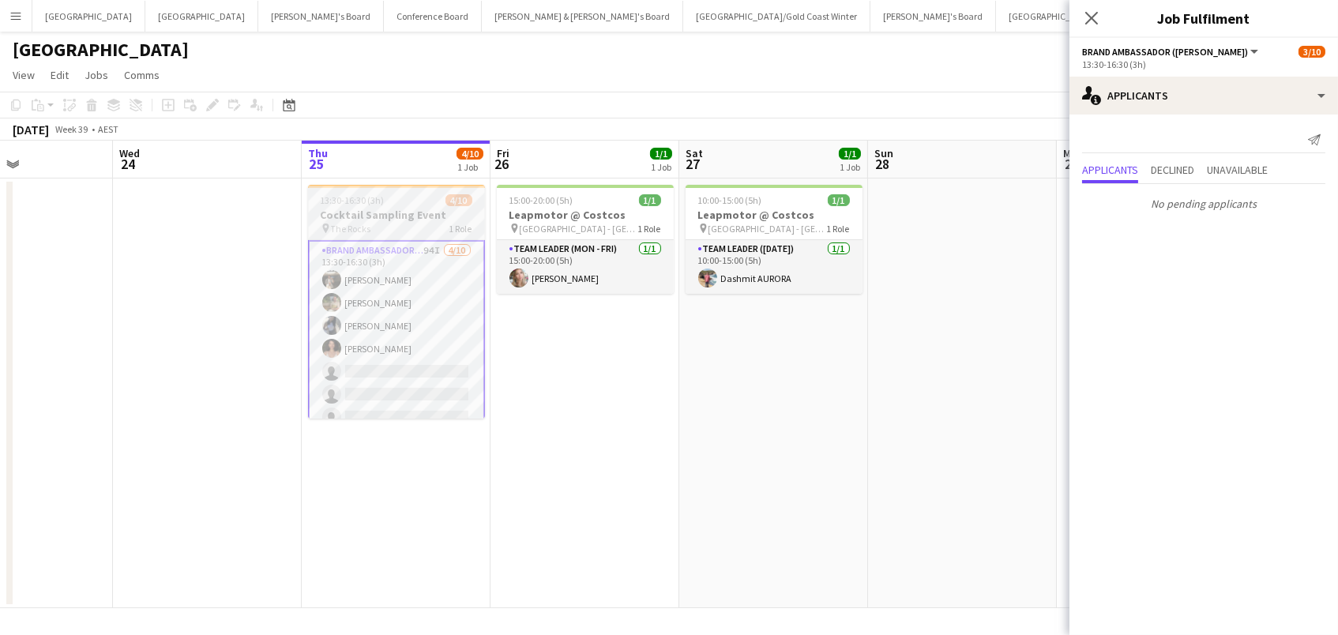
click at [387, 201] on div "13:30-16:30 (3h) 4/10" at bounding box center [396, 200] width 177 height 12
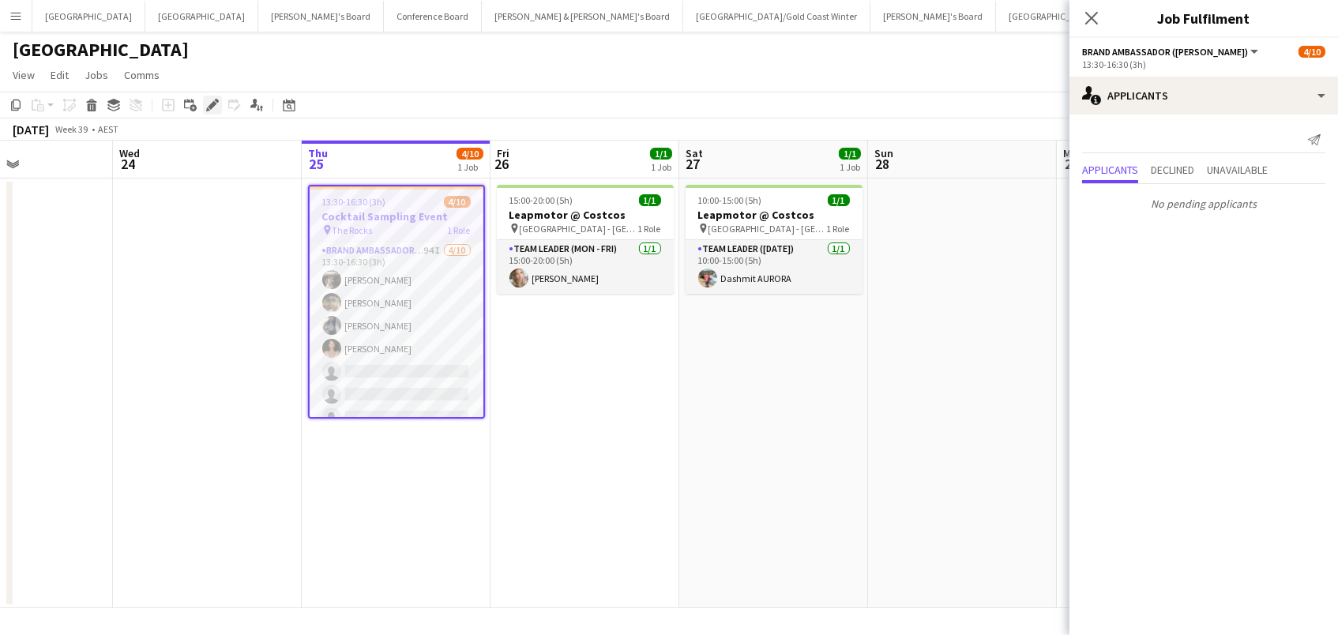
click at [208, 101] on icon "Edit" at bounding box center [212, 105] width 13 height 13
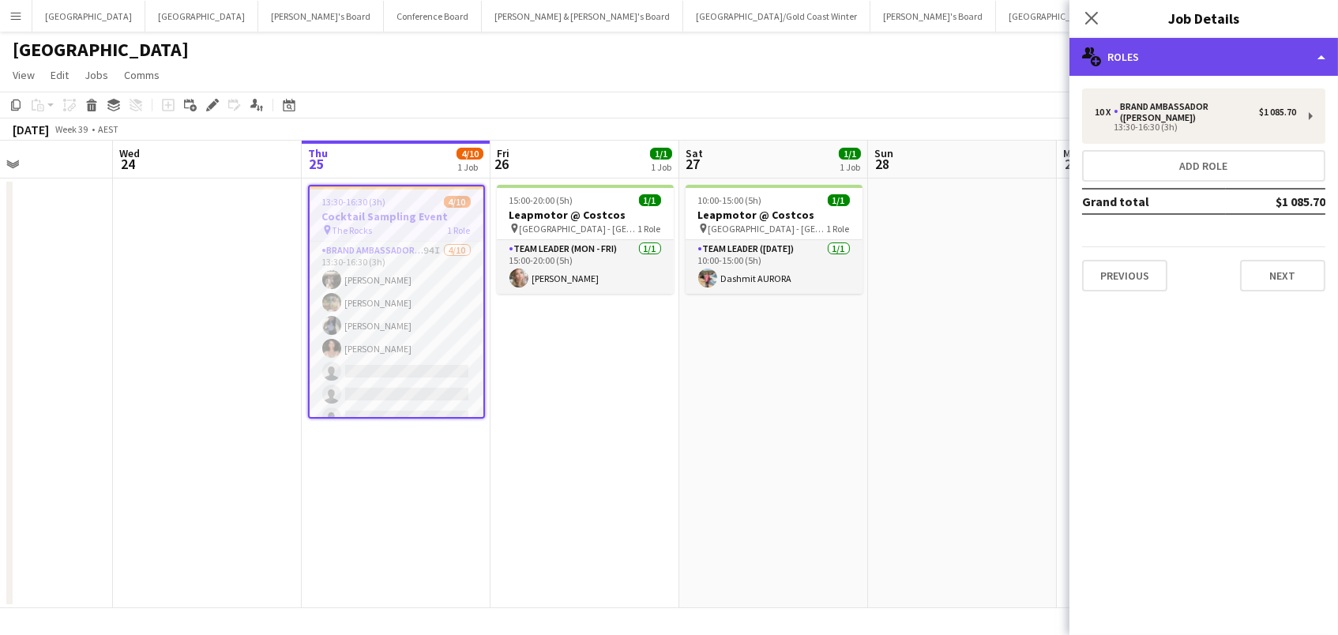
click at [1143, 62] on div "multiple-users-add Roles" at bounding box center [1203, 57] width 268 height 38
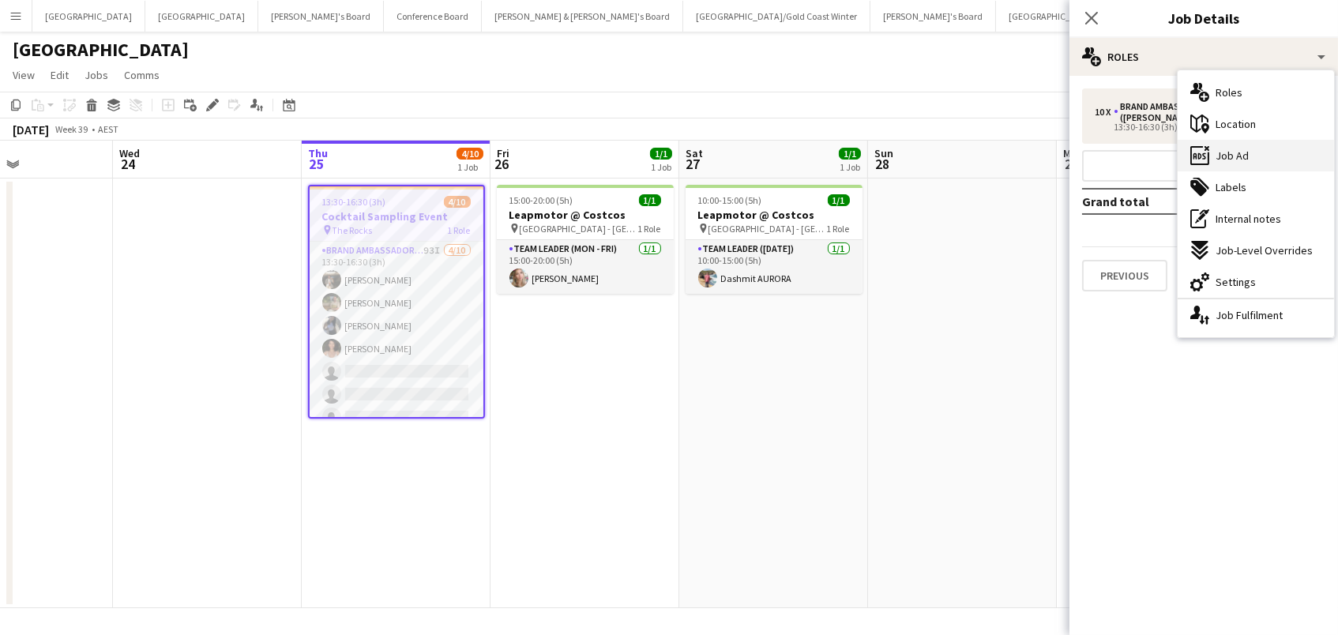
click at [1208, 156] on icon at bounding box center [1199, 155] width 19 height 19
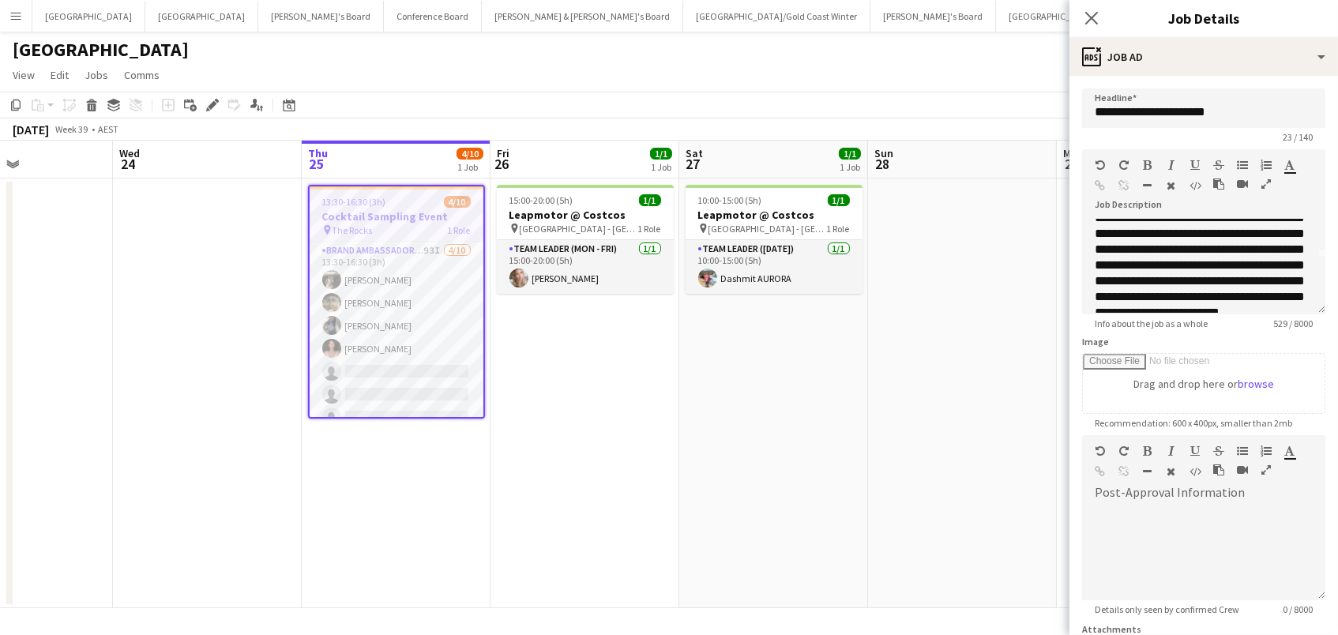
scroll to position [54, 0]
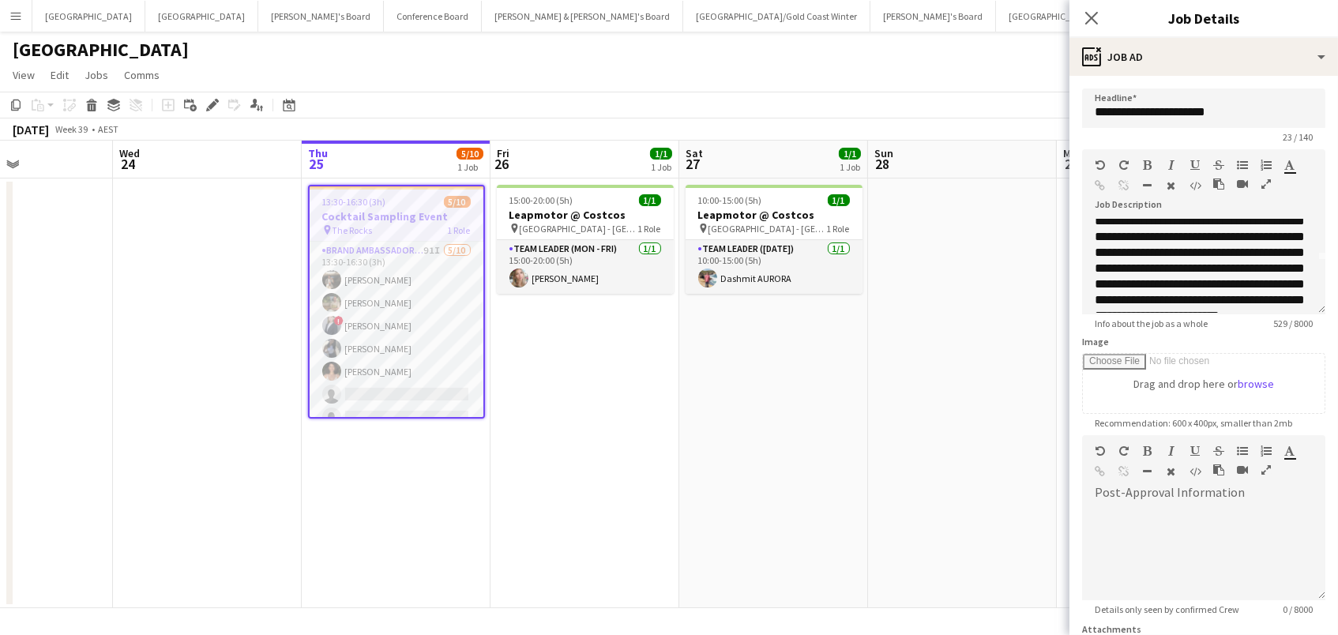
click at [880, 211] on app-date-cell at bounding box center [962, 393] width 189 height 430
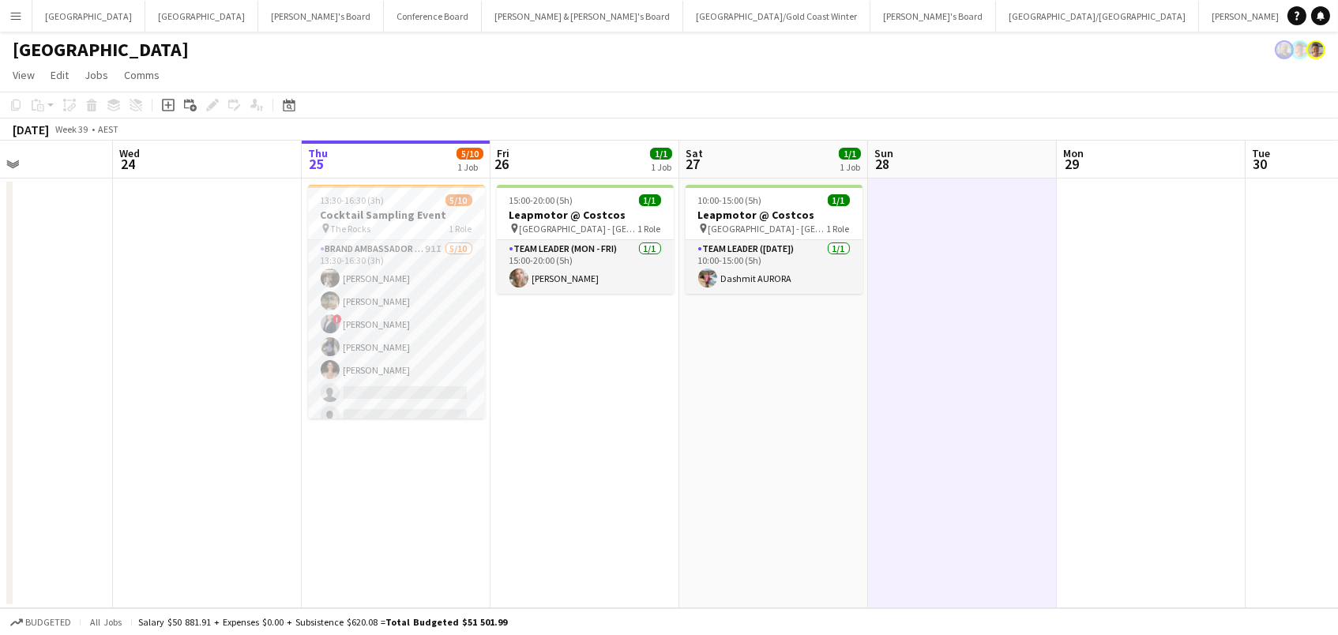
scroll to position [0, 0]
click at [460, 229] on span "1 Role" at bounding box center [460, 229] width 23 height 12
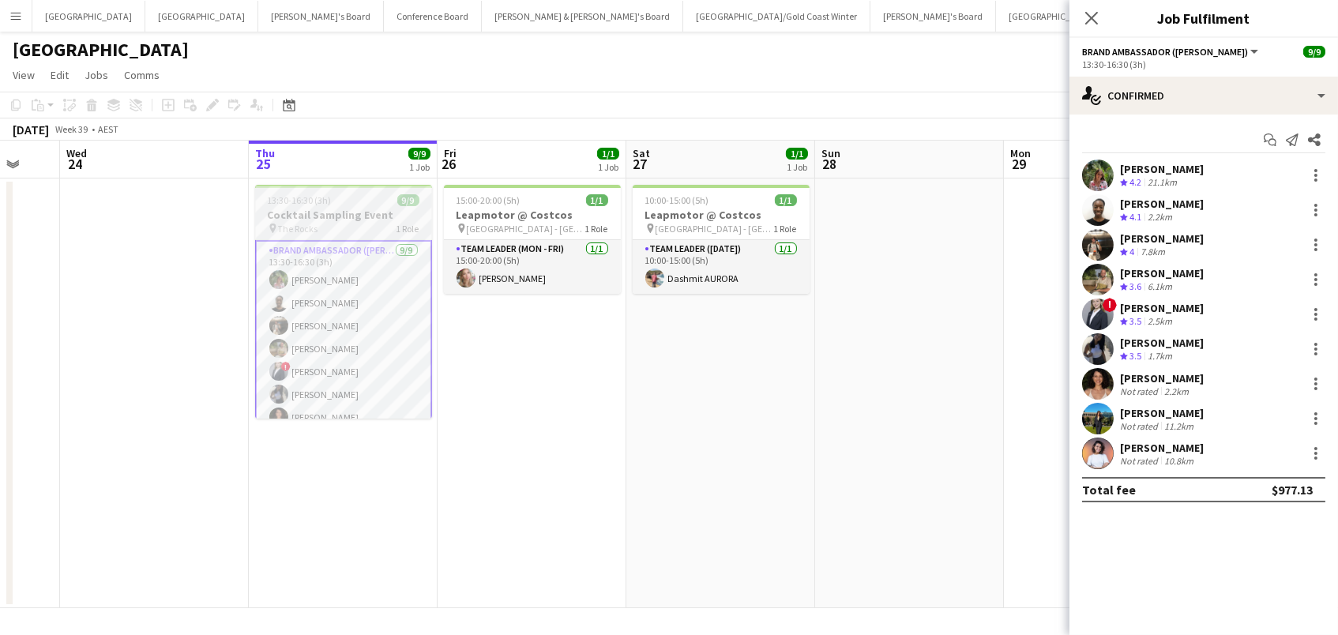
scroll to position [0, 508]
click at [1097, 20] on icon "Close pop-in" at bounding box center [1091, 18] width 13 height 13
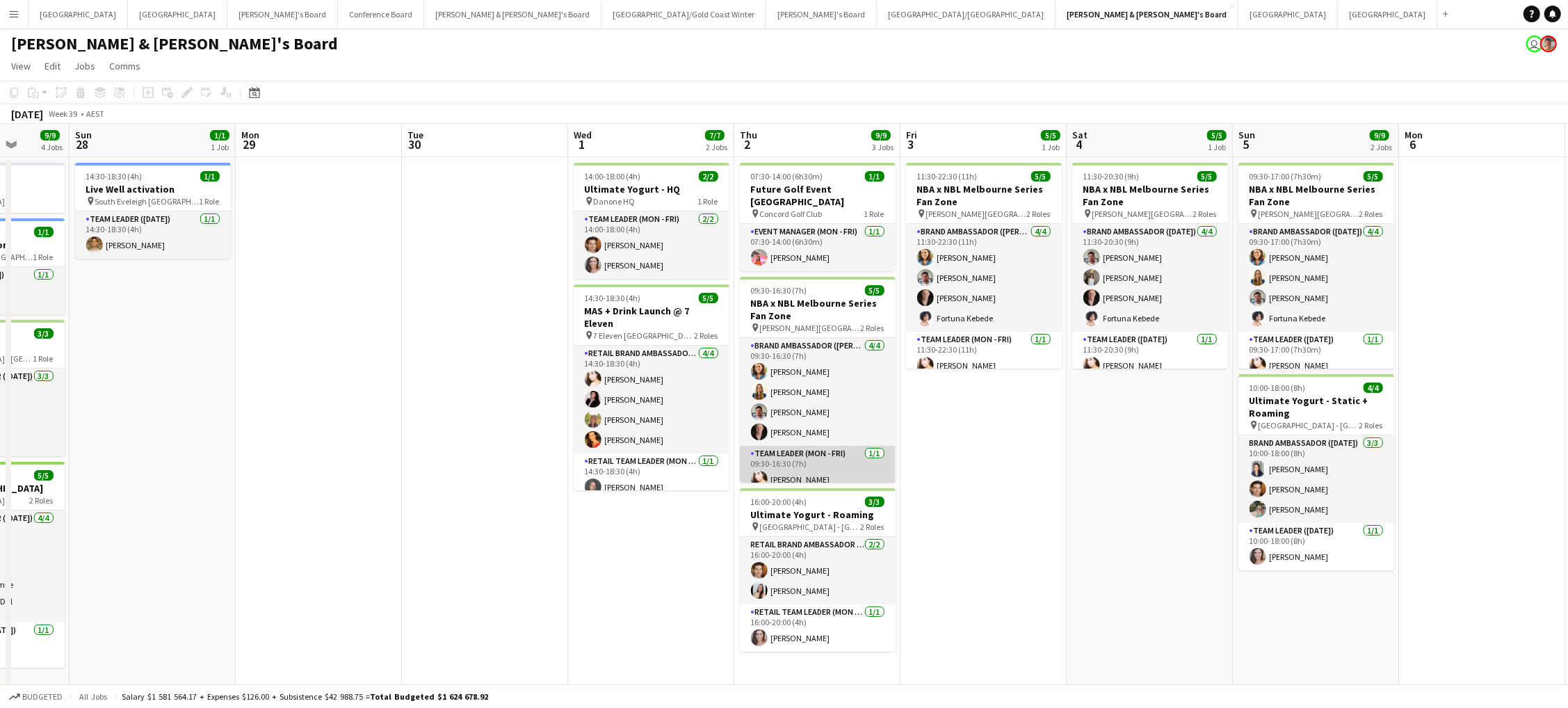
scroll to position [0, 441]
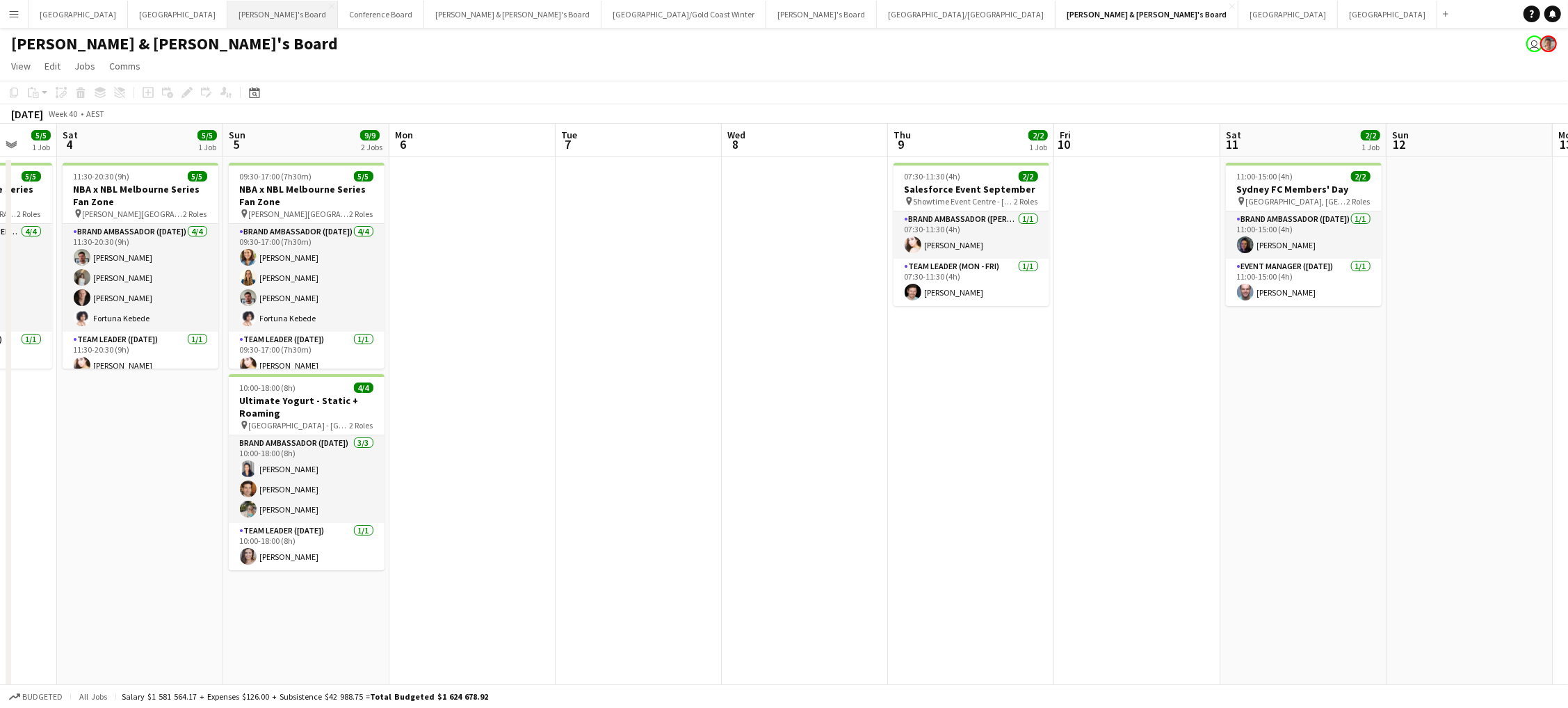
click at [227, 5] on button "Tennille's Board Close" at bounding box center [283, 14] width 111 height 27
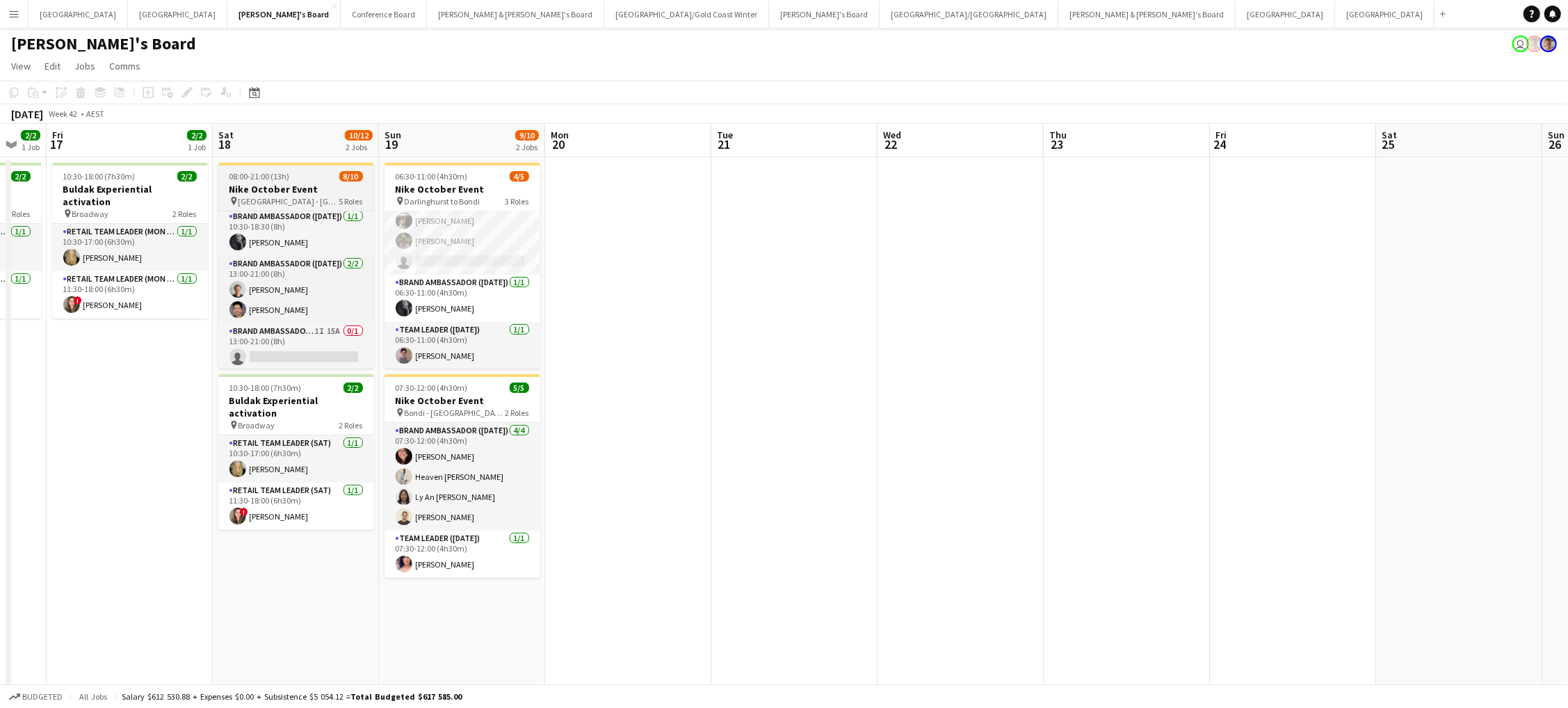
scroll to position [24, 0]
click at [341, 17] on button "Conference Board Close" at bounding box center [384, 14] width 86 height 27
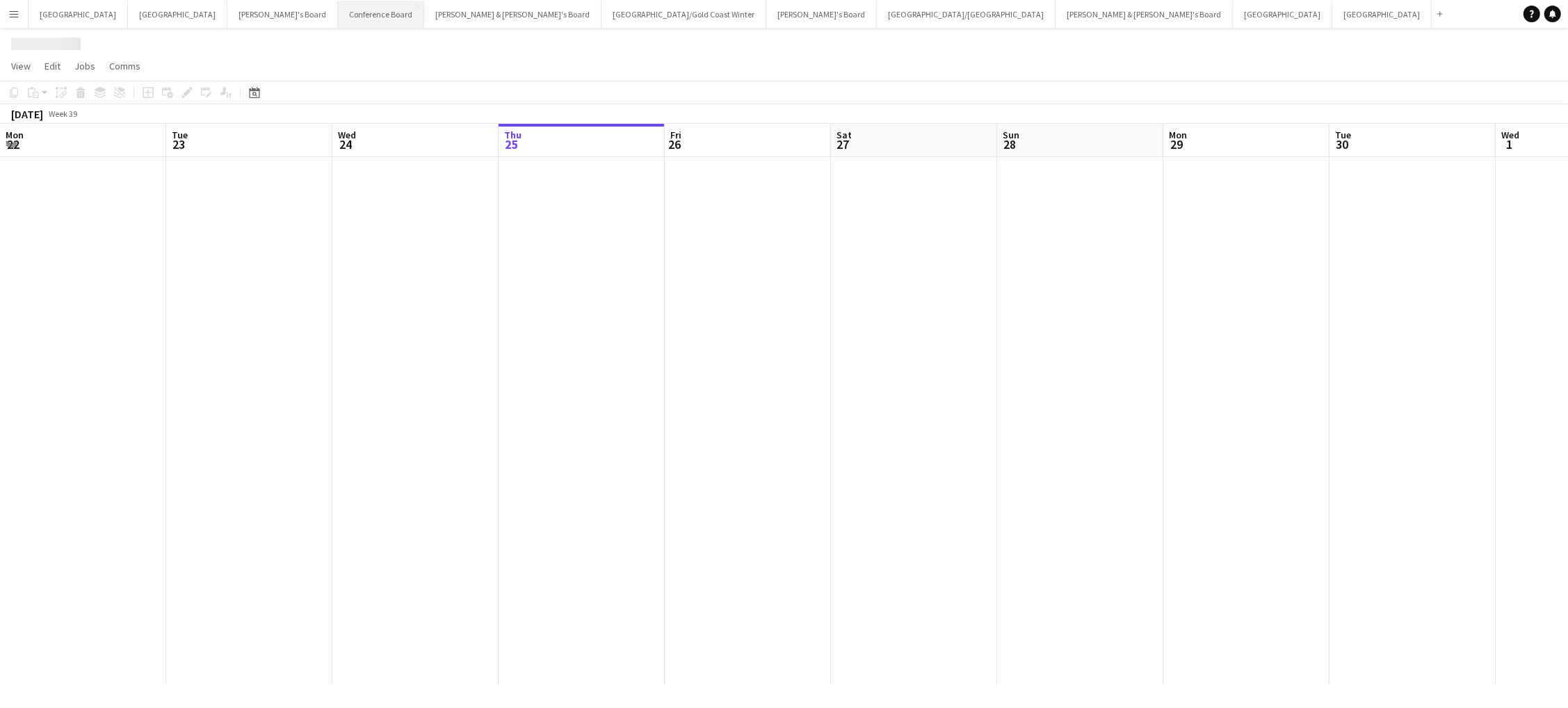
scroll to position [0, 332]
click at [424, 18] on button "[PERSON_NAME] & [PERSON_NAME]'s Board Close" at bounding box center [512, 14] width 177 height 27
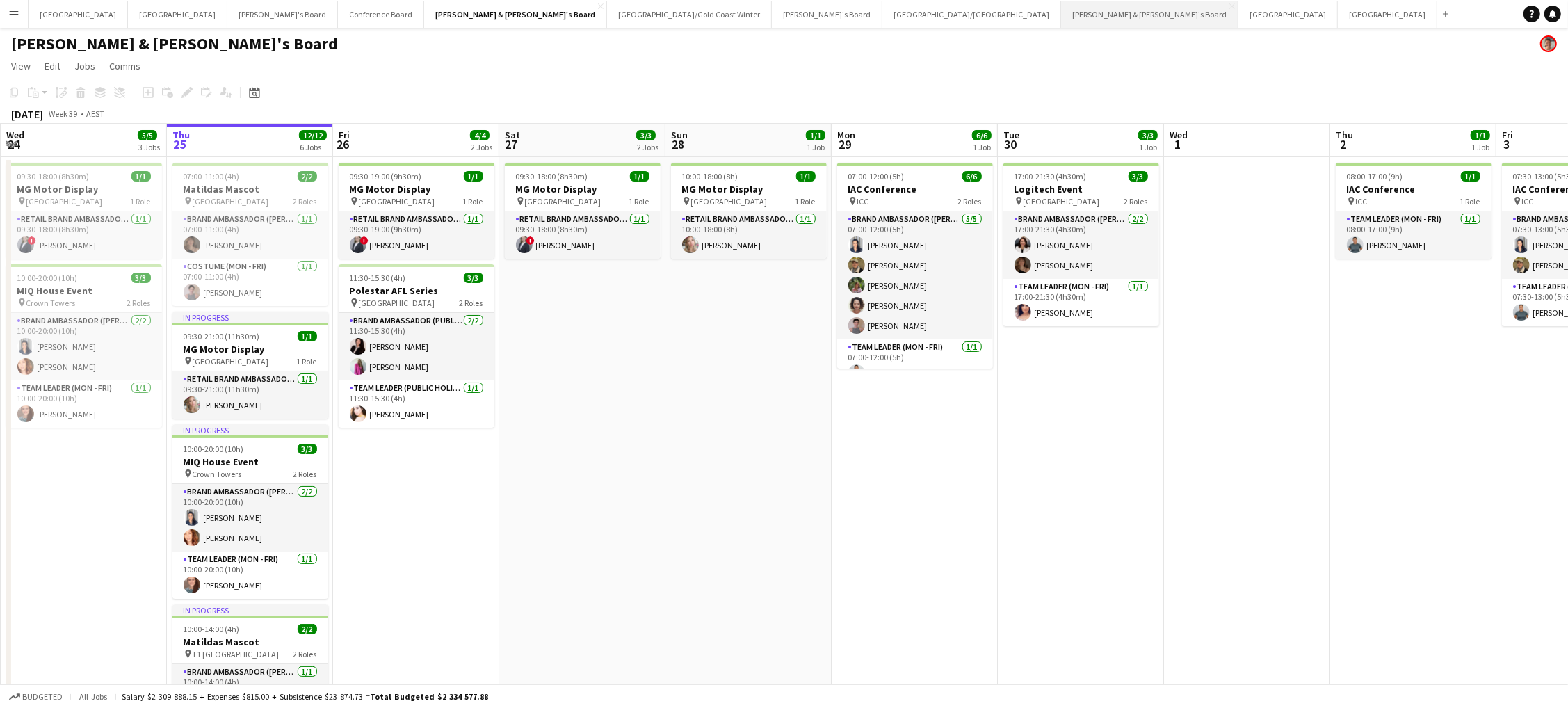
click at [1061, 21] on button "[PERSON_NAME] & [PERSON_NAME]'s Board Close" at bounding box center [1149, 14] width 177 height 27
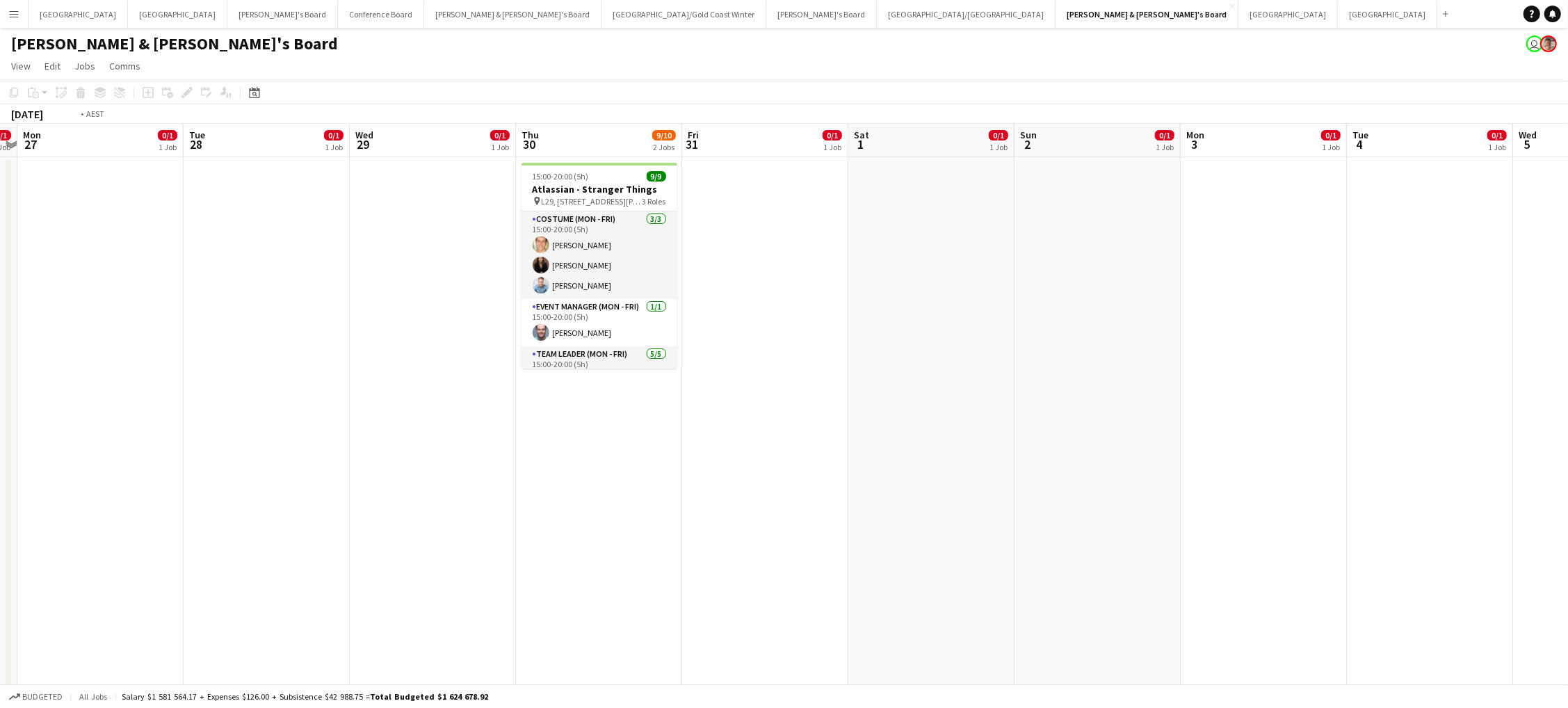
scroll to position [0, 374]
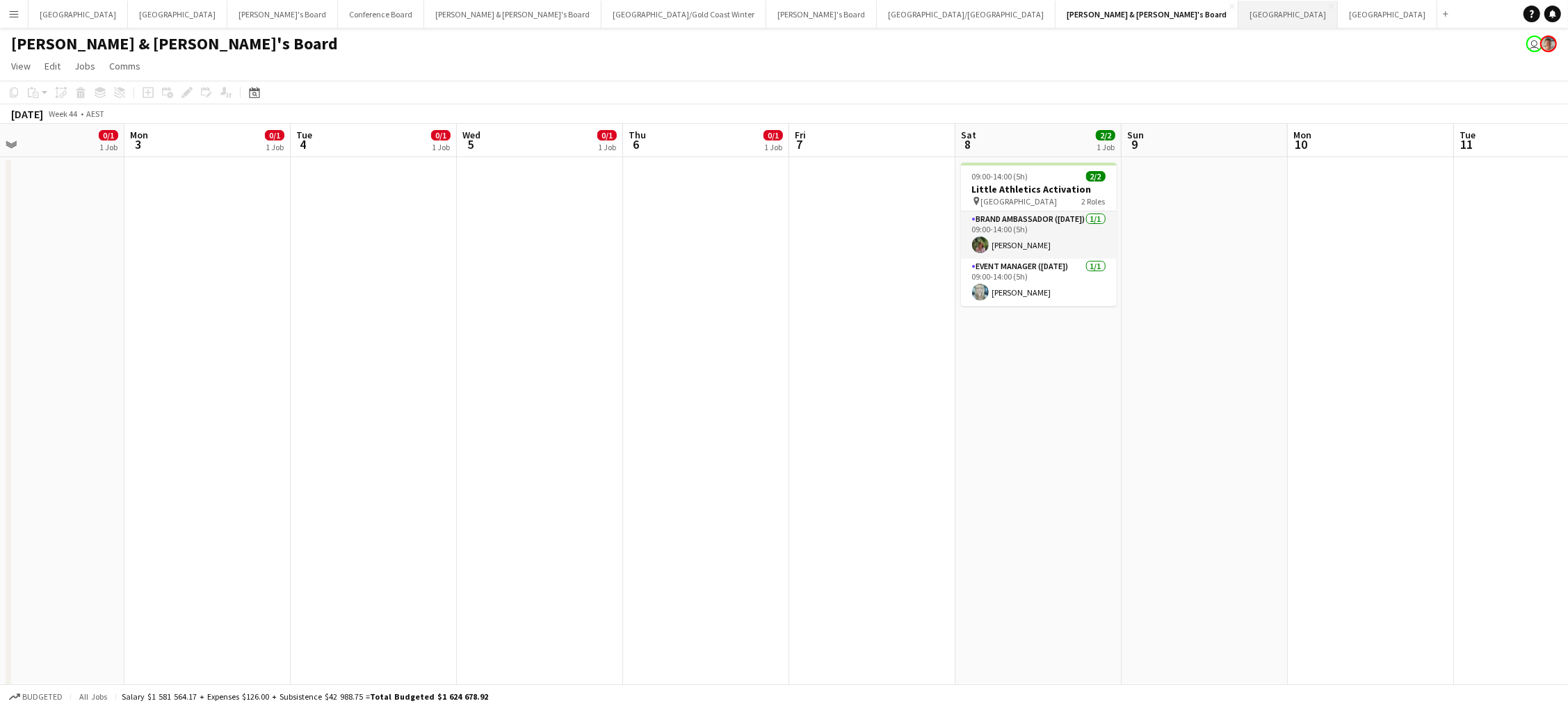
click at [1238, 17] on button "Sydney Close" at bounding box center [1287, 14] width 99 height 27
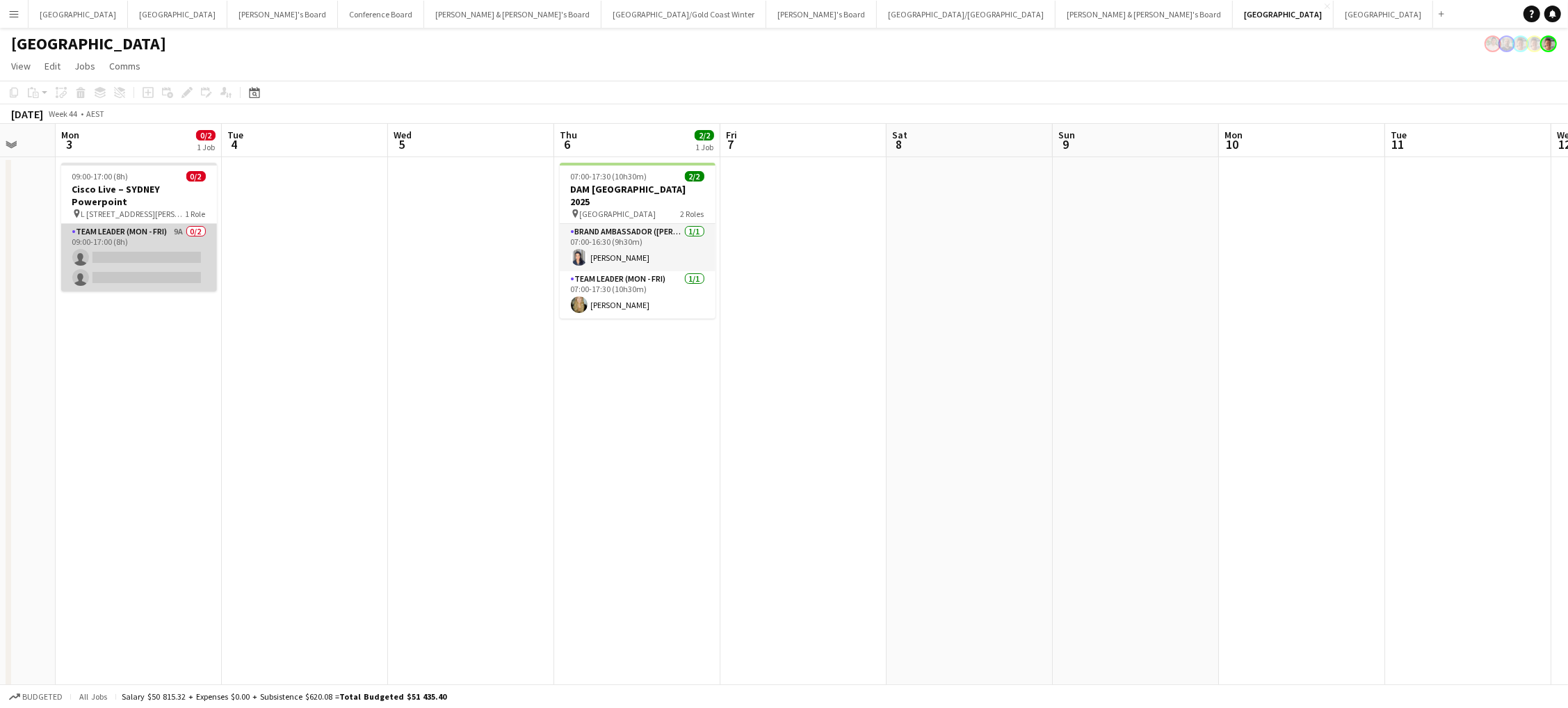
scroll to position [0, 478]
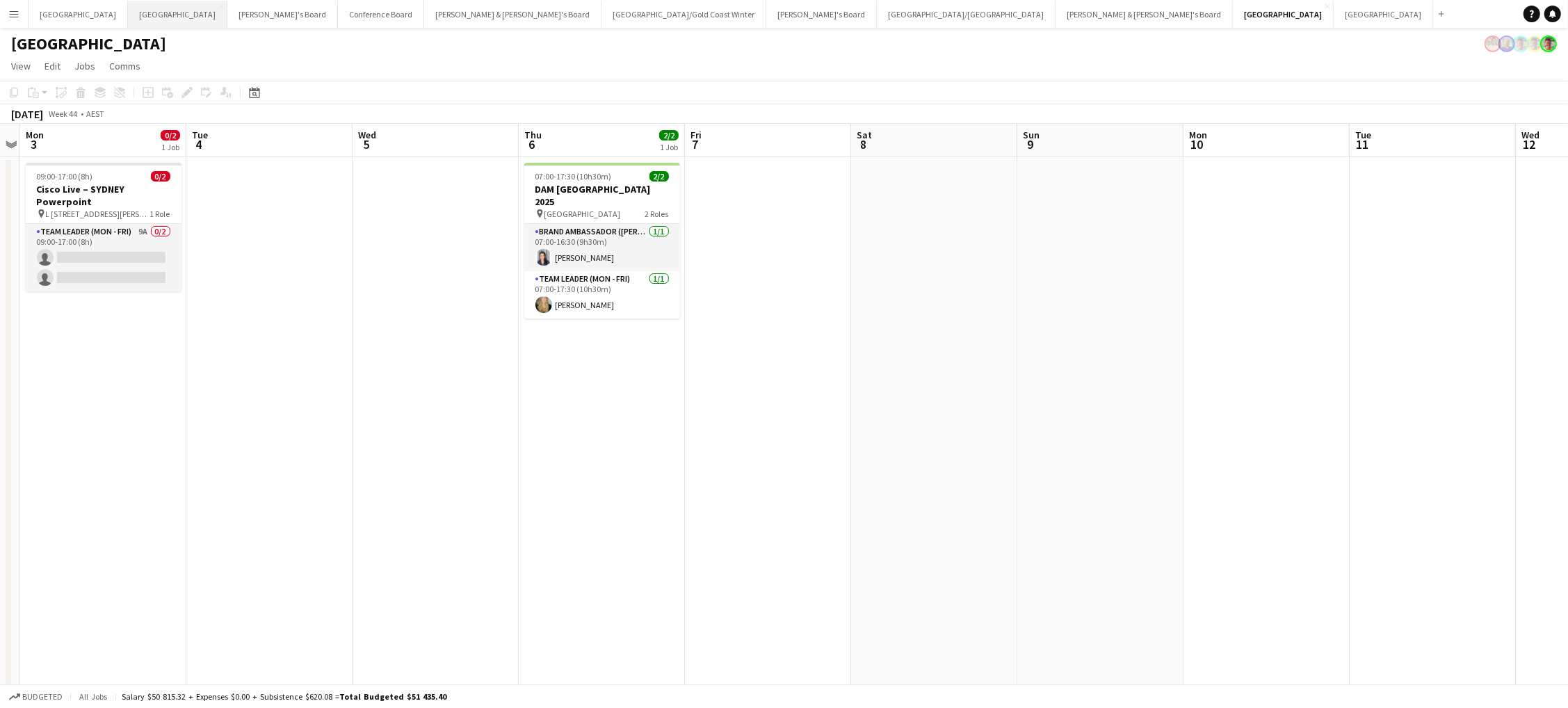
click at [128, 21] on button "Melbourne Close" at bounding box center [177, 14] width 99 height 27
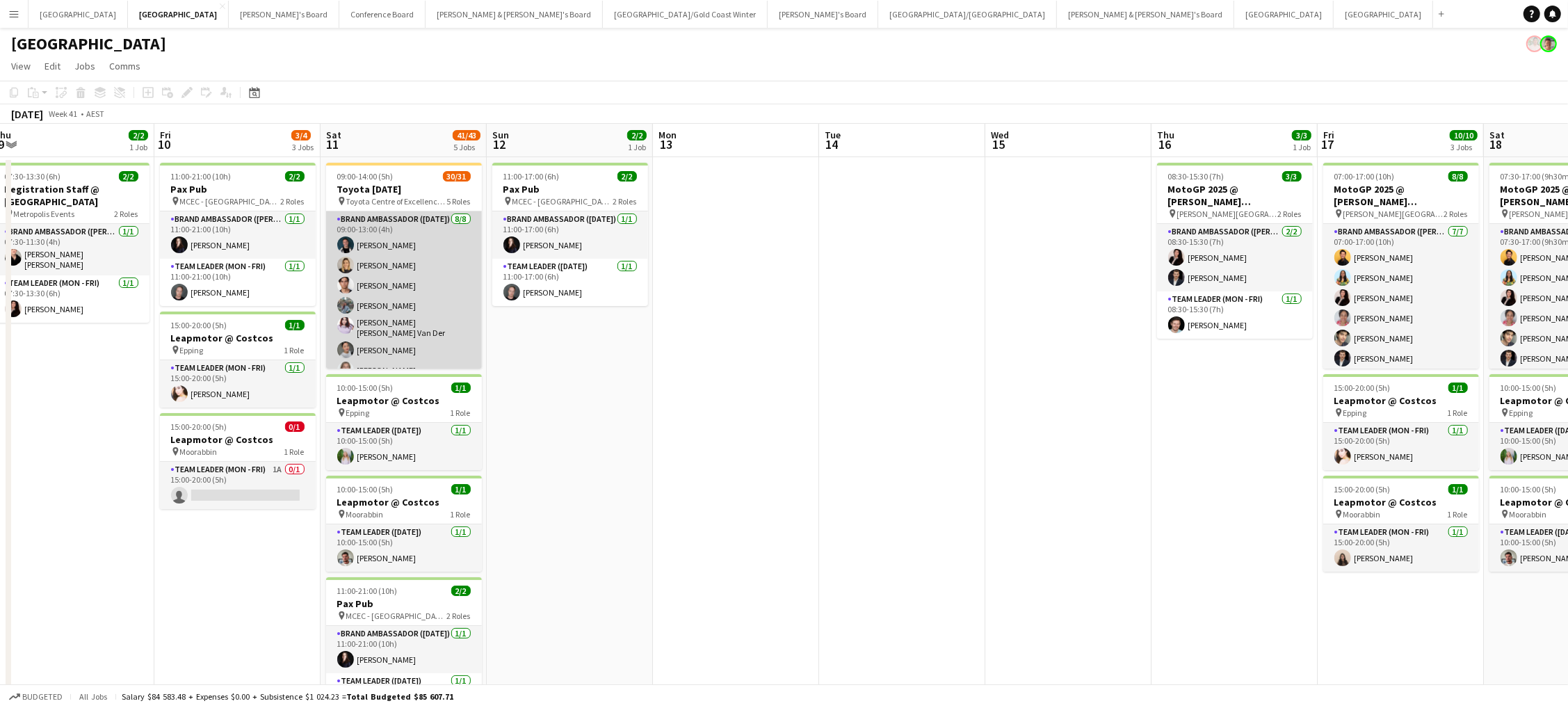
scroll to position [0, 343]
click at [460, 227] on app-card-role "Brand Ambassador ([DATE]) [DATE] 09:00-13:00 (4h) [PERSON_NAME] [PERSON_NAME] […" at bounding box center [404, 307] width 156 height 193
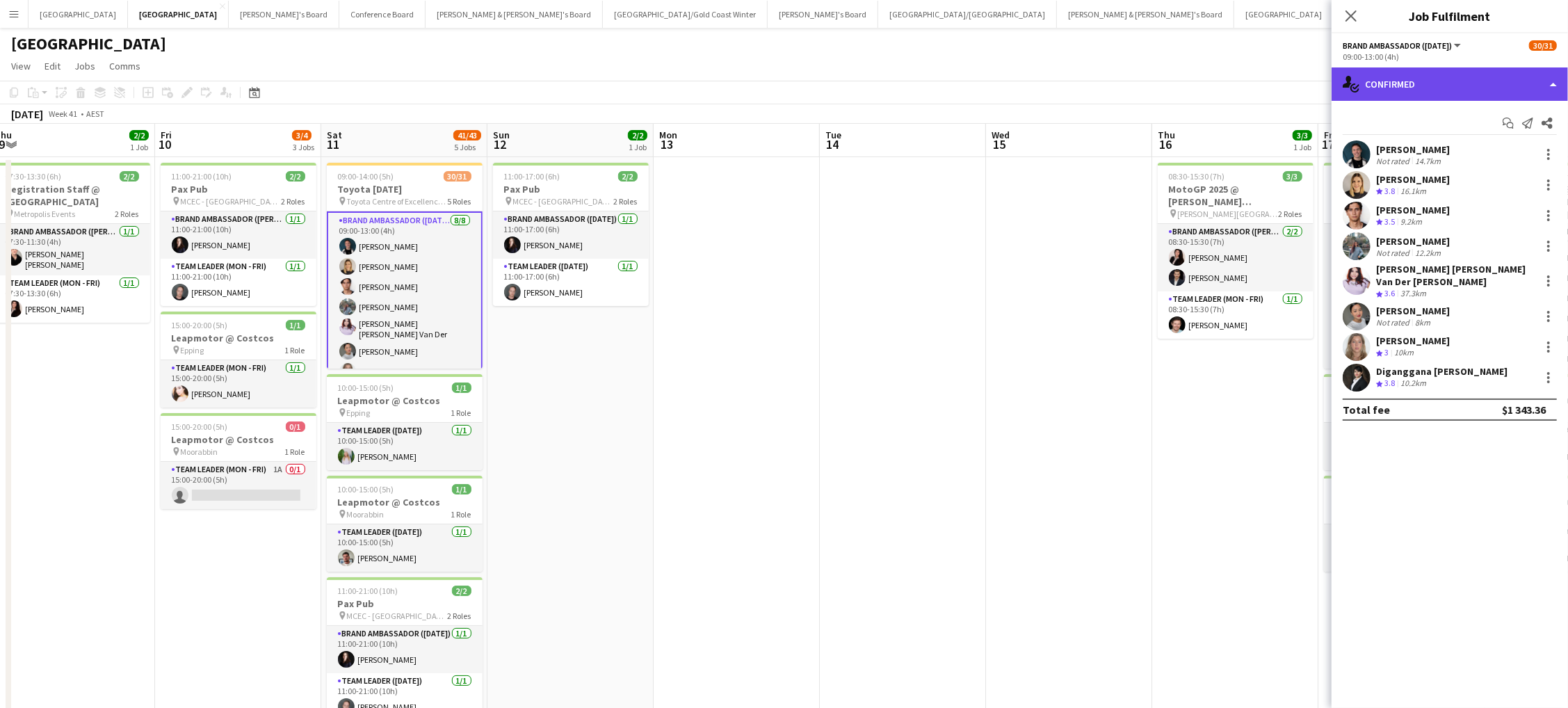
click at [1431, 85] on div "single-neutral-actions-check-2 Confirmed" at bounding box center [1449, 85] width 236 height 33
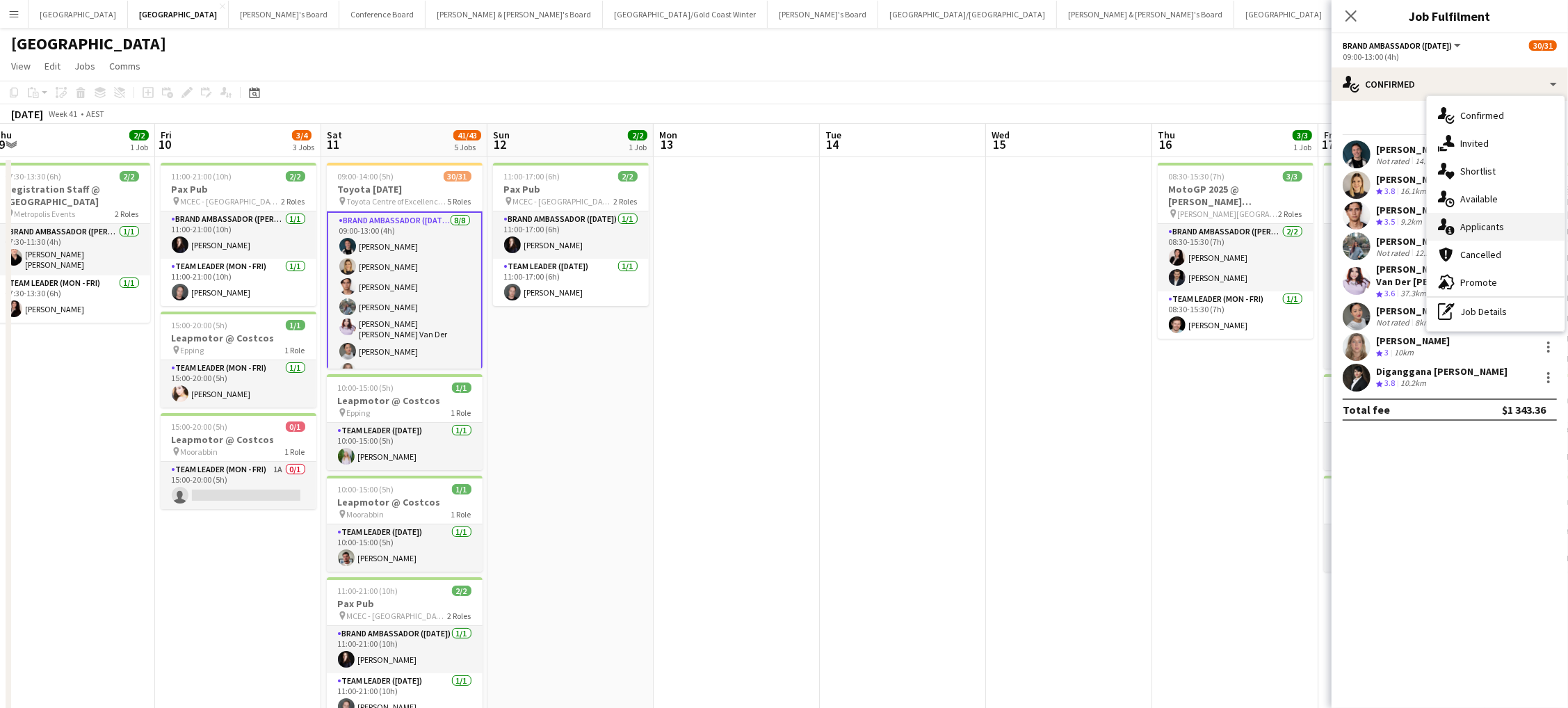
click at [1496, 227] on span "Applicants" at bounding box center [1482, 226] width 44 height 12
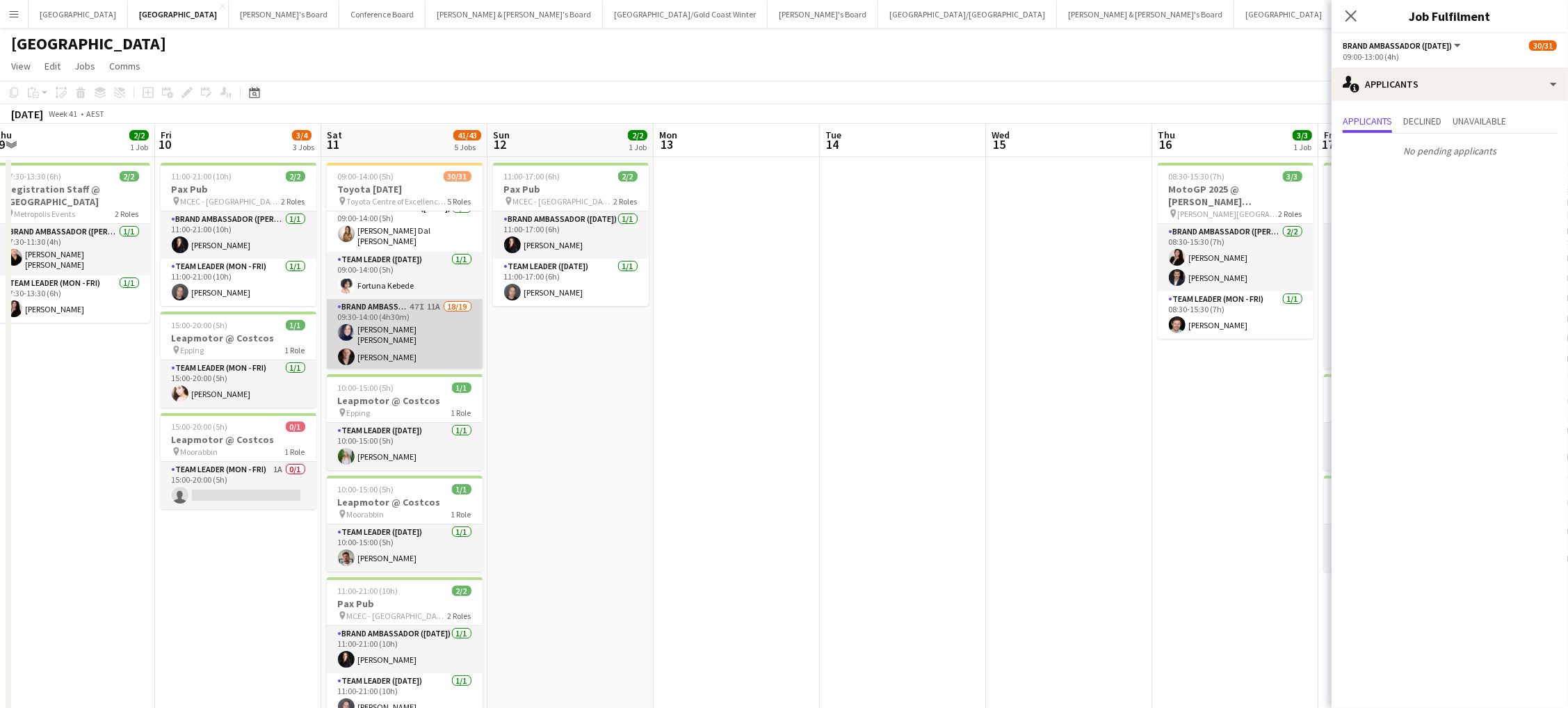
scroll to position [205, 0]
click at [407, 321] on app-card-role "Brand Ambassador ([DATE]) 47I 11A 18/19 09:30-14:00 (4h30m) [PERSON_NAME] [PERS…" at bounding box center [404, 507] width 156 height 415
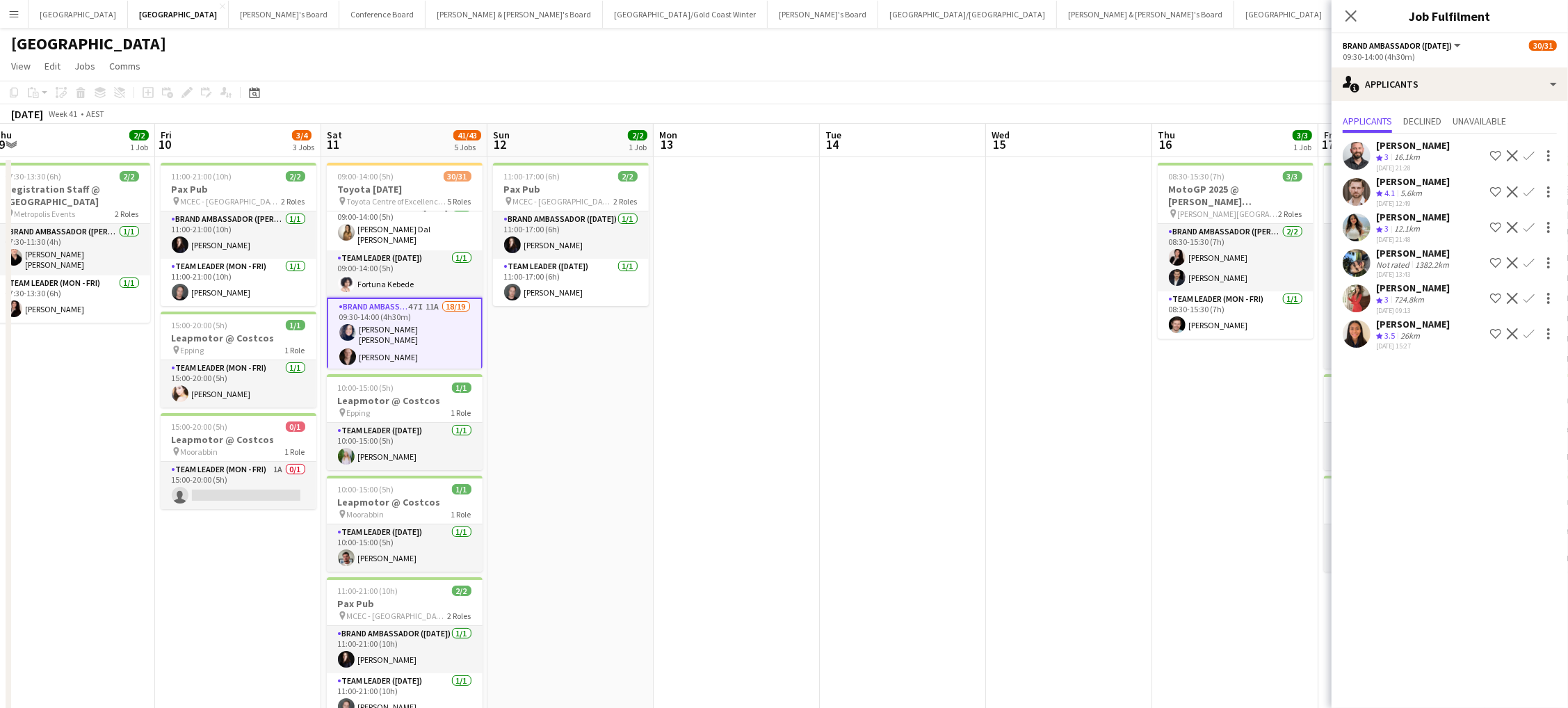
click at [1528, 328] on app-icon "Confirm" at bounding box center [1528, 334] width 11 height 11
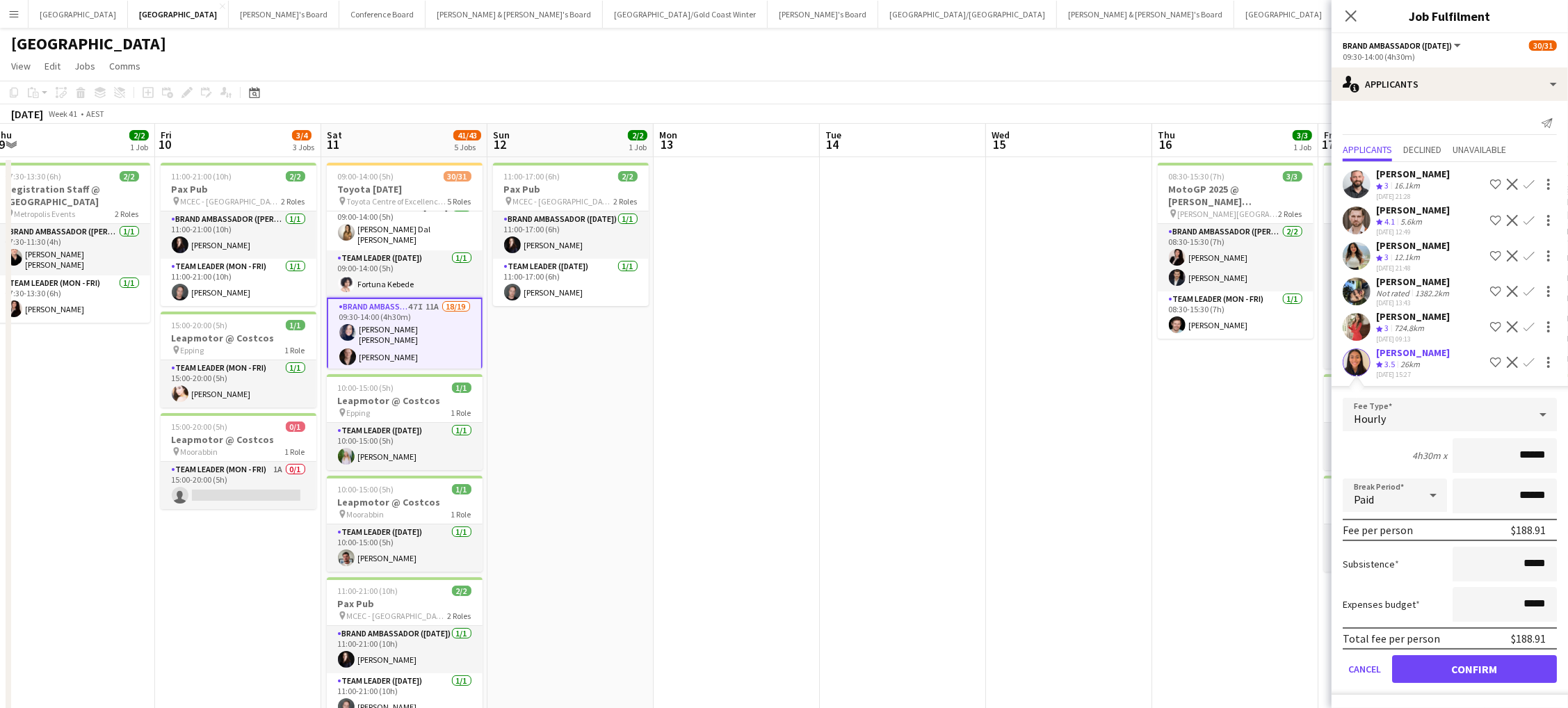
click at [1474, 656] on button "Confirm" at bounding box center [1474, 669] width 165 height 28
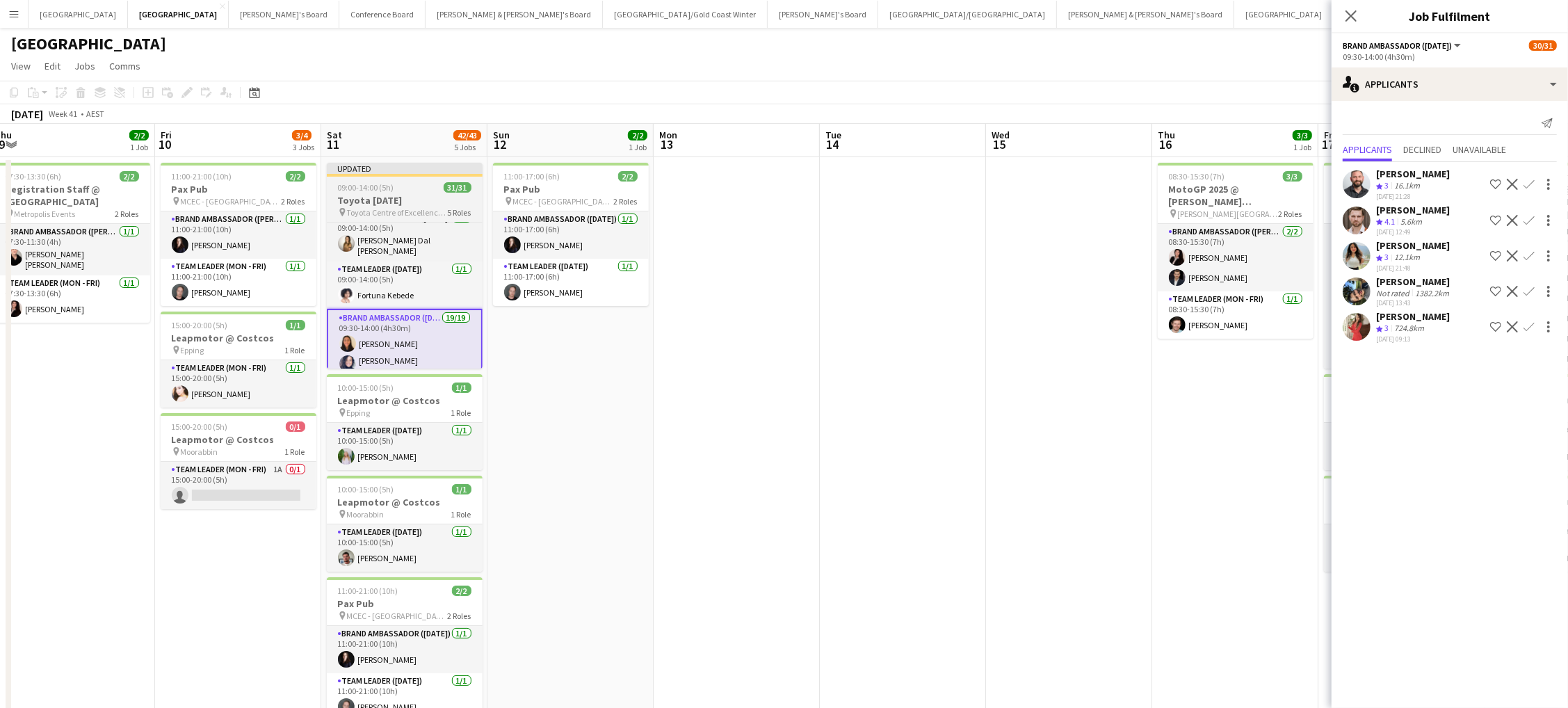
click at [411, 196] on h3 "Toyota [DATE]" at bounding box center [404, 200] width 156 height 12
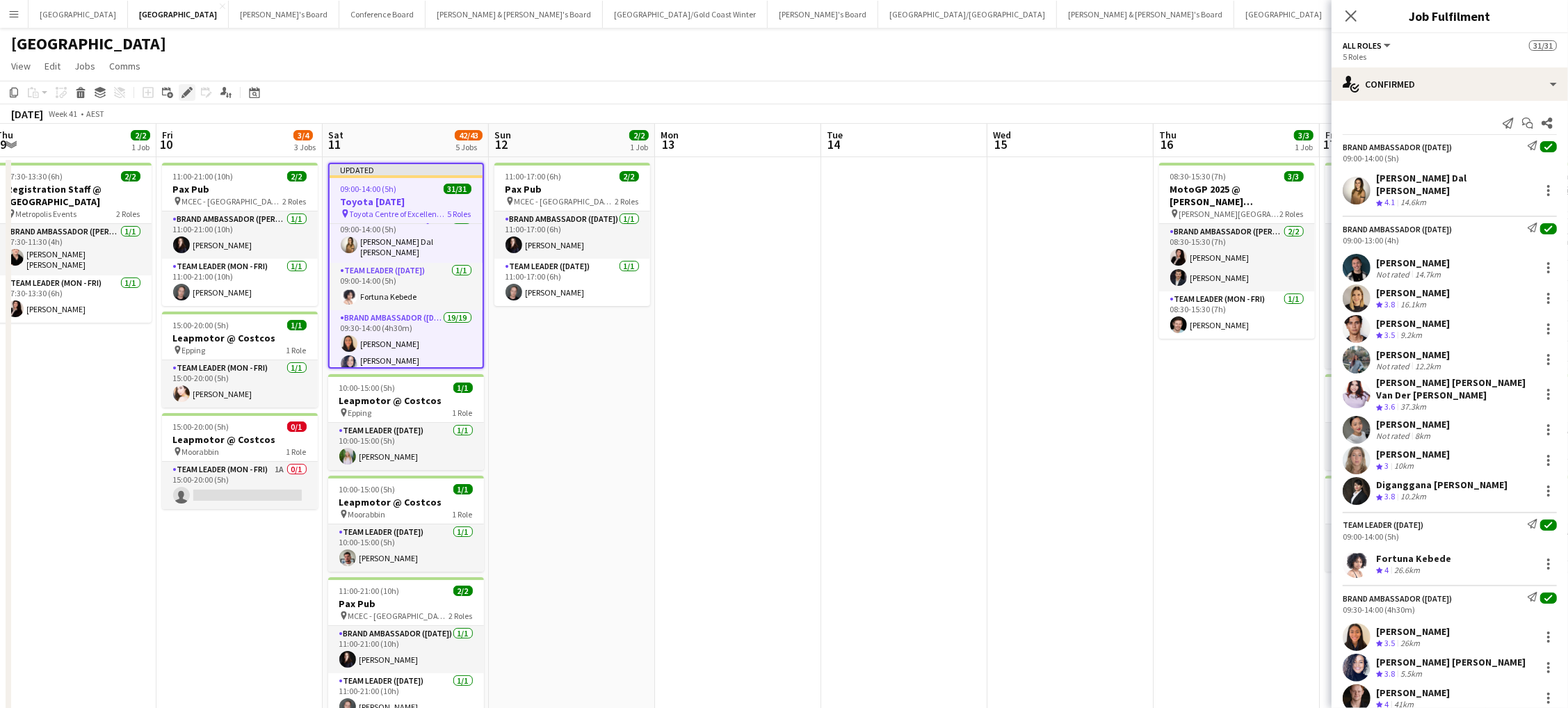
click at [188, 90] on icon at bounding box center [187, 92] width 8 height 8
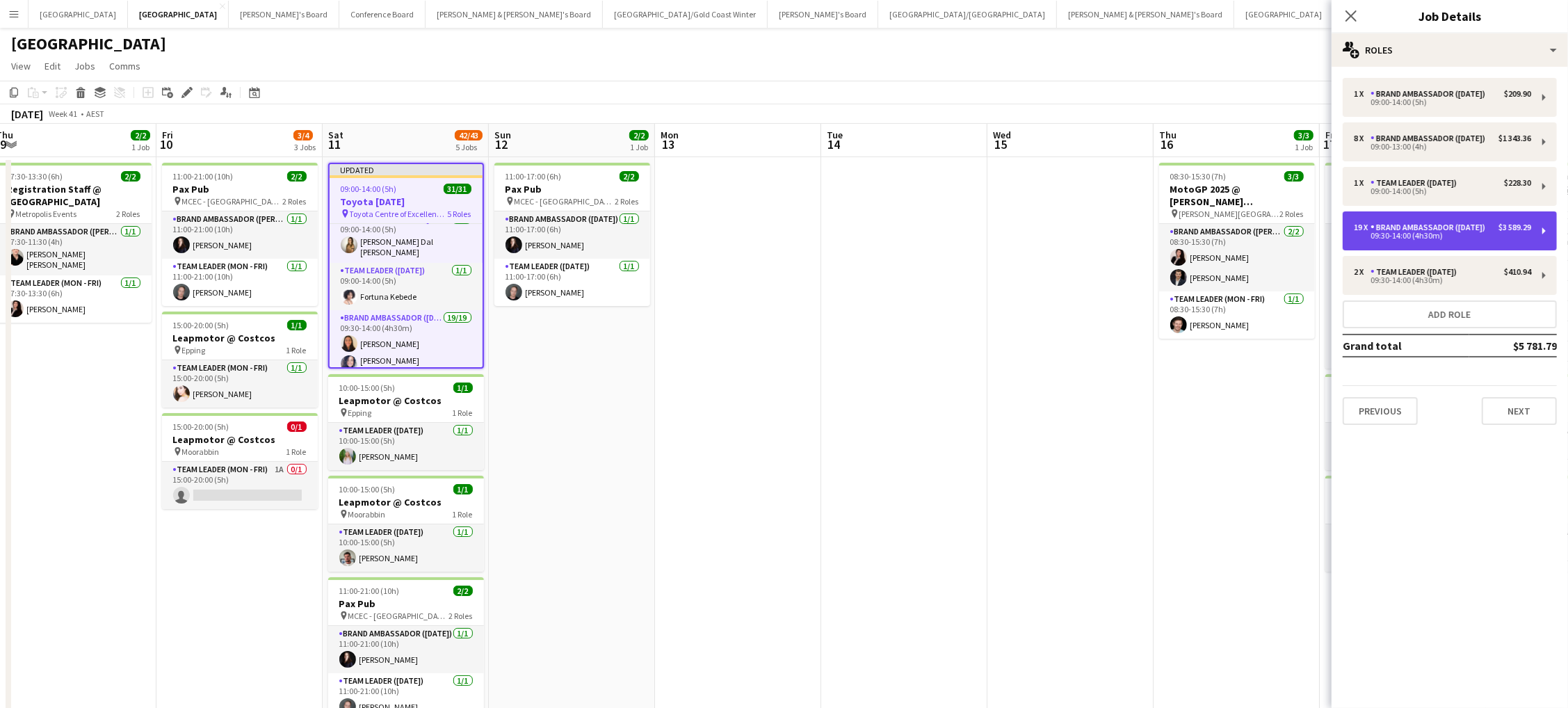
click at [1424, 232] on div "Brand Ambassador ([DATE])" at bounding box center [1430, 227] width 121 height 10
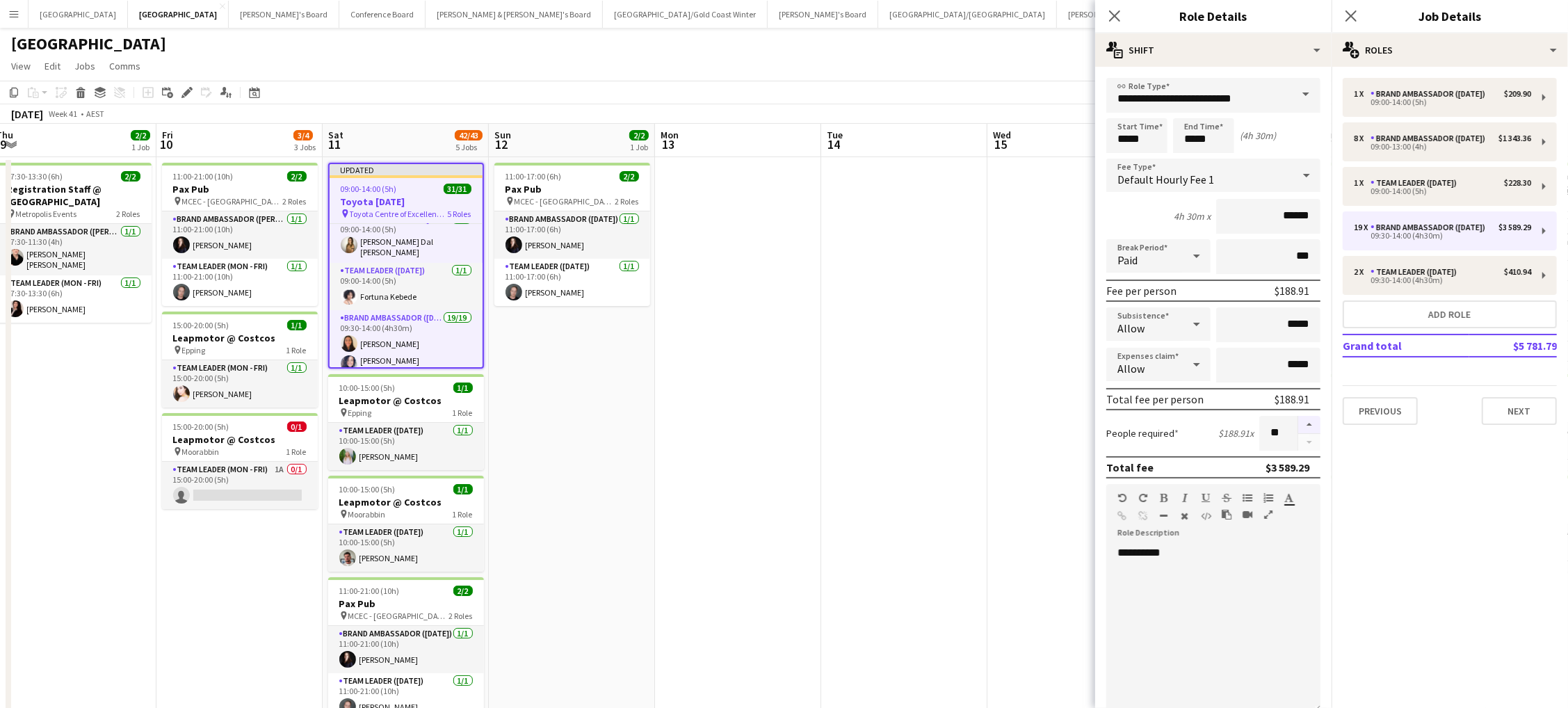
click at [1305, 424] on button "button" at bounding box center [1308, 424] width 22 height 18
type input "**"
click at [973, 436] on app-date-cell at bounding box center [904, 559] width 166 height 806
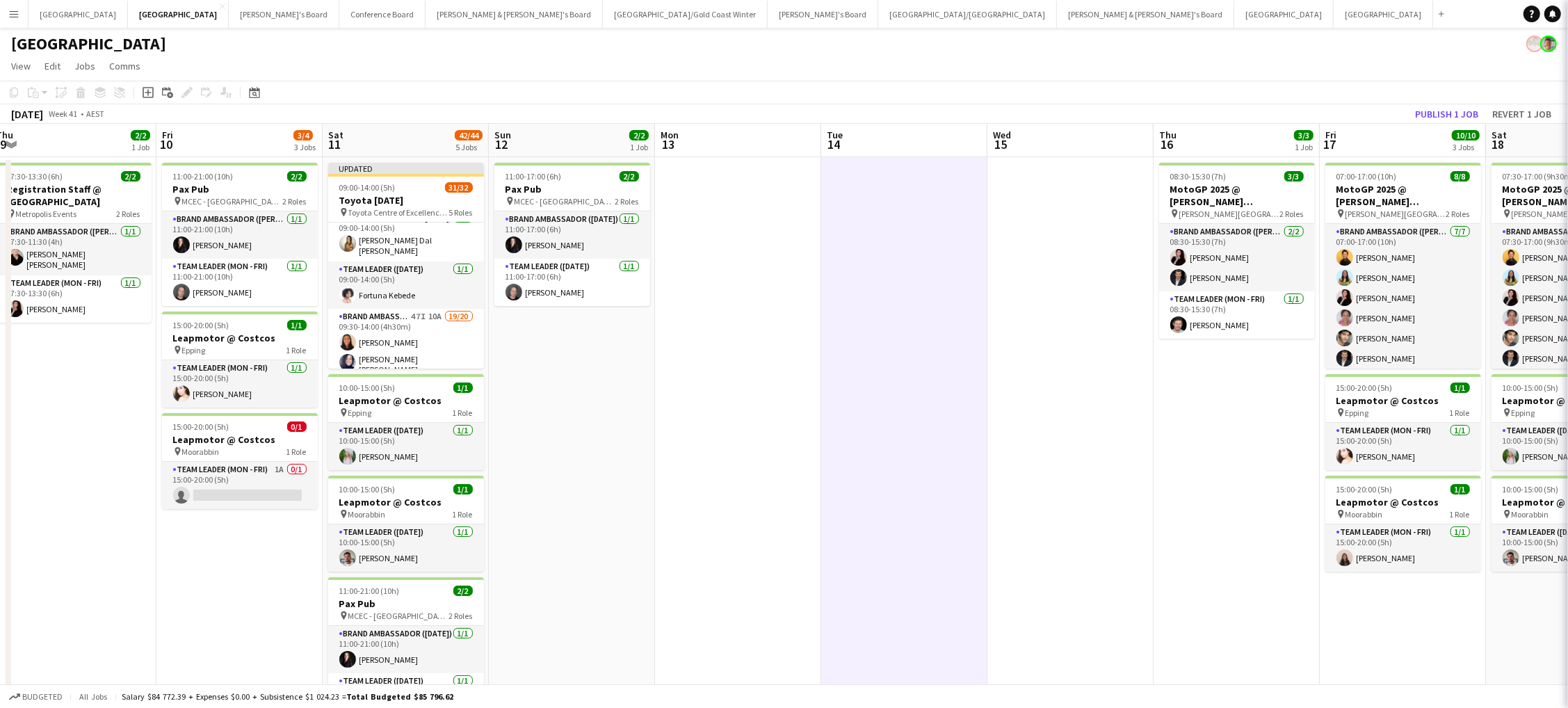
scroll to position [0, 342]
click at [1449, 104] on div "[DATE] Week 41 • AEST Publish 1 job Revert 1 job" at bounding box center [784, 114] width 1568 height 19
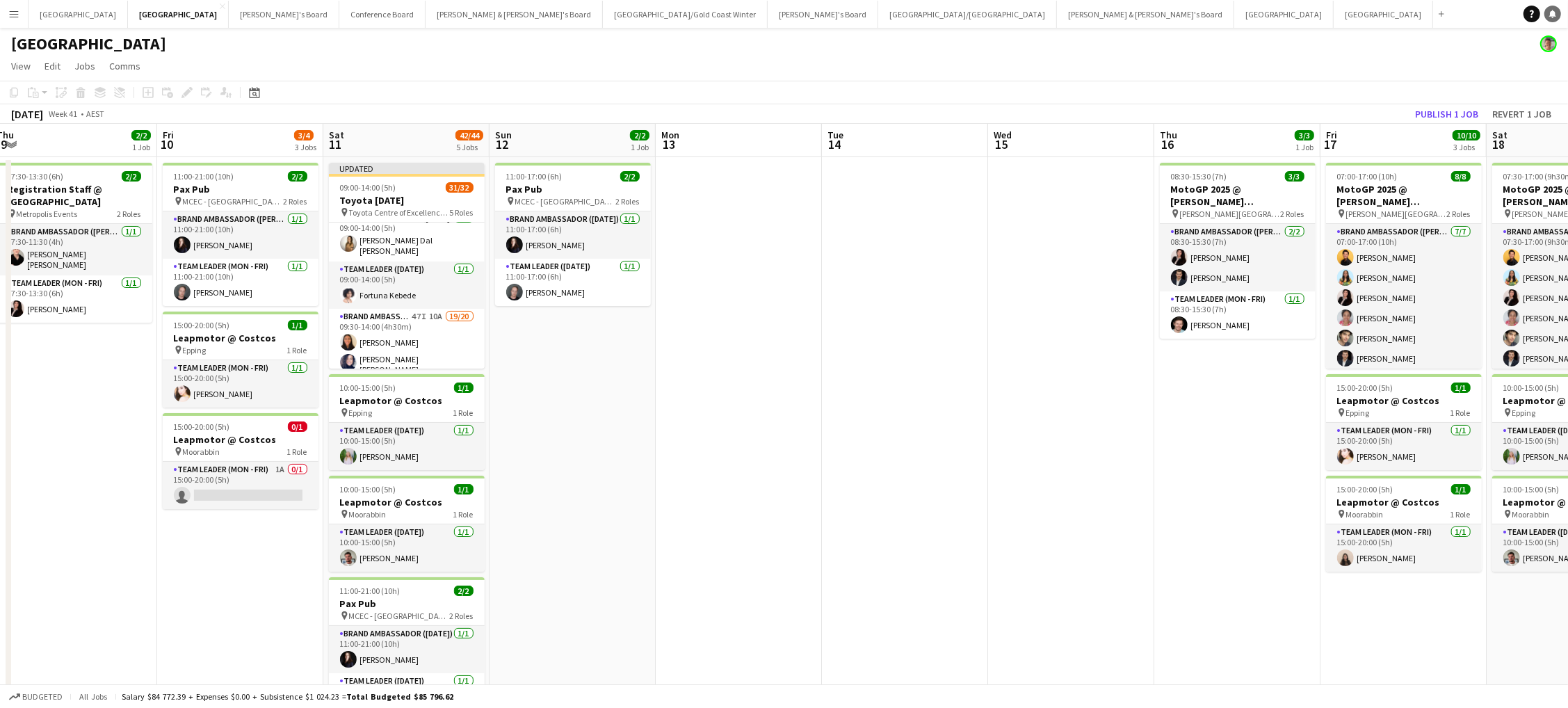
click at [1549, 15] on icon "Notifications" at bounding box center [1552, 13] width 8 height 8
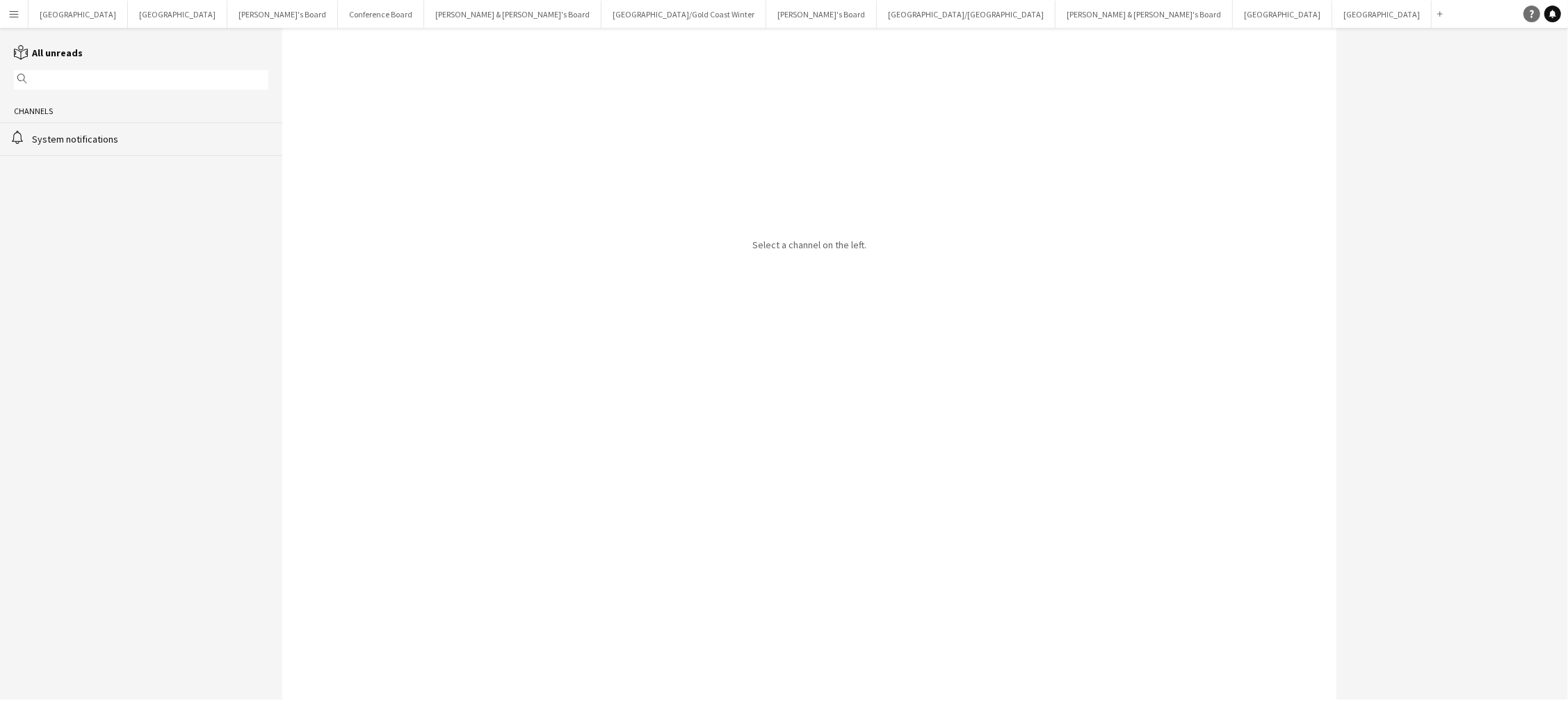
click at [1533, 16] on icon "Help" at bounding box center [1531, 13] width 8 height 8
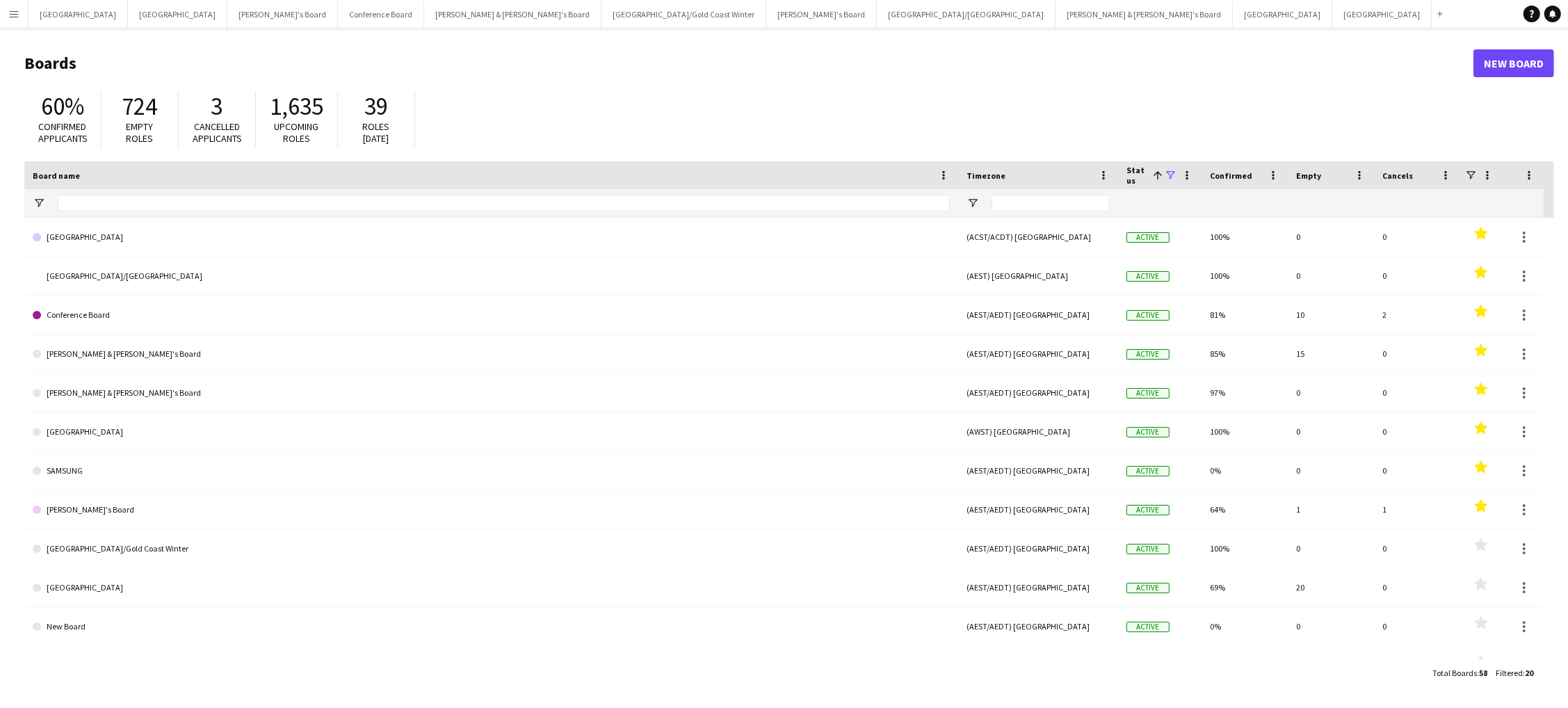
click at [10, 18] on app-icon "Menu" at bounding box center [13, 13] width 11 height 11
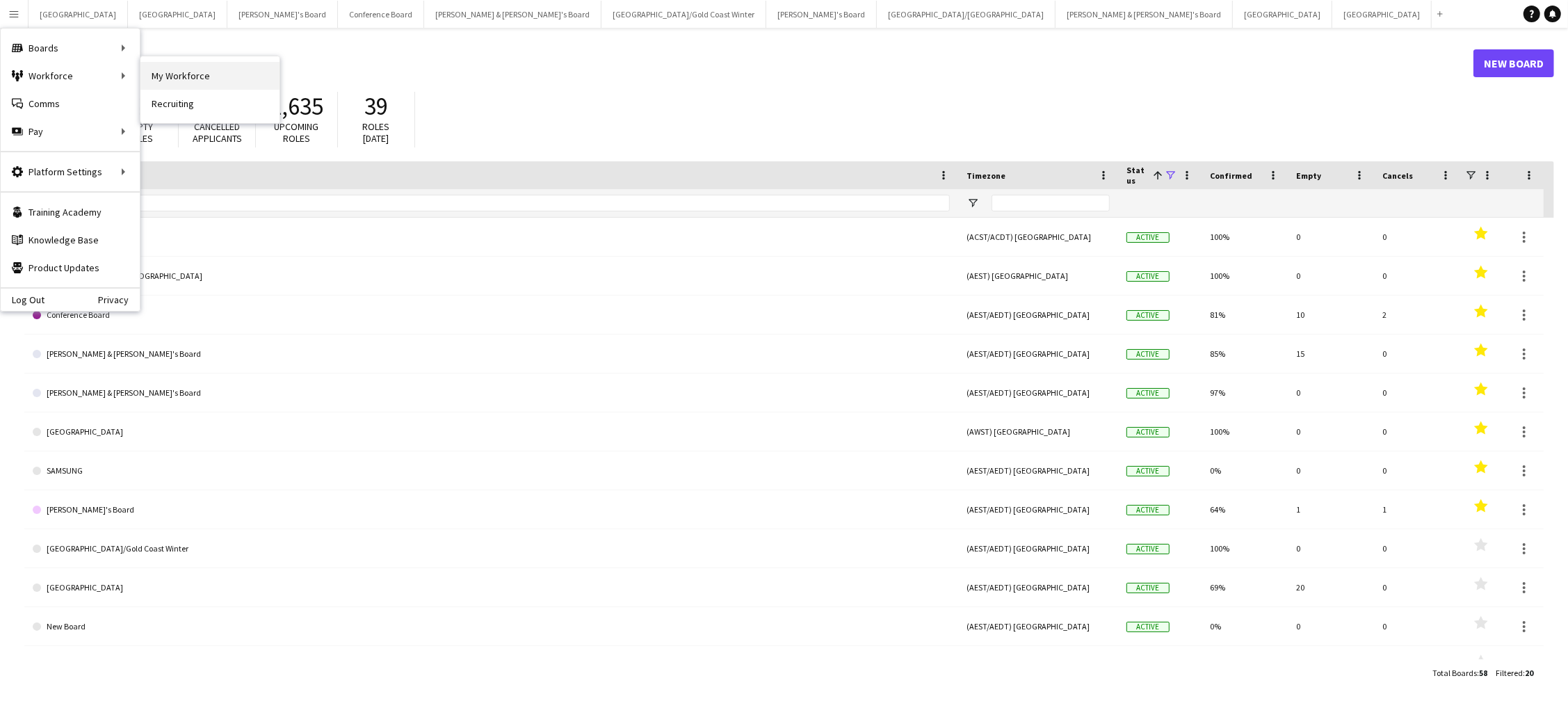
click at [173, 77] on link "My Workforce" at bounding box center [210, 76] width 139 height 28
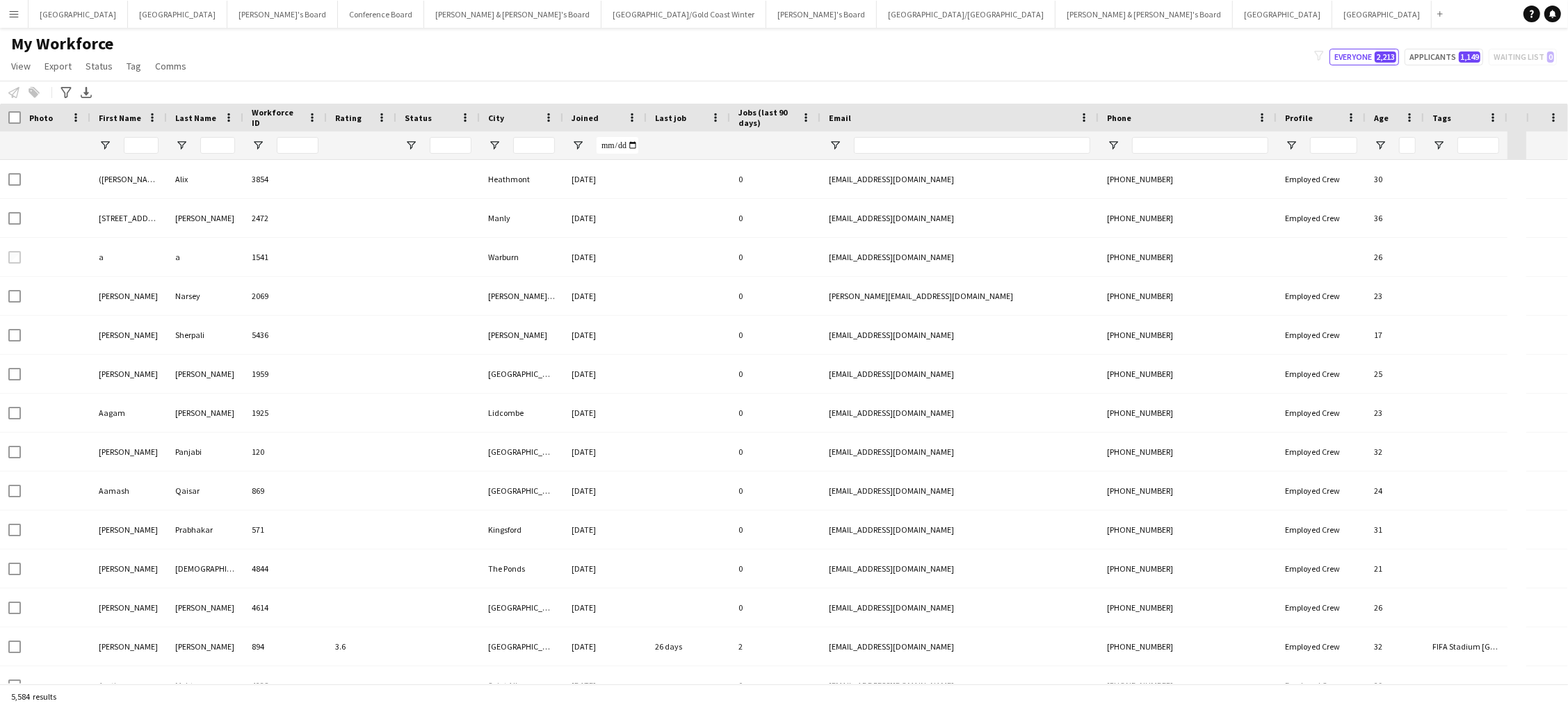
type input "*****"
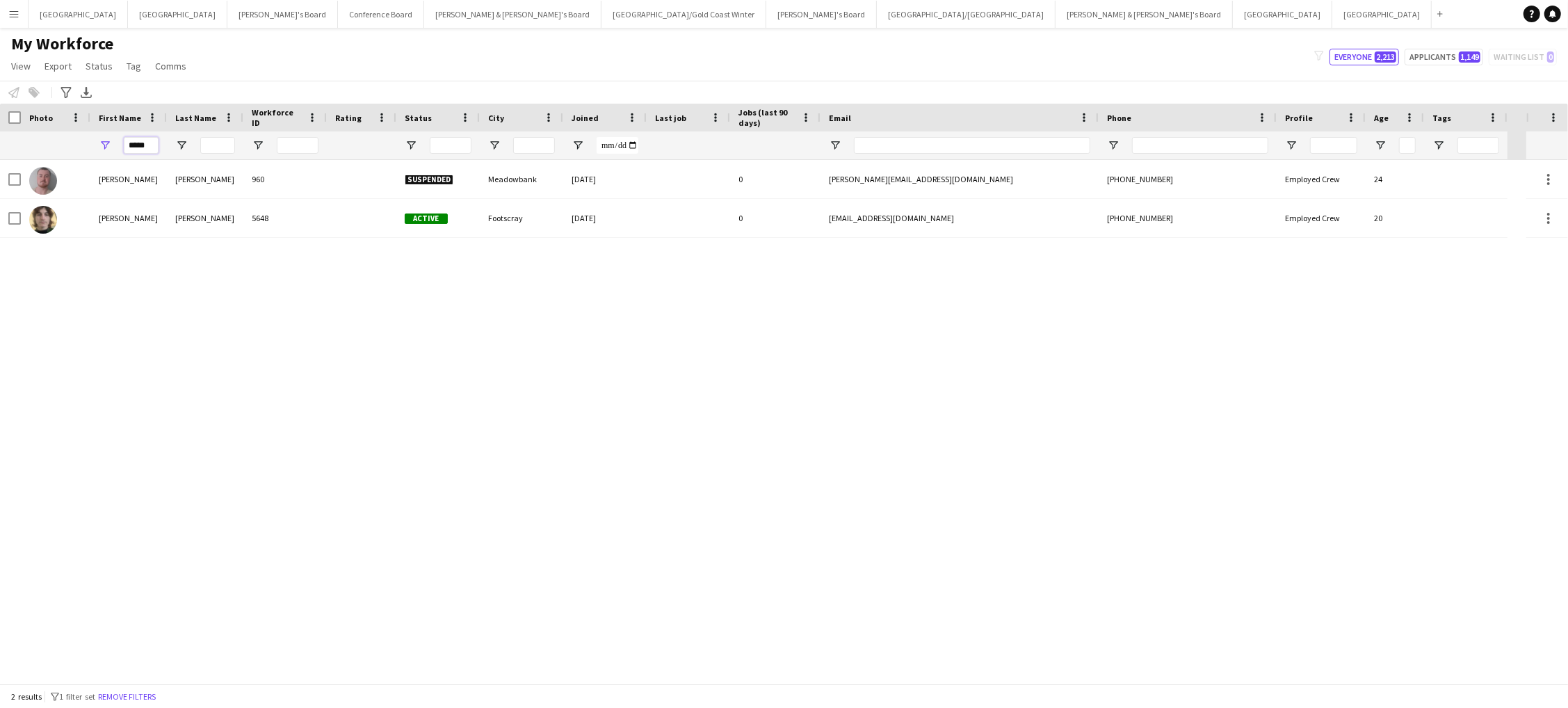
drag, startPoint x: 150, startPoint y: 146, endPoint x: 63, endPoint y: 146, distance: 87.0
click at [63, 146] on div "*****" at bounding box center [754, 145] width 1507 height 28
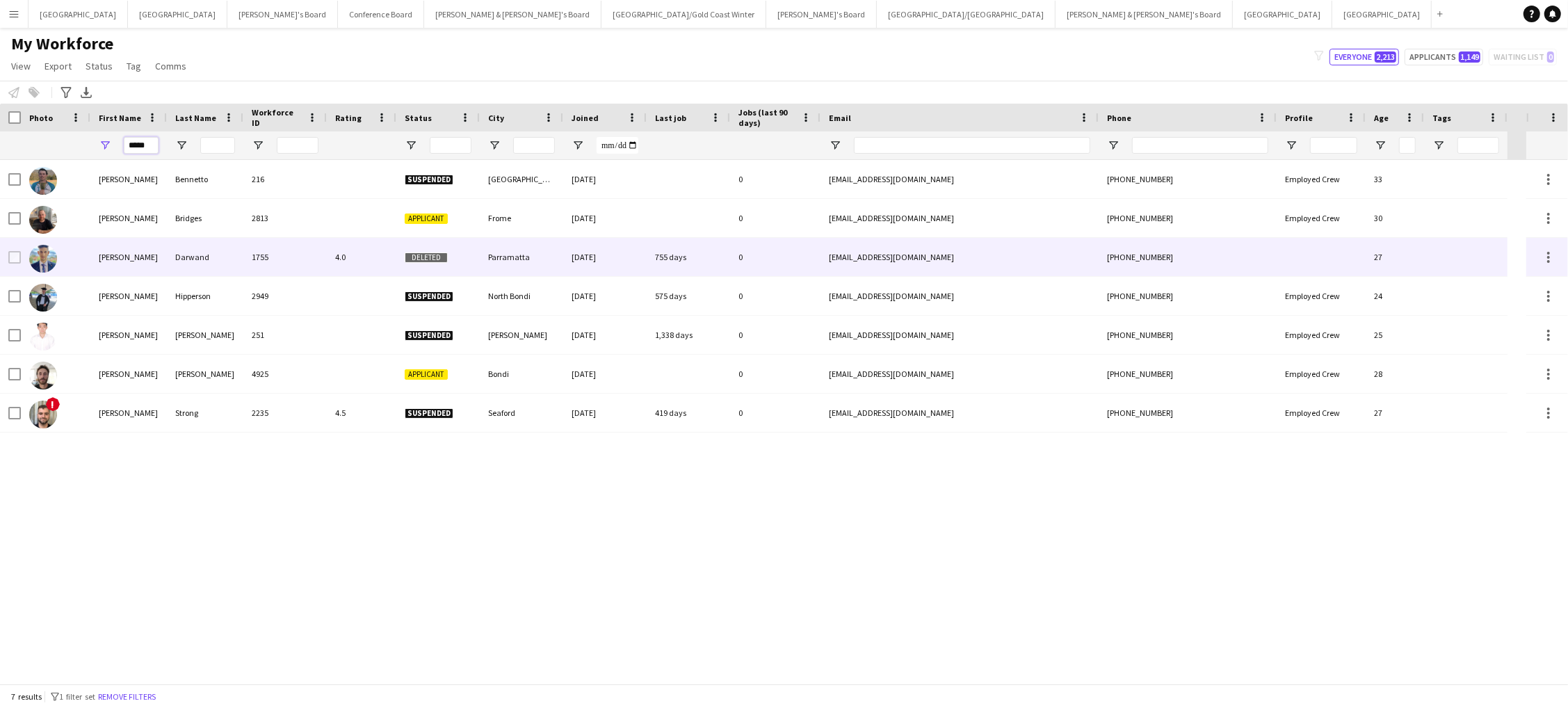
type input "*****"
click at [511, 252] on div "Parramatta" at bounding box center [521, 256] width 84 height 38
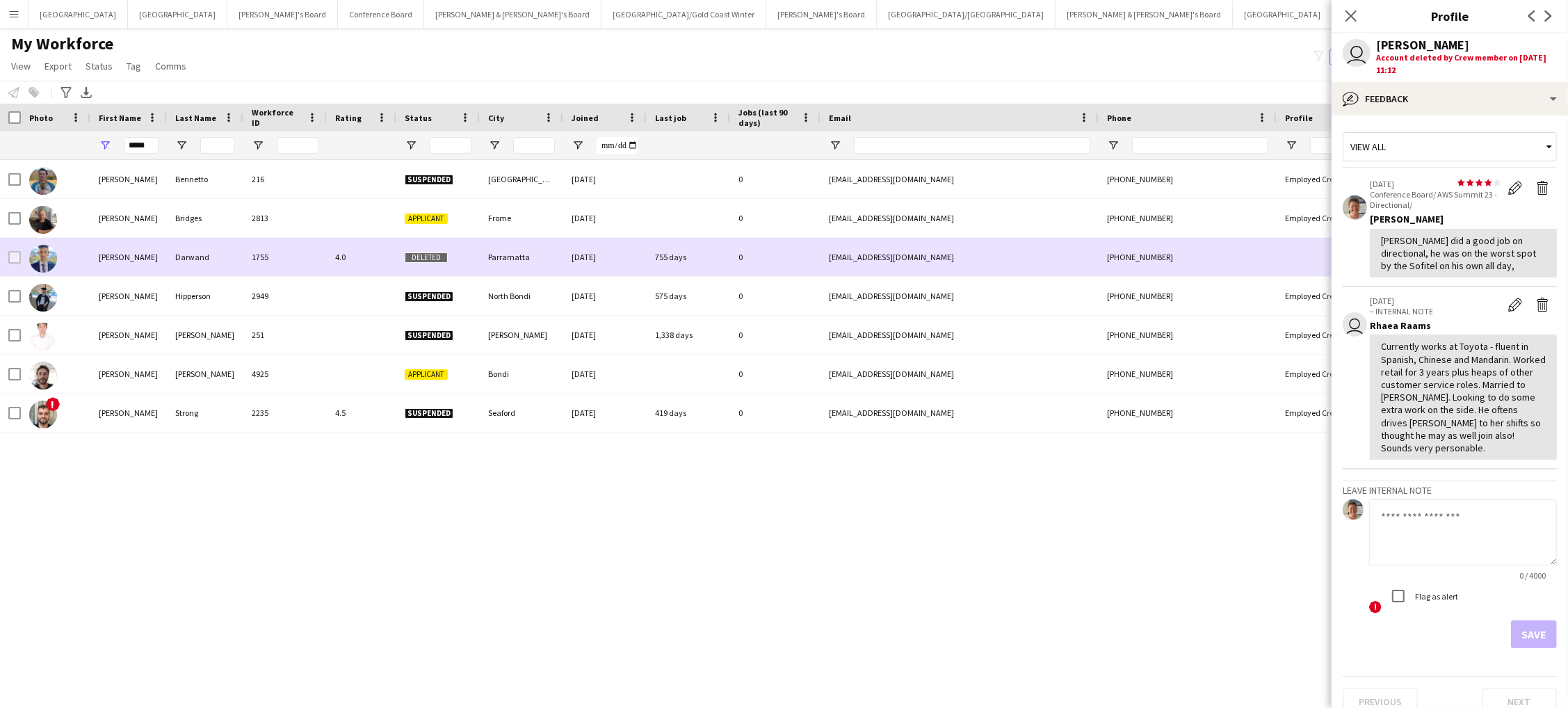
click at [318, 253] on div "1755" at bounding box center [284, 256] width 84 height 38
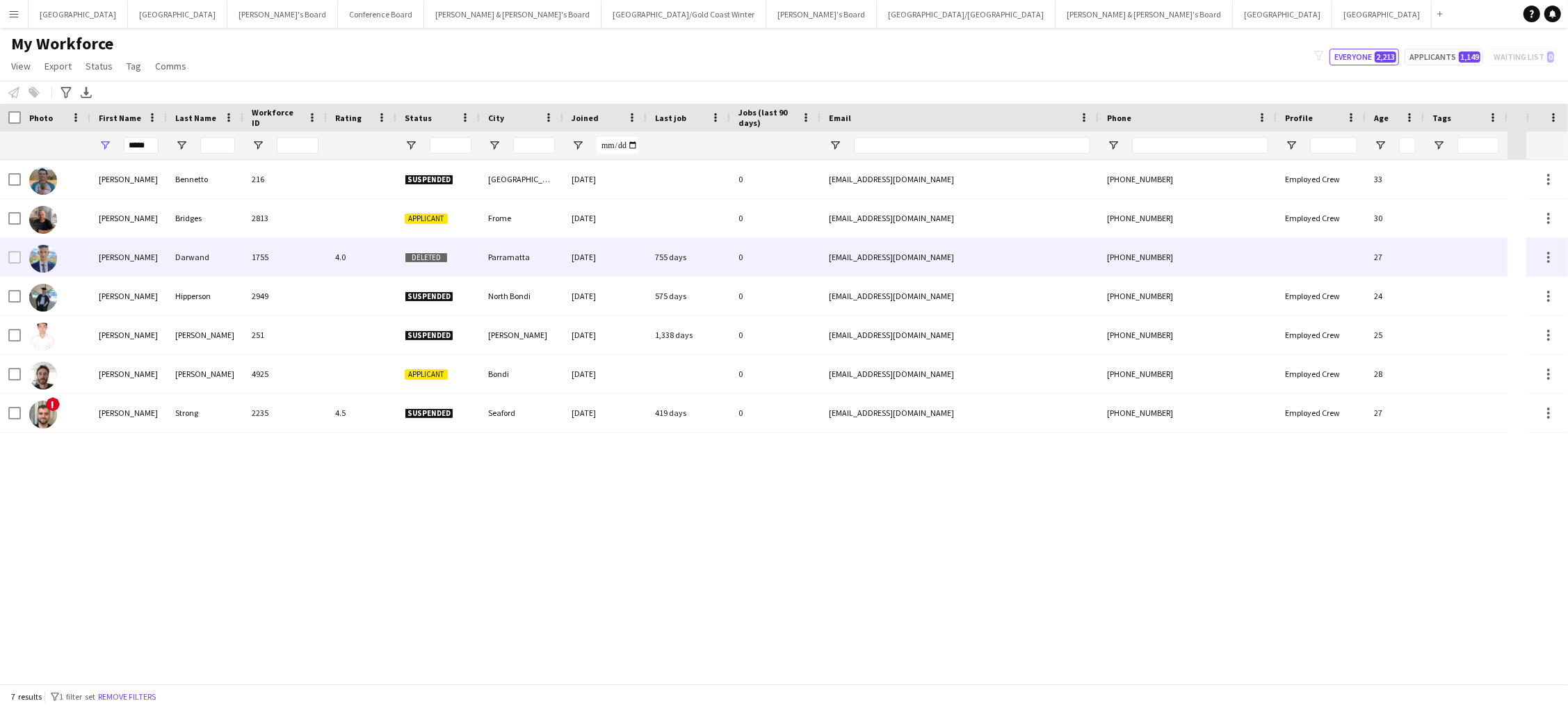
click at [847, 253] on div "[EMAIL_ADDRESS][DOMAIN_NAME]" at bounding box center [960, 256] width 278 height 38
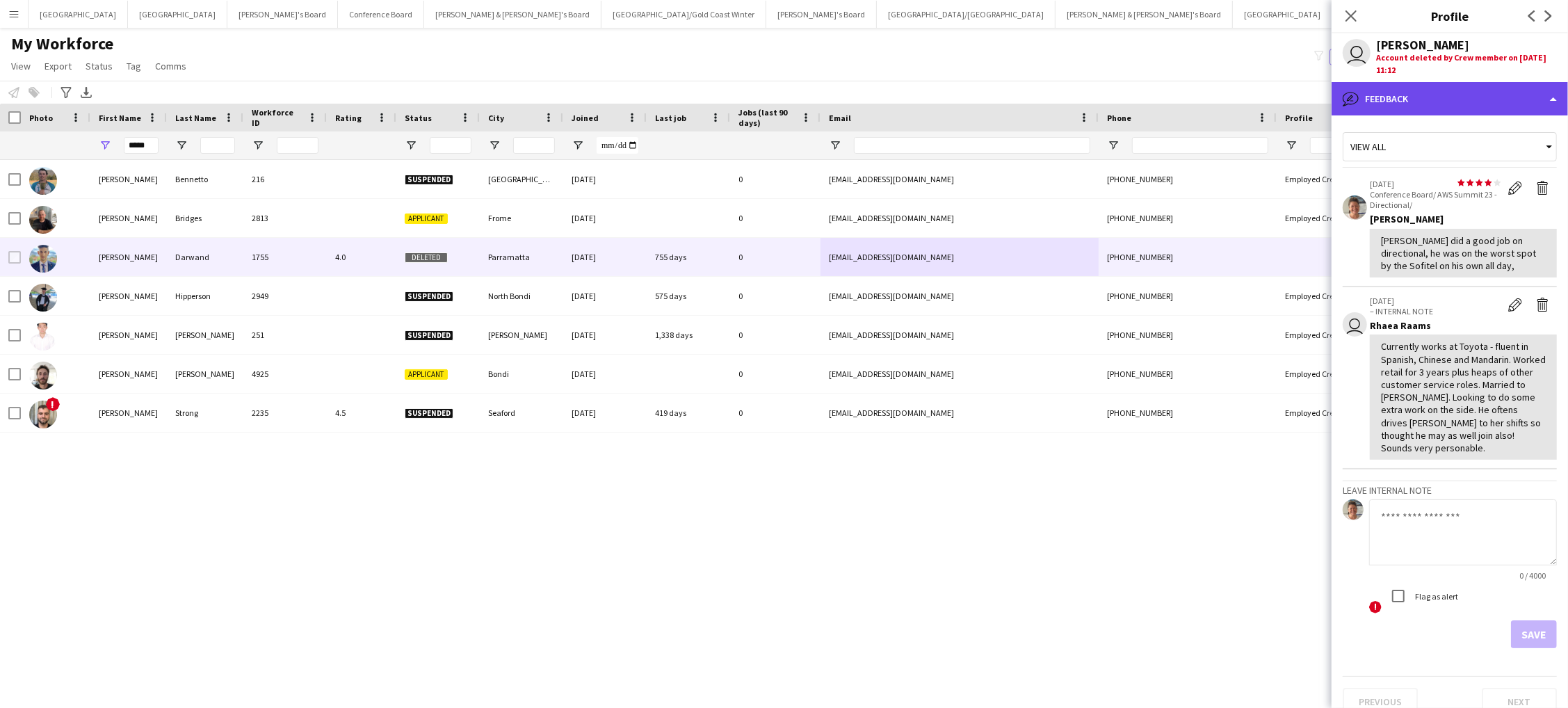
click at [1430, 101] on div "bubble-pencil Feedback" at bounding box center [1449, 99] width 236 height 33
click at [1376, 97] on div "bubble-pencil Feedback" at bounding box center [1449, 99] width 236 height 33
